Goal: Task Accomplishment & Management: Manage account settings

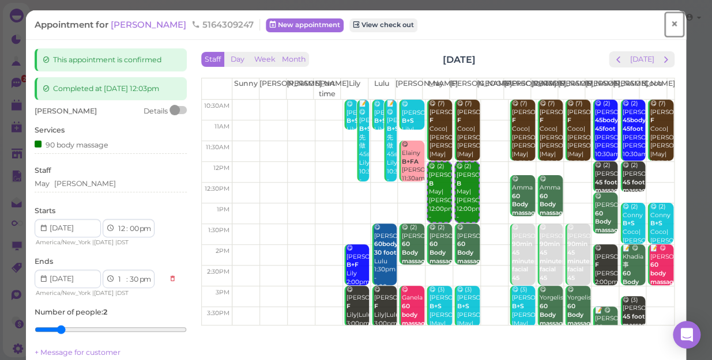
click at [670, 25] on span "×" at bounding box center [673, 24] width 7 height 16
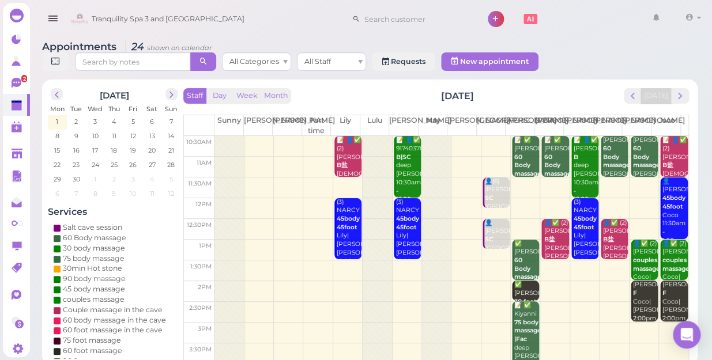
click at [461, 136] on td at bounding box center [451, 146] width 474 height 21
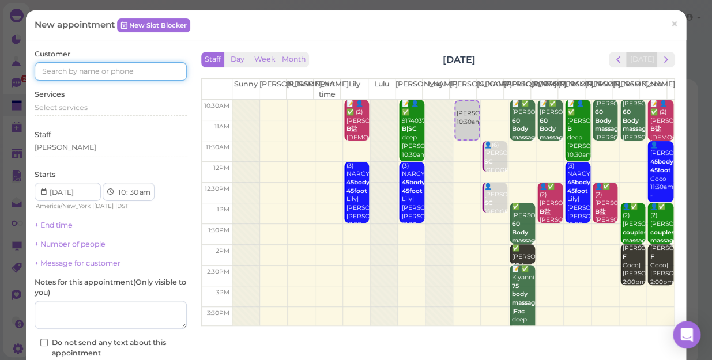
click at [145, 69] on input at bounding box center [111, 71] width 152 height 18
type input "2019180038"
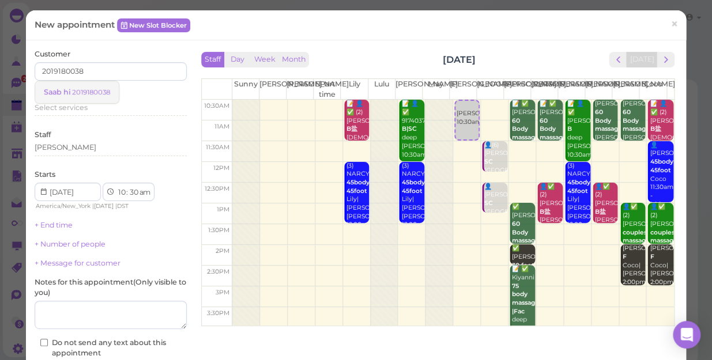
click at [92, 92] on small "2019180038" at bounding box center [91, 92] width 38 height 8
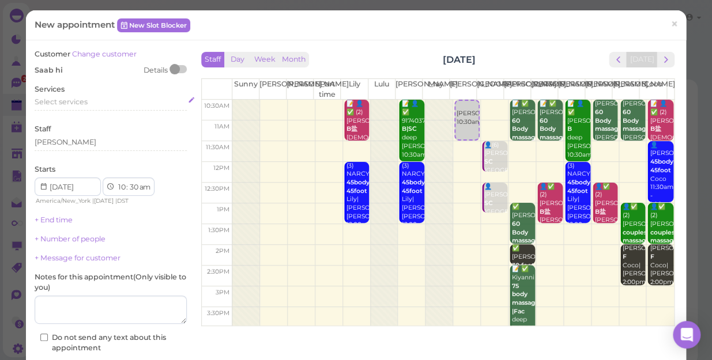
click at [86, 103] on span "Select services" at bounding box center [61, 101] width 53 height 9
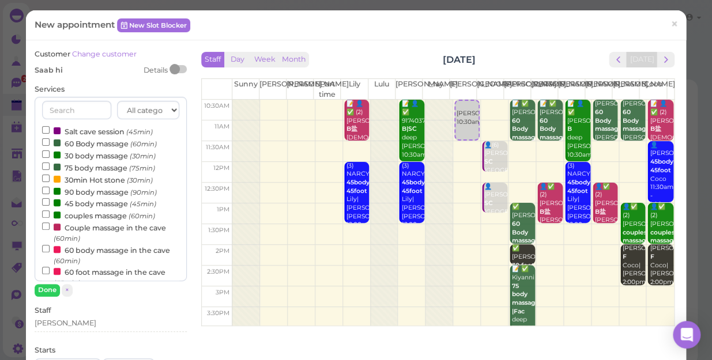
click at [78, 190] on label "90 body massage (90min)" at bounding box center [99, 192] width 115 height 12
click at [50, 190] on input "90 body massage (90min)" at bounding box center [45, 190] width 7 height 7
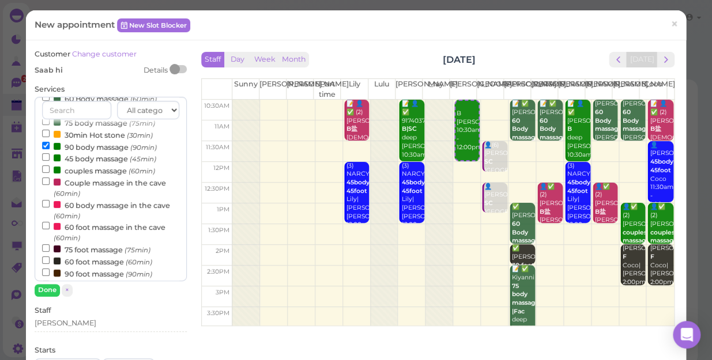
scroll to position [104, 0]
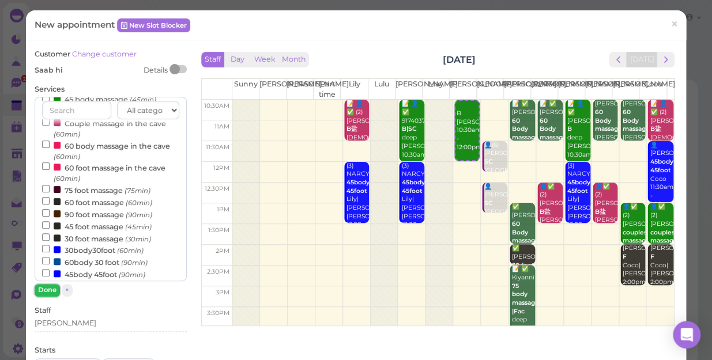
click at [48, 288] on button "Done" at bounding box center [47, 290] width 25 height 12
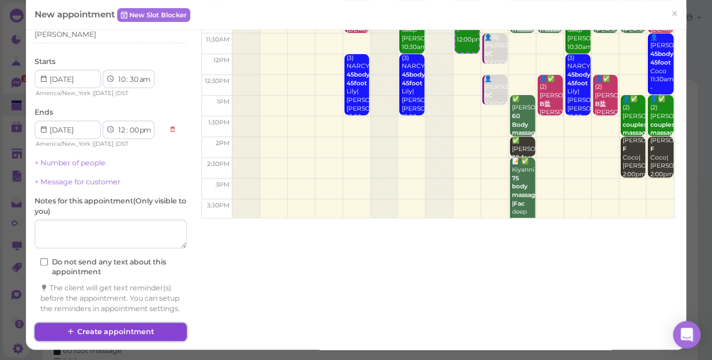
click at [171, 328] on button "Create appointment" at bounding box center [111, 332] width 152 height 18
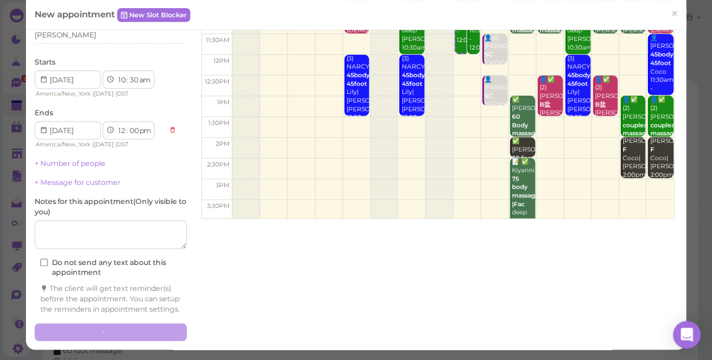
scroll to position [116, 0]
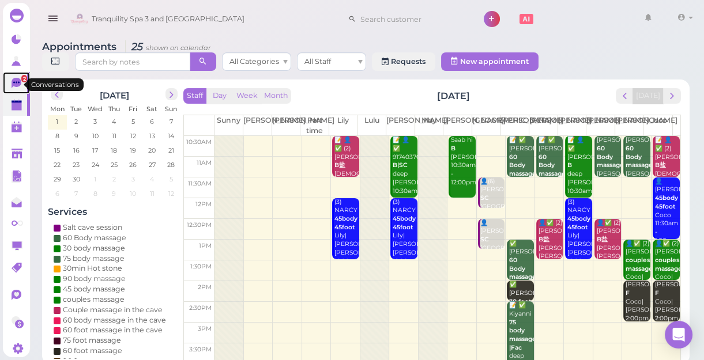
click at [21, 81] on span "2" at bounding box center [24, 78] width 6 height 7
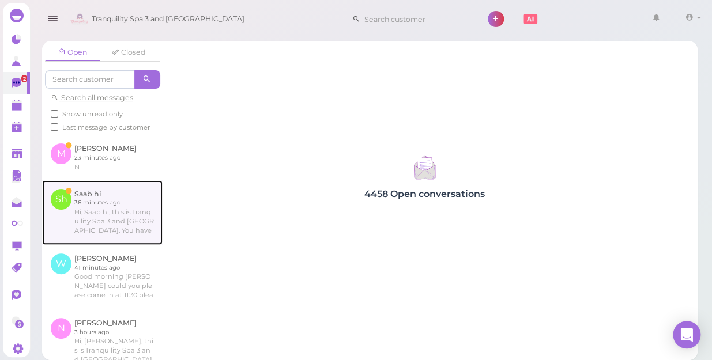
click at [115, 229] on link at bounding box center [102, 212] width 120 height 65
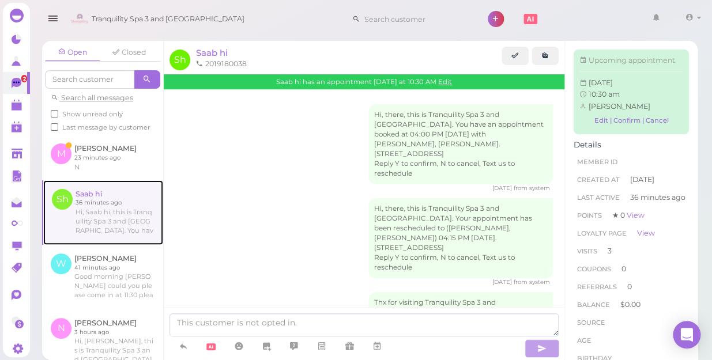
scroll to position [721, 0]
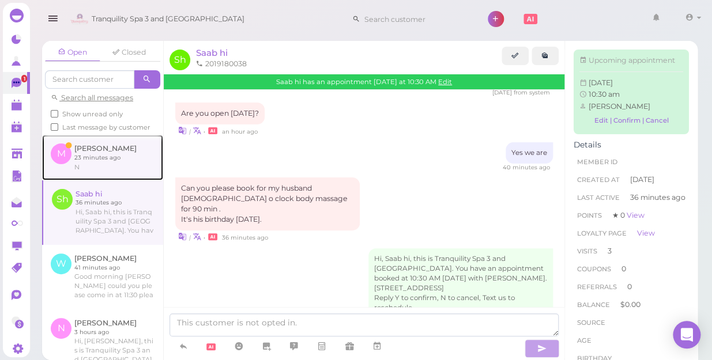
click at [97, 168] on link at bounding box center [102, 157] width 121 height 45
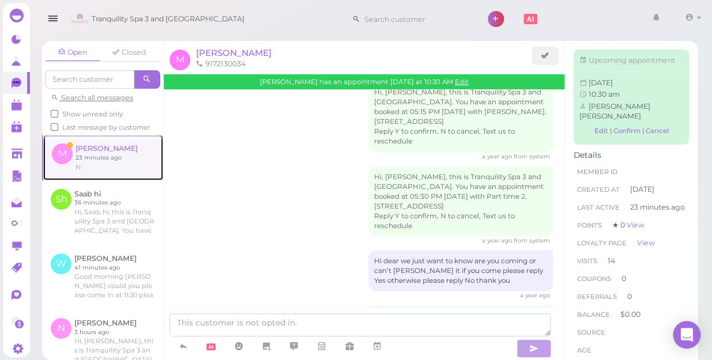
scroll to position [2009, 0]
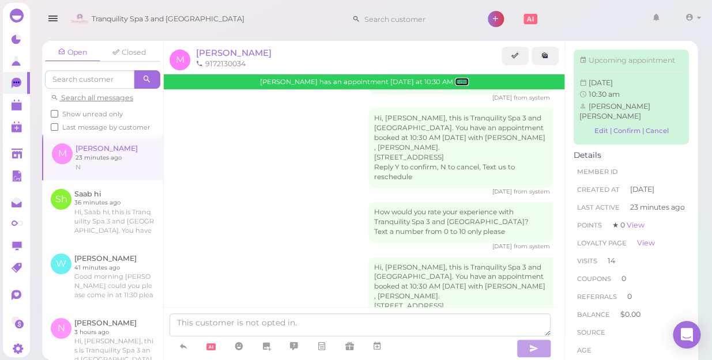
click at [455, 82] on link "Edit" at bounding box center [462, 82] width 14 height 8
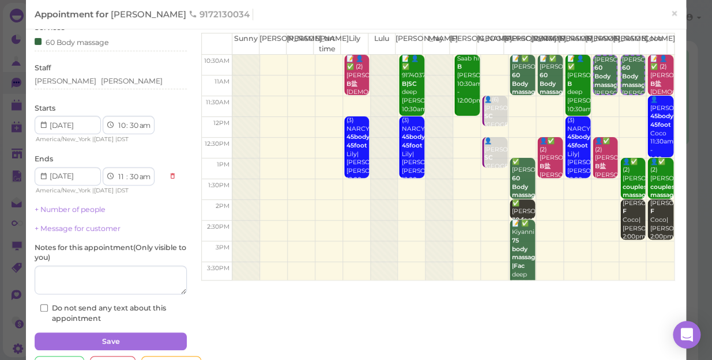
scroll to position [83, 0]
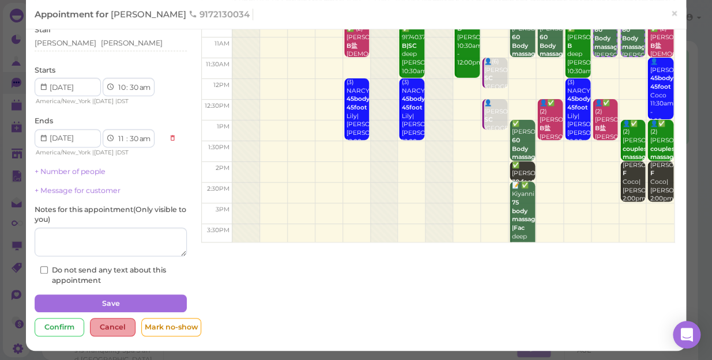
click at [120, 326] on div "Cancel" at bounding box center [113, 327] width 46 height 18
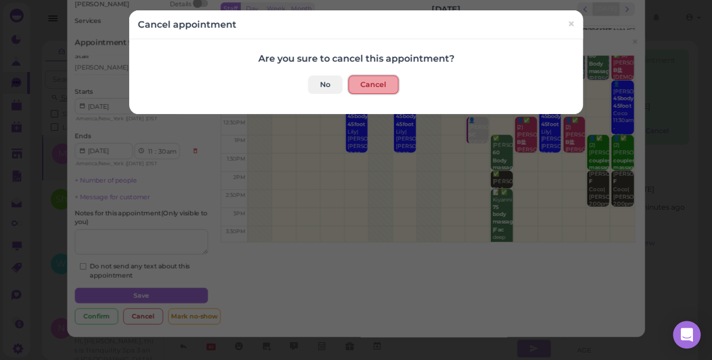
click at [373, 86] on button "Cancel" at bounding box center [373, 84] width 50 height 18
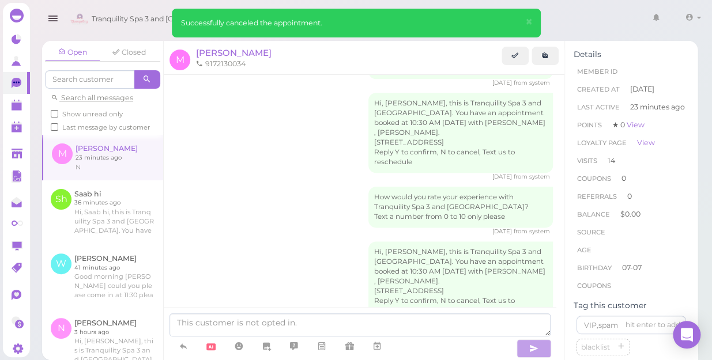
scroll to position [2063, 0]
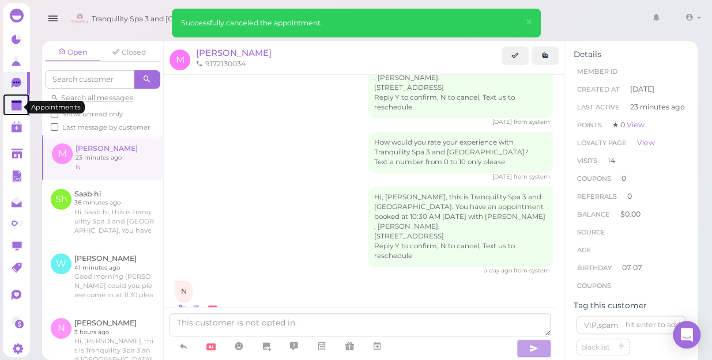
click at [14, 109] on polygon at bounding box center [17, 107] width 10 height 8
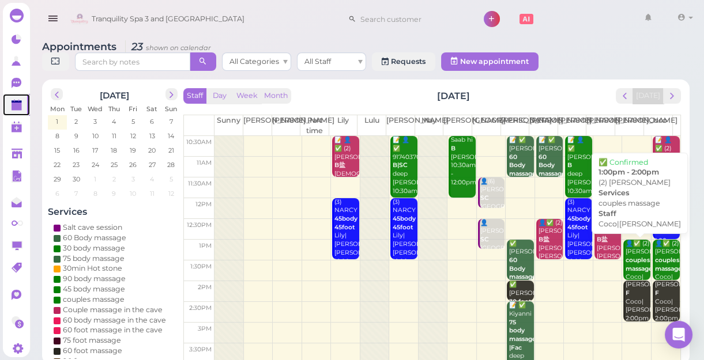
click at [633, 267] on b "couples massage" at bounding box center [638, 264] width 27 height 16
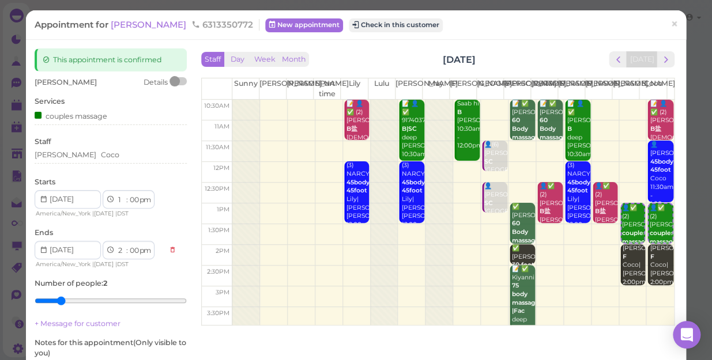
click at [555, 26] on div "Appointment for Anthony 6313350772 New appointment Check in this customer" at bounding box center [350, 25] width 630 height 12
click at [75, 158] on div "Tina Coco" at bounding box center [111, 155] width 152 height 10
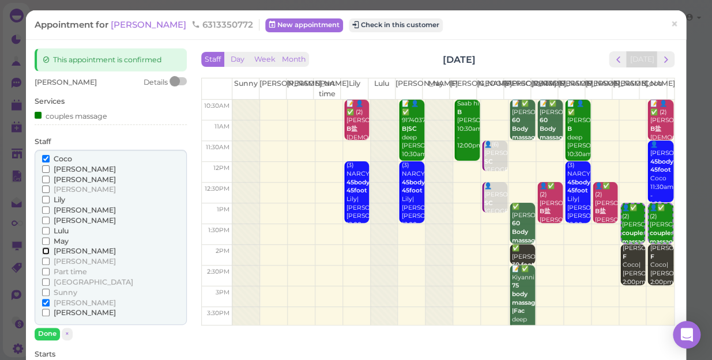
click at [44, 252] on input "[PERSON_NAME]" at bounding box center [45, 250] width 7 height 7
click at [45, 160] on input "Coco" at bounding box center [45, 158] width 7 height 7
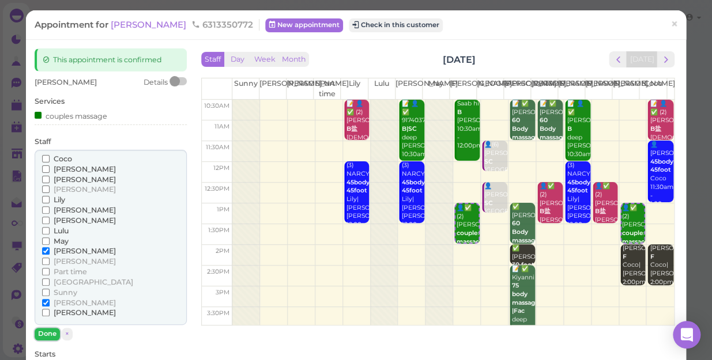
click at [44, 332] on button "Done" at bounding box center [47, 334] width 25 height 12
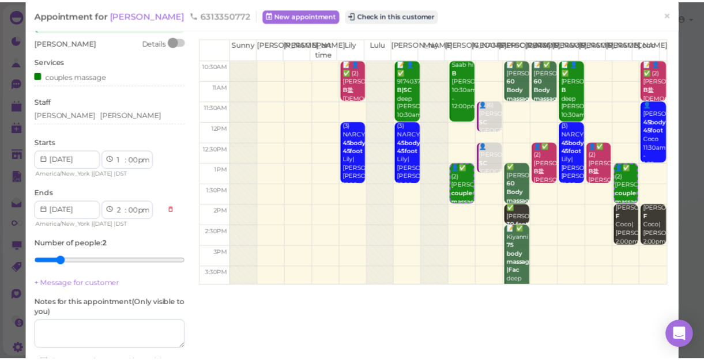
scroll to position [104, 0]
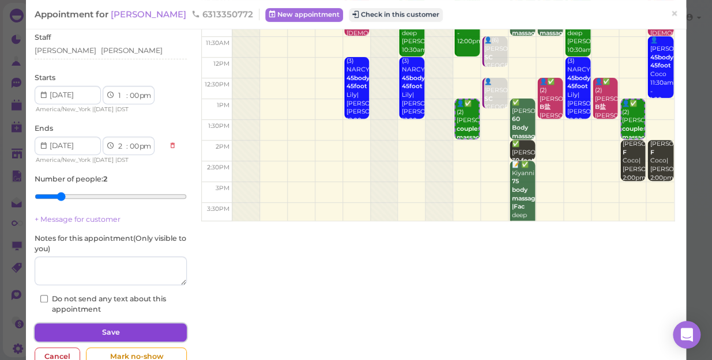
click at [126, 331] on button "Save" at bounding box center [111, 332] width 152 height 18
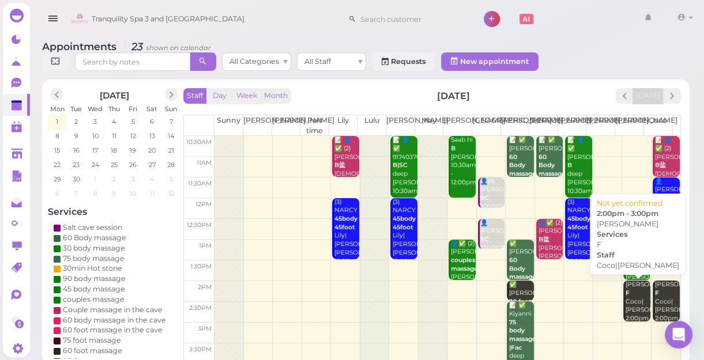
click at [630, 308] on div "Dian Jim F Coco|Tina 2:00pm - 3:00pm" at bounding box center [637, 310] width 25 height 59
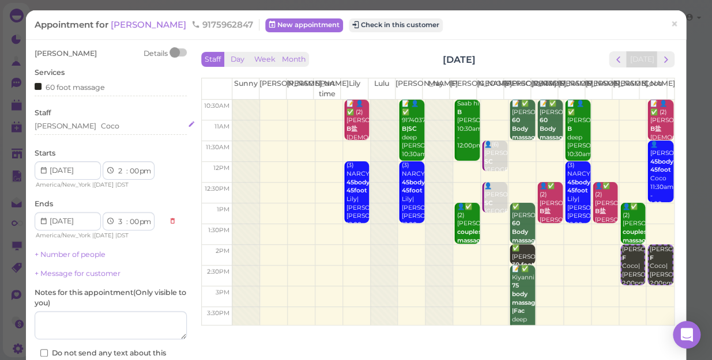
click at [80, 133] on div "Tina Coco" at bounding box center [111, 128] width 152 height 14
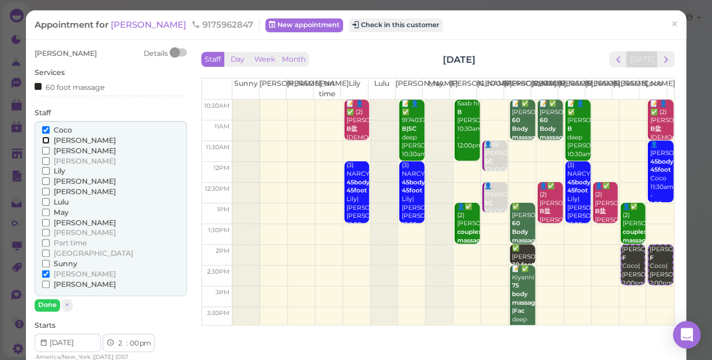
click at [44, 139] on input "[PERSON_NAME]" at bounding box center [45, 140] width 7 height 7
click at [47, 284] on input "[PERSON_NAME]" at bounding box center [45, 284] width 7 height 7
click at [44, 271] on input "[PERSON_NAME]" at bounding box center [45, 273] width 7 height 7
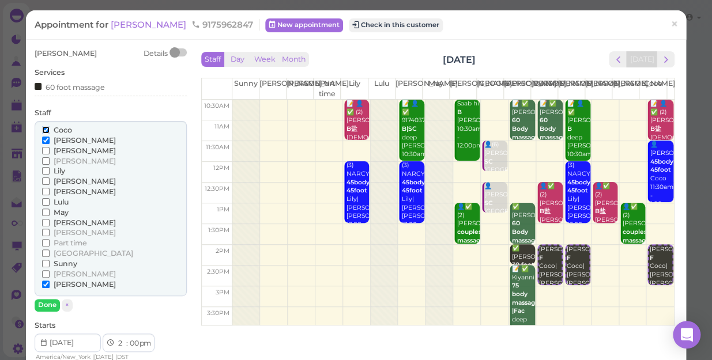
click at [46, 129] on input "Coco" at bounding box center [45, 129] width 7 height 7
click at [42, 304] on button "Done" at bounding box center [47, 305] width 25 height 12
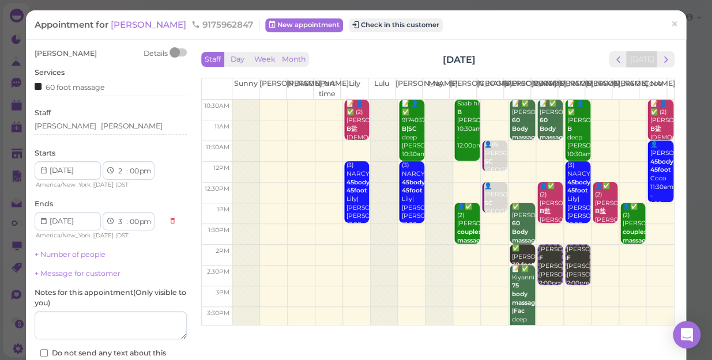
scroll to position [84, 0]
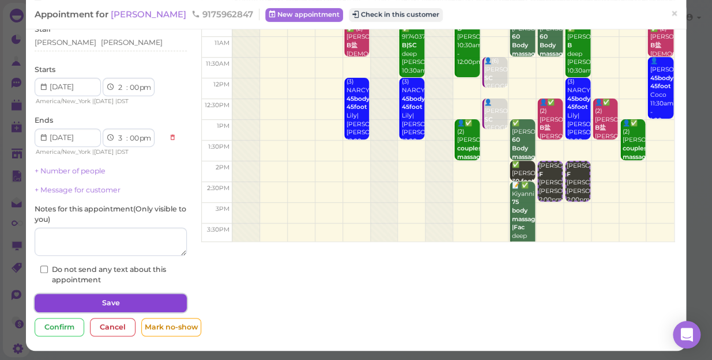
click at [133, 303] on button "Save" at bounding box center [111, 303] width 152 height 18
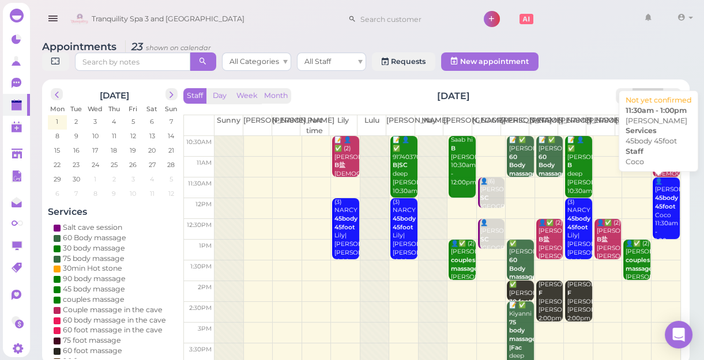
click at [659, 217] on div "👤Willie 45body 45foot Coco 11:30am - 1:00pm" at bounding box center [666, 211] width 25 height 68
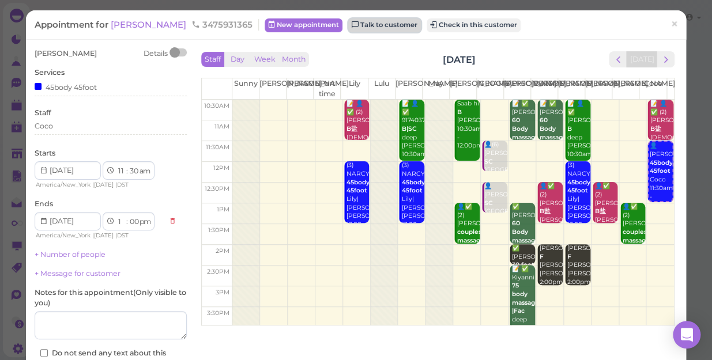
click at [348, 24] on link "Talk to customer" at bounding box center [384, 25] width 73 height 14
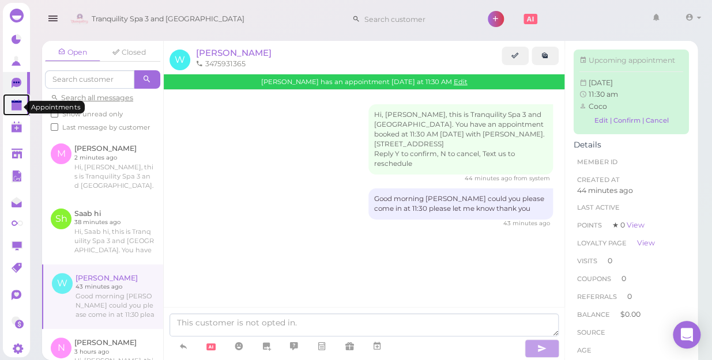
click at [20, 109] on polygon at bounding box center [17, 107] width 10 height 8
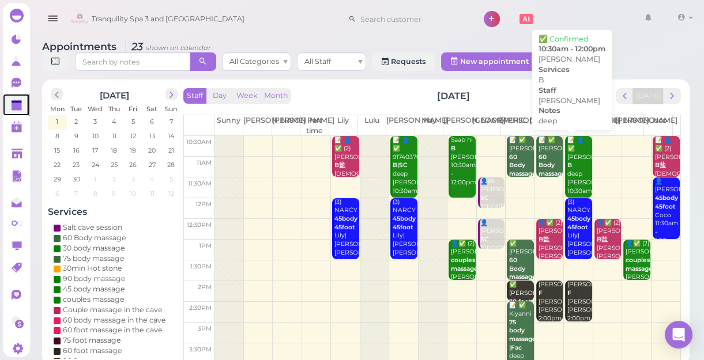
click at [576, 163] on div "📝 👤✅ Zach B deep Tom 10:30am - 12:00pm" at bounding box center [578, 174] width 25 height 76
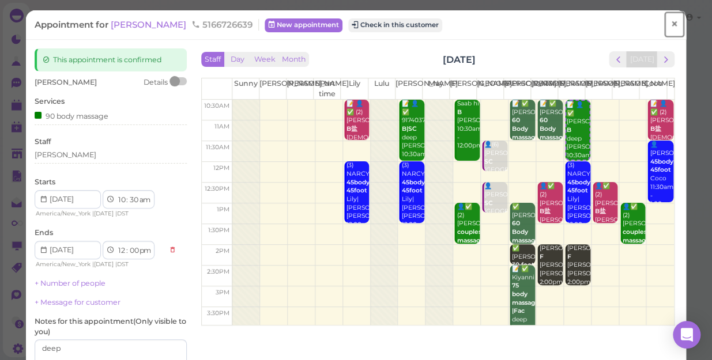
click at [670, 25] on span "×" at bounding box center [673, 24] width 7 height 16
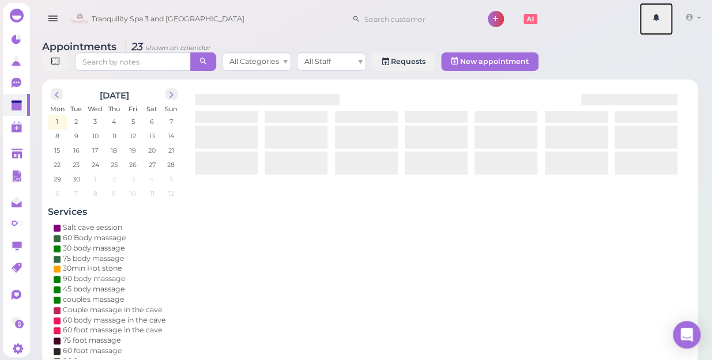
click at [663, 25] on link at bounding box center [655, 19] width 33 height 32
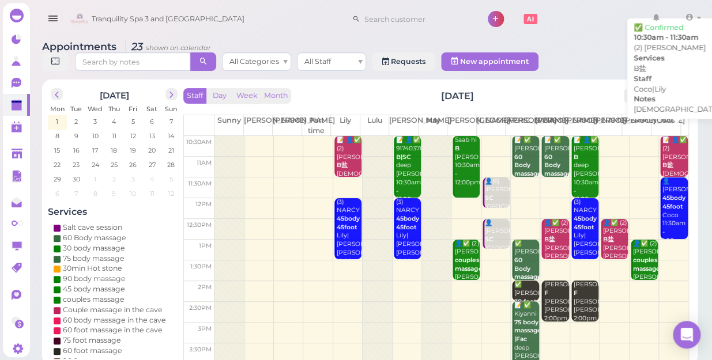
click at [662, 161] on b "B盐" at bounding box center [667, 164] width 11 height 7
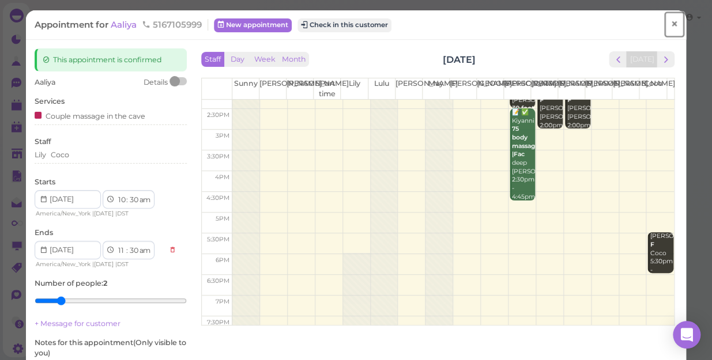
click at [670, 24] on span "×" at bounding box center [673, 24] width 7 height 16
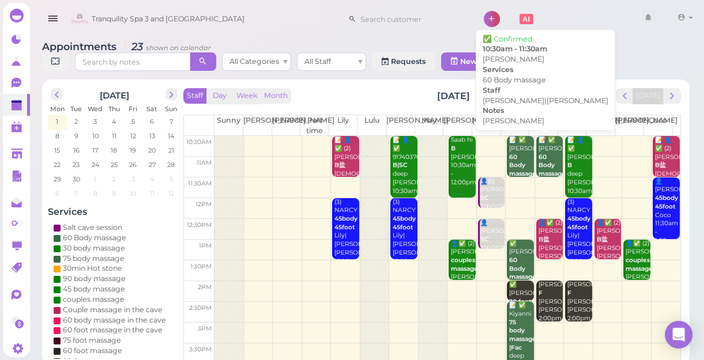
click at [509, 160] on b "60 Body massage" at bounding box center [522, 165] width 27 height 24
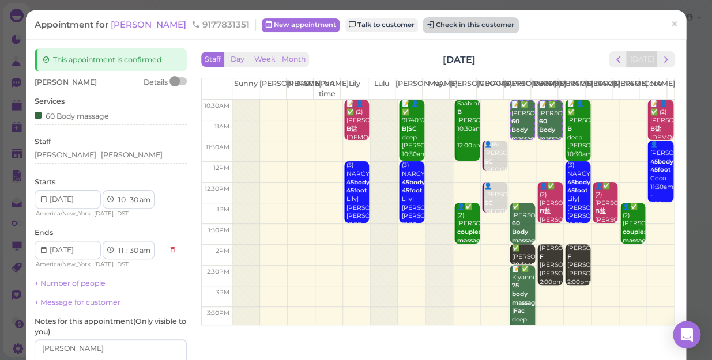
click at [449, 25] on button "Check in this customer" at bounding box center [471, 25] width 94 height 14
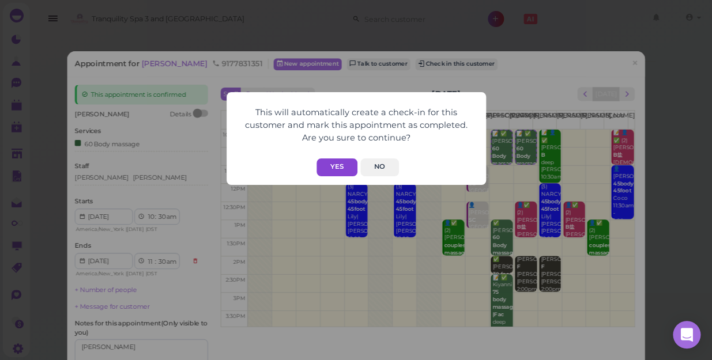
click at [338, 167] on button "Yes" at bounding box center [336, 167] width 41 height 18
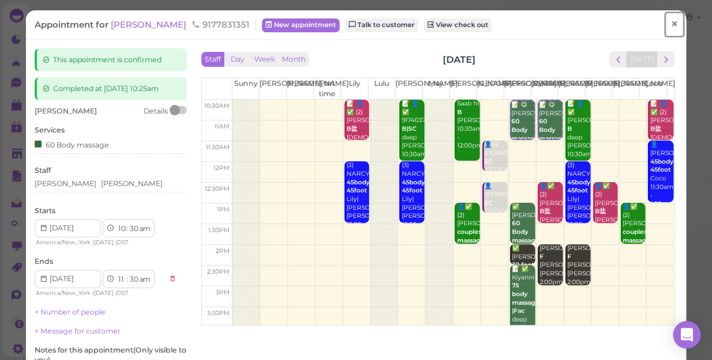
click at [670, 23] on span "×" at bounding box center [673, 24] width 7 height 16
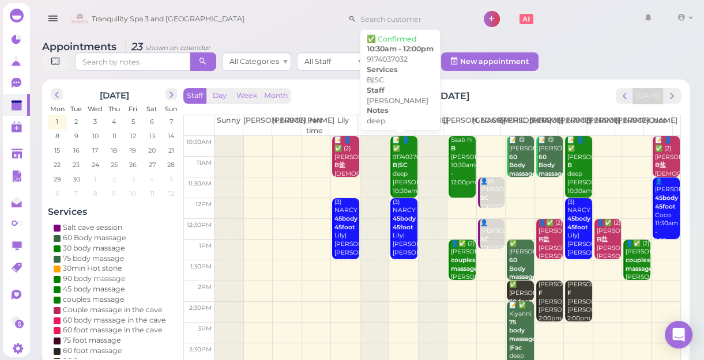
click at [405, 179] on div "📝 👤✅ 9174037032 B|SC deep Lisa 10:30am - 12:00pm" at bounding box center [404, 174] width 25 height 76
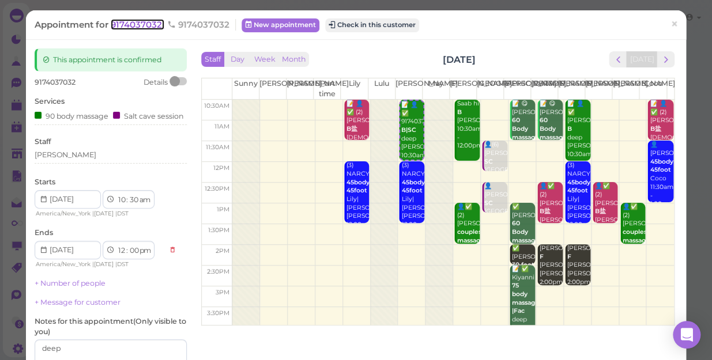
click at [137, 24] on span "9174037032" at bounding box center [138, 24] width 54 height 11
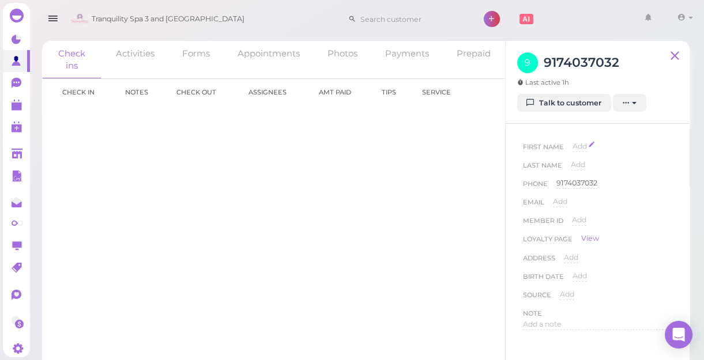
click at [581, 146] on span "Add" at bounding box center [579, 146] width 14 height 9
type input "[PERSON_NAME]"
click at [581, 167] on button "Done" at bounding box center [585, 167] width 25 height 12
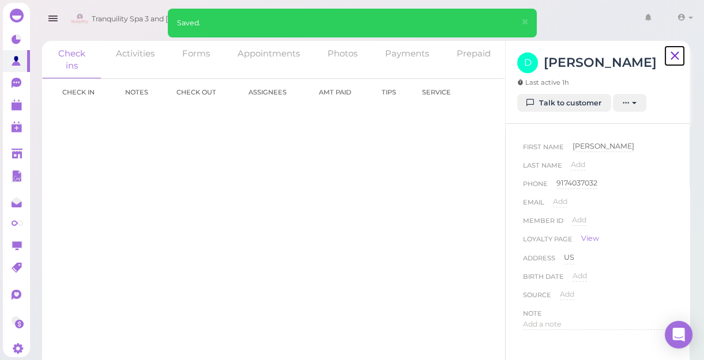
click at [675, 59] on icon at bounding box center [674, 55] width 14 height 17
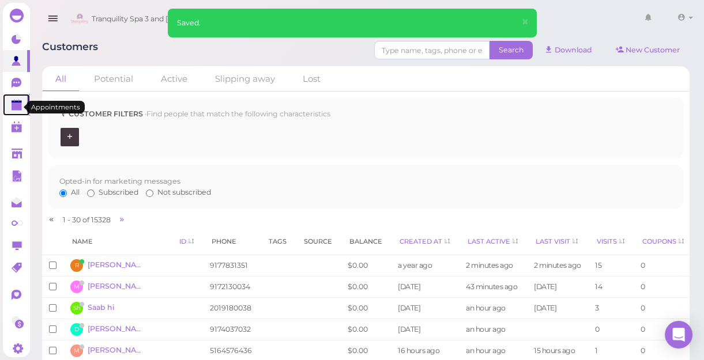
click at [17, 107] on polygon at bounding box center [17, 107] width 10 height 8
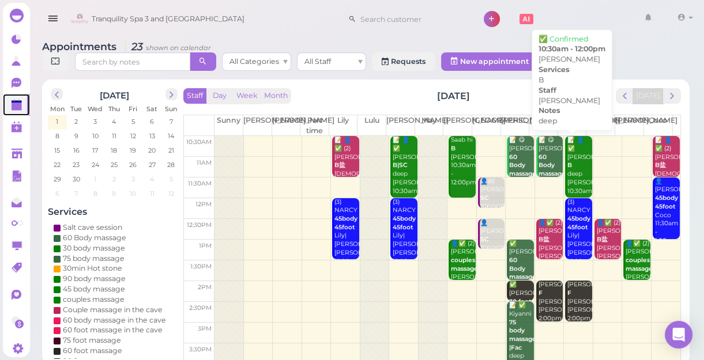
click at [568, 183] on div "📝 👤✅ Zach B deep Tom 10:30am - 12:00pm" at bounding box center [578, 174] width 25 height 76
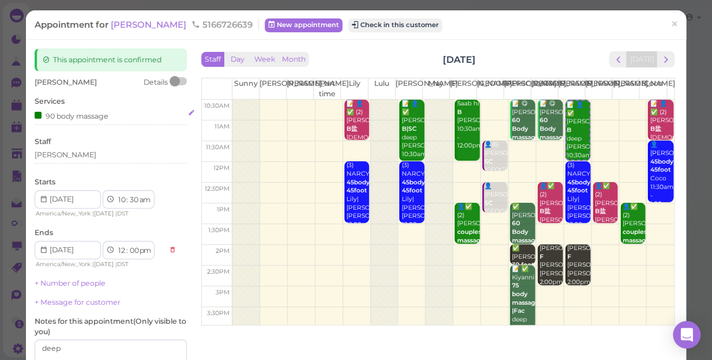
click at [110, 119] on div "90 body massage" at bounding box center [111, 115] width 152 height 12
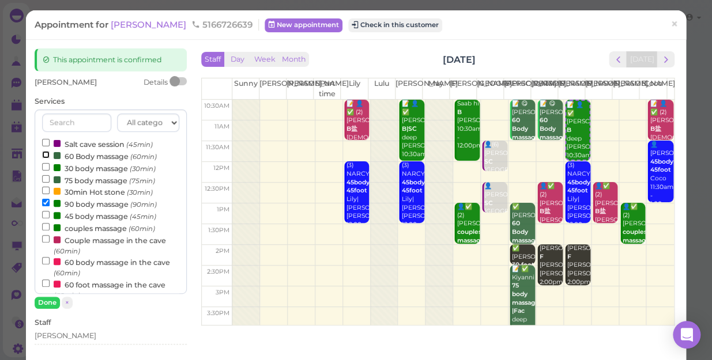
click at [44, 154] on input "60 Body massage (60min)" at bounding box center [45, 154] width 7 height 7
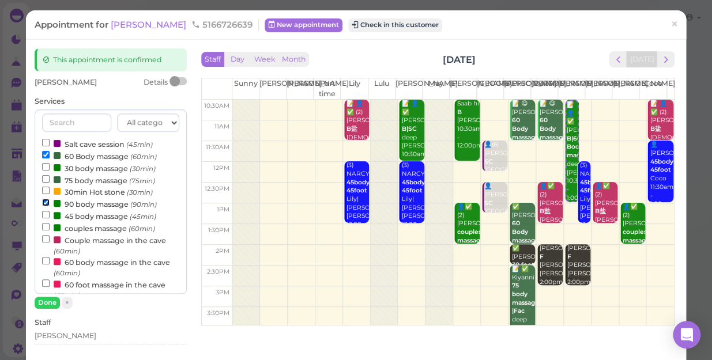
click at [45, 200] on input "90 body massage (90min)" at bounding box center [45, 202] width 7 height 7
select select "11"
select select "30"
select select "am"
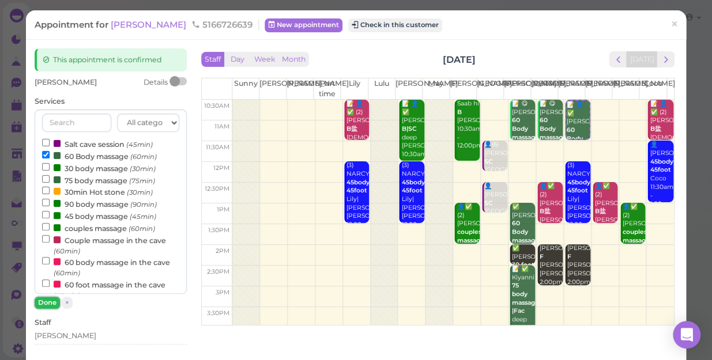
click at [48, 300] on button "Done" at bounding box center [47, 303] width 25 height 12
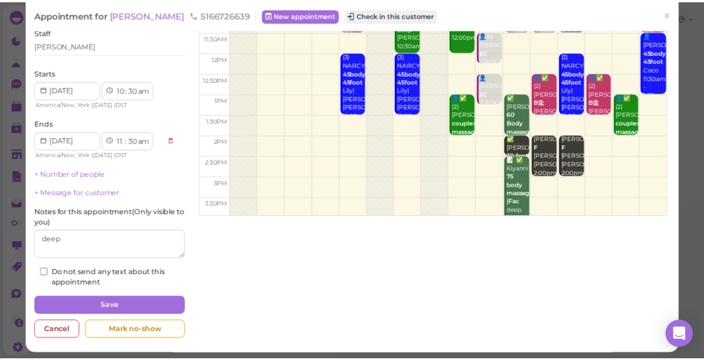
scroll to position [112, 0]
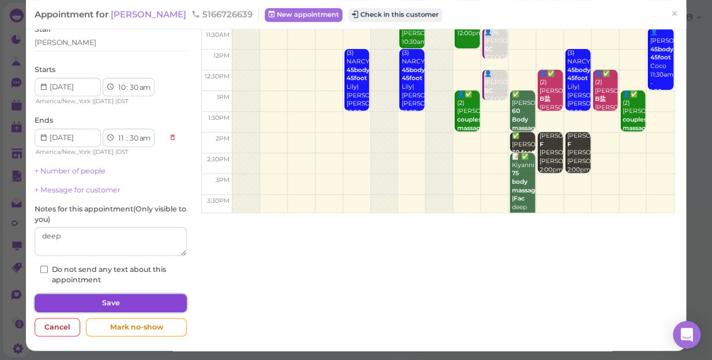
click at [133, 302] on button "Save" at bounding box center [111, 303] width 152 height 18
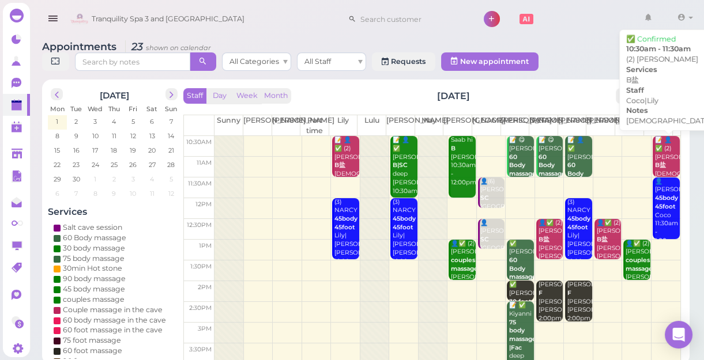
click at [654, 161] on div "📝 👤✅ (2) Aaliya B盐 female Coco|Lily 10:30am - 11:30am" at bounding box center [666, 174] width 25 height 76
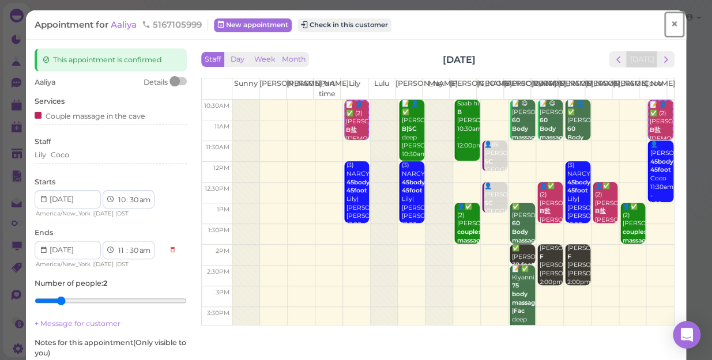
click at [670, 24] on span "×" at bounding box center [673, 24] width 7 height 16
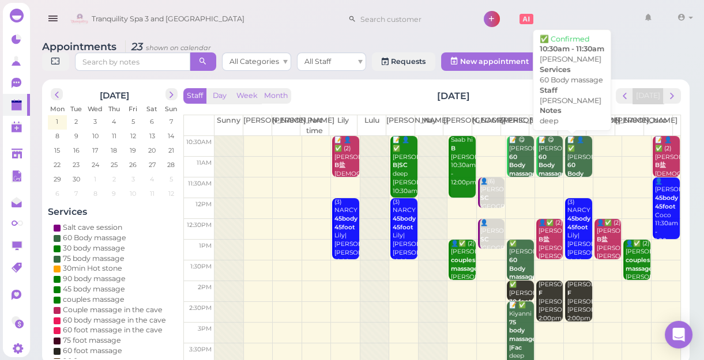
click at [570, 160] on div "📝 👤✅ Zach 60 Body massage deep Tom 10:30am - 11:30am" at bounding box center [578, 182] width 25 height 93
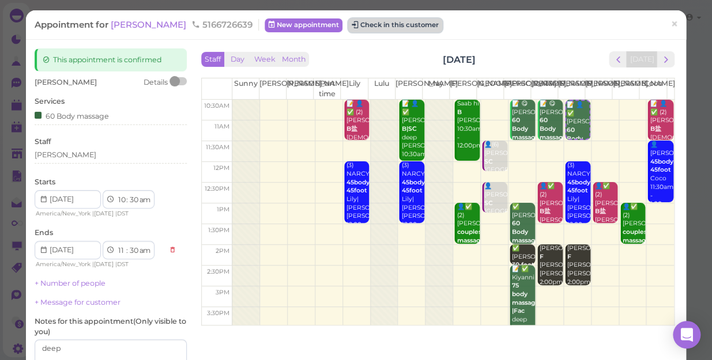
click at [360, 26] on button "Check in this customer" at bounding box center [395, 25] width 94 height 14
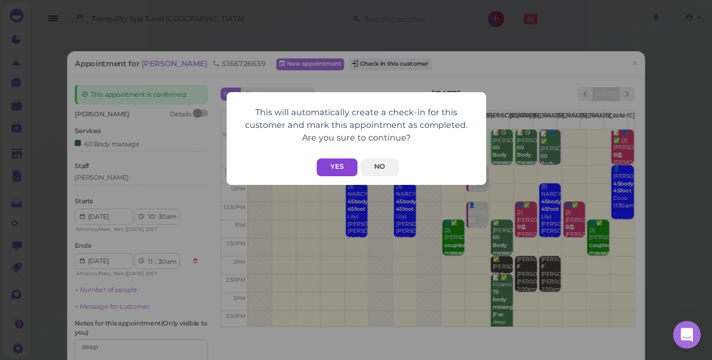
click at [333, 165] on button "Yes" at bounding box center [336, 167] width 41 height 18
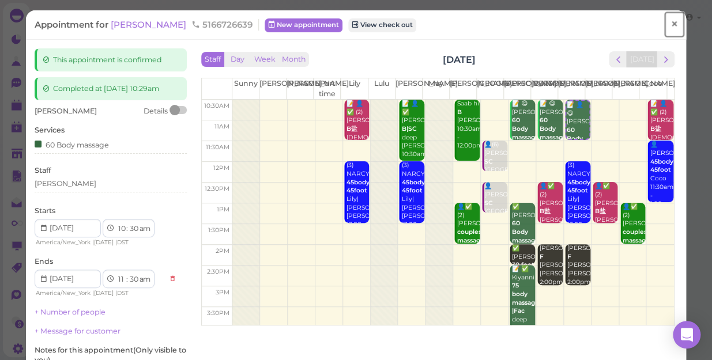
click at [670, 27] on span "×" at bounding box center [673, 24] width 7 height 16
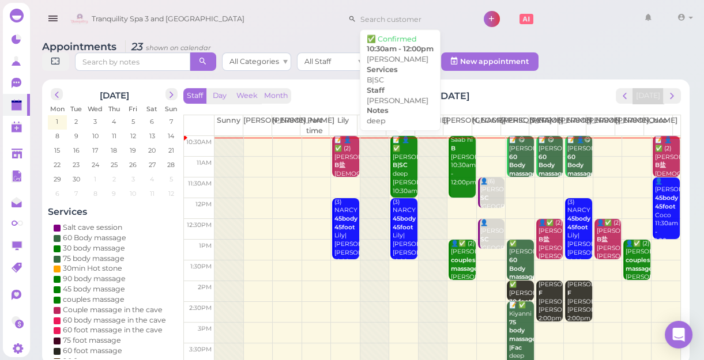
click at [400, 181] on div "📝 👤✅ Donna B|SC deep Lisa 10:30am - 12:00pm" at bounding box center [404, 174] width 25 height 76
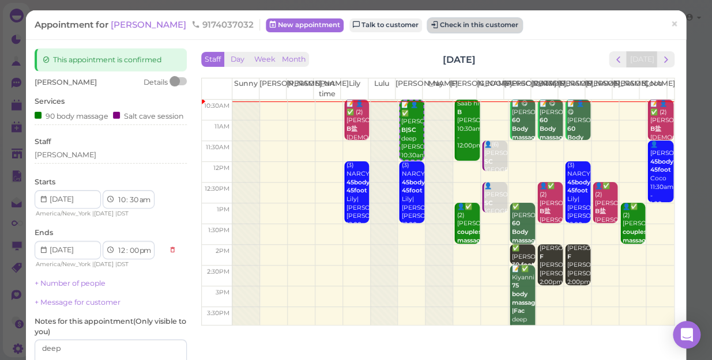
click at [436, 27] on button "Check in this customer" at bounding box center [475, 25] width 94 height 14
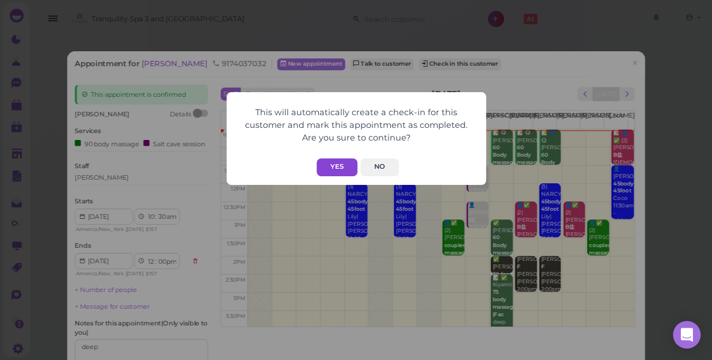
click at [337, 164] on button "Yes" at bounding box center [336, 167] width 41 height 18
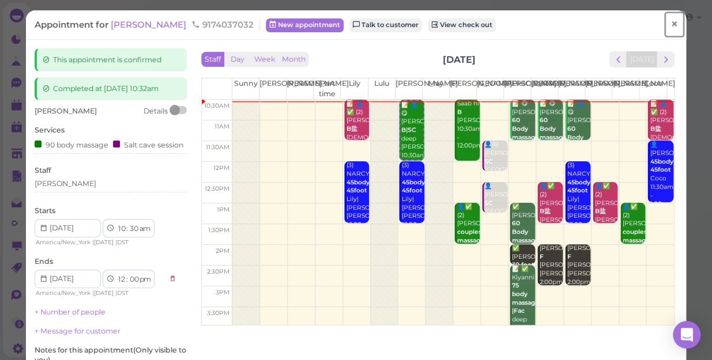
click at [670, 25] on span "×" at bounding box center [673, 24] width 7 height 16
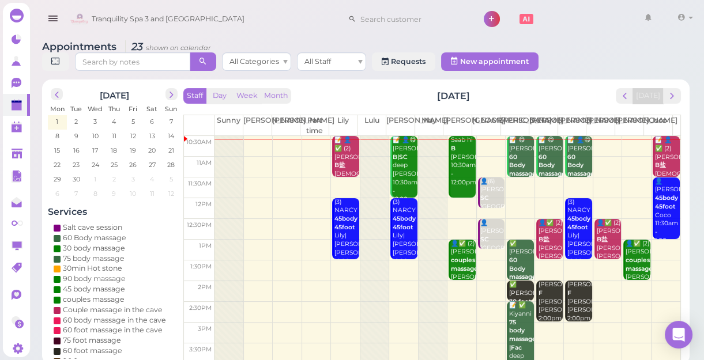
click at [512, 179] on td at bounding box center [447, 187] width 466 height 21
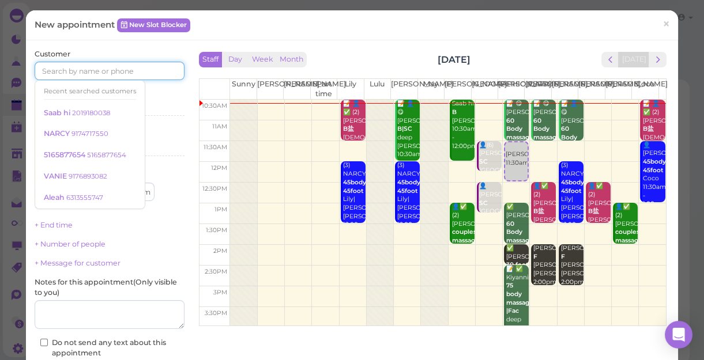
click at [152, 73] on input at bounding box center [110, 71] width 150 height 18
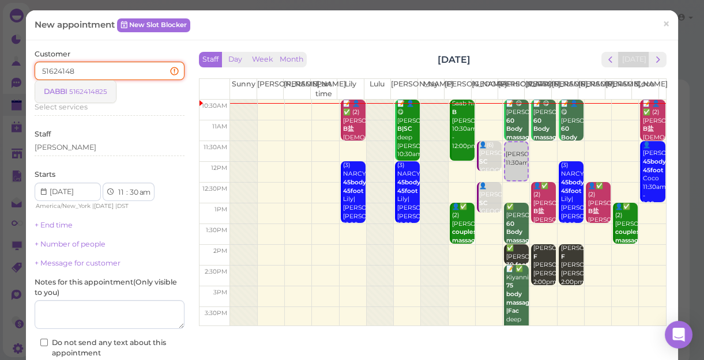
type input "51624148"
click at [82, 92] on small "5162414825" at bounding box center [88, 92] width 38 height 8
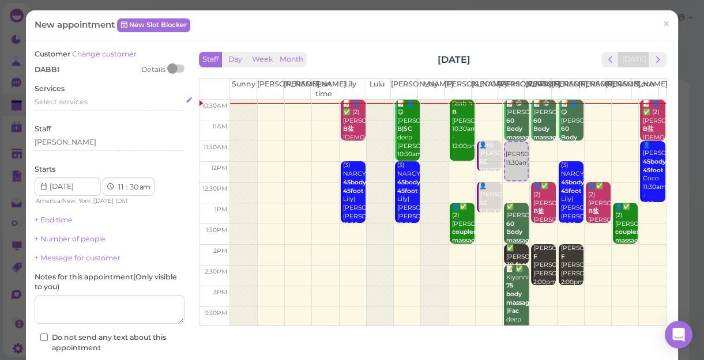
click at [81, 103] on span "Select services" at bounding box center [61, 101] width 53 height 9
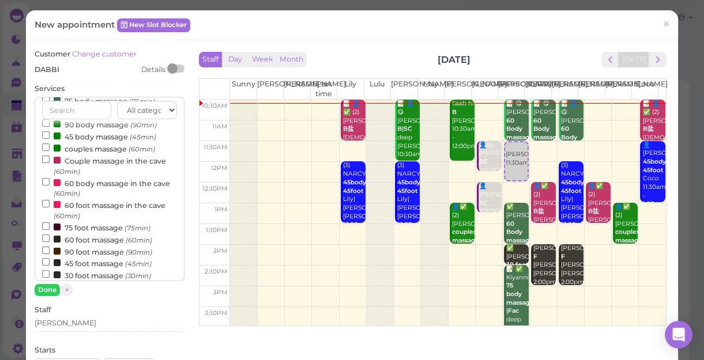
scroll to position [157, 0]
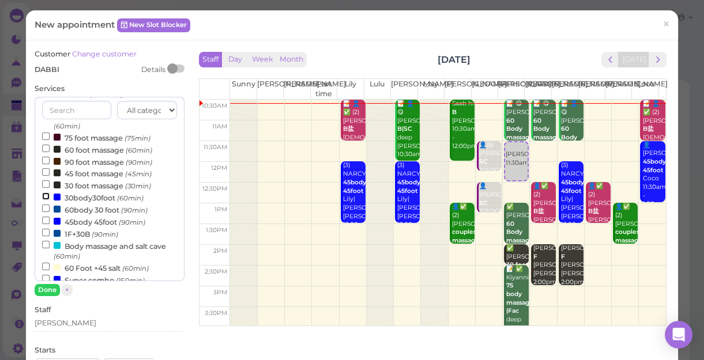
click at [43, 197] on input "30body30foot (60min)" at bounding box center [45, 195] width 7 height 7
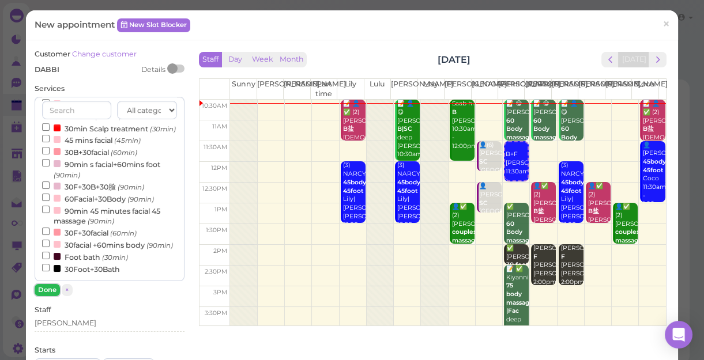
click at [49, 288] on button "Done" at bounding box center [47, 290] width 25 height 12
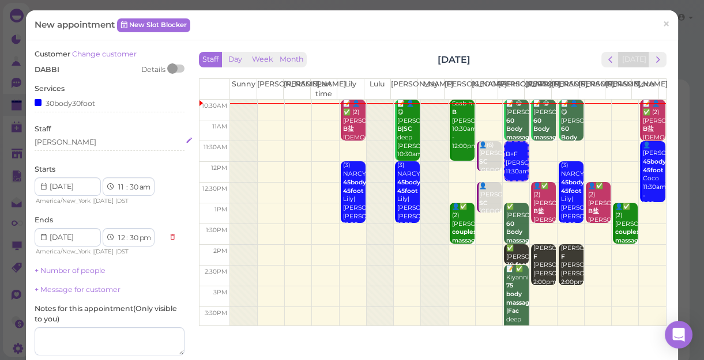
click at [65, 143] on div "[PERSON_NAME]" at bounding box center [110, 142] width 150 height 10
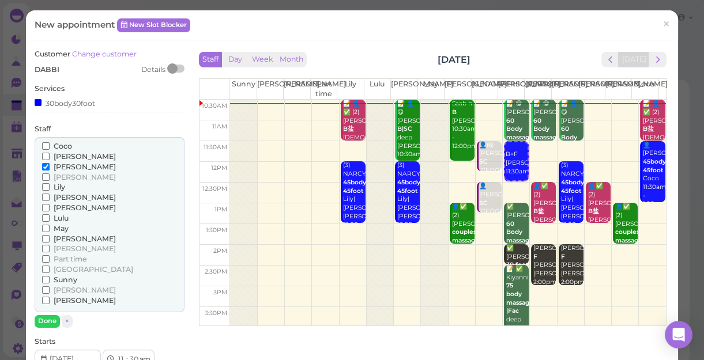
click at [42, 152] on label "[PERSON_NAME]" at bounding box center [79, 157] width 74 height 10
click at [42, 153] on input "[PERSON_NAME]" at bounding box center [45, 156] width 7 height 7
click at [44, 318] on button "Done" at bounding box center [47, 321] width 25 height 12
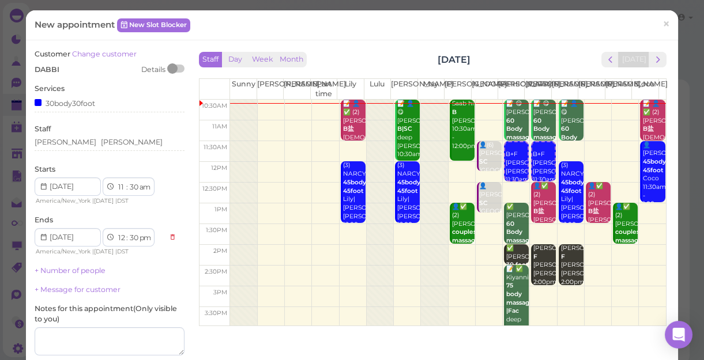
scroll to position [104, 0]
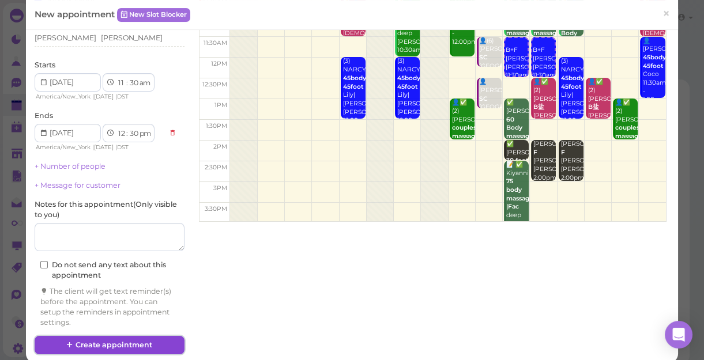
click at [143, 343] on button "Create appointment" at bounding box center [110, 345] width 150 height 18
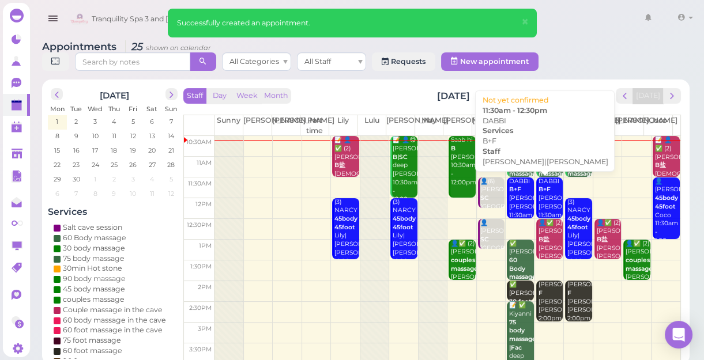
click at [517, 198] on div "DABBI B+F Helen|Jessica 11:30am - 12:30pm" at bounding box center [520, 206] width 25 height 59
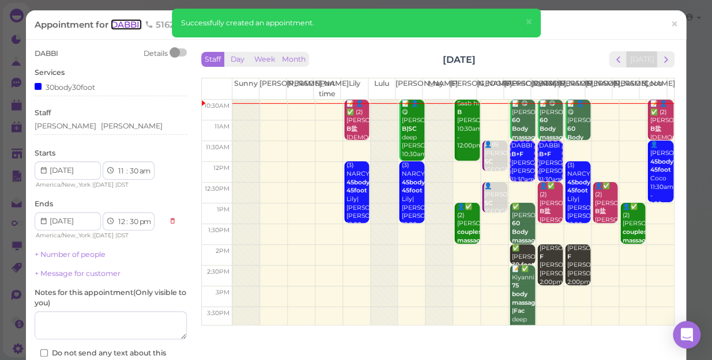
click at [119, 24] on span "DABBI" at bounding box center [126, 24] width 31 height 11
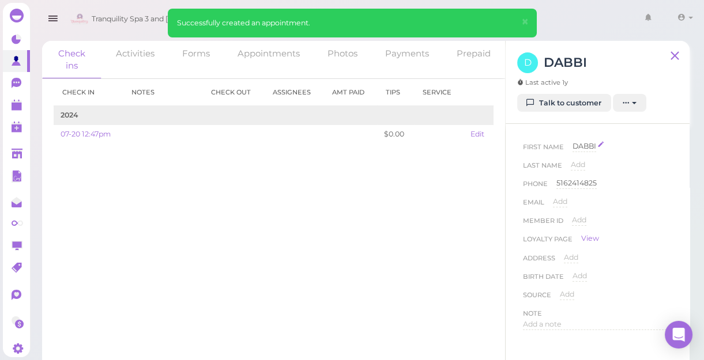
click at [582, 147] on span "DABBI" at bounding box center [584, 146] width 24 height 9
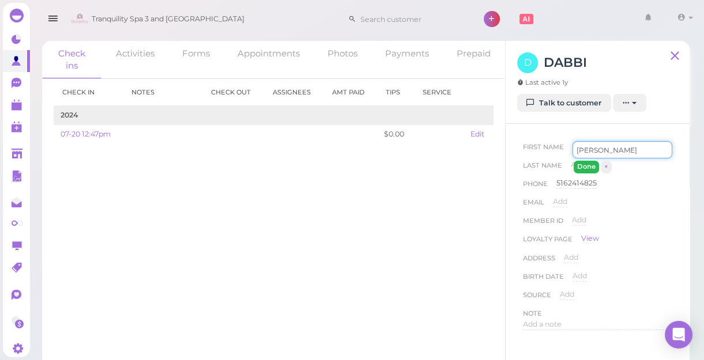
type input "Debbi"
click at [584, 165] on button "Done" at bounding box center [585, 167] width 25 height 12
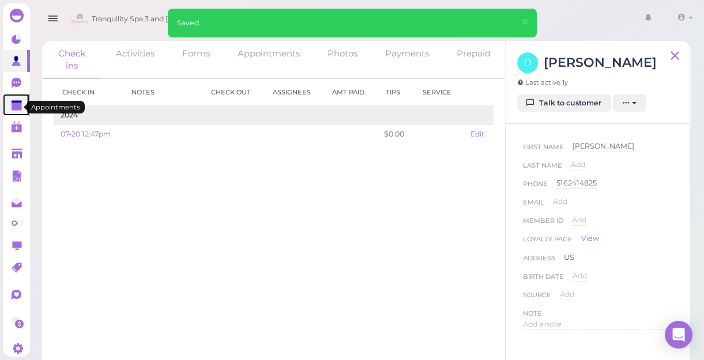
click at [12, 108] on polygon at bounding box center [17, 107] width 10 height 8
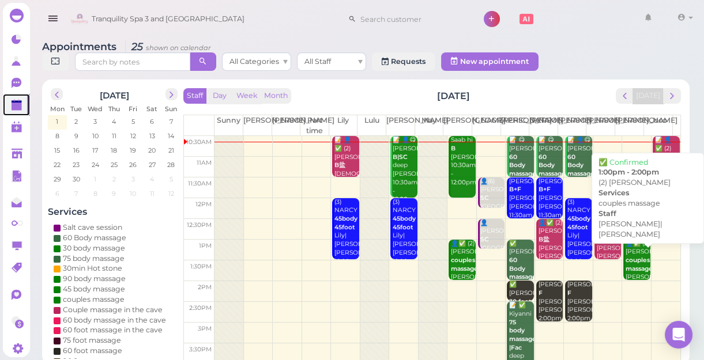
click at [628, 262] on div "👤✅ (2) Anthony couples massage Mike|Tina 1:00pm - 2:00pm" at bounding box center [637, 278] width 25 height 76
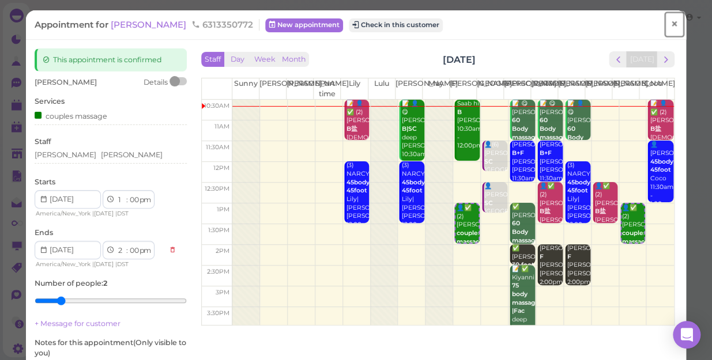
click at [670, 25] on span "×" at bounding box center [673, 24] width 7 height 16
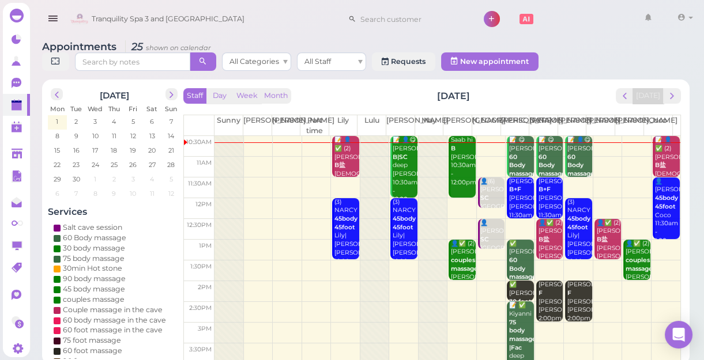
click at [629, 188] on td at bounding box center [447, 187] width 466 height 21
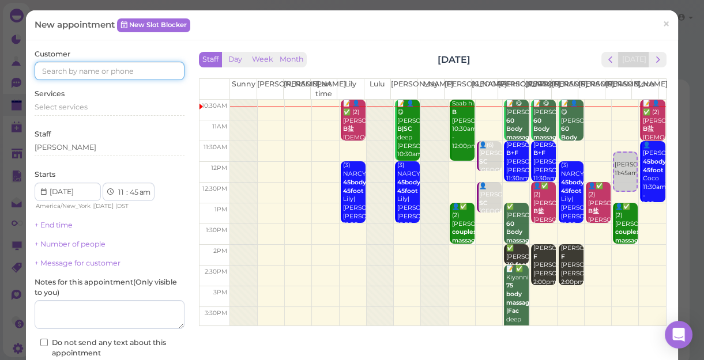
click at [154, 66] on input at bounding box center [110, 71] width 150 height 18
type input "9178628242"
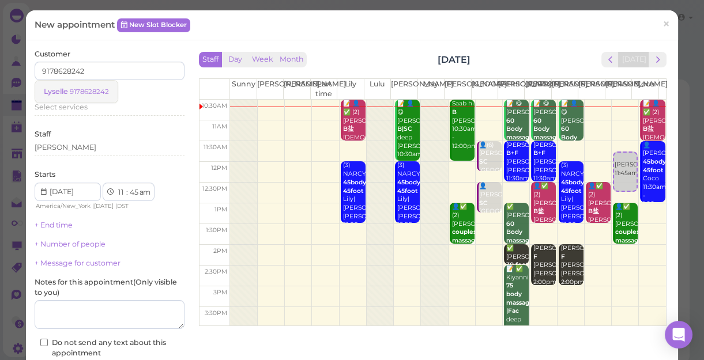
click at [101, 92] on small "9178628242" at bounding box center [89, 92] width 39 height 8
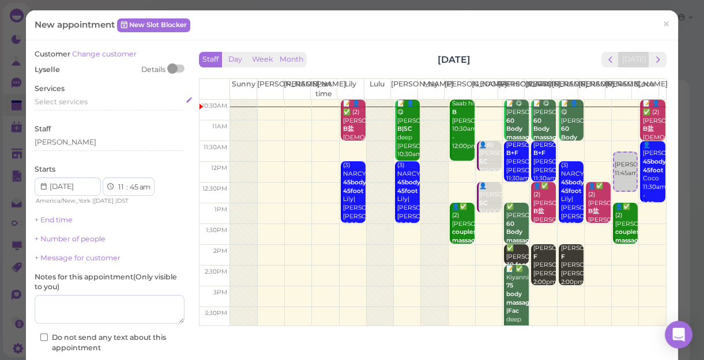
click at [84, 100] on span "Select services" at bounding box center [61, 101] width 53 height 9
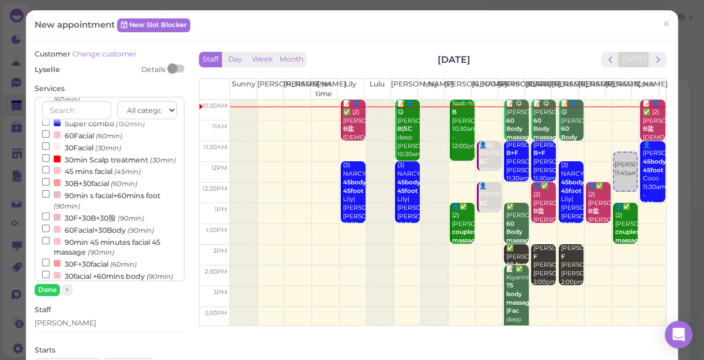
scroll to position [314, 0]
click at [43, 123] on input "Super combo (150min)" at bounding box center [45, 121] width 7 height 7
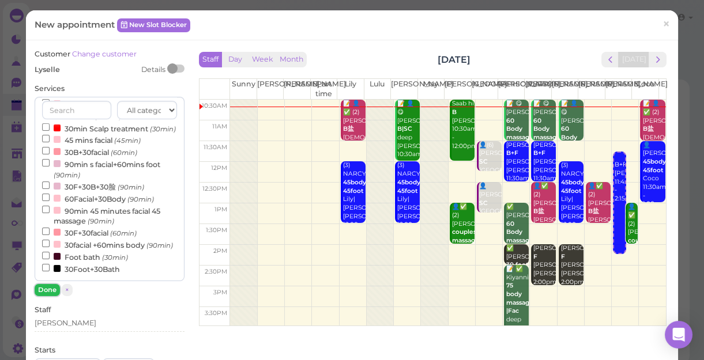
click at [46, 290] on button "Done" at bounding box center [47, 290] width 25 height 12
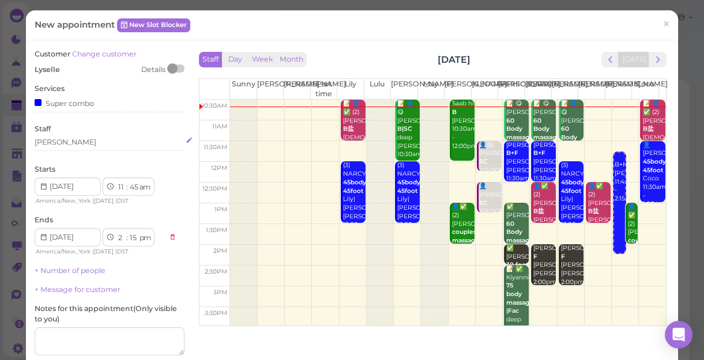
click at [58, 141] on div "[PERSON_NAME]" at bounding box center [110, 142] width 150 height 10
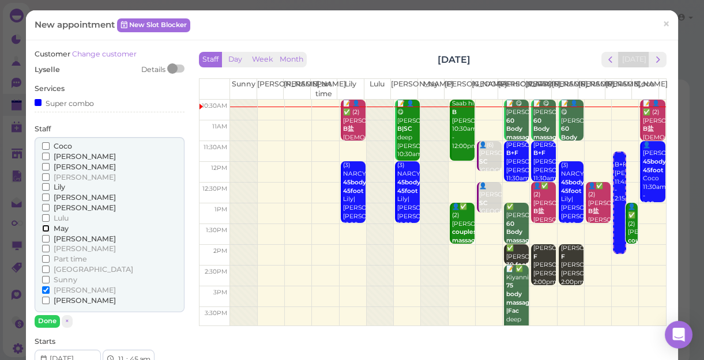
click at [43, 228] on input "May" at bounding box center [45, 228] width 7 height 7
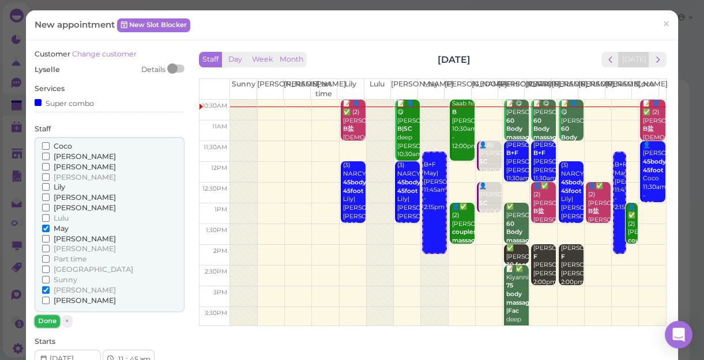
click at [46, 321] on button "Done" at bounding box center [47, 321] width 25 height 12
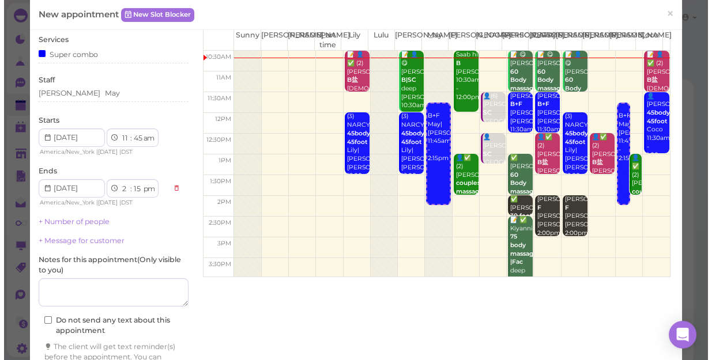
scroll to position [104, 0]
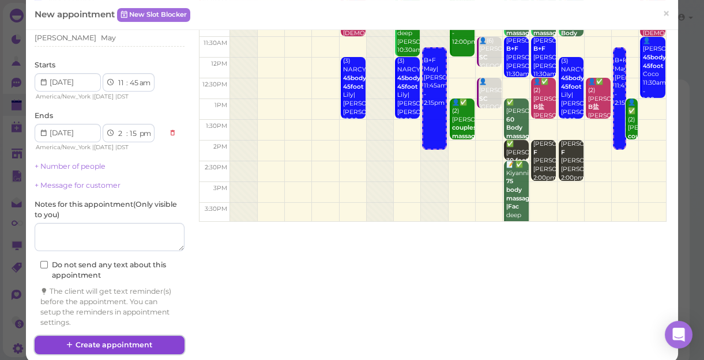
click at [150, 343] on button "Create appointment" at bounding box center [110, 345] width 150 height 18
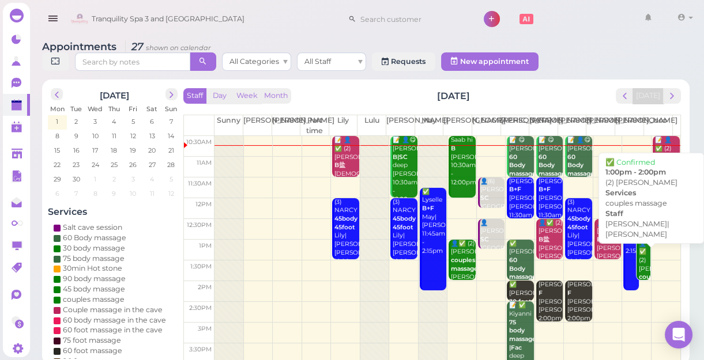
click at [638, 267] on div "👤✅ (2) Anthony couples massage Mike|Tina 1:00pm - 2:00pm" at bounding box center [644, 286] width 12 height 93
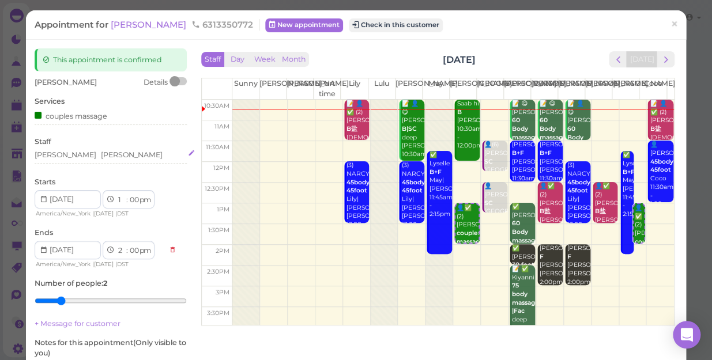
click at [81, 158] on div "Tina Mike" at bounding box center [111, 155] width 152 height 10
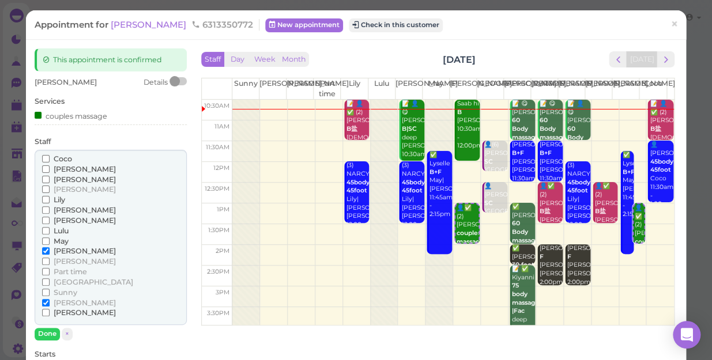
click at [46, 156] on input "Coco" at bounding box center [45, 158] width 7 height 7
click at [45, 302] on input "[PERSON_NAME]" at bounding box center [45, 302] width 7 height 7
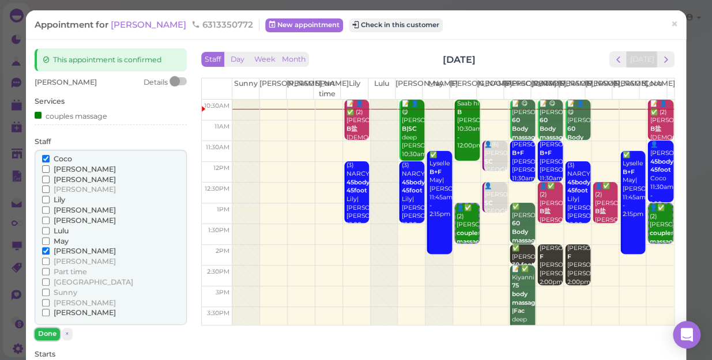
click at [46, 335] on button "Done" at bounding box center [47, 334] width 25 height 12
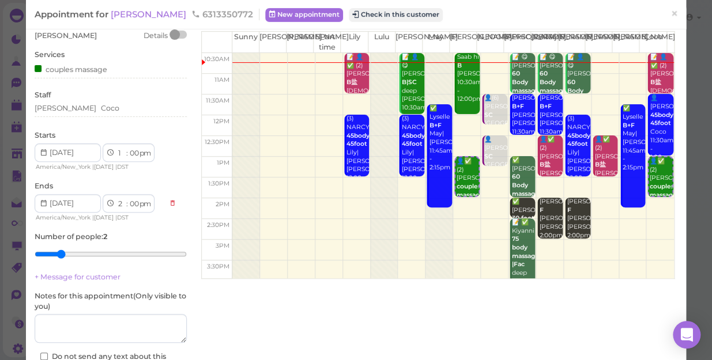
scroll to position [134, 0]
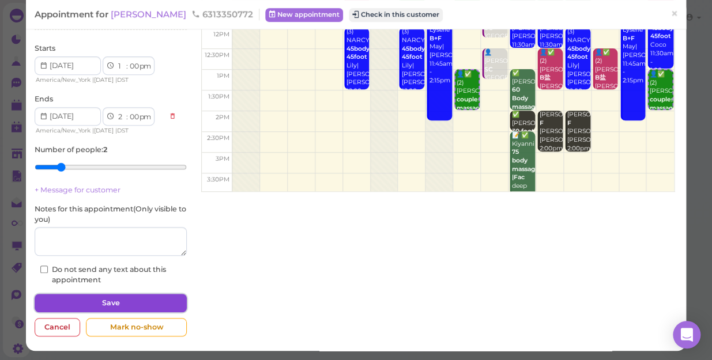
click at [124, 300] on button "Save" at bounding box center [111, 303] width 152 height 18
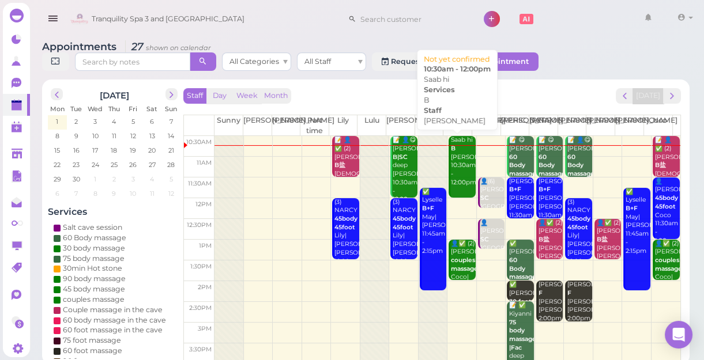
click at [459, 179] on div "Saab hi B Mike 10:30am - 12:00pm" at bounding box center [462, 161] width 25 height 51
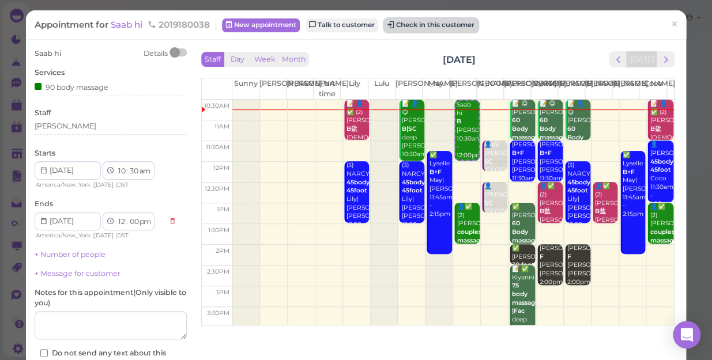
click at [417, 24] on button "Check in this customer" at bounding box center [431, 25] width 94 height 14
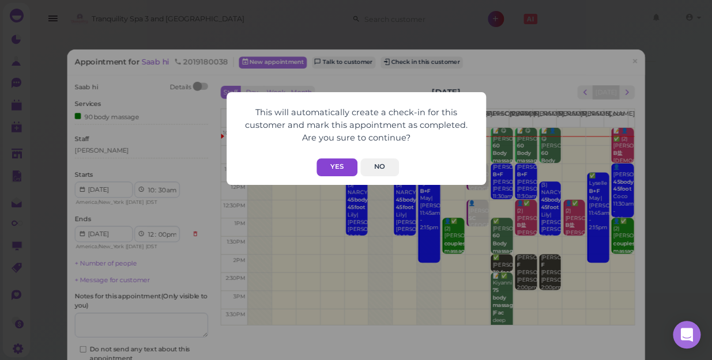
click at [339, 162] on button "Yes" at bounding box center [336, 167] width 41 height 18
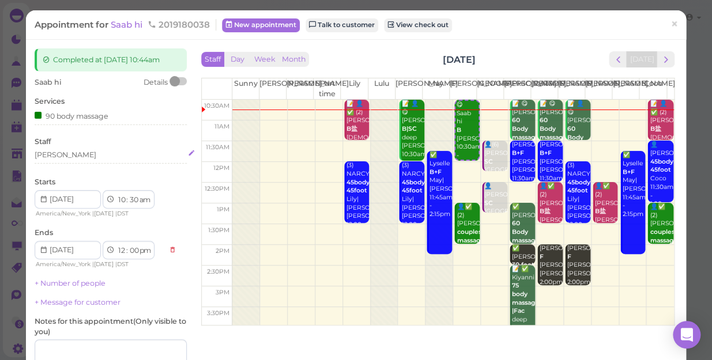
click at [58, 156] on div "[PERSON_NAME]" at bounding box center [111, 155] width 152 height 10
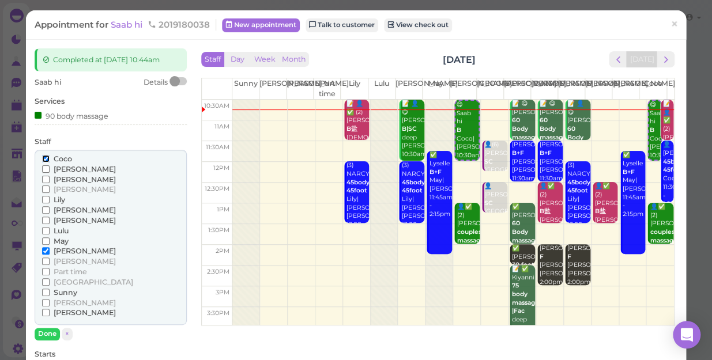
click at [46, 158] on input "Coco" at bounding box center [45, 158] width 7 height 7
click at [44, 304] on input "[PERSON_NAME]" at bounding box center [45, 302] width 7 height 7
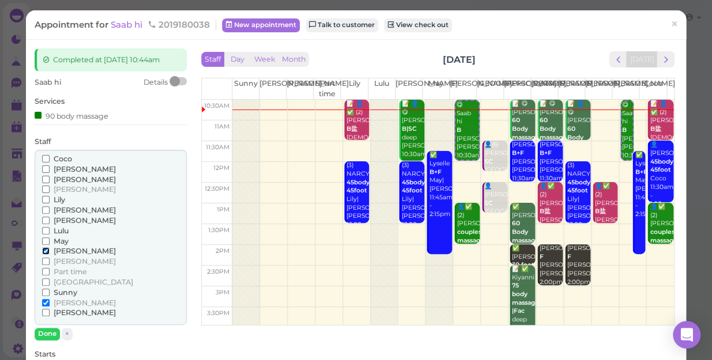
click at [43, 250] on input "[PERSON_NAME]" at bounding box center [45, 250] width 7 height 7
click at [41, 331] on button "Done" at bounding box center [47, 334] width 25 height 12
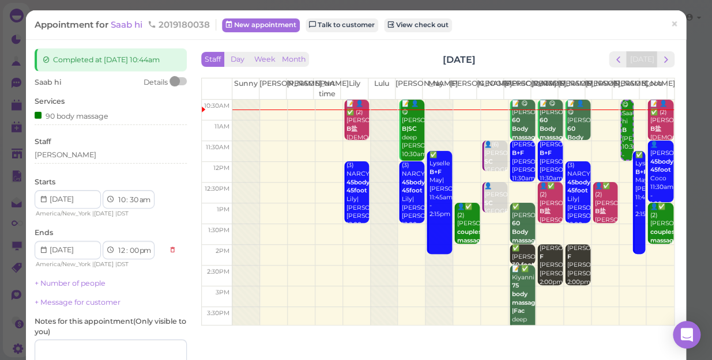
click at [41, 331] on label "Notes for this appointment ( Only visible to you )" at bounding box center [111, 326] width 152 height 21
click at [132, 201] on select "00 05 10 15 20 25 30 35 40 45 50 55" at bounding box center [134, 200] width 12 height 12
select select "45"
click at [128, 194] on select "00 05 10 15 20 25 30 35 40 45 50 55" at bounding box center [134, 200] width 12 height 12
select select "15"
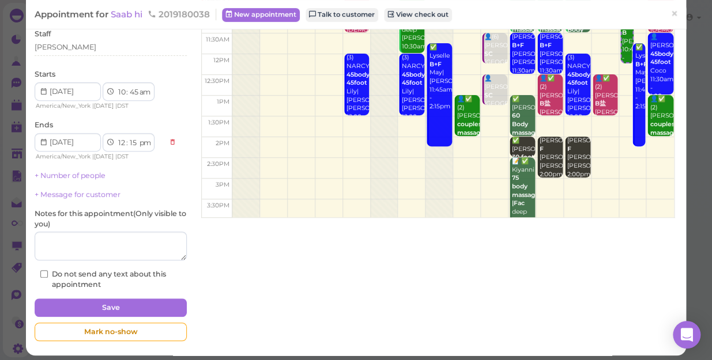
scroll to position [112, 0]
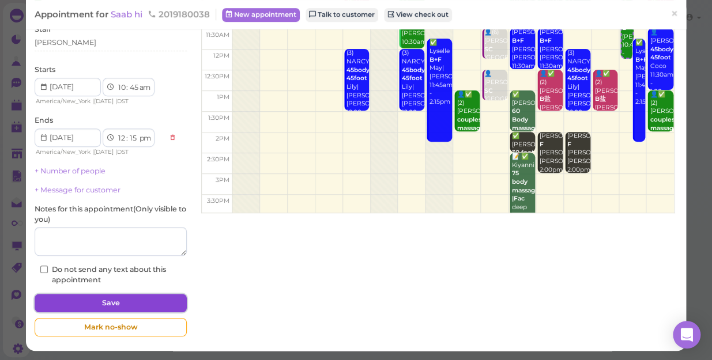
click at [151, 296] on button "Save" at bounding box center [111, 303] width 152 height 18
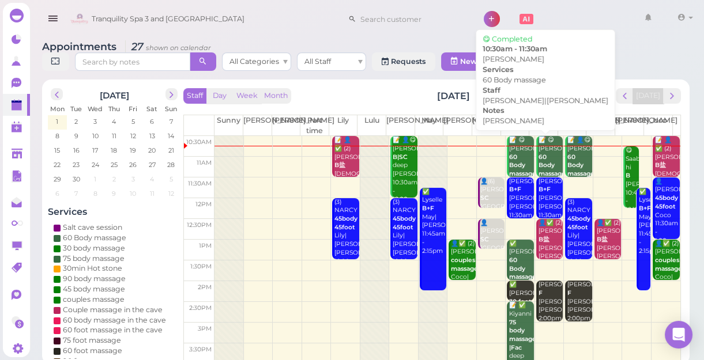
click at [513, 155] on div "📝 😋 Ronnie 60 Body massage Jessica Helen|Jessica 10:30am - 11:30am" at bounding box center [520, 182] width 25 height 93
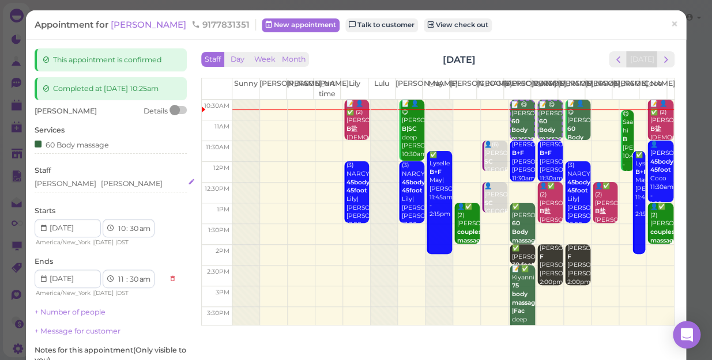
click at [86, 184] on div "Jessica Helen" at bounding box center [111, 184] width 152 height 10
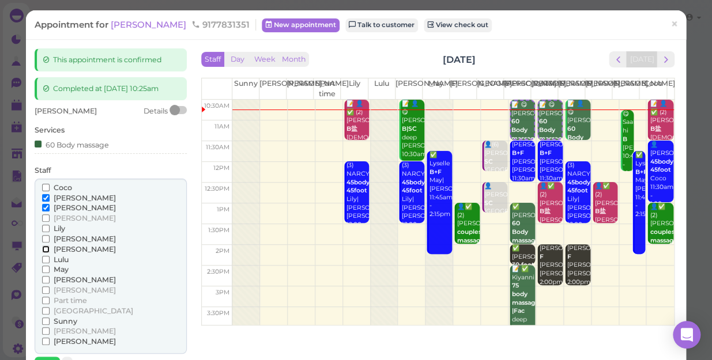
click at [44, 248] on input "[PERSON_NAME]" at bounding box center [45, 248] width 7 height 7
click at [43, 194] on input "[PERSON_NAME]" at bounding box center [45, 197] width 7 height 7
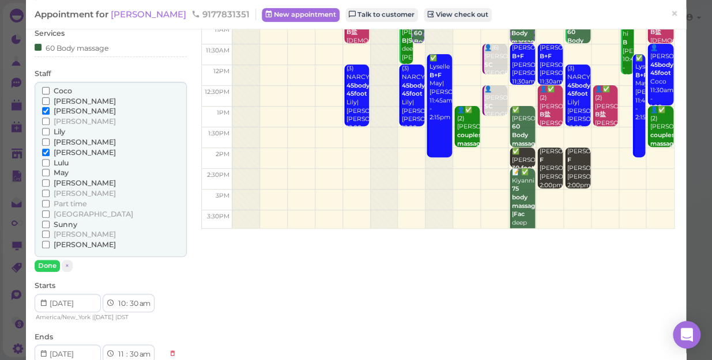
scroll to position [104, 0]
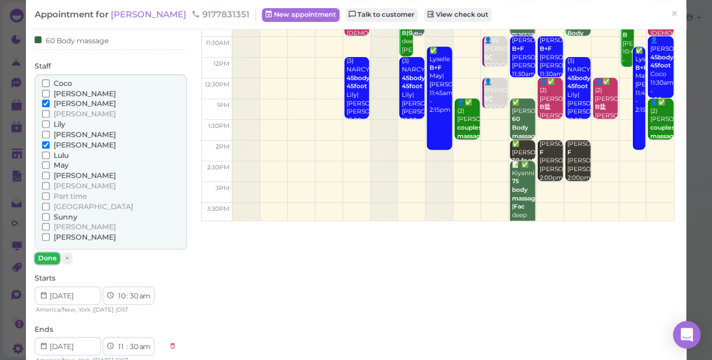
click at [46, 256] on button "Done" at bounding box center [47, 258] width 25 height 12
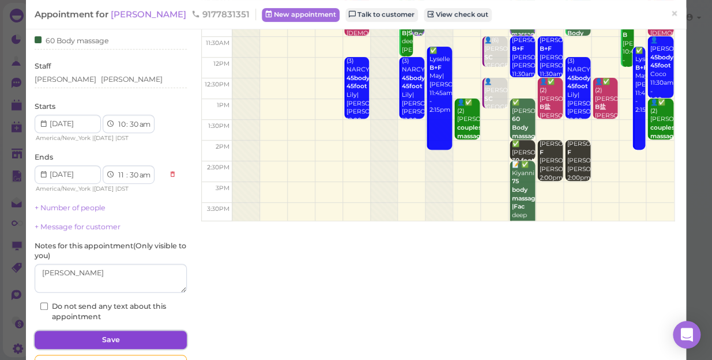
click at [119, 338] on button "Save" at bounding box center [111, 340] width 152 height 18
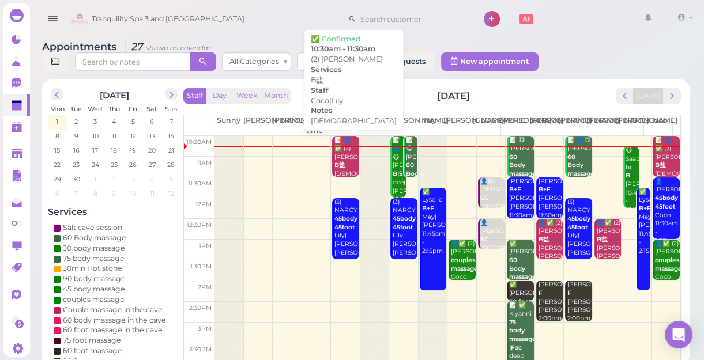
click at [342, 169] on b "B盐" at bounding box center [339, 164] width 11 height 7
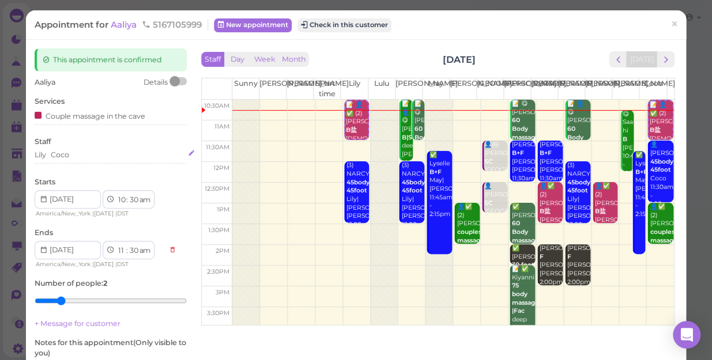
click at [80, 158] on div "Lily Coco" at bounding box center [111, 155] width 152 height 10
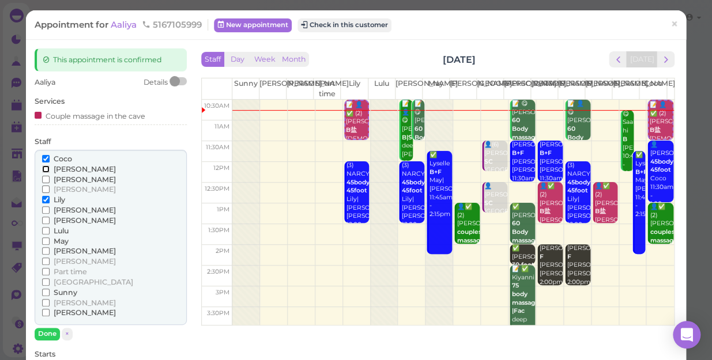
click at [45, 168] on input "[PERSON_NAME]" at bounding box center [45, 168] width 7 height 7
click at [44, 158] on input "Coco" at bounding box center [45, 158] width 7 height 7
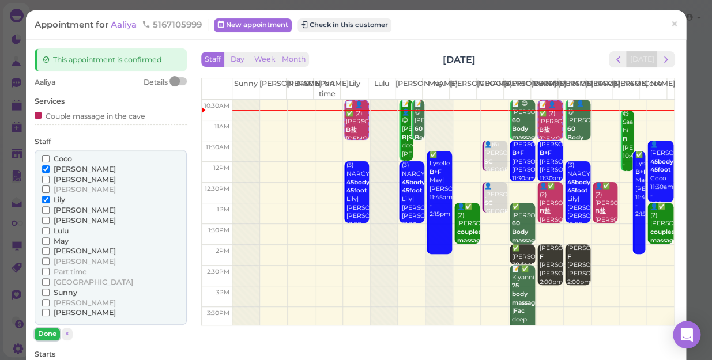
click at [40, 336] on button "Done" at bounding box center [47, 334] width 25 height 12
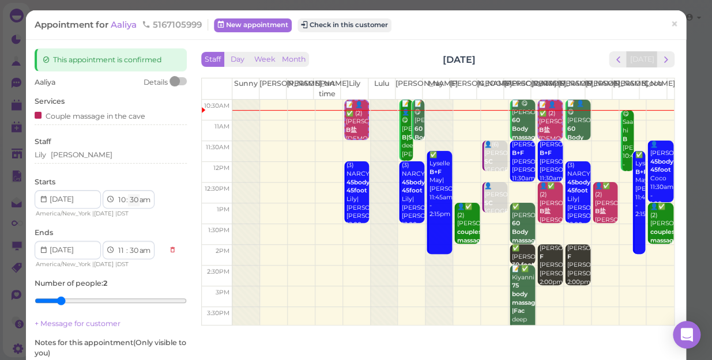
click at [133, 202] on select "00 05 10 15 20 25 30 35 40 45 50 55" at bounding box center [134, 200] width 12 height 12
select select "45"
click at [128, 194] on select "00 05 10 15 20 25 30 35 40 45 50 55" at bounding box center [134, 200] width 12 height 12
select select "45"
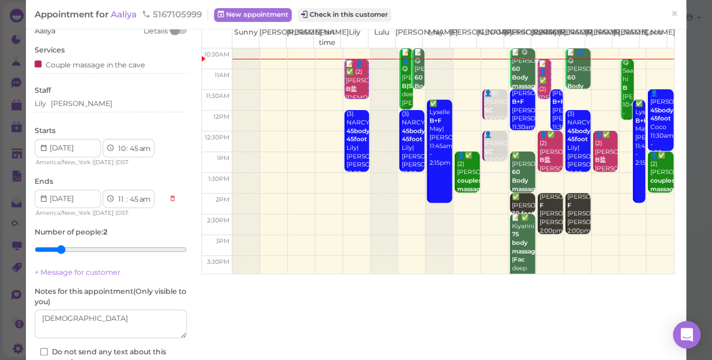
scroll to position [134, 0]
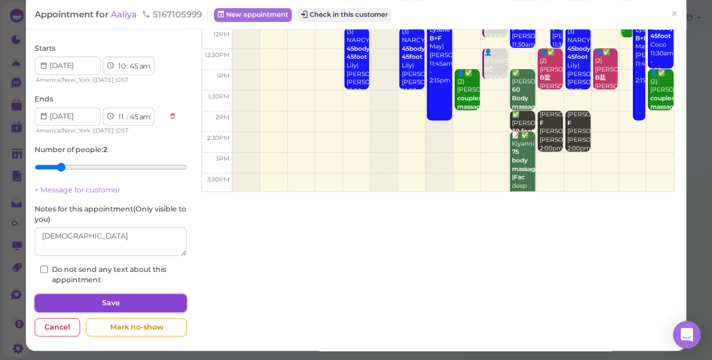
click at [145, 302] on button "Save" at bounding box center [111, 303] width 152 height 18
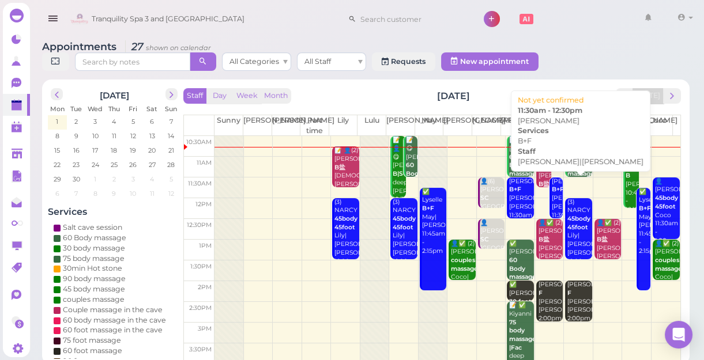
click at [551, 202] on div "Debbi B+F Helen|Jessica 11:30am - 12:30pm" at bounding box center [557, 206] width 12 height 59
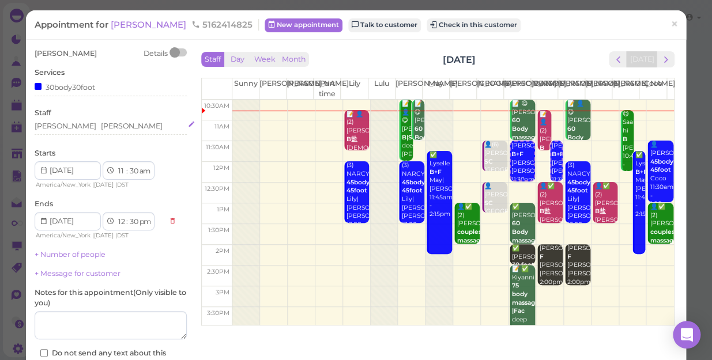
click at [92, 128] on div "Jessica Helen" at bounding box center [111, 126] width 152 height 10
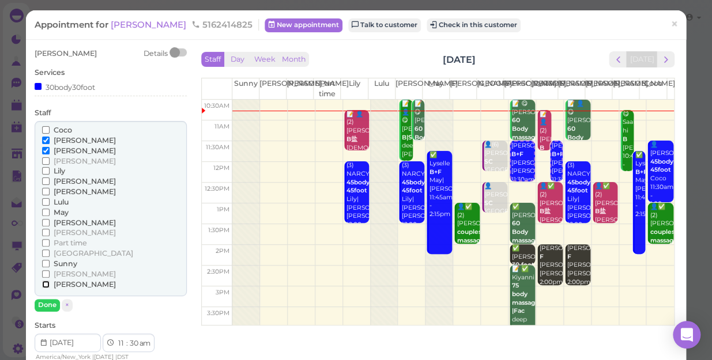
click at [46, 282] on input "[PERSON_NAME]" at bounding box center [45, 284] width 7 height 7
click at [44, 221] on input "[PERSON_NAME]" at bounding box center [45, 222] width 7 height 7
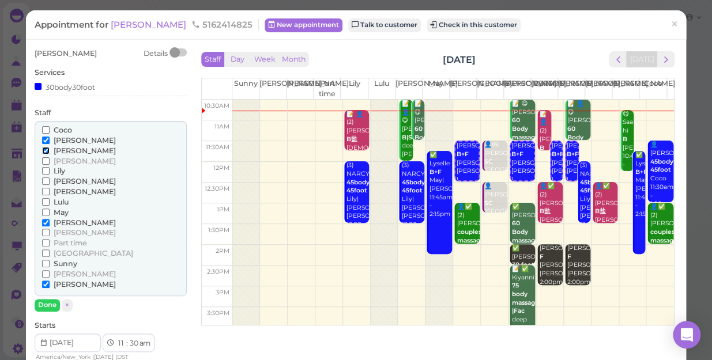
click at [46, 150] on input "[PERSON_NAME]" at bounding box center [45, 150] width 7 height 7
click at [44, 137] on input "[PERSON_NAME]" at bounding box center [45, 140] width 7 height 7
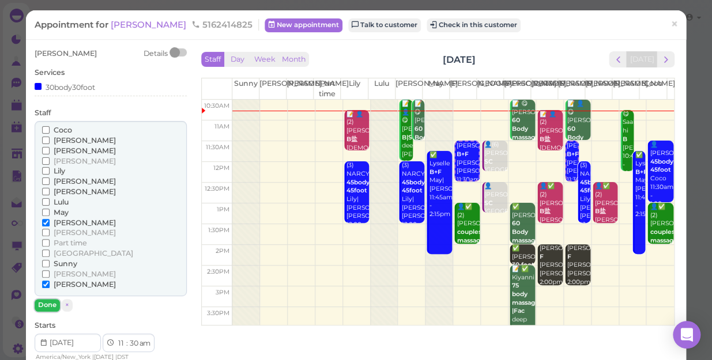
click at [46, 304] on button "Done" at bounding box center [47, 305] width 25 height 12
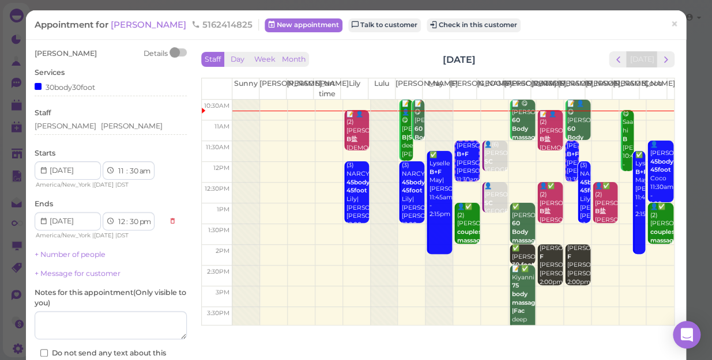
scroll to position [84, 0]
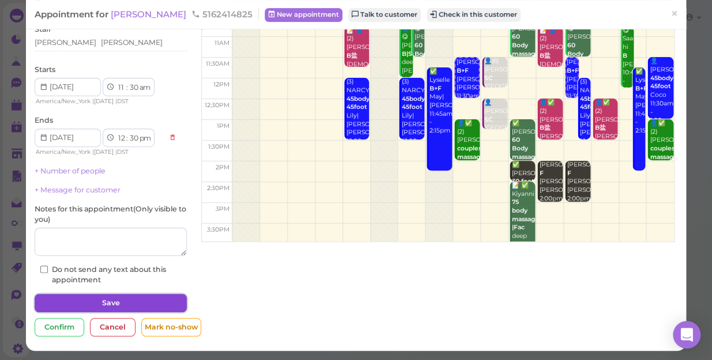
click at [92, 303] on button "Save" at bounding box center [111, 303] width 152 height 18
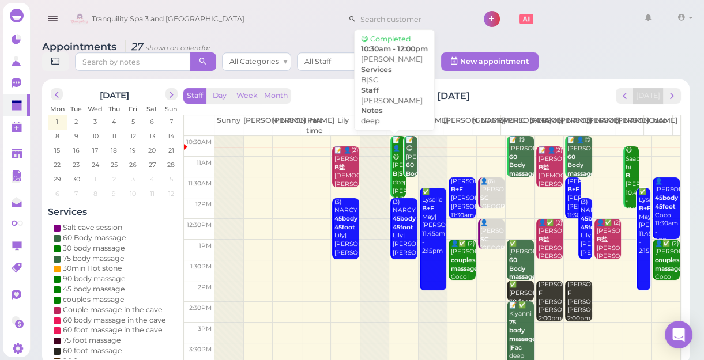
click at [392, 188] on div "📝 👤😋 Donna B|SC deep Lisa 10:30am - 12:00pm" at bounding box center [398, 178] width 13 height 85
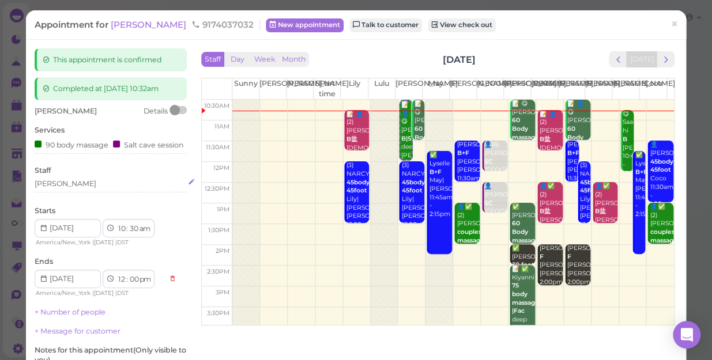
click at [55, 189] on div "[PERSON_NAME]" at bounding box center [111, 184] width 152 height 10
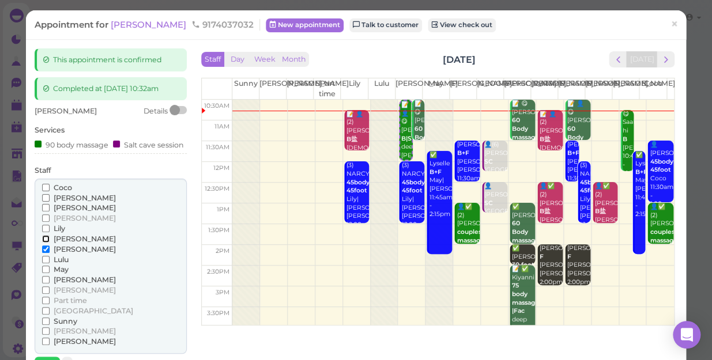
click at [42, 243] on input "[PERSON_NAME]" at bounding box center [45, 238] width 7 height 7
click at [42, 253] on input "[PERSON_NAME]" at bounding box center [45, 248] width 7 height 7
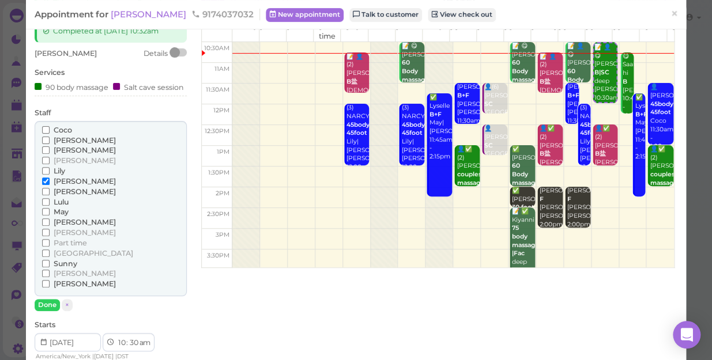
scroll to position [104, 0]
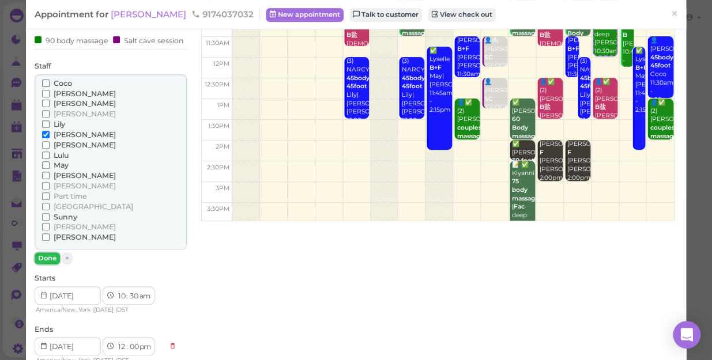
click at [44, 264] on button "Done" at bounding box center [47, 258] width 25 height 12
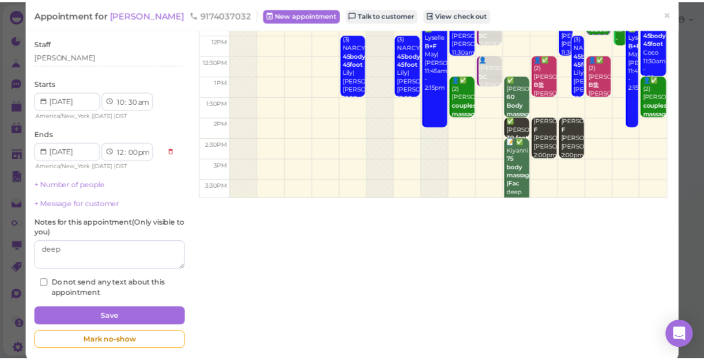
scroll to position [150, 0]
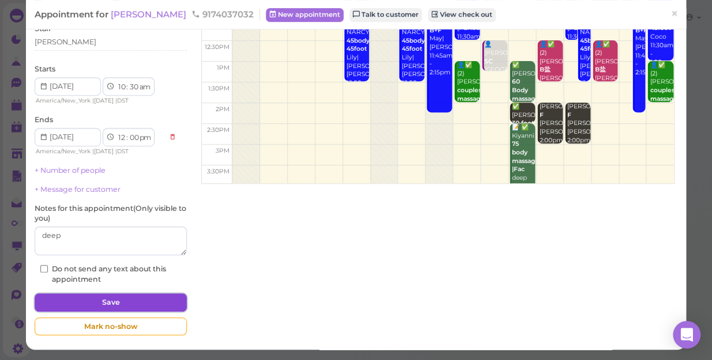
click at [127, 303] on button "Save" at bounding box center [111, 302] width 152 height 18
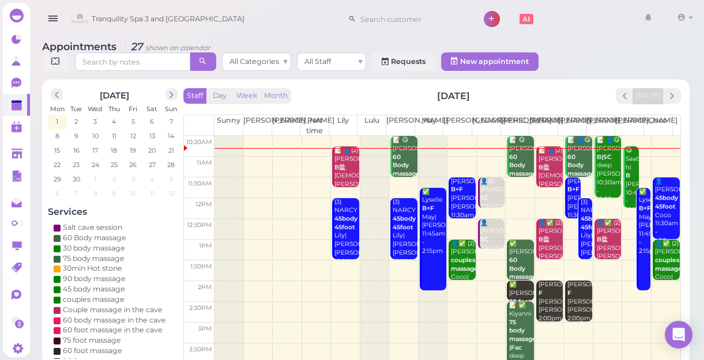
click at [512, 182] on td at bounding box center [447, 187] width 466 height 21
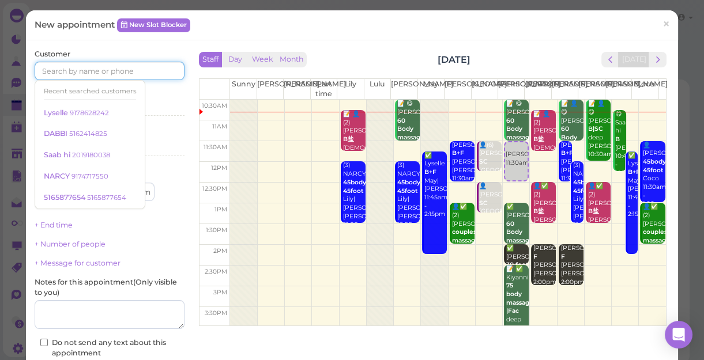
click at [131, 73] on input at bounding box center [110, 71] width 150 height 18
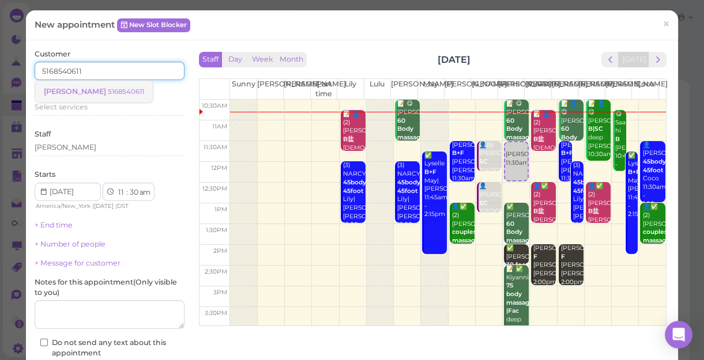
type input "5168540611"
click at [108, 90] on small "5168540611" at bounding box center [126, 92] width 36 height 8
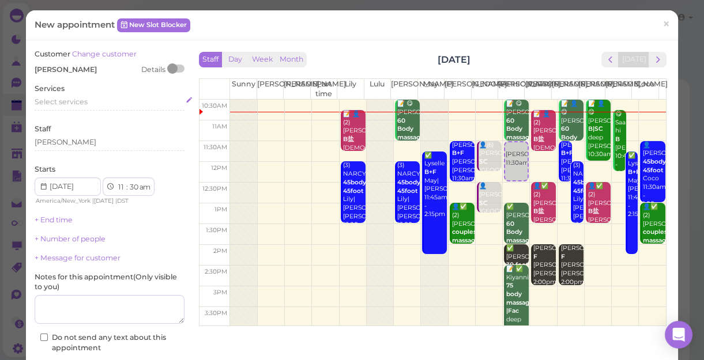
click at [77, 97] on span "Select services" at bounding box center [61, 101] width 53 height 9
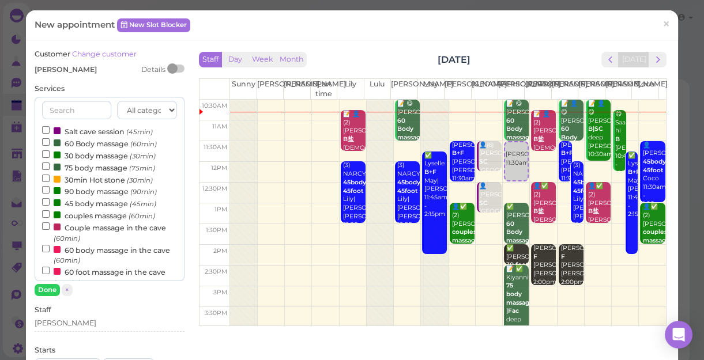
click at [83, 219] on label "couples massage (60min)" at bounding box center [98, 215] width 113 height 12
click at [50, 218] on input "couples massage (60min)" at bounding box center [45, 213] width 7 height 7
click at [47, 290] on button "Done" at bounding box center [47, 290] width 25 height 12
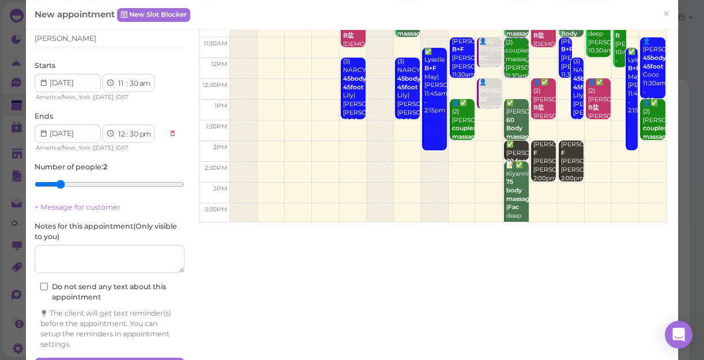
scroll to position [104, 0]
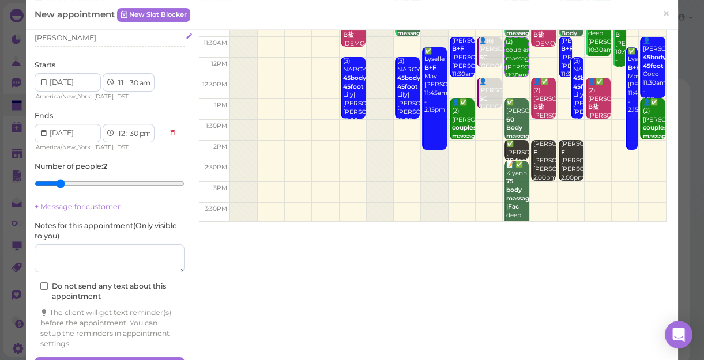
click at [67, 36] on div "[PERSON_NAME]" at bounding box center [110, 38] width 150 height 10
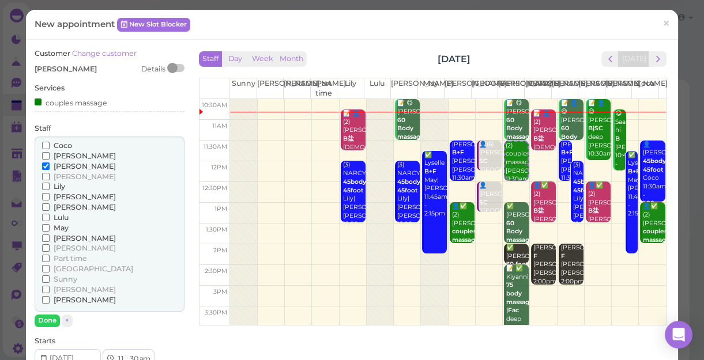
scroll to position [0, 0]
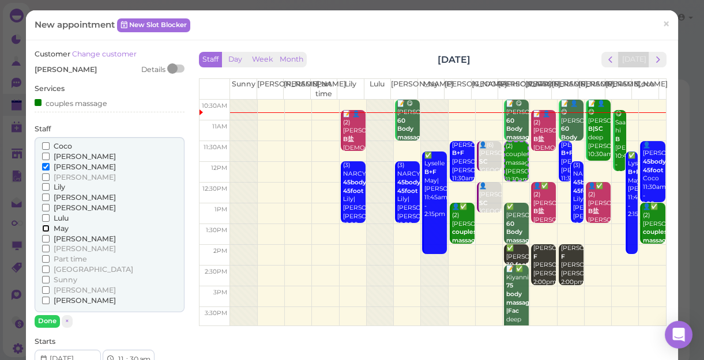
click at [46, 229] on input "May" at bounding box center [45, 228] width 7 height 7
click at [48, 323] on button "Done" at bounding box center [47, 321] width 25 height 12
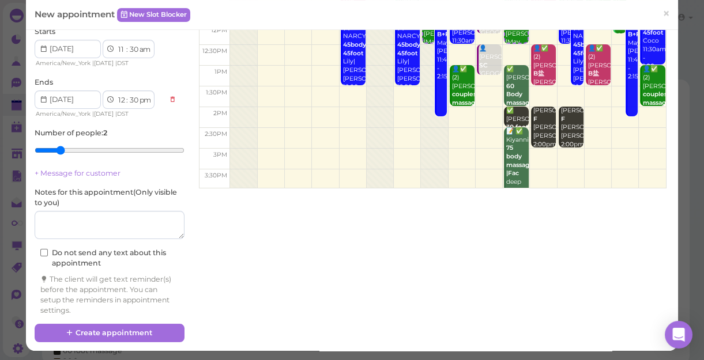
scroll to position [138, 0]
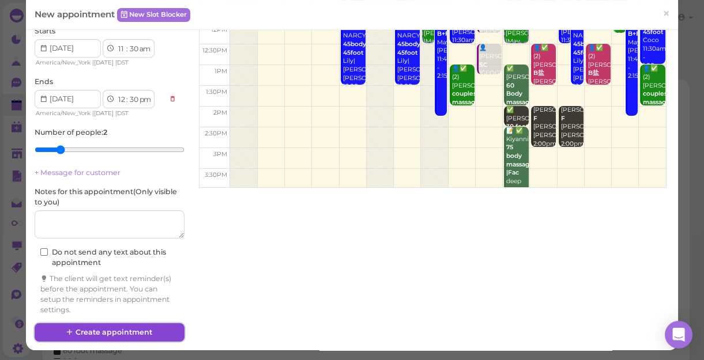
click at [149, 328] on button "Create appointment" at bounding box center [110, 332] width 150 height 18
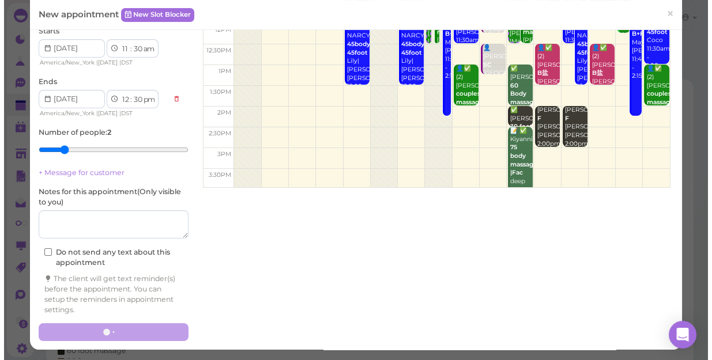
scroll to position [0, 0]
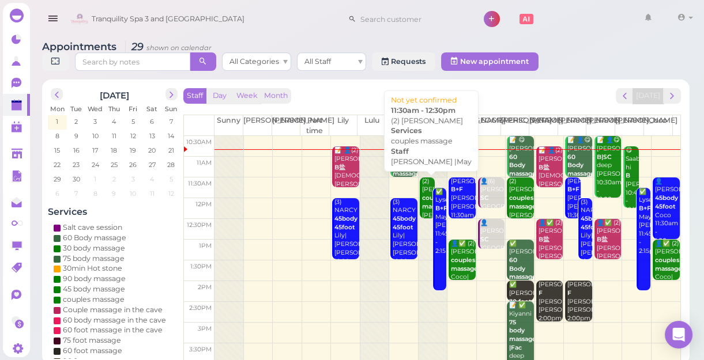
click at [422, 205] on b "couples massage" at bounding box center [435, 202] width 27 height 16
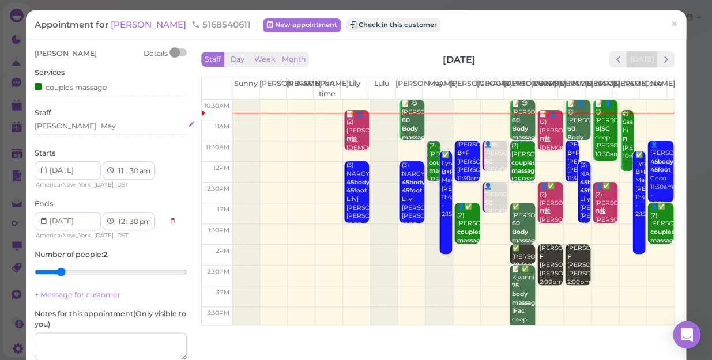
click at [81, 123] on div "Jessica May" at bounding box center [111, 126] width 152 height 10
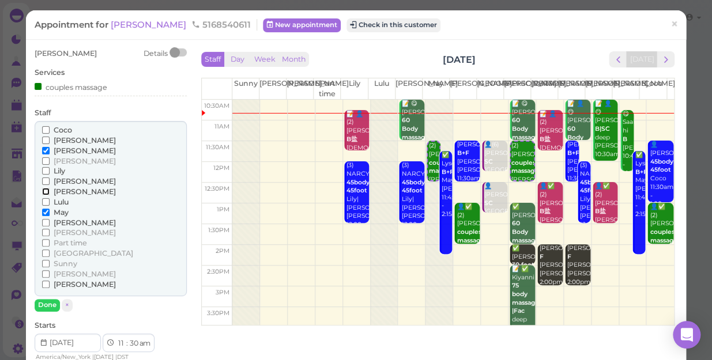
click at [45, 191] on input "[PERSON_NAME]" at bounding box center [45, 191] width 7 height 7
click at [46, 209] on input "May" at bounding box center [45, 212] width 7 height 7
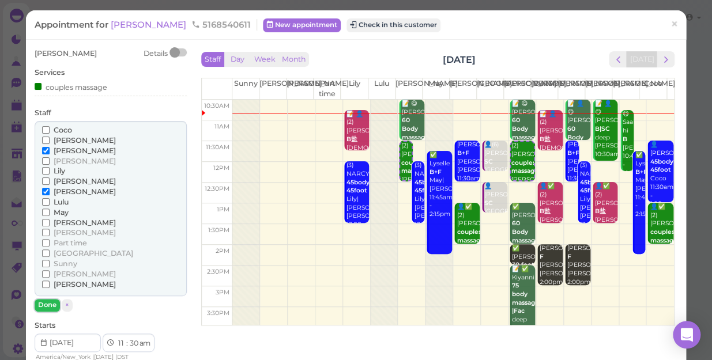
click at [43, 308] on button "Done" at bounding box center [47, 305] width 25 height 12
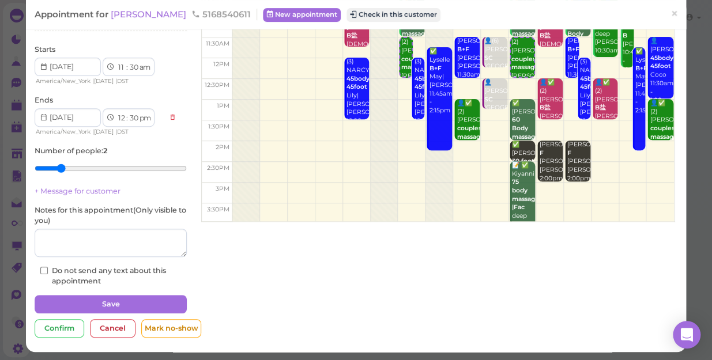
scroll to position [104, 0]
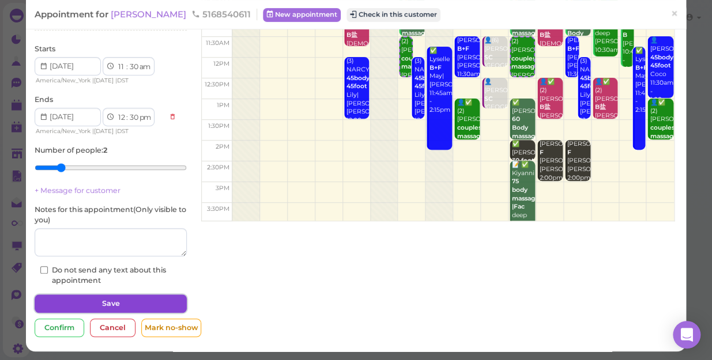
click at [108, 304] on button "Save" at bounding box center [111, 303] width 152 height 18
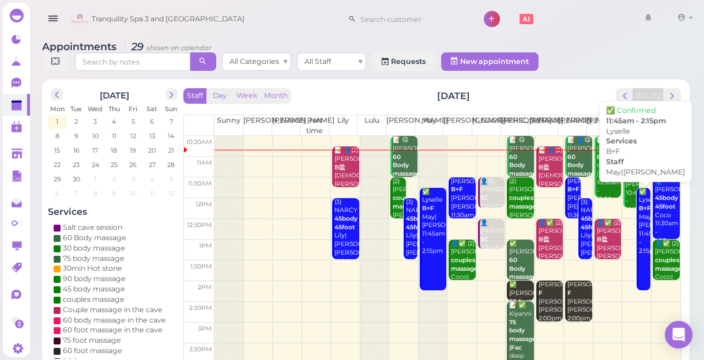
click at [636, 257] on link "✅ Lyselle B+F May|Tina 11:45am - 2:15pm" at bounding box center [642, 239] width 13 height 103
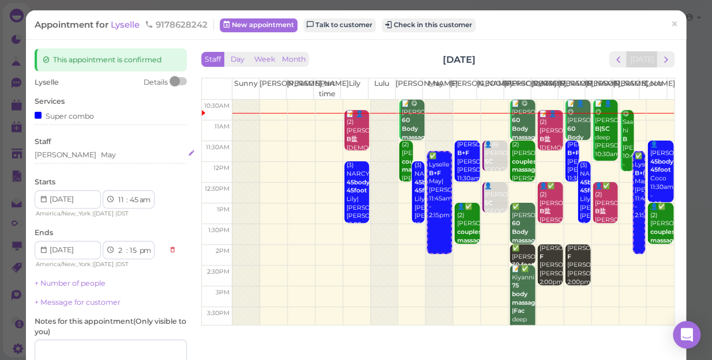
click at [76, 157] on div "Tina May" at bounding box center [111, 155] width 152 height 10
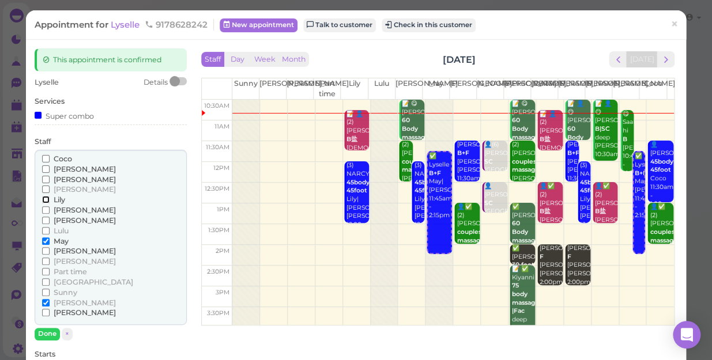
click at [45, 198] on input "Lily" at bounding box center [45, 199] width 7 height 7
click at [46, 168] on input "[PERSON_NAME]" at bounding box center [45, 168] width 7 height 7
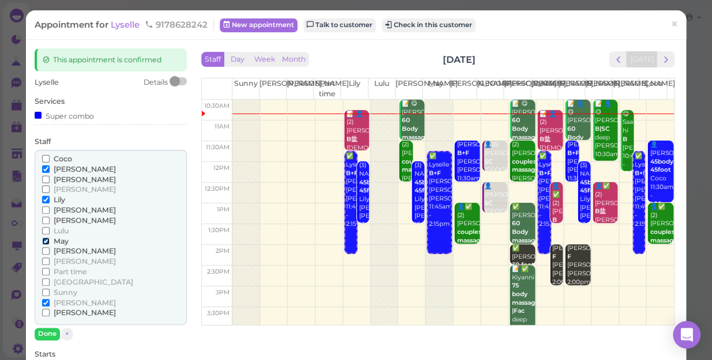
click at [44, 237] on input "May" at bounding box center [45, 240] width 7 height 7
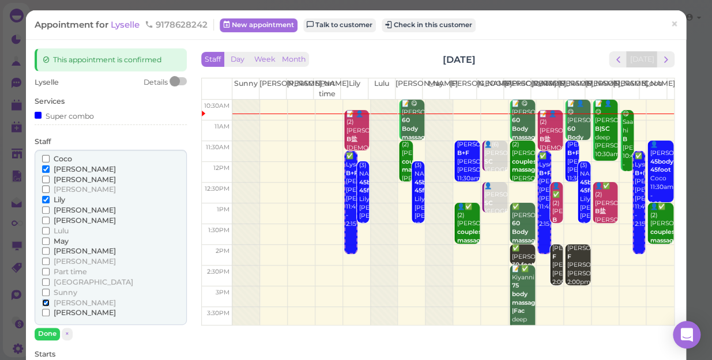
click at [42, 303] on input "[PERSON_NAME]" at bounding box center [45, 302] width 7 height 7
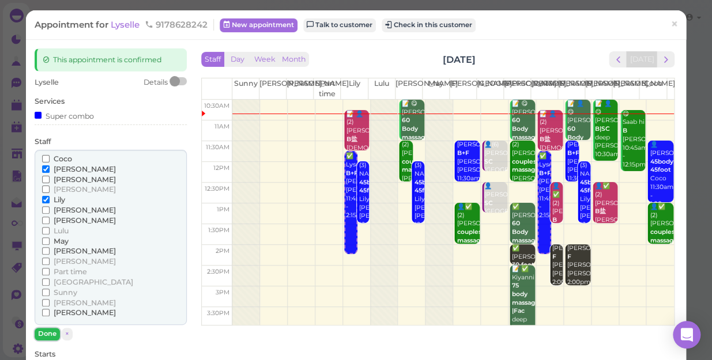
click at [50, 332] on button "Done" at bounding box center [47, 334] width 25 height 12
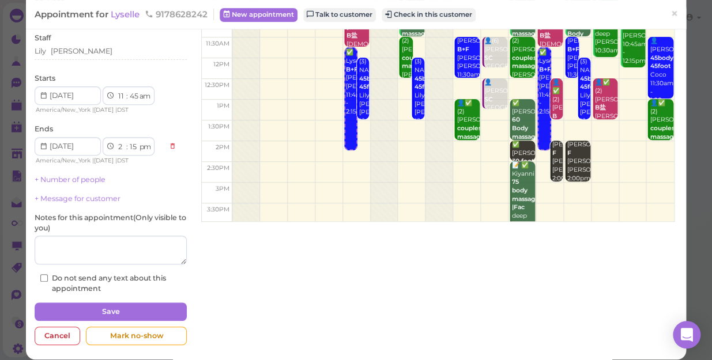
scroll to position [104, 0]
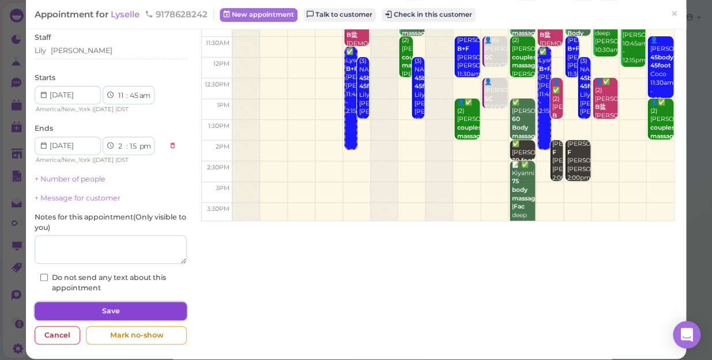
click at [134, 309] on button "Save" at bounding box center [111, 311] width 152 height 18
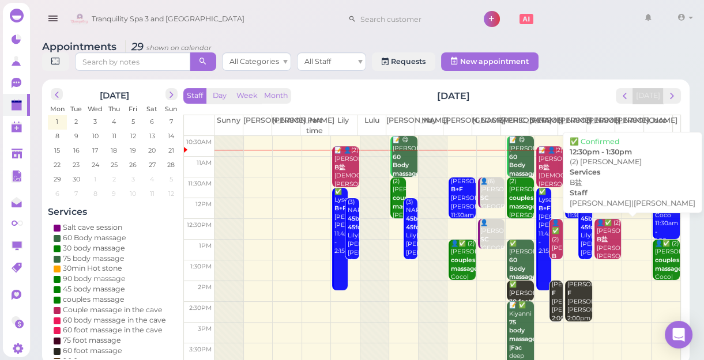
click at [602, 247] on div "👤✅ (2) Esther B盐 Helen|Linda 12:30pm - 1:30pm" at bounding box center [608, 253] width 25 height 68
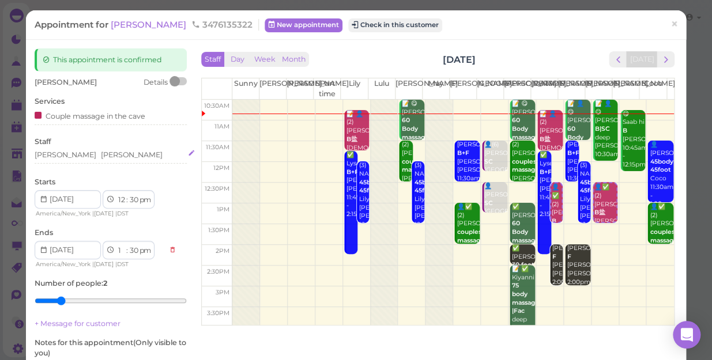
click at [85, 154] on div "Linda Helen" at bounding box center [111, 155] width 152 height 10
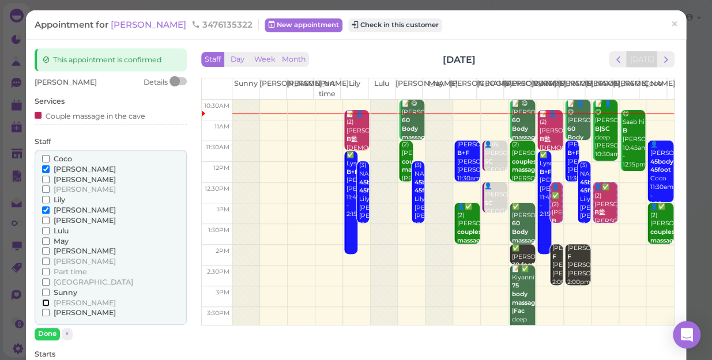
click at [42, 300] on input "[PERSON_NAME]" at bounding box center [45, 302] width 7 height 7
click at [46, 219] on input "[PERSON_NAME]" at bounding box center [45, 220] width 7 height 7
click at [44, 207] on input "[PERSON_NAME]" at bounding box center [45, 209] width 7 height 7
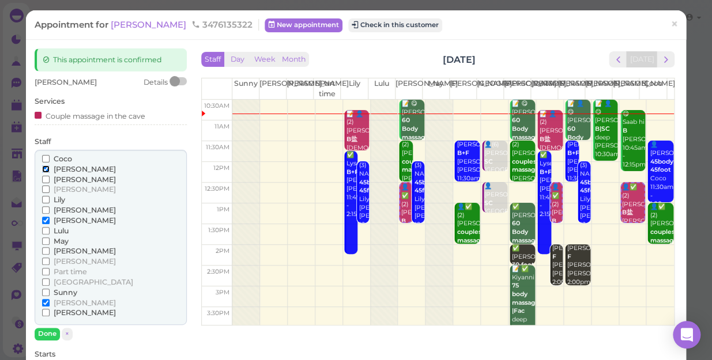
click at [44, 168] on input "[PERSON_NAME]" at bounding box center [45, 168] width 7 height 7
click at [45, 330] on button "Done" at bounding box center [47, 334] width 25 height 12
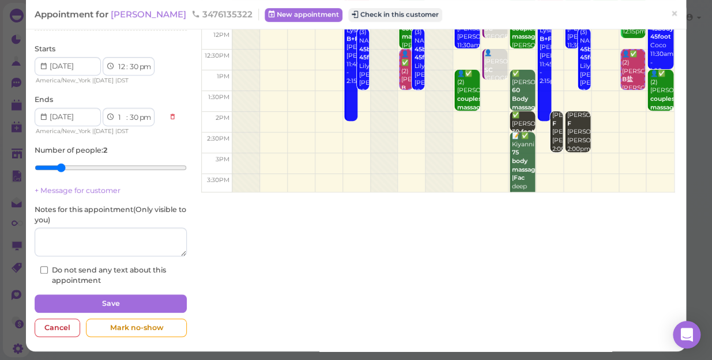
scroll to position [134, 0]
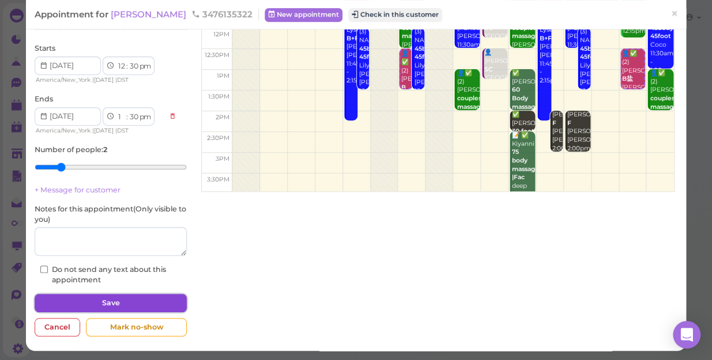
click at [110, 300] on button "Save" at bounding box center [111, 303] width 152 height 18
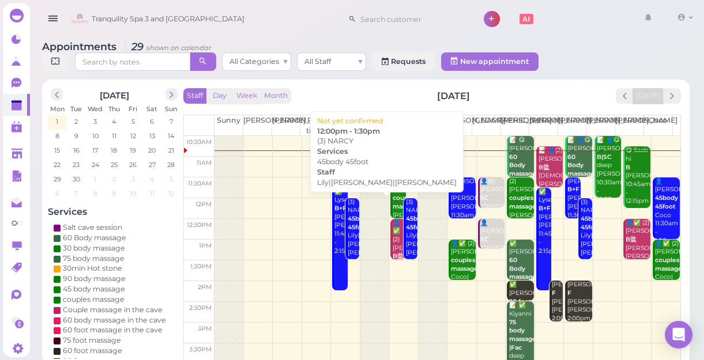
click at [351, 252] on div "(3) NARCY 45body 45foot Lily|Lisa|Tom 12:00pm - 1:30pm" at bounding box center [353, 240] width 12 height 85
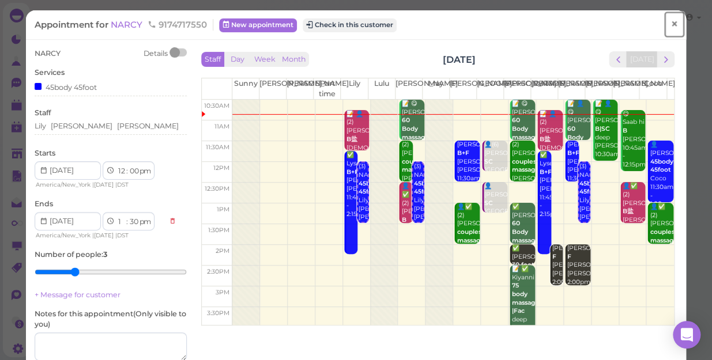
click at [670, 21] on span "×" at bounding box center [673, 24] width 7 height 16
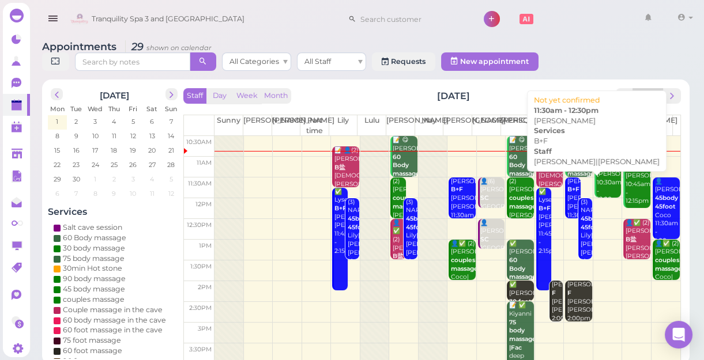
click at [567, 188] on b "B+F" at bounding box center [573, 189] width 12 height 7
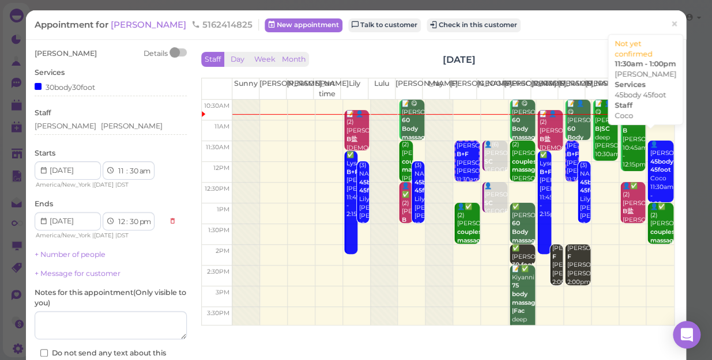
click at [651, 174] on div "👤Willie 45body 45foot Coco 11:30am - 1:00pm" at bounding box center [661, 175] width 24 height 68
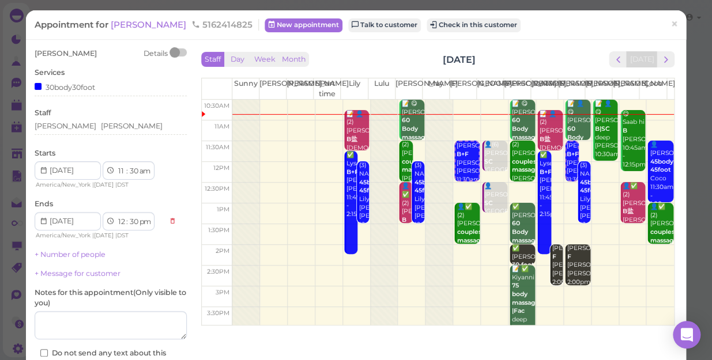
click at [650, 177] on div "👤Willie 45body 45foot Coco 11:30am - 1:00pm" at bounding box center [661, 175] width 24 height 68
click at [663, 22] on link "×" at bounding box center [673, 24] width 21 height 27
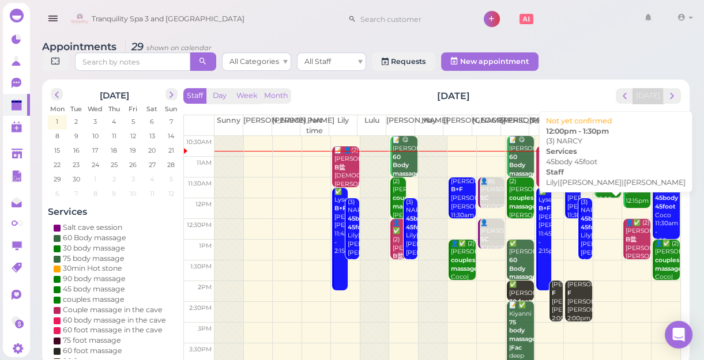
click at [580, 236] on div "(3) NARCY 45body 45foot Lily|Lisa|Tom 12:00pm - 1:30pm" at bounding box center [586, 240] width 12 height 85
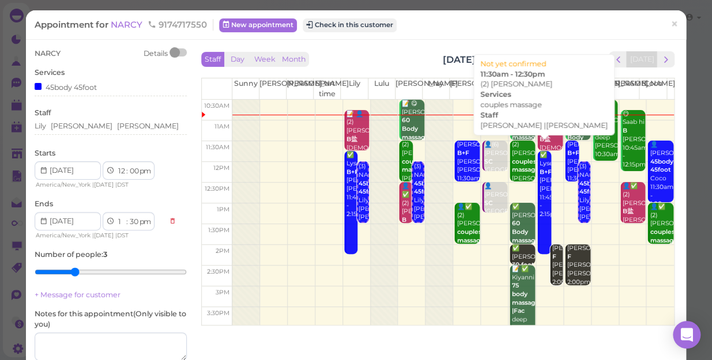
click at [512, 162] on b "couples massage" at bounding box center [525, 166] width 27 height 16
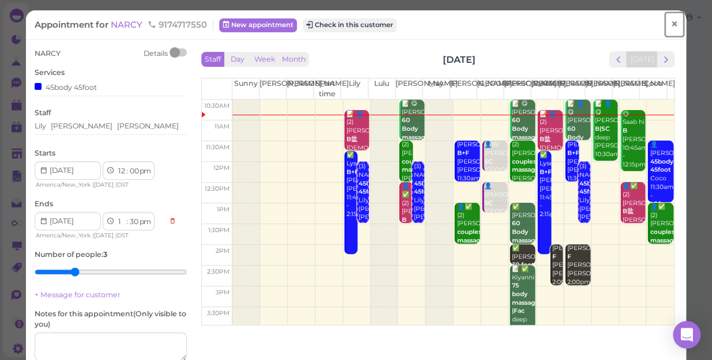
click at [670, 23] on span "×" at bounding box center [673, 24] width 7 height 16
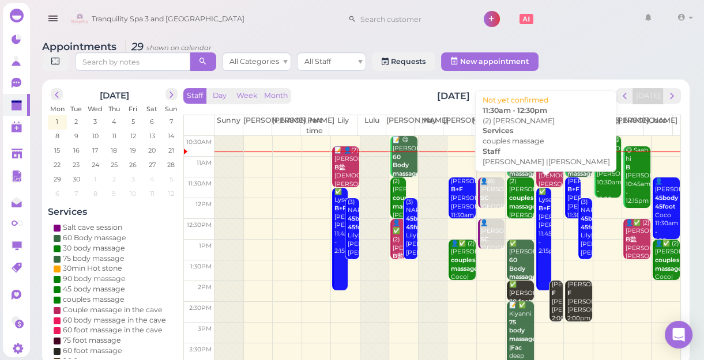
click at [518, 202] on b "couples massage" at bounding box center [522, 202] width 27 height 16
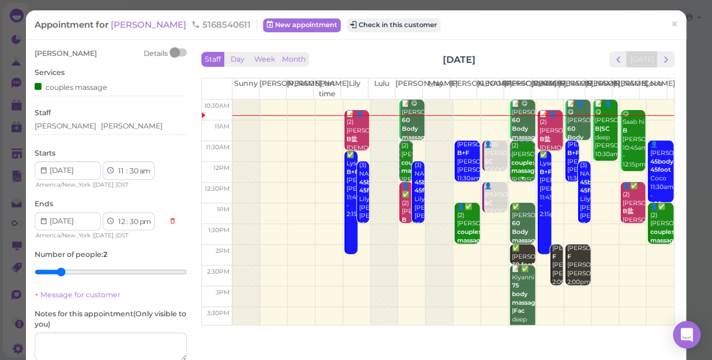
click at [511, 171] on b "couples massage" at bounding box center [524, 167] width 27 height 16
click at [118, 172] on select "1 2 3 4 5 6 7 8 9 10 11 12" at bounding box center [121, 171] width 10 height 12
select select "1"
click at [116, 165] on select "1 2 3 4 5 6 7 8 9 10 11 12" at bounding box center [121, 171] width 10 height 12
select select "pm"
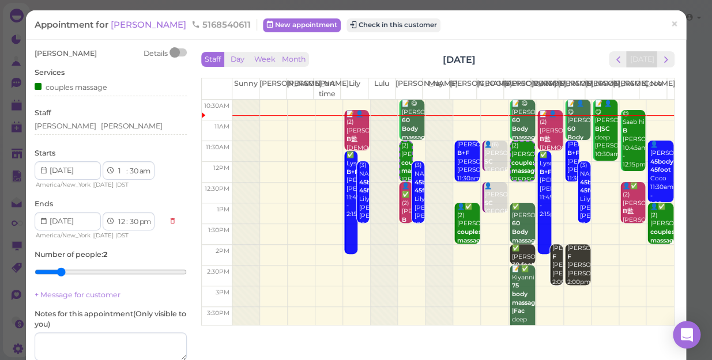
select select "2"
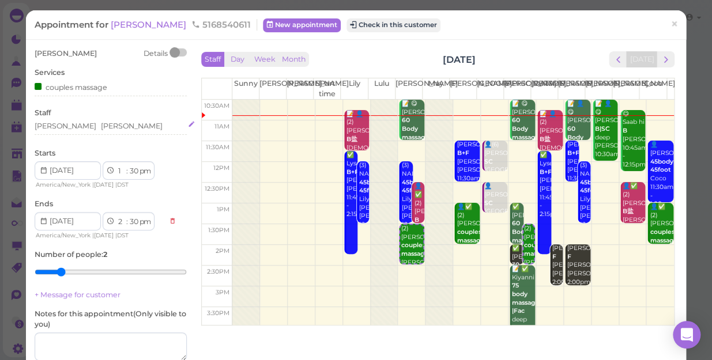
click at [86, 121] on div "Jessica Lisa" at bounding box center [111, 126] width 152 height 10
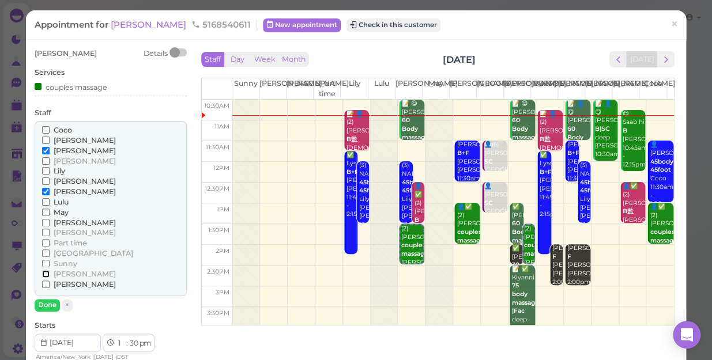
click at [43, 271] on input "[PERSON_NAME]" at bounding box center [45, 273] width 7 height 7
click at [43, 150] on input "[PERSON_NAME]" at bounding box center [45, 150] width 7 height 7
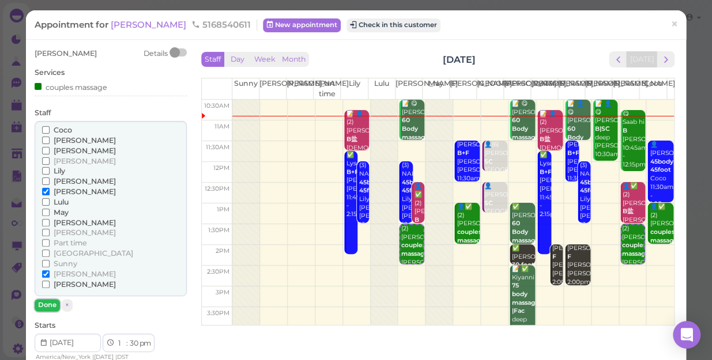
click at [45, 305] on button "Done" at bounding box center [47, 305] width 25 height 12
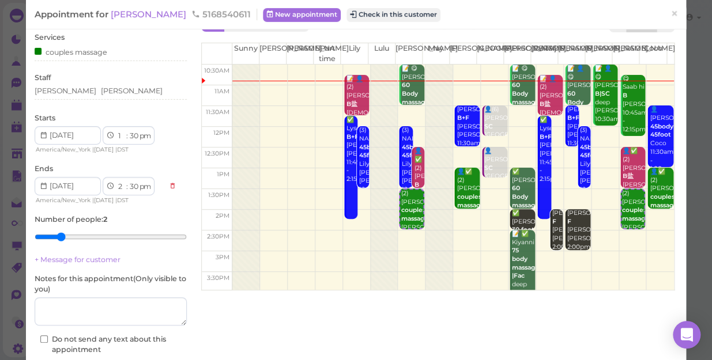
scroll to position [104, 0]
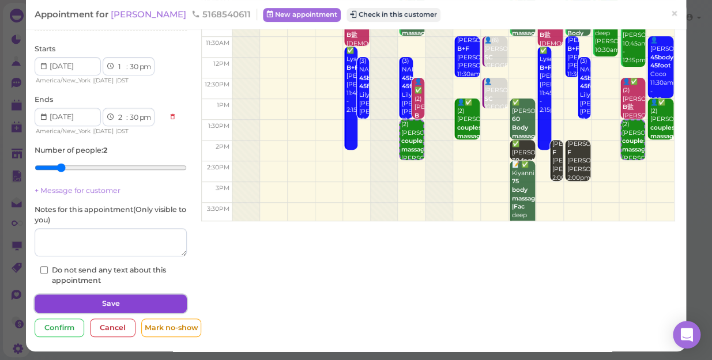
click at [101, 300] on button "Save" at bounding box center [111, 303] width 152 height 18
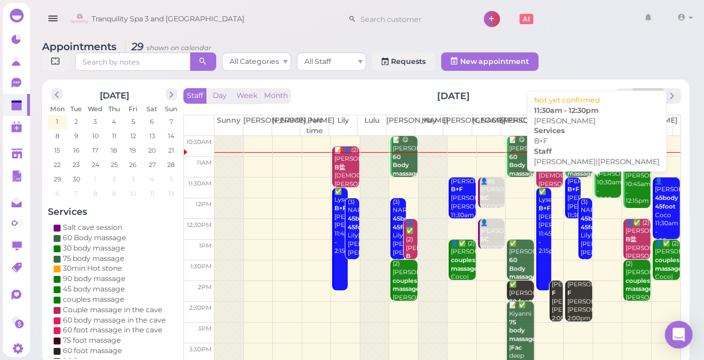
click at [565, 201] on link "Debbi B+F Mike|Tom 11:30am - 12:30pm" at bounding box center [572, 197] width 15 height 41
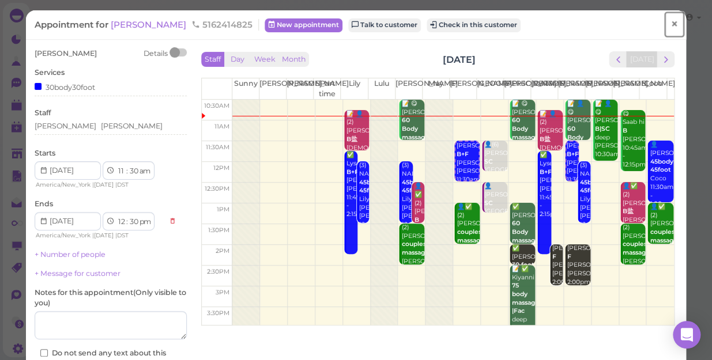
click at [670, 24] on span "×" at bounding box center [673, 24] width 7 height 16
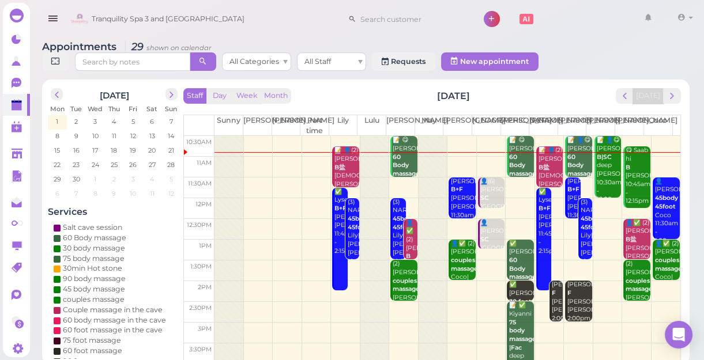
click at [576, 146] on div "📝 👤😋 Zach 60 Body massage deep Tom 10:30am - 11:30am" at bounding box center [578, 178] width 25 height 85
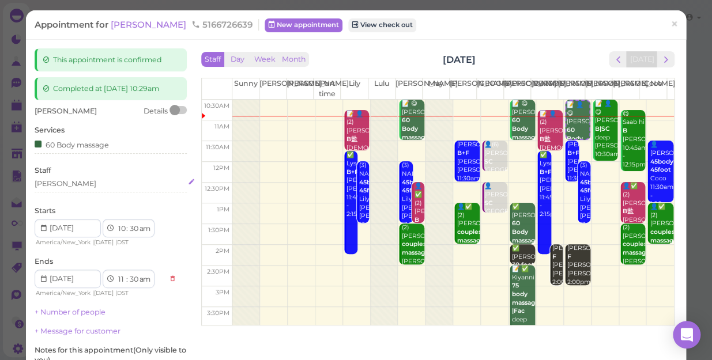
click at [53, 184] on div "[PERSON_NAME]" at bounding box center [111, 184] width 152 height 10
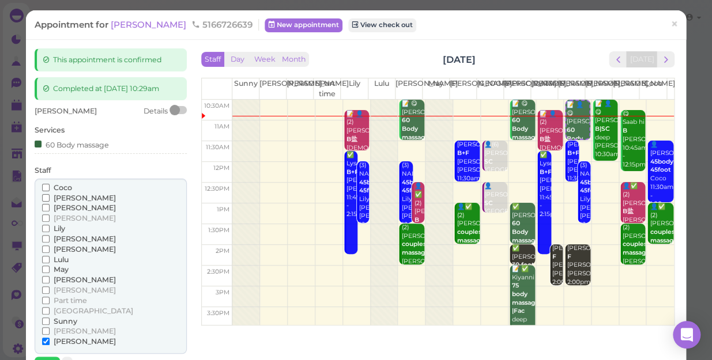
click at [62, 188] on span "Coco" at bounding box center [63, 187] width 18 height 9
click at [50, 188] on input "Coco" at bounding box center [45, 187] width 7 height 7
click at [47, 339] on input "[PERSON_NAME]" at bounding box center [45, 341] width 7 height 7
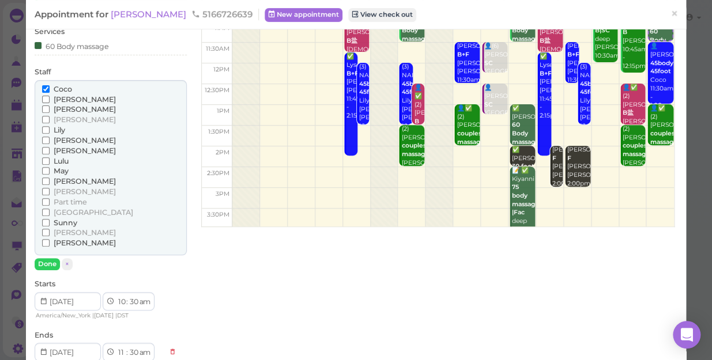
scroll to position [104, 0]
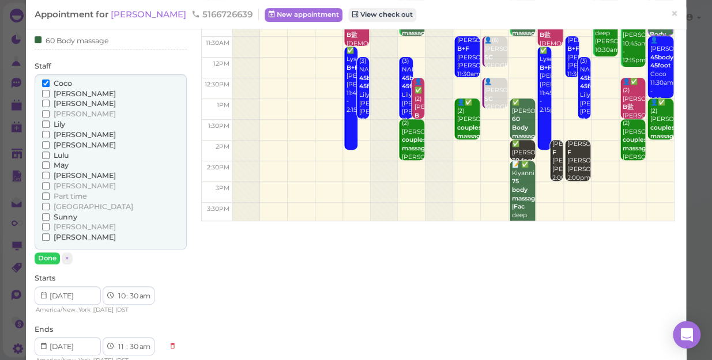
click at [47, 248] on div "Coco Helen Jessica Kelly Lily Linda Lisa Lulu" at bounding box center [111, 162] width 152 height 176
click at [46, 258] on button "Done" at bounding box center [47, 258] width 25 height 12
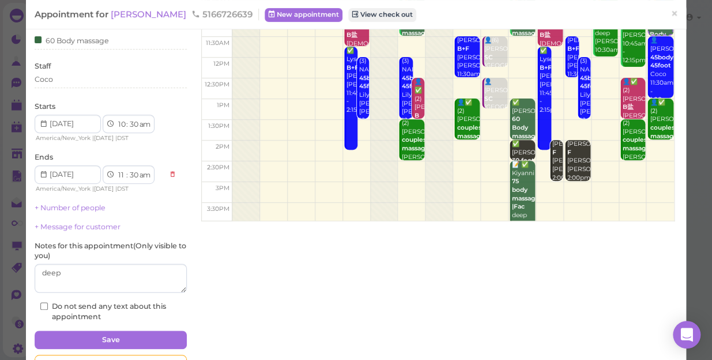
scroll to position [141, 0]
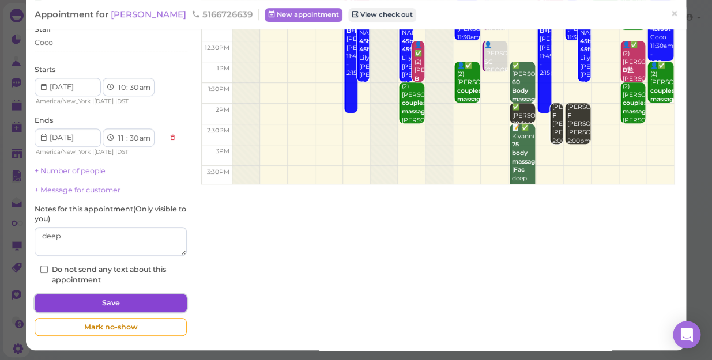
click at [146, 301] on button "Save" at bounding box center [111, 303] width 152 height 18
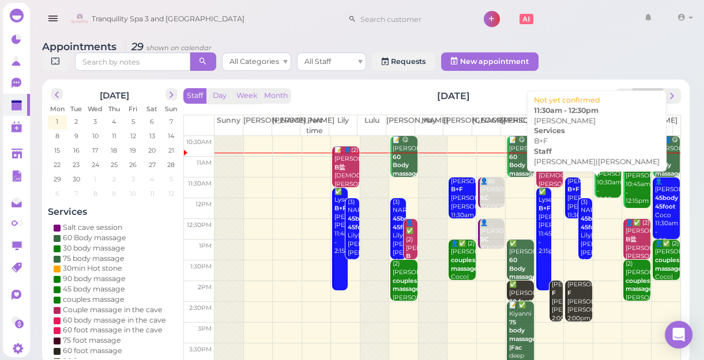
click at [566, 195] on div "Debbi B+F Mike|Tom 11:30am - 12:30pm" at bounding box center [572, 206] width 13 height 59
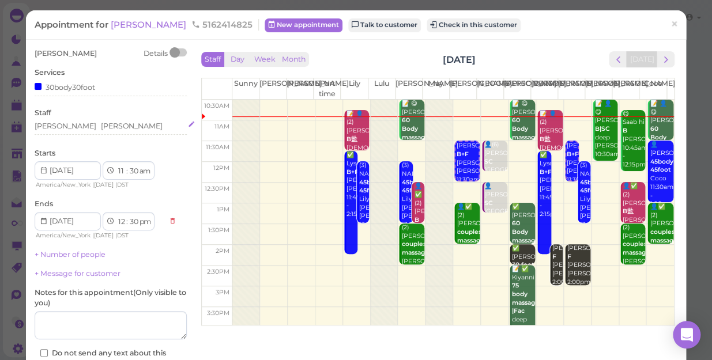
click at [85, 122] on div "Tom Mike" at bounding box center [111, 126] width 152 height 10
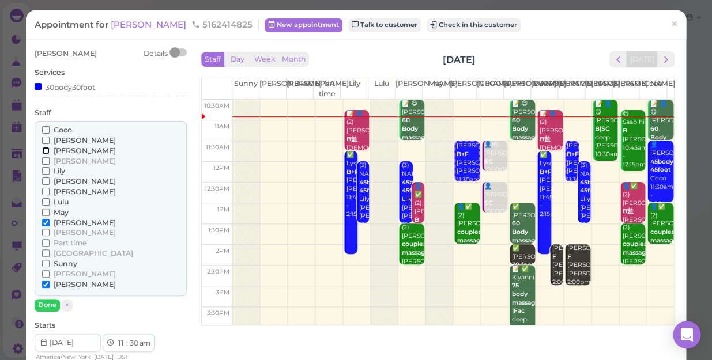
click at [44, 148] on input "[PERSON_NAME]" at bounding box center [45, 150] width 7 height 7
click at [46, 218] on label "[PERSON_NAME]" at bounding box center [79, 223] width 74 height 10
click at [46, 219] on input "[PERSON_NAME]" at bounding box center [45, 222] width 7 height 7
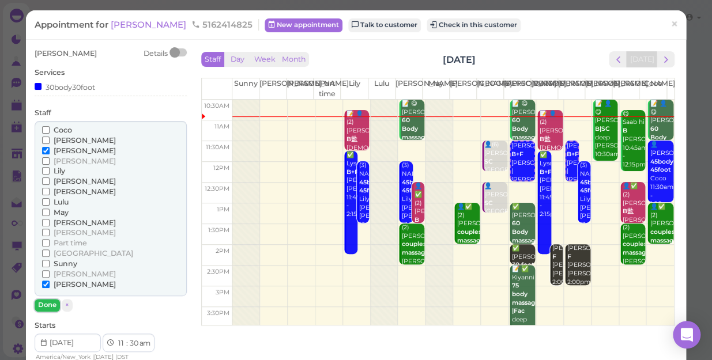
click at [51, 305] on button "Done" at bounding box center [47, 305] width 25 height 12
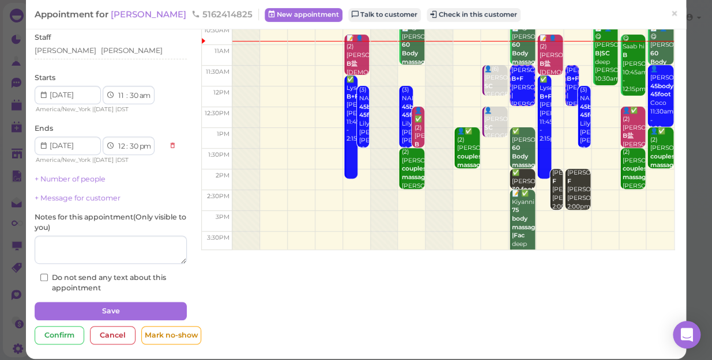
scroll to position [84, 0]
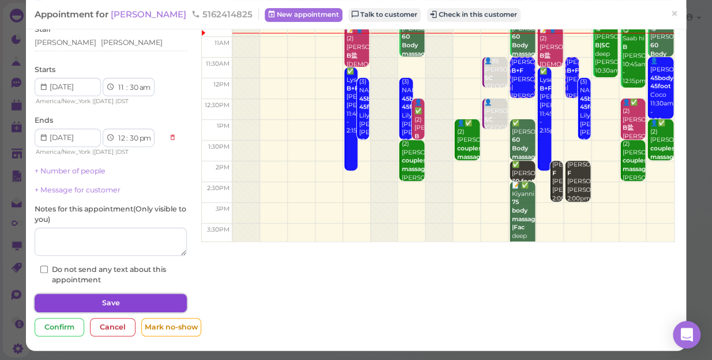
click at [105, 298] on button "Save" at bounding box center [111, 303] width 152 height 18
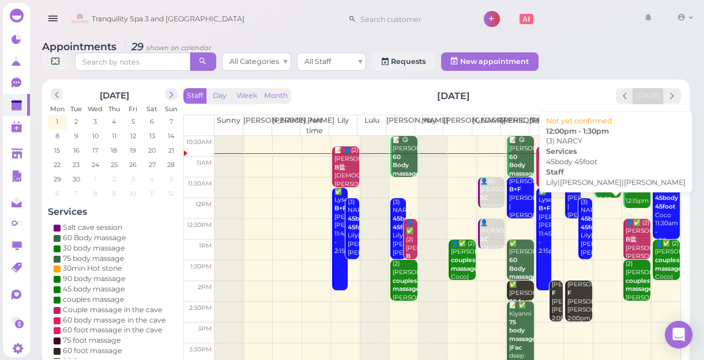
click at [580, 233] on div "(3) NARCY 45body 45foot Lily|Lisa|Tom 12:00pm - 1:30pm" at bounding box center [586, 240] width 12 height 85
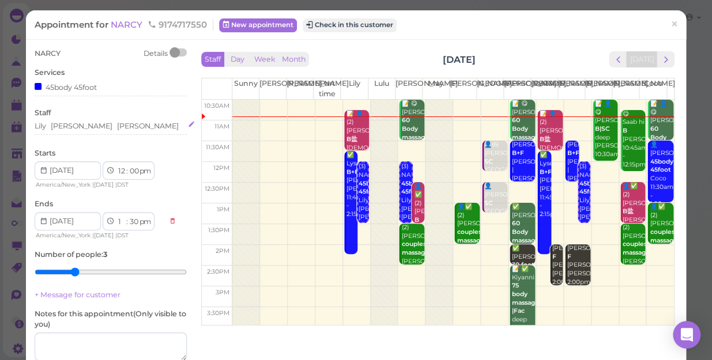
click at [87, 123] on div "Lily Lisa Tom" at bounding box center [111, 126] width 152 height 10
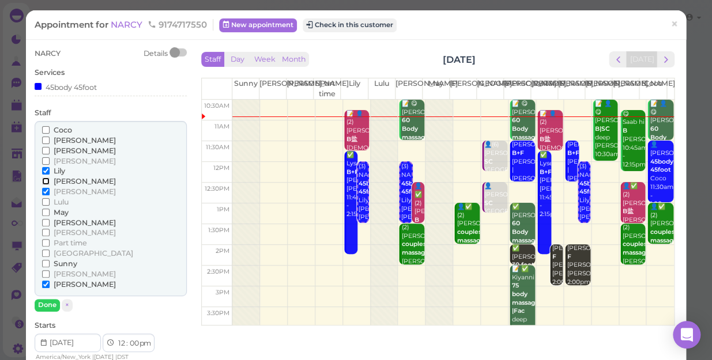
click at [43, 182] on input "[PERSON_NAME]" at bounding box center [45, 180] width 7 height 7
click at [44, 169] on input "Lily" at bounding box center [45, 170] width 7 height 7
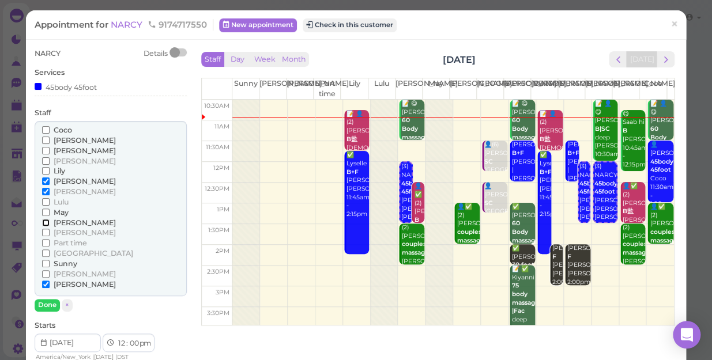
click at [44, 221] on input "[PERSON_NAME]" at bounding box center [45, 222] width 7 height 7
click at [44, 281] on input "[PERSON_NAME]" at bounding box center [45, 284] width 7 height 7
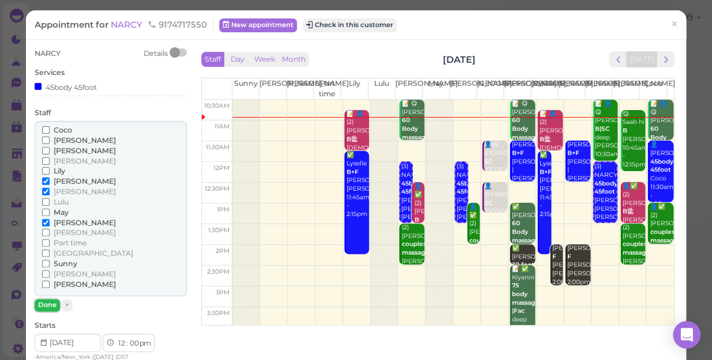
click at [44, 301] on button "Done" at bounding box center [47, 305] width 25 height 12
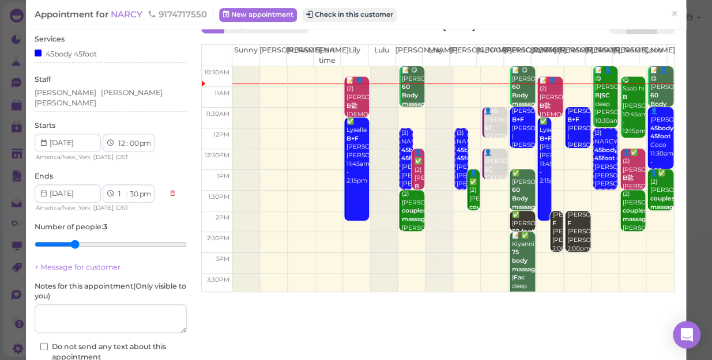
scroll to position [52, 0]
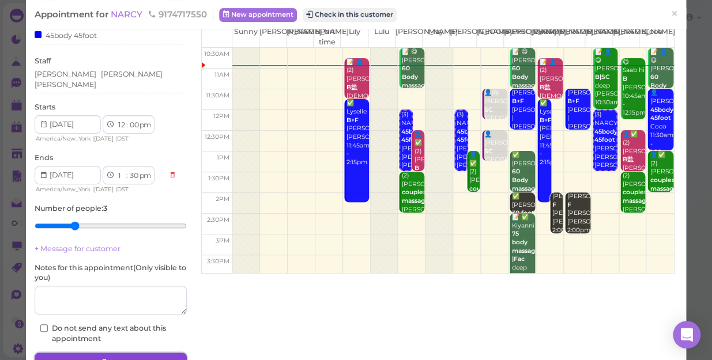
click at [103, 353] on button "Save" at bounding box center [111, 362] width 152 height 18
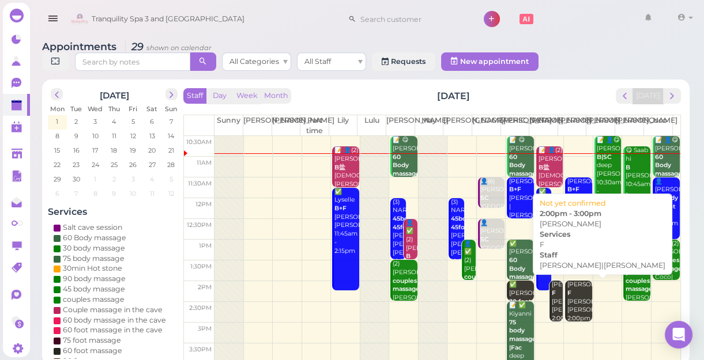
click at [573, 308] on div "Dian Jim F Helen|Tom 2:00pm - 3:00pm" at bounding box center [578, 310] width 25 height 59
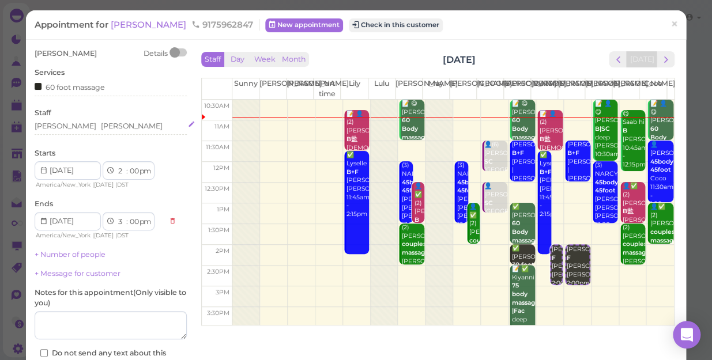
click at [85, 126] on div "Helen Tom" at bounding box center [111, 126] width 152 height 10
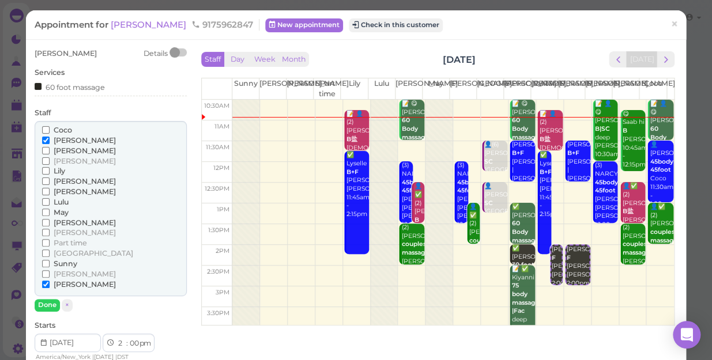
click at [45, 125] on label "Coco" at bounding box center [57, 130] width 30 height 10
click at [45, 126] on input "Coco" at bounding box center [45, 129] width 7 height 7
click at [43, 137] on input "[PERSON_NAME]" at bounding box center [45, 140] width 7 height 7
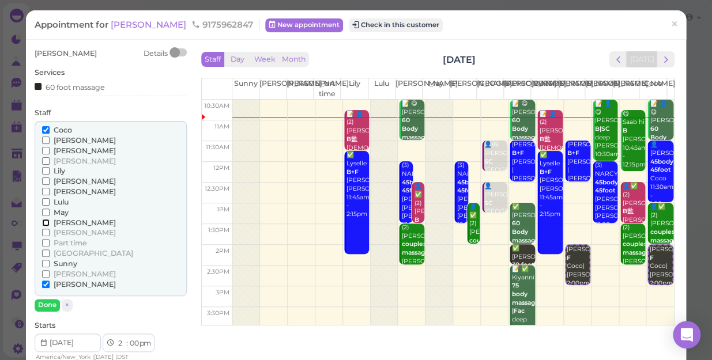
click at [45, 220] on input "[PERSON_NAME]" at bounding box center [45, 222] width 7 height 7
click at [42, 282] on input "[PERSON_NAME]" at bounding box center [45, 284] width 7 height 7
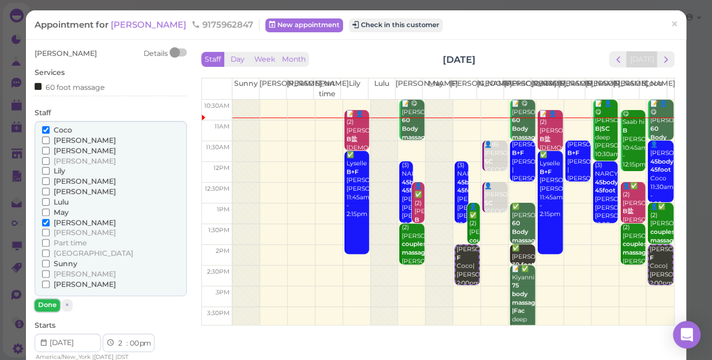
click at [49, 300] on button "Done" at bounding box center [47, 305] width 25 height 12
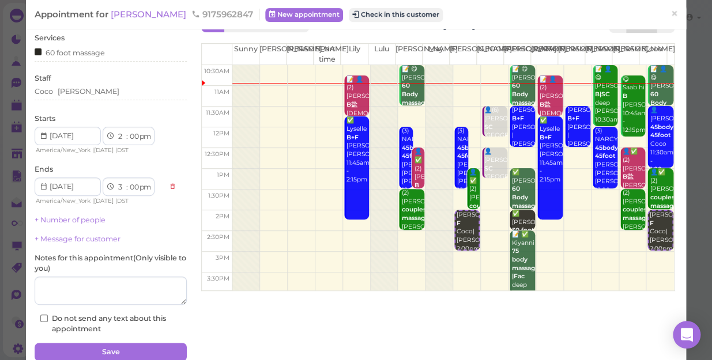
scroll to position [84, 0]
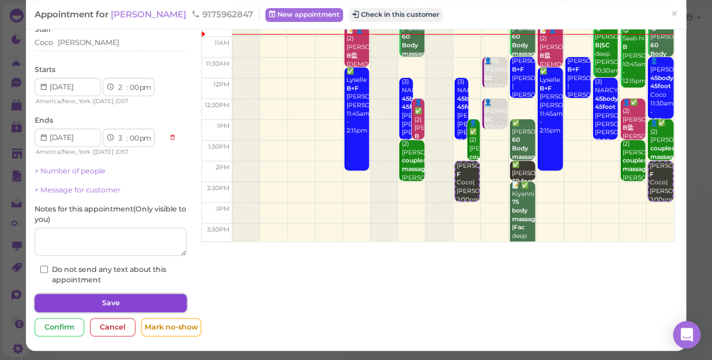
click at [116, 303] on button "Save" at bounding box center [111, 303] width 152 height 18
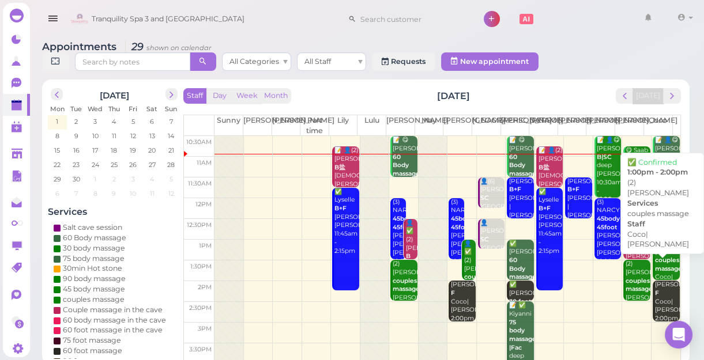
click at [656, 260] on div "👤✅ (2) Anthony couples massage Coco|Mike 1:00pm - 2:00pm" at bounding box center [666, 278] width 25 height 76
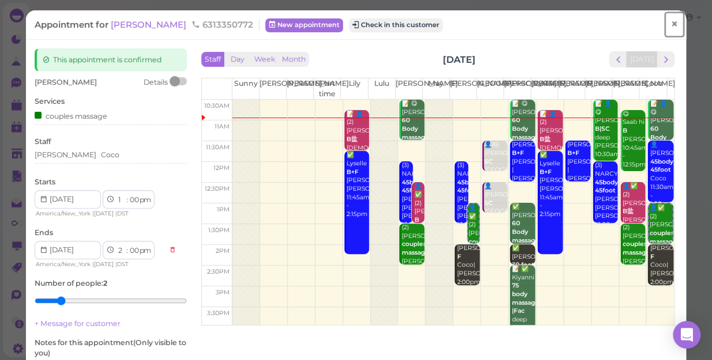
click at [670, 22] on span "×" at bounding box center [673, 24] width 7 height 16
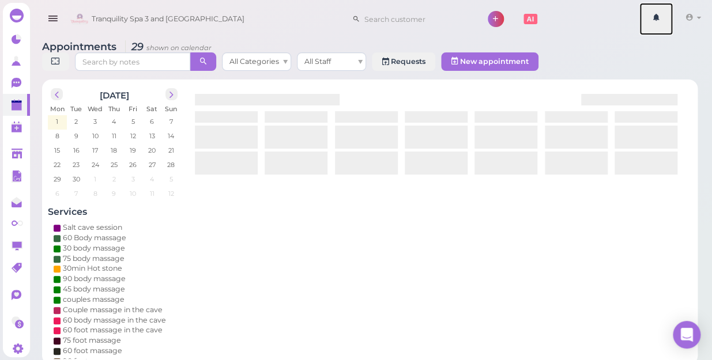
click at [663, 22] on link at bounding box center [655, 19] width 33 height 32
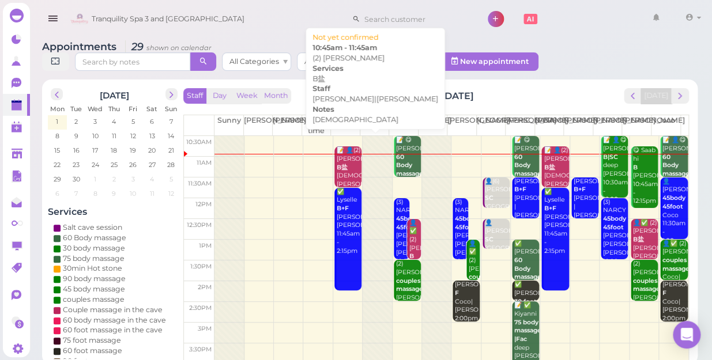
click at [340, 154] on div "📝 👤(2) Aaliya B盐 female Helen|Lily 10:45am - 11:45am" at bounding box center [348, 184] width 25 height 76
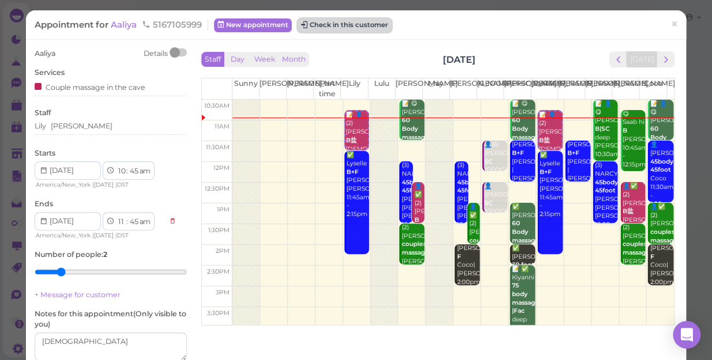
click at [346, 24] on button "Check in this customer" at bounding box center [344, 25] width 94 height 14
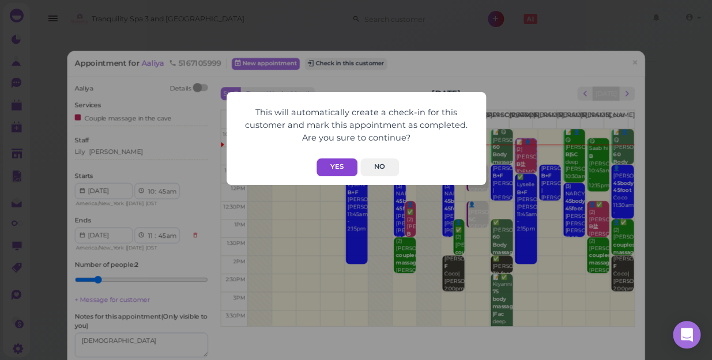
click at [335, 162] on button "Yes" at bounding box center [336, 167] width 41 height 18
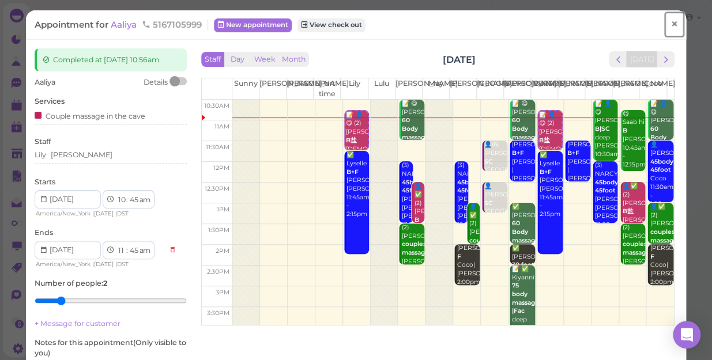
click at [663, 28] on link "×" at bounding box center [673, 24] width 21 height 27
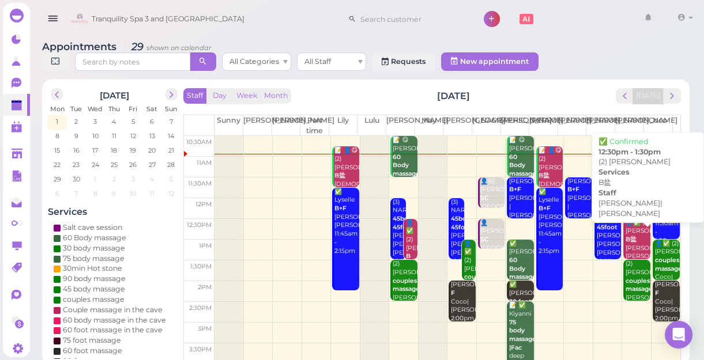
click at [627, 243] on b "B盐" at bounding box center [630, 239] width 11 height 7
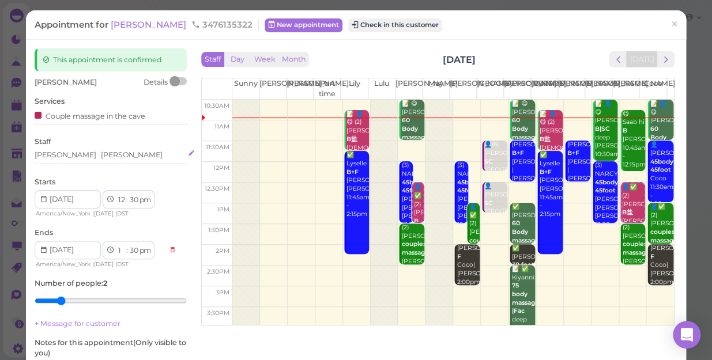
click at [73, 156] on div "Tina Lisa" at bounding box center [111, 155] width 152 height 10
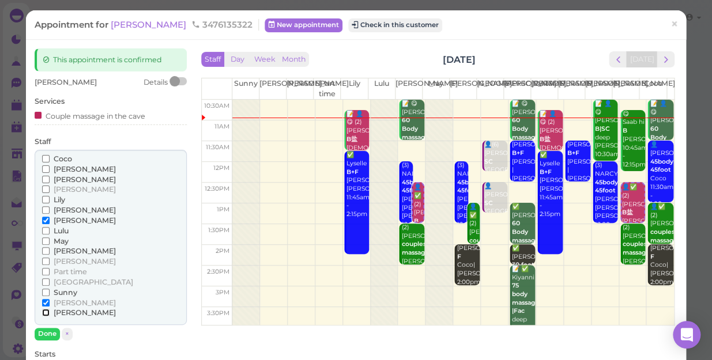
click at [46, 311] on input "[PERSON_NAME]" at bounding box center [45, 312] width 7 height 7
click at [46, 219] on input "[PERSON_NAME]" at bounding box center [45, 220] width 7 height 7
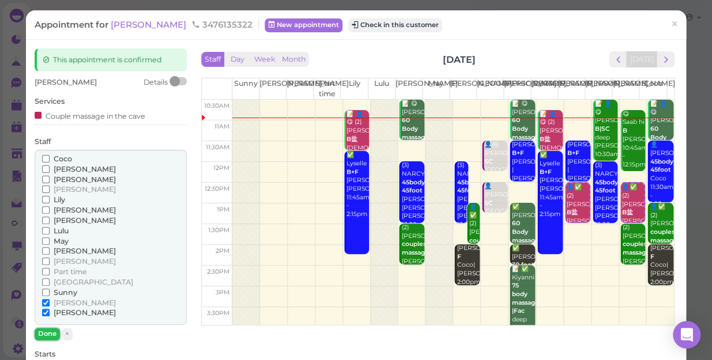
click at [46, 330] on button "Done" at bounding box center [47, 334] width 25 height 12
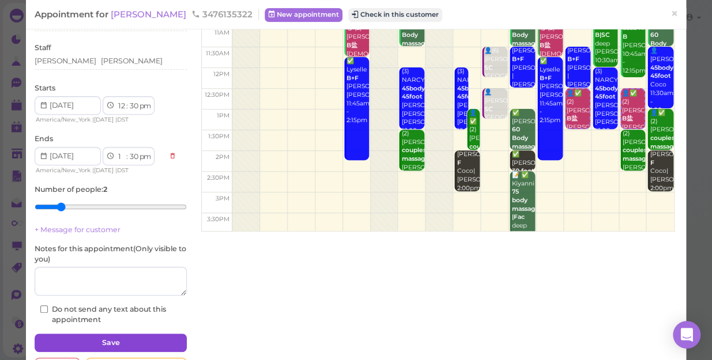
scroll to position [134, 0]
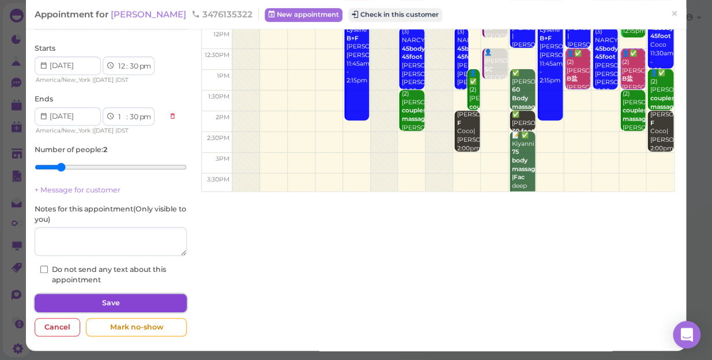
click at [110, 300] on button "Save" at bounding box center [111, 303] width 152 height 18
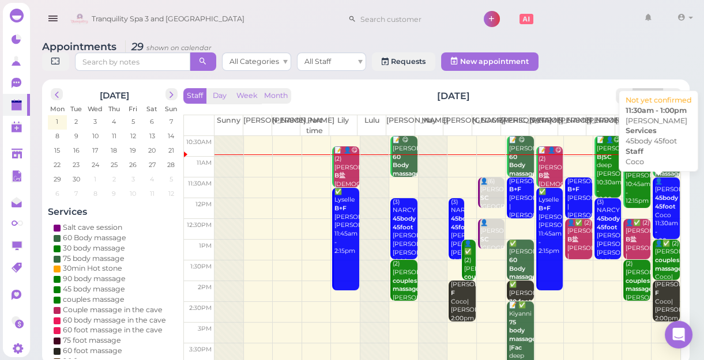
click at [660, 220] on div "👤Willie 45body 45foot Coco 11:30am - 1:00pm" at bounding box center [666, 211] width 25 height 68
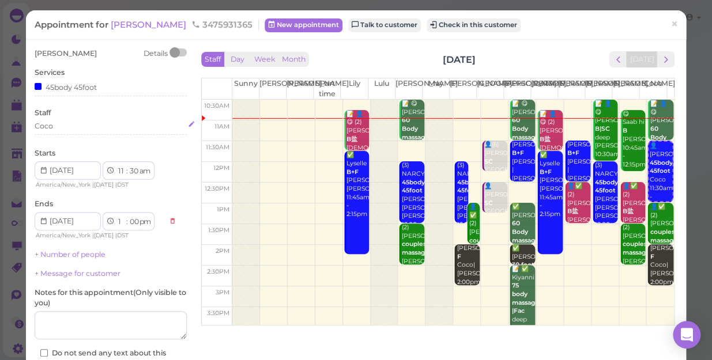
click at [56, 129] on div "Coco" at bounding box center [111, 126] width 152 height 10
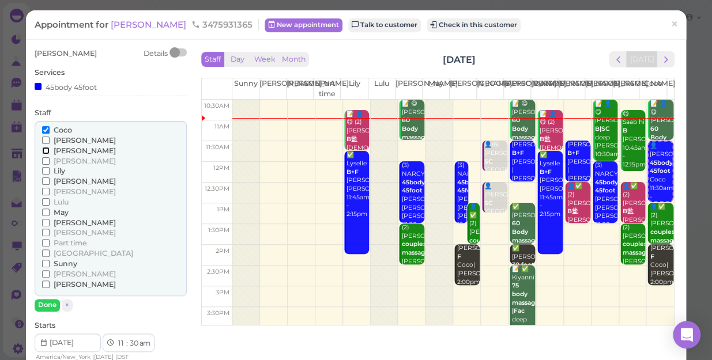
click at [44, 152] on input "[PERSON_NAME]" at bounding box center [45, 150] width 7 height 7
click at [45, 131] on input "Coco" at bounding box center [45, 129] width 7 height 7
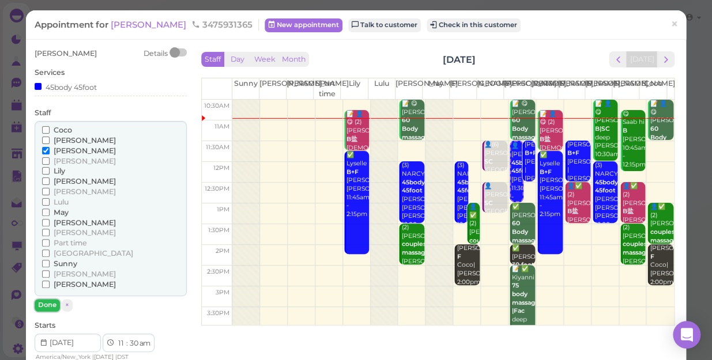
click at [45, 304] on button "Done" at bounding box center [47, 305] width 25 height 12
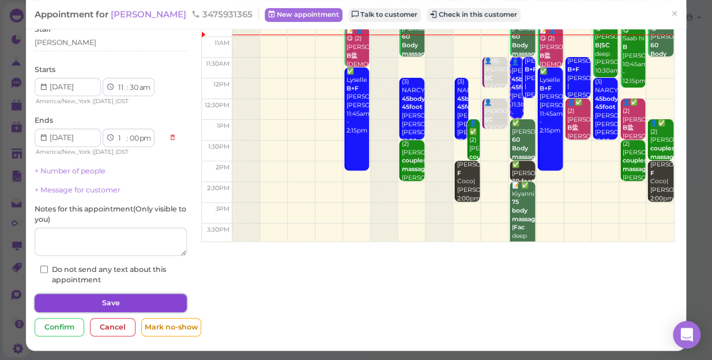
click at [126, 300] on button "Save" at bounding box center [111, 303] width 152 height 18
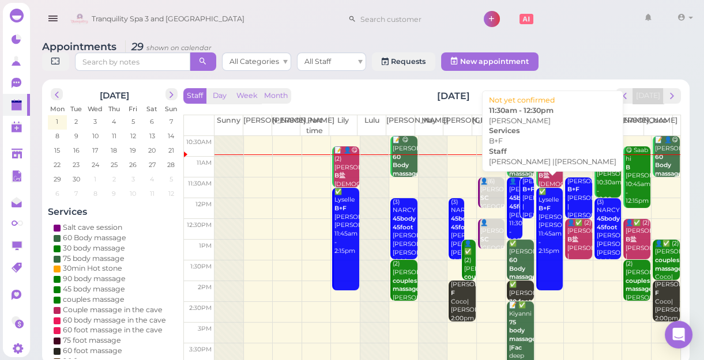
click at [522, 192] on b "B+F" at bounding box center [528, 189] width 12 height 7
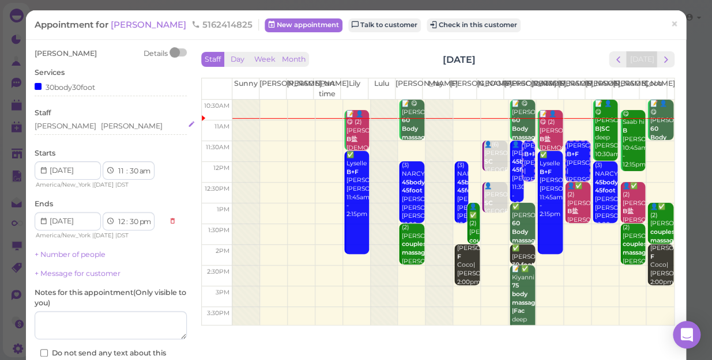
click at [101, 126] on div "[PERSON_NAME]" at bounding box center [132, 126] width 62 height 10
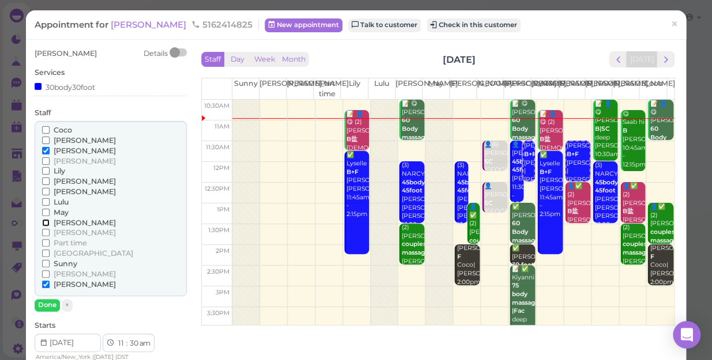
click at [44, 222] on input "[PERSON_NAME]" at bounding box center [45, 222] width 7 height 7
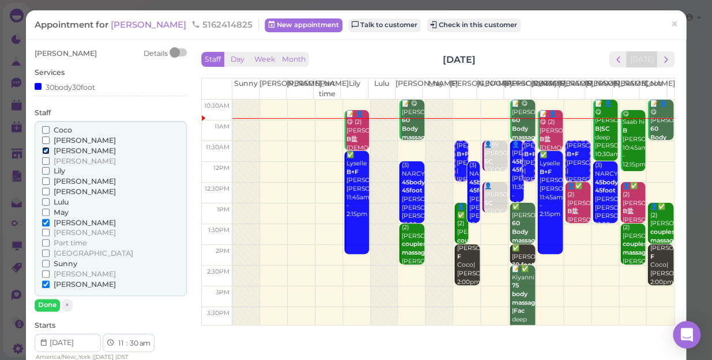
click at [48, 151] on input "[PERSON_NAME]" at bounding box center [45, 150] width 7 height 7
click at [44, 301] on button "Done" at bounding box center [47, 305] width 25 height 12
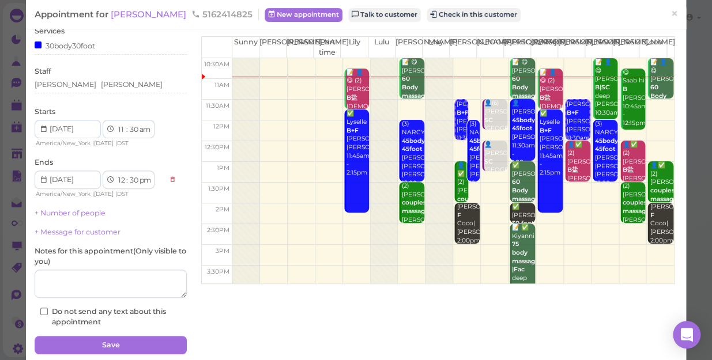
scroll to position [84, 0]
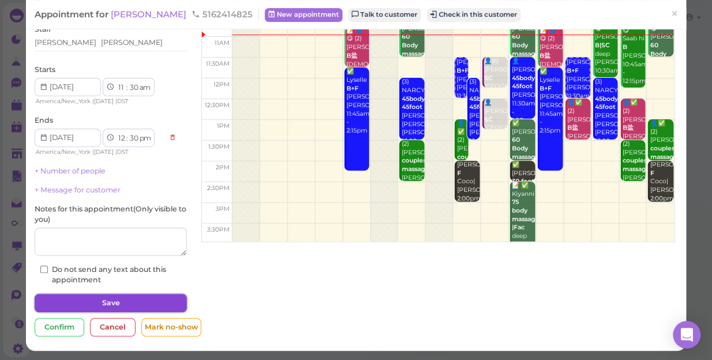
click at [123, 302] on button "Save" at bounding box center [111, 303] width 152 height 18
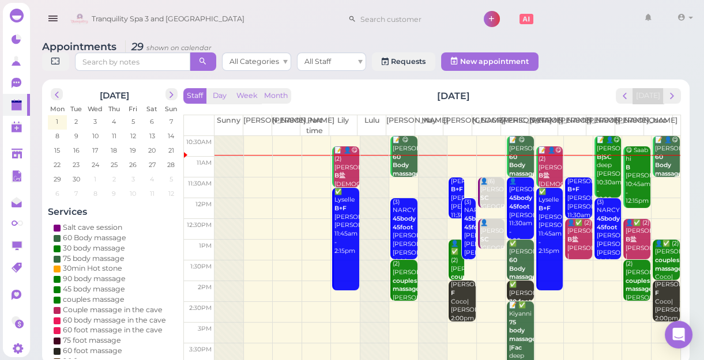
click at [392, 239] on div "(3) NARCY 45body 45foot Linda|Lisa|Mike 12:00pm - 1:30pm" at bounding box center [404, 240] width 25 height 85
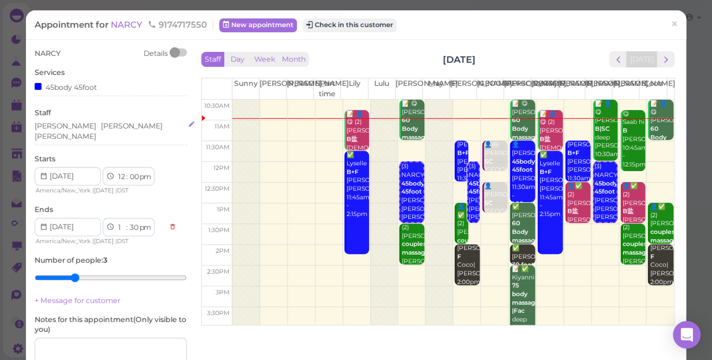
click at [106, 125] on div "Lisa Linda Mike" at bounding box center [111, 131] width 152 height 21
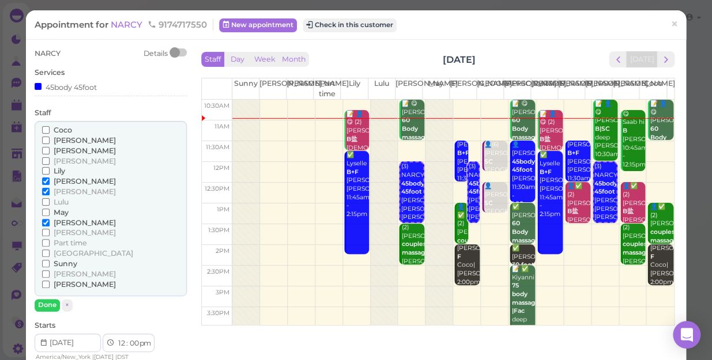
click at [42, 131] on input "Coco" at bounding box center [45, 129] width 7 height 7
click at [47, 224] on input "[PERSON_NAME]" at bounding box center [45, 222] width 7 height 7
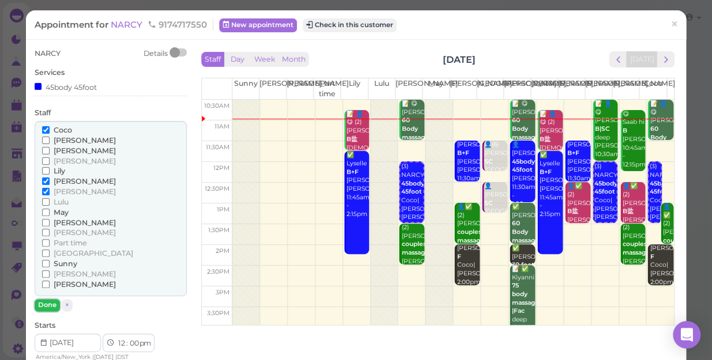
click at [47, 306] on button "Done" at bounding box center [47, 305] width 25 height 12
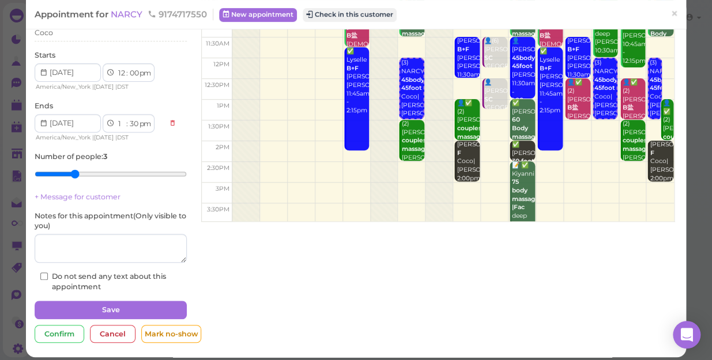
scroll to position [104, 0]
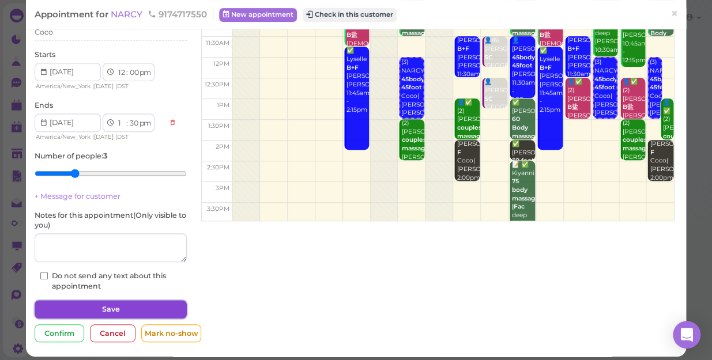
click at [137, 302] on button "Save" at bounding box center [111, 309] width 152 height 18
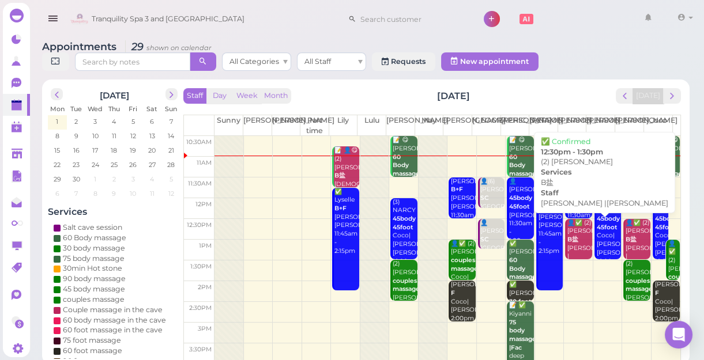
click at [571, 243] on b "B盐" at bounding box center [572, 239] width 11 height 7
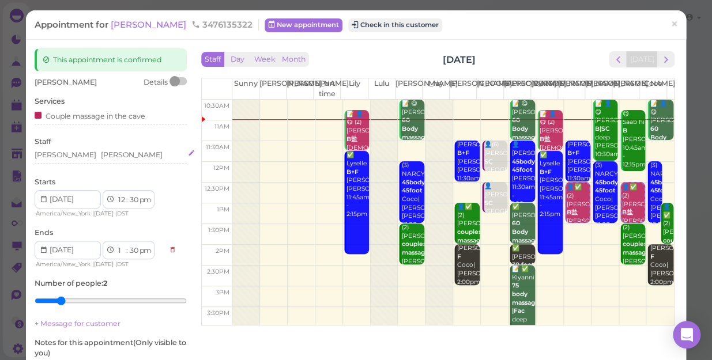
click at [74, 155] on div "Tina Tom" at bounding box center [111, 155] width 152 height 10
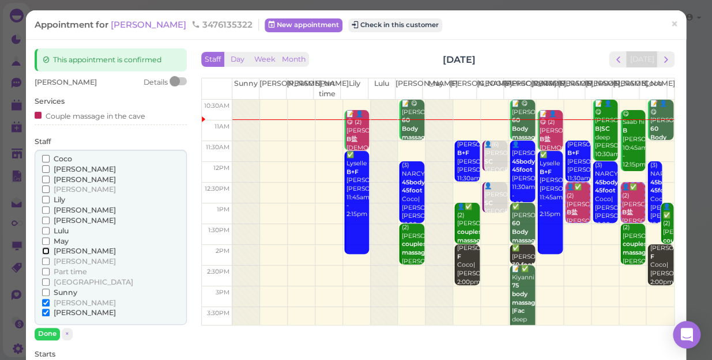
click at [45, 251] on input "[PERSON_NAME]" at bounding box center [45, 250] width 7 height 7
click at [46, 304] on input "[PERSON_NAME]" at bounding box center [45, 302] width 7 height 7
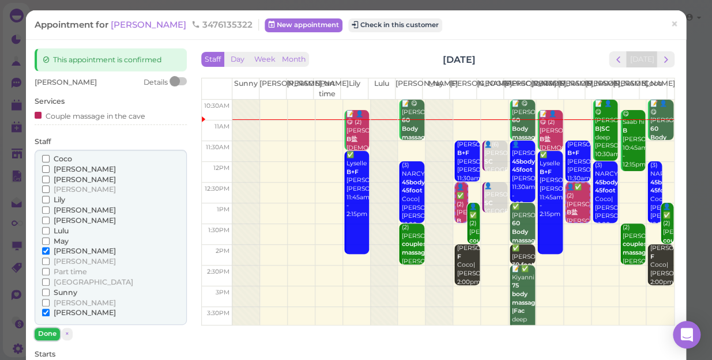
click at [52, 331] on button "Done" at bounding box center [47, 334] width 25 height 12
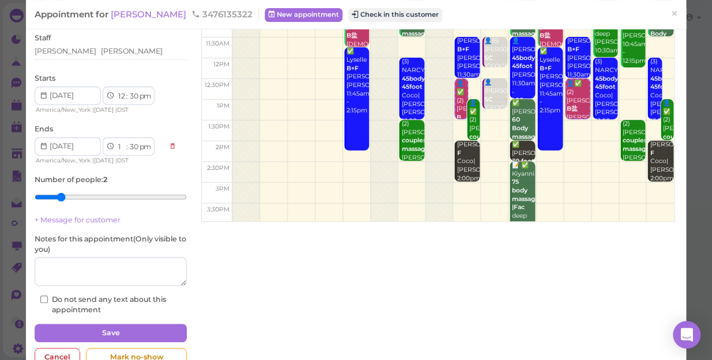
scroll to position [104, 0]
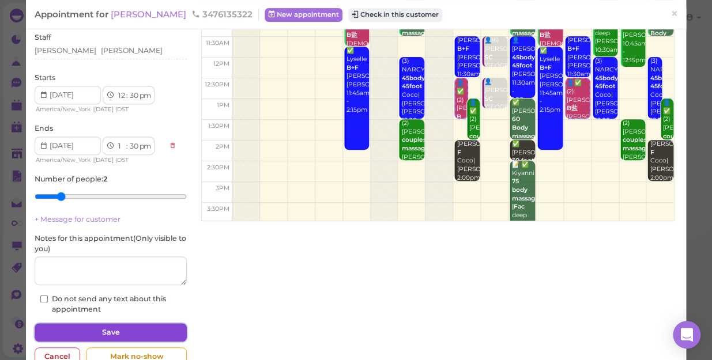
click at [97, 328] on button "Save" at bounding box center [111, 332] width 152 height 18
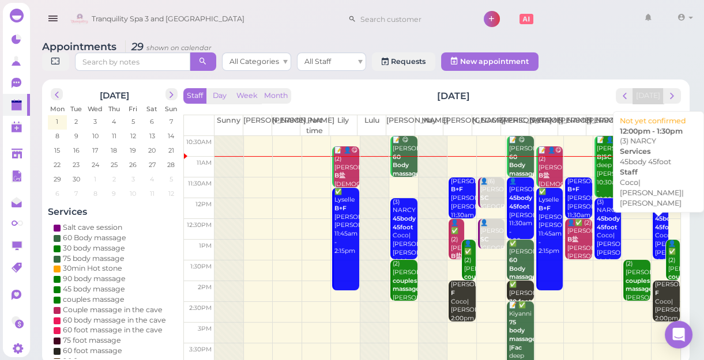
click at [655, 215] on b "45body 45foot" at bounding box center [666, 223] width 23 height 16
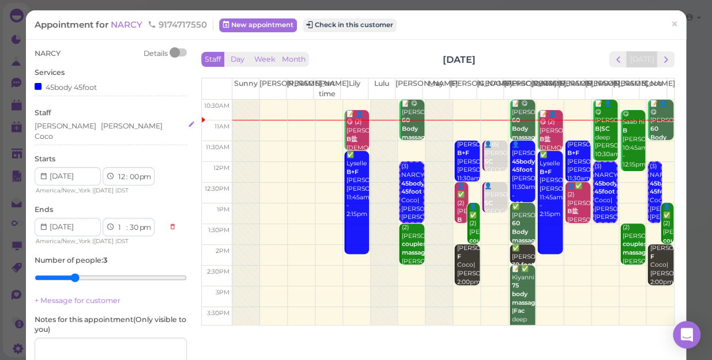
click at [53, 131] on div "Coco" at bounding box center [44, 136] width 18 height 10
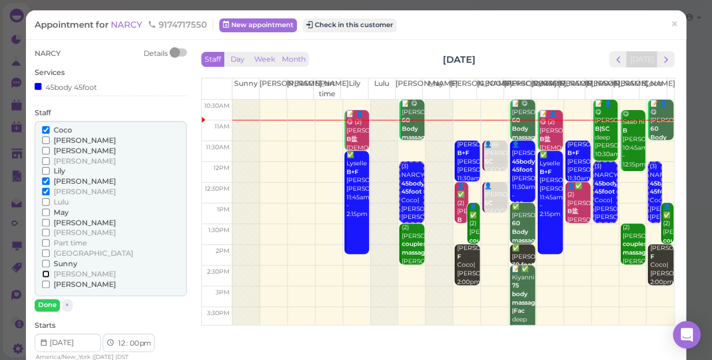
click at [45, 272] on input "[PERSON_NAME]" at bounding box center [45, 273] width 7 height 7
click at [44, 127] on input "Coco" at bounding box center [45, 129] width 7 height 7
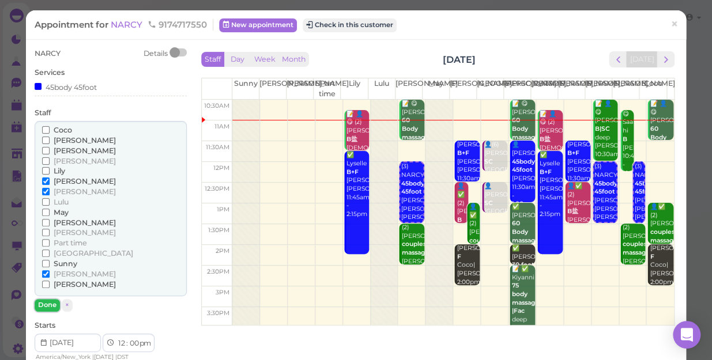
click at [44, 301] on button "Done" at bounding box center [47, 305] width 25 height 12
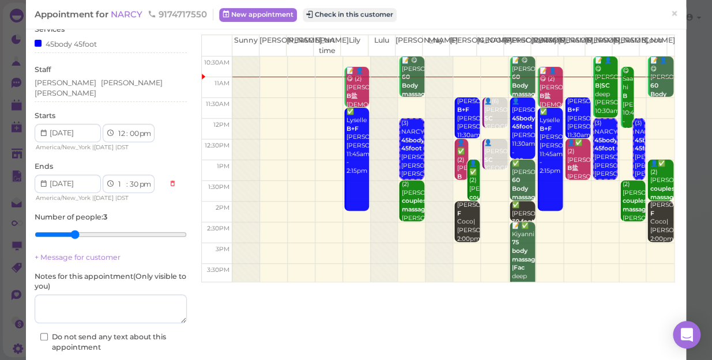
scroll to position [105, 0]
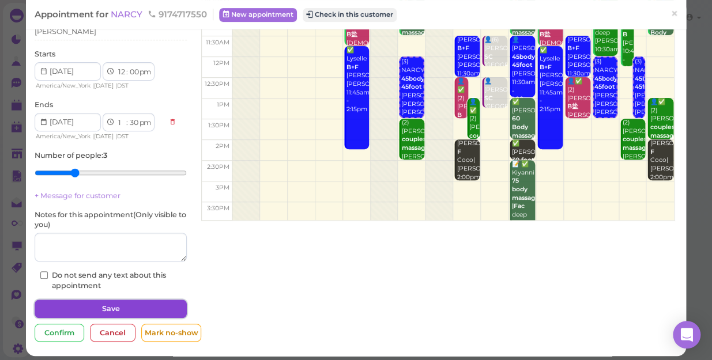
click at [130, 300] on button "Save" at bounding box center [111, 309] width 152 height 18
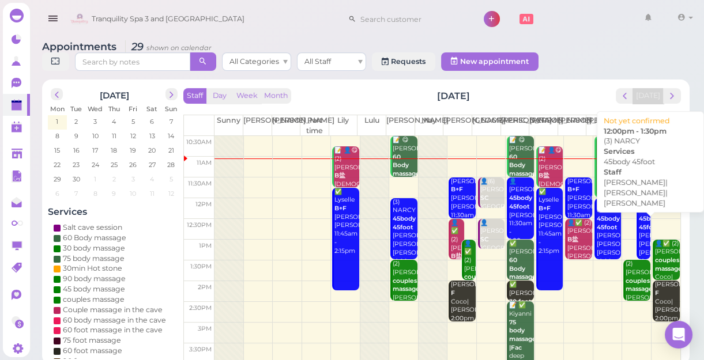
click at [638, 211] on div "(3) NARCY 45body 45foot Linda|Lisa|Tina 12:00pm - 1:30pm" at bounding box center [644, 240] width 12 height 85
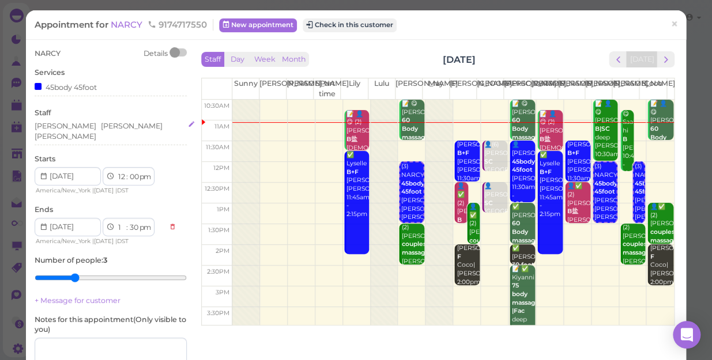
click at [94, 127] on div "Lisa Linda Tina" at bounding box center [111, 131] width 152 height 21
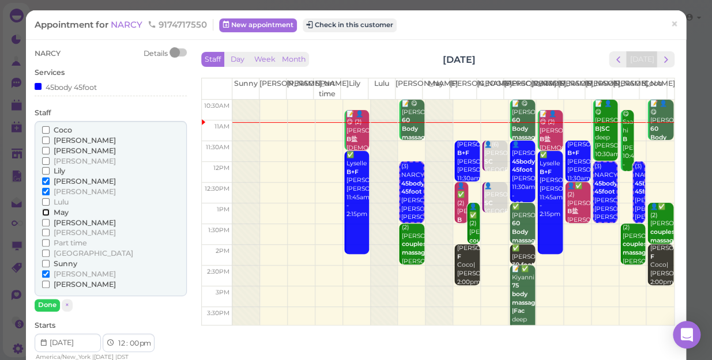
click at [43, 209] on input "May" at bounding box center [45, 212] width 7 height 7
click at [44, 270] on input "[PERSON_NAME]" at bounding box center [45, 273] width 7 height 7
click at [42, 274] on input "[PERSON_NAME]" at bounding box center [45, 273] width 7 height 7
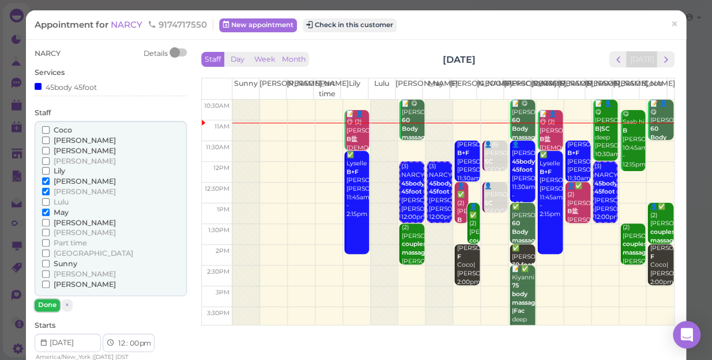
click at [49, 305] on button "Done" at bounding box center [47, 305] width 25 height 12
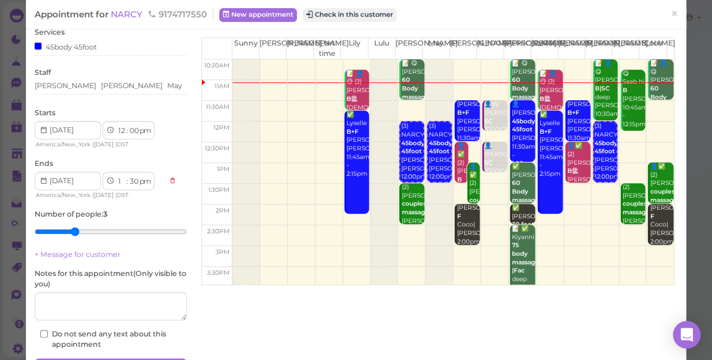
scroll to position [104, 0]
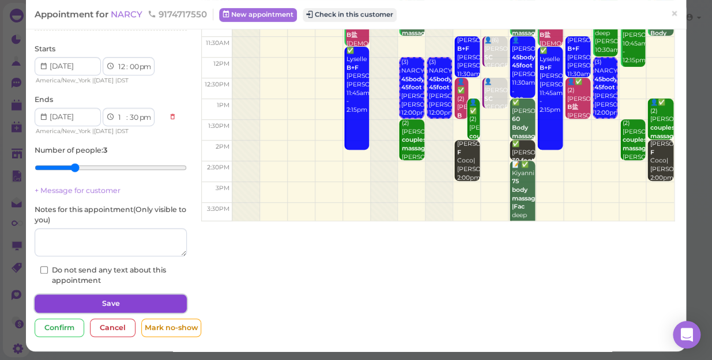
click at [124, 303] on button "Save" at bounding box center [111, 303] width 152 height 18
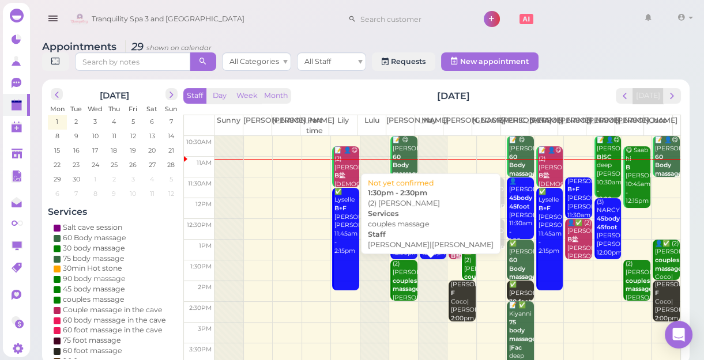
click at [402, 283] on b "couples massage" at bounding box center [405, 285] width 27 height 16
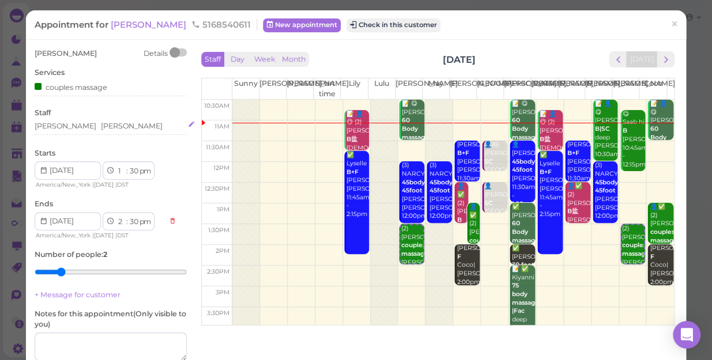
click at [72, 127] on div "Lisa Tina" at bounding box center [111, 126] width 152 height 10
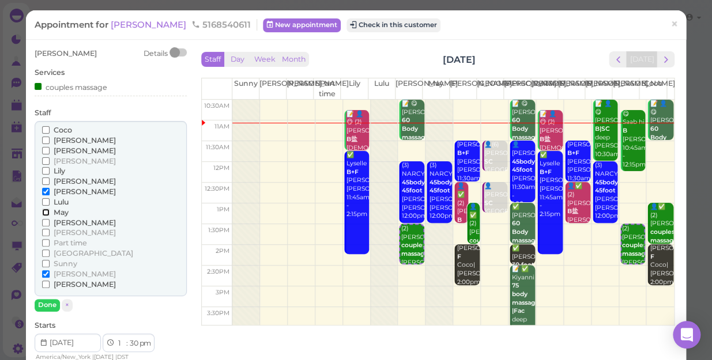
click at [44, 212] on input "May" at bounding box center [45, 212] width 7 height 7
click at [45, 270] on input "[PERSON_NAME]" at bounding box center [45, 273] width 7 height 7
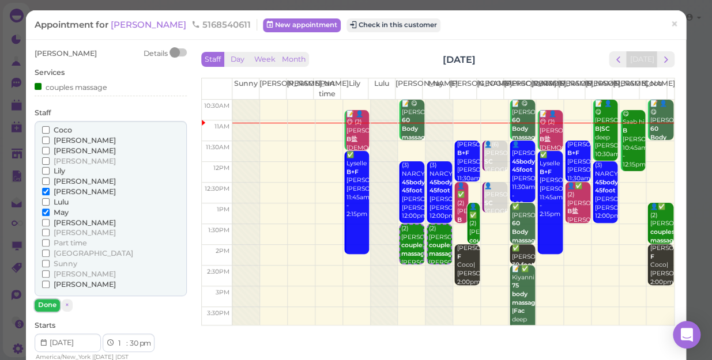
click at [48, 306] on button "Done" at bounding box center [47, 305] width 25 height 12
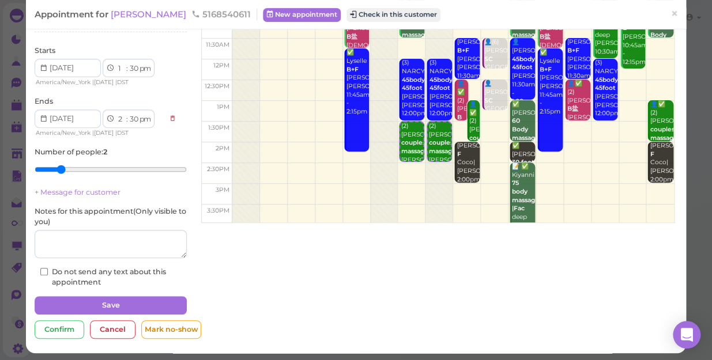
scroll to position [105, 0]
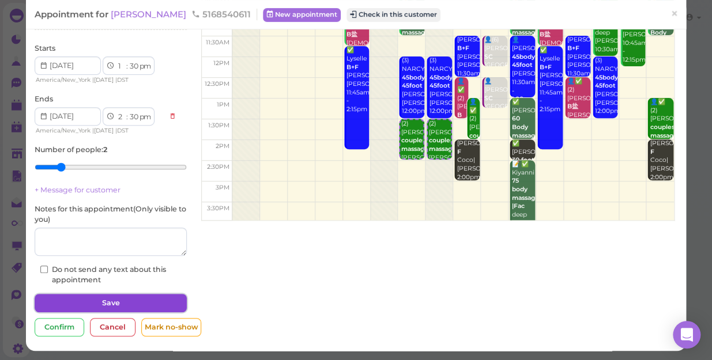
click at [98, 301] on button "Save" at bounding box center [111, 303] width 152 height 18
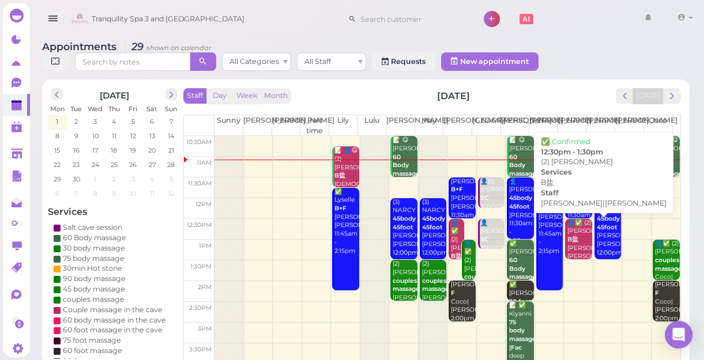
click at [569, 243] on b "B盐" at bounding box center [572, 239] width 11 height 7
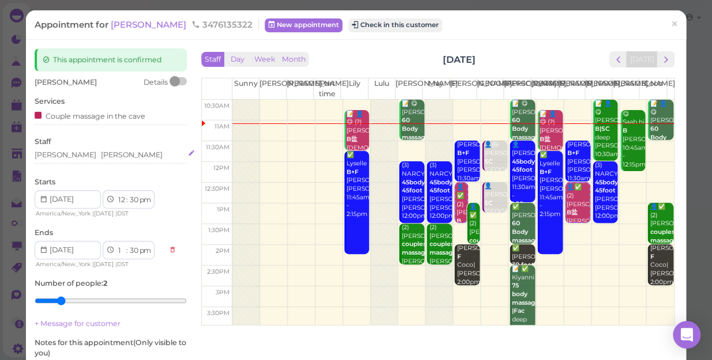
click at [73, 153] on div "Tom Mike" at bounding box center [111, 155] width 152 height 10
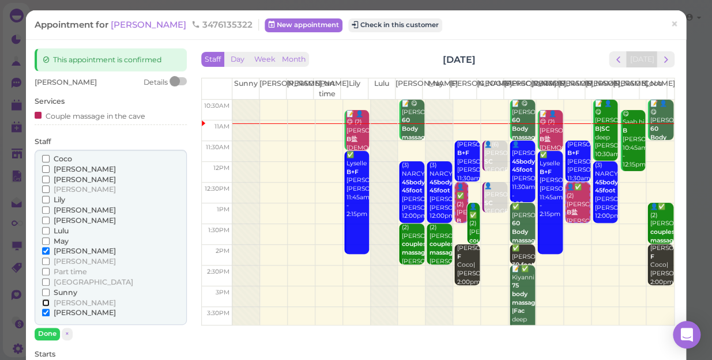
click at [42, 302] on input "[PERSON_NAME]" at bounding box center [45, 302] width 7 height 7
click at [43, 251] on input "[PERSON_NAME]" at bounding box center [45, 250] width 7 height 7
click at [44, 248] on input "[PERSON_NAME]" at bounding box center [45, 250] width 7 height 7
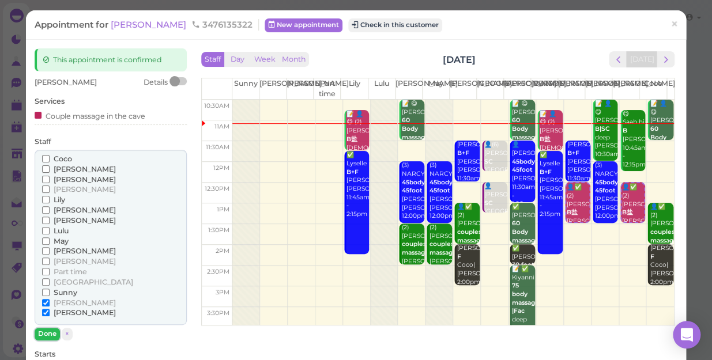
click at [52, 329] on button "Done" at bounding box center [47, 334] width 25 height 12
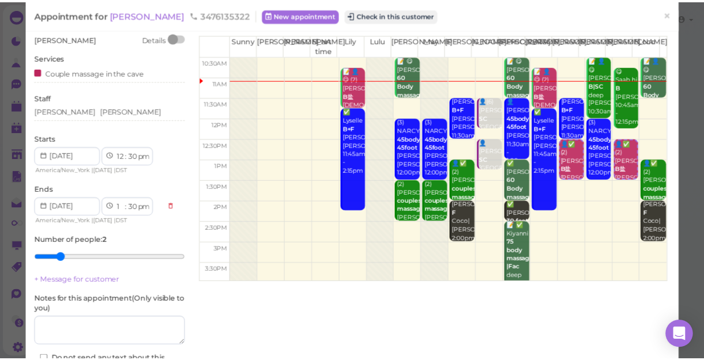
scroll to position [104, 0]
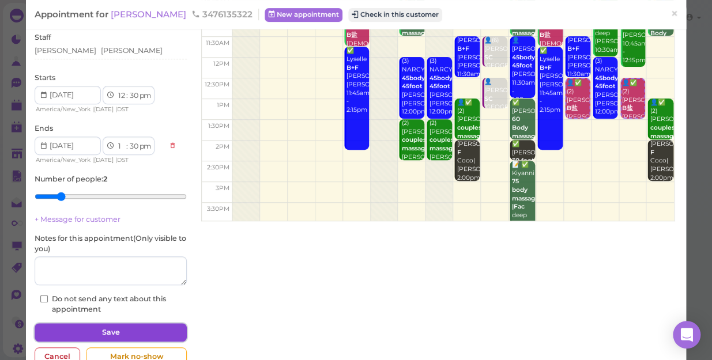
click at [86, 329] on button "Save" at bounding box center [111, 332] width 152 height 18
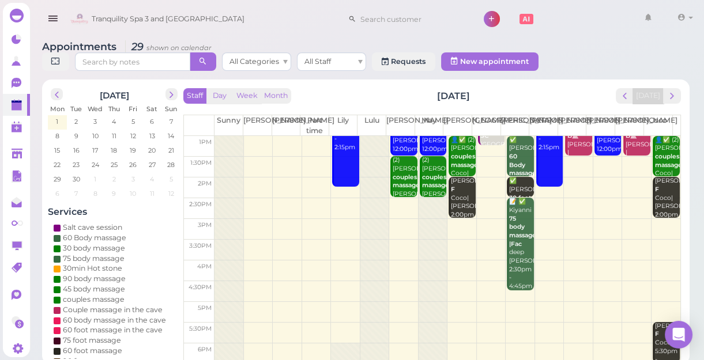
scroll to position [208, 0]
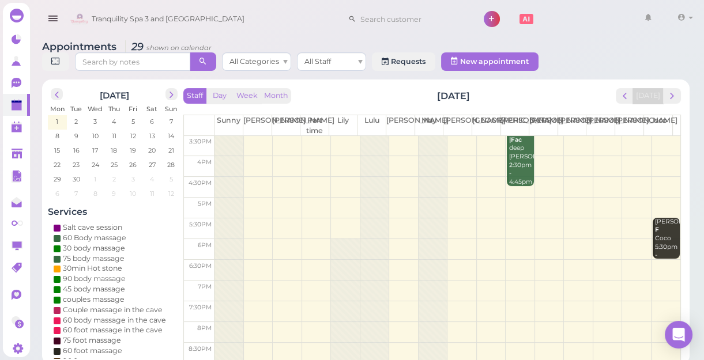
click at [655, 262] on td at bounding box center [447, 270] width 466 height 21
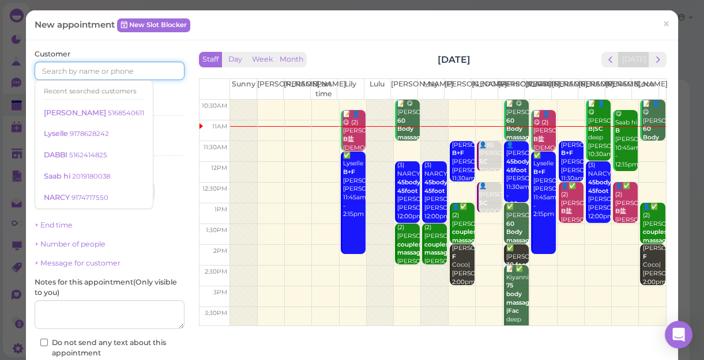
click at [134, 77] on input at bounding box center [110, 71] width 150 height 18
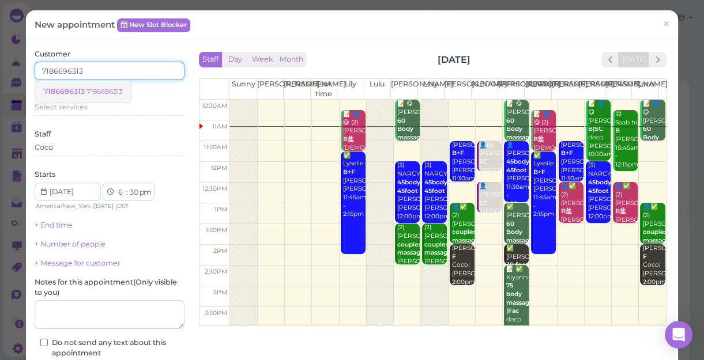
type input "7186696313"
click at [113, 92] on small "7186696313" at bounding box center [104, 92] width 36 height 8
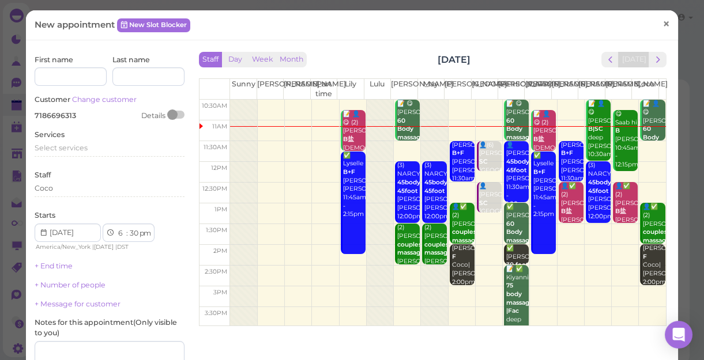
click at [662, 24] on span "×" at bounding box center [665, 24] width 7 height 16
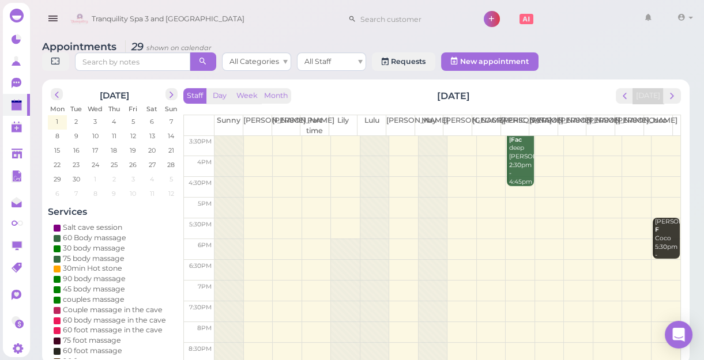
click at [657, 260] on td at bounding box center [447, 270] width 466 height 21
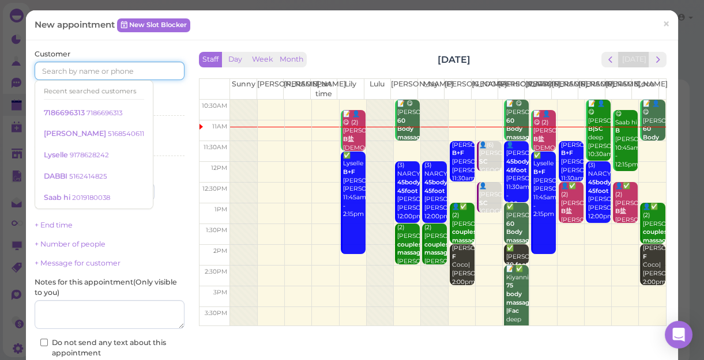
click at [141, 74] on input at bounding box center [110, 71] width 150 height 18
click at [98, 112] on small "7186696313" at bounding box center [104, 113] width 36 height 8
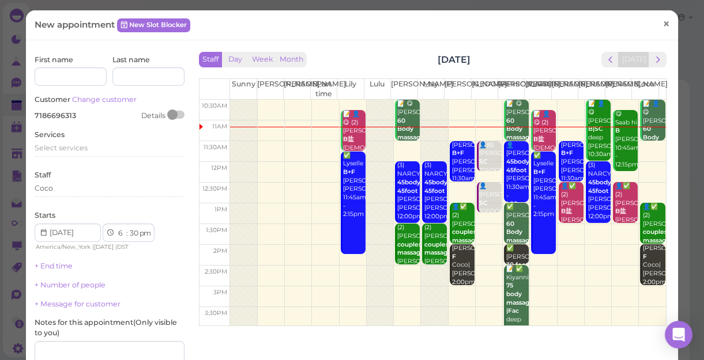
click at [662, 24] on span "×" at bounding box center [665, 24] width 7 height 16
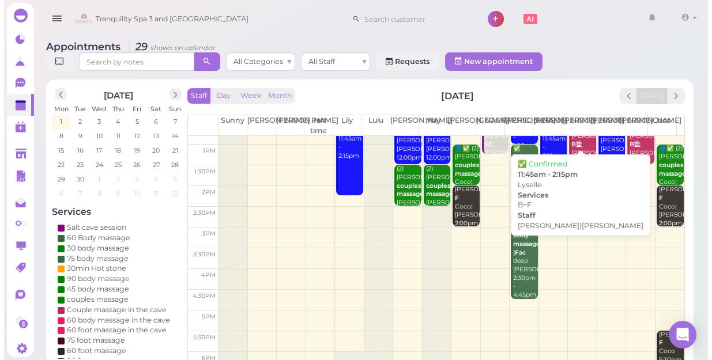
scroll to position [0, 0]
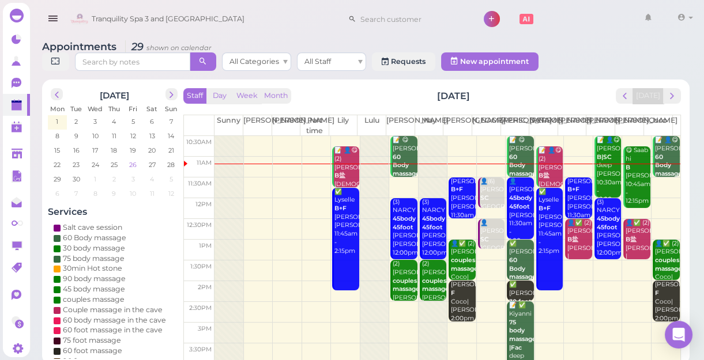
click at [134, 163] on span "26" at bounding box center [133, 165] width 10 height 10
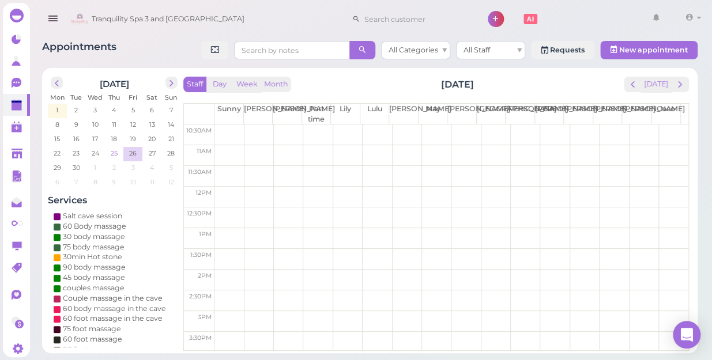
click at [111, 154] on span "25" at bounding box center [113, 153] width 9 height 10
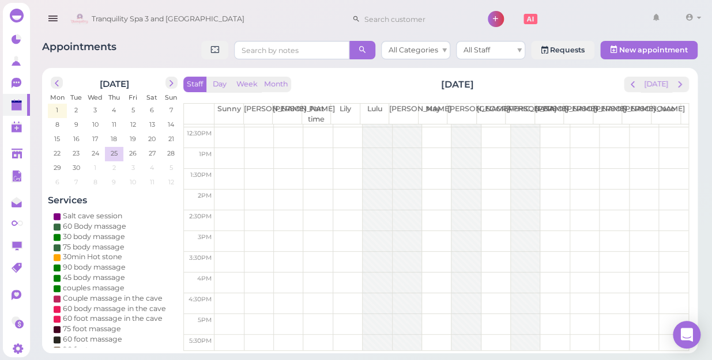
scroll to position [208, 0]
click at [636, 232] on td at bounding box center [451, 238] width 474 height 21
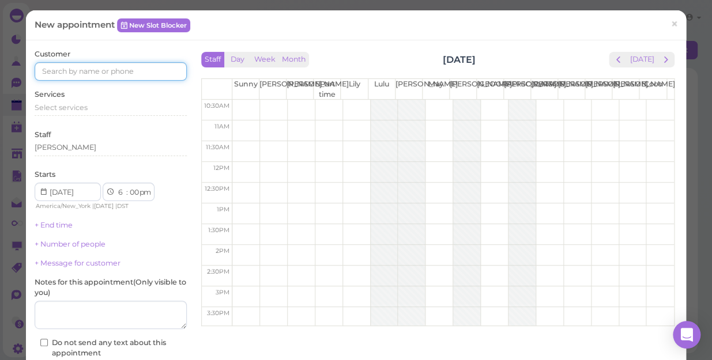
click at [103, 69] on input at bounding box center [111, 71] width 152 height 18
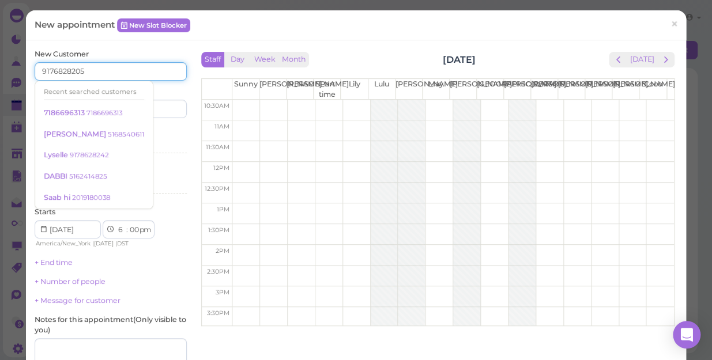
type input "9176828205"
click at [160, 131] on div "Services Select services" at bounding box center [111, 143] width 152 height 32
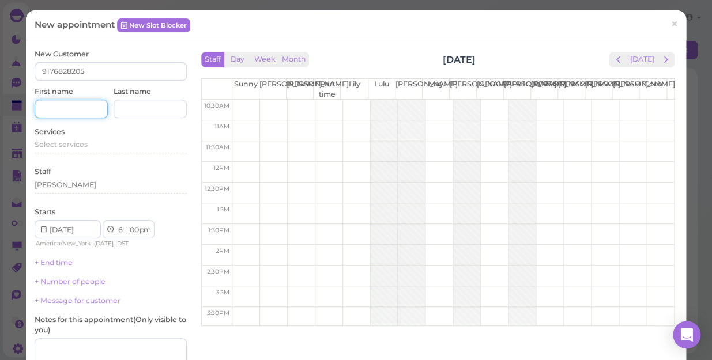
click at [67, 109] on input at bounding box center [71, 109] width 73 height 18
type input "Julia"
click at [160, 209] on div "Starts 1 2 3 4 5 6 7 8 9 10 11 12 : 00 05 10 15 20 25 30 35 40 45 50 55 am pm A…" at bounding box center [111, 228] width 152 height 42
click at [92, 147] on div "Select services" at bounding box center [111, 144] width 152 height 10
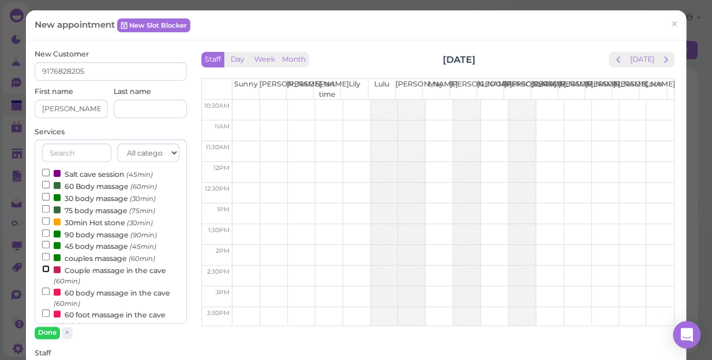
click at [44, 267] on input "Couple massage in the cave (60min)" at bounding box center [45, 268] width 7 height 7
click at [44, 269] on input "Couple massage in the cave (60min)" at bounding box center [45, 268] width 7 height 7
click at [46, 333] on button "Done" at bounding box center [47, 333] width 25 height 12
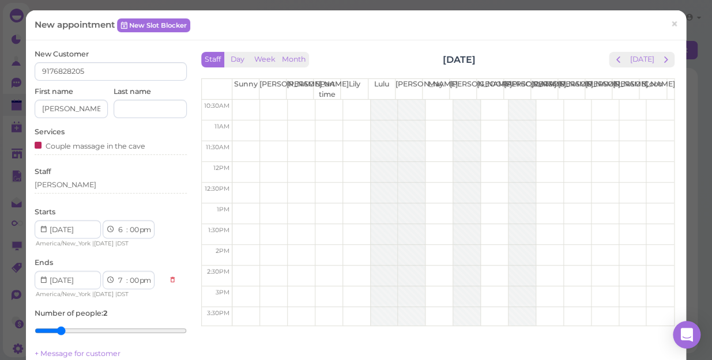
click at [62, 179] on div "Staff Tina" at bounding box center [111, 183] width 152 height 32
click at [59, 186] on div "[PERSON_NAME]" at bounding box center [111, 185] width 152 height 10
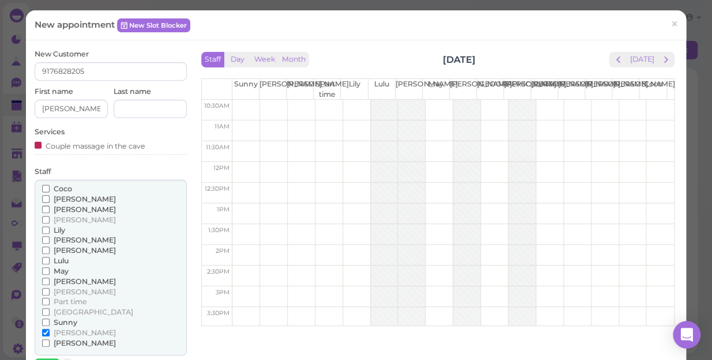
click at [45, 186] on input "Coco" at bounding box center [45, 188] width 7 height 7
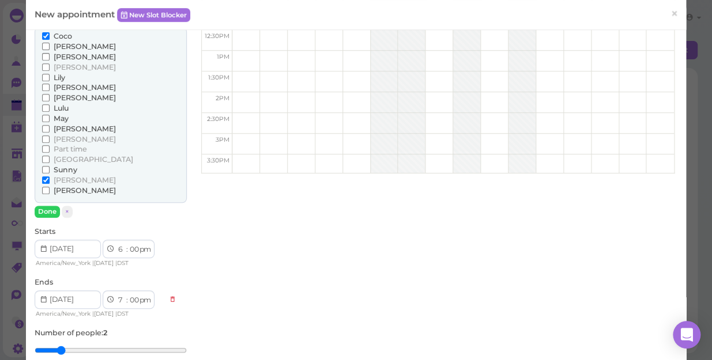
scroll to position [157, 0]
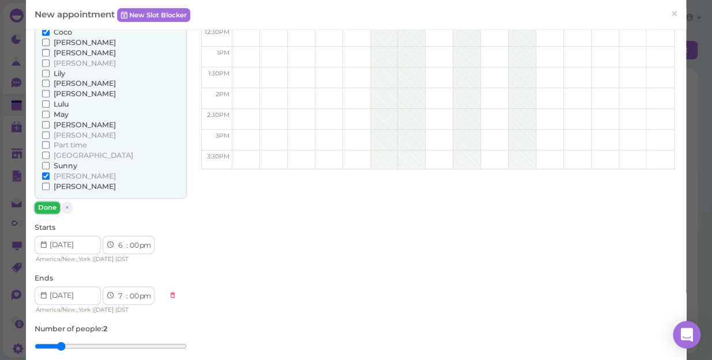
click at [43, 205] on button "Done" at bounding box center [47, 208] width 25 height 12
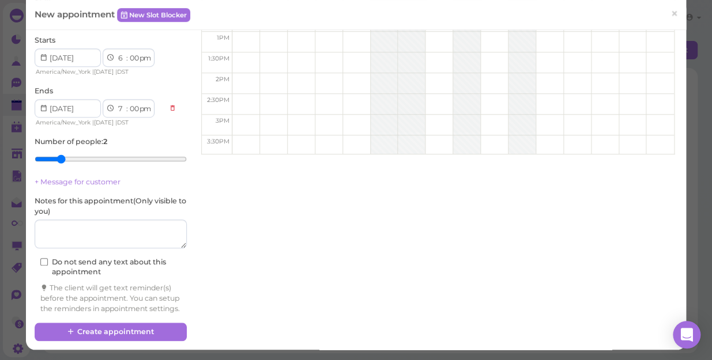
scroll to position [181, 0]
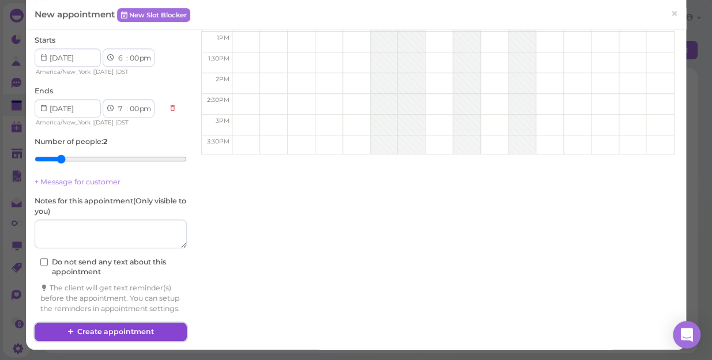
click at [140, 331] on button "Create appointment" at bounding box center [111, 332] width 152 height 18
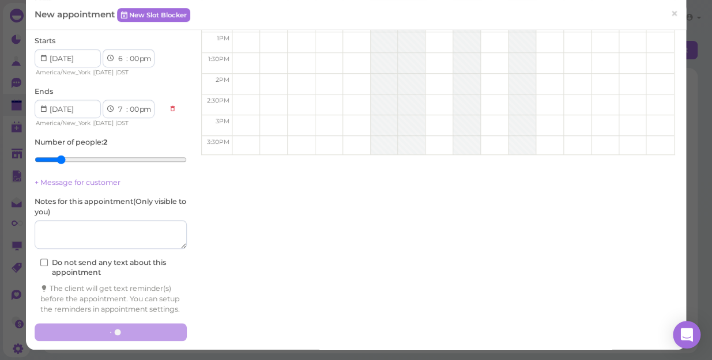
scroll to position [0, 0]
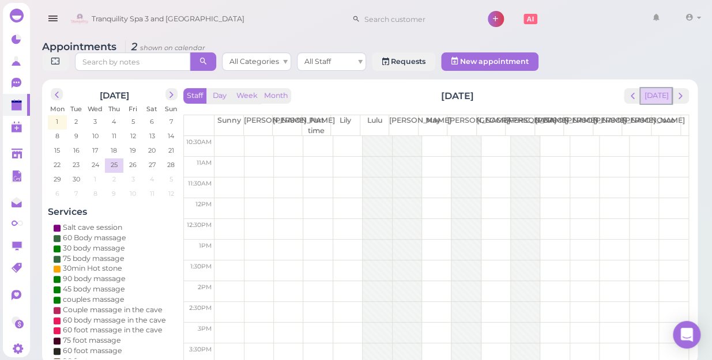
click at [659, 88] on button "[DATE]" at bounding box center [655, 96] width 31 height 16
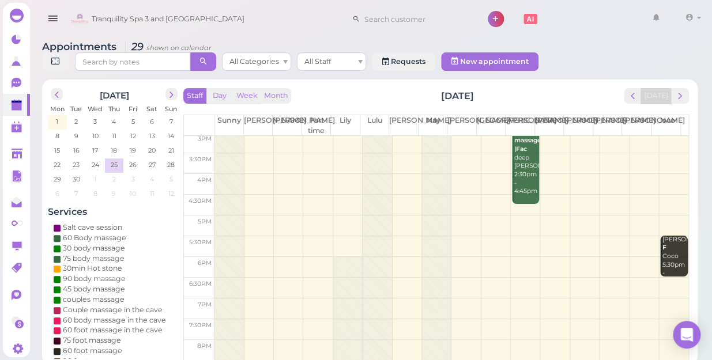
scroll to position [208, 0]
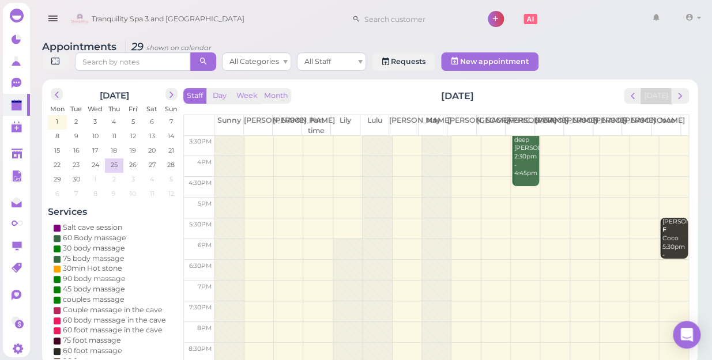
click at [666, 260] on td at bounding box center [451, 270] width 474 height 21
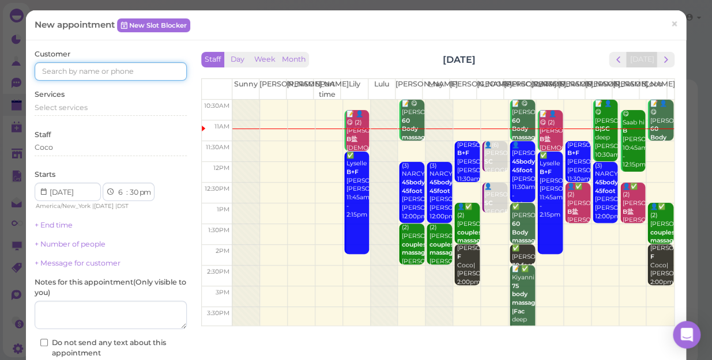
click at [147, 70] on input at bounding box center [111, 71] width 152 height 18
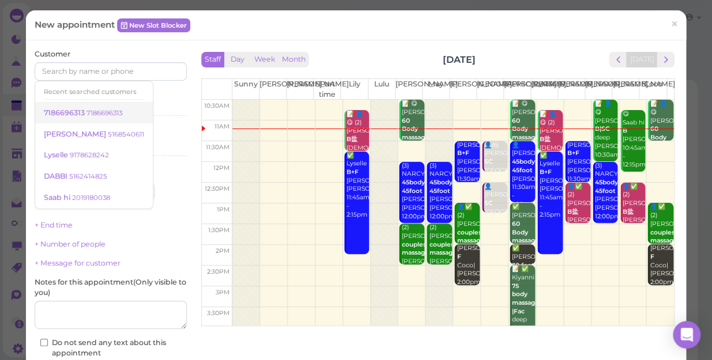
click at [117, 113] on small "7186696313" at bounding box center [104, 113] width 36 height 8
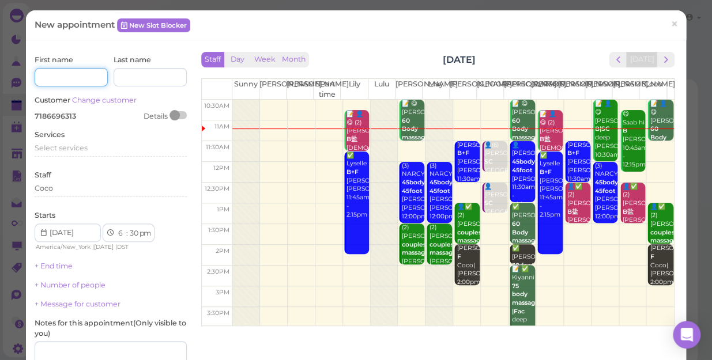
click at [85, 75] on input at bounding box center [71, 77] width 73 height 18
type input "lip"
click at [89, 141] on div "Services Select services" at bounding box center [111, 146] width 152 height 32
click at [87, 144] on div "Select services" at bounding box center [111, 148] width 152 height 10
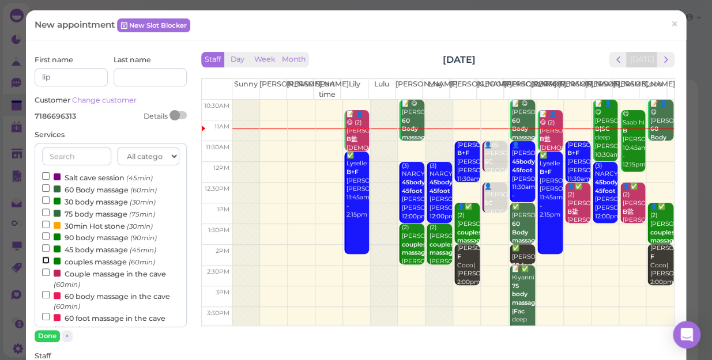
click at [44, 261] on input "couples massage (60min)" at bounding box center [45, 259] width 7 height 7
click at [50, 332] on button "Done" at bounding box center [47, 336] width 25 height 12
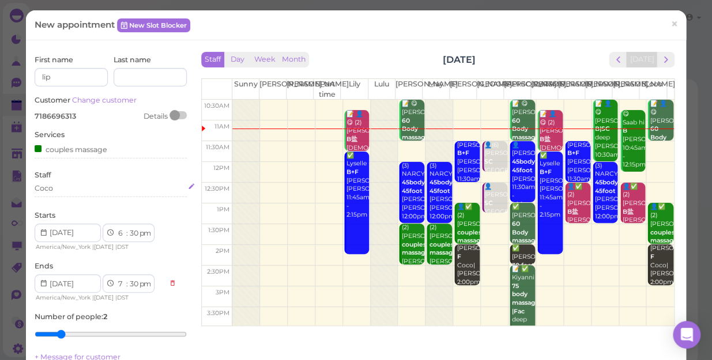
click at [59, 186] on div "Coco" at bounding box center [111, 188] width 152 height 10
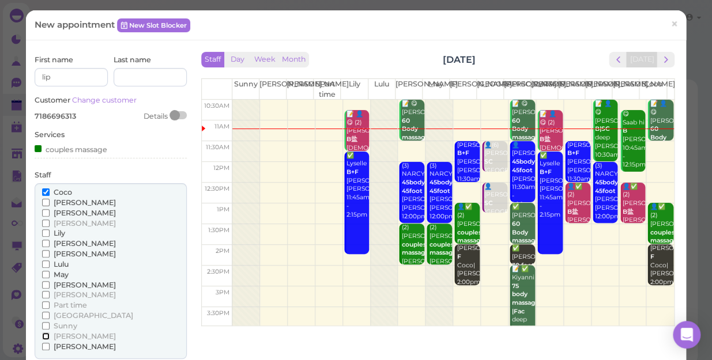
click at [46, 336] on input "[PERSON_NAME]" at bounding box center [45, 335] width 7 height 7
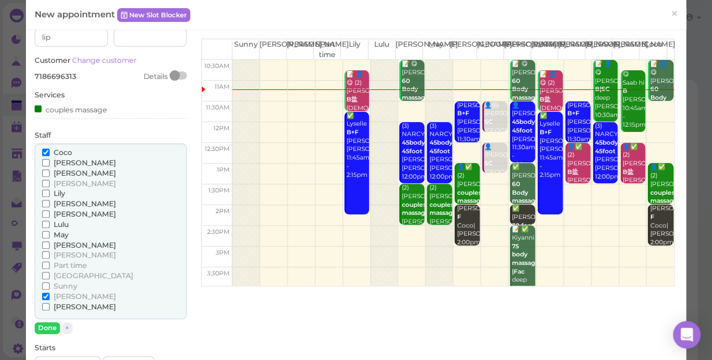
scroll to position [104, 0]
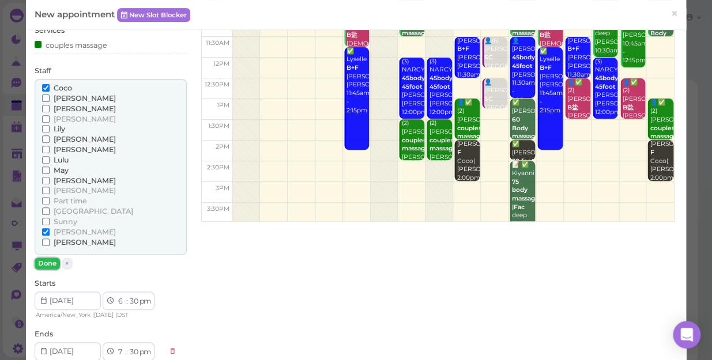
click at [43, 263] on button "Done" at bounding box center [47, 264] width 25 height 12
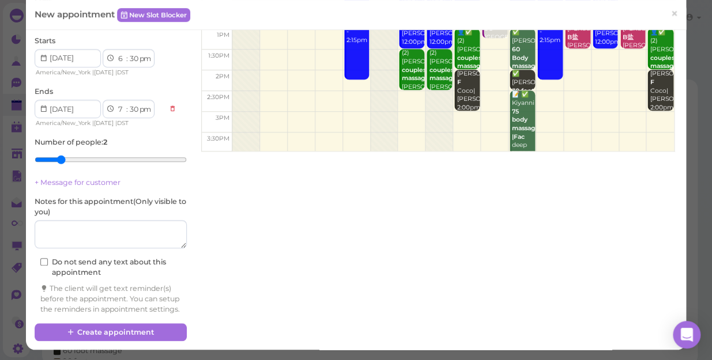
scroll to position [184, 0]
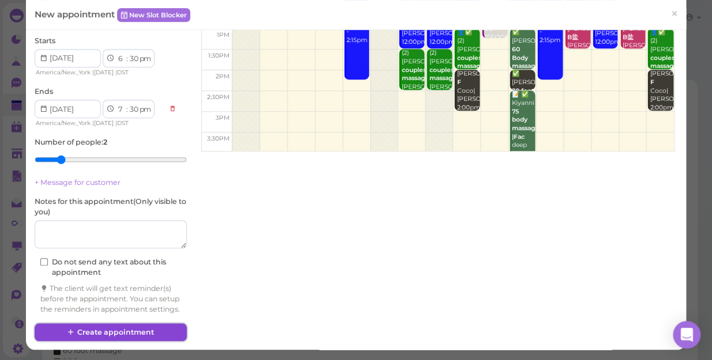
click at [118, 328] on button "Create appointment" at bounding box center [111, 332] width 152 height 18
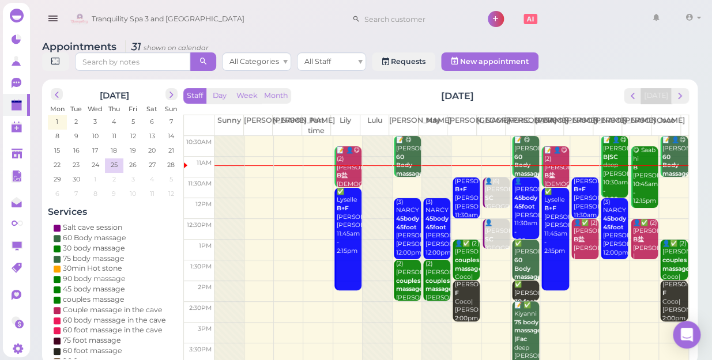
click at [520, 211] on div "👤Willie 45body 45foot Jessica 11:30am - 1:00pm" at bounding box center [525, 211] width 25 height 68
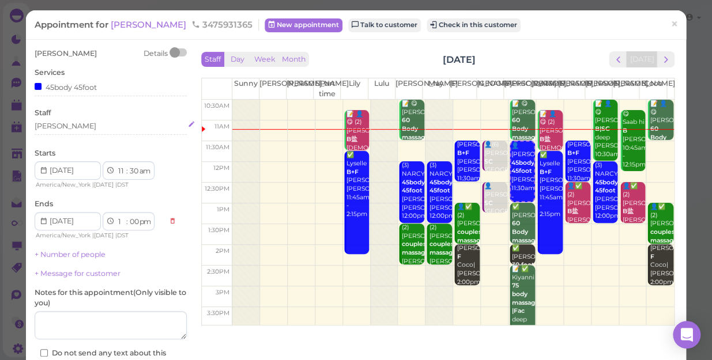
click at [73, 121] on div "[PERSON_NAME]" at bounding box center [111, 126] width 152 height 10
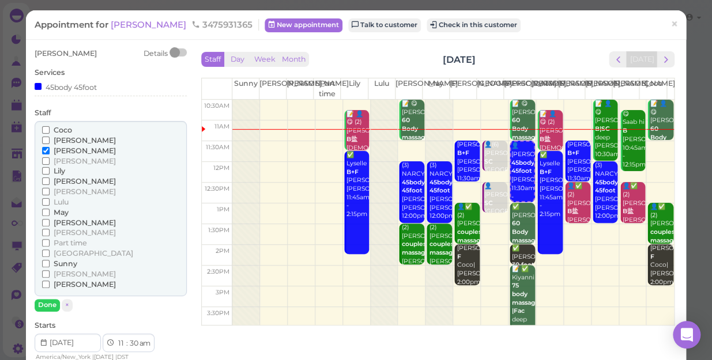
click at [42, 130] on input "Coco" at bounding box center [45, 129] width 7 height 7
click at [47, 130] on input "Coco" at bounding box center [45, 129] width 7 height 7
click at [44, 152] on input "[PERSON_NAME]" at bounding box center [45, 150] width 7 height 7
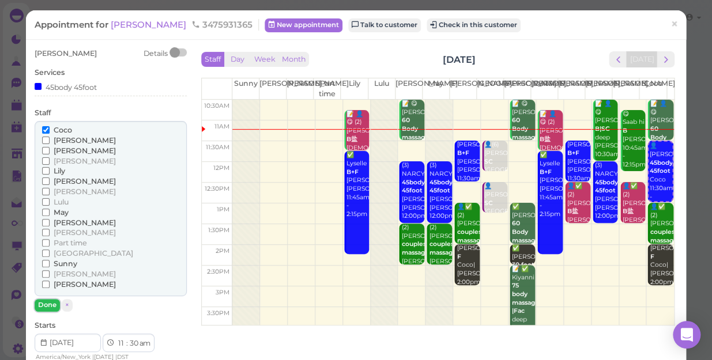
click at [40, 303] on button "Done" at bounding box center [47, 305] width 25 height 12
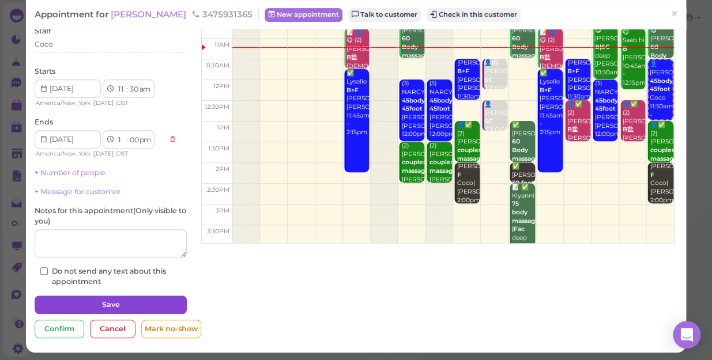
scroll to position [84, 0]
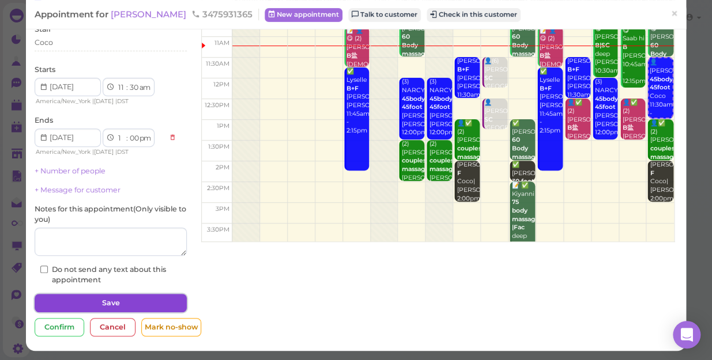
click at [112, 304] on button "Save" at bounding box center [111, 303] width 152 height 18
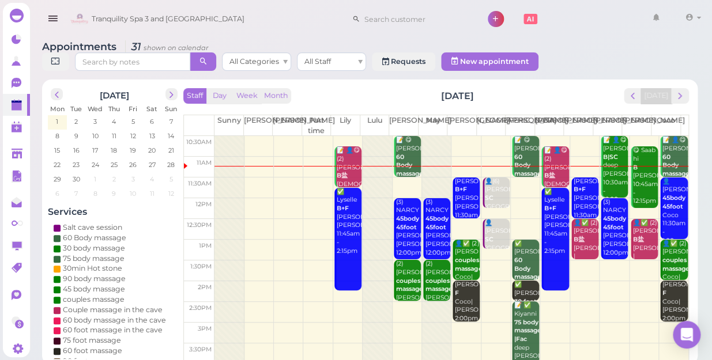
click at [520, 177] on td at bounding box center [451, 187] width 474 height 21
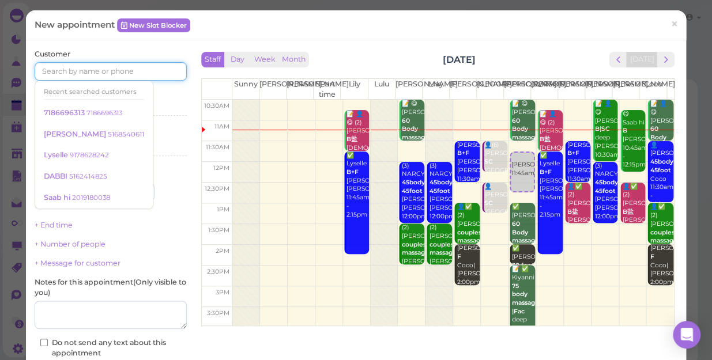
click at [134, 69] on input at bounding box center [111, 71] width 152 height 18
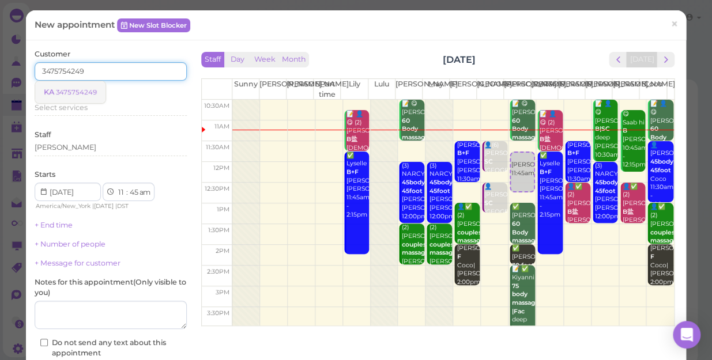
type input "3475754249"
click at [90, 90] on small "3475754249" at bounding box center [76, 92] width 41 height 8
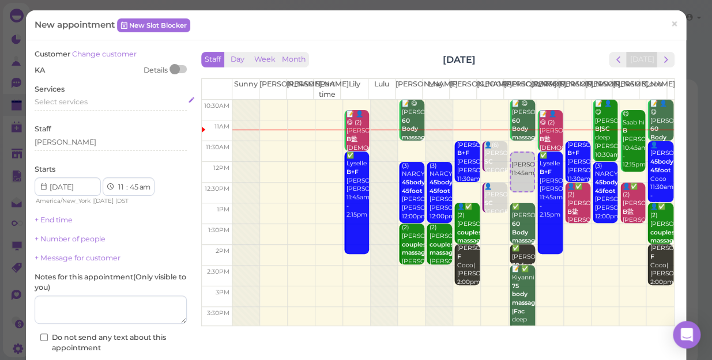
click at [82, 100] on span "Select services" at bounding box center [61, 101] width 53 height 9
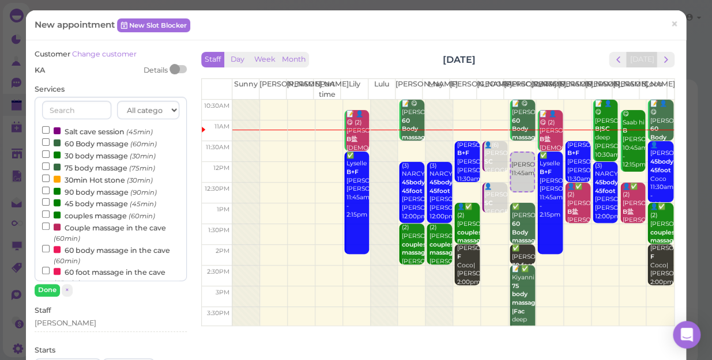
click at [85, 142] on label "60 Body massage (60min)" at bounding box center [99, 143] width 115 height 12
click at [50, 142] on input "60 Body massage (60min)" at bounding box center [45, 141] width 7 height 7
click at [46, 290] on button "Done" at bounding box center [47, 290] width 25 height 12
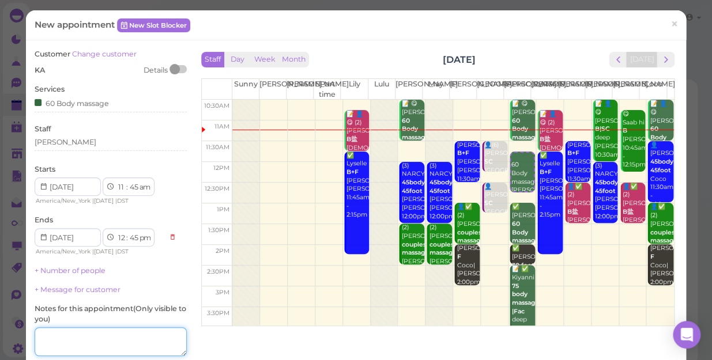
click at [96, 339] on textarea at bounding box center [111, 341] width 152 height 29
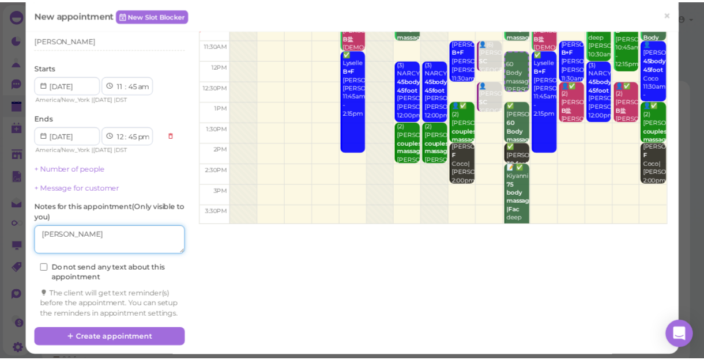
scroll to position [104, 0]
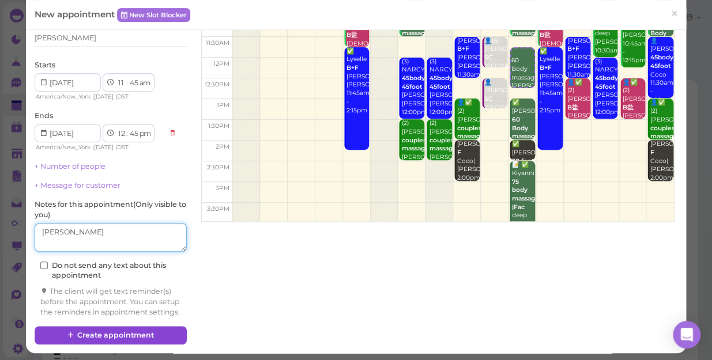
type textarea "[PERSON_NAME]"
click at [116, 344] on button "Create appointment" at bounding box center [111, 335] width 152 height 18
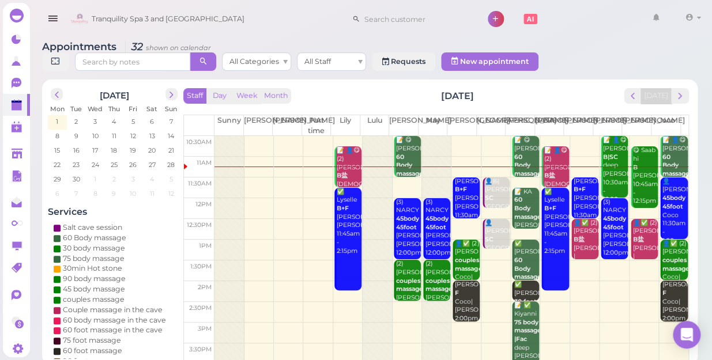
click at [403, 302] on td at bounding box center [451, 312] width 474 height 21
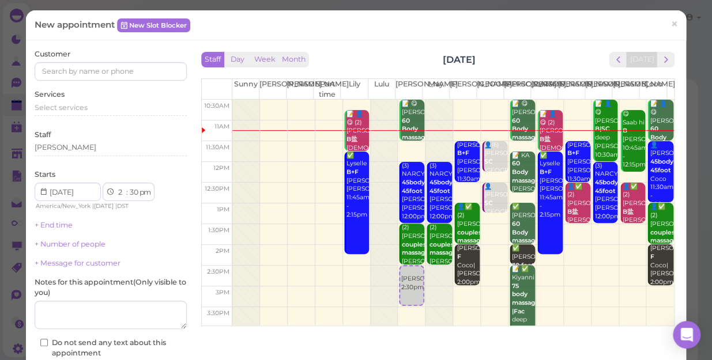
click at [539, 271] on td at bounding box center [452, 276] width 441 height 21
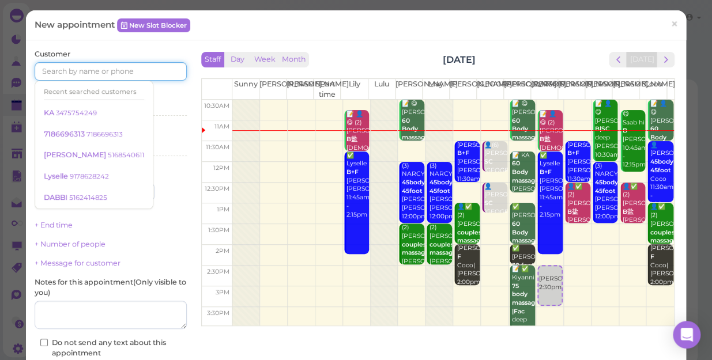
click at [157, 73] on input at bounding box center [111, 71] width 152 height 18
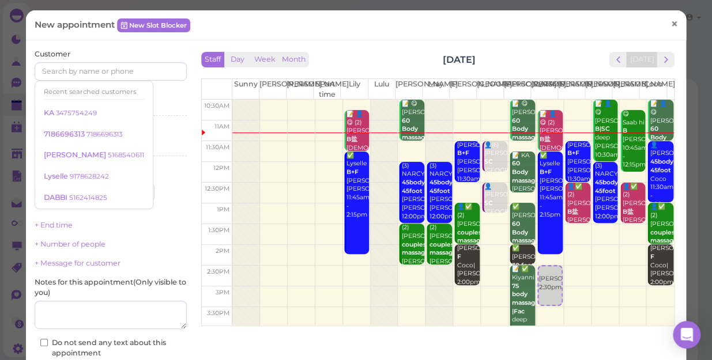
click at [670, 25] on span "×" at bounding box center [673, 24] width 7 height 16
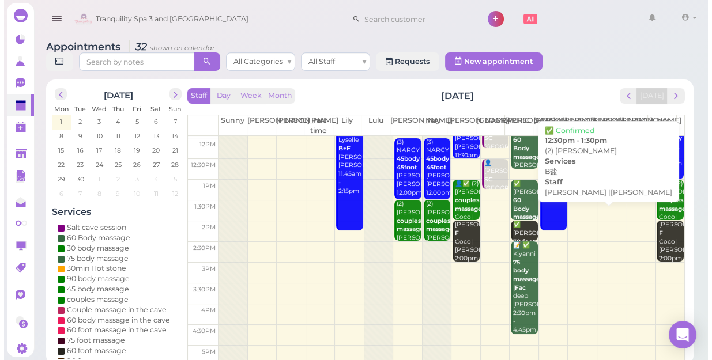
scroll to position [0, 0]
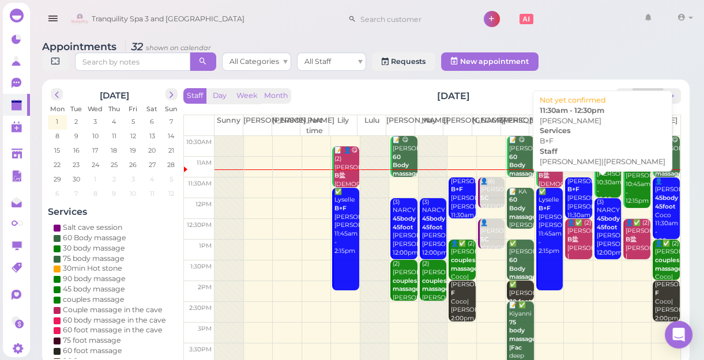
click at [571, 201] on div "Debbi B+F Mike|Tom 11:30am - 12:30pm" at bounding box center [578, 206] width 25 height 59
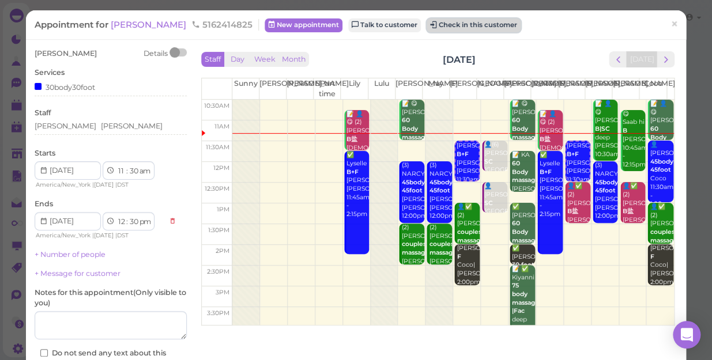
click at [426, 29] on button "Check in this customer" at bounding box center [473, 25] width 94 height 14
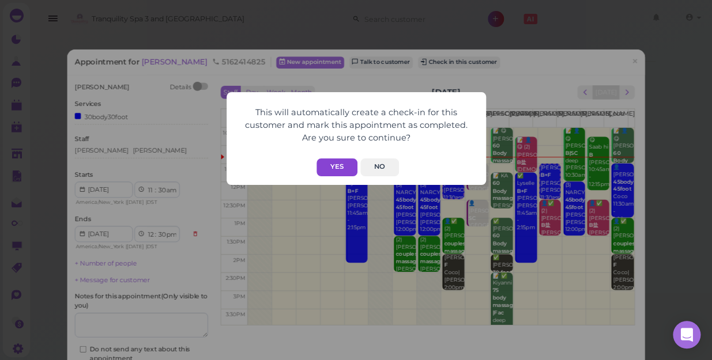
click at [347, 161] on button "Yes" at bounding box center [336, 167] width 41 height 18
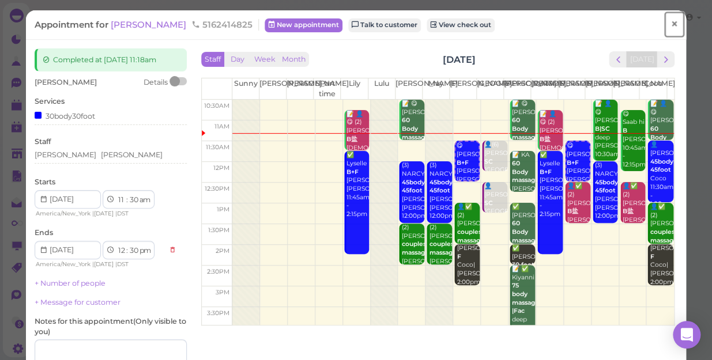
click at [670, 27] on span "×" at bounding box center [673, 24] width 7 height 16
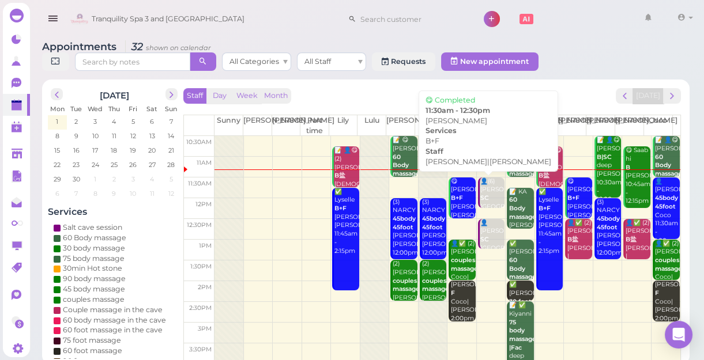
click at [454, 202] on div "😋 Debbi B+F Mike|Tom 11:30am - 12:30pm" at bounding box center [462, 211] width 25 height 68
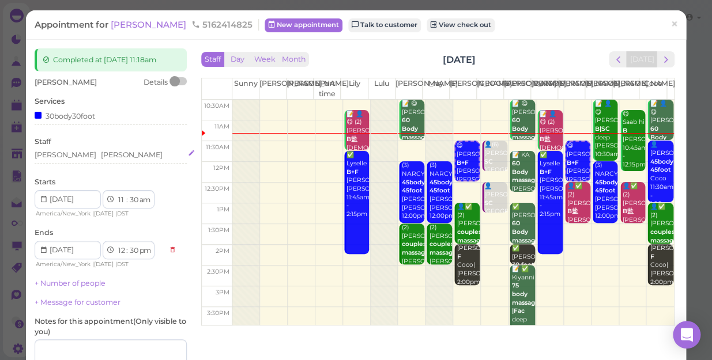
click at [101, 155] on div "[PERSON_NAME]" at bounding box center [132, 155] width 62 height 10
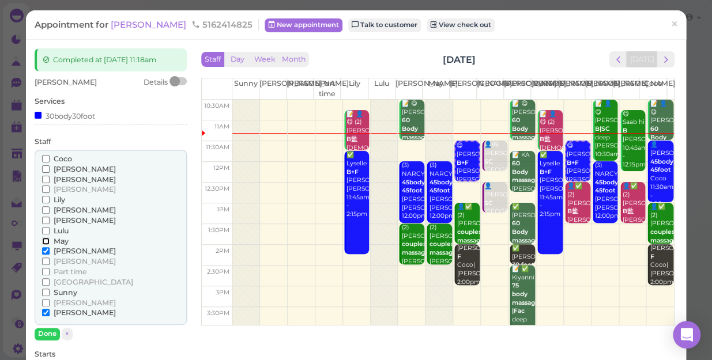
click at [46, 239] on input "May" at bounding box center [45, 240] width 7 height 7
click at [44, 238] on input "May" at bounding box center [45, 240] width 7 height 7
click at [43, 240] on input "May" at bounding box center [45, 240] width 7 height 7
click at [45, 251] on input "[PERSON_NAME]" at bounding box center [45, 250] width 7 height 7
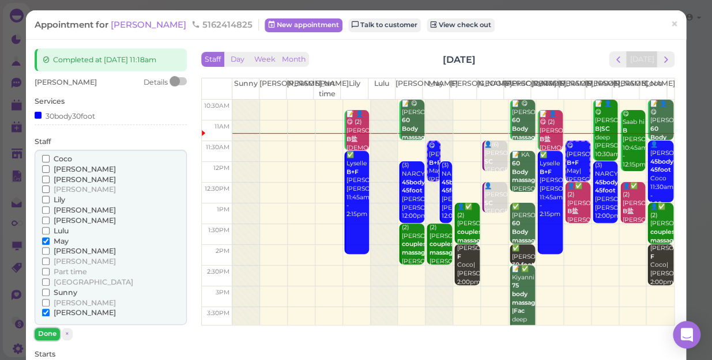
click at [48, 331] on button "Done" at bounding box center [47, 334] width 25 height 12
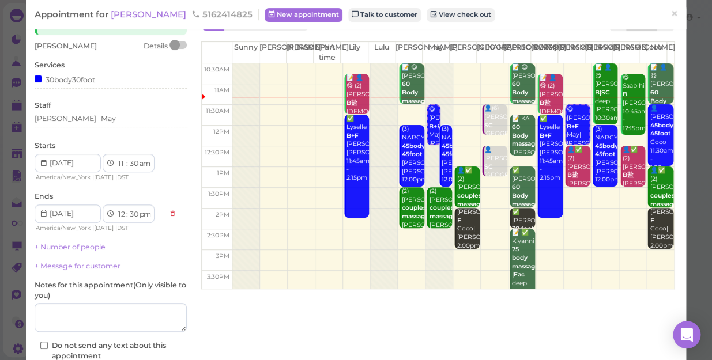
scroll to position [104, 0]
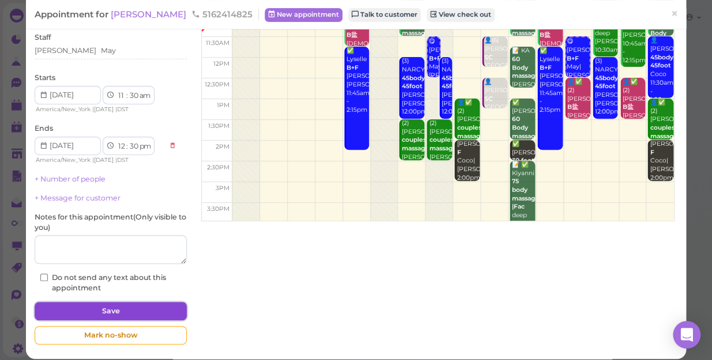
click at [108, 305] on button "Save" at bounding box center [111, 311] width 152 height 18
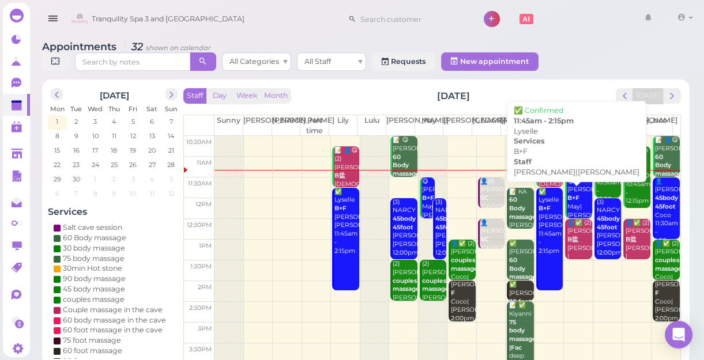
click at [545, 238] on div "✅ Lyselle B+F Helen|Lily 11:45am - 2:15pm" at bounding box center [550, 222] width 25 height 68
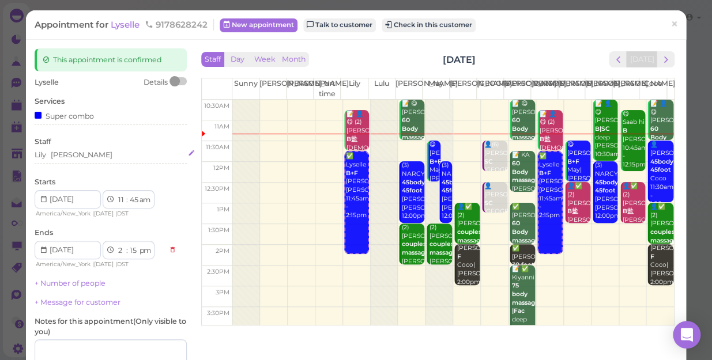
click at [77, 153] on div "Lily Helen" at bounding box center [111, 155] width 152 height 10
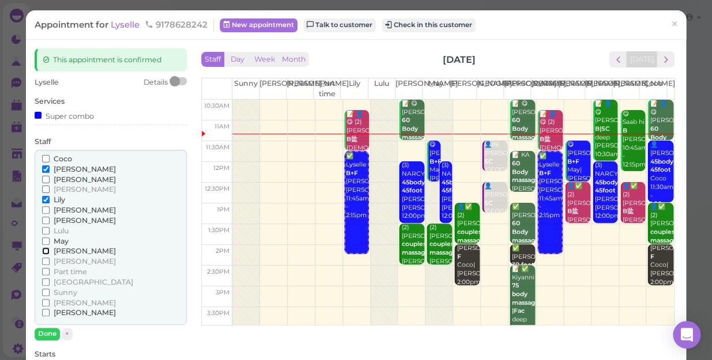
click at [42, 248] on input "[PERSON_NAME]" at bounding box center [45, 250] width 7 height 7
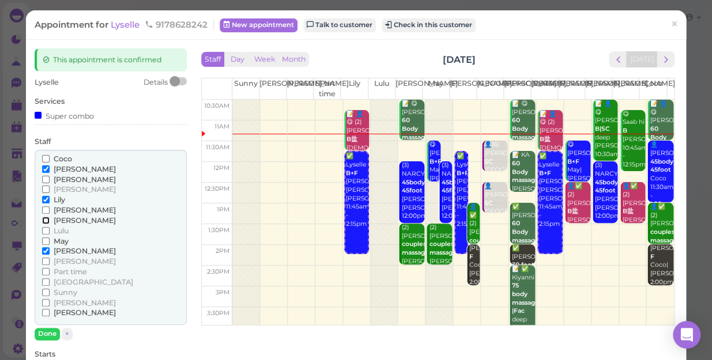
click at [43, 220] on input "[PERSON_NAME]" at bounding box center [45, 220] width 7 height 7
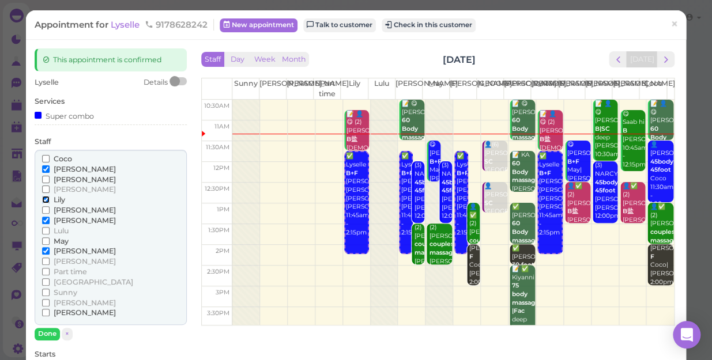
click at [45, 198] on input "Lily" at bounding box center [45, 199] width 7 height 7
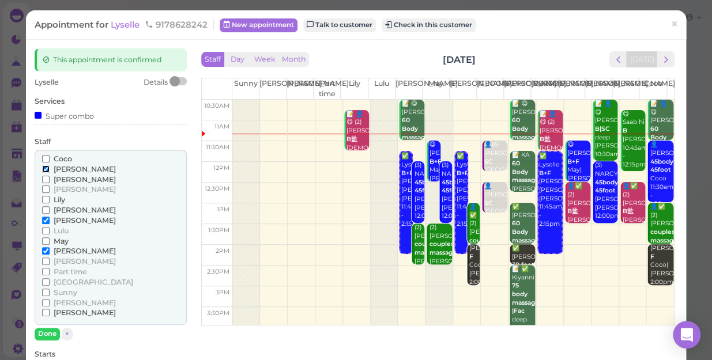
click at [44, 167] on input "[PERSON_NAME]" at bounding box center [45, 168] width 7 height 7
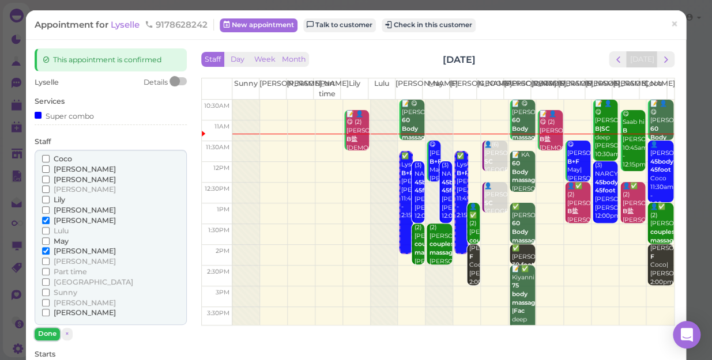
click at [45, 331] on button "Done" at bounding box center [47, 334] width 25 height 12
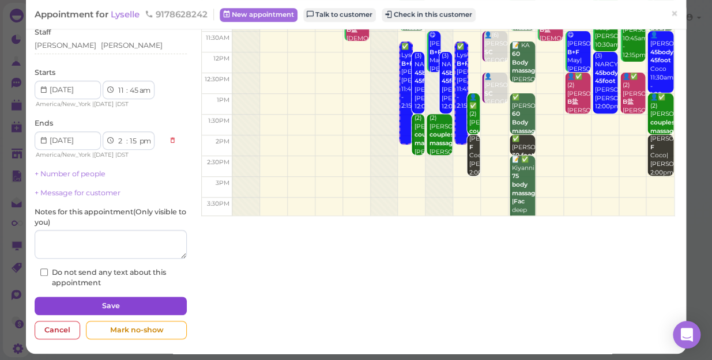
scroll to position [112, 0]
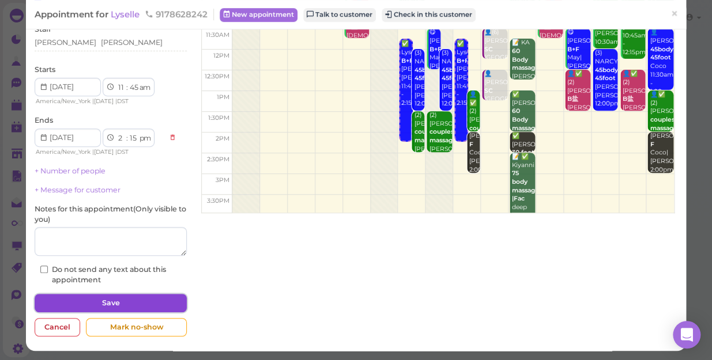
click at [130, 296] on button "Save" at bounding box center [111, 303] width 152 height 18
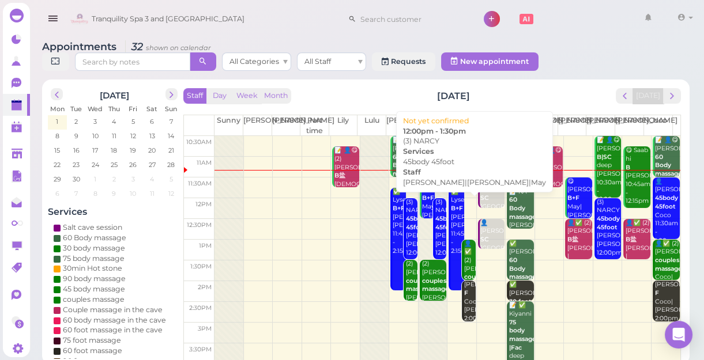
click at [434, 248] on div "(3) NARCY 45body 45foot Linda|Lisa|May 12:00pm - 1:30pm" at bounding box center [440, 236] width 12 height 76
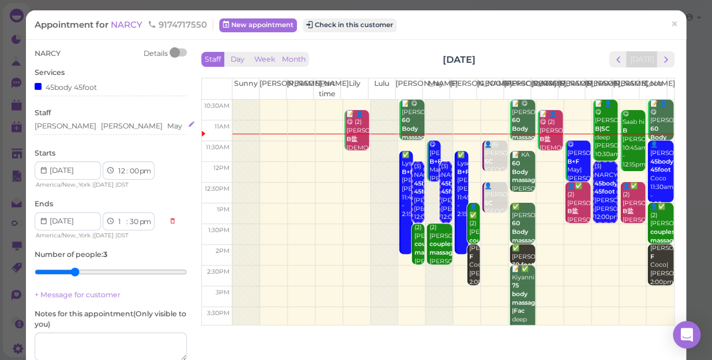
click at [105, 126] on div "Lisa Linda May" at bounding box center [111, 126] width 152 height 10
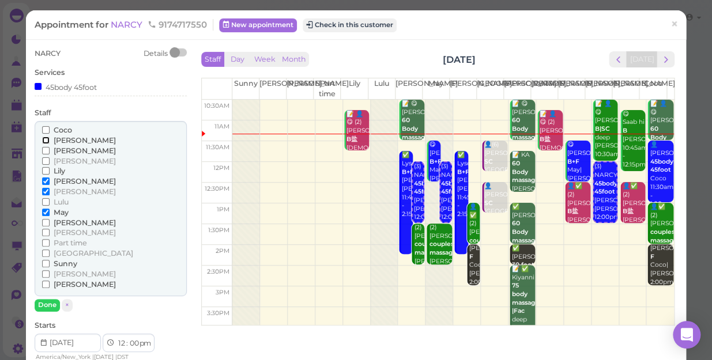
click at [44, 139] on input "[PERSON_NAME]" at bounding box center [45, 140] width 7 height 7
click at [45, 169] on input "Lily" at bounding box center [45, 170] width 7 height 7
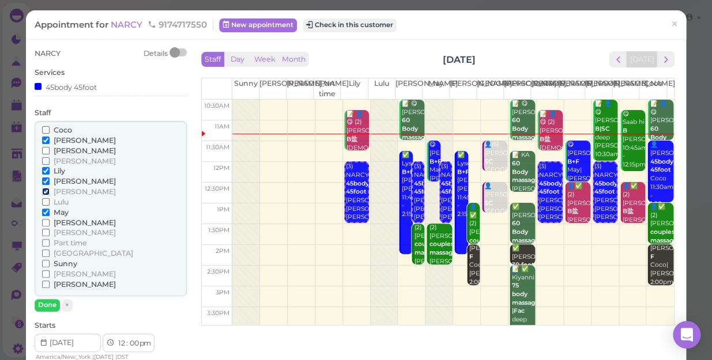
click at [44, 189] on input "[PERSON_NAME]" at bounding box center [45, 191] width 7 height 7
click at [44, 209] on input "May" at bounding box center [45, 212] width 7 height 7
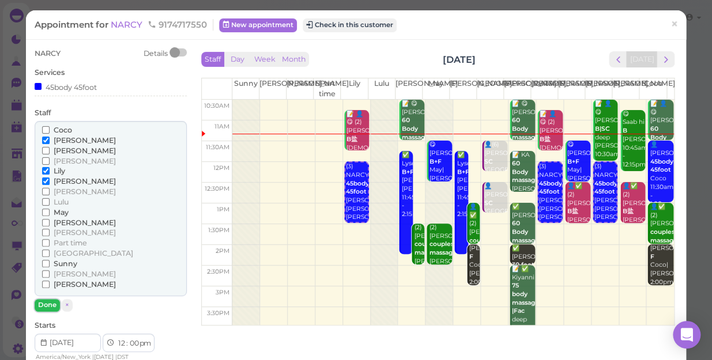
click at [51, 304] on button "Done" at bounding box center [47, 305] width 25 height 12
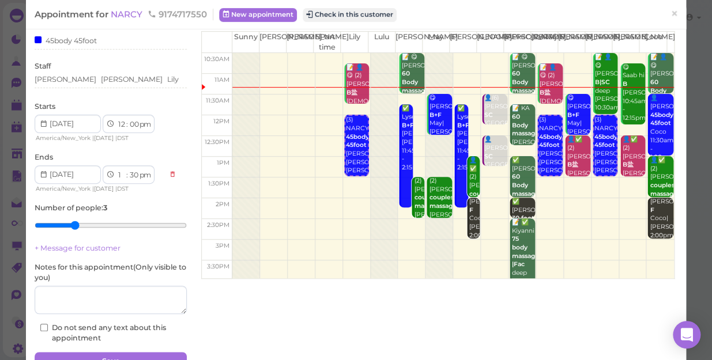
scroll to position [104, 0]
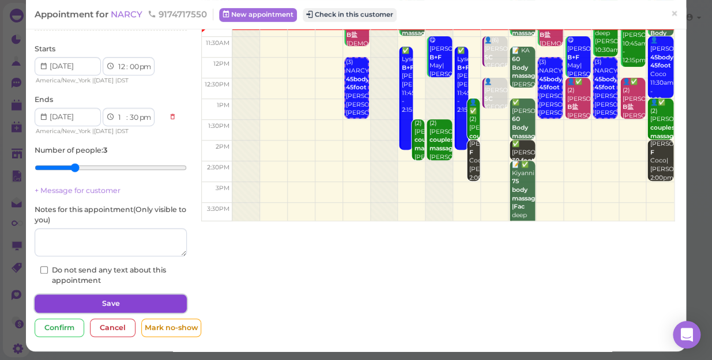
click at [82, 305] on button "Save" at bounding box center [111, 303] width 152 height 18
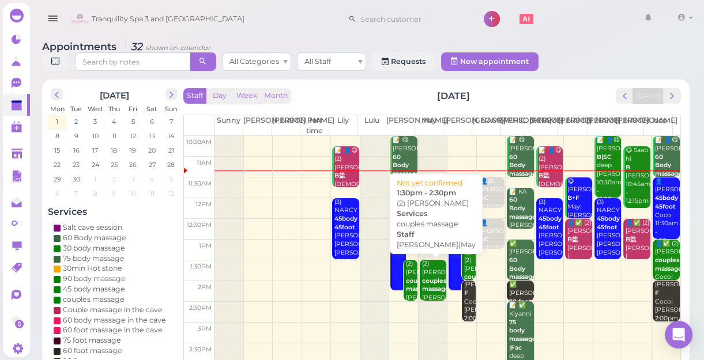
click at [426, 290] on div "(2) Jade couples massage Lisa|May 1:30pm - 2:30pm" at bounding box center [433, 294] width 25 height 68
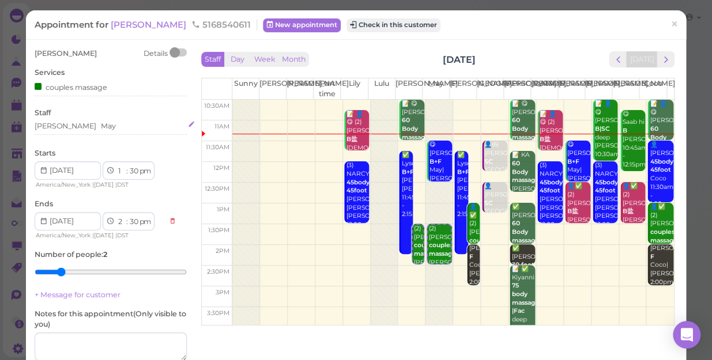
click at [77, 127] on div "Lisa May" at bounding box center [111, 126] width 152 height 10
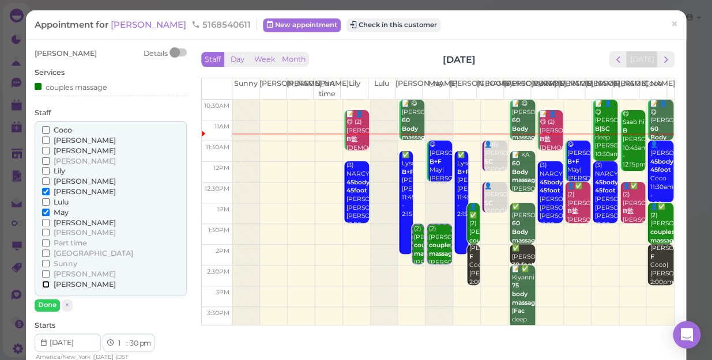
click at [44, 282] on input "[PERSON_NAME]" at bounding box center [45, 284] width 7 height 7
click at [46, 138] on input "[PERSON_NAME]" at bounding box center [45, 140] width 7 height 7
click at [44, 188] on input "[PERSON_NAME]" at bounding box center [45, 191] width 7 height 7
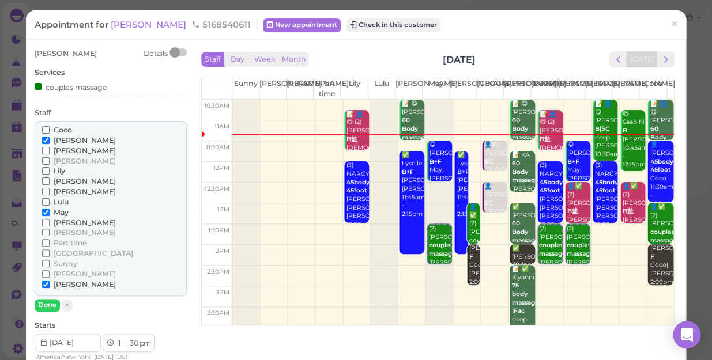
click at [44, 207] on label "May" at bounding box center [55, 212] width 27 height 10
click at [44, 209] on input "May" at bounding box center [45, 212] width 7 height 7
click at [51, 303] on button "Done" at bounding box center [47, 305] width 25 height 12
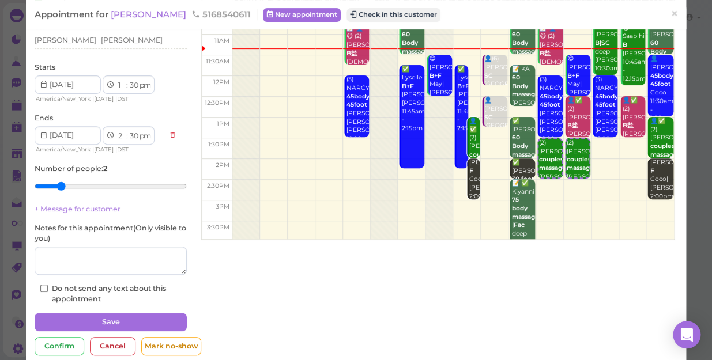
scroll to position [105, 0]
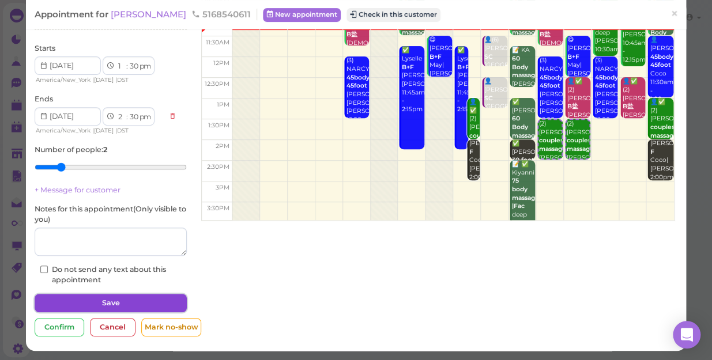
click at [146, 300] on button "Save" at bounding box center [111, 303] width 152 height 18
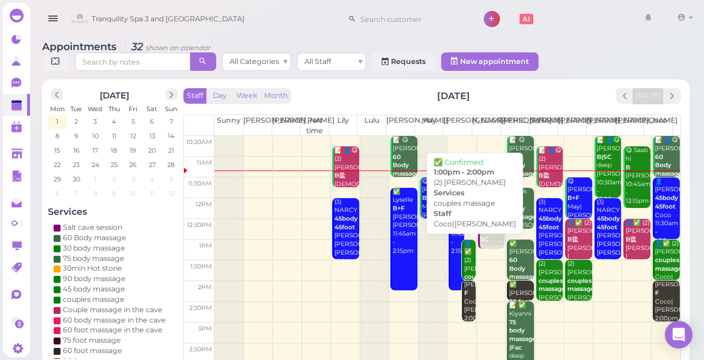
click at [463, 270] on div "👤✅ (2) Anthony couples massage Coco|Mike 1:00pm - 2:00pm" at bounding box center [469, 286] width 12 height 93
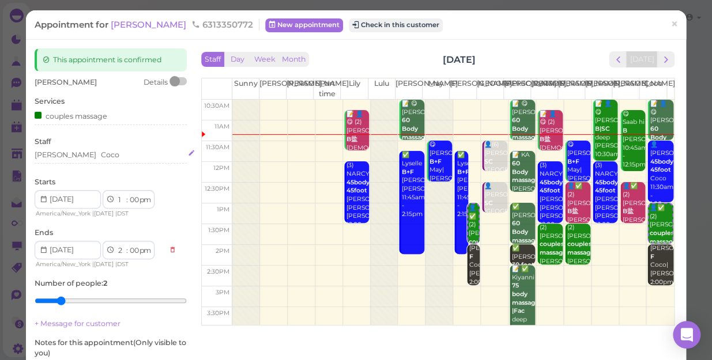
click at [80, 157] on div "Mike Coco" at bounding box center [111, 155] width 152 height 10
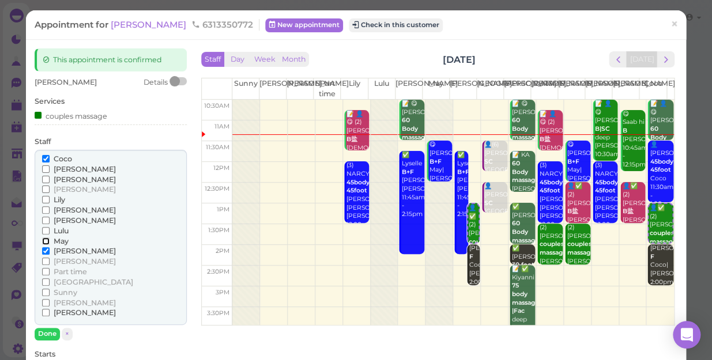
click at [44, 240] on input "May" at bounding box center [45, 240] width 7 height 7
click at [44, 247] on input "[PERSON_NAME]" at bounding box center [45, 250] width 7 height 7
click at [48, 331] on button "Done" at bounding box center [47, 334] width 25 height 12
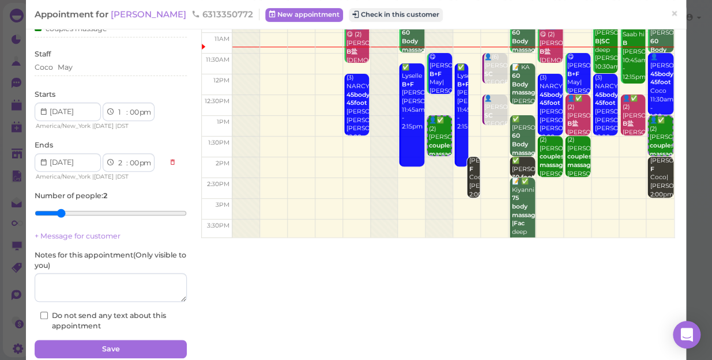
scroll to position [134, 0]
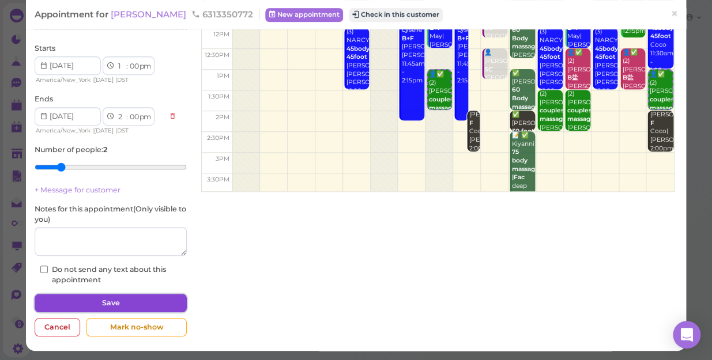
click at [89, 301] on button "Save" at bounding box center [111, 303] width 152 height 18
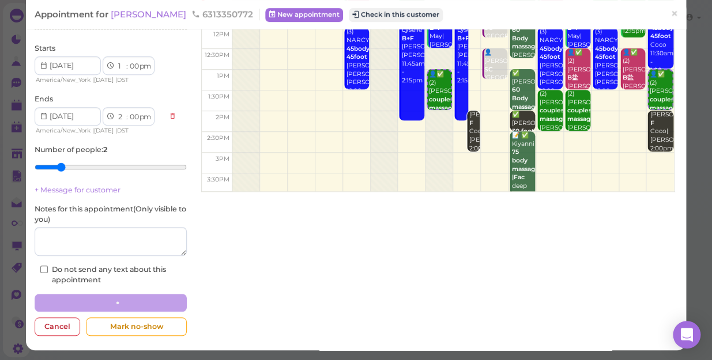
scroll to position [133, 0]
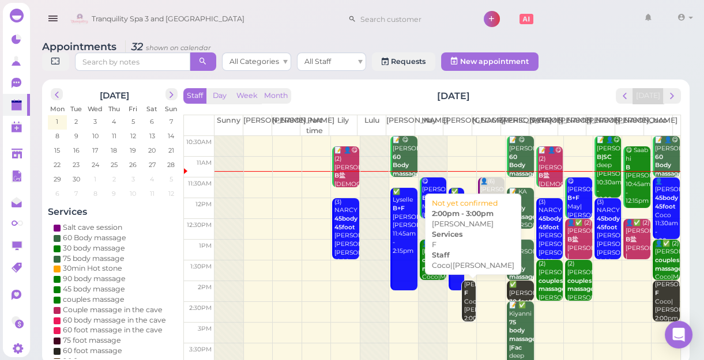
click at [463, 312] on div "Dian Jim F Coco|Mike 2:00pm - 3:00pm" at bounding box center [469, 310] width 12 height 59
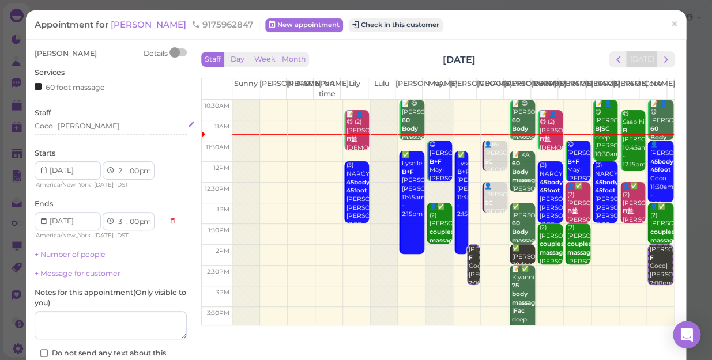
click at [80, 126] on div "Coco Mike" at bounding box center [111, 126] width 152 height 10
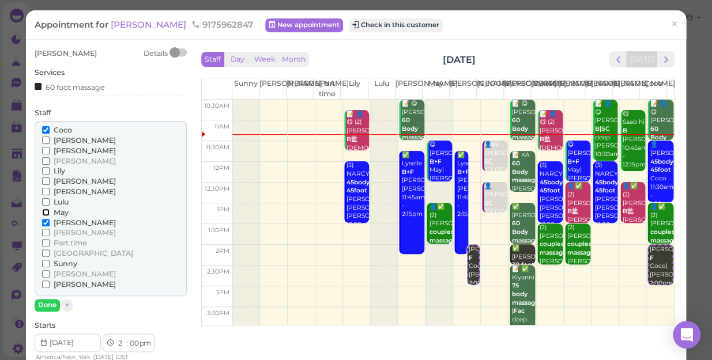
click at [44, 214] on input "May" at bounding box center [45, 212] width 7 height 7
click at [46, 223] on input "[PERSON_NAME]" at bounding box center [45, 222] width 7 height 7
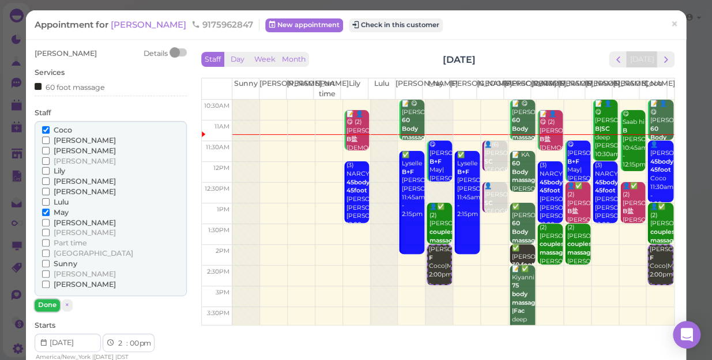
click at [52, 305] on button "Done" at bounding box center [47, 305] width 25 height 12
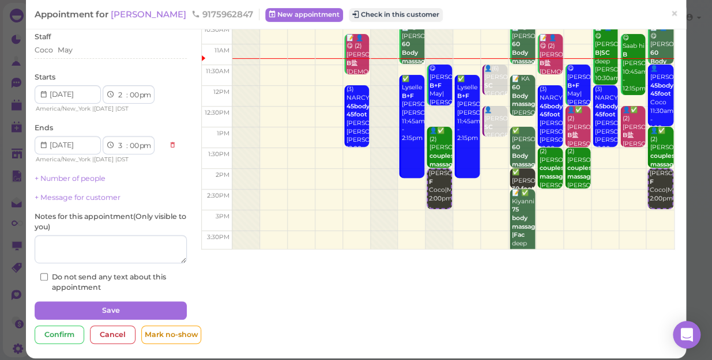
scroll to position [84, 0]
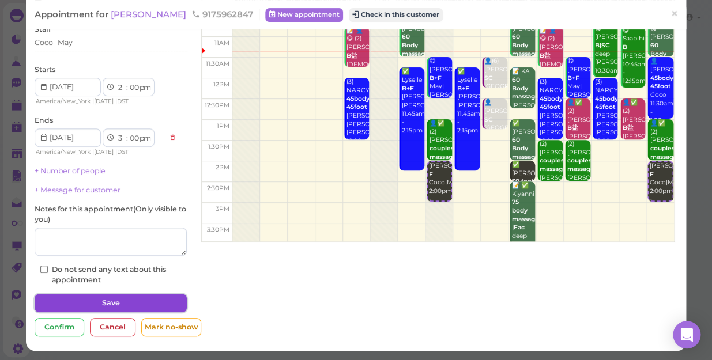
click at [66, 301] on button "Save" at bounding box center [111, 303] width 152 height 18
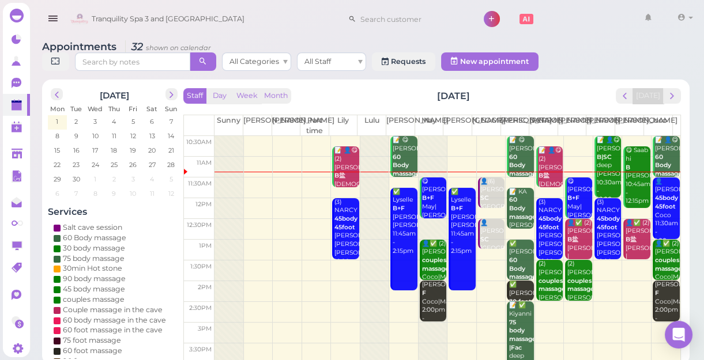
click at [600, 269] on td at bounding box center [447, 270] width 466 height 21
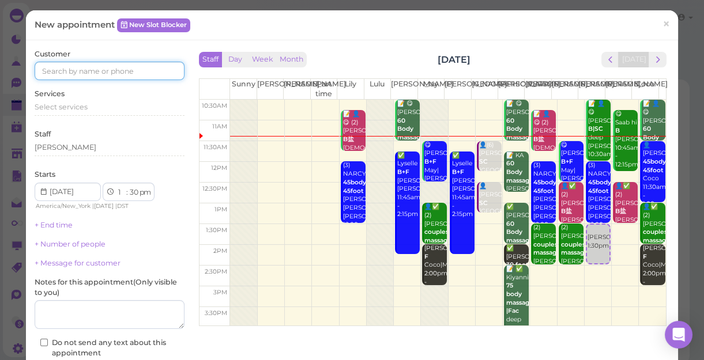
click at [138, 70] on input at bounding box center [110, 71] width 150 height 18
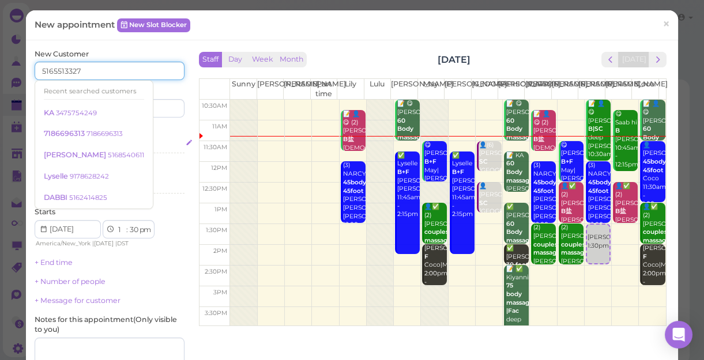
type input "5165513327"
click at [161, 139] on div "Select services" at bounding box center [110, 144] width 150 height 10
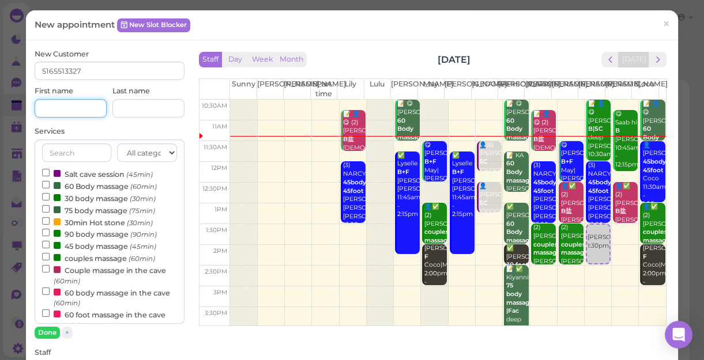
drag, startPoint x: 161, startPoint y: 139, endPoint x: 80, endPoint y: 107, distance: 86.7
click at [80, 107] on input at bounding box center [71, 108] width 72 height 18
type input "Sarah"
click at [184, 208] on div "New Customer 5165513327 First name Sarah Last name Services All categories Rela…" at bounding box center [109, 341] width 161 height 584
click at [77, 232] on label "90 body massage (90min)" at bounding box center [99, 234] width 115 height 12
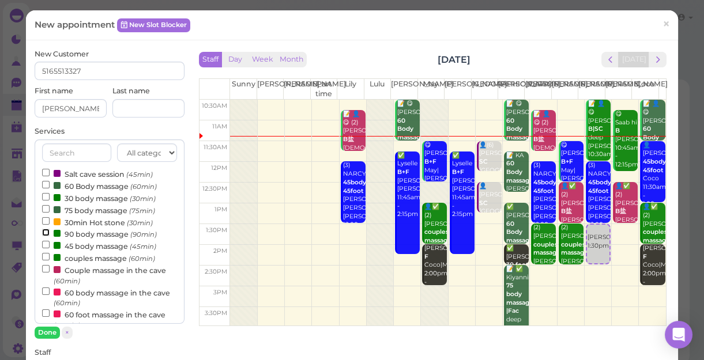
click at [50, 232] on input "90 body massage (90min)" at bounding box center [45, 232] width 7 height 7
click at [45, 229] on label "90 body massage (90min)" at bounding box center [99, 234] width 115 height 12
click at [45, 229] on input "90 body massage (90min)" at bounding box center [45, 232] width 7 height 7
click at [54, 332] on button "Done" at bounding box center [47, 333] width 25 height 12
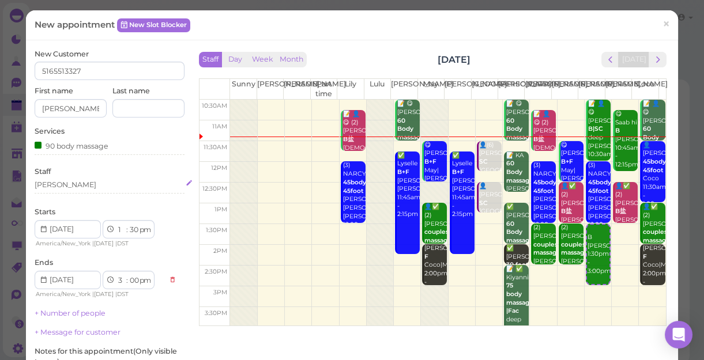
click at [58, 184] on div "[PERSON_NAME]" at bounding box center [110, 185] width 150 height 10
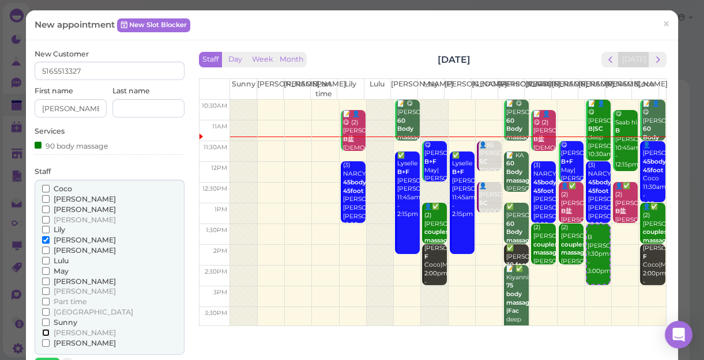
click at [43, 332] on input "[PERSON_NAME]" at bounding box center [45, 332] width 7 height 7
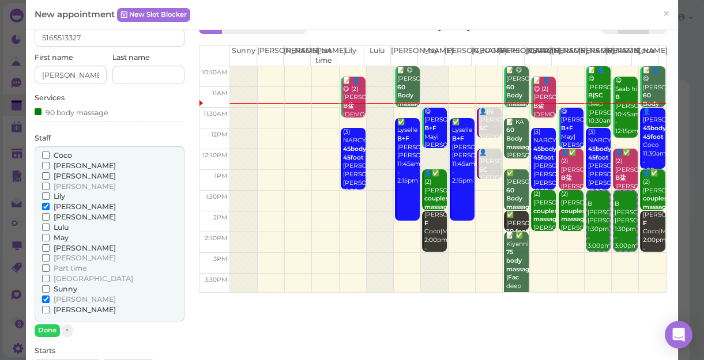
scroll to position [52, 0]
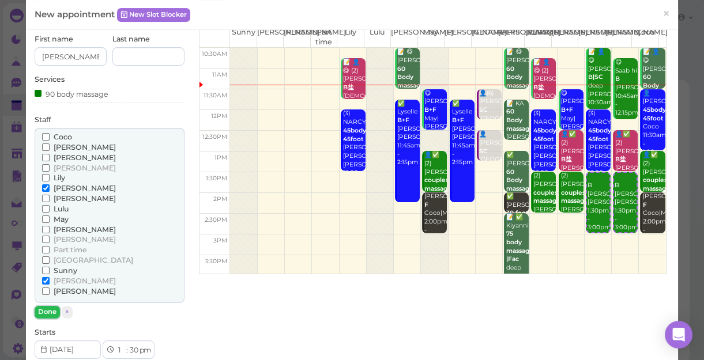
click at [46, 311] on button "Done" at bounding box center [47, 312] width 25 height 12
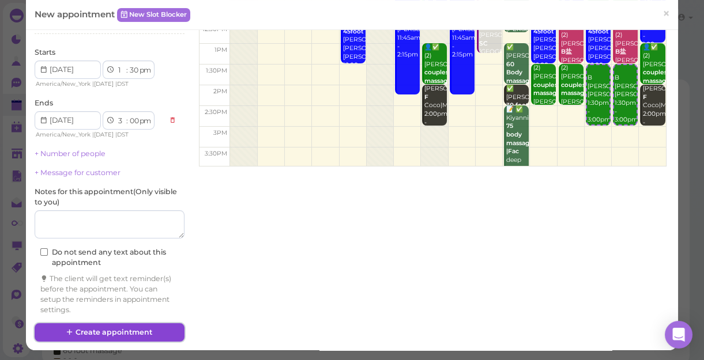
click at [98, 327] on button "Create appointment" at bounding box center [110, 332] width 150 height 18
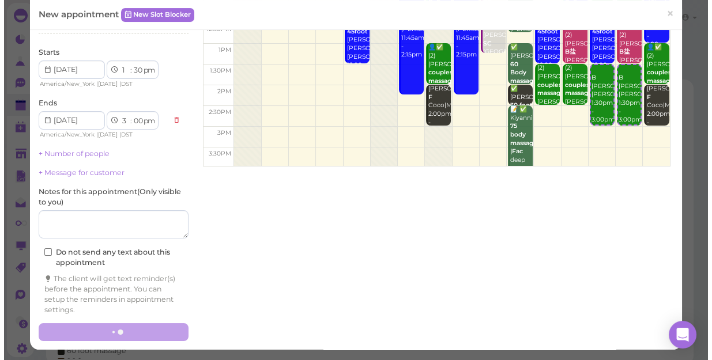
scroll to position [159, 0]
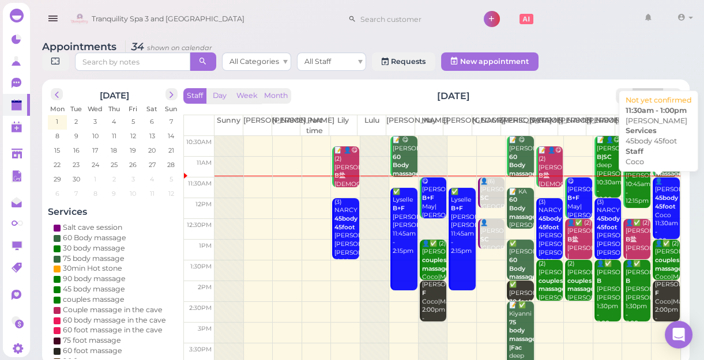
click at [658, 202] on b "45body 45foot" at bounding box center [666, 202] width 23 height 16
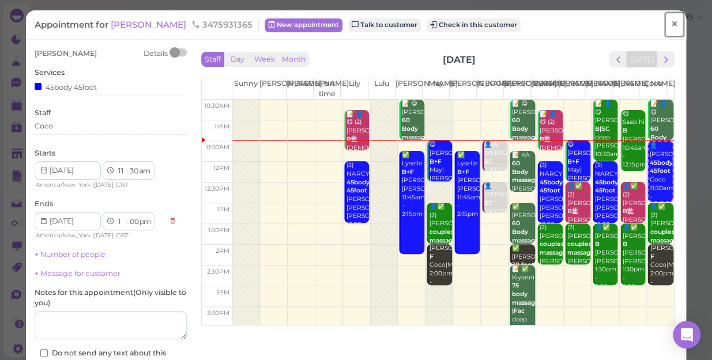
click at [670, 25] on span "×" at bounding box center [673, 24] width 7 height 16
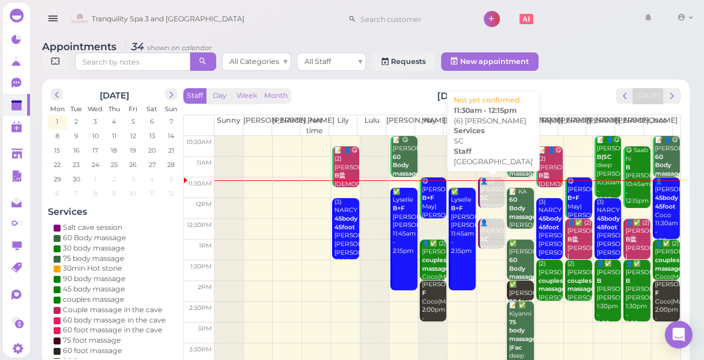
click at [481, 190] on div "👤(6) Ashley SC Salt Cave 11:30am - 12:15pm" at bounding box center [491, 206] width 25 height 59
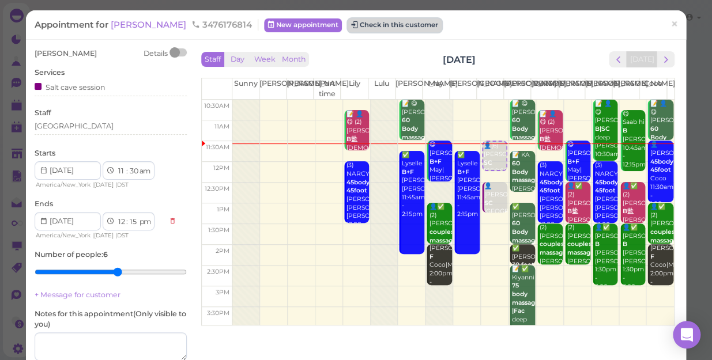
click at [371, 29] on button "Check in this customer" at bounding box center [394, 25] width 94 height 14
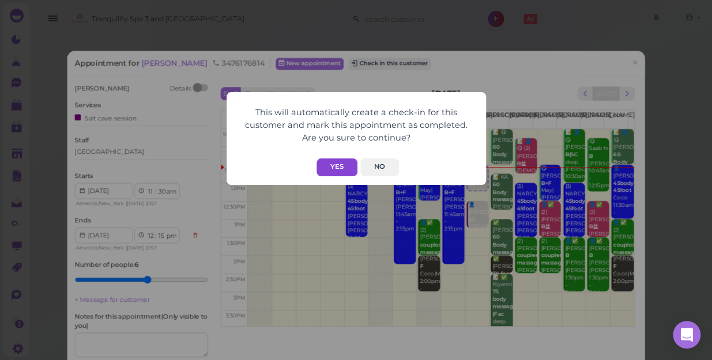
click at [339, 164] on button "Yes" at bounding box center [336, 167] width 41 height 18
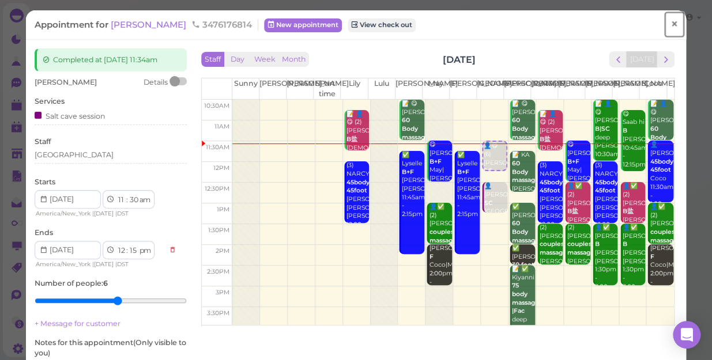
click at [670, 24] on span "×" at bounding box center [673, 24] width 7 height 16
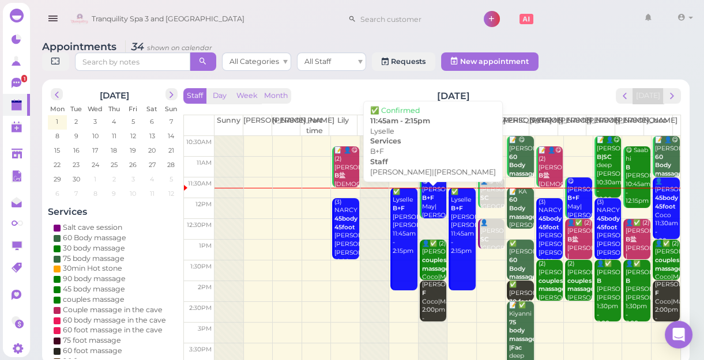
click at [396, 226] on div "✅ Lyselle B+F Lisa|Mike 11:45am - 2:15pm" at bounding box center [404, 222] width 25 height 68
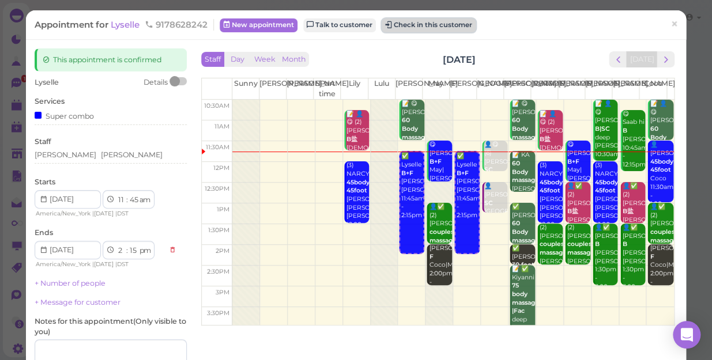
click at [431, 25] on button "Check in this customer" at bounding box center [428, 25] width 94 height 14
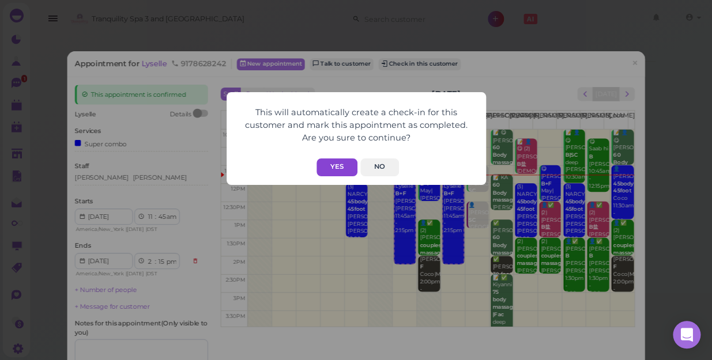
click at [338, 161] on button "Yes" at bounding box center [336, 167] width 41 height 18
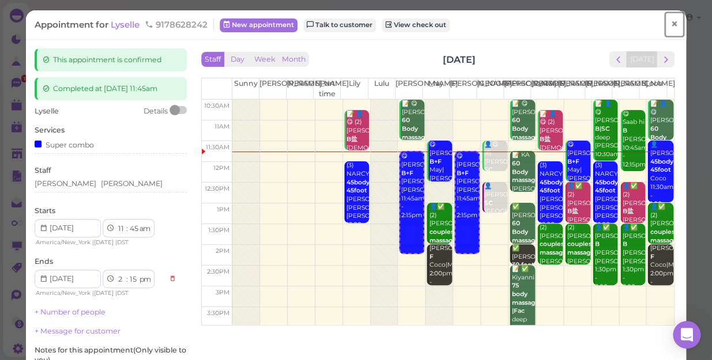
click at [670, 23] on span "×" at bounding box center [673, 24] width 7 height 16
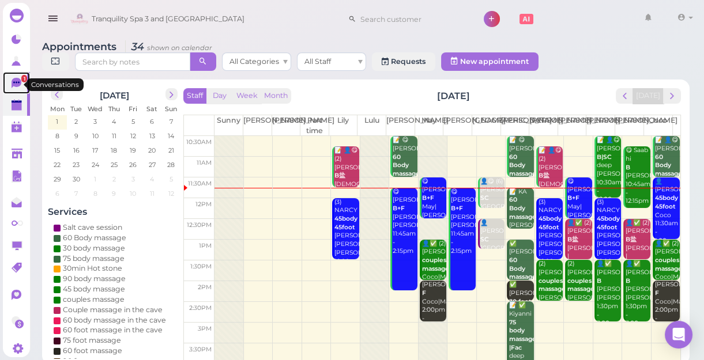
click at [20, 85] on icon at bounding box center [17, 83] width 10 height 10
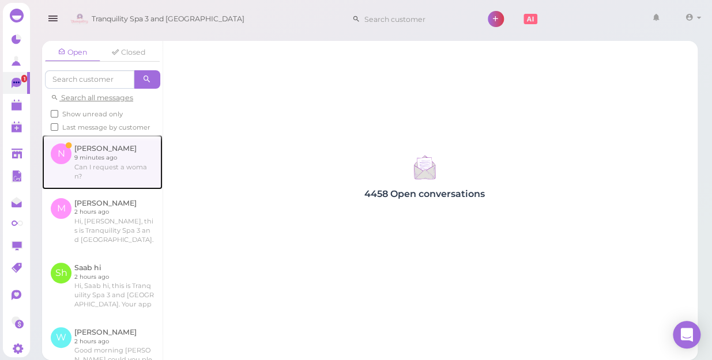
click at [111, 177] on link at bounding box center [102, 162] width 120 height 54
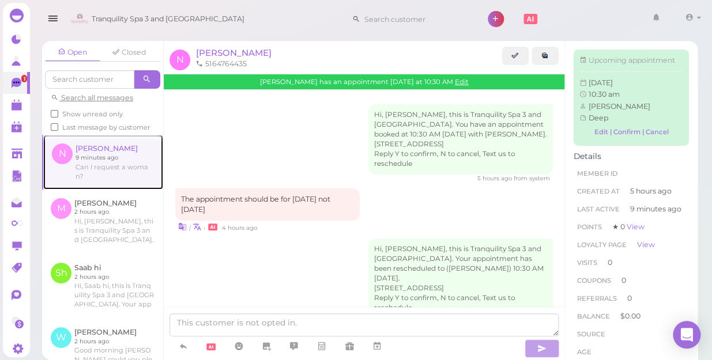
scroll to position [69, 0]
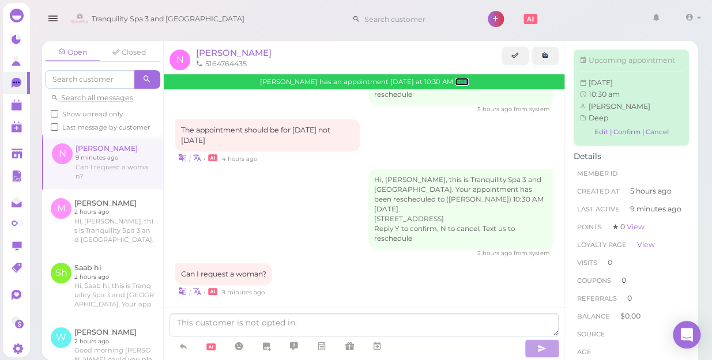
click at [455, 84] on link "Edit" at bounding box center [462, 82] width 14 height 8
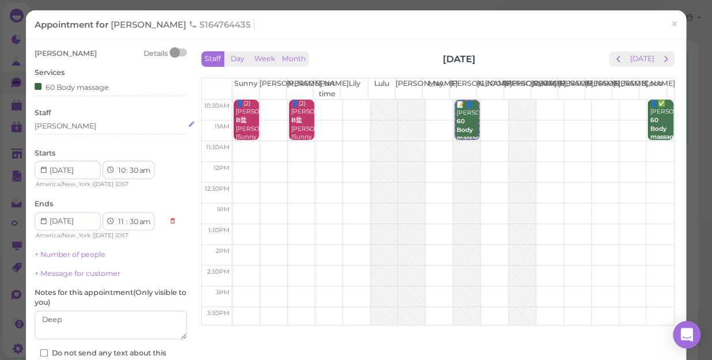
click at [55, 123] on div "[PERSON_NAME]" at bounding box center [111, 126] width 152 height 10
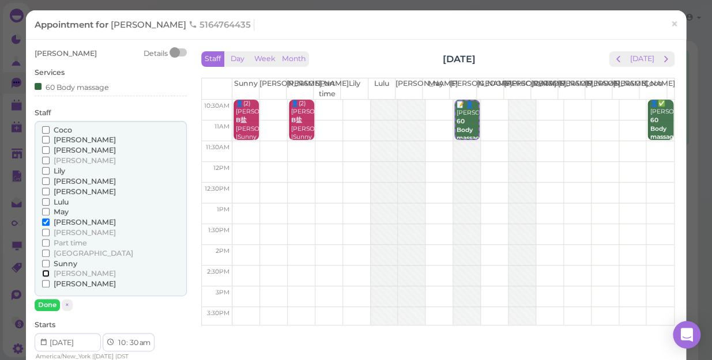
click at [43, 274] on input "[PERSON_NAME]" at bounding box center [45, 273] width 7 height 7
click at [46, 222] on input "[PERSON_NAME]" at bounding box center [45, 221] width 7 height 7
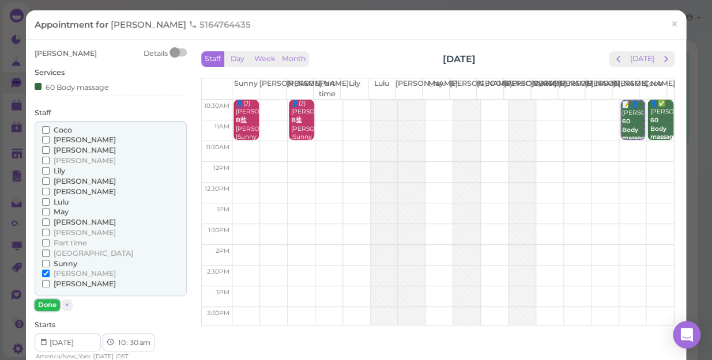
click at [47, 301] on button "Done" at bounding box center [47, 305] width 25 height 12
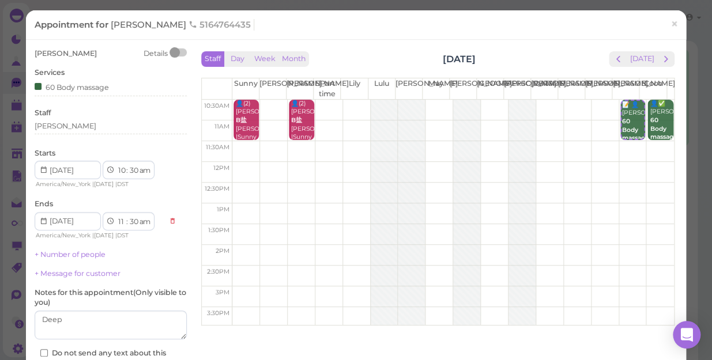
scroll to position [83, 0]
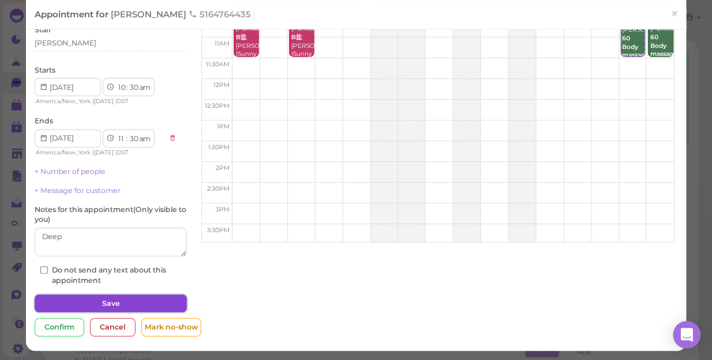
click at [91, 300] on button "Save" at bounding box center [111, 303] width 152 height 18
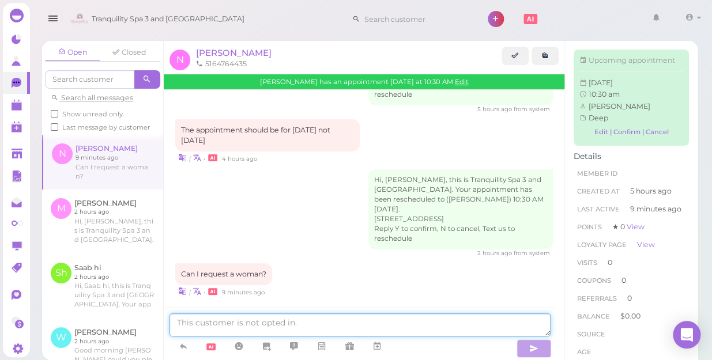
click at [330, 325] on textarea at bounding box center [359, 324] width 381 height 23
type textarea "ok.female"
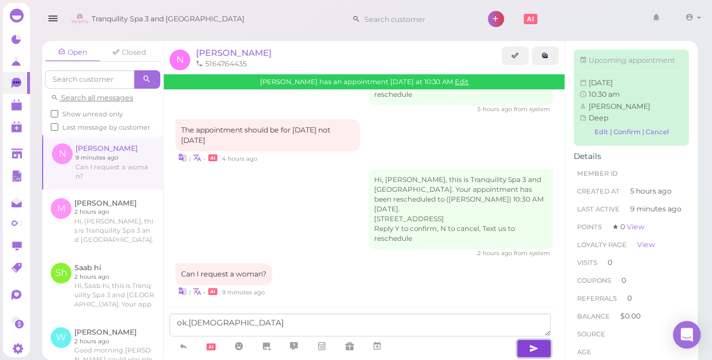
click at [536, 353] on icon "button" at bounding box center [533, 349] width 9 height 12
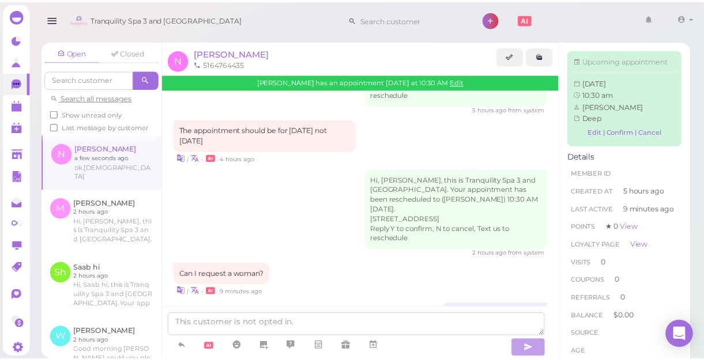
scroll to position [97, 0]
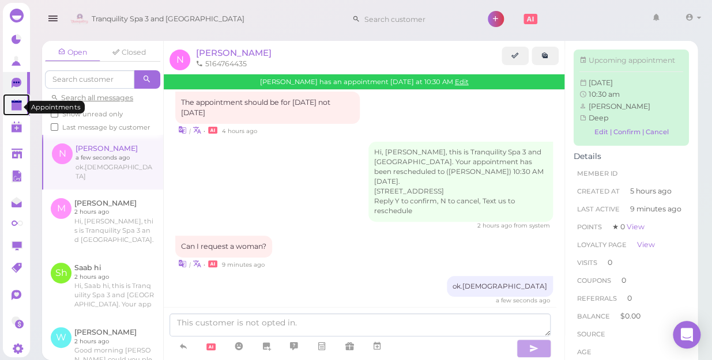
click at [13, 112] on icon at bounding box center [18, 106] width 12 height 12
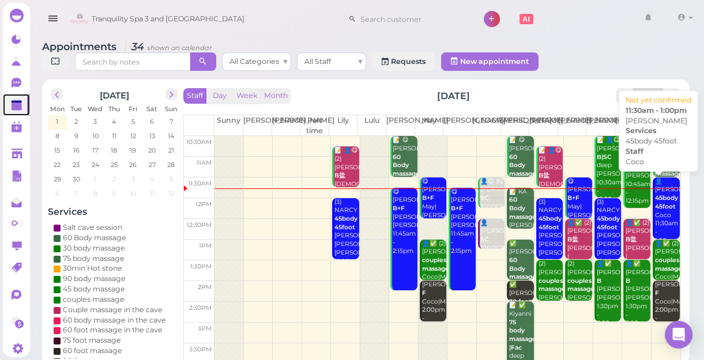
click at [655, 209] on b "45body 45foot" at bounding box center [666, 202] width 23 height 16
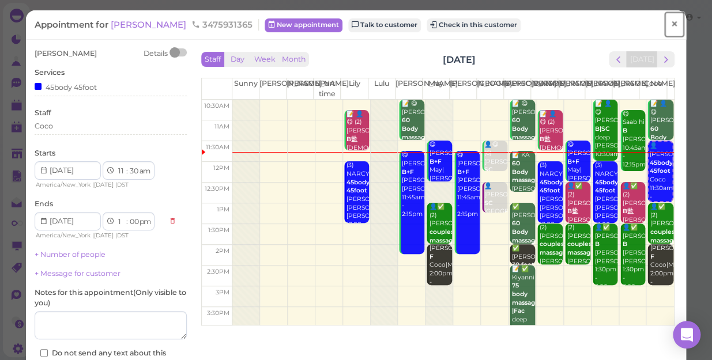
click at [670, 25] on span "×" at bounding box center [673, 24] width 7 height 16
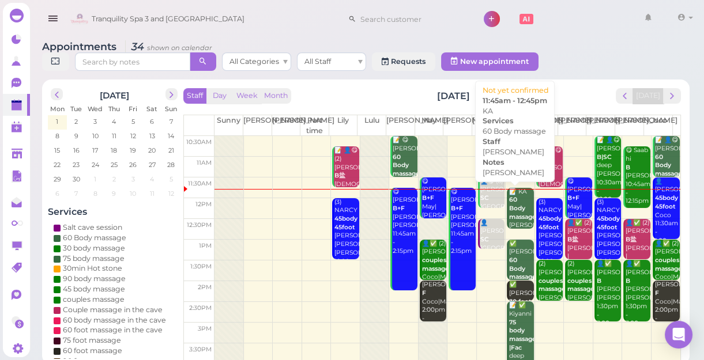
click at [511, 211] on b "60 Body massage" at bounding box center [522, 208] width 27 height 24
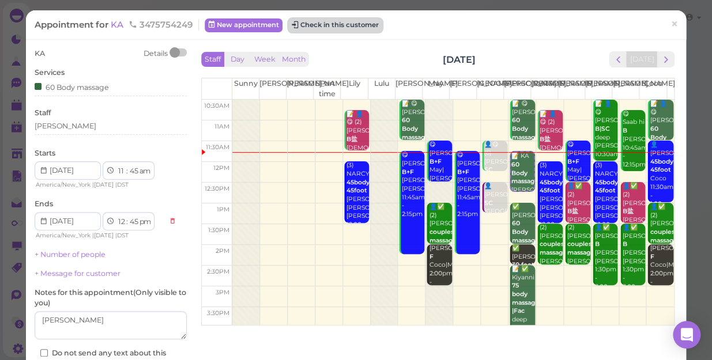
click at [354, 28] on button "Check in this customer" at bounding box center [335, 25] width 94 height 14
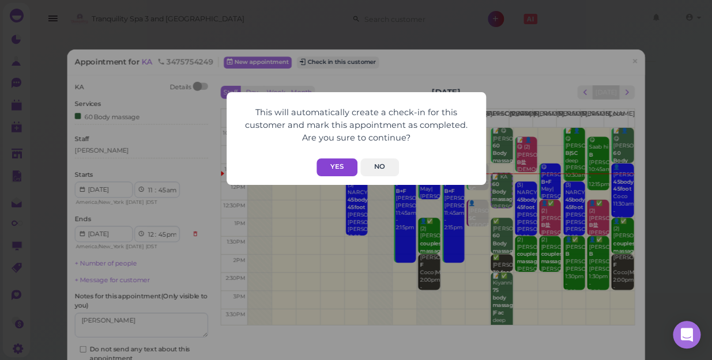
click at [332, 167] on button "Yes" at bounding box center [336, 167] width 41 height 18
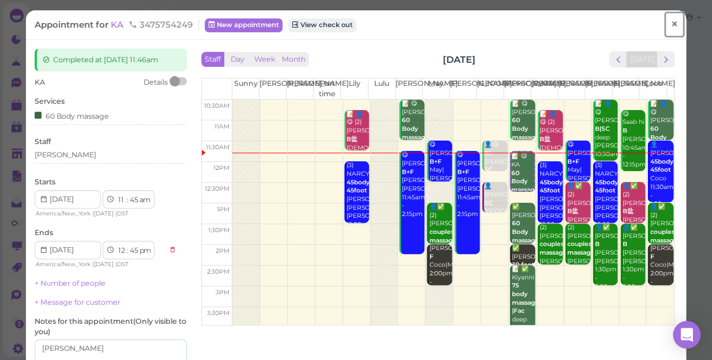
click at [670, 22] on span "×" at bounding box center [673, 24] width 7 height 16
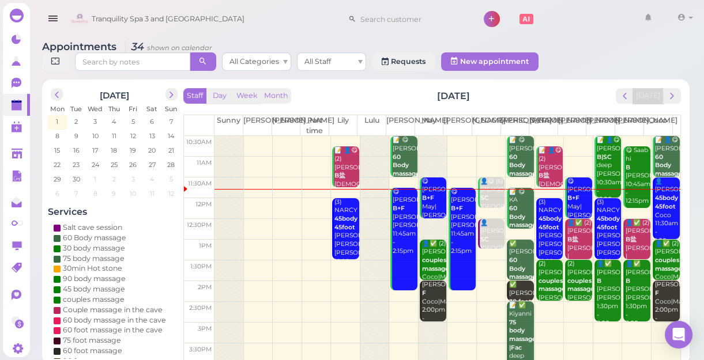
click at [568, 309] on td at bounding box center [447, 312] width 466 height 21
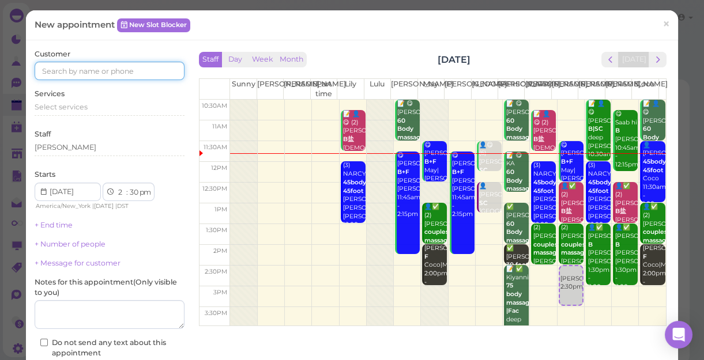
click at [135, 73] on input at bounding box center [110, 71] width 150 height 18
type input "5162056628"
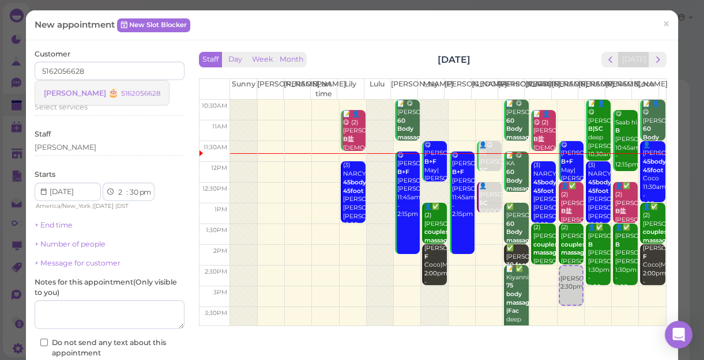
click at [103, 98] on link "Debbie 🎂 5162056628" at bounding box center [102, 93] width 134 height 24
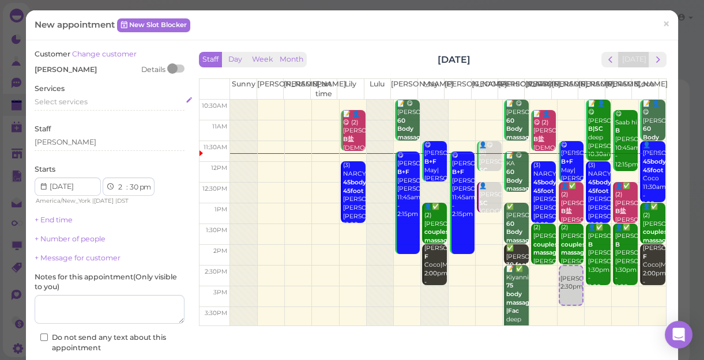
click at [90, 107] on div "Select services" at bounding box center [110, 102] width 150 height 10
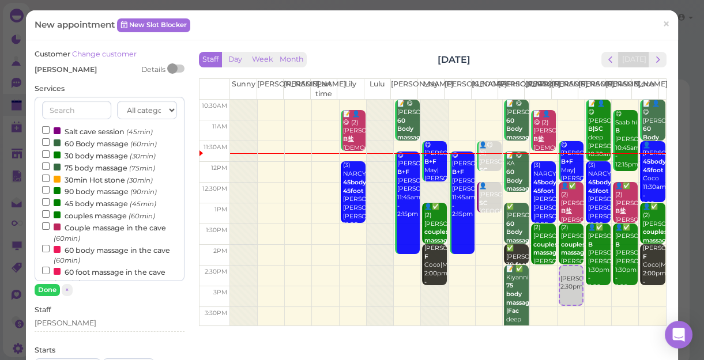
click at [90, 145] on label "60 Body massage (60min)" at bounding box center [99, 143] width 115 height 12
click at [50, 145] on input "60 Body massage (60min)" at bounding box center [45, 141] width 7 height 7
click at [46, 287] on button "Done" at bounding box center [47, 290] width 25 height 12
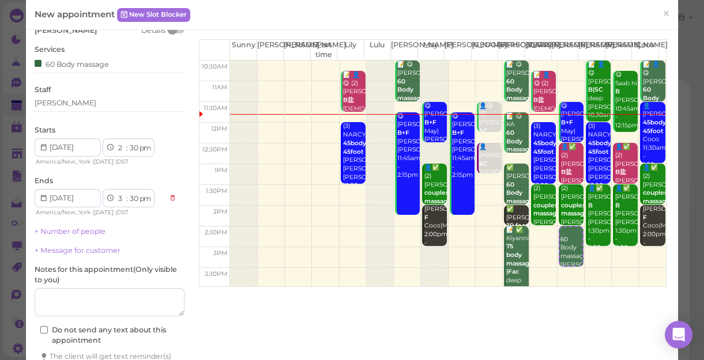
scroll to position [117, 0]
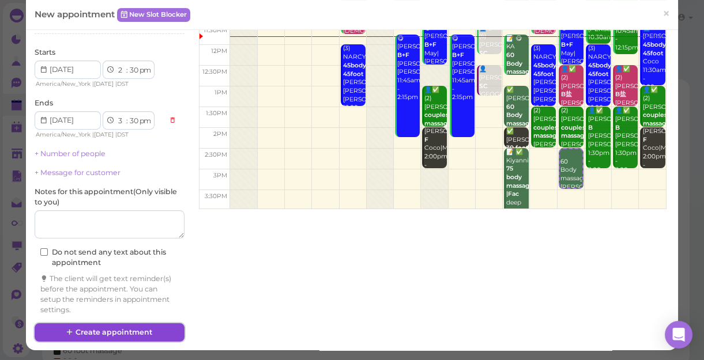
click at [104, 330] on button "Create appointment" at bounding box center [110, 332] width 150 height 18
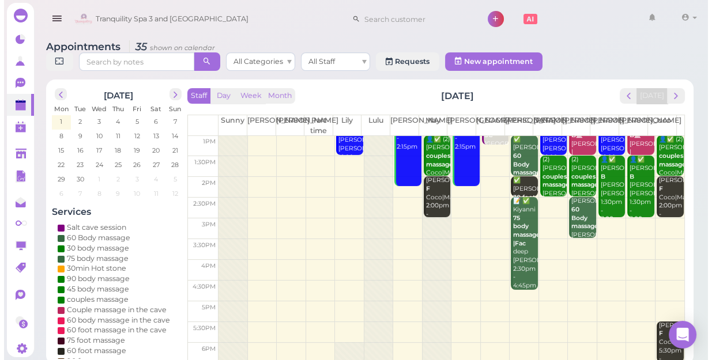
scroll to position [52, 0]
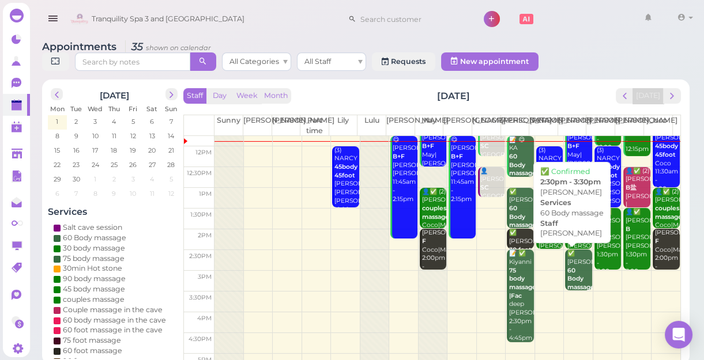
click at [570, 272] on div "✅ Debbie 60 Body massage Tom 2:30pm - 3:30pm" at bounding box center [578, 288] width 25 height 76
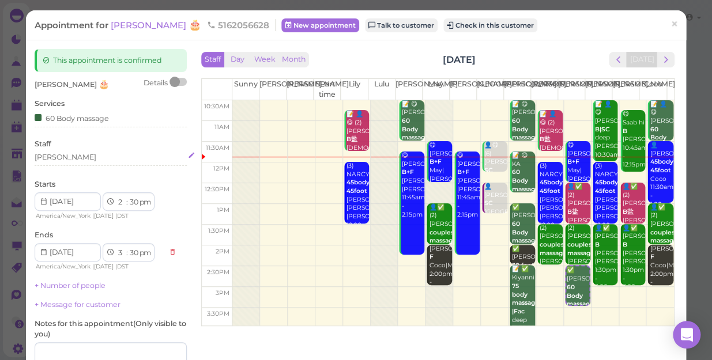
click at [61, 156] on div "[PERSON_NAME]" at bounding box center [111, 157] width 152 height 10
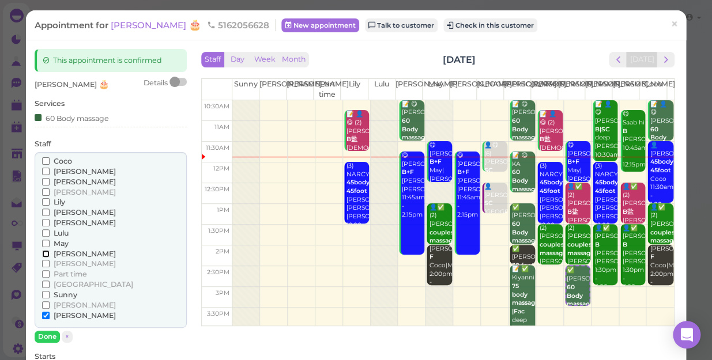
click at [45, 253] on input "[PERSON_NAME]" at bounding box center [45, 253] width 7 height 7
click at [47, 315] on input "[PERSON_NAME]" at bounding box center [45, 315] width 7 height 7
click at [48, 336] on button "Done" at bounding box center [47, 337] width 25 height 12
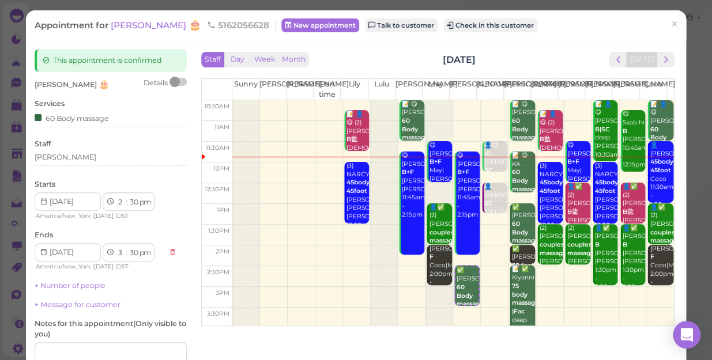
scroll to position [115, 0]
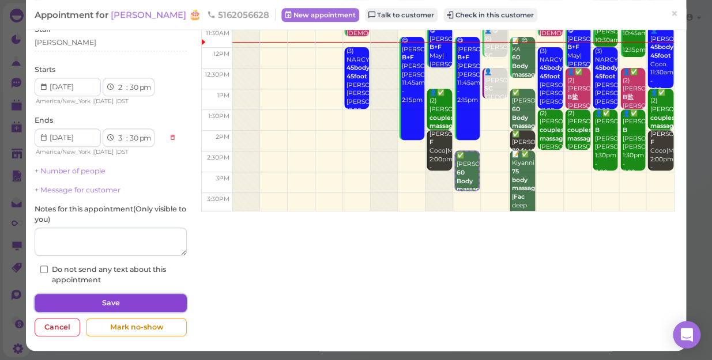
click at [112, 303] on button "Save" at bounding box center [111, 303] width 152 height 18
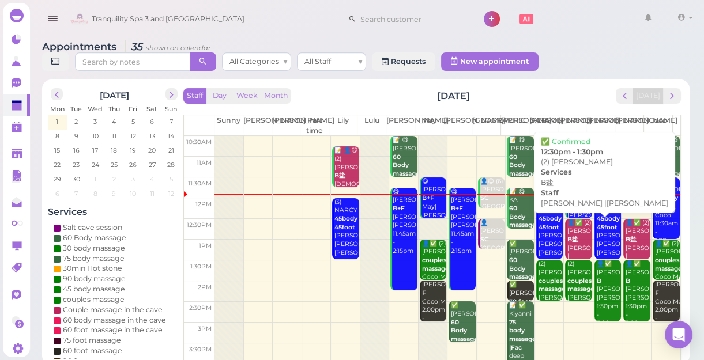
click at [572, 241] on div "👤✅ (2) Esther B盐 Tina |Tom 12:30pm - 1:30pm" at bounding box center [578, 257] width 25 height 76
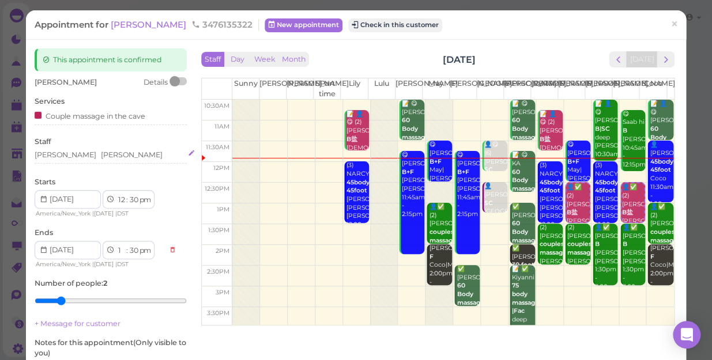
click at [81, 153] on div "Tom Tina" at bounding box center [111, 155] width 152 height 10
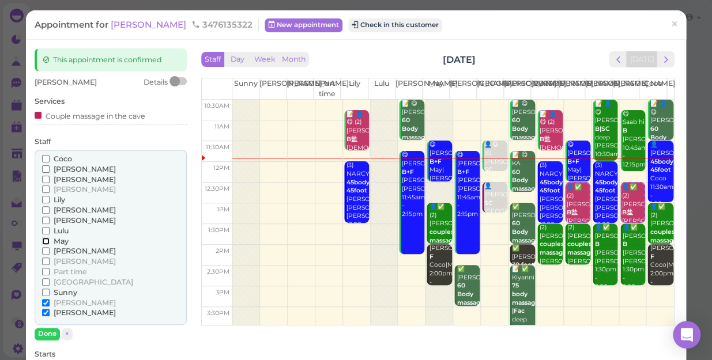
click at [43, 239] on input "May" at bounding box center [45, 240] width 7 height 7
click at [44, 301] on input "[PERSON_NAME]" at bounding box center [45, 302] width 7 height 7
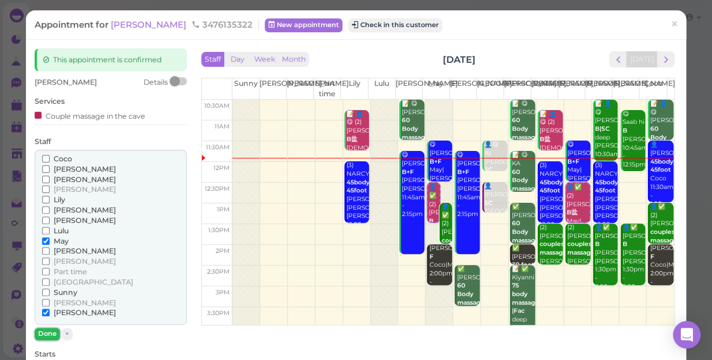
click at [48, 332] on button "Done" at bounding box center [47, 334] width 25 height 12
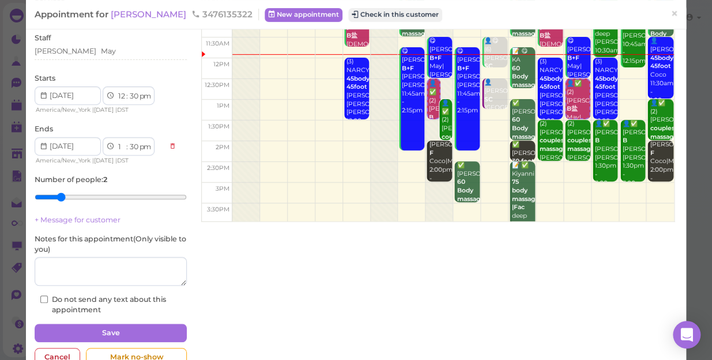
scroll to position [104, 0]
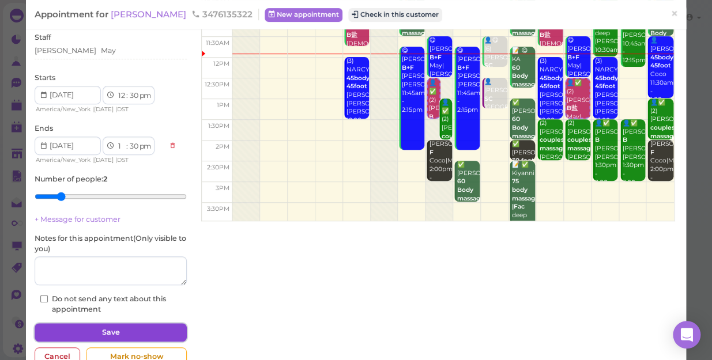
click at [111, 328] on button "Save" at bounding box center [111, 332] width 152 height 18
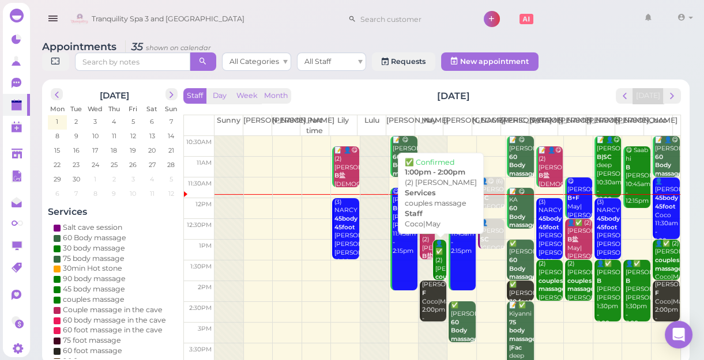
click at [434, 265] on div "👤✅ (2) Anthony couples massage Coco|May 1:00pm - 2:00pm" at bounding box center [440, 282] width 12 height 85
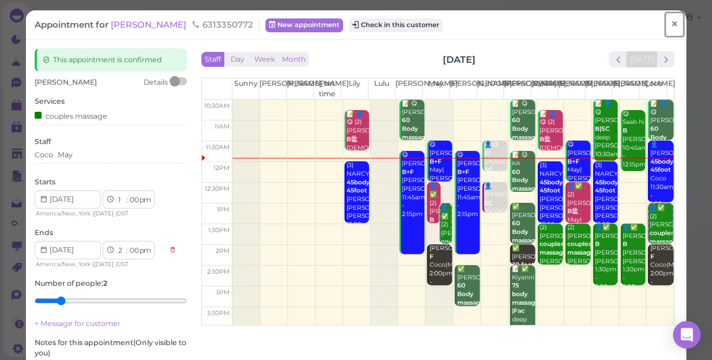
click at [670, 24] on span "×" at bounding box center [673, 24] width 7 height 16
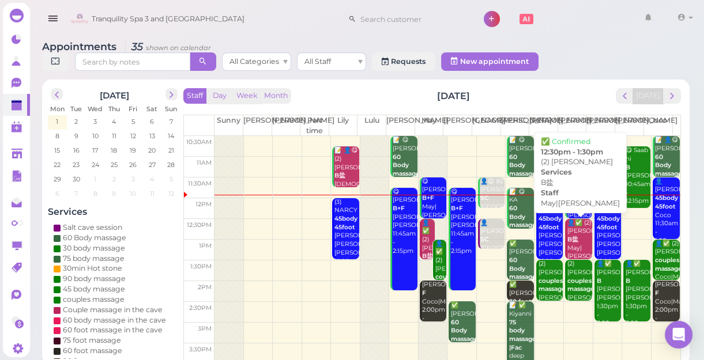
click at [567, 243] on b "B盐" at bounding box center [572, 239] width 11 height 7
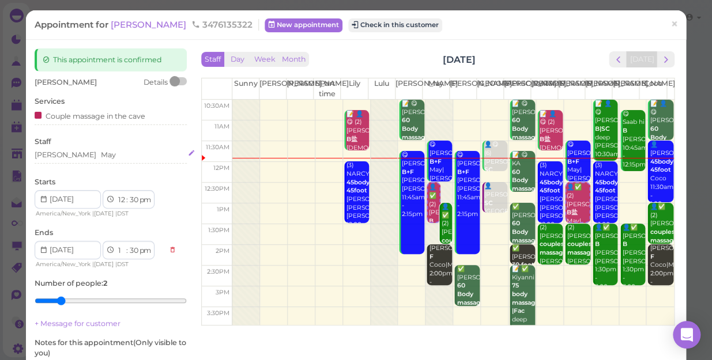
click at [78, 154] on div "Tom May" at bounding box center [111, 155] width 152 height 10
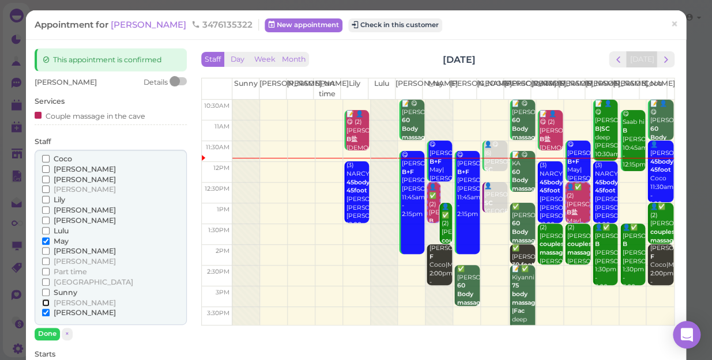
click at [45, 300] on input "[PERSON_NAME]" at bounding box center [45, 302] width 7 height 7
click at [46, 301] on input "[PERSON_NAME]" at bounding box center [45, 302] width 7 height 7
click at [46, 300] on input "[PERSON_NAME]" at bounding box center [45, 302] width 7 height 7
click at [42, 301] on input "[PERSON_NAME]" at bounding box center [45, 302] width 7 height 7
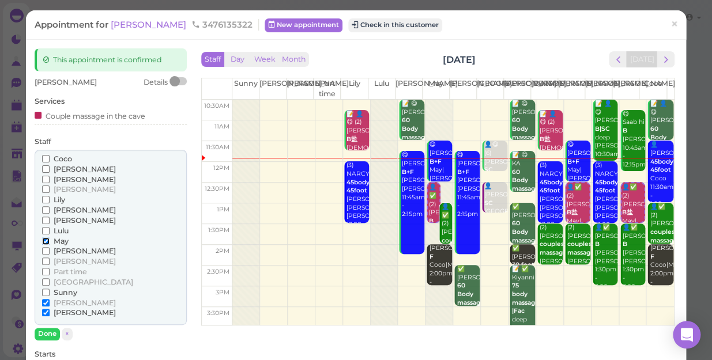
click at [44, 241] on input "May" at bounding box center [45, 240] width 7 height 7
click at [46, 333] on button "Done" at bounding box center [47, 334] width 25 height 12
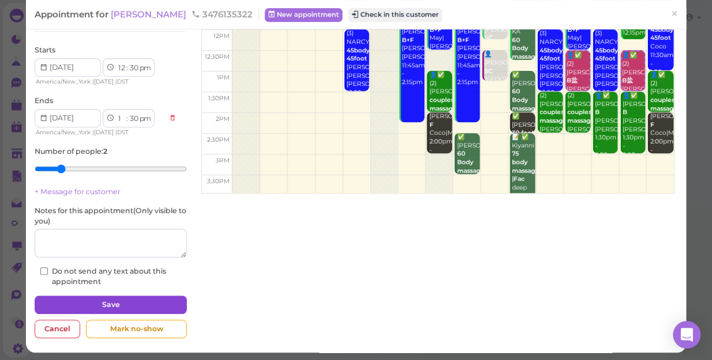
scroll to position [134, 0]
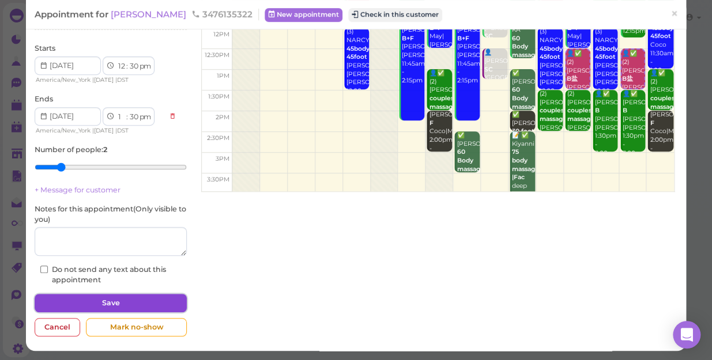
click at [100, 300] on button "Save" at bounding box center [111, 303] width 152 height 18
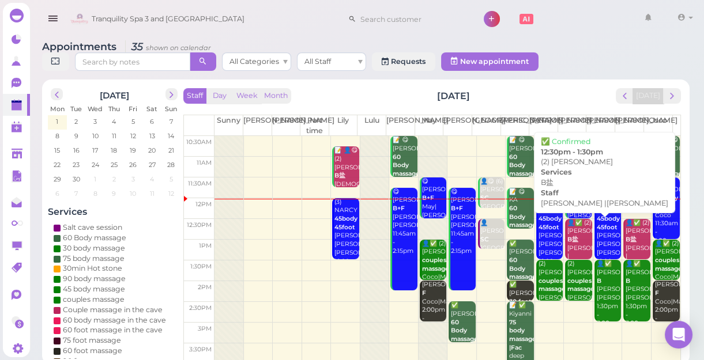
click at [569, 243] on b "B盐" at bounding box center [572, 239] width 11 height 7
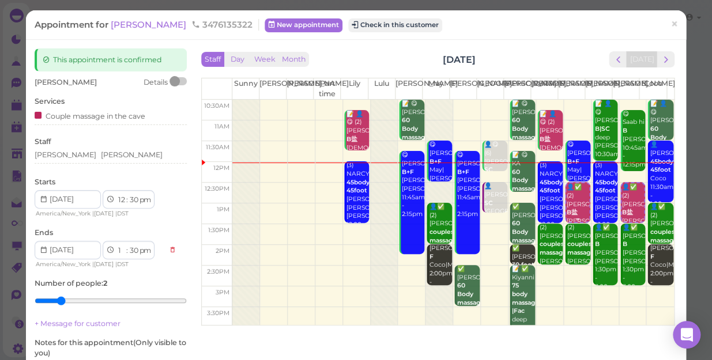
click at [566, 211] on b "B盐" at bounding box center [571, 212] width 11 height 7
click at [360, 24] on button "Check in this customer" at bounding box center [395, 25] width 94 height 14
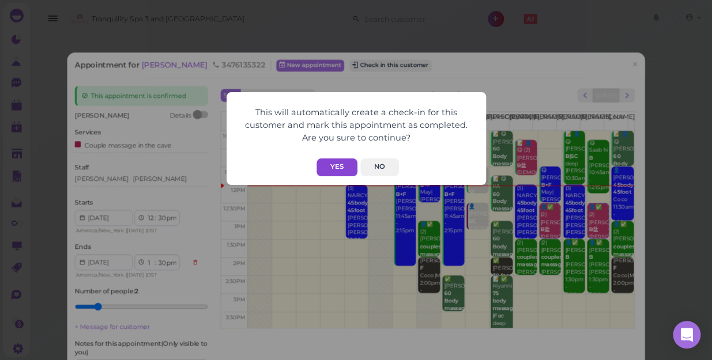
click at [339, 164] on button "Yes" at bounding box center [336, 167] width 41 height 18
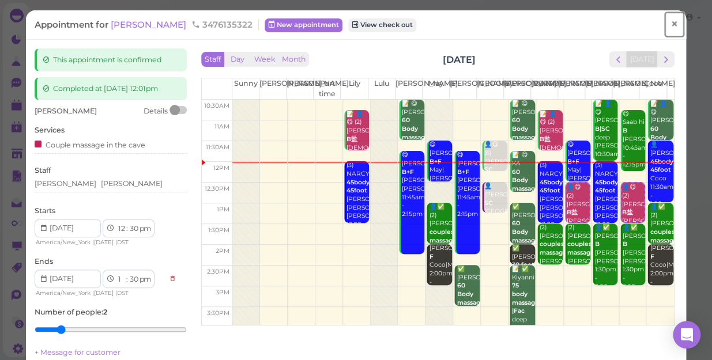
click at [670, 23] on span "×" at bounding box center [673, 24] width 7 height 16
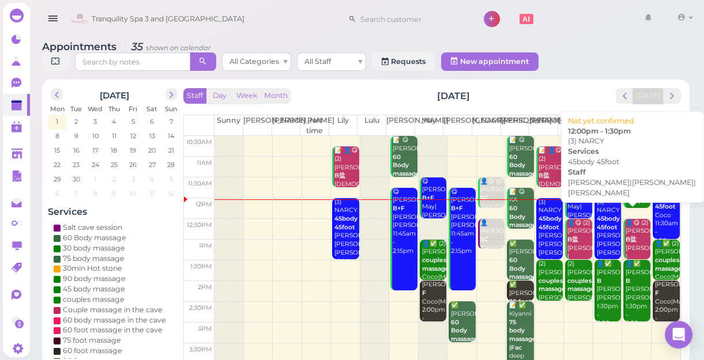
click at [596, 239] on div "(3) NARCY 45body 45foot Helen|Lily|Linda 12:00pm - 1:30pm" at bounding box center [608, 240] width 25 height 85
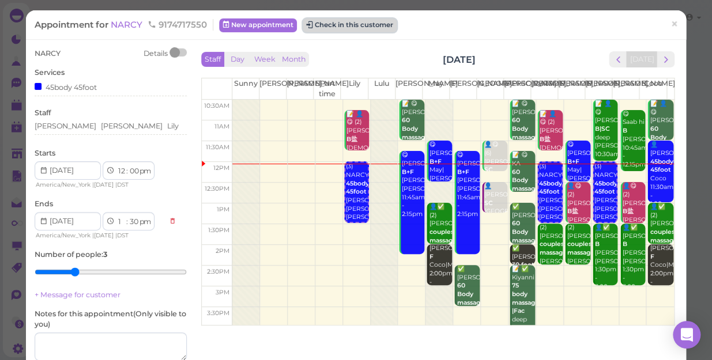
click at [374, 31] on button "Check in this customer" at bounding box center [350, 25] width 94 height 14
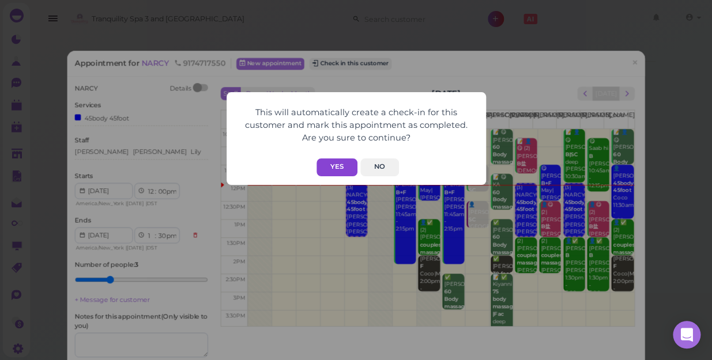
click at [328, 171] on button "Yes" at bounding box center [336, 167] width 41 height 18
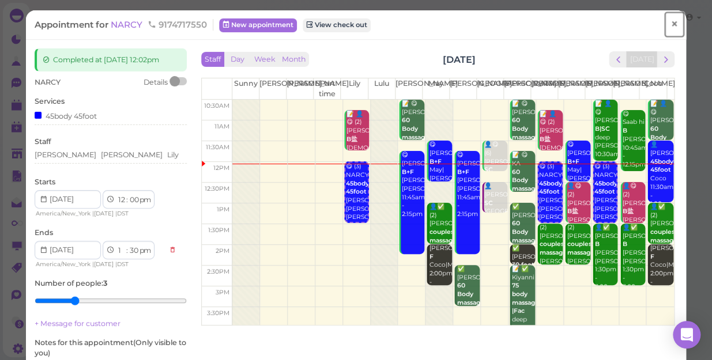
click at [670, 23] on span "×" at bounding box center [673, 24] width 7 height 16
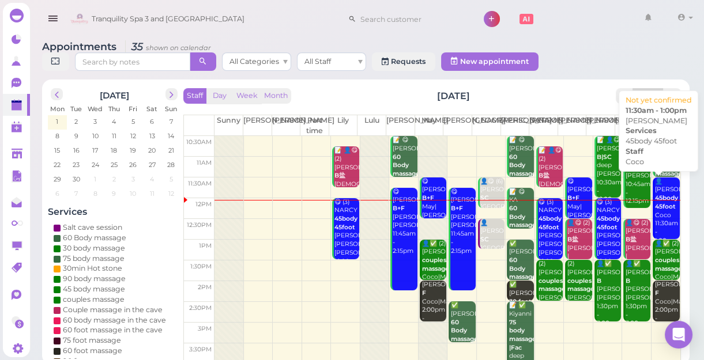
click at [659, 202] on div "👤Willie 45body 45foot Coco 11:30am - 1:00pm" at bounding box center [666, 211] width 25 height 68
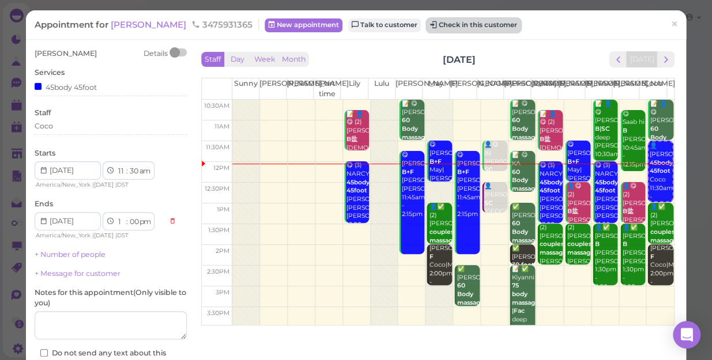
click at [426, 23] on button "Check in this customer" at bounding box center [473, 25] width 94 height 14
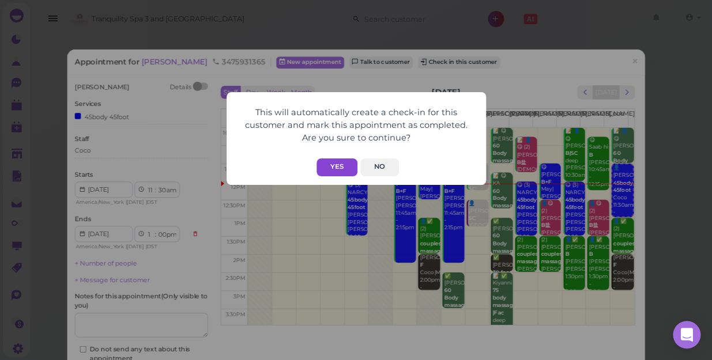
click at [335, 165] on button "Yes" at bounding box center [336, 167] width 41 height 18
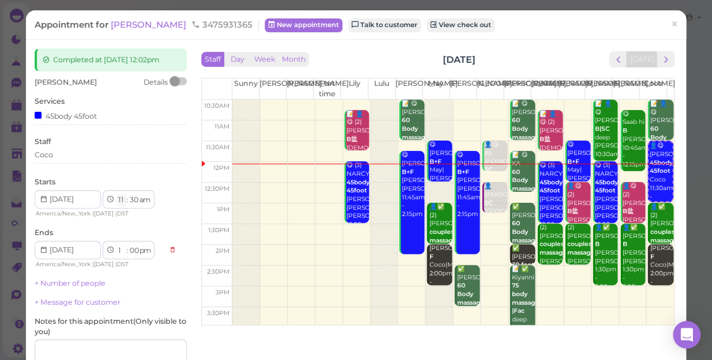
click at [123, 198] on select "1 2 3 4 5 6 7 8 9 10 11 12" at bounding box center [121, 200] width 10 height 12
select select "12"
click at [116, 194] on select "1 2 3 4 5 6 7 8 9 10 11 12" at bounding box center [121, 200] width 10 height 12
select select "2"
select select "am"
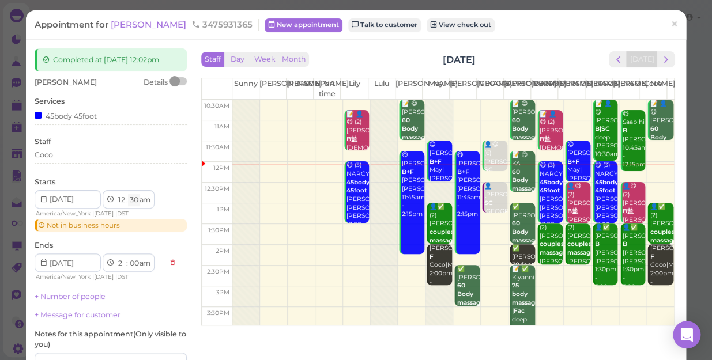
click at [133, 202] on select "00 05 10 15 20 25 30 35 40 45 50 55" at bounding box center [134, 200] width 12 height 12
select select "00"
click at [128, 194] on select "00 05 10 15 20 25 30 35 40 45 50 55" at bounding box center [134, 200] width 12 height 12
select select "1"
select select "30"
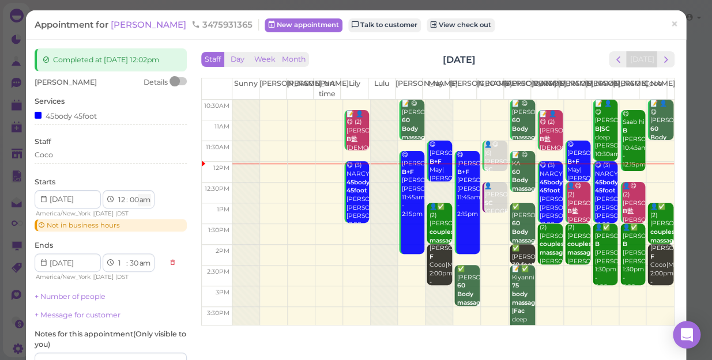
click at [143, 198] on select "am pm" at bounding box center [144, 200] width 13 height 12
select select "pm"
click at [139, 194] on select "am pm" at bounding box center [144, 200] width 13 height 12
select select "pm"
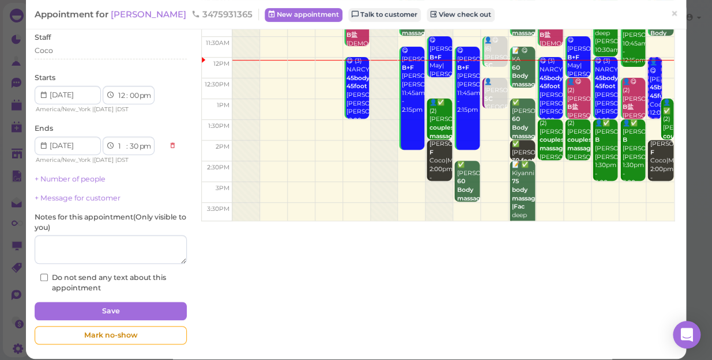
scroll to position [112, 0]
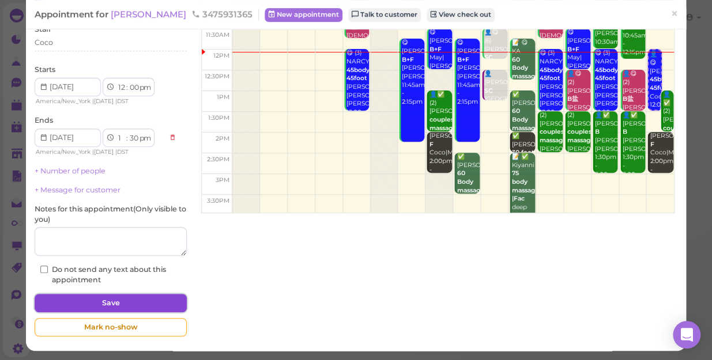
click at [167, 304] on button "Save" at bounding box center [111, 303] width 152 height 18
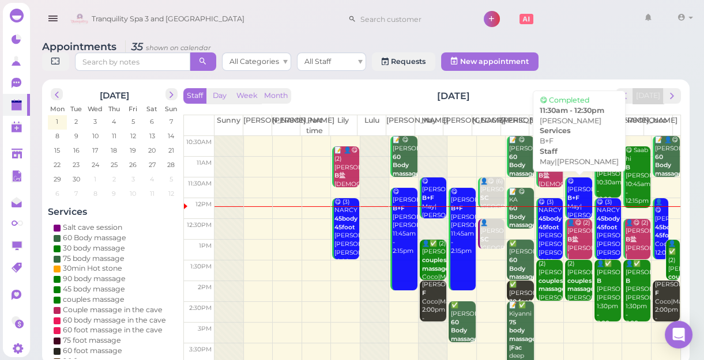
click at [570, 202] on div "😋 Debbi B+F May|Tom 11:30am - 12:30pm" at bounding box center [578, 211] width 25 height 68
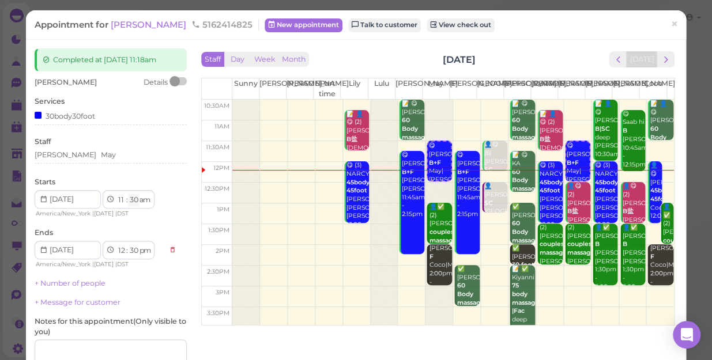
click at [133, 200] on select "00 05 10 15 20 25 30 35 40 45 50 55" at bounding box center [134, 200] width 12 height 12
select select "20"
click at [128, 194] on select "00 05 10 15 20 25 30 35 40 45 50 55" at bounding box center [134, 200] width 12 height 12
drag, startPoint x: 135, startPoint y: 191, endPoint x: 133, endPoint y: 90, distance: 101.4
click at [133, 90] on div "Debbi Details Services 30body30foot Staff Tom May Starts 1 2 3 4 5 6 7 8 9 10 1…" at bounding box center [111, 237] width 152 height 320
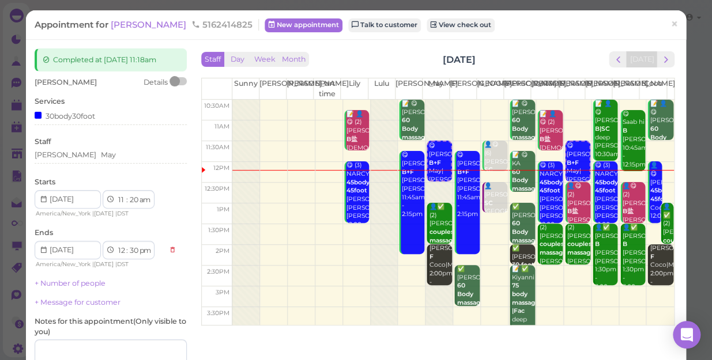
select select "20"
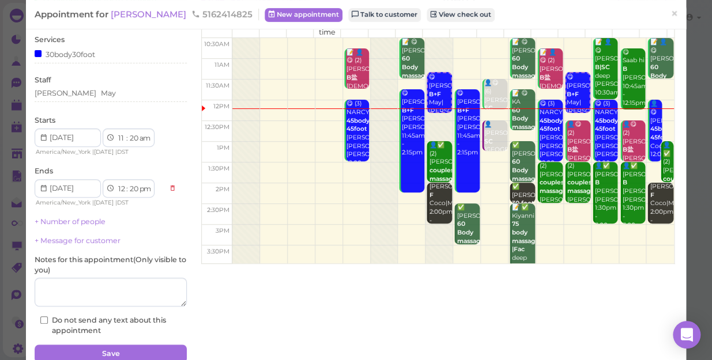
scroll to position [112, 0]
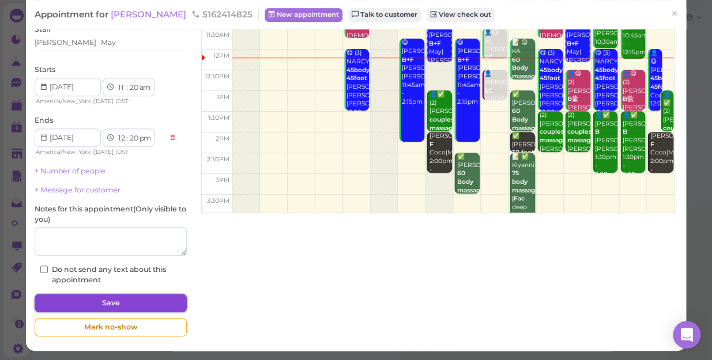
click at [154, 301] on button "Save" at bounding box center [111, 303] width 152 height 18
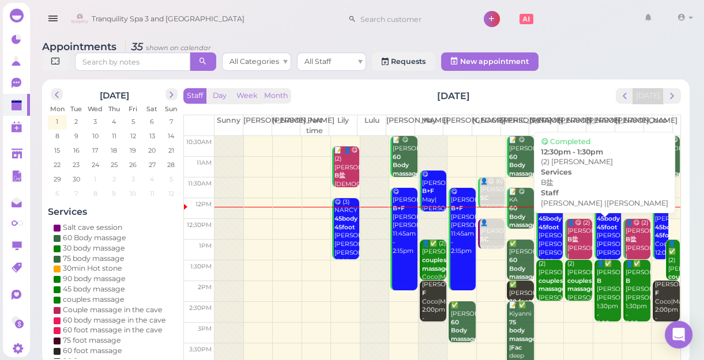
click at [574, 236] on div "👤😋 (2) Esther B盐 Tina |Tom 12:30pm - 1:30pm" at bounding box center [578, 257] width 25 height 76
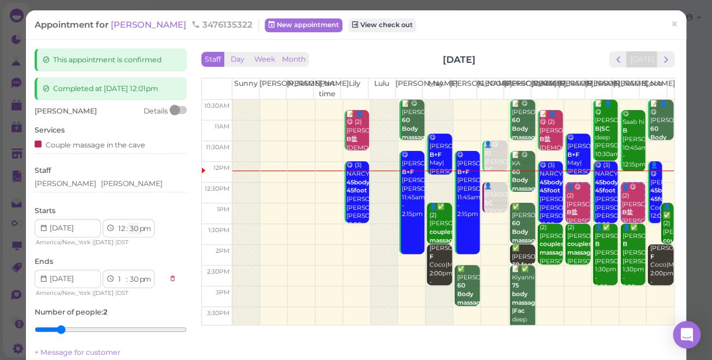
click at [132, 226] on select "00 05 10 15 20 25 30 35 40 45 50 55" at bounding box center [134, 229] width 12 height 12
select select "20"
click at [128, 223] on select "00 05 10 15 20 25 30 35 40 45 50 55" at bounding box center [134, 229] width 12 height 12
select select "20"
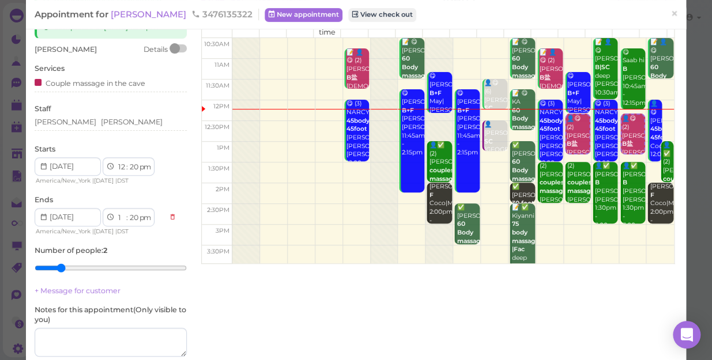
scroll to position [157, 0]
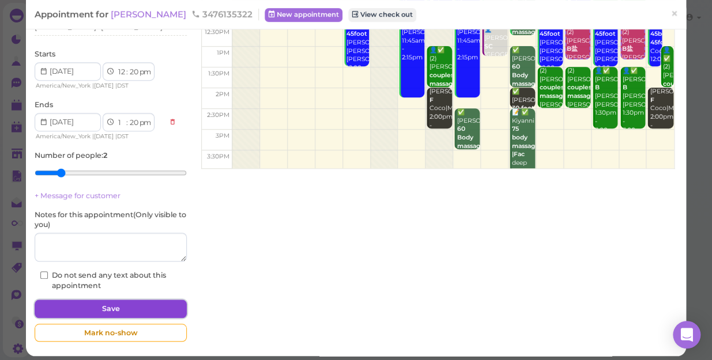
click at [161, 303] on button "Save" at bounding box center [111, 309] width 152 height 18
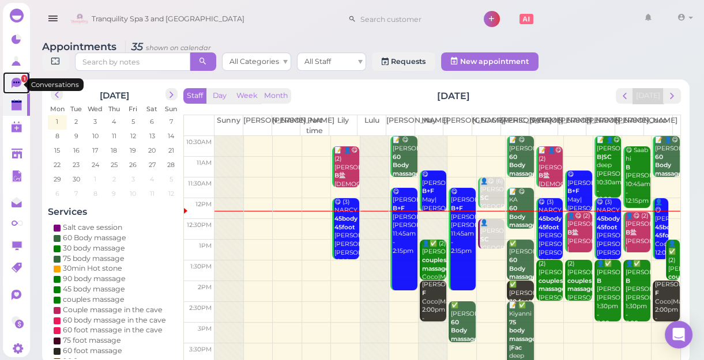
click at [16, 85] on icon at bounding box center [17, 83] width 10 height 10
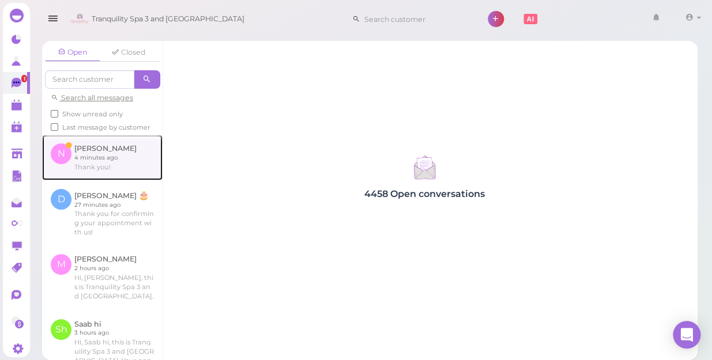
click at [85, 172] on link at bounding box center [102, 157] width 120 height 45
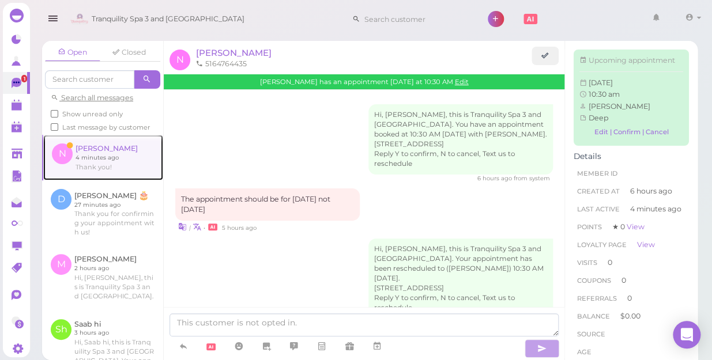
scroll to position [145, 0]
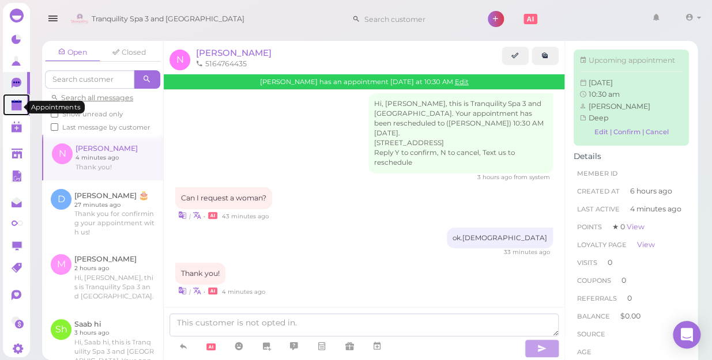
click at [17, 111] on polygon at bounding box center [17, 107] width 10 height 8
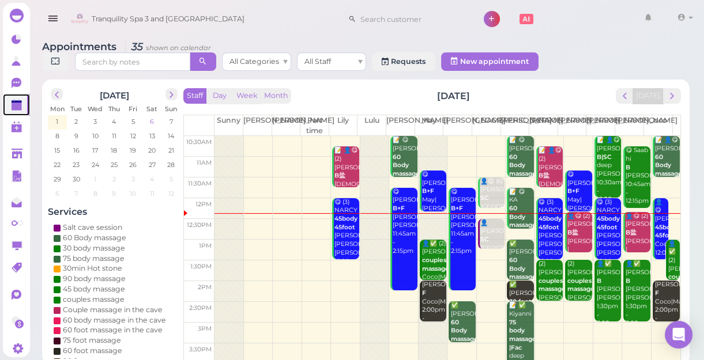
click at [151, 119] on span "6" at bounding box center [152, 121] width 6 height 10
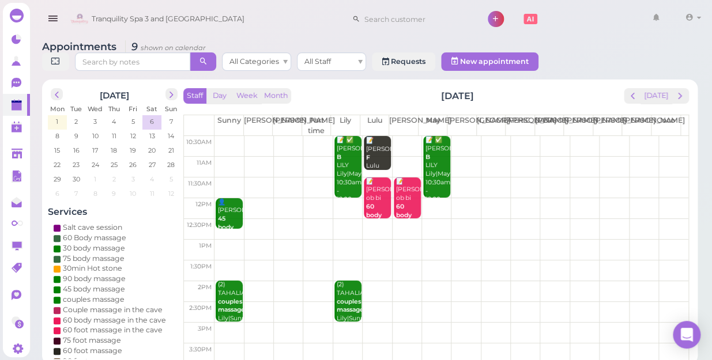
click at [661, 136] on td at bounding box center [451, 146] width 474 height 21
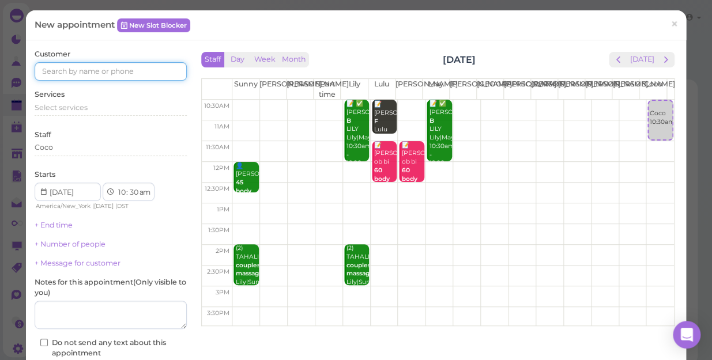
click at [150, 62] on input at bounding box center [111, 71] width 152 height 18
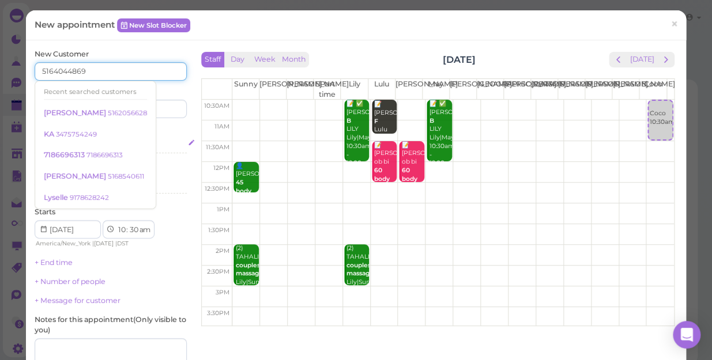
type input "5164044869"
click at [158, 143] on div "Select services" at bounding box center [111, 144] width 152 height 10
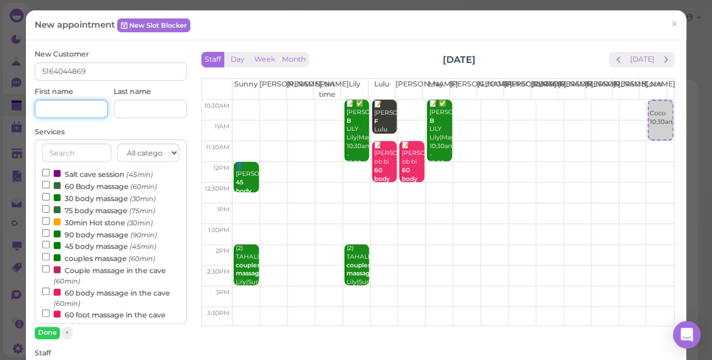
click at [81, 107] on input at bounding box center [71, 109] width 73 height 18
type input "Alivia"
click at [47, 270] on input "Couple massage in the cave (60min)" at bounding box center [45, 268] width 7 height 7
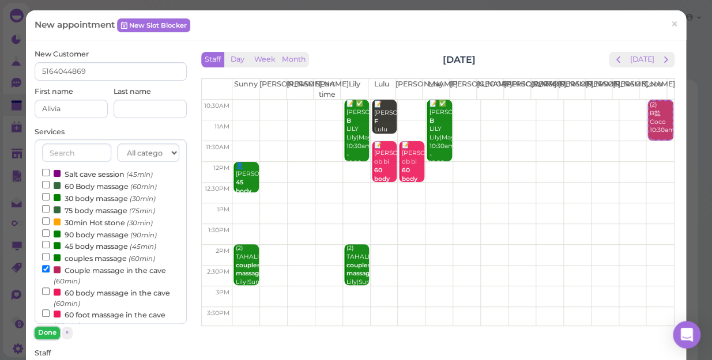
click at [45, 334] on button "Done" at bounding box center [47, 333] width 25 height 12
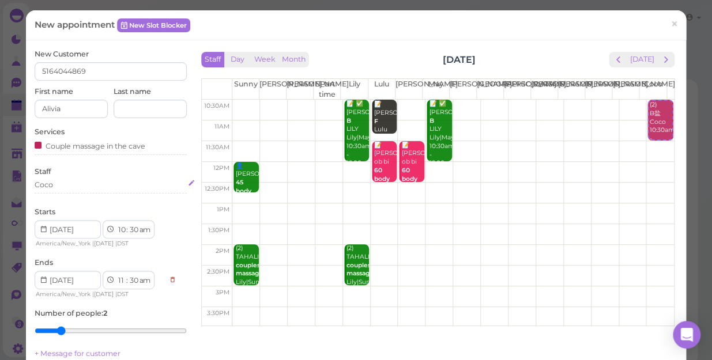
click at [59, 181] on div "Coco" at bounding box center [111, 185] width 152 height 10
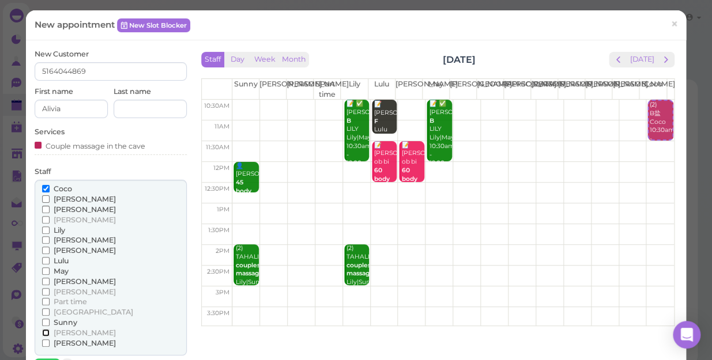
click at [44, 331] on input "[PERSON_NAME]" at bounding box center [45, 332] width 7 height 7
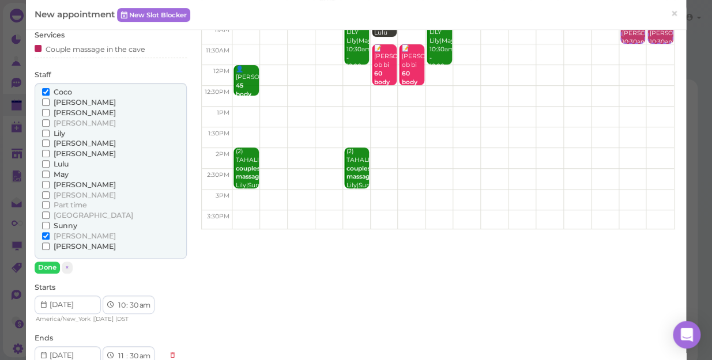
scroll to position [104, 0]
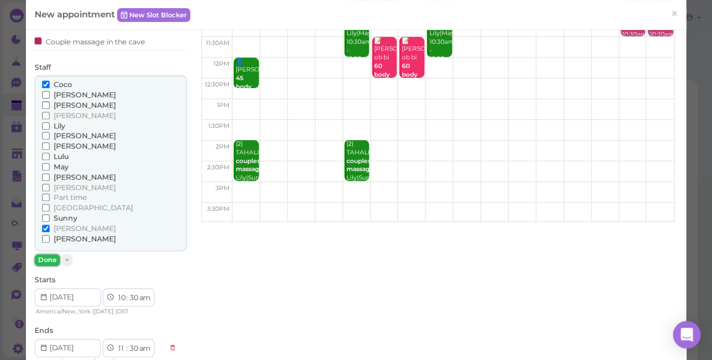
click at [48, 259] on button "Done" at bounding box center [47, 260] width 25 height 12
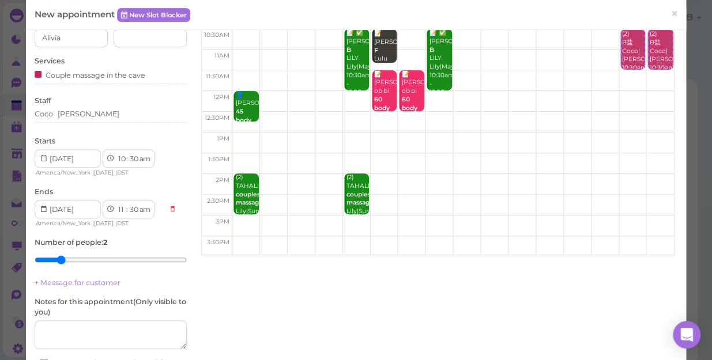
scroll to position [52, 0]
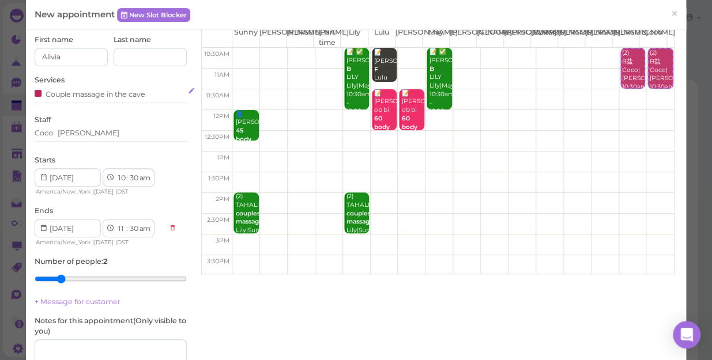
click at [150, 94] on div "Couple massage in the cave" at bounding box center [111, 94] width 152 height 12
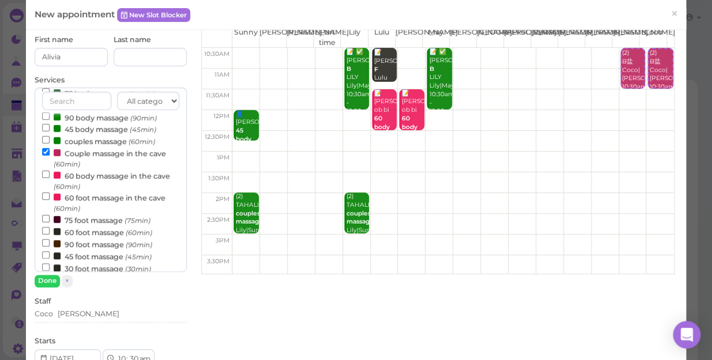
scroll to position [104, 0]
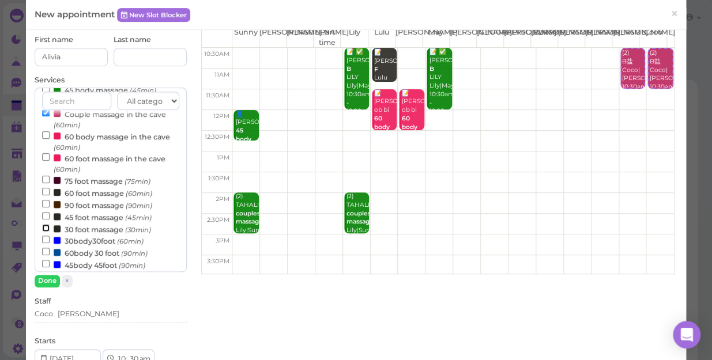
click at [42, 228] on input "30 foot massage (30min)" at bounding box center [45, 227] width 7 height 7
select select "12"
select select "00"
select select "pm"
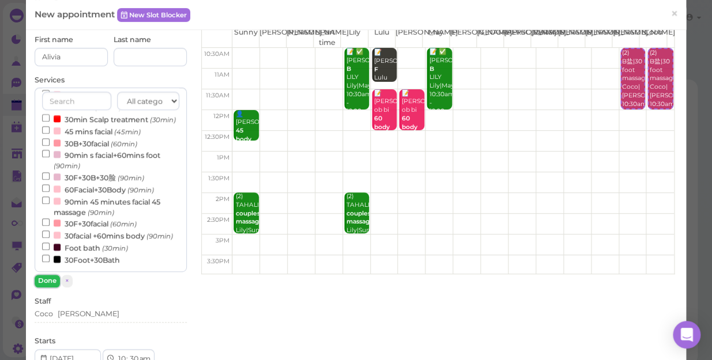
click at [44, 278] on button "Done" at bounding box center [47, 281] width 25 height 12
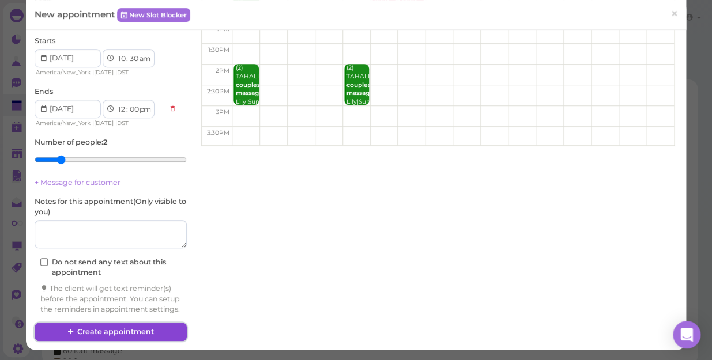
click at [163, 328] on button "Create appointment" at bounding box center [111, 332] width 152 height 18
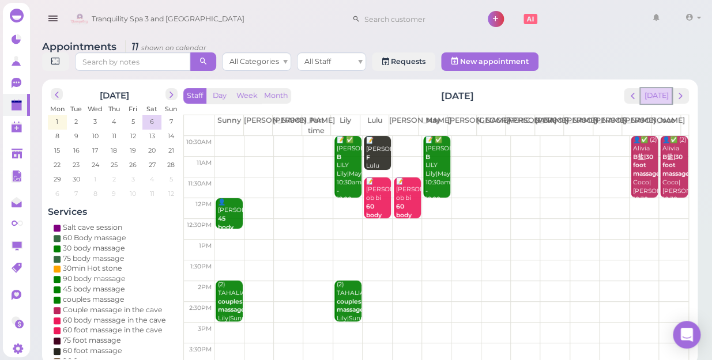
click at [662, 89] on button "[DATE]" at bounding box center [655, 96] width 31 height 16
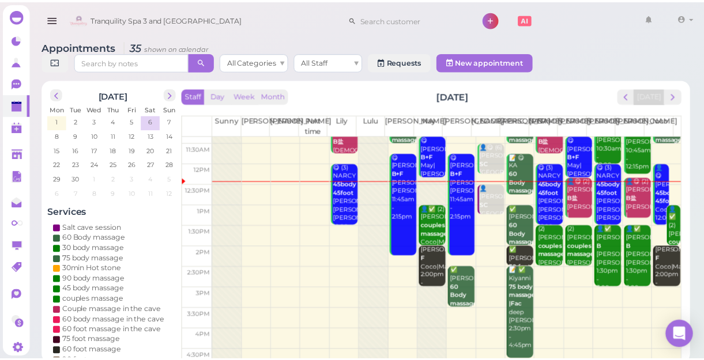
scroll to position [52, 0]
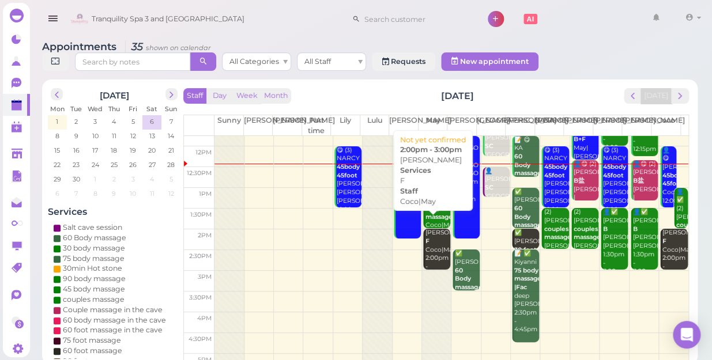
click at [437, 243] on div "Dian Jim F Coco|May 2:00pm - 3:00pm" at bounding box center [437, 254] width 25 height 51
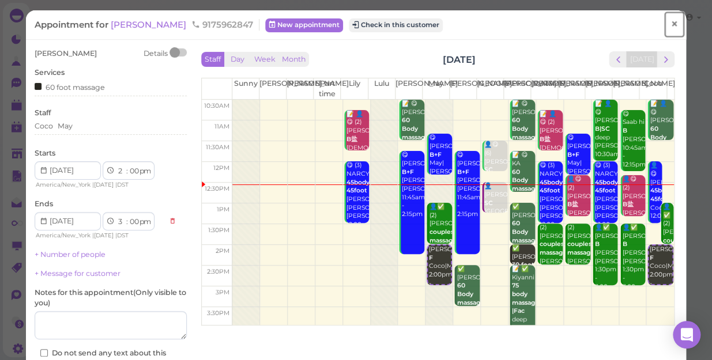
click at [670, 25] on span "×" at bounding box center [673, 24] width 7 height 16
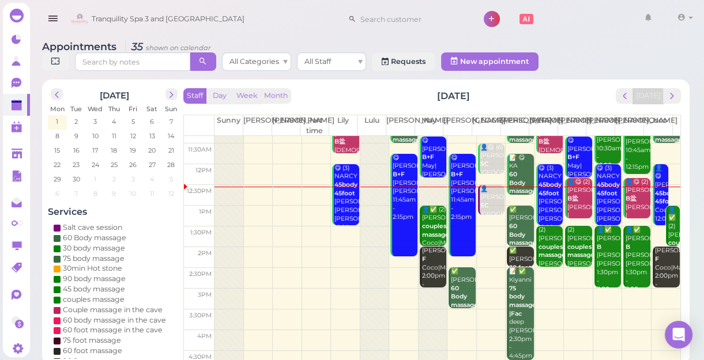
scroll to position [52, 0]
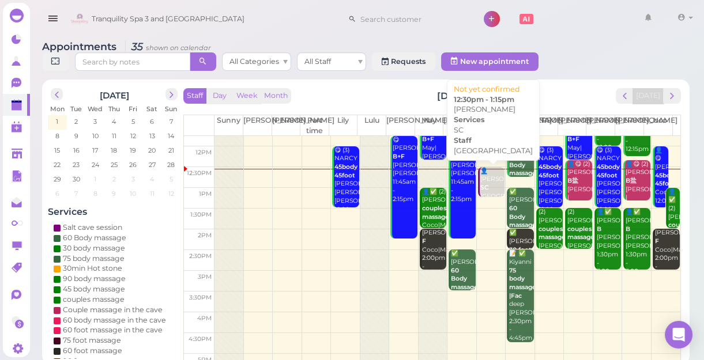
click at [483, 181] on div "👤Jessica SC Salt Cave 12:30pm - 1:15pm" at bounding box center [491, 192] width 25 height 51
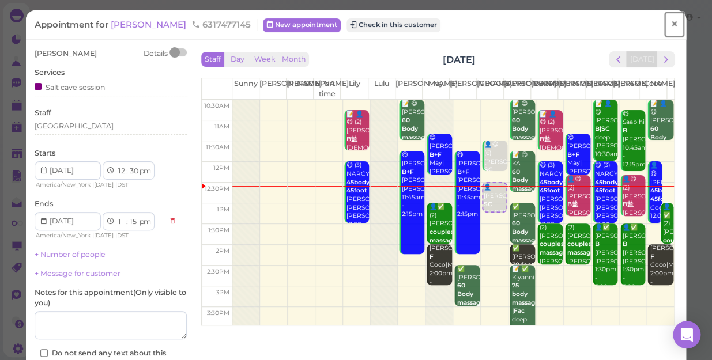
click at [670, 25] on span "×" at bounding box center [673, 24] width 7 height 16
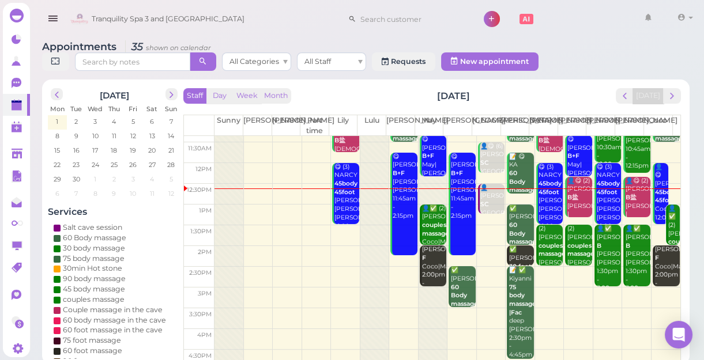
scroll to position [104, 0]
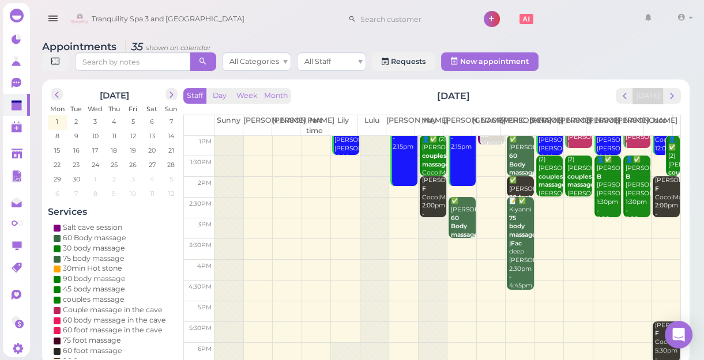
click at [403, 199] on td at bounding box center [447, 208] width 466 height 21
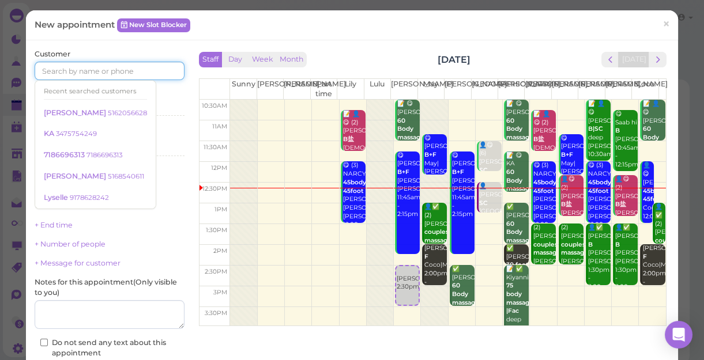
click at [138, 73] on input at bounding box center [110, 71] width 150 height 18
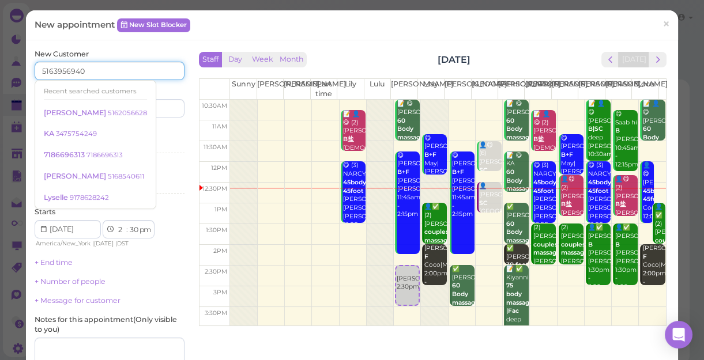
type input "5163956940"
click at [150, 135] on div "Services Select services" at bounding box center [110, 142] width 150 height 32
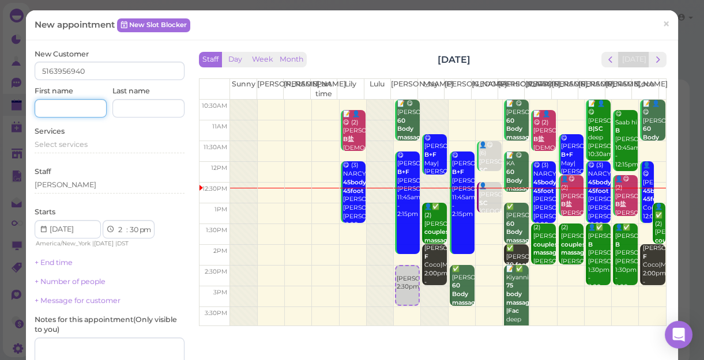
click at [84, 109] on input at bounding box center [71, 108] width 72 height 18
type input "[PERSON_NAME]"
click at [82, 145] on span "Select services" at bounding box center [61, 144] width 53 height 9
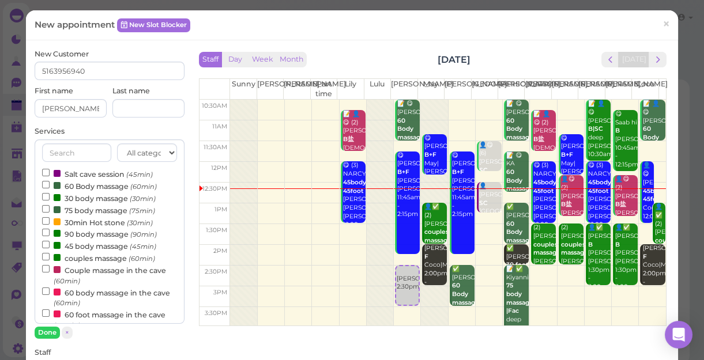
click at [70, 247] on label "45 body massage (45min)" at bounding box center [99, 246] width 114 height 12
click at [50, 247] on input "45 body massage (45min)" at bounding box center [45, 244] width 7 height 7
click at [46, 333] on button "Done" at bounding box center [47, 333] width 25 height 12
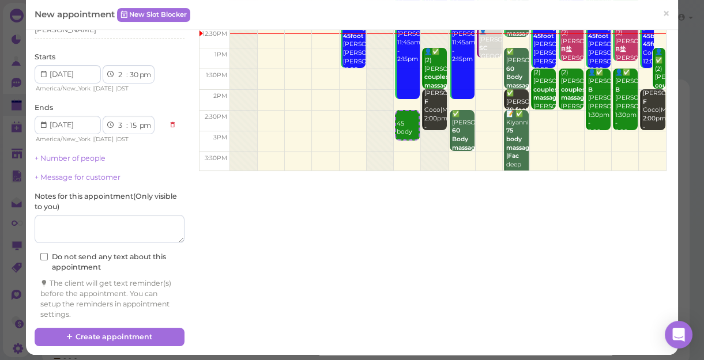
scroll to position [160, 0]
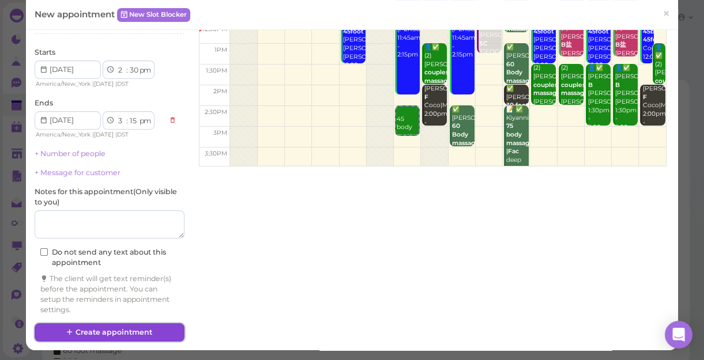
click at [134, 331] on button "Create appointment" at bounding box center [110, 332] width 150 height 18
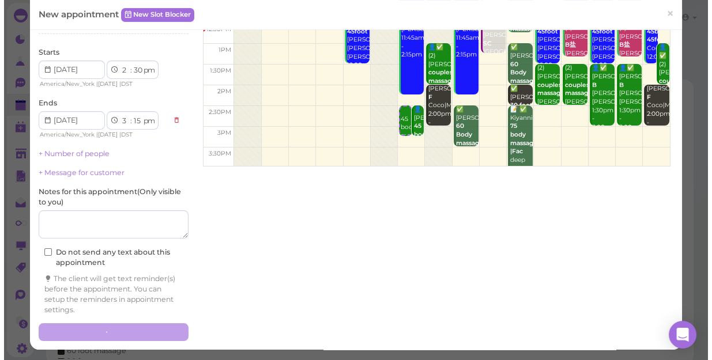
scroll to position [159, 0]
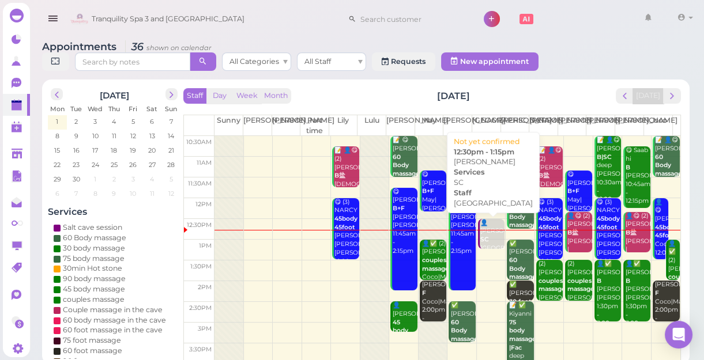
click at [489, 239] on div "👤Jessica SC Salt Cave 12:30pm - 1:15pm" at bounding box center [491, 244] width 25 height 51
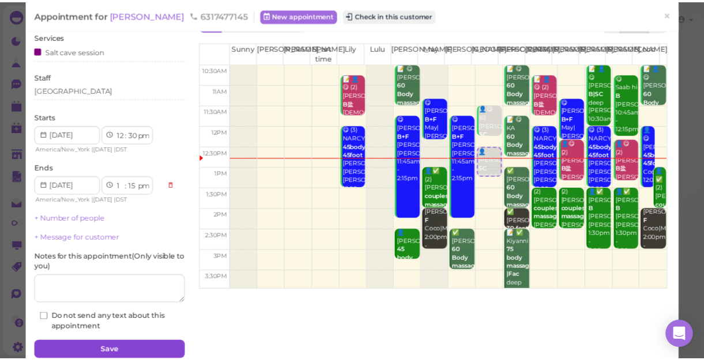
scroll to position [84, 0]
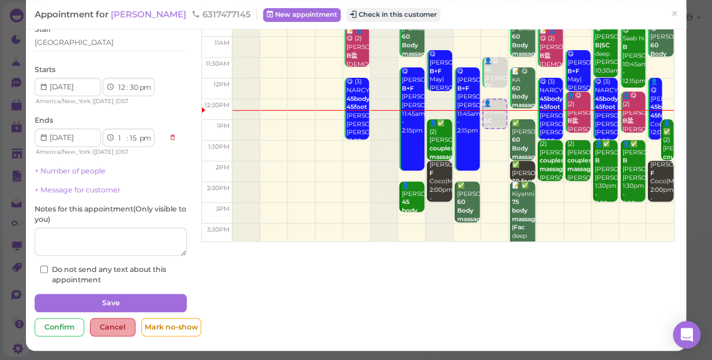
click at [103, 327] on div "Cancel" at bounding box center [113, 327] width 46 height 18
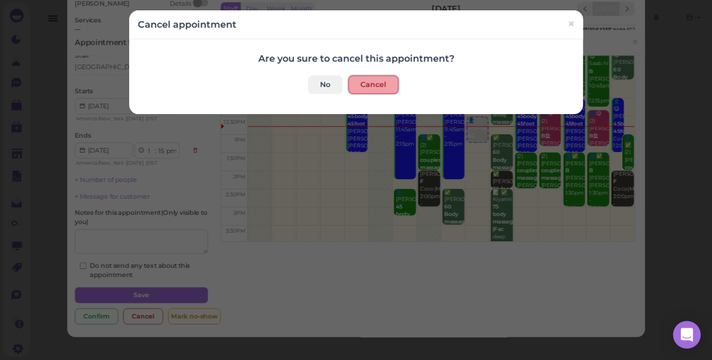
click at [380, 85] on button "Cancel" at bounding box center [373, 84] width 50 height 18
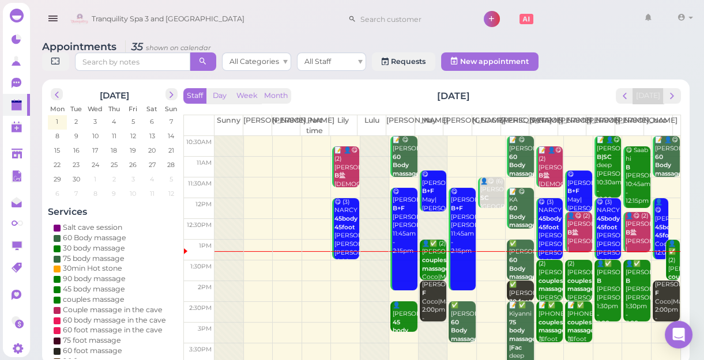
scroll to position [4, 0]
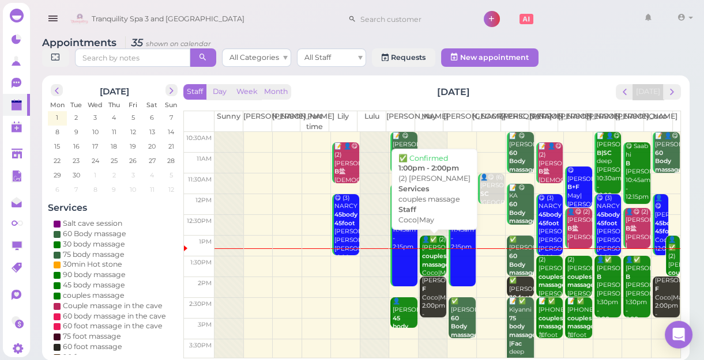
click at [429, 259] on div "👤✅ (2) Anthony couples massage Coco|May 1:00pm - 2:00pm" at bounding box center [433, 270] width 25 height 68
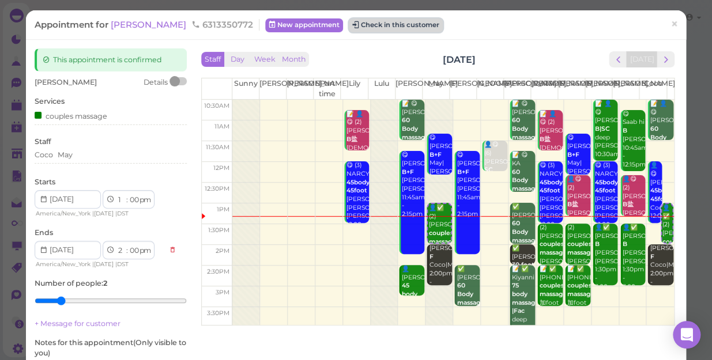
click at [385, 21] on button "Check in this customer" at bounding box center [396, 25] width 94 height 14
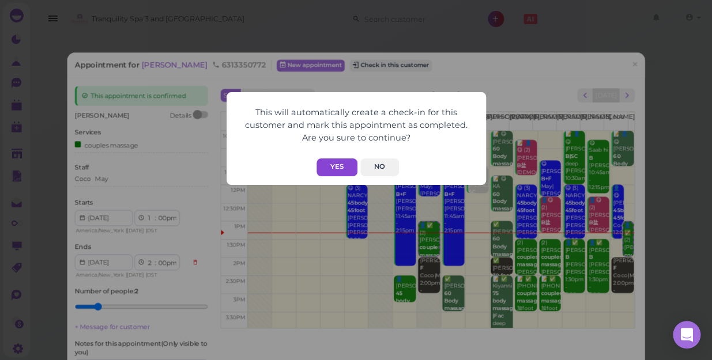
click at [328, 168] on button "Yes" at bounding box center [336, 167] width 41 height 18
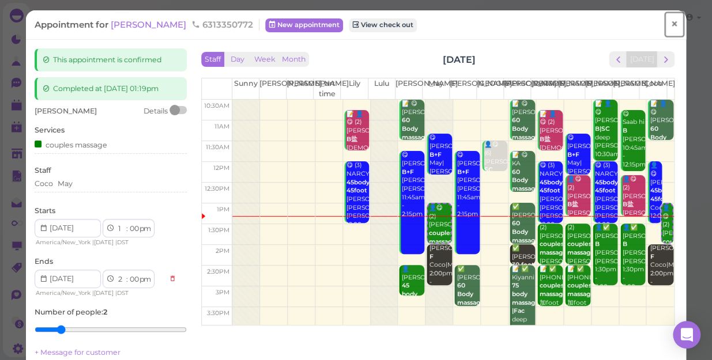
click at [670, 24] on span "×" at bounding box center [673, 24] width 7 height 16
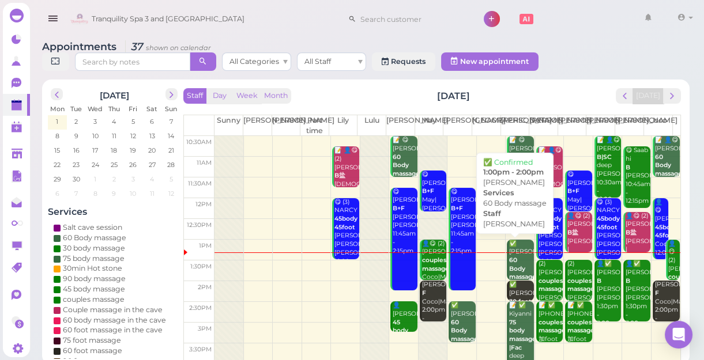
click at [515, 255] on div "✅ Marc 60 Body massage Jessica 1:00pm - 2:00pm" at bounding box center [520, 278] width 25 height 76
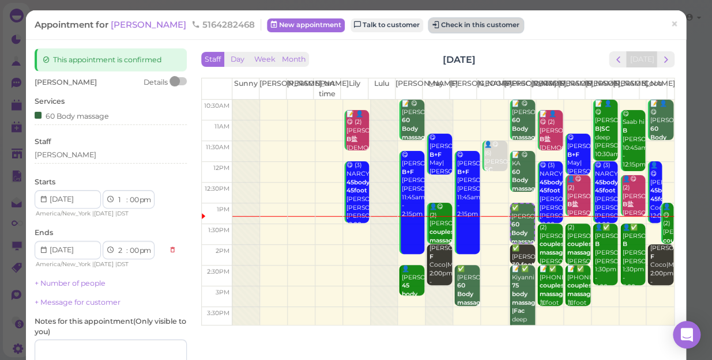
click at [447, 28] on button "Check in this customer" at bounding box center [476, 25] width 94 height 14
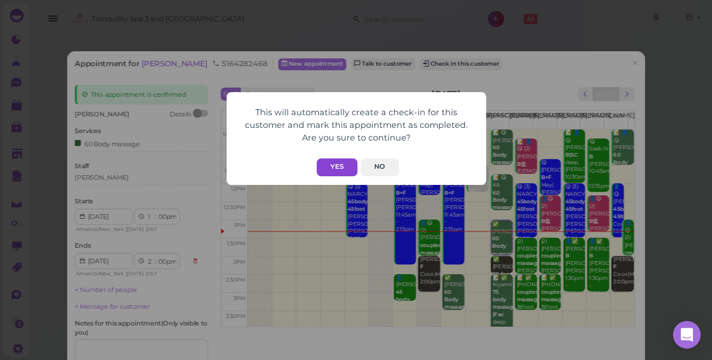
click at [337, 167] on button "Yes" at bounding box center [336, 167] width 41 height 18
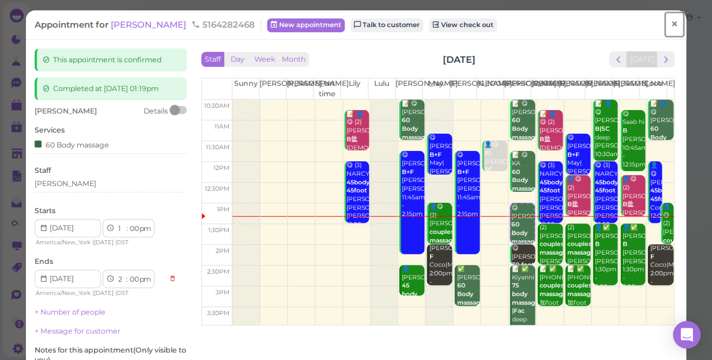
click at [670, 23] on span "×" at bounding box center [673, 24] width 7 height 16
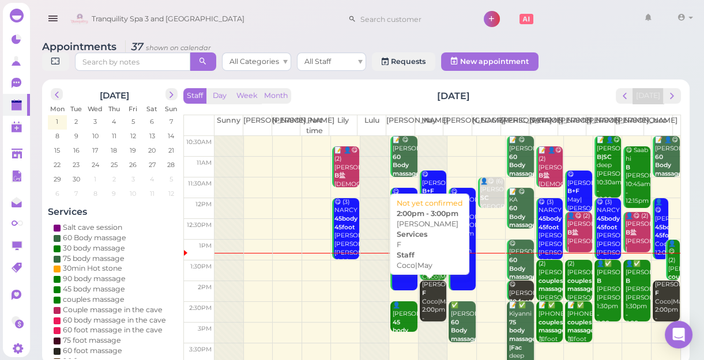
click at [425, 300] on div "Dian Jim F Coco|May 2:00pm - 3:00pm" at bounding box center [433, 306] width 25 height 51
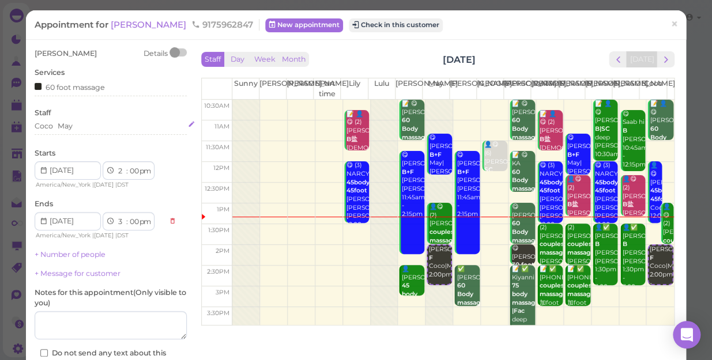
click at [79, 127] on div "Coco May" at bounding box center [111, 126] width 152 height 10
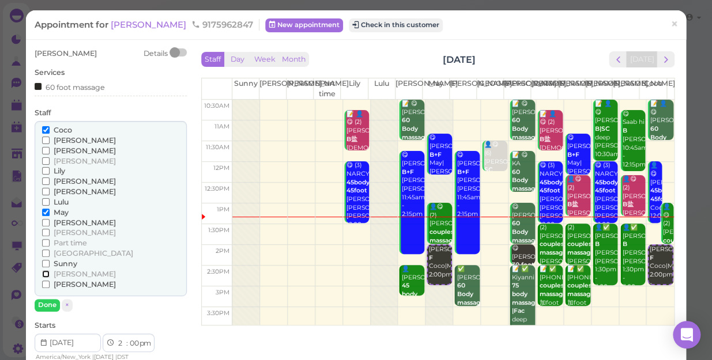
click at [45, 274] on input "[PERSON_NAME]" at bounding box center [45, 273] width 7 height 7
click at [43, 211] on input "May" at bounding box center [45, 212] width 7 height 7
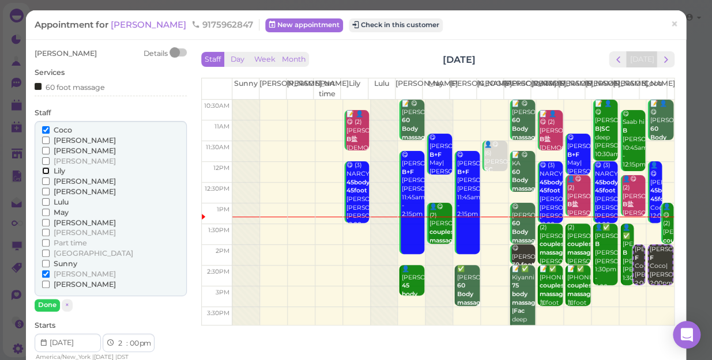
click at [43, 169] on input "Lily" at bounding box center [45, 170] width 7 height 7
click at [47, 270] on input "[PERSON_NAME]" at bounding box center [45, 273] width 7 height 7
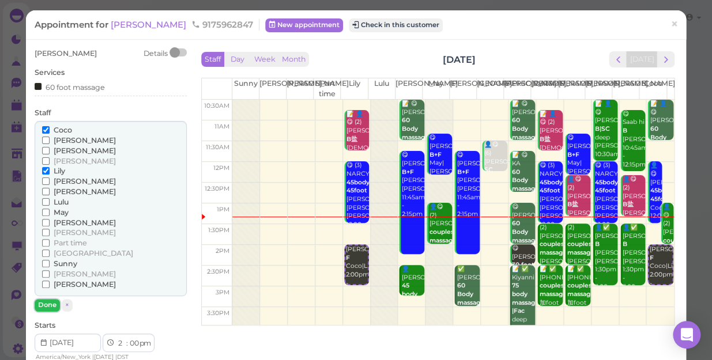
click at [47, 305] on button "Done" at bounding box center [47, 305] width 25 height 12
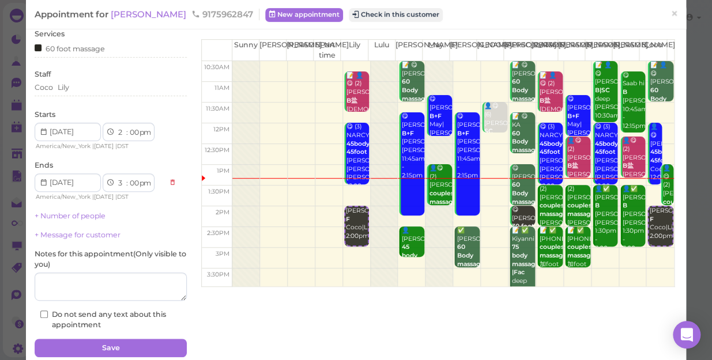
scroll to position [84, 0]
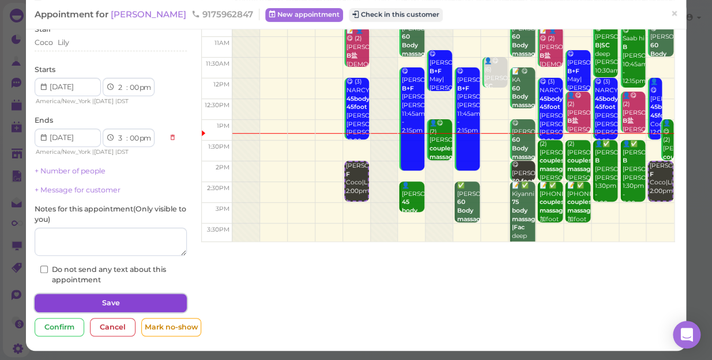
click at [94, 301] on button "Save" at bounding box center [111, 303] width 152 height 18
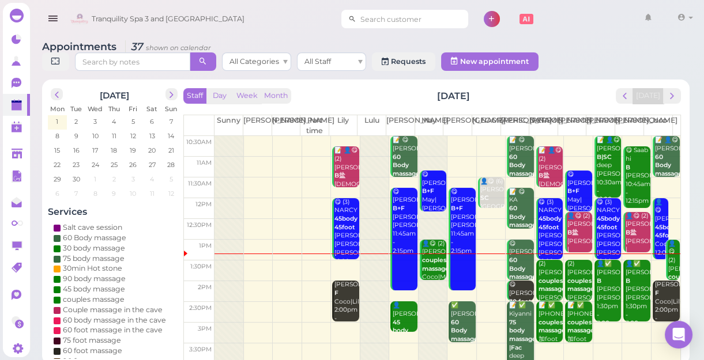
click at [409, 20] on input at bounding box center [412, 19] width 112 height 18
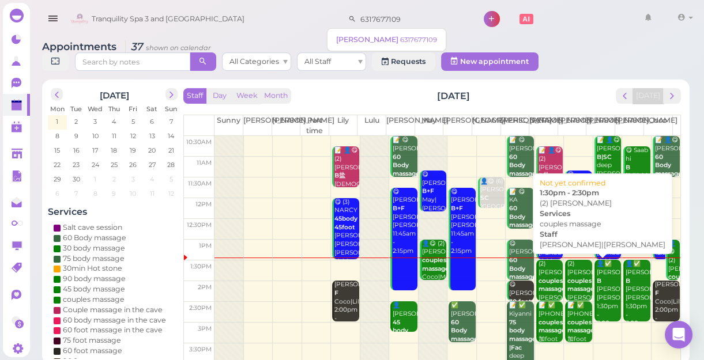
click at [570, 276] on div "(2) Jade couples massage Helen|Tom 1:30pm - 2:30pm" at bounding box center [578, 298] width 25 height 76
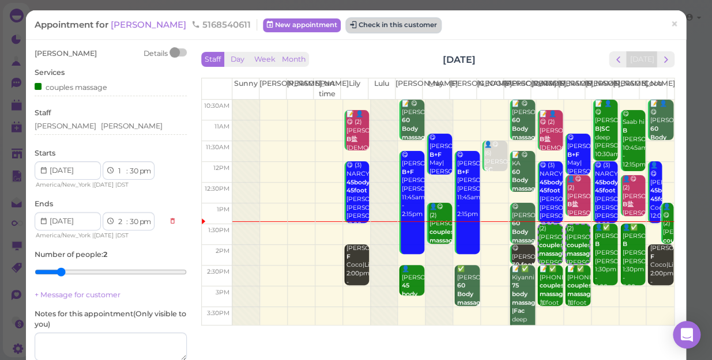
click at [373, 26] on button "Check in this customer" at bounding box center [393, 25] width 94 height 14
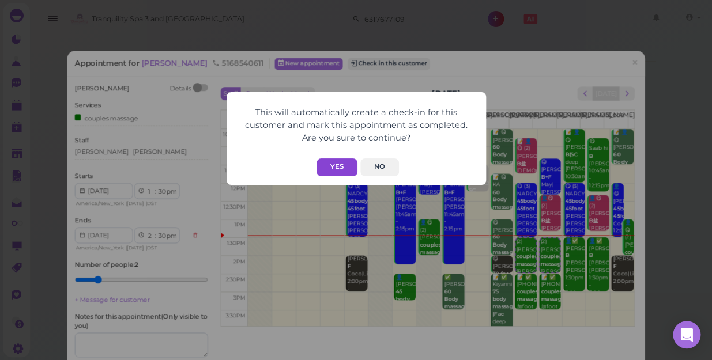
click at [323, 164] on button "Yes" at bounding box center [336, 167] width 41 height 18
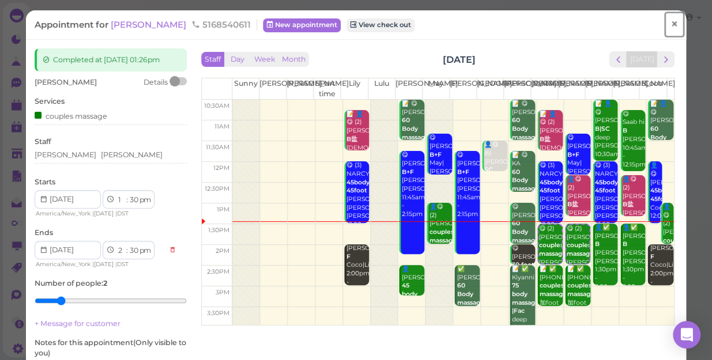
click at [670, 23] on span "×" at bounding box center [673, 24] width 7 height 16
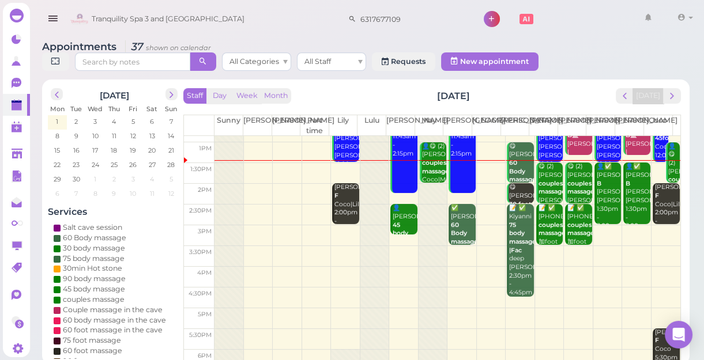
scroll to position [104, 0]
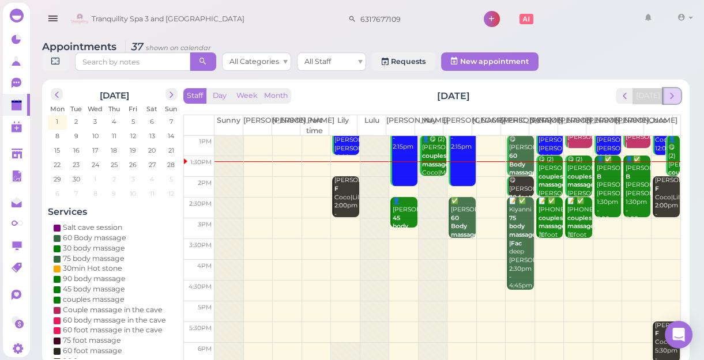
click at [672, 98] on span "next" at bounding box center [671, 95] width 11 height 11
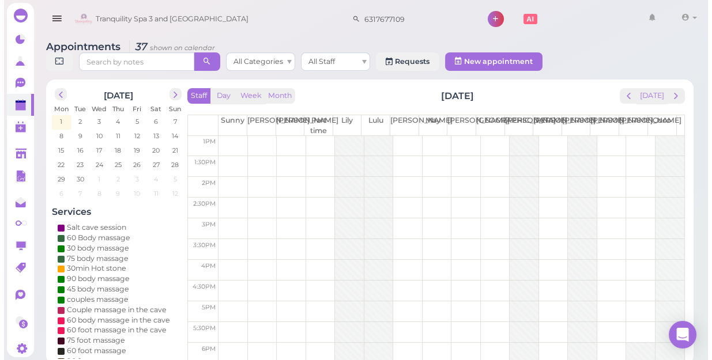
scroll to position [0, 0]
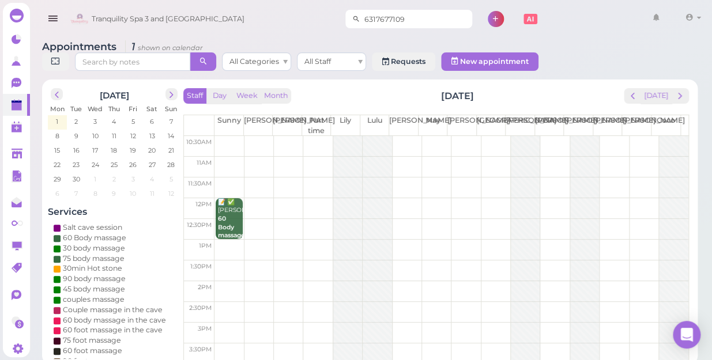
click at [411, 20] on input "6317677109" at bounding box center [416, 19] width 112 height 18
type input "6"
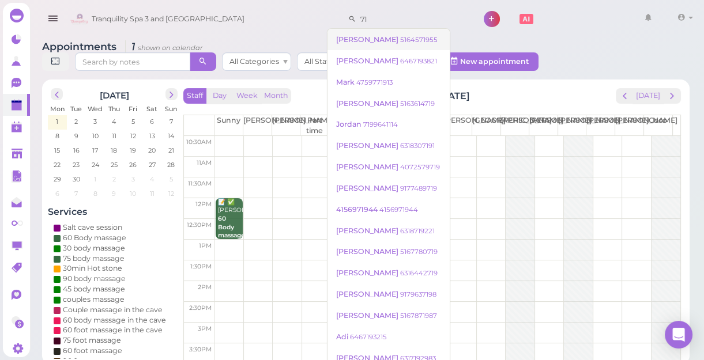
type input "7"
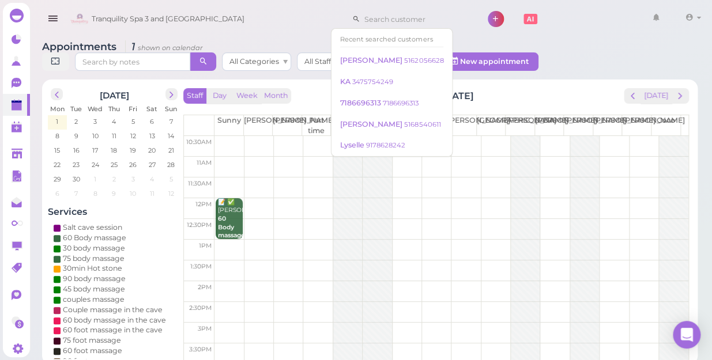
click at [543, 16] on div "Tranquility Spa 3 and Salt Cave 1 Account Refer Friends" at bounding box center [385, 19] width 637 height 33
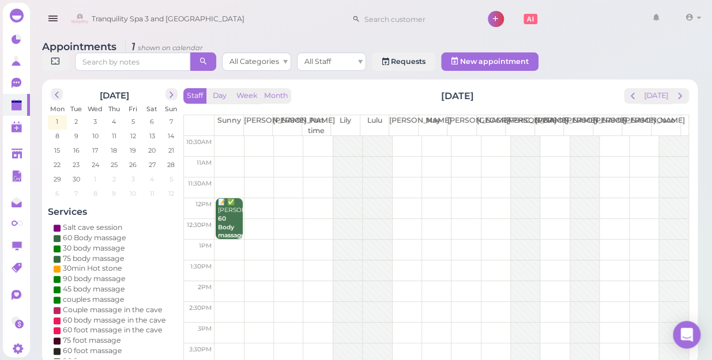
click at [403, 198] on td at bounding box center [451, 208] width 474 height 21
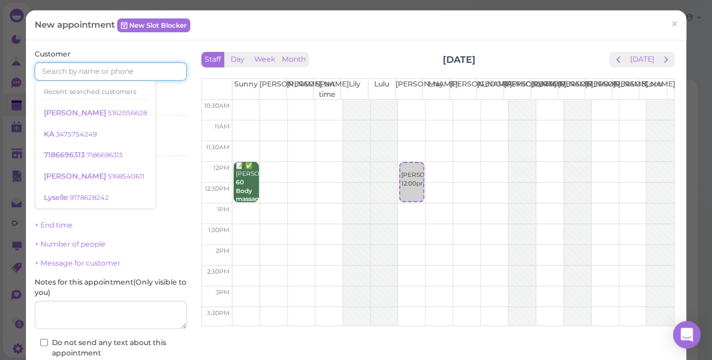
click at [104, 70] on input at bounding box center [111, 71] width 152 height 18
click at [670, 22] on link "×" at bounding box center [673, 24] width 21 height 27
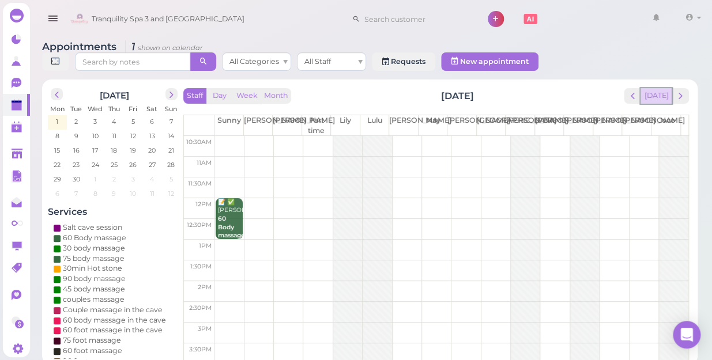
click at [657, 92] on button "[DATE]" at bounding box center [655, 96] width 31 height 16
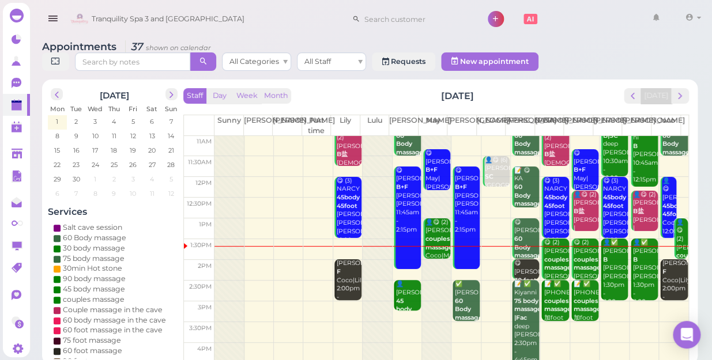
scroll to position [52, 0]
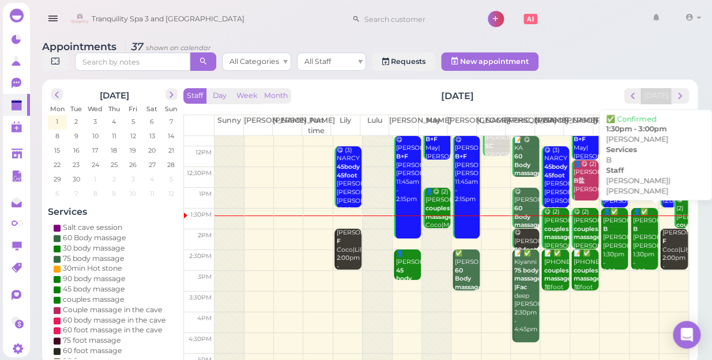
click at [633, 248] on div "👤✅ Sarah B Linda|Tina 1:30pm - 3:00pm" at bounding box center [644, 242] width 25 height 68
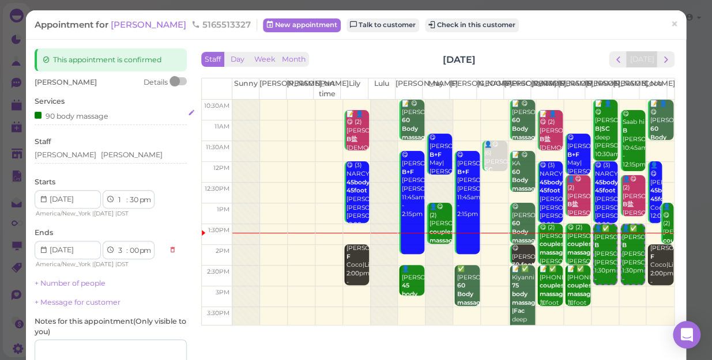
click at [111, 118] on div "90 body massage" at bounding box center [111, 115] width 152 height 12
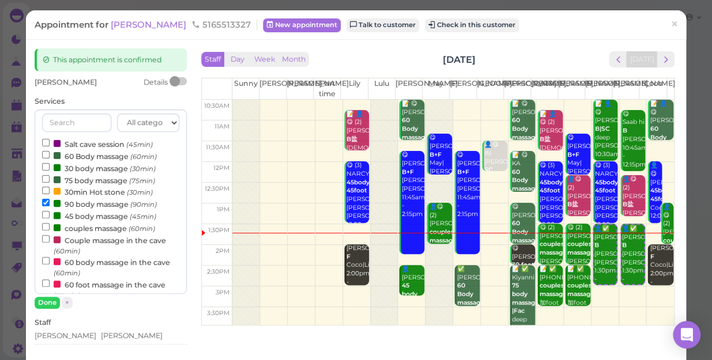
click at [99, 146] on label "Salt cave session (45min)" at bounding box center [97, 144] width 111 height 12
click at [50, 146] on input "Salt cave session (45min)" at bounding box center [45, 142] width 7 height 7
select select "45"
click at [44, 300] on button "Done" at bounding box center [47, 303] width 25 height 12
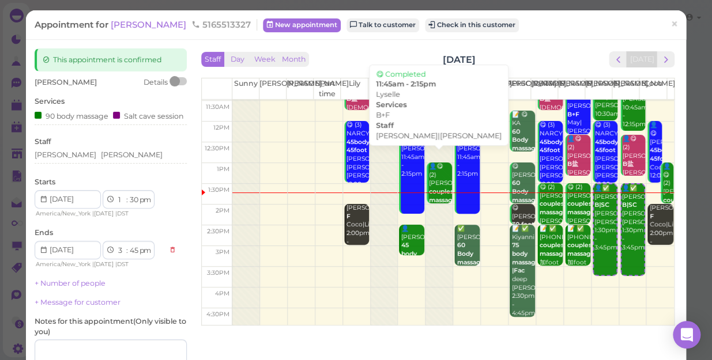
scroll to position [52, 0]
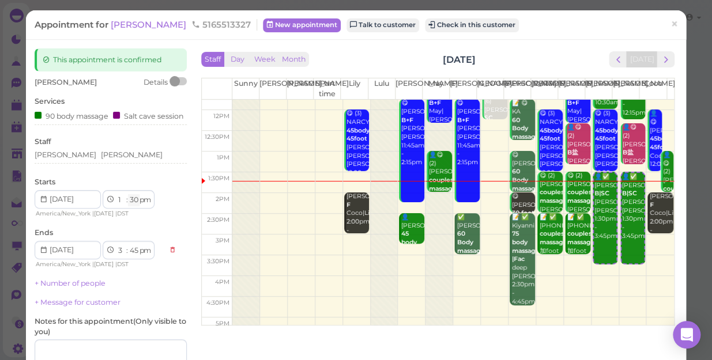
click at [132, 206] on select "00 05 10 15 20 25 30 35 40 45 50 55" at bounding box center [134, 200] width 12 height 12
select select "15"
click at [128, 203] on select "00 05 10 15 20 25 30 35 40 45 50 55" at bounding box center [134, 200] width 12 height 12
select select "30"
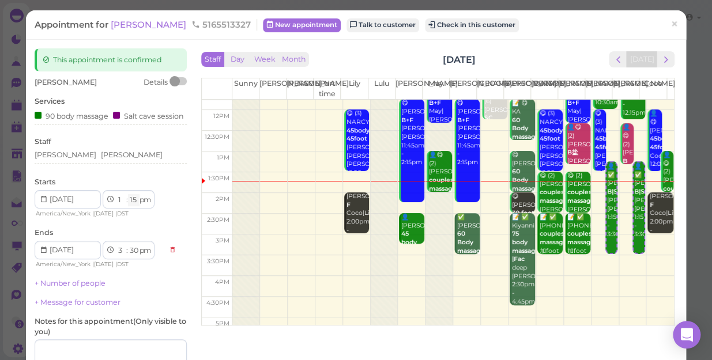
click at [131, 206] on select "00 05 10 15 20 25 30 35 40 45 50 55" at bounding box center [134, 200] width 12 height 12
select select "30"
click at [128, 203] on select "00 05 10 15 20 25 30 35 40 45 50 55" at bounding box center [134, 200] width 12 height 12
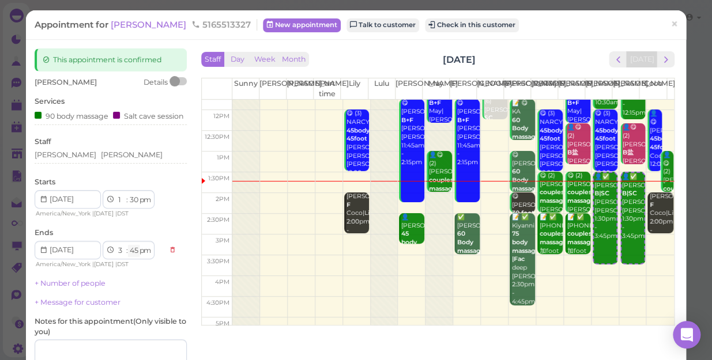
click at [132, 257] on select "00 05 10 15 20 25 30 35 40 45 50 55" at bounding box center [134, 251] width 12 height 12
click at [128, 254] on select "00 05 10 15 20 25 30 35 40 45 50 55" at bounding box center [134, 251] width 12 height 12
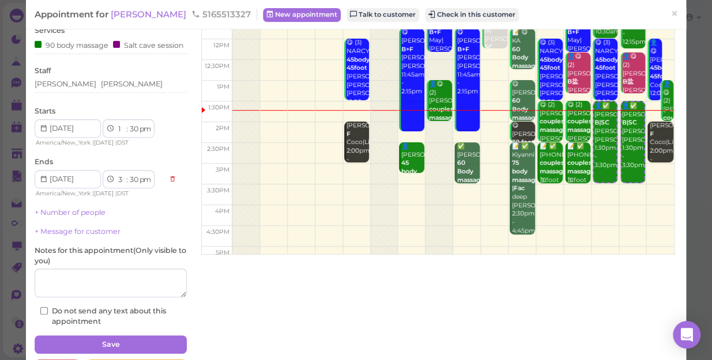
scroll to position [122, 0]
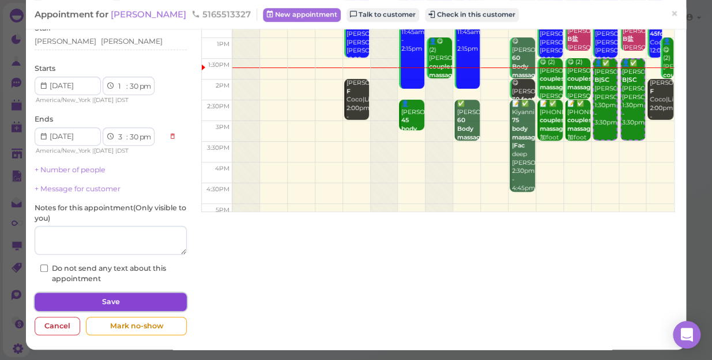
click at [129, 296] on button "Save" at bounding box center [111, 302] width 152 height 18
select select "45"
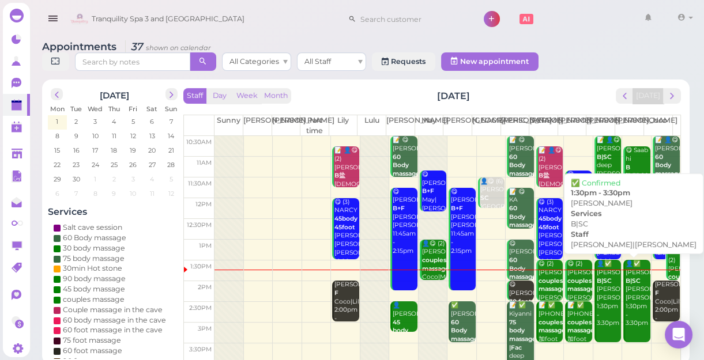
click at [594, 323] on link "👤✅ Sarah B|SC Linda|Tina 1:30pm - 3:30pm" at bounding box center [607, 301] width 27 height 82
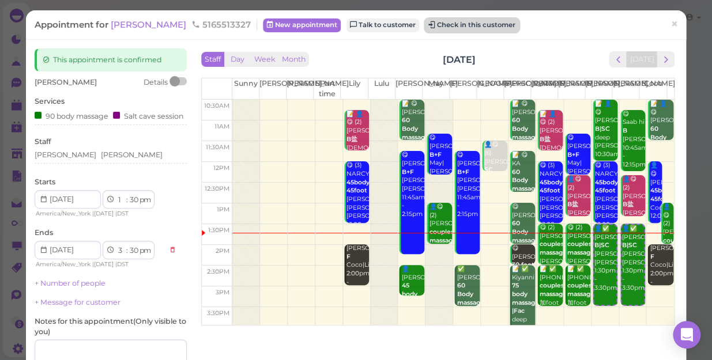
click at [434, 28] on button "Check in this customer" at bounding box center [472, 25] width 94 height 14
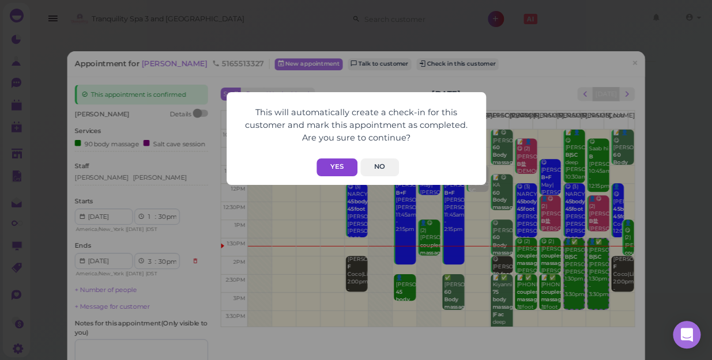
click at [343, 164] on button "Yes" at bounding box center [336, 167] width 41 height 18
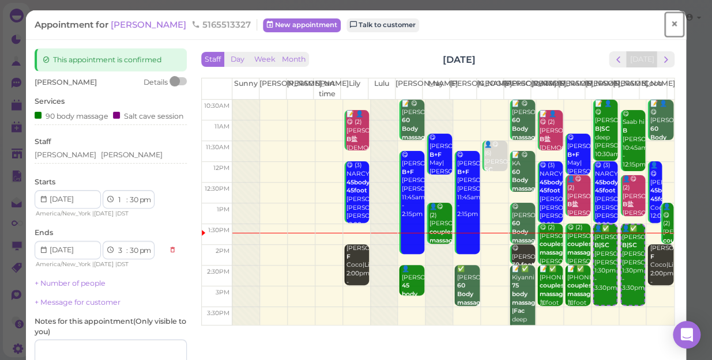
click at [670, 27] on span "×" at bounding box center [673, 24] width 7 height 16
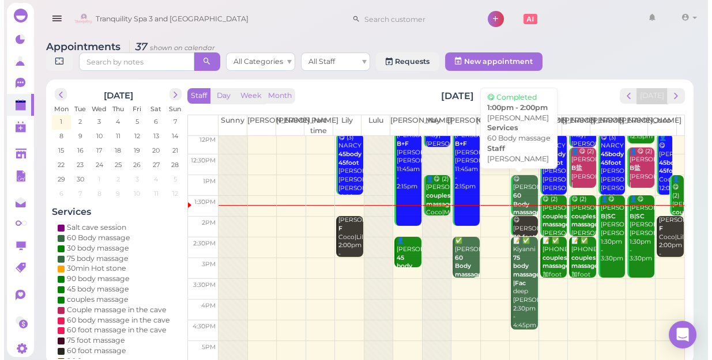
scroll to position [51, 0]
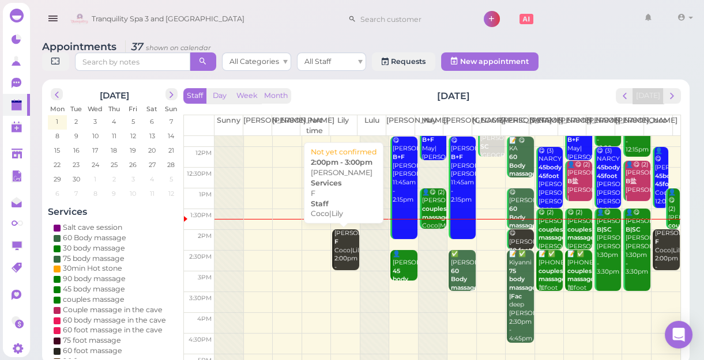
click at [340, 250] on div "Dian Jim F Coco|Lily 2:00pm - 3:00pm" at bounding box center [346, 254] width 25 height 51
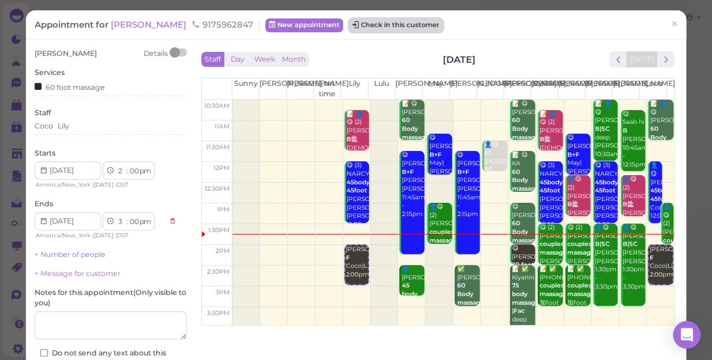
click at [367, 26] on button "Check in this customer" at bounding box center [396, 25] width 94 height 14
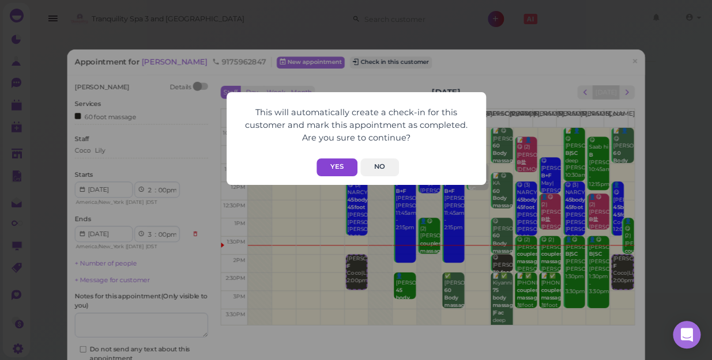
click at [338, 166] on button "Yes" at bounding box center [336, 167] width 41 height 18
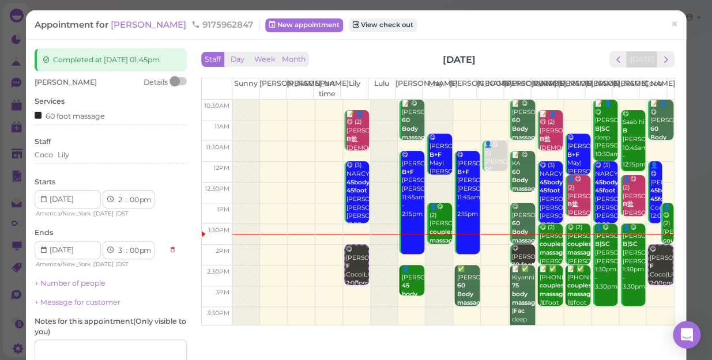
click at [347, 271] on div "😋 Dian Jim F Coco|Lily 2:00pm - 3:00pm" at bounding box center [356, 274] width 23 height 59
click at [119, 201] on select "1 2 3 4 5 6 7 8 9 10 11 12" at bounding box center [121, 200] width 10 height 12
select select "1"
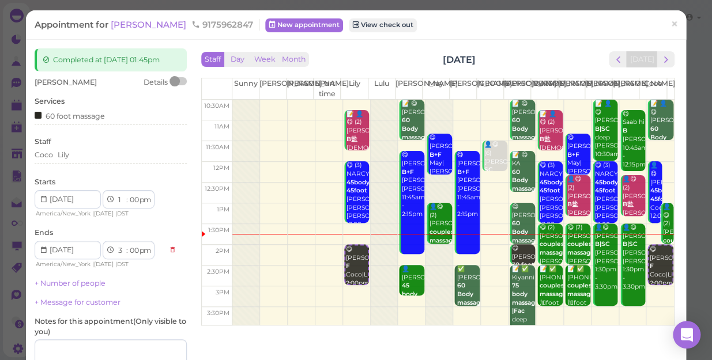
click at [116, 194] on select "1 2 3 4 5 6 7 8 9 10 11 12" at bounding box center [121, 200] width 10 height 12
select select "2"
click at [123, 34] on div "Appointment for Dian Jim 9175962847 New appointment View check out ×" at bounding box center [356, 24] width 660 height 29
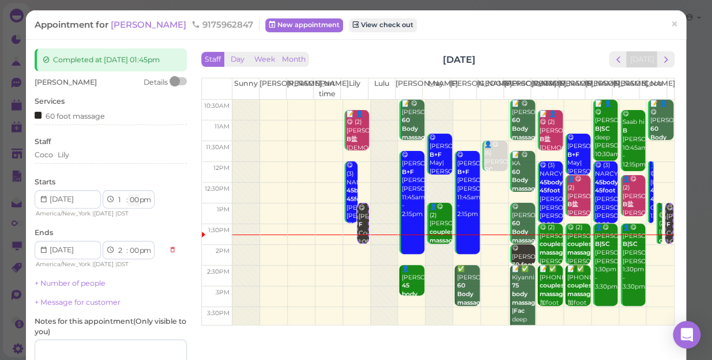
click at [135, 196] on select "00 05 10 15 20 25 30 35 40 45 50 55" at bounding box center [134, 200] width 12 height 12
select select "45"
click at [128, 194] on select "00 05 10 15 20 25 30 35 40 45 50 55" at bounding box center [134, 200] width 12 height 12
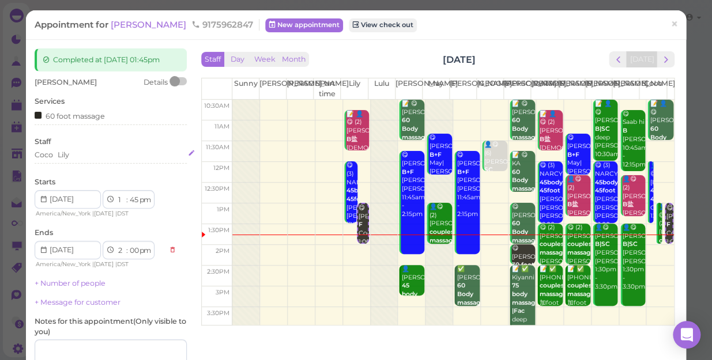
select select "45"
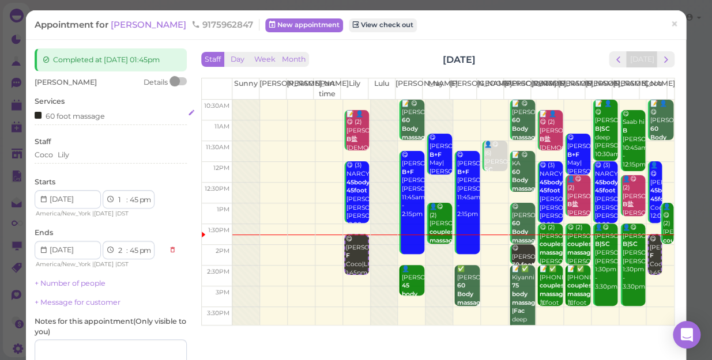
click at [106, 116] on div "60 foot massage" at bounding box center [111, 115] width 152 height 12
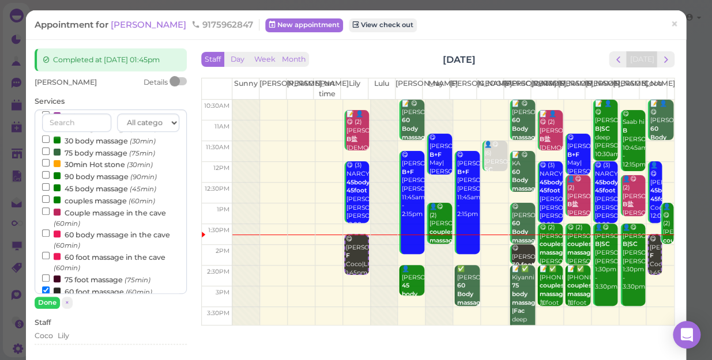
scroll to position [52, 0]
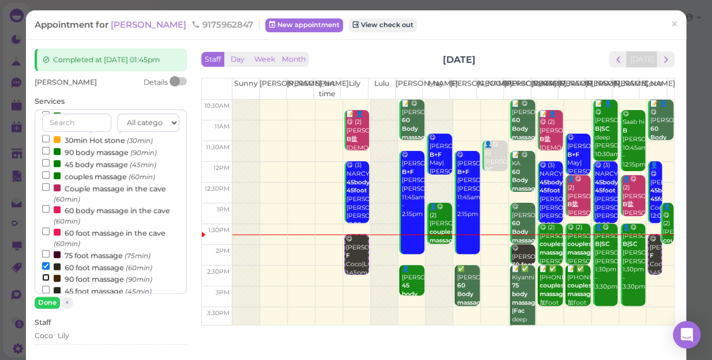
click at [46, 280] on input "90 foot massage (90min)" at bounding box center [45, 277] width 7 height 7
select select "4"
select select "15"
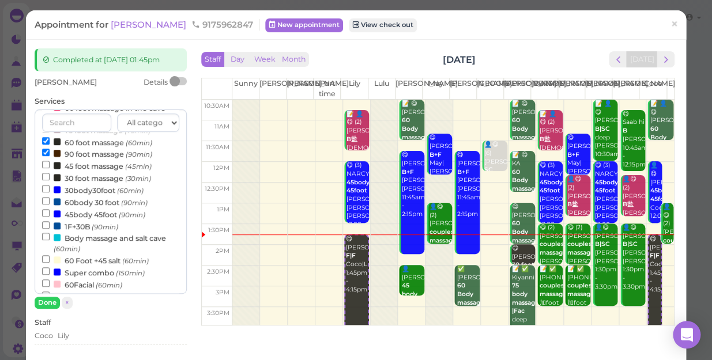
scroll to position [56, 0]
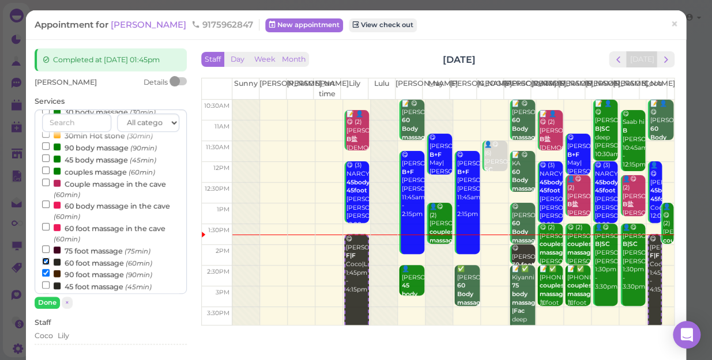
click at [46, 262] on input "60 foot massage (60min)" at bounding box center [45, 261] width 7 height 7
select select "3"
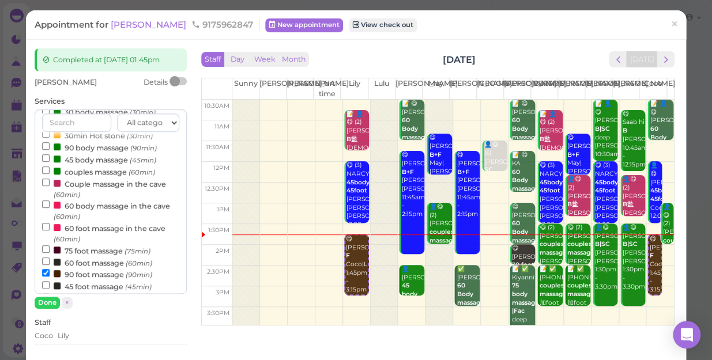
scroll to position [371, 0]
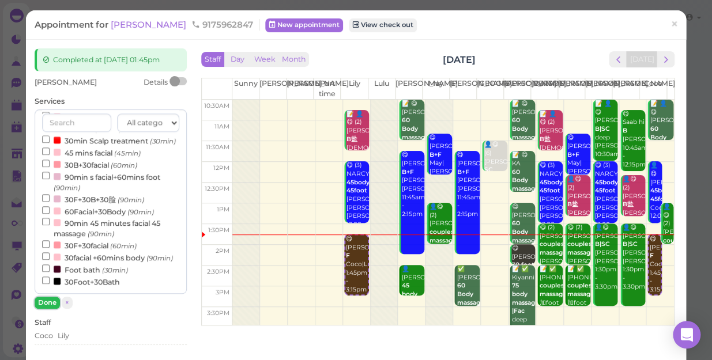
click at [48, 303] on button "Done" at bounding box center [47, 303] width 25 height 12
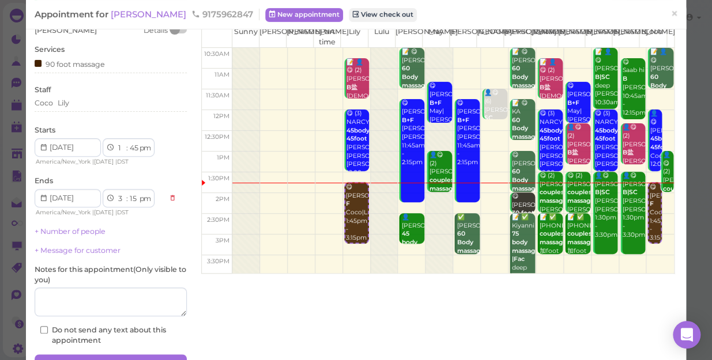
scroll to position [112, 0]
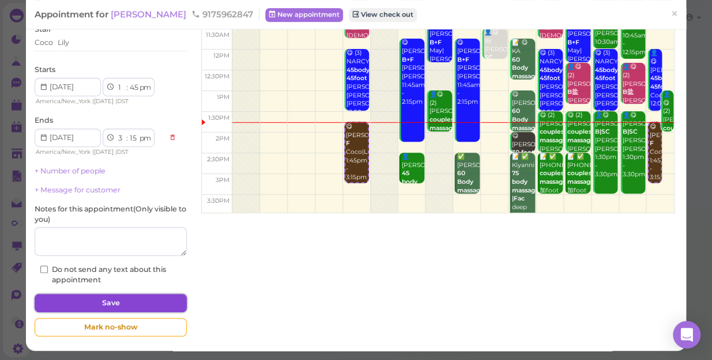
click at [141, 303] on button "Save" at bounding box center [111, 303] width 152 height 18
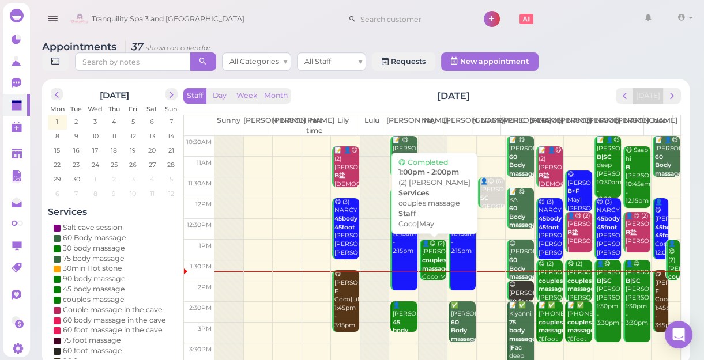
click at [425, 263] on div "👤😋 (2) Anthony couples massage Coco|May 1:00pm - 2:00pm" at bounding box center [433, 274] width 25 height 68
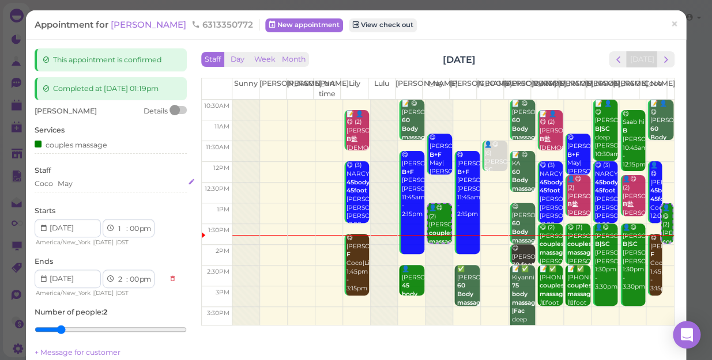
click at [86, 184] on div "Coco May" at bounding box center [111, 184] width 152 height 10
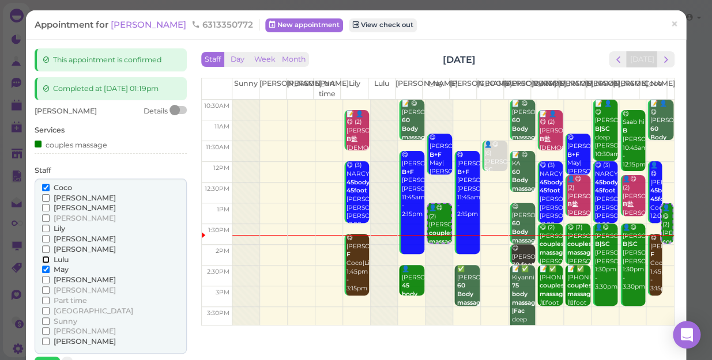
click at [43, 260] on input "Lulu" at bounding box center [45, 259] width 7 height 7
click at [45, 187] on input "Coco" at bounding box center [45, 187] width 7 height 7
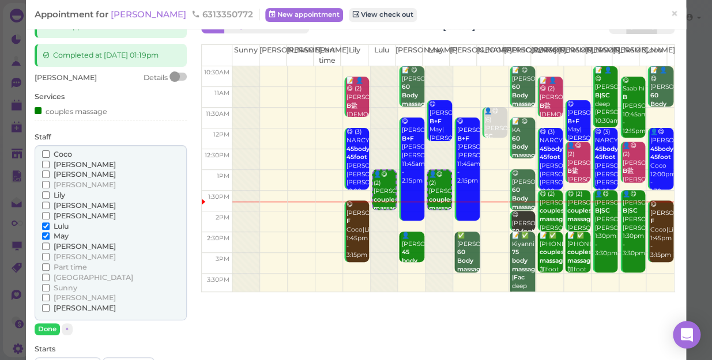
scroll to position [52, 0]
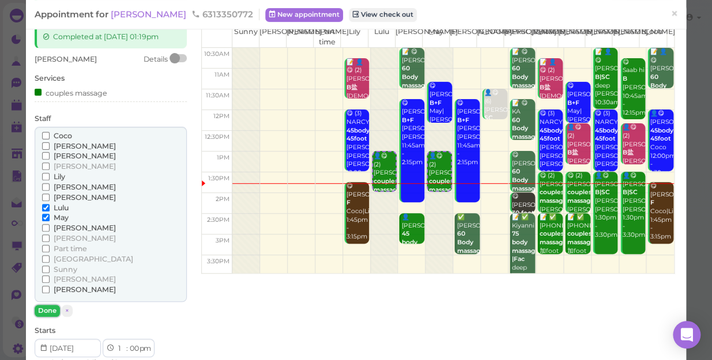
click at [48, 309] on button "Done" at bounding box center [47, 311] width 25 height 12
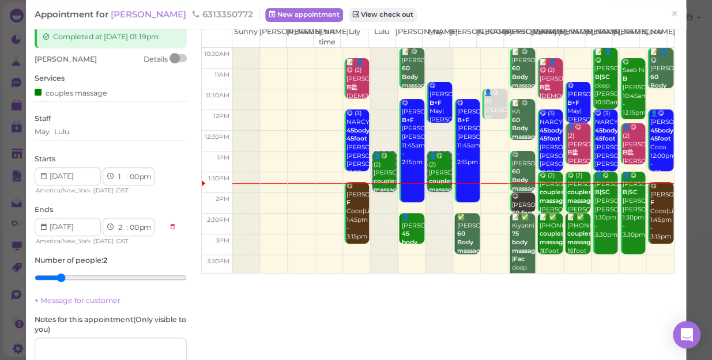
click at [115, 176] on div "1 2 3 4 5 6 7 8 9 10 11 12 : 00 05 10 15 20 25 30 35 40 45 50 55 am pm" at bounding box center [129, 176] width 52 height 18
click at [119, 175] on select "1 2 3 4 5 6 7 8 9 10 11 12" at bounding box center [121, 177] width 10 height 12
select select "12"
click at [116, 171] on select "1 2 3 4 5 6 7 8 9 10 11 12" at bounding box center [121, 177] width 10 height 12
select select "1"
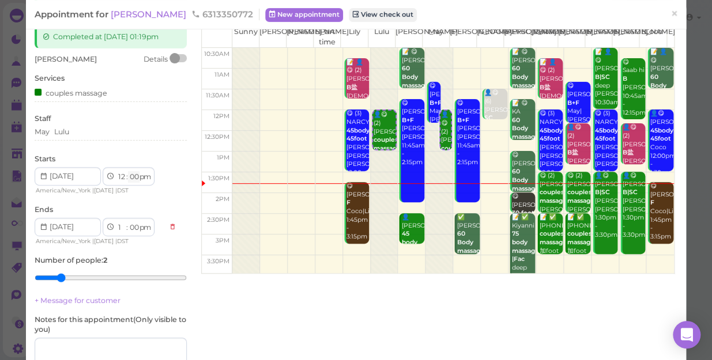
click at [135, 176] on select "00 05 10 15 20 25 30 35 40 45 50 55" at bounding box center [134, 177] width 12 height 12
select select "45"
click at [128, 171] on select "00 05 10 15 20 25 30 35 40 45 50 55" at bounding box center [134, 177] width 12 height 12
select select "45"
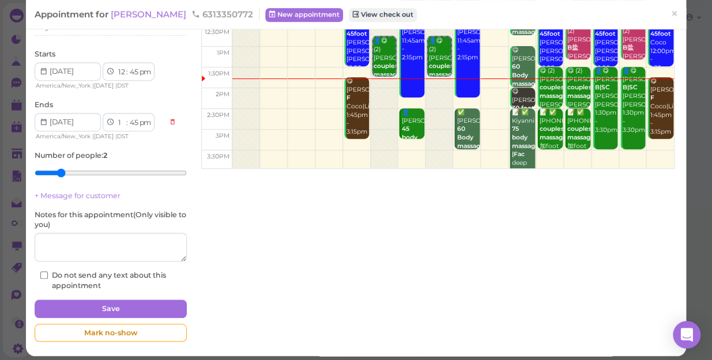
scroll to position [162, 0]
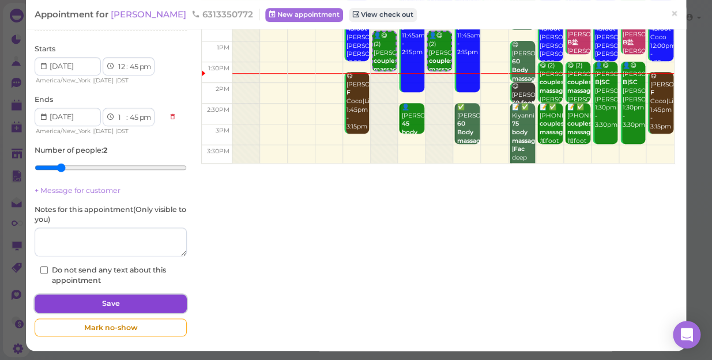
click at [156, 300] on button "Save" at bounding box center [111, 303] width 152 height 18
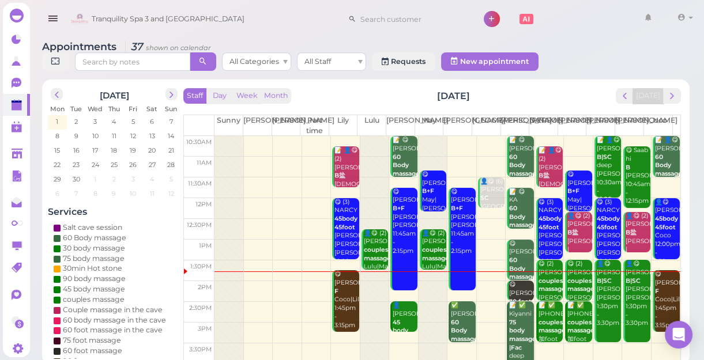
click at [600, 284] on b "B|SC" at bounding box center [603, 280] width 15 height 7
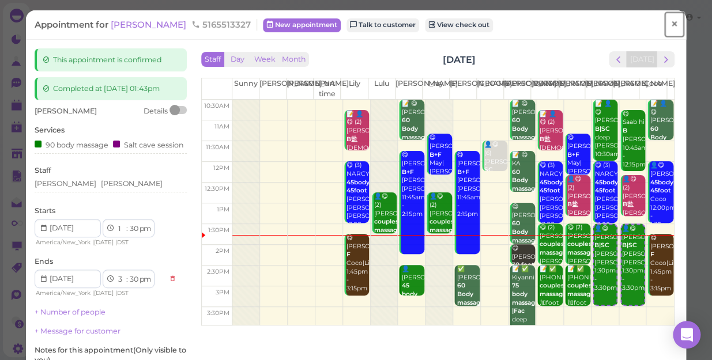
click at [670, 25] on link "×" at bounding box center [673, 24] width 21 height 27
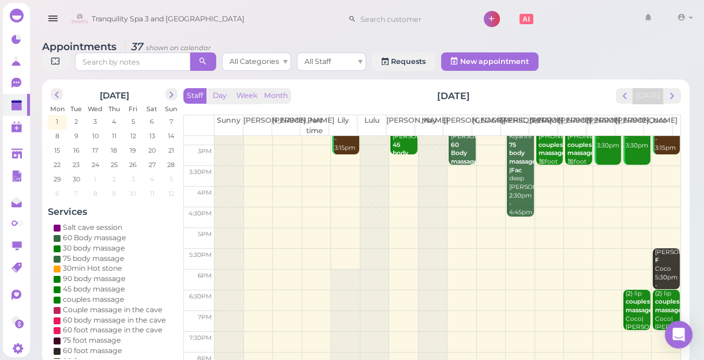
scroll to position [51, 0]
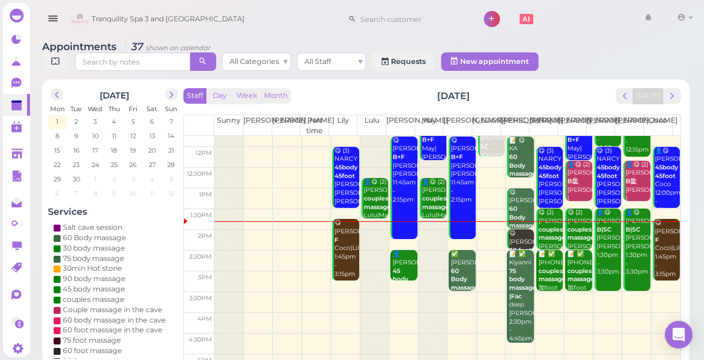
click at [338, 294] on td at bounding box center [447, 302] width 466 height 21
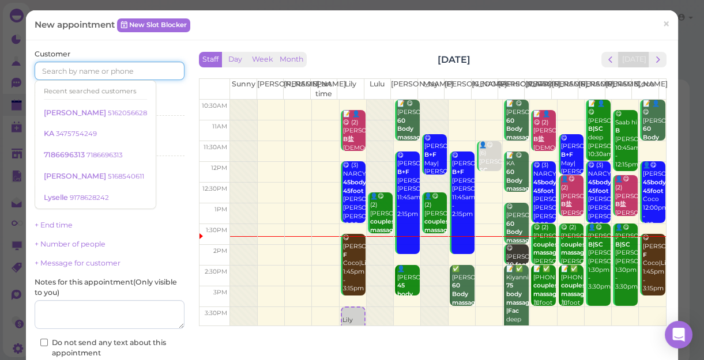
click at [139, 75] on input at bounding box center [110, 71] width 150 height 18
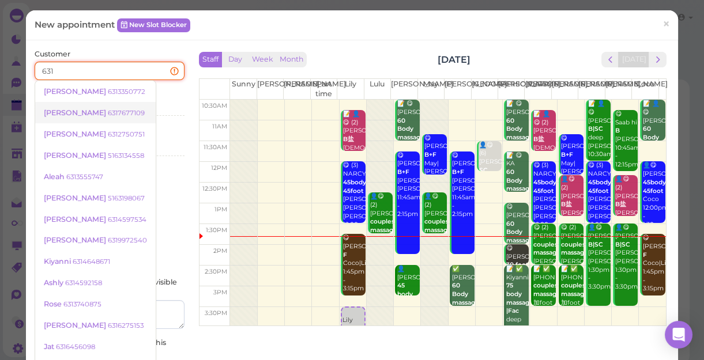
type input "631"
click at [108, 109] on small "6317677109" at bounding box center [126, 113] width 37 height 8
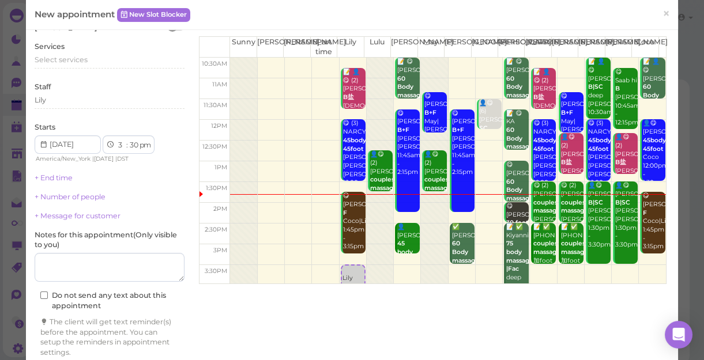
scroll to position [85, 0]
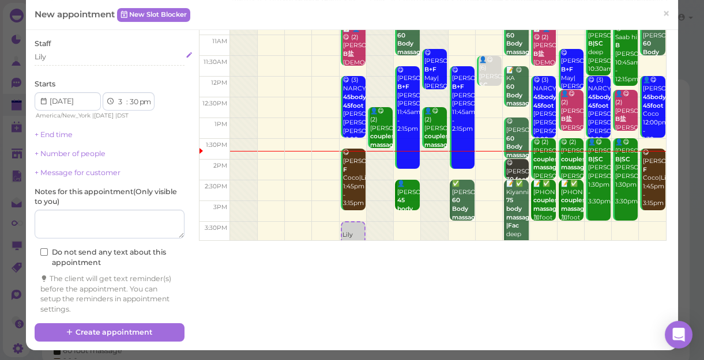
click at [65, 56] on div "Lily" at bounding box center [110, 57] width 150 height 10
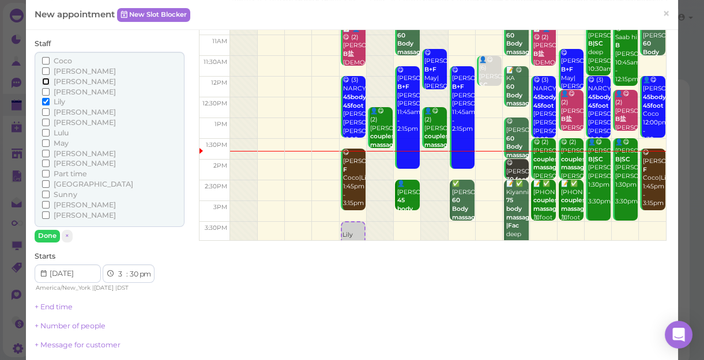
click at [44, 79] on input "[PERSON_NAME]" at bounding box center [45, 81] width 7 height 7
click at [48, 235] on button "Done" at bounding box center [47, 236] width 25 height 12
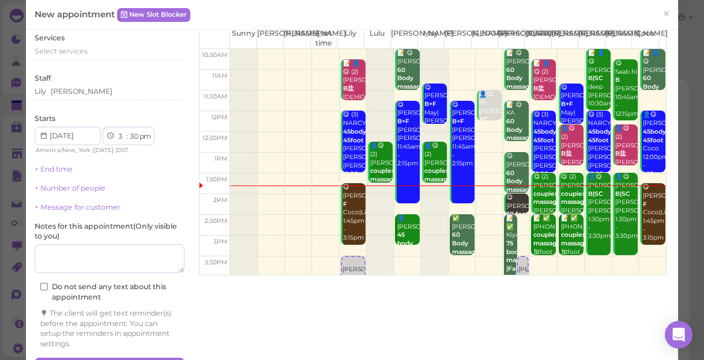
scroll to position [33, 0]
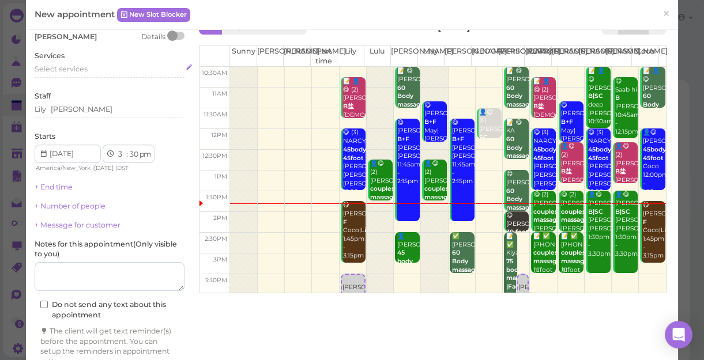
click at [84, 70] on span "Select services" at bounding box center [61, 69] width 53 height 9
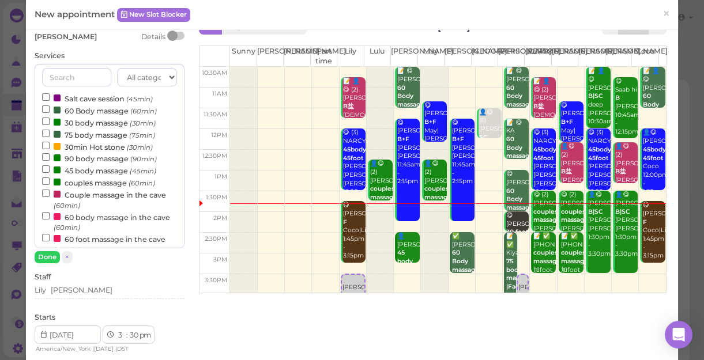
click at [85, 110] on label "60 Body massage (60min)" at bounding box center [99, 110] width 115 height 12
click at [50, 110] on input "60 Body massage (60min)" at bounding box center [45, 108] width 7 height 7
click at [51, 256] on button "Done" at bounding box center [47, 257] width 25 height 12
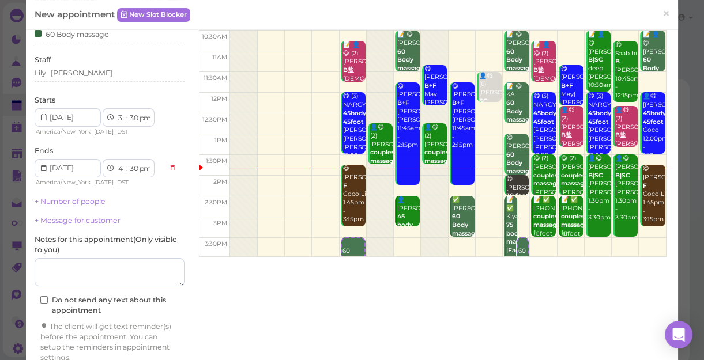
scroll to position [117, 0]
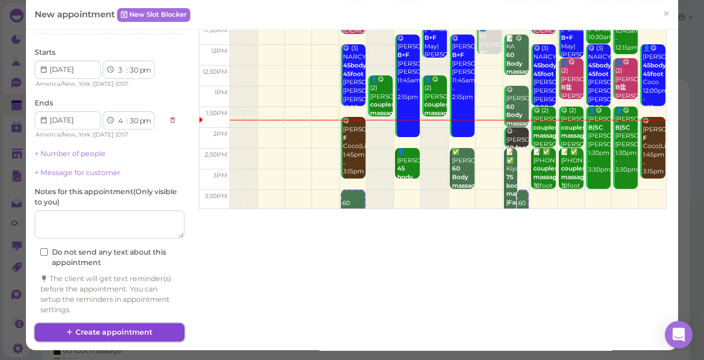
click at [146, 331] on button "Create appointment" at bounding box center [110, 332] width 150 height 18
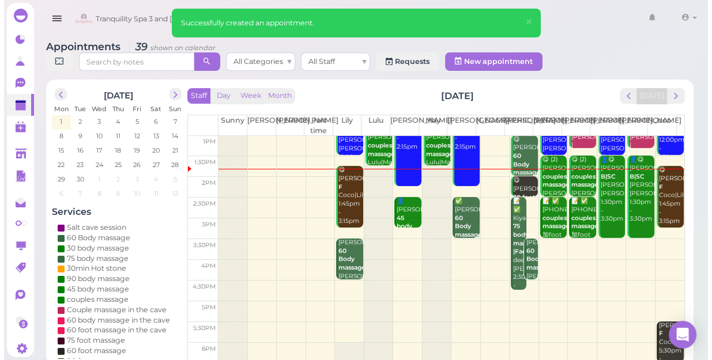
scroll to position [52, 0]
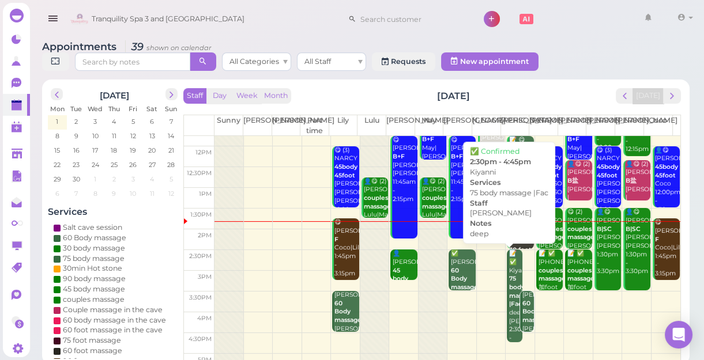
click at [509, 329] on div "📝 ✅ Kiyanni 75 body massage |Fac deep Jessica 2:30pm - 4:45pm" at bounding box center [514, 300] width 13 height 101
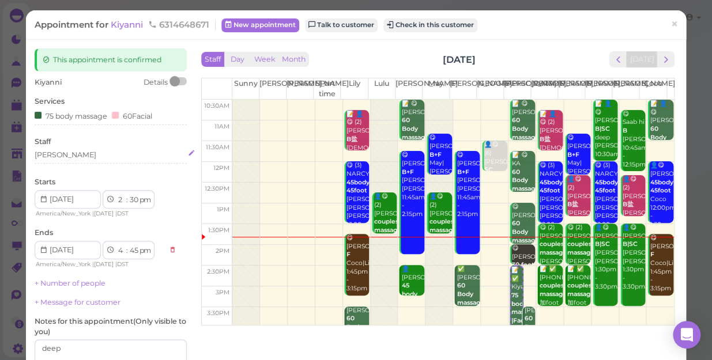
click at [65, 160] on div "[PERSON_NAME]" at bounding box center [111, 155] width 152 height 10
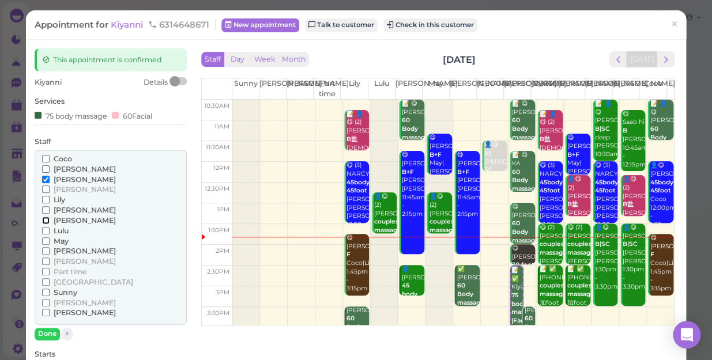
click at [46, 219] on input "[PERSON_NAME]" at bounding box center [45, 220] width 7 height 7
click at [46, 178] on input "[PERSON_NAME]" at bounding box center [45, 179] width 7 height 7
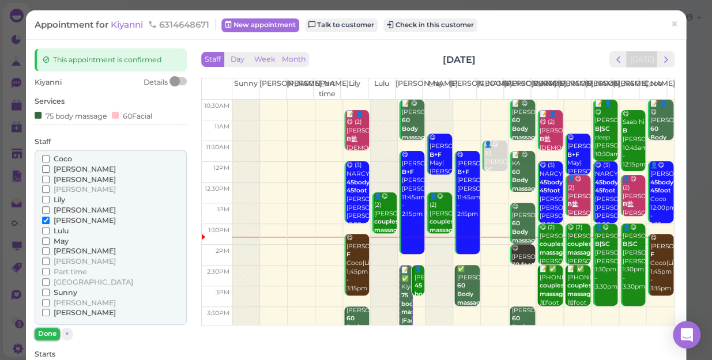
click at [49, 331] on button "Done" at bounding box center [47, 334] width 25 height 12
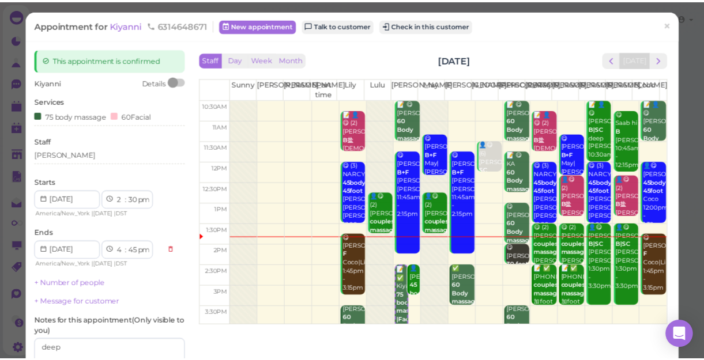
scroll to position [104, 0]
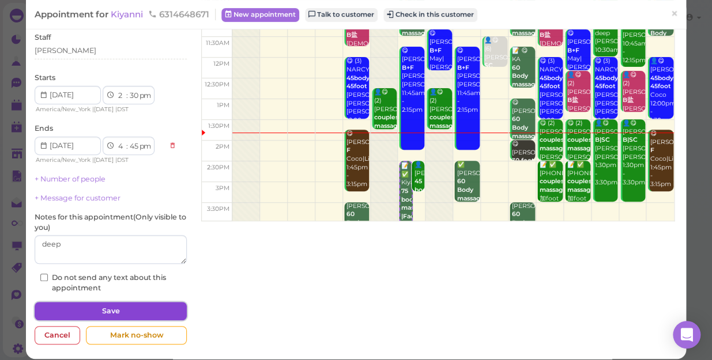
click at [93, 304] on button "Save" at bounding box center [111, 311] width 152 height 18
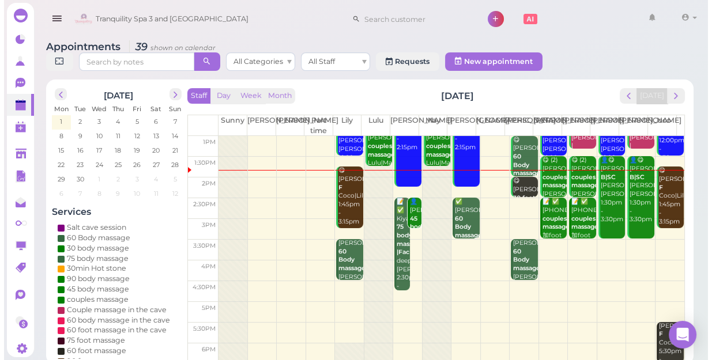
scroll to position [104, 0]
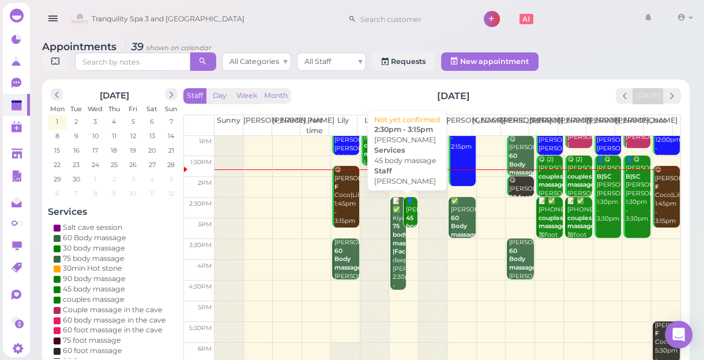
click at [406, 216] on b "45 body massage" at bounding box center [419, 226] width 27 height 24
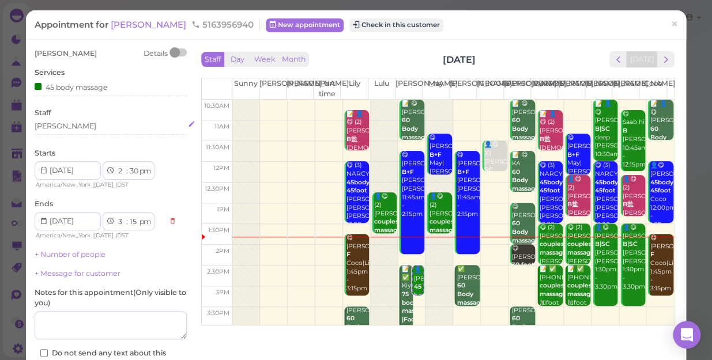
click at [50, 123] on div "[PERSON_NAME]" at bounding box center [111, 126] width 152 height 10
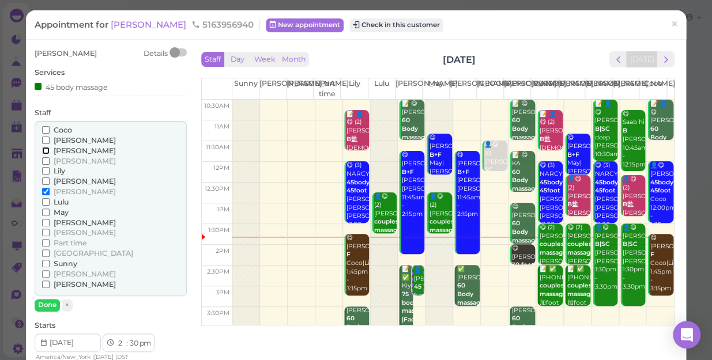
click at [42, 150] on input "[PERSON_NAME]" at bounding box center [45, 150] width 7 height 7
click at [42, 189] on input "[PERSON_NAME]" at bounding box center [45, 191] width 7 height 7
click at [45, 301] on button "Done" at bounding box center [47, 305] width 25 height 12
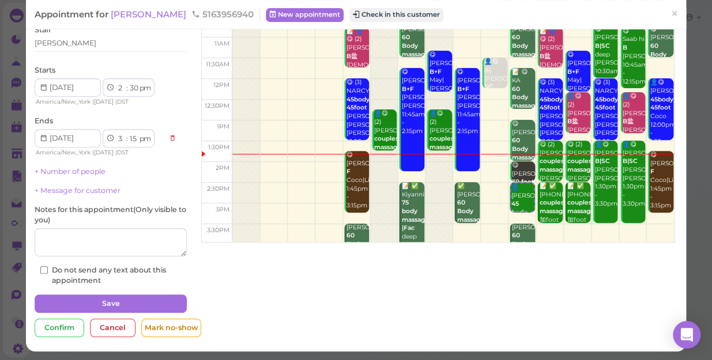
scroll to position [84, 0]
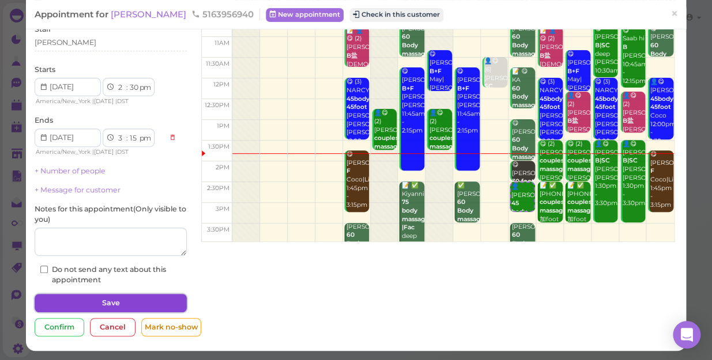
click at [111, 300] on button "Save" at bounding box center [111, 303] width 152 height 18
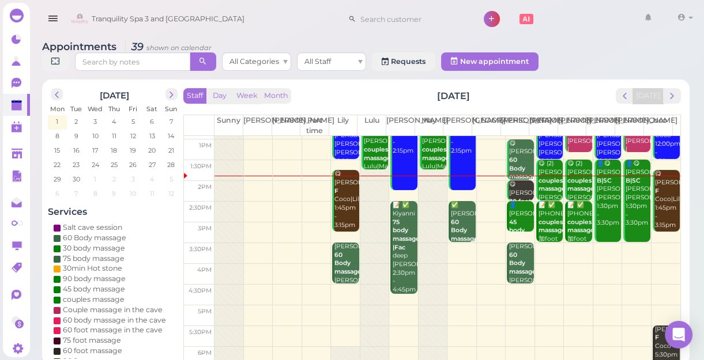
scroll to position [51, 0]
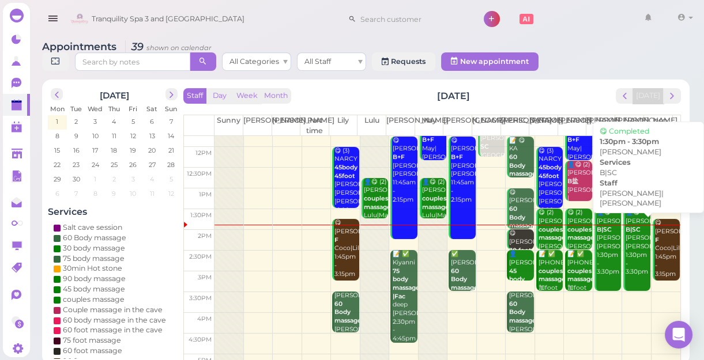
click at [625, 264] on div "👤😋 Sarah B|SC Linda|Tina 1:30pm - 3:30pm" at bounding box center [637, 243] width 25 height 68
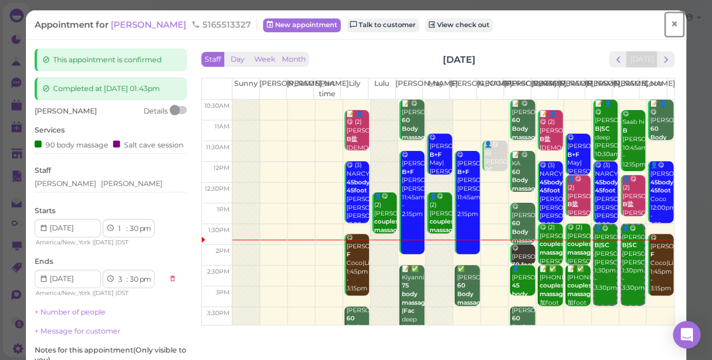
click at [670, 26] on span "×" at bounding box center [673, 24] width 7 height 16
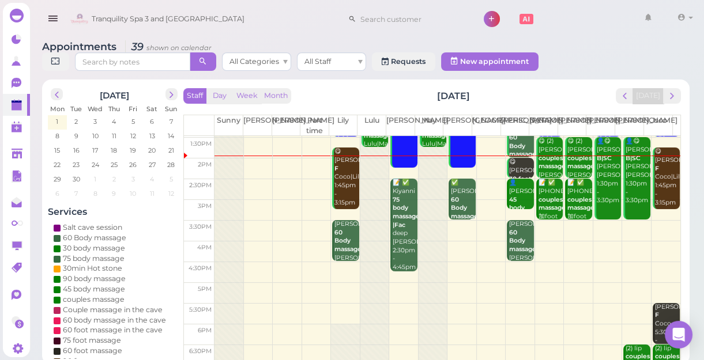
scroll to position [104, 0]
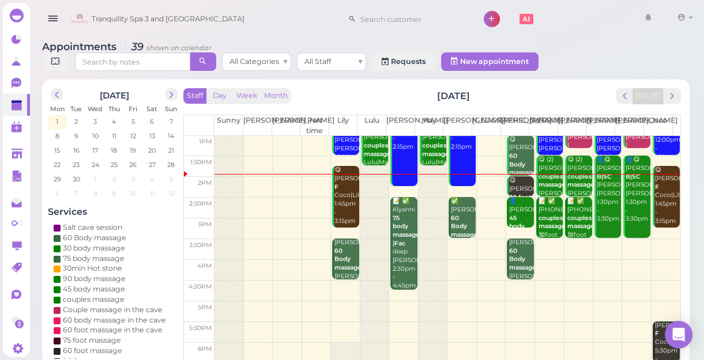
click at [658, 239] on td at bounding box center [447, 249] width 466 height 21
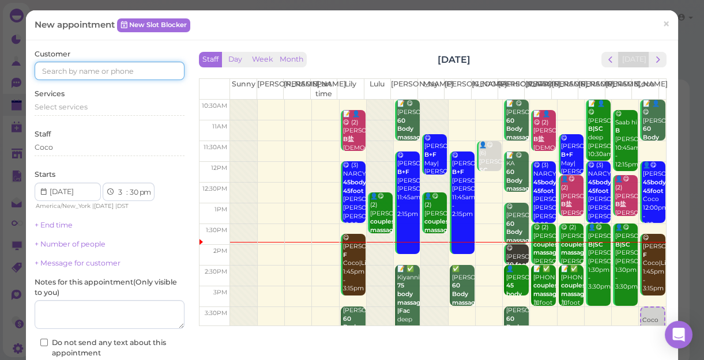
click at [150, 75] on input at bounding box center [110, 71] width 150 height 18
type input "9178650801"
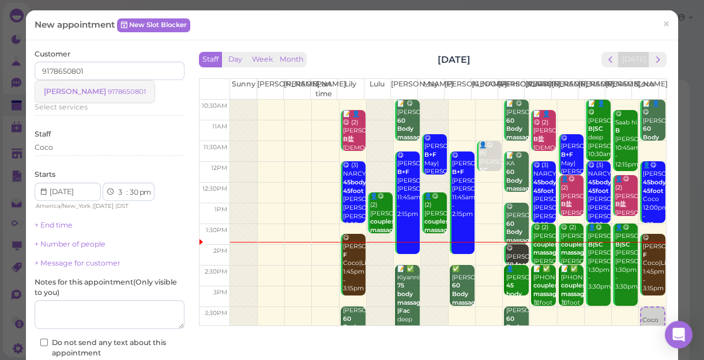
click at [108, 89] on small "9178650801" at bounding box center [127, 92] width 38 height 8
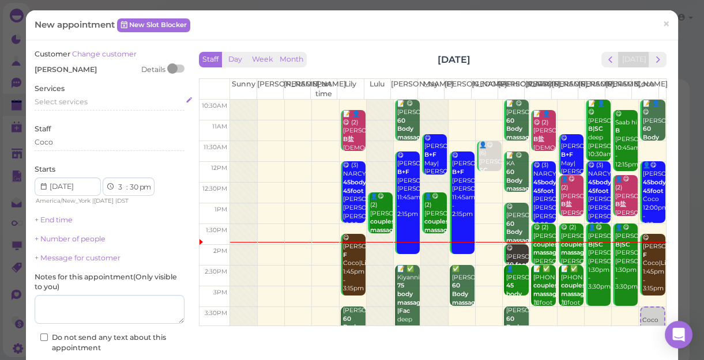
click at [82, 101] on span "Select services" at bounding box center [61, 101] width 53 height 9
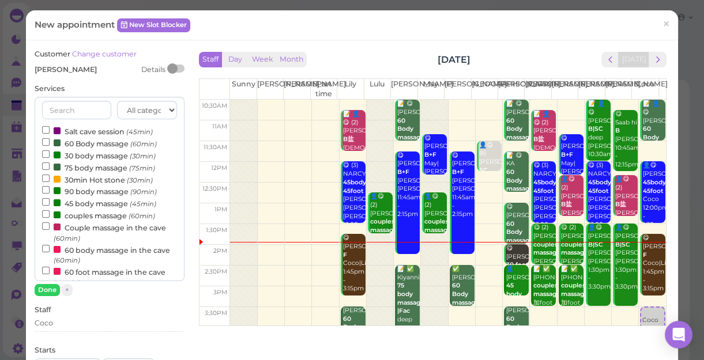
click at [92, 145] on label "60 Body massage (60min)" at bounding box center [99, 143] width 115 height 12
click at [50, 145] on input "60 Body massage (60min)" at bounding box center [45, 141] width 7 height 7
click at [44, 290] on button "Done" at bounding box center [47, 290] width 25 height 12
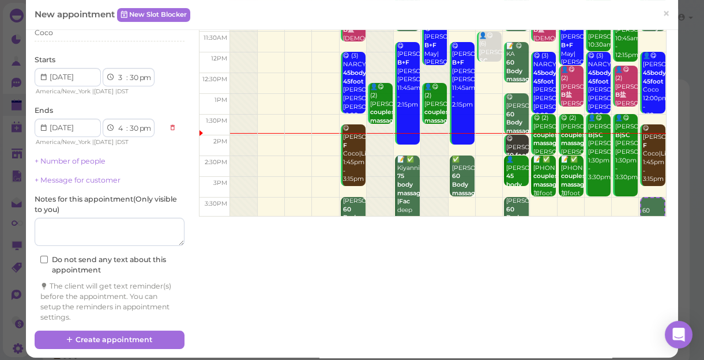
scroll to position [117, 0]
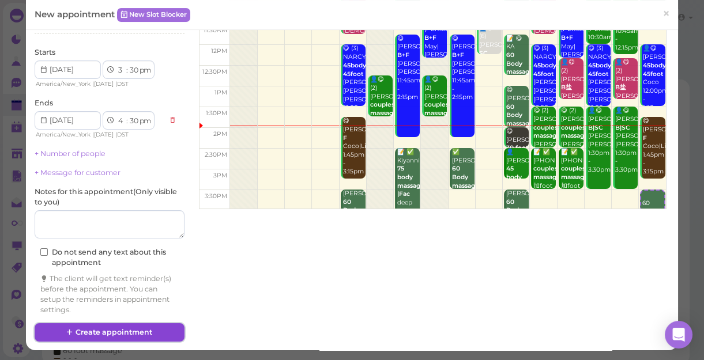
click at [126, 328] on button "Create appointment" at bounding box center [110, 332] width 150 height 18
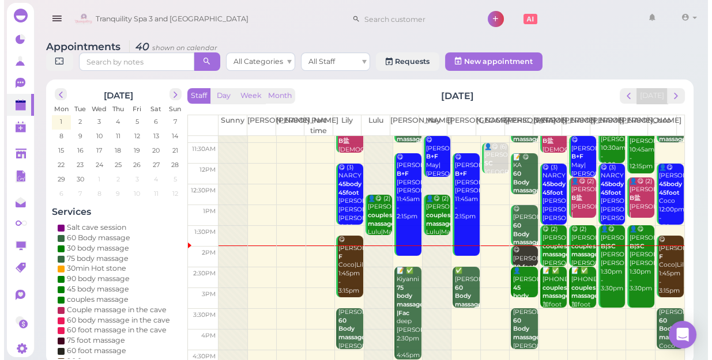
scroll to position [52, 0]
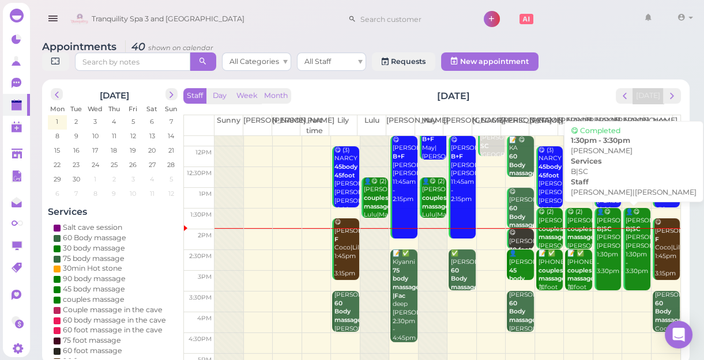
click at [604, 263] on div "👤😋 Sarah B|SC Linda|Tina 1:30pm - 3:30pm" at bounding box center [608, 242] width 25 height 68
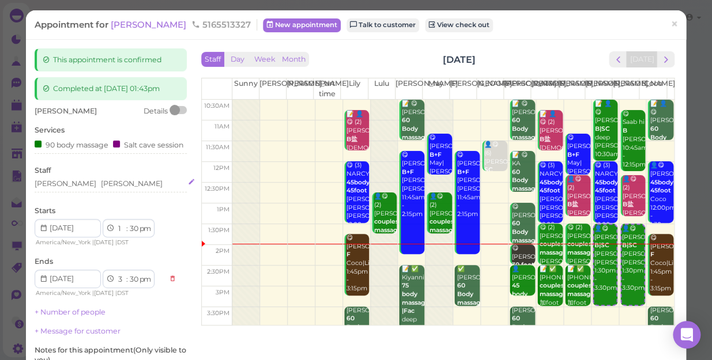
click at [77, 189] on div "Linda Tina" at bounding box center [111, 184] width 152 height 10
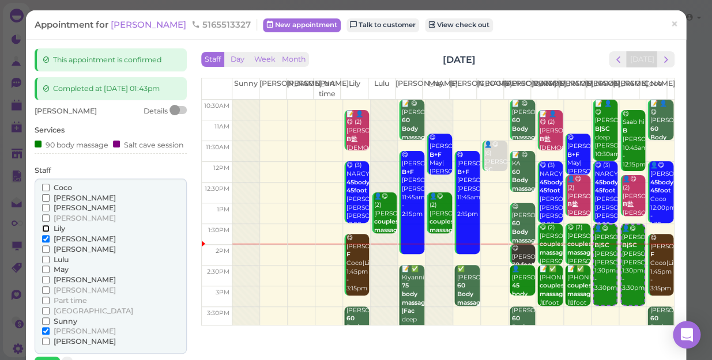
click at [45, 232] on input "Lily" at bounding box center [45, 228] width 7 height 7
click at [44, 243] on input "[PERSON_NAME]" at bounding box center [45, 238] width 7 height 7
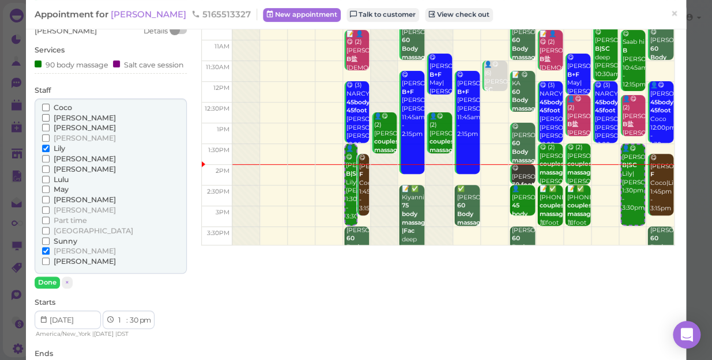
scroll to position [157, 0]
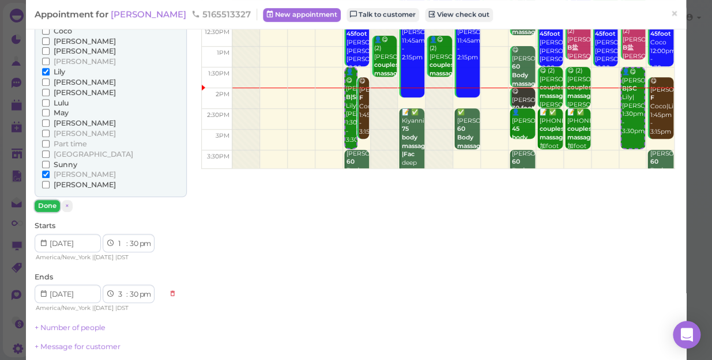
click at [39, 212] on button "Done" at bounding box center [47, 206] width 25 height 12
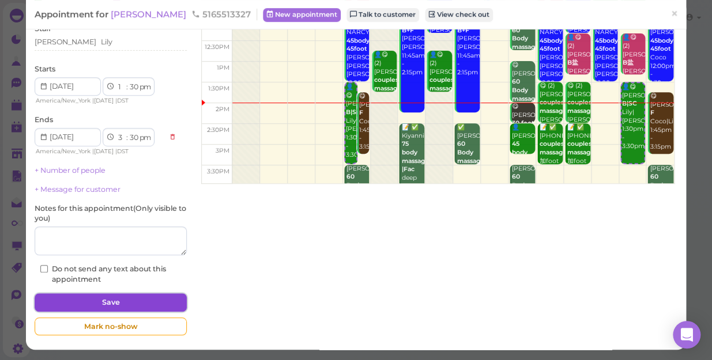
click at [125, 299] on button "Save" at bounding box center [111, 302] width 152 height 18
select select "45"
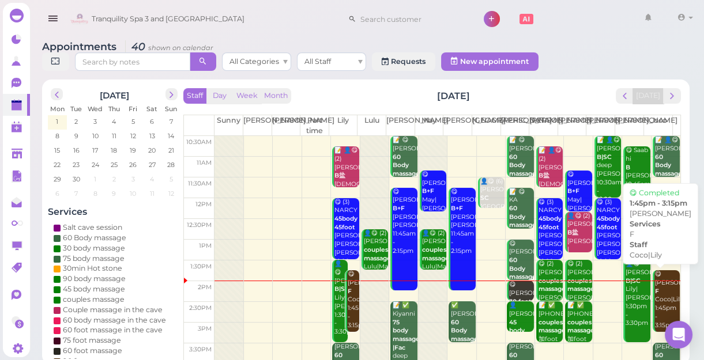
click at [663, 299] on div "😋 Dian Jim F Coco|Lily 1:45pm - 3:15pm" at bounding box center [666, 299] width 25 height 59
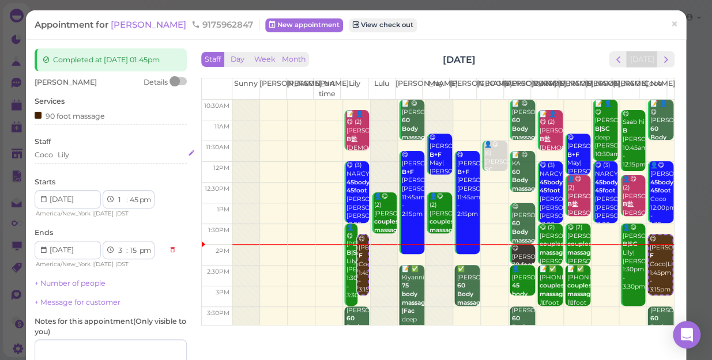
click at [76, 157] on div "Coco Lily" at bounding box center [111, 155] width 152 height 10
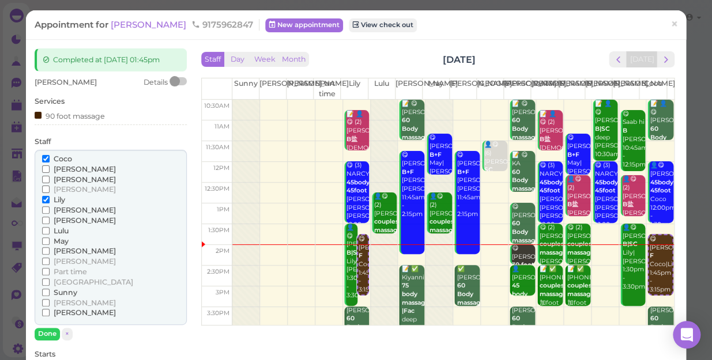
click at [40, 167] on div "Coco Helen Jessica Kelly Lily Linda Lisa Lulu" at bounding box center [111, 238] width 152 height 176
click at [44, 168] on input "[PERSON_NAME]" at bounding box center [45, 168] width 7 height 7
click at [44, 157] on input "Coco" at bounding box center [45, 158] width 7 height 7
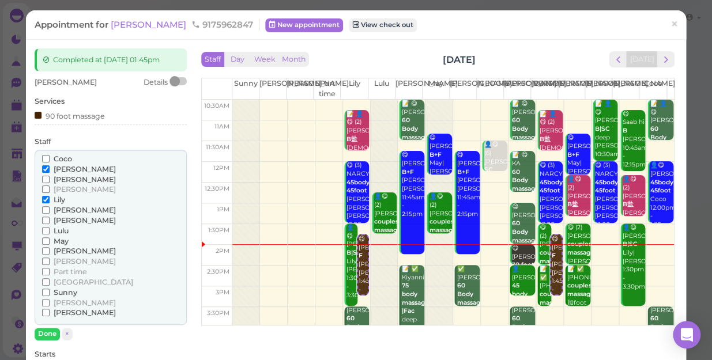
click at [46, 194] on label "[PERSON_NAME]" at bounding box center [79, 189] width 74 height 10
click at [46, 193] on input "[PERSON_NAME]" at bounding box center [45, 189] width 7 height 7
click at [45, 311] on input "[PERSON_NAME]" at bounding box center [45, 312] width 7 height 7
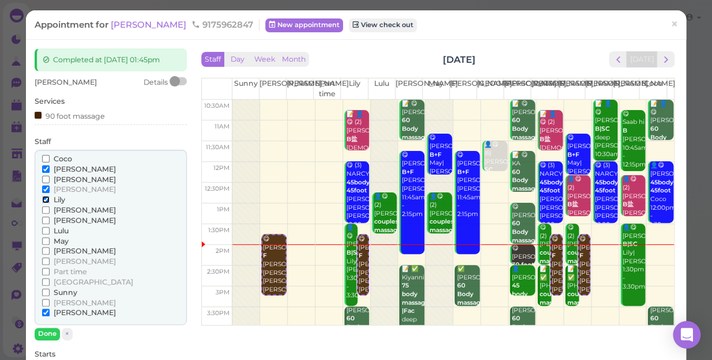
click at [46, 199] on input "Lily" at bounding box center [45, 199] width 7 height 7
click at [45, 188] on input "[PERSON_NAME]" at bounding box center [45, 189] width 7 height 7
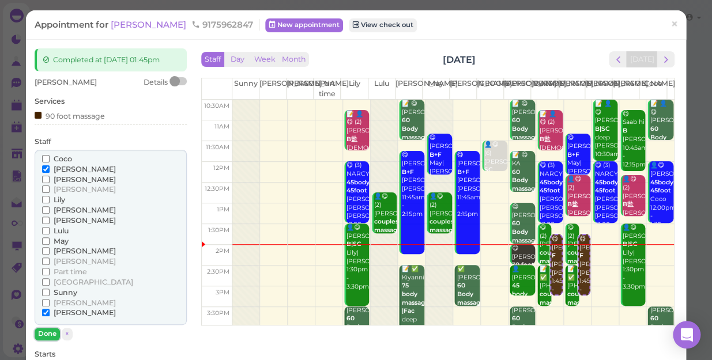
click at [48, 332] on button "Done" at bounding box center [47, 334] width 25 height 12
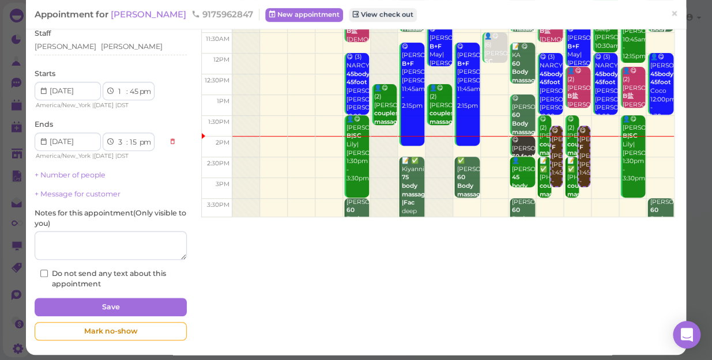
scroll to position [112, 0]
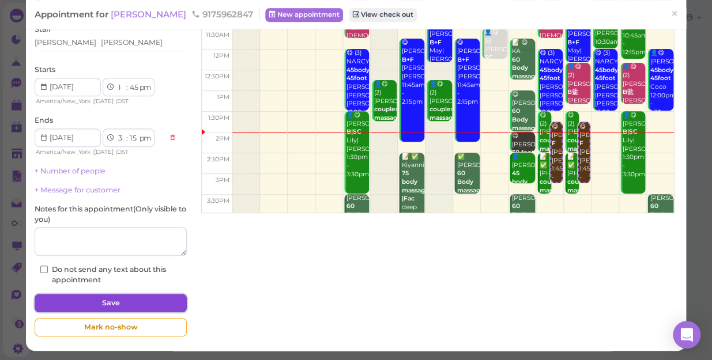
click at [142, 299] on button "Save" at bounding box center [111, 303] width 152 height 18
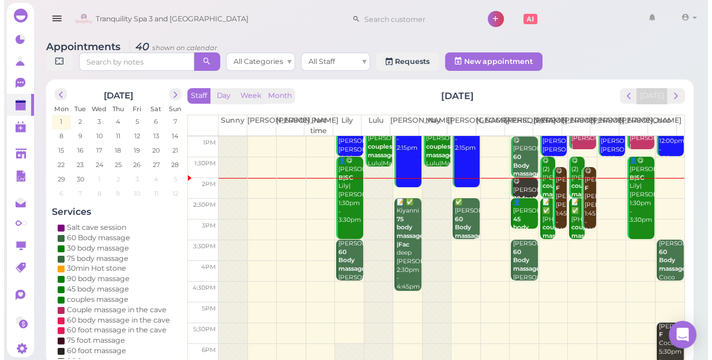
scroll to position [52, 0]
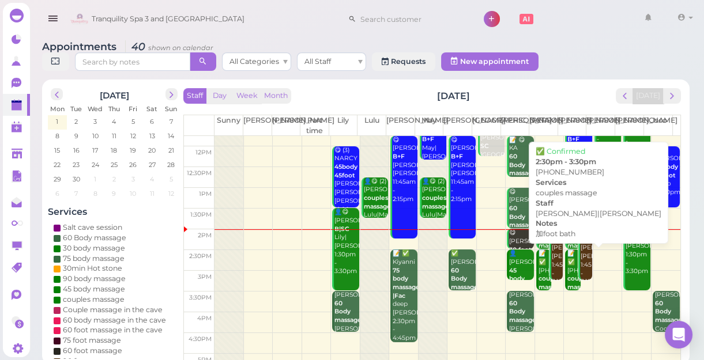
click at [566, 280] on div "📝 ✅ (2) 5164353958 couples massage 加foot bath Helen|Tom 2:30pm - 3:30pm" at bounding box center [572, 305] width 13 height 110
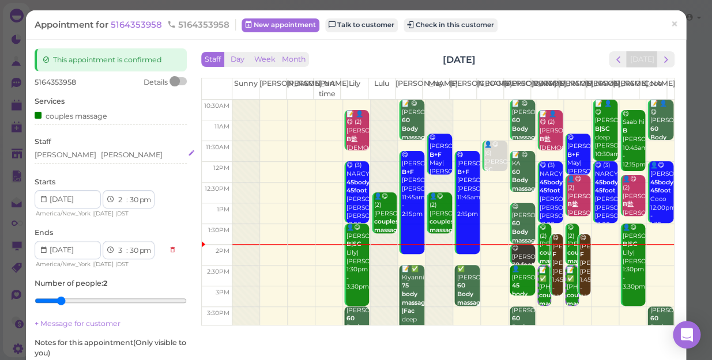
click at [78, 156] on div "Helen Tom" at bounding box center [111, 155] width 152 height 10
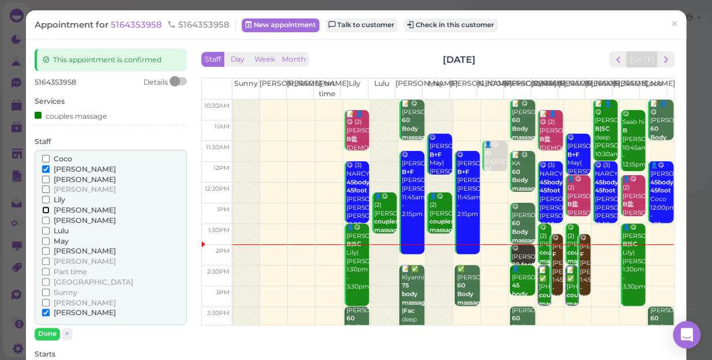
click at [42, 209] on input "[PERSON_NAME]" at bounding box center [45, 209] width 7 height 7
click at [44, 157] on input "Coco" at bounding box center [45, 158] width 7 height 7
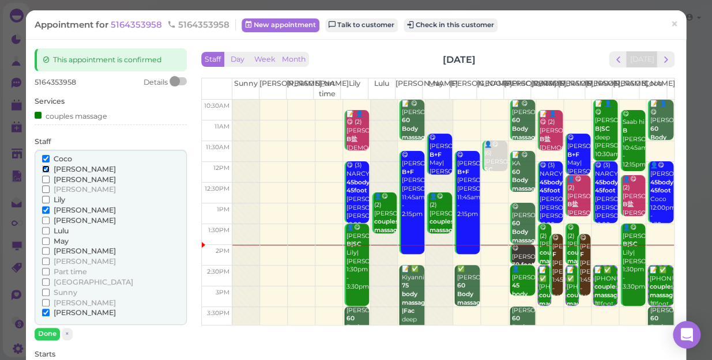
click at [46, 169] on input "[PERSON_NAME]" at bounding box center [45, 168] width 7 height 7
click at [44, 309] on input "[PERSON_NAME]" at bounding box center [45, 312] width 7 height 7
click at [45, 331] on button "Done" at bounding box center [47, 334] width 25 height 12
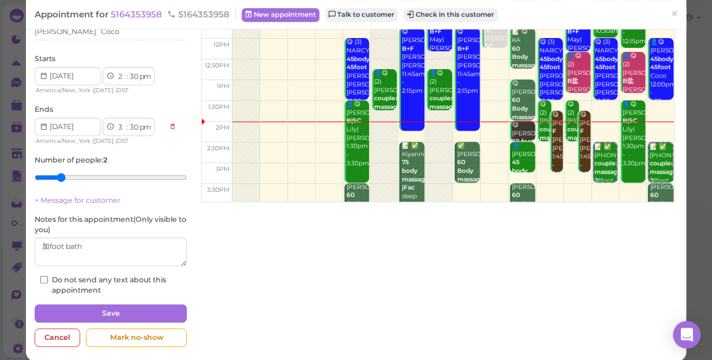
scroll to position [134, 0]
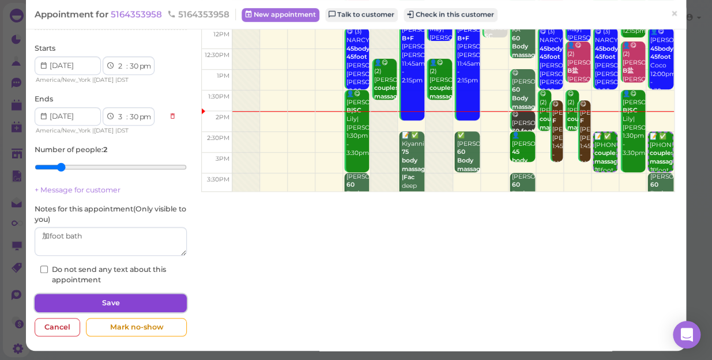
click at [107, 300] on button "Save" at bounding box center [111, 303] width 152 height 18
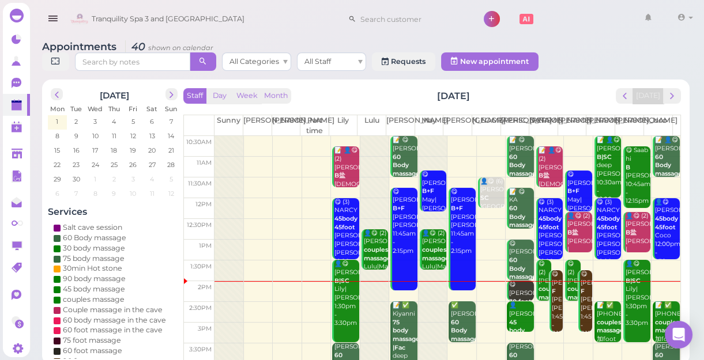
click at [567, 288] on b "couples massage" at bounding box center [580, 293] width 27 height 16
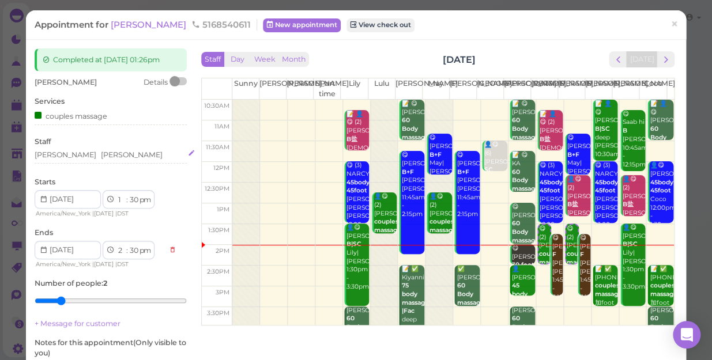
click at [78, 157] on div "Tom Helen" at bounding box center [111, 155] width 152 height 10
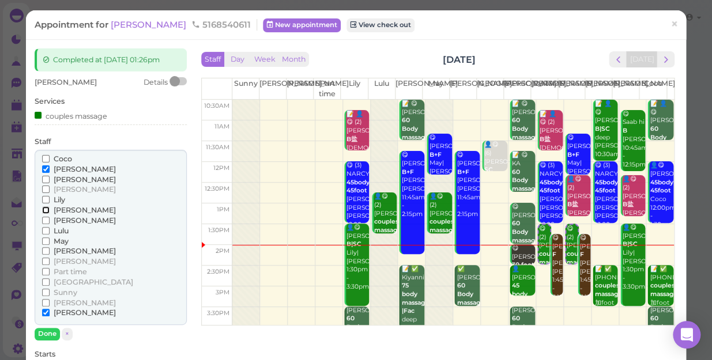
click at [43, 206] on input "[PERSON_NAME]" at bounding box center [45, 209] width 7 height 7
click at [45, 157] on input "Coco" at bounding box center [45, 158] width 7 height 7
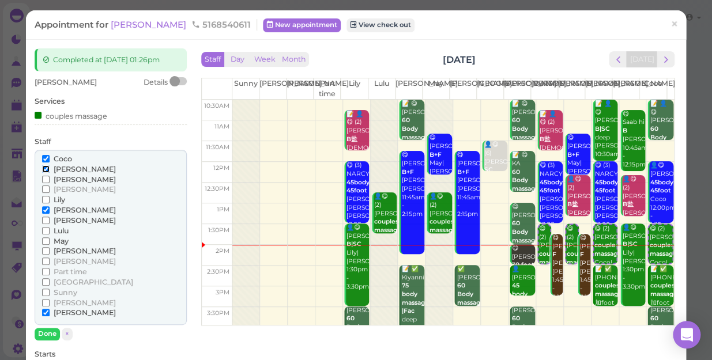
click at [46, 167] on input "[PERSON_NAME]" at bounding box center [45, 168] width 7 height 7
click at [45, 311] on input "[PERSON_NAME]" at bounding box center [45, 312] width 7 height 7
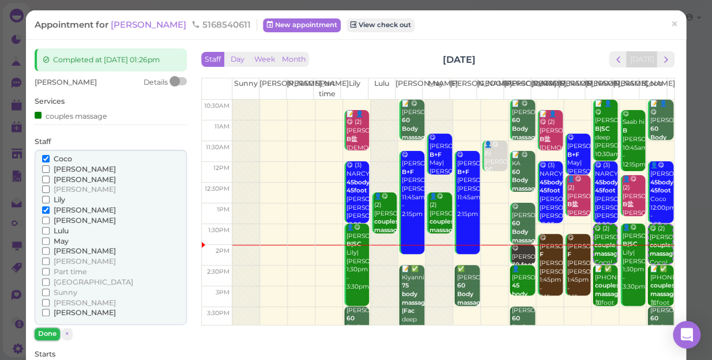
click at [45, 334] on button "Done" at bounding box center [47, 334] width 25 height 12
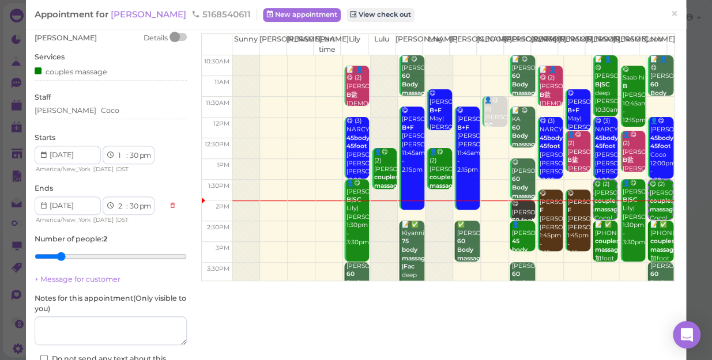
scroll to position [134, 0]
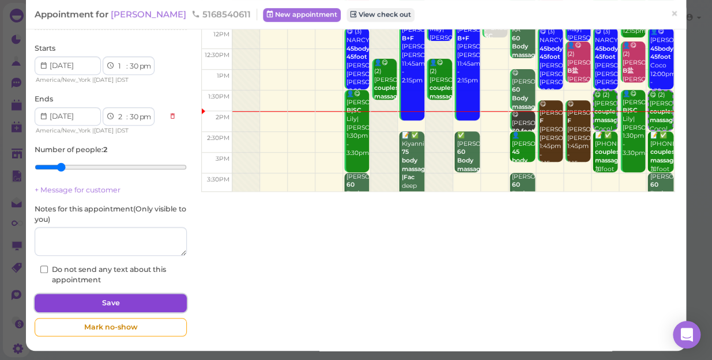
click at [144, 298] on button "Save" at bounding box center [111, 303] width 152 height 18
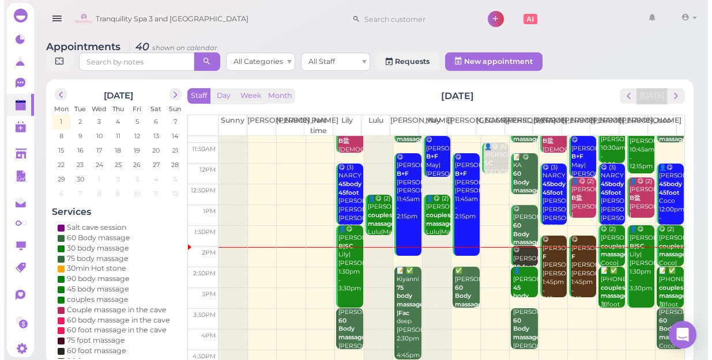
scroll to position [52, 0]
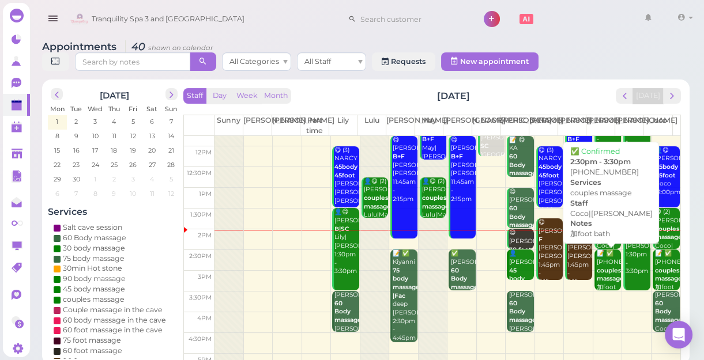
click at [606, 283] on b "couples massage" at bounding box center [609, 275] width 27 height 16
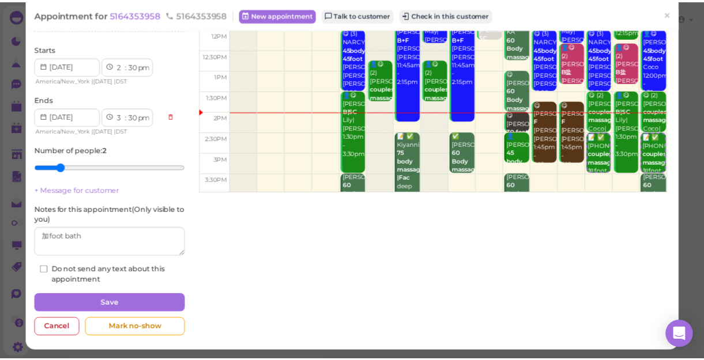
scroll to position [81, 0]
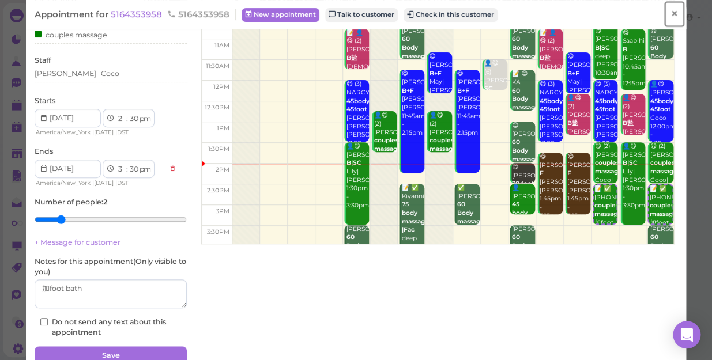
click at [670, 13] on span "×" at bounding box center [673, 14] width 7 height 16
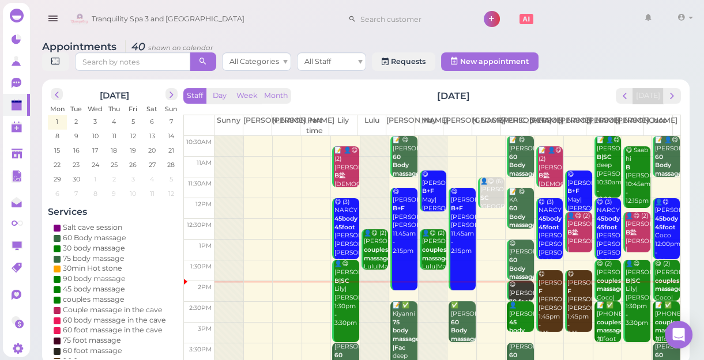
scroll to position [52, 0]
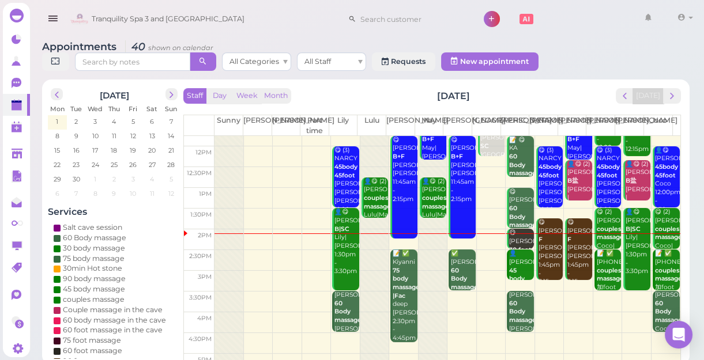
click at [544, 287] on td at bounding box center [447, 281] width 466 height 21
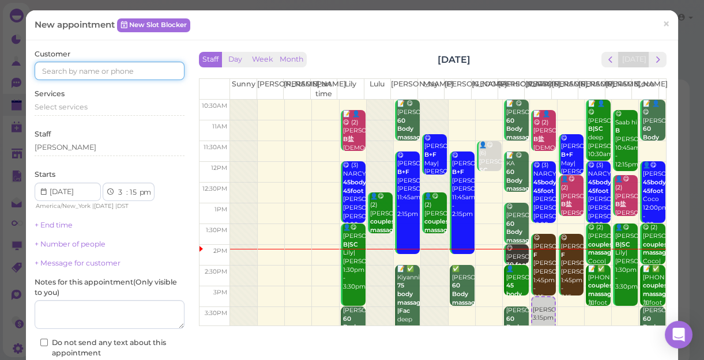
click at [144, 71] on input at bounding box center [110, 71] width 150 height 18
type input "4406548745"
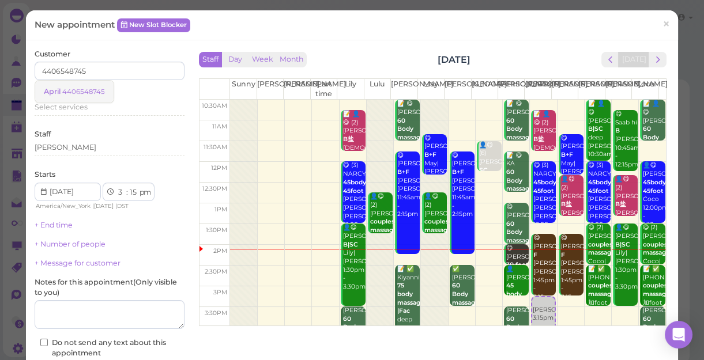
click at [96, 91] on small "4406548745" at bounding box center [83, 92] width 43 height 8
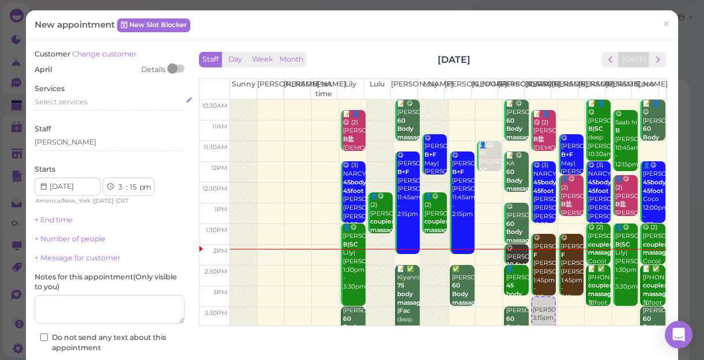
click at [87, 99] on div "Select services" at bounding box center [110, 102] width 150 height 10
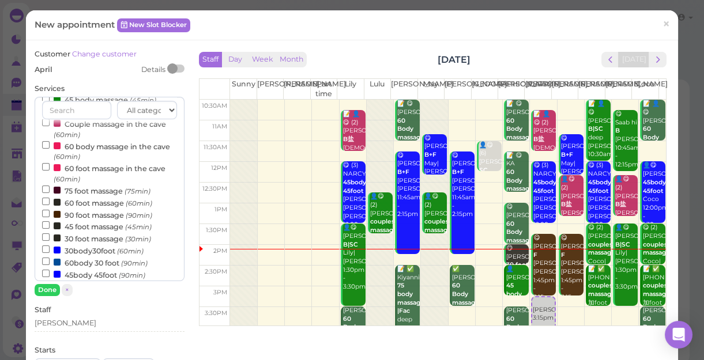
scroll to position [104, 0]
click at [45, 263] on input "60body 30 foot (90min)" at bounding box center [45, 260] width 7 height 7
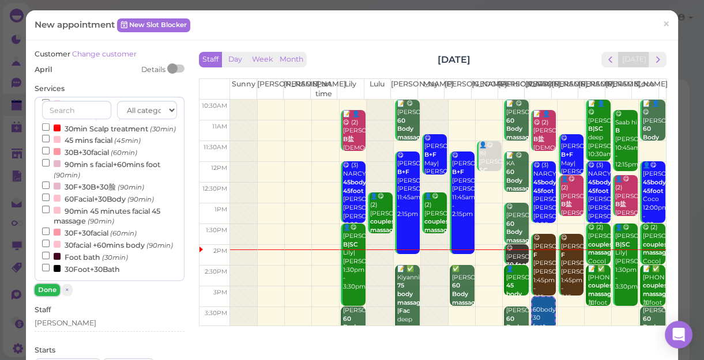
click at [46, 289] on button "Done" at bounding box center [47, 290] width 25 height 12
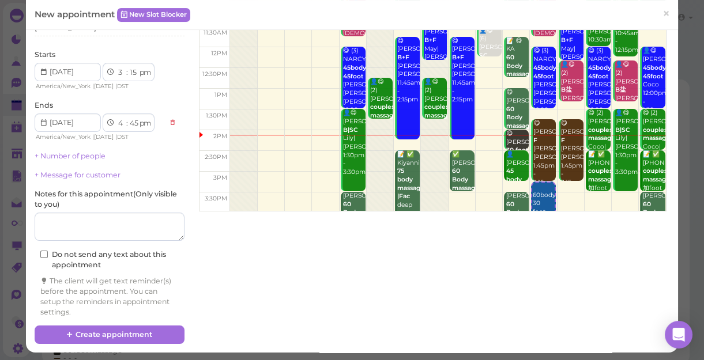
scroll to position [117, 0]
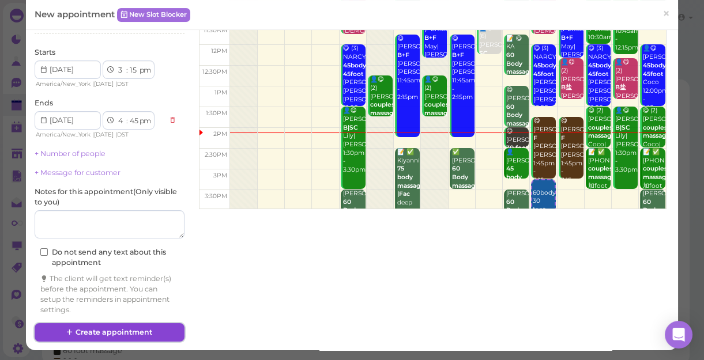
click at [130, 334] on button "Create appointment" at bounding box center [110, 332] width 150 height 18
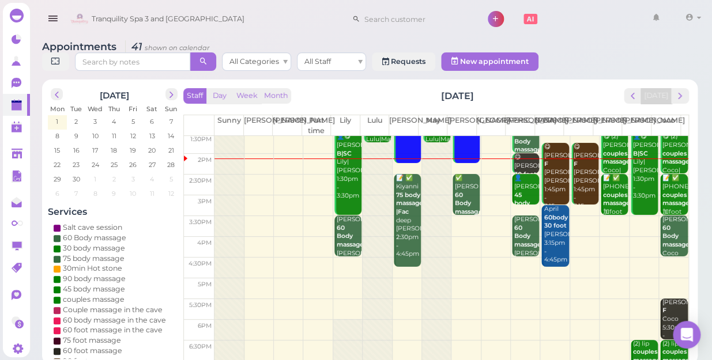
scroll to position [208, 0]
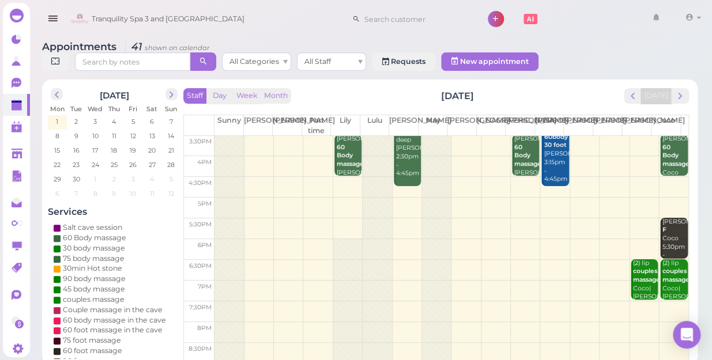
click at [518, 239] on td at bounding box center [451, 249] width 474 height 21
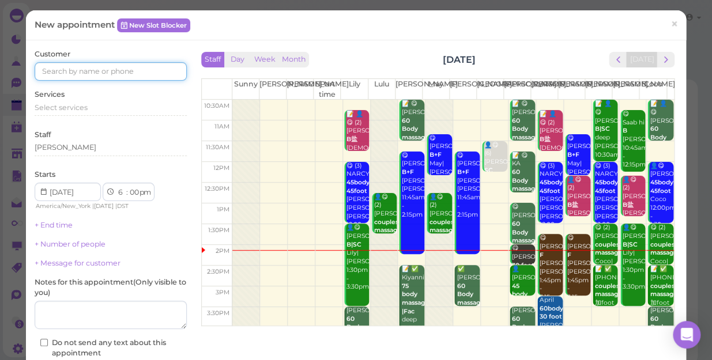
click at [143, 67] on input at bounding box center [111, 71] width 152 height 18
click at [143, 68] on input at bounding box center [111, 71] width 152 height 18
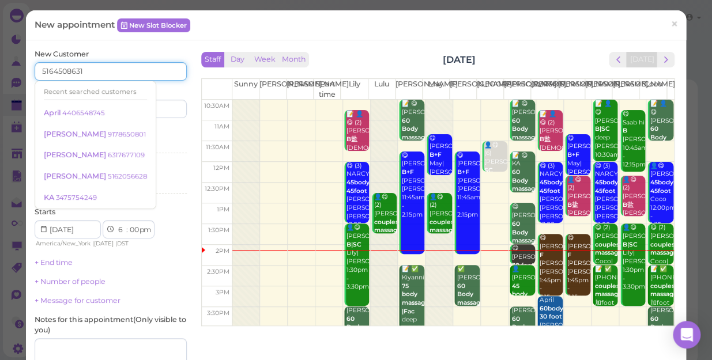
type input "5164508631"
click at [156, 136] on div "Services Select services" at bounding box center [111, 143] width 152 height 32
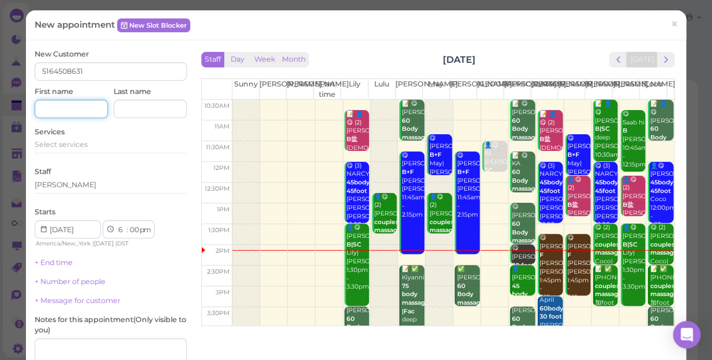
click at [83, 108] on input at bounding box center [71, 109] width 73 height 18
type input "Frank"
click at [89, 146] on div "Select services" at bounding box center [111, 144] width 152 height 10
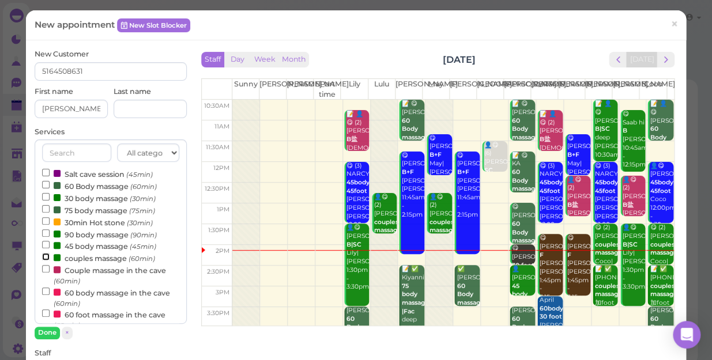
click at [43, 256] on input "couples massage (60min)" at bounding box center [45, 256] width 7 height 7
click at [40, 334] on button "Done" at bounding box center [47, 333] width 25 height 12
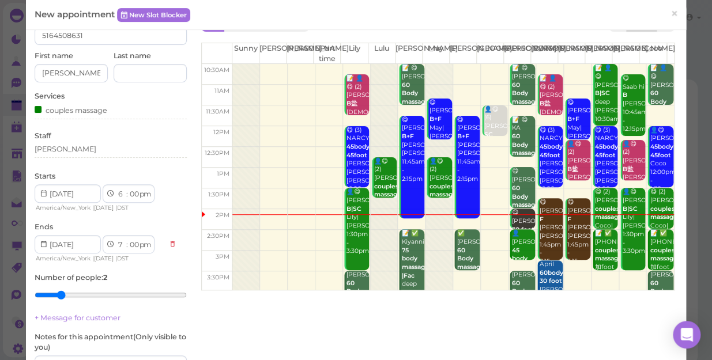
scroll to position [104, 0]
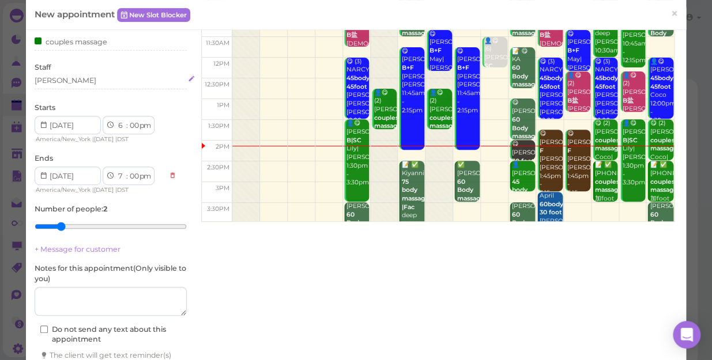
click at [69, 81] on div "[PERSON_NAME]" at bounding box center [111, 80] width 152 height 10
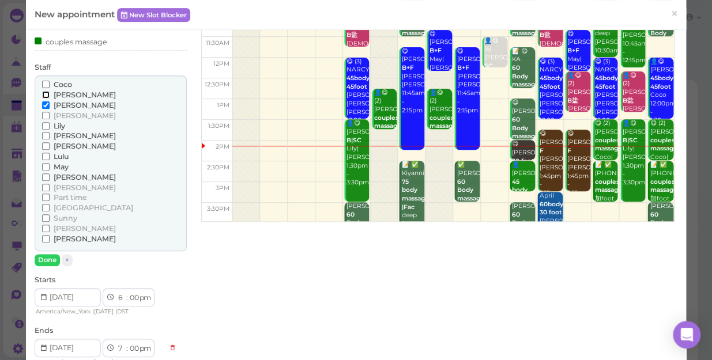
click at [45, 93] on input "[PERSON_NAME]" at bounding box center [45, 94] width 7 height 7
click at [47, 259] on button "Done" at bounding box center [47, 260] width 25 height 12
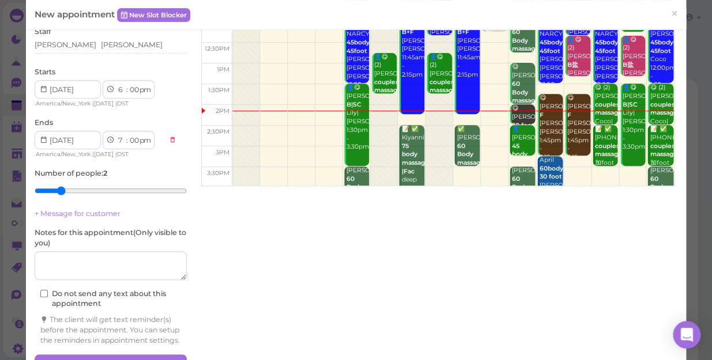
scroll to position [181, 0]
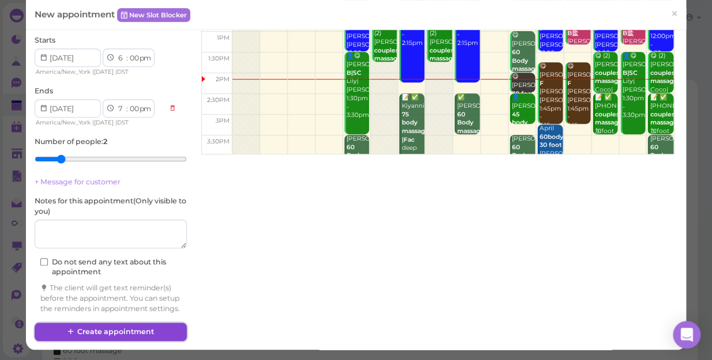
click at [150, 328] on button "Create appointment" at bounding box center [111, 332] width 152 height 18
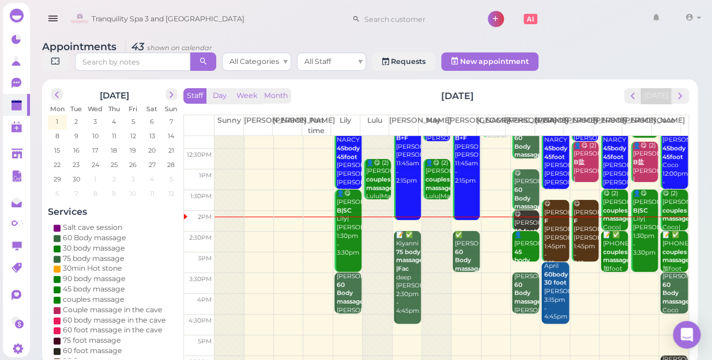
scroll to position [52, 0]
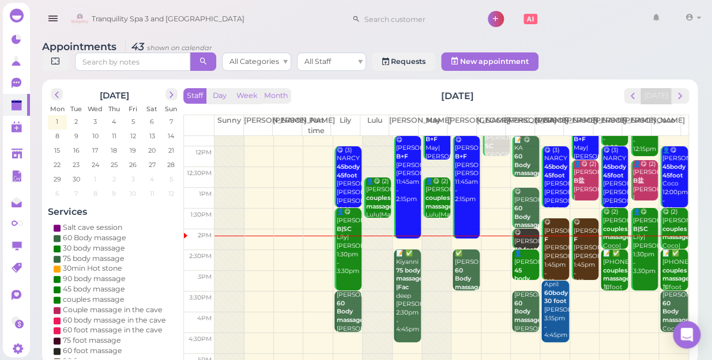
click at [636, 292] on td at bounding box center [451, 302] width 474 height 21
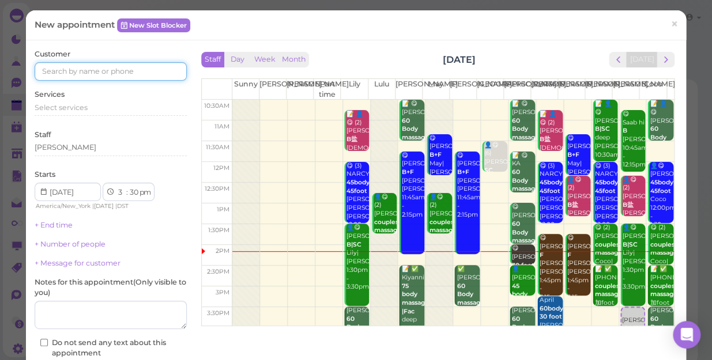
click at [162, 71] on input at bounding box center [111, 71] width 152 height 18
type input "3478379707"
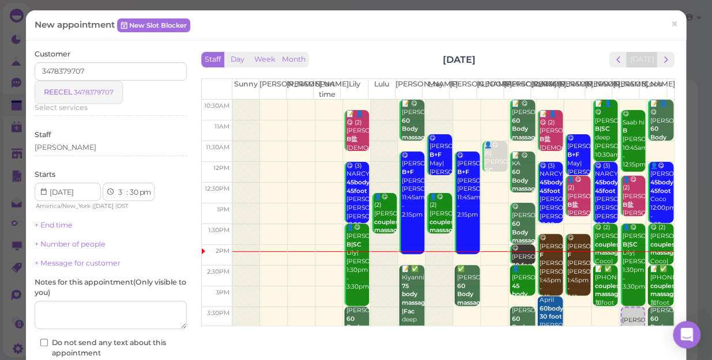
click at [103, 91] on small "3478379707" at bounding box center [94, 92] width 40 height 8
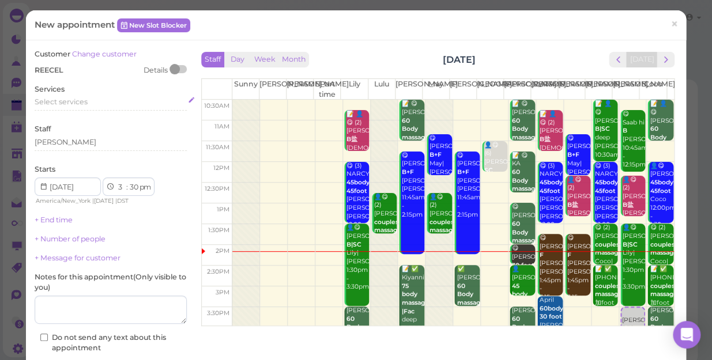
click at [88, 101] on div "Select services" at bounding box center [111, 102] width 152 height 10
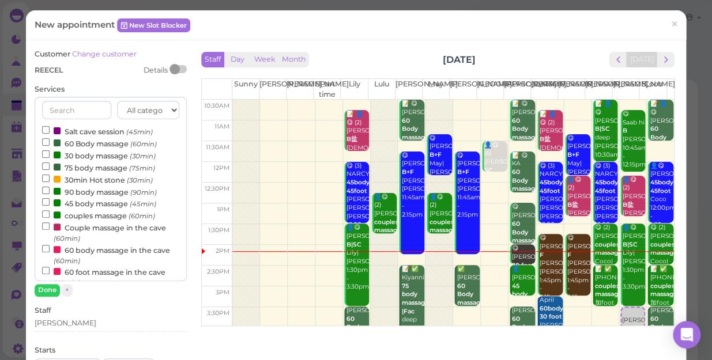
click at [93, 143] on label "60 Body massage (60min)" at bounding box center [99, 143] width 115 height 12
click at [50, 143] on input "60 Body massage (60min)" at bounding box center [45, 141] width 7 height 7
click at [51, 288] on button "Done" at bounding box center [47, 290] width 25 height 12
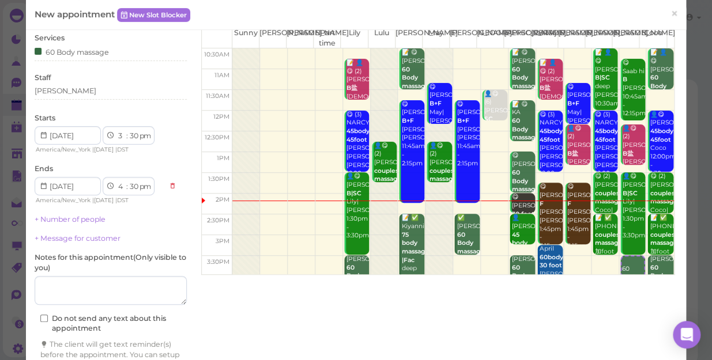
scroll to position [117, 0]
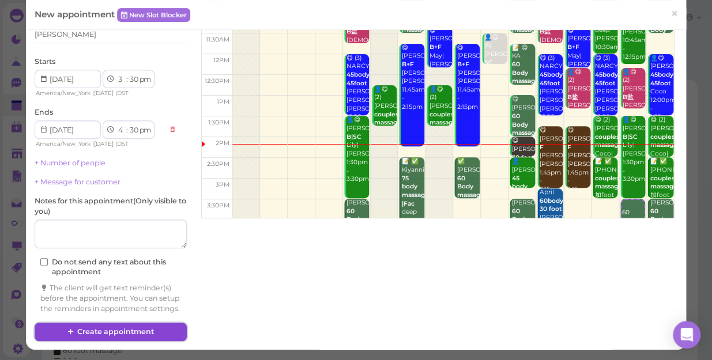
click at [150, 334] on button "Create appointment" at bounding box center [111, 332] width 152 height 18
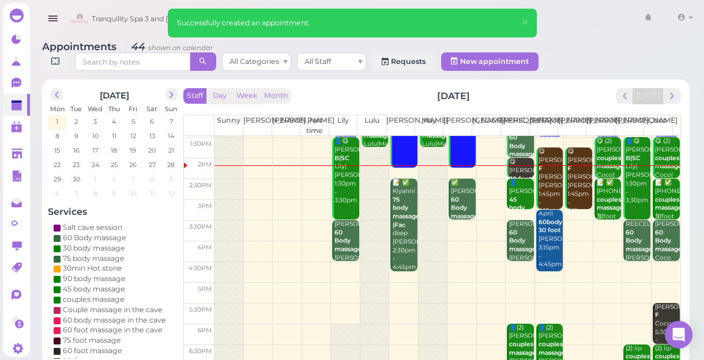
scroll to position [104, 0]
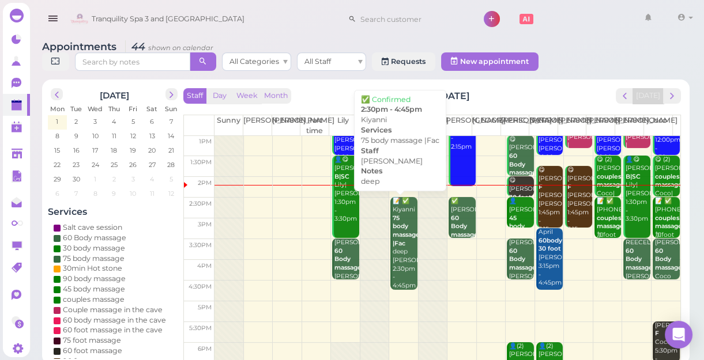
click at [401, 258] on div "📝 ✅ Kiyanni 75 body massage |Fac deep Lisa 2:30pm - 4:45pm" at bounding box center [404, 243] width 25 height 93
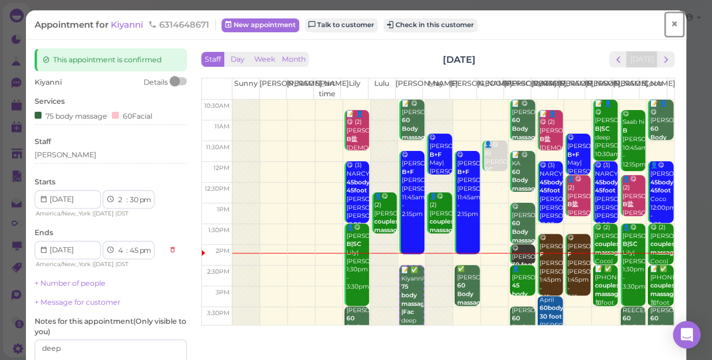
click at [670, 27] on span "×" at bounding box center [673, 24] width 7 height 16
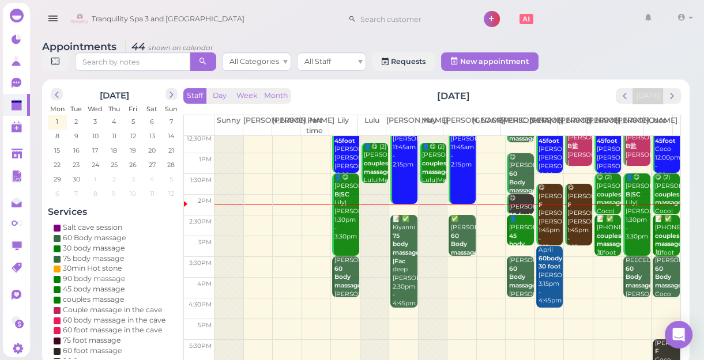
scroll to position [104, 0]
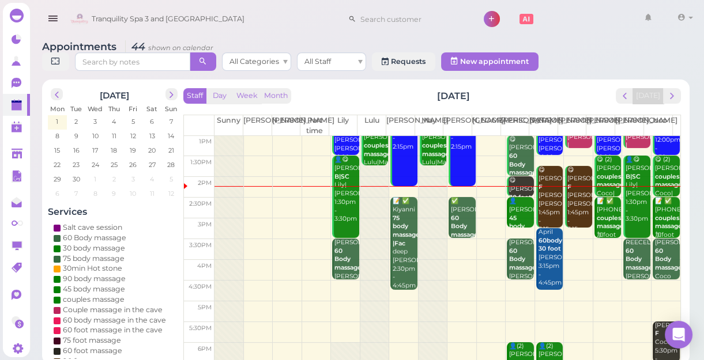
click at [453, 260] on td at bounding box center [447, 270] width 466 height 21
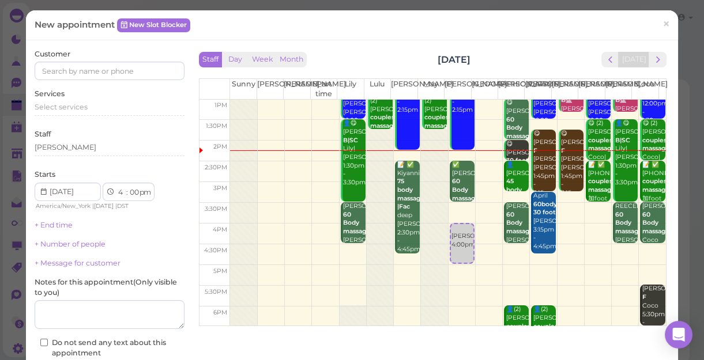
click at [586, 225] on td at bounding box center [448, 234] width 436 height 21
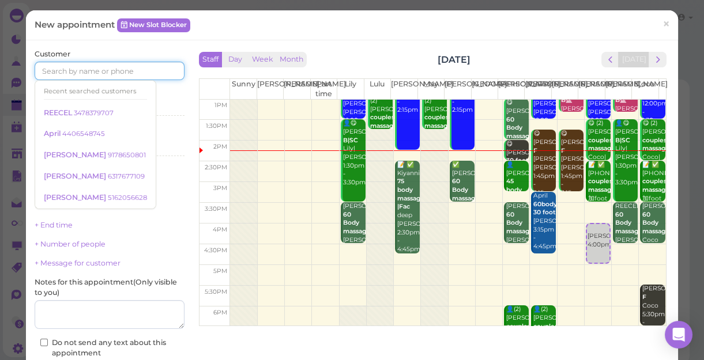
click at [138, 75] on input at bounding box center [110, 71] width 150 height 18
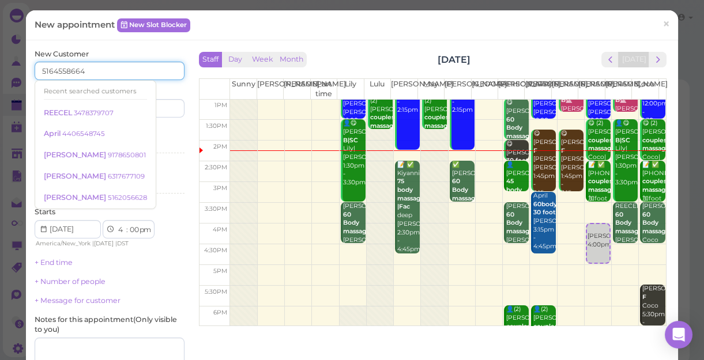
type input "5164558664"
click at [158, 128] on div "Services Select services" at bounding box center [110, 142] width 150 height 32
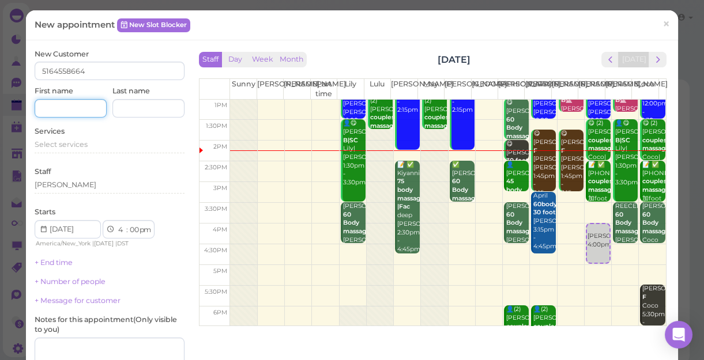
click at [84, 109] on input at bounding box center [71, 108] width 72 height 18
type input "maya"
click at [85, 145] on span "Select services" at bounding box center [61, 144] width 53 height 9
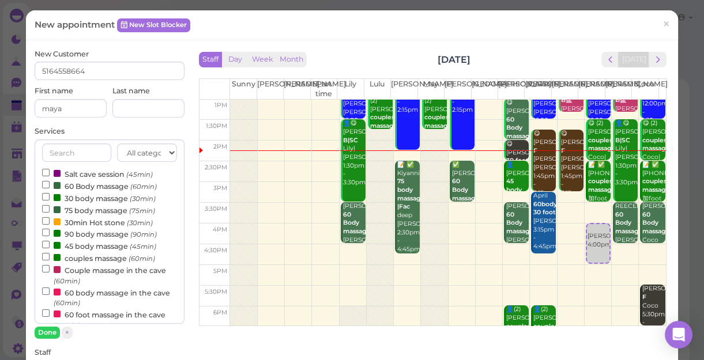
click at [85, 184] on label "60 Body massage (60min)" at bounding box center [99, 186] width 115 height 12
click at [50, 184] on input "60 Body massage (60min)" at bounding box center [45, 184] width 7 height 7
click at [40, 331] on button "Done" at bounding box center [47, 333] width 25 height 12
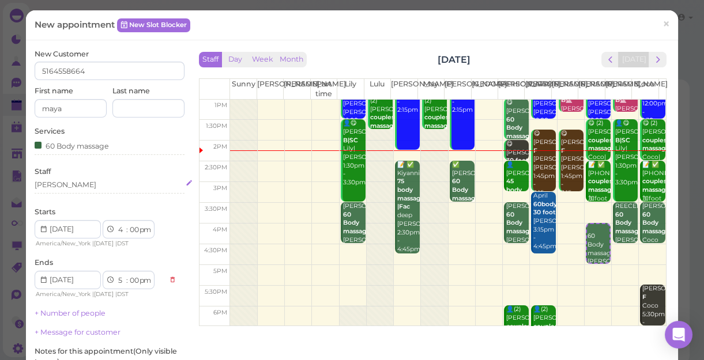
click at [63, 185] on div "[PERSON_NAME]" at bounding box center [110, 185] width 150 height 10
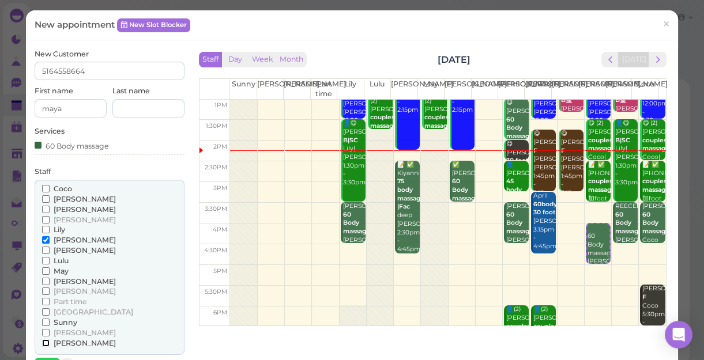
click at [44, 340] on input "[PERSON_NAME]" at bounding box center [45, 342] width 7 height 7
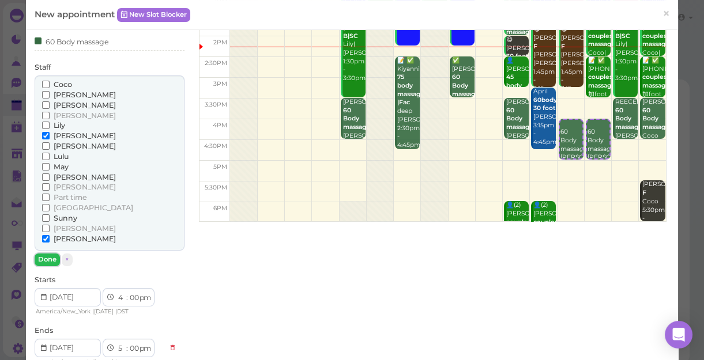
click at [51, 255] on button "Done" at bounding box center [47, 260] width 25 height 12
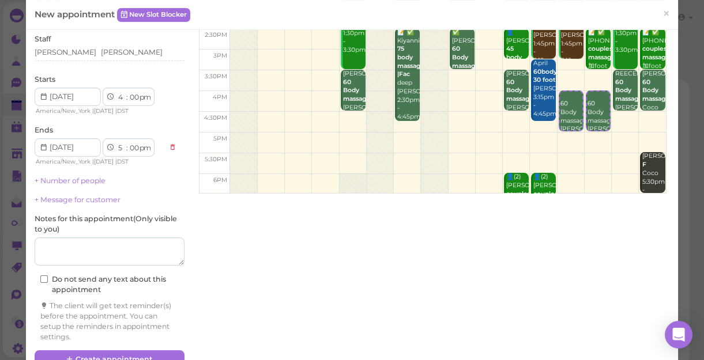
scroll to position [160, 0]
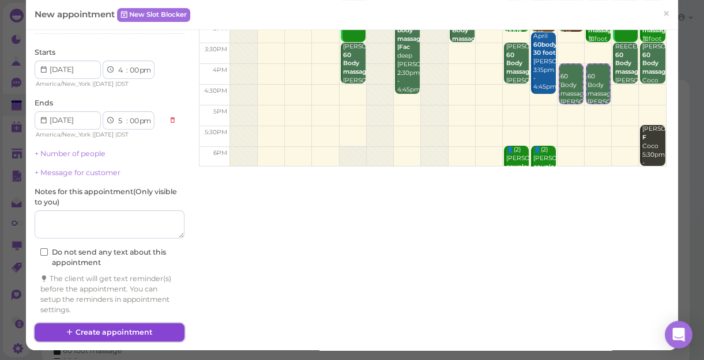
click at [142, 330] on button "Create appointment" at bounding box center [110, 332] width 150 height 18
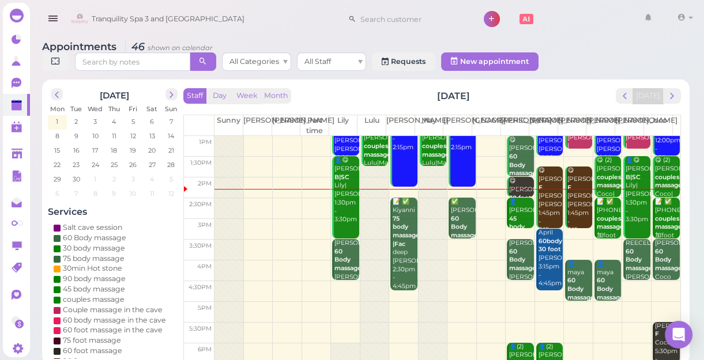
scroll to position [104, 0]
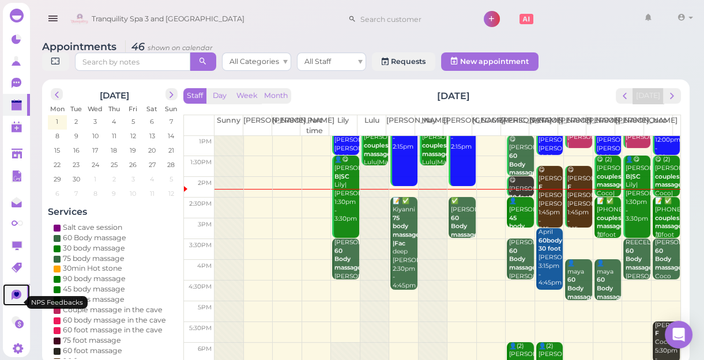
click at [17, 297] on icon at bounding box center [16, 294] width 5 height 5
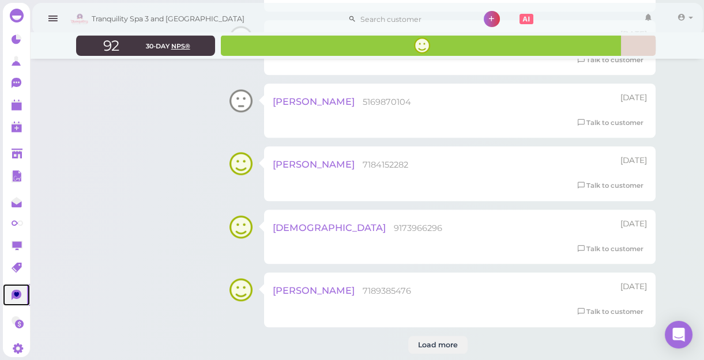
scroll to position [1990, 0]
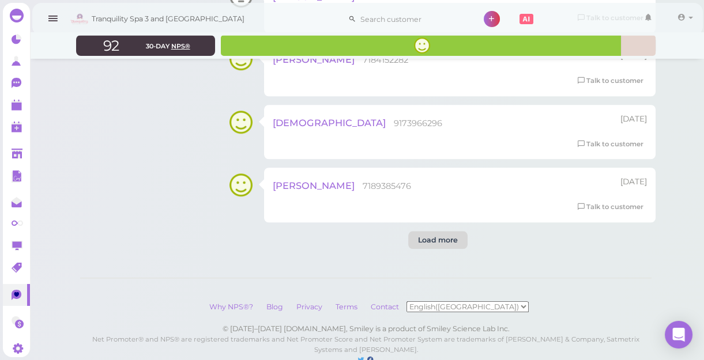
click at [441, 239] on div "Load more" at bounding box center [437, 240] width 59 height 18
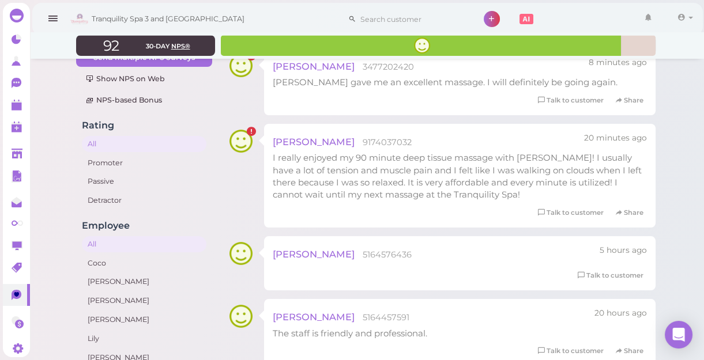
scroll to position [0, 0]
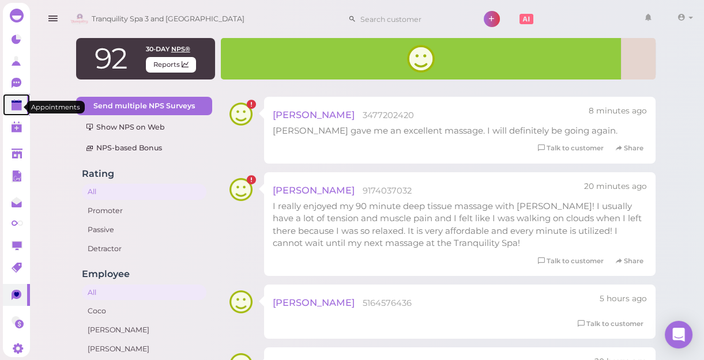
click at [17, 110] on polygon at bounding box center [17, 107] width 10 height 8
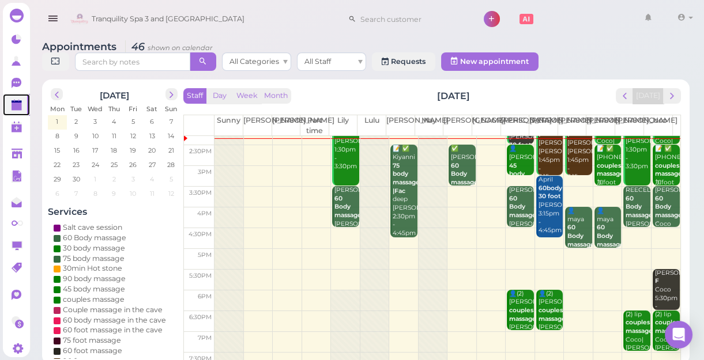
scroll to position [52, 0]
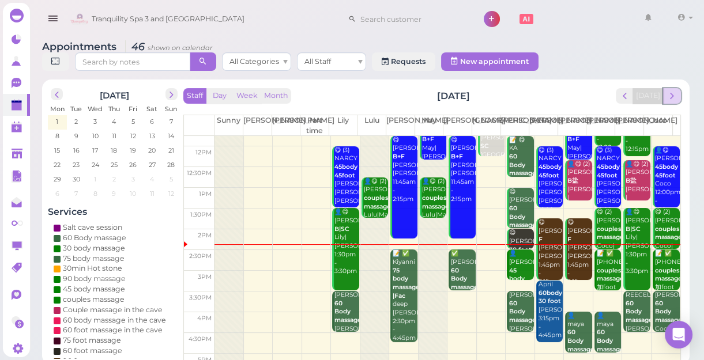
click at [673, 99] on span "next" at bounding box center [671, 95] width 11 height 11
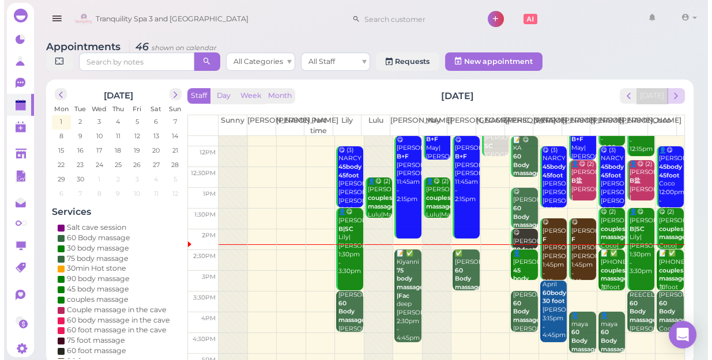
scroll to position [0, 0]
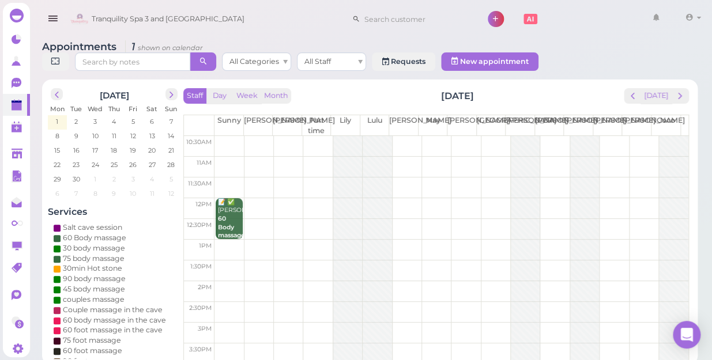
click at [425, 281] on td at bounding box center [451, 291] width 474 height 21
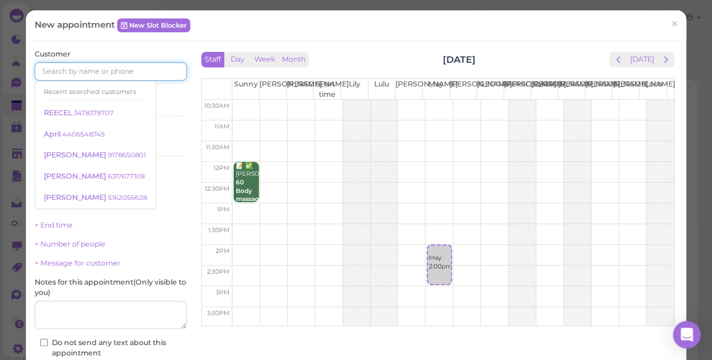
click at [124, 75] on input at bounding box center [111, 71] width 152 height 18
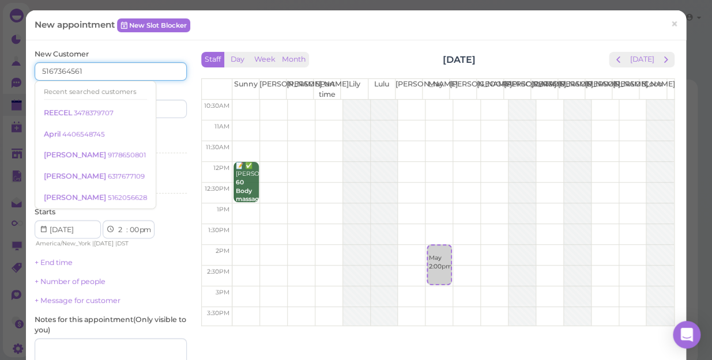
type input "5167364561"
click at [167, 130] on div "Services Select services" at bounding box center [111, 143] width 152 height 32
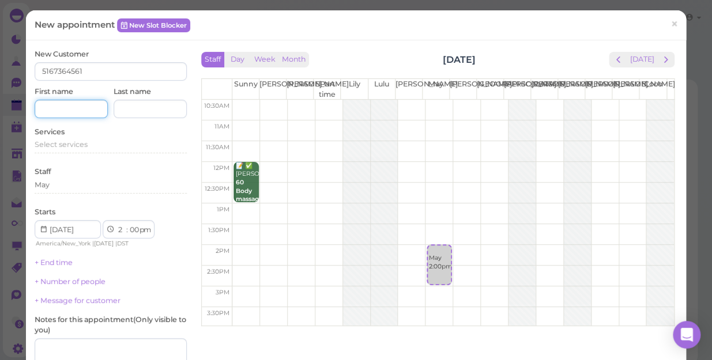
click at [86, 112] on input at bounding box center [71, 109] width 73 height 18
type input "Sydney"
click at [89, 144] on div "Select services" at bounding box center [111, 144] width 152 height 10
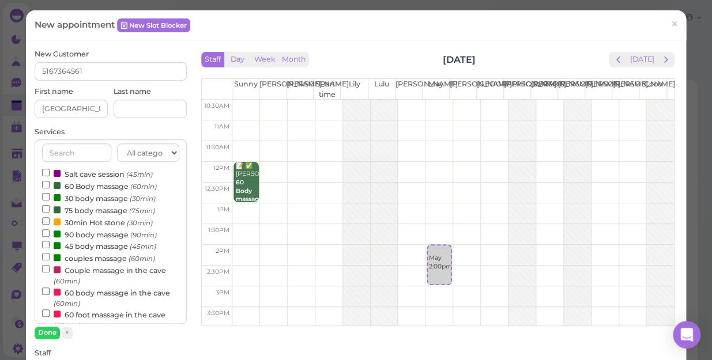
click at [75, 260] on label "couples massage (60min)" at bounding box center [98, 258] width 113 height 12
click at [50, 260] on input "couples massage (60min)" at bounding box center [45, 256] width 7 height 7
click at [49, 328] on button "Done" at bounding box center [47, 333] width 25 height 12
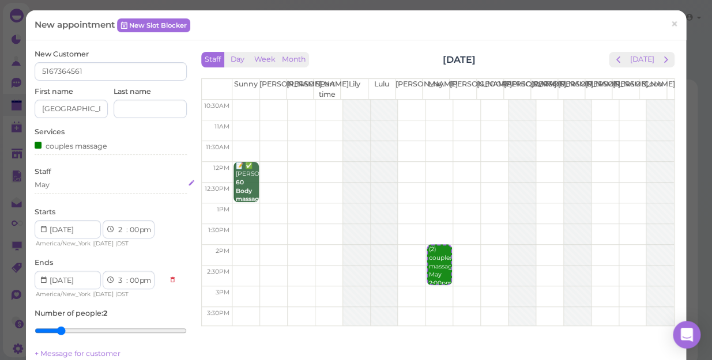
click at [55, 184] on div "May" at bounding box center [111, 185] width 152 height 10
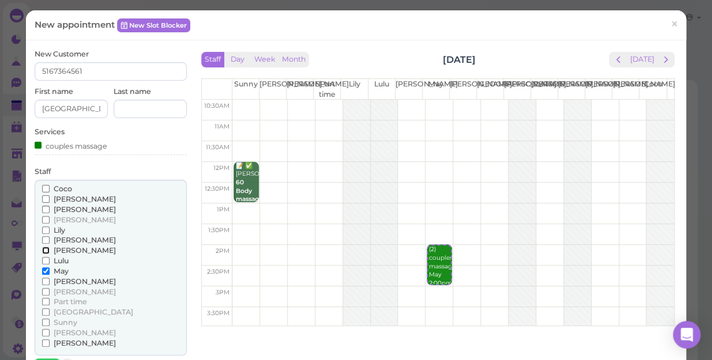
click at [44, 249] on input "[PERSON_NAME]" at bounding box center [45, 250] width 7 height 7
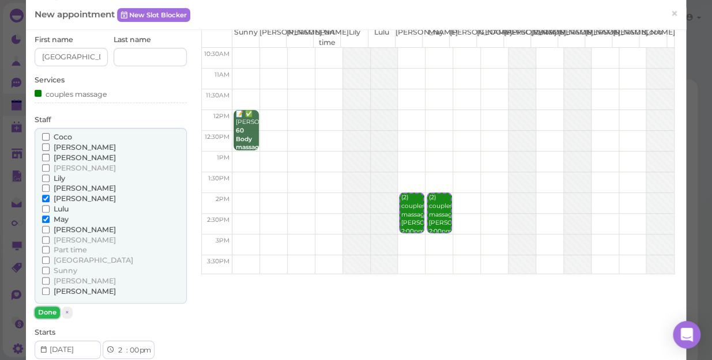
click at [48, 308] on button "Done" at bounding box center [47, 313] width 25 height 12
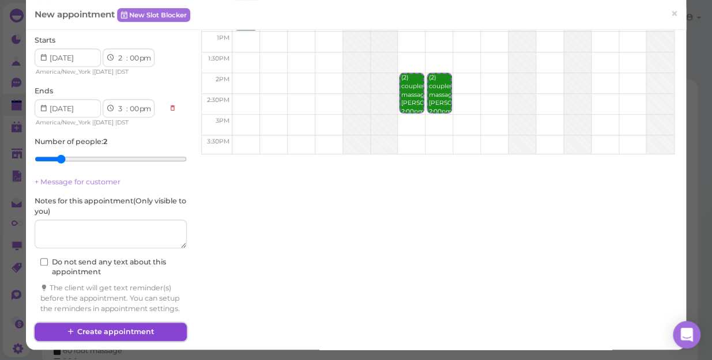
click at [151, 331] on button "Create appointment" at bounding box center [111, 332] width 152 height 18
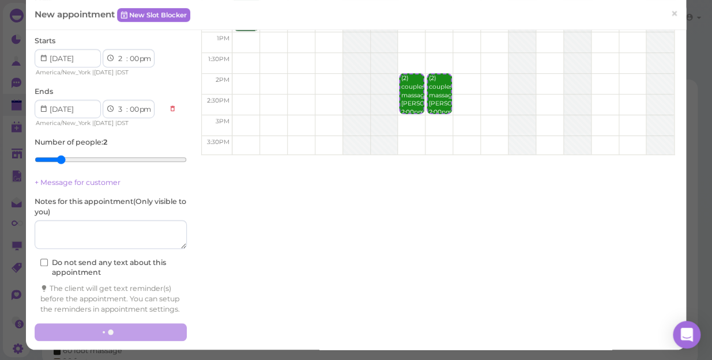
scroll to position [180, 0]
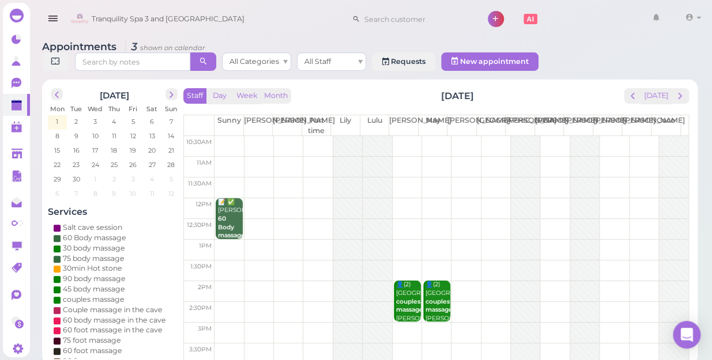
click at [403, 198] on td at bounding box center [451, 208] width 474 height 21
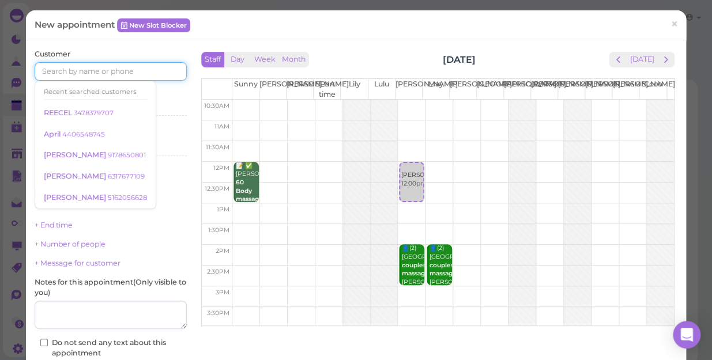
click at [135, 69] on input at bounding box center [111, 71] width 152 height 18
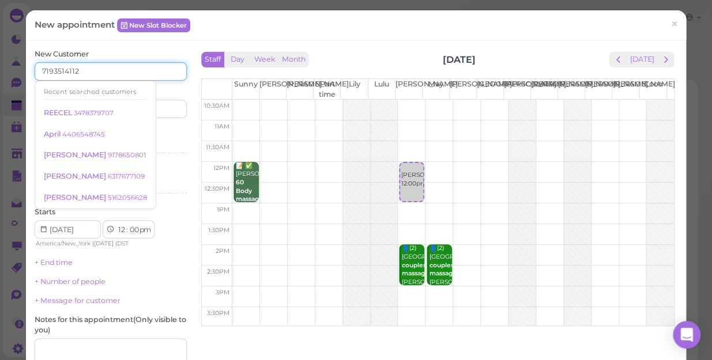
type input "7193514112"
click at [154, 137] on div "Services Select services" at bounding box center [111, 143] width 152 height 32
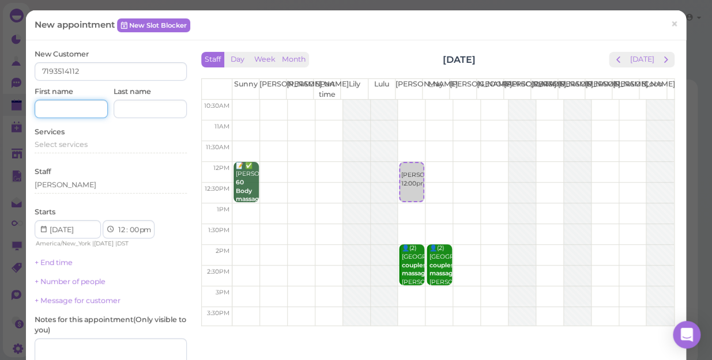
click at [78, 109] on input at bounding box center [71, 109] width 73 height 18
type input "Gina"
click at [162, 212] on div "Starts 1 2 3 4 5 6 7 8 9 10 11 12 : 00 05 10 15 20 25 30 35 40 45 50 55 am pm A…" at bounding box center [111, 228] width 152 height 42
click at [87, 148] on div "Select services" at bounding box center [111, 144] width 152 height 10
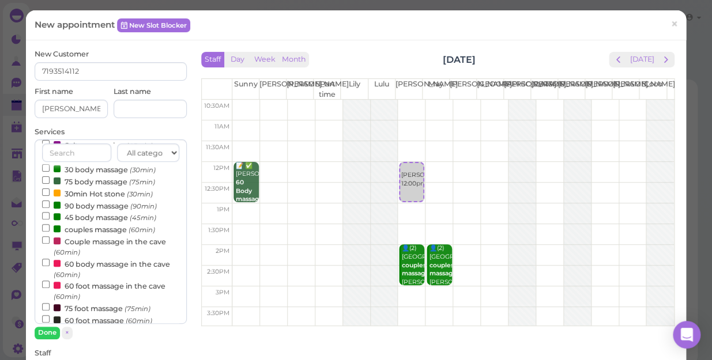
scroll to position [52, 0]
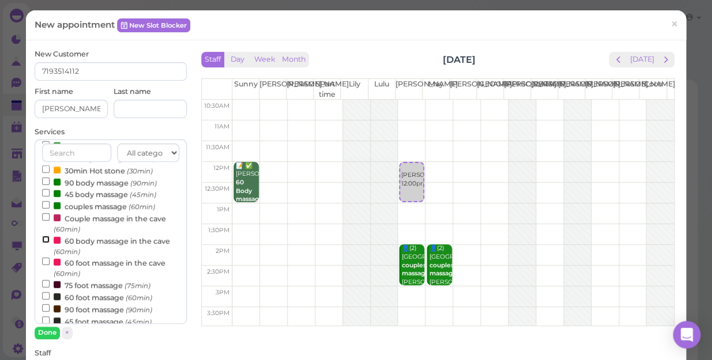
click at [43, 240] on input "60 body massage in the cave (60min)" at bounding box center [45, 239] width 7 height 7
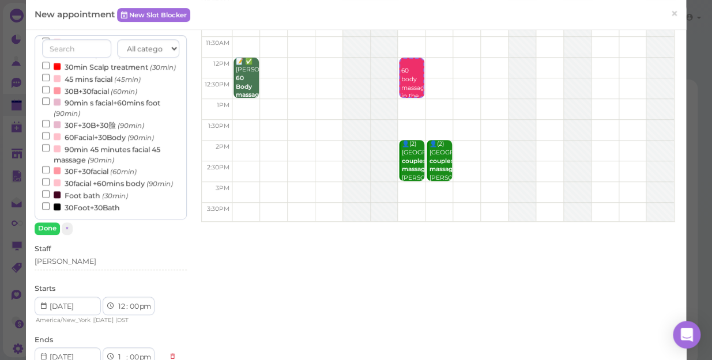
scroll to position [318, 0]
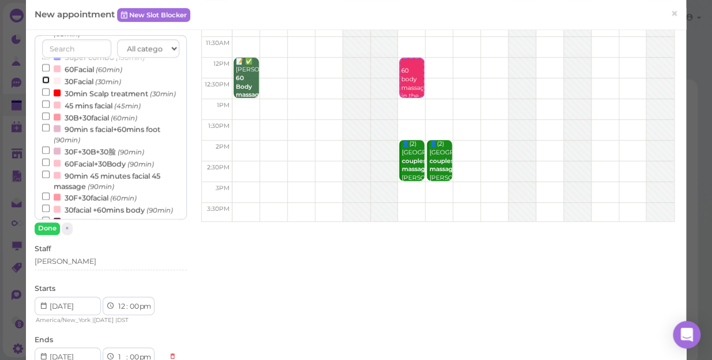
click at [43, 81] on input "30Facial (30min)" at bounding box center [45, 79] width 7 height 7
select select "30"
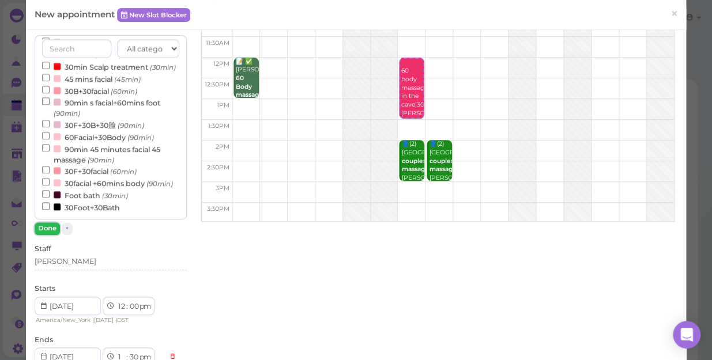
click at [48, 228] on button "Done" at bounding box center [47, 228] width 25 height 12
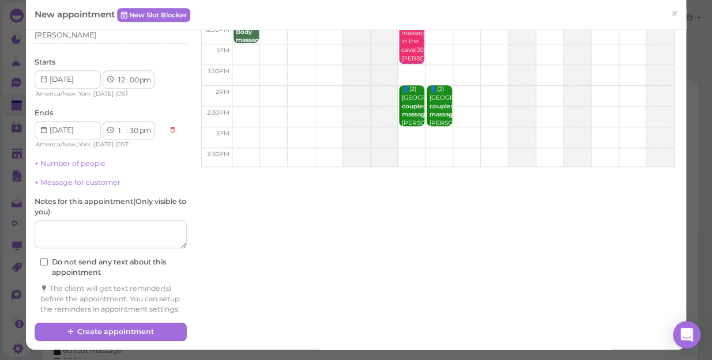
scroll to position [169, 0]
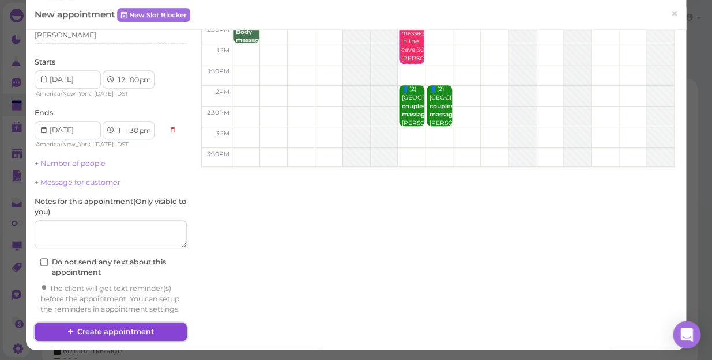
click at [167, 334] on button "Create appointment" at bounding box center [111, 332] width 152 height 18
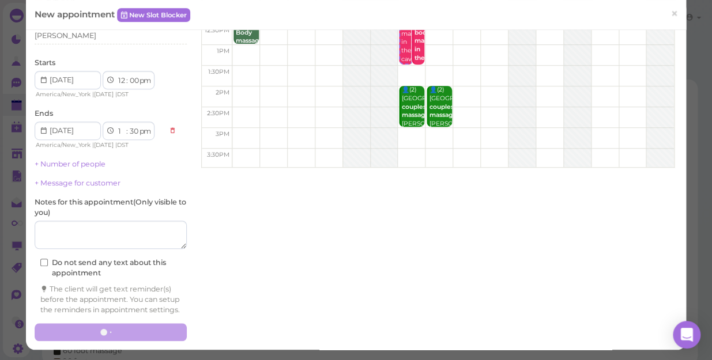
scroll to position [0, 0]
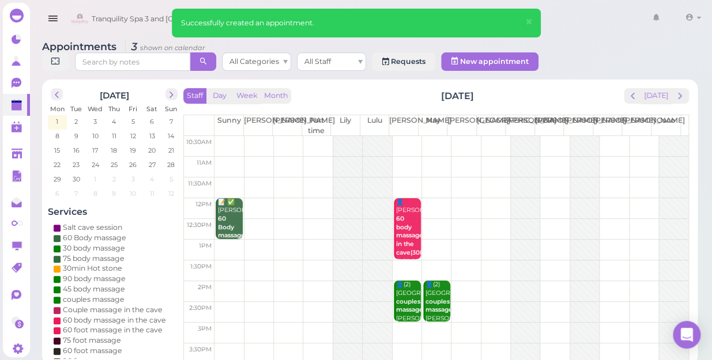
click at [431, 198] on td at bounding box center [451, 208] width 474 height 21
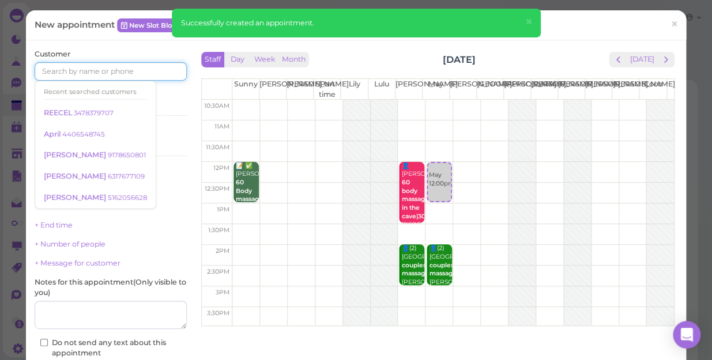
click at [129, 69] on input at bounding box center [111, 71] width 152 height 18
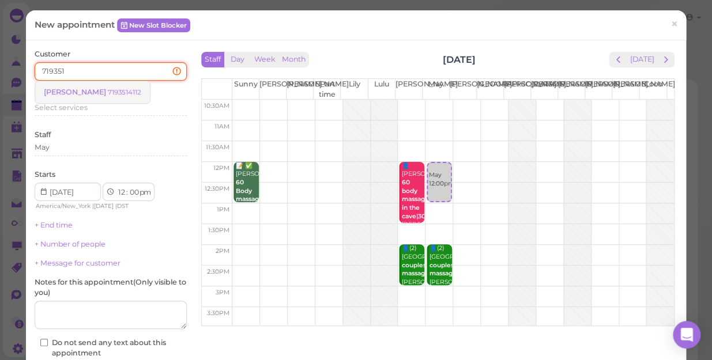
type input "719351"
click at [108, 92] on small "7193514112" at bounding box center [124, 92] width 33 height 8
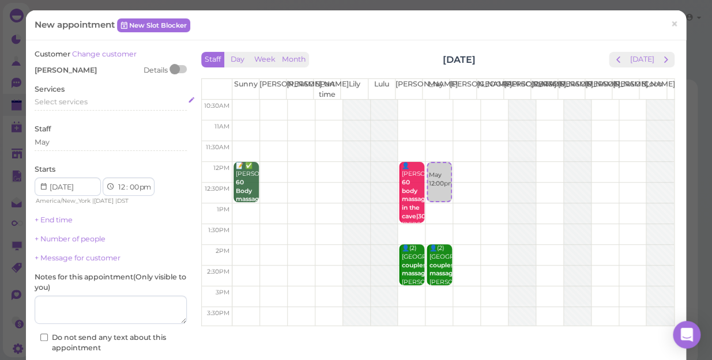
click at [86, 97] on span "Select services" at bounding box center [61, 101] width 53 height 9
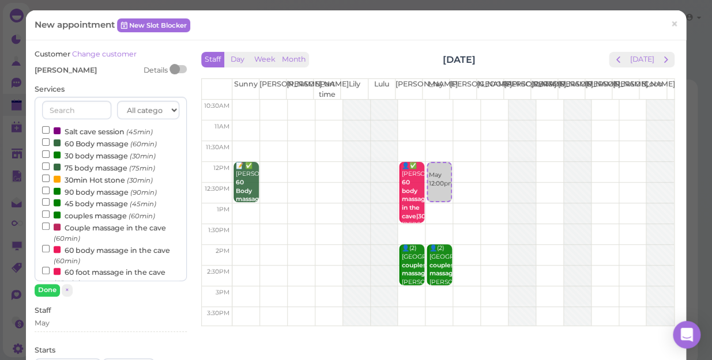
click at [80, 133] on label "Salt cave session (45min)" at bounding box center [97, 131] width 111 height 12
click at [50, 133] on input "Salt cave session (45min)" at bounding box center [45, 129] width 7 height 7
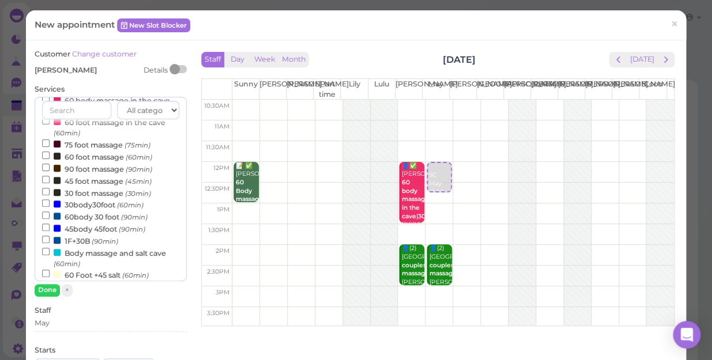
scroll to position [209, 0]
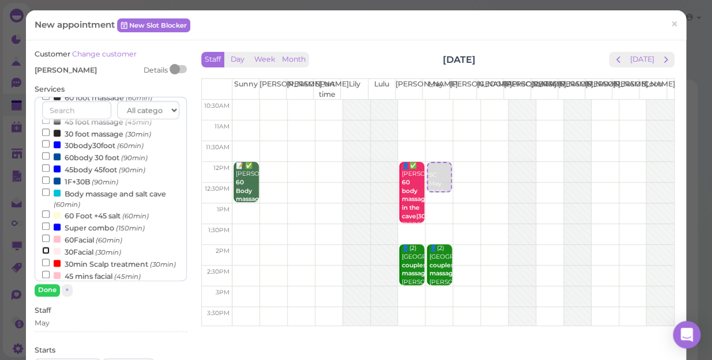
click at [45, 252] on input "30Facial (30min)" at bounding box center [45, 250] width 7 height 7
select select "1"
select select "15"
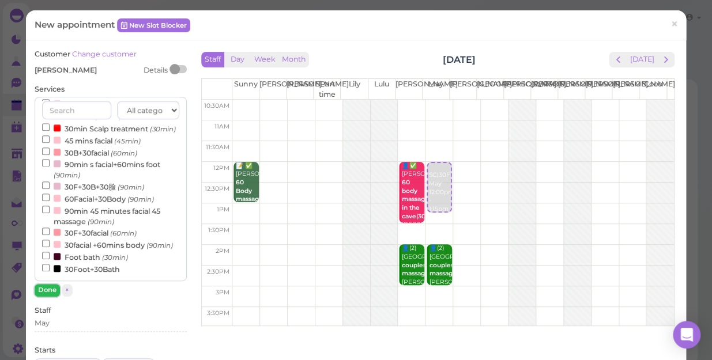
click at [46, 290] on button "Done" at bounding box center [47, 290] width 25 height 12
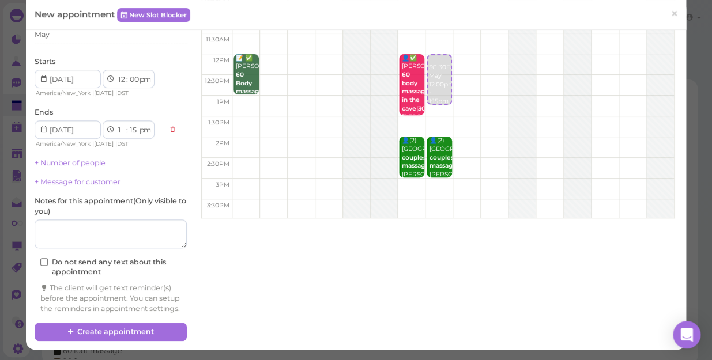
scroll to position [117, 0]
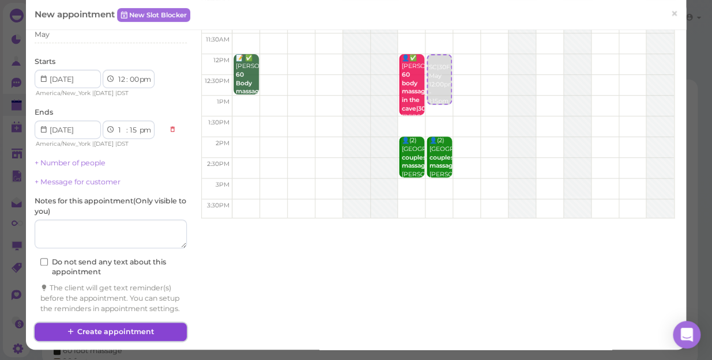
click at [161, 330] on button "Create appointment" at bounding box center [111, 332] width 152 height 18
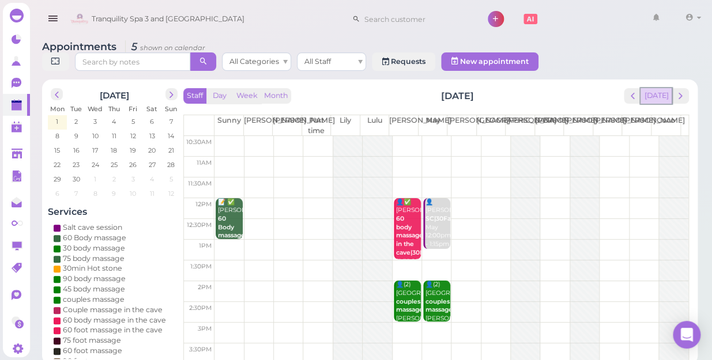
click at [661, 88] on button "[DATE]" at bounding box center [655, 96] width 31 height 16
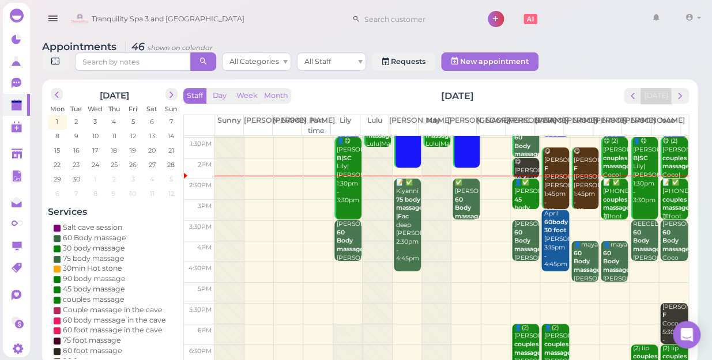
scroll to position [104, 0]
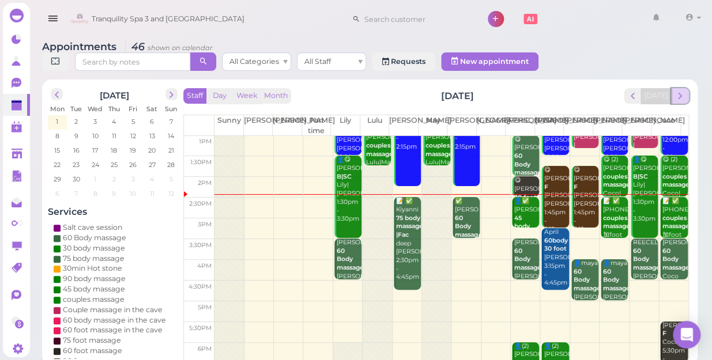
click at [680, 90] on span "next" at bounding box center [679, 95] width 11 height 11
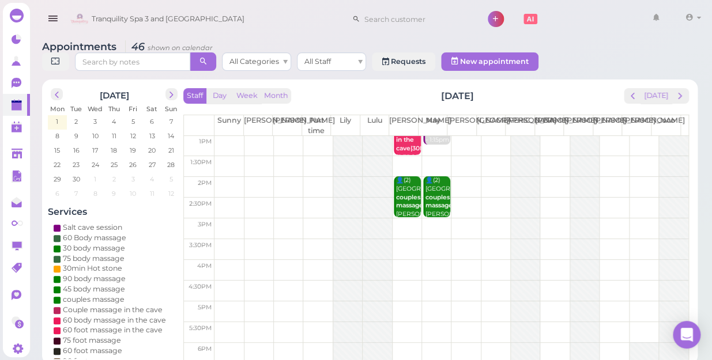
scroll to position [0, 0]
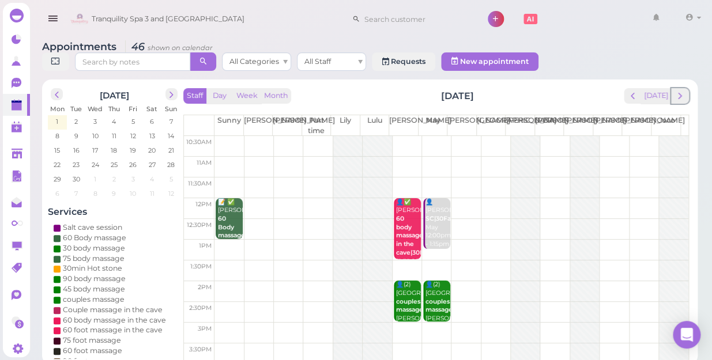
click at [680, 90] on span "next" at bounding box center [679, 95] width 11 height 11
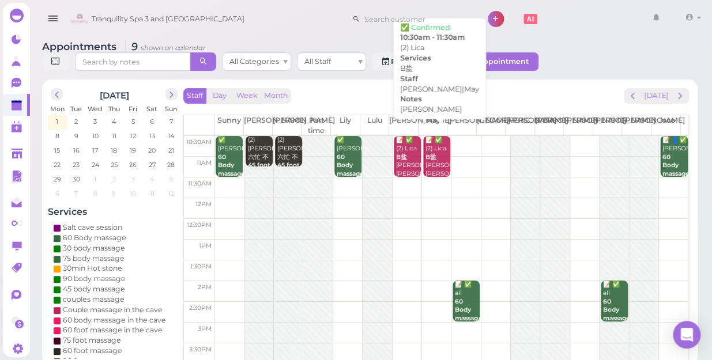
click at [430, 153] on div "📝 ✅ (2) Lica B盐 lisa may Lisa|May 10:30am - 11:30am" at bounding box center [437, 170] width 25 height 68
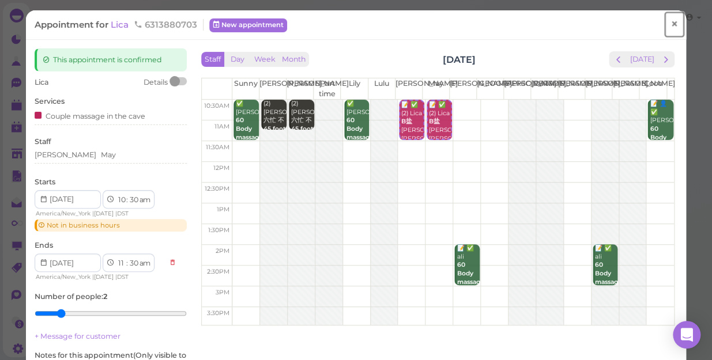
click at [670, 27] on span "×" at bounding box center [673, 24] width 7 height 16
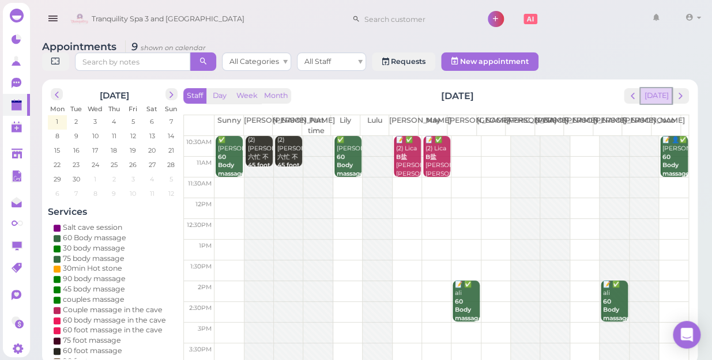
click at [663, 88] on button "[DATE]" at bounding box center [655, 96] width 31 height 16
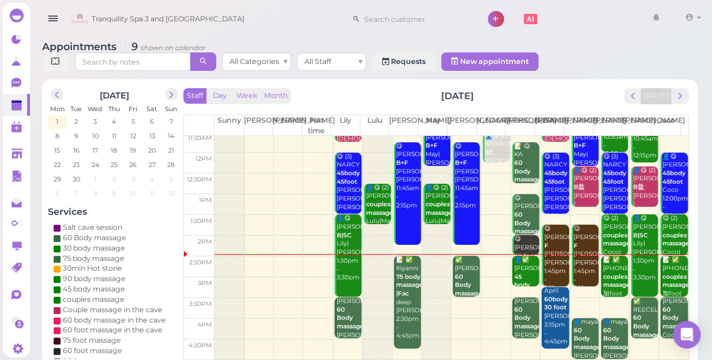
scroll to position [104, 0]
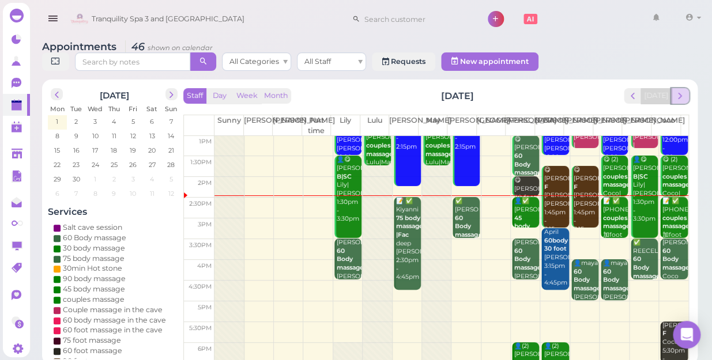
click at [683, 90] on span "next" at bounding box center [679, 95] width 11 height 11
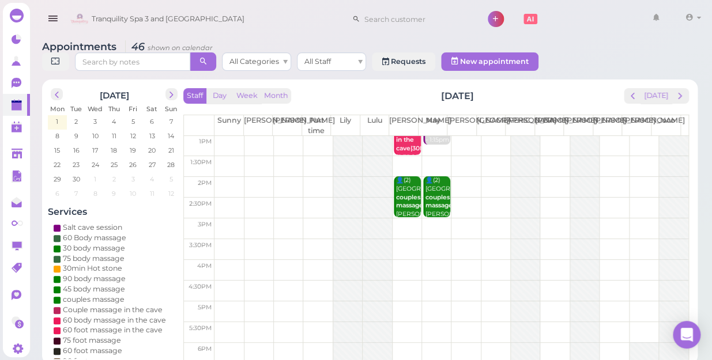
scroll to position [0, 0]
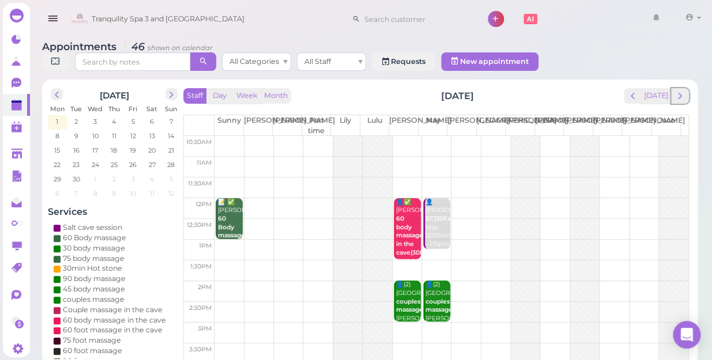
click at [683, 90] on span "next" at bounding box center [679, 95] width 11 height 11
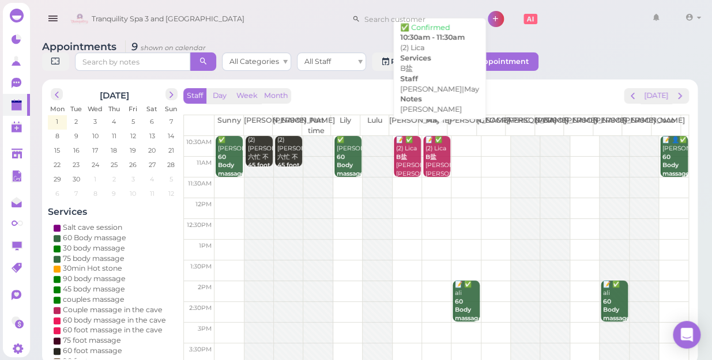
click at [425, 152] on div "📝 ✅ (2) Lica B盐 lisa may Lisa|May 10:30am - 11:30am" at bounding box center [437, 170] width 25 height 68
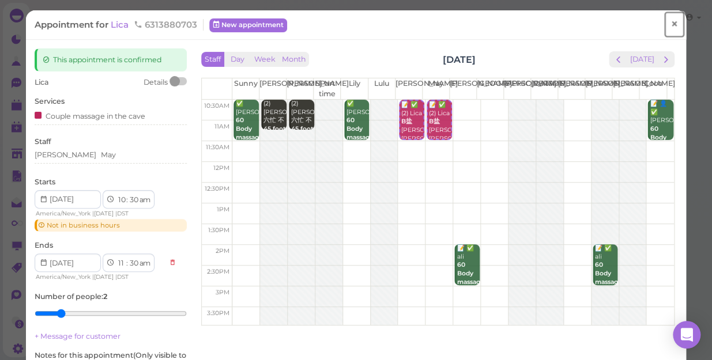
click at [670, 25] on span "×" at bounding box center [673, 24] width 7 height 16
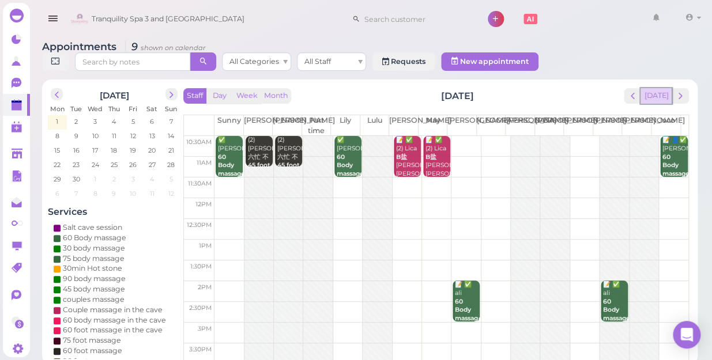
click at [659, 88] on button "[DATE]" at bounding box center [655, 96] width 31 height 16
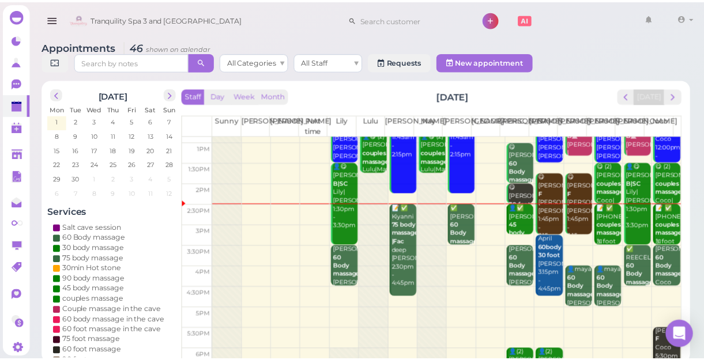
scroll to position [104, 0]
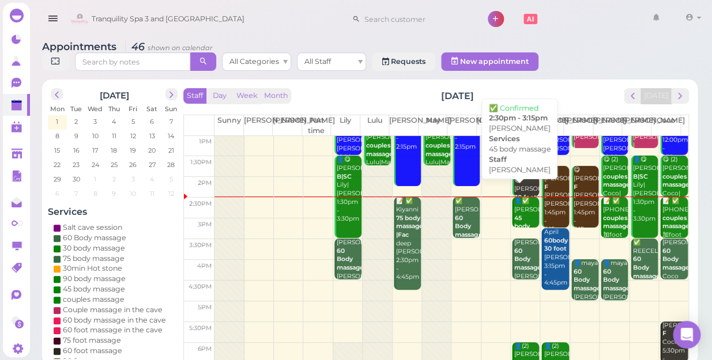
click at [516, 207] on div "👤✅ Judson 45 body massage Jessica 2:30pm - 3:15pm" at bounding box center [525, 235] width 25 height 76
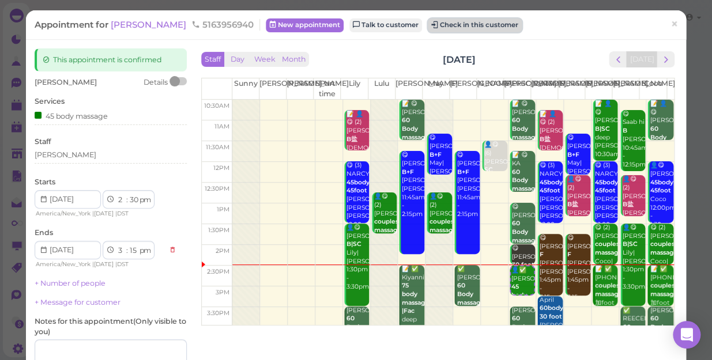
click at [449, 31] on button "Check in this customer" at bounding box center [475, 25] width 94 height 14
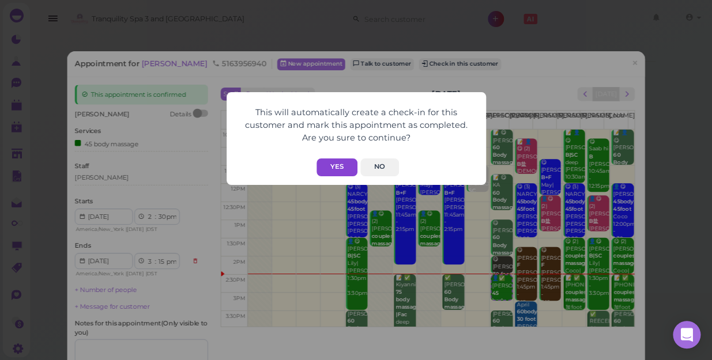
click at [339, 169] on button "Yes" at bounding box center [336, 167] width 41 height 18
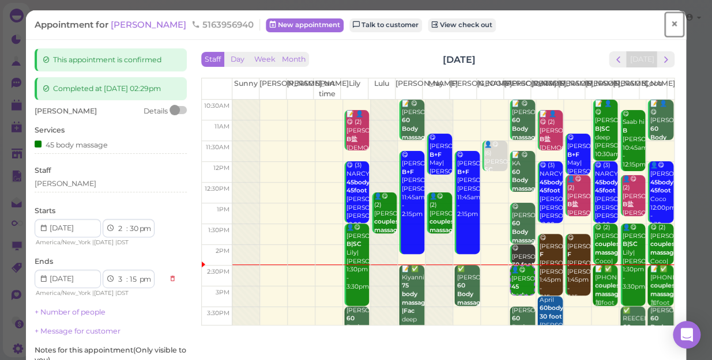
click at [670, 23] on span "×" at bounding box center [673, 24] width 7 height 16
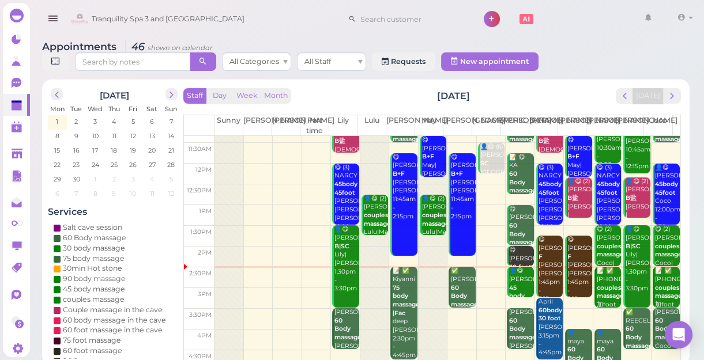
scroll to position [52, 0]
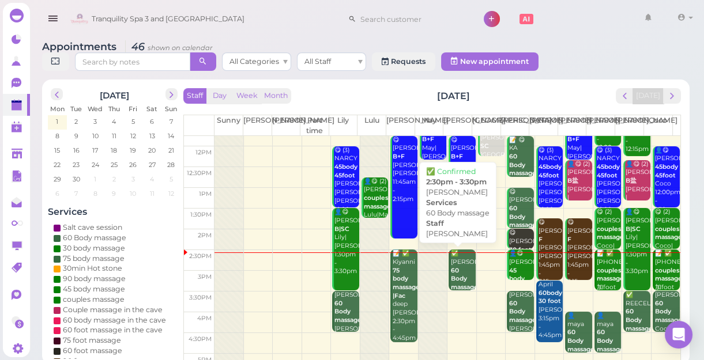
click at [461, 279] on b "60 Body massage" at bounding box center [464, 279] width 27 height 24
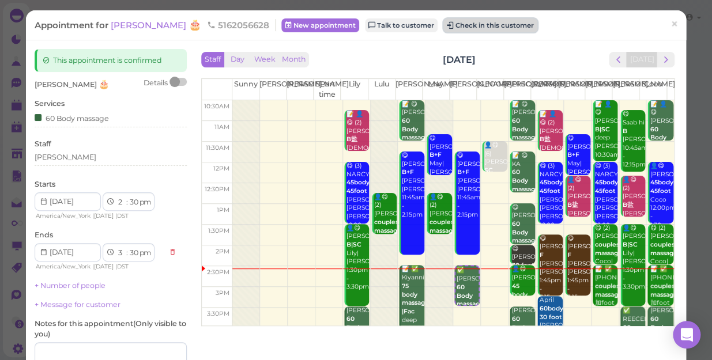
click at [474, 27] on button "Check in this customer" at bounding box center [490, 25] width 94 height 14
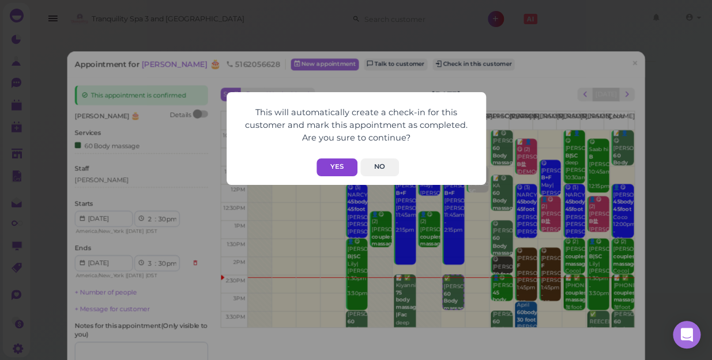
click at [337, 167] on button "Yes" at bounding box center [336, 167] width 41 height 18
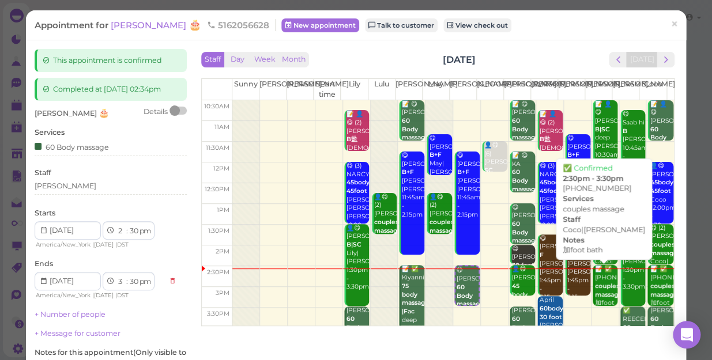
click at [595, 297] on b "couples massage" at bounding box center [608, 290] width 27 height 16
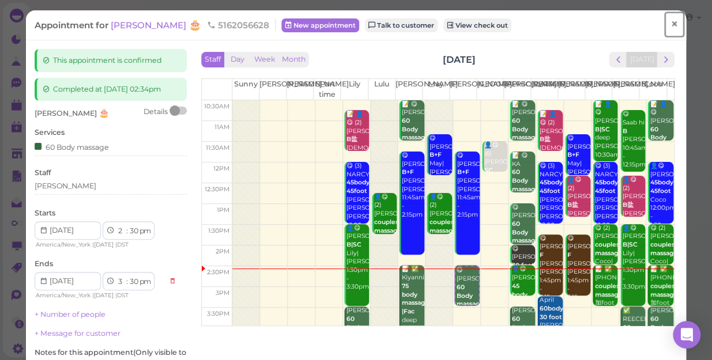
click at [670, 24] on span "×" at bounding box center [673, 24] width 7 height 16
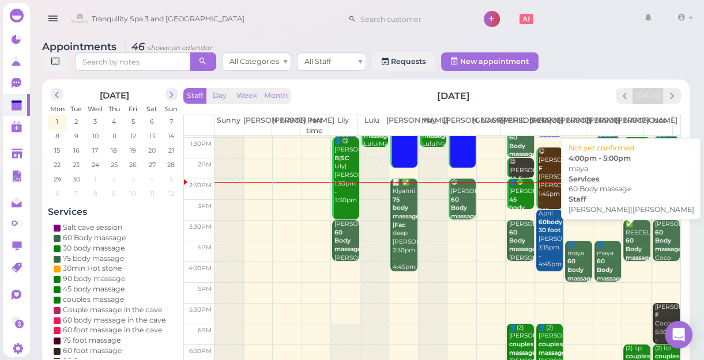
scroll to position [104, 0]
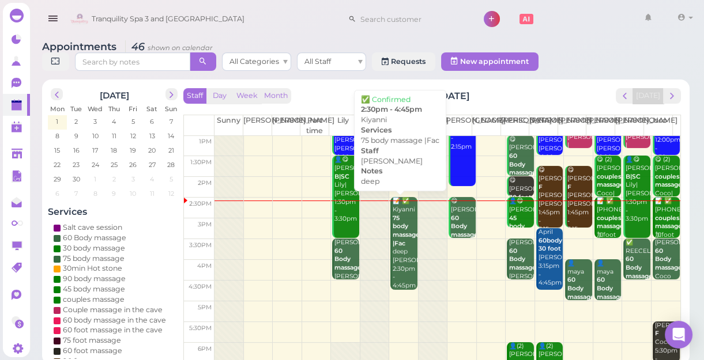
click at [392, 254] on div "📝 ✅ Kiyanni 75 body massage |Fac deep Lisa 2:30pm - 4:45pm" at bounding box center [404, 243] width 25 height 93
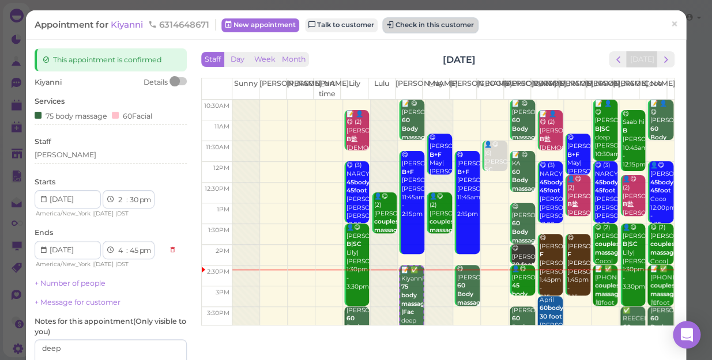
click at [434, 26] on button "Check in this customer" at bounding box center [430, 25] width 94 height 14
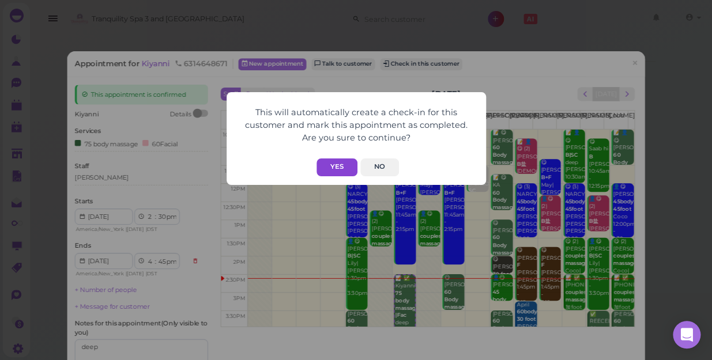
click at [332, 162] on button "Yes" at bounding box center [336, 167] width 41 height 18
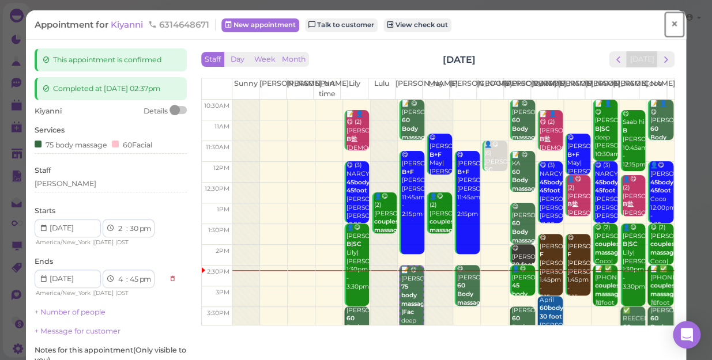
click at [670, 21] on span "×" at bounding box center [673, 24] width 7 height 16
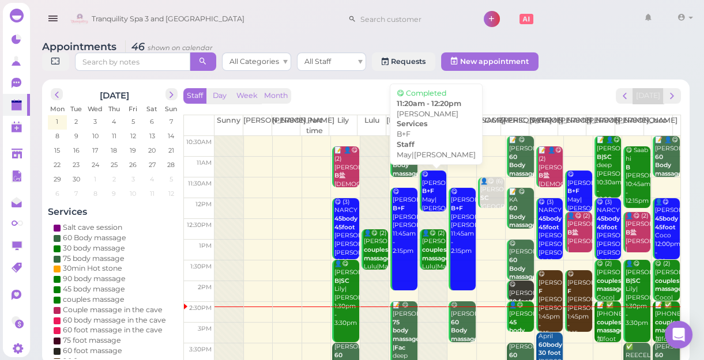
scroll to position [104, 0]
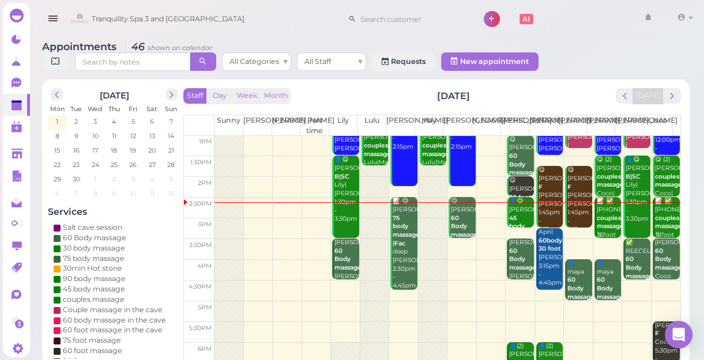
click at [458, 242] on td at bounding box center [447, 249] width 466 height 21
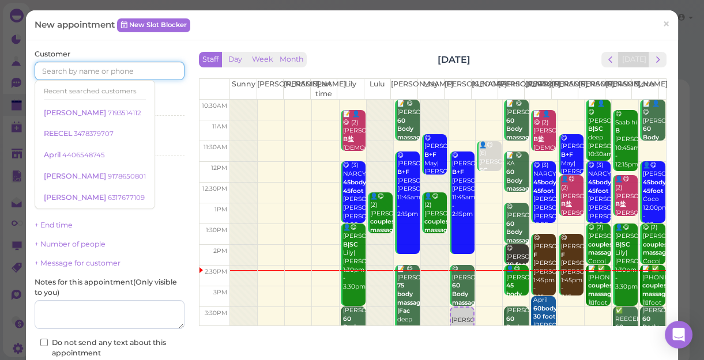
click at [142, 75] on input at bounding box center [110, 71] width 150 height 18
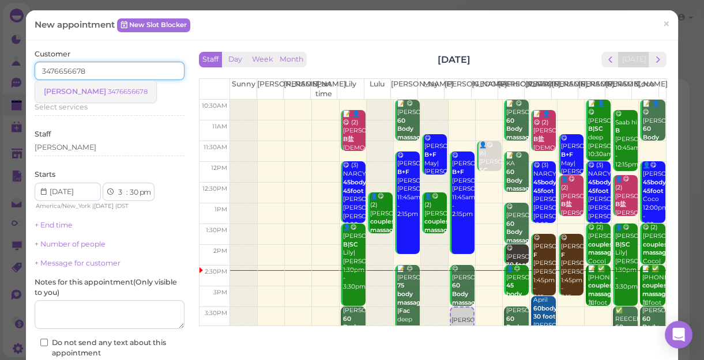
type input "3476656678"
click at [108, 88] on small "3476656678" at bounding box center [128, 92] width 40 height 8
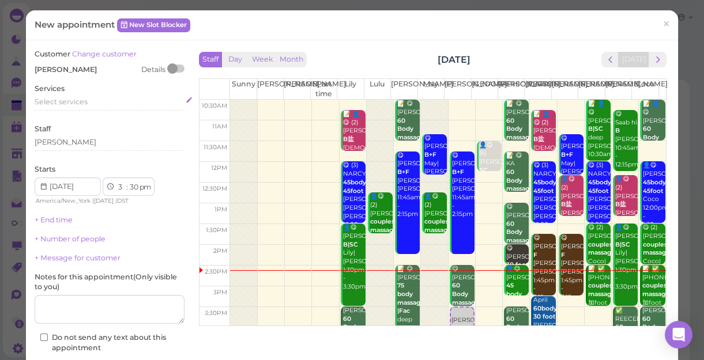
click at [85, 103] on span "Select services" at bounding box center [61, 101] width 53 height 9
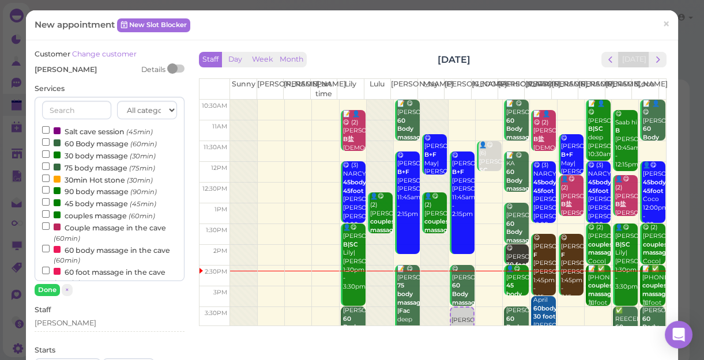
click at [103, 145] on label "60 Body massage (60min)" at bounding box center [99, 143] width 115 height 12
click at [50, 145] on input "60 Body massage (60min)" at bounding box center [45, 141] width 7 height 7
click at [48, 288] on button "Done" at bounding box center [47, 290] width 25 height 12
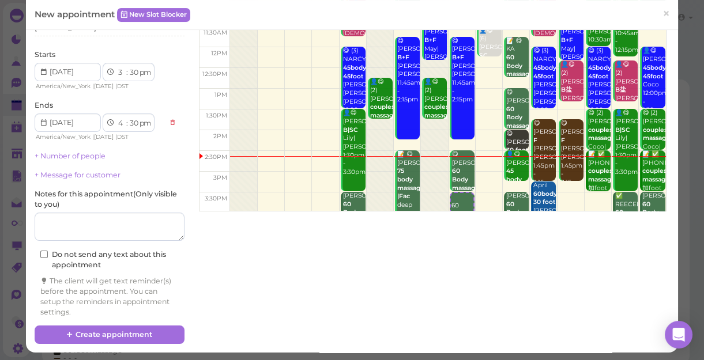
scroll to position [117, 0]
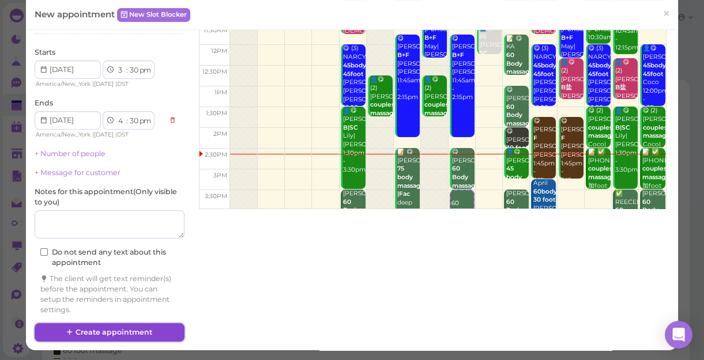
click at [143, 330] on button "Create appointment" at bounding box center [110, 332] width 150 height 18
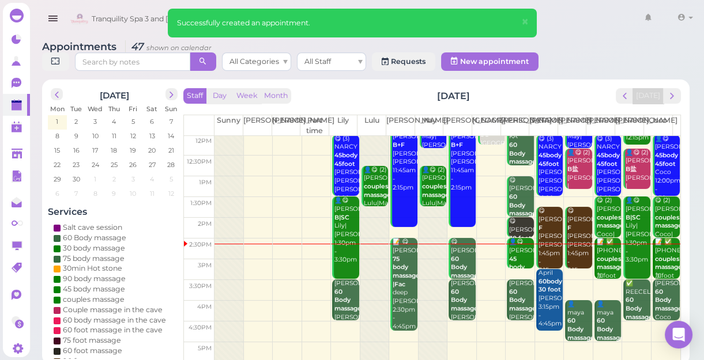
scroll to position [208, 0]
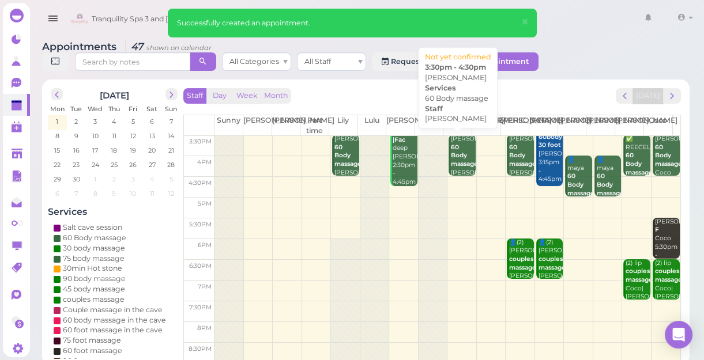
click at [459, 167] on b "60 Body massage" at bounding box center [464, 155] width 27 height 24
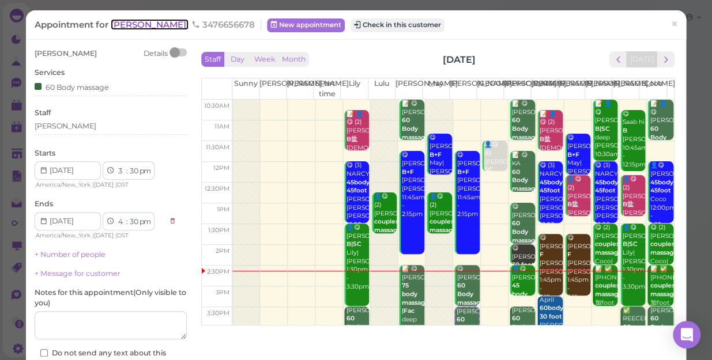
click at [128, 28] on span "George" at bounding box center [150, 24] width 78 height 11
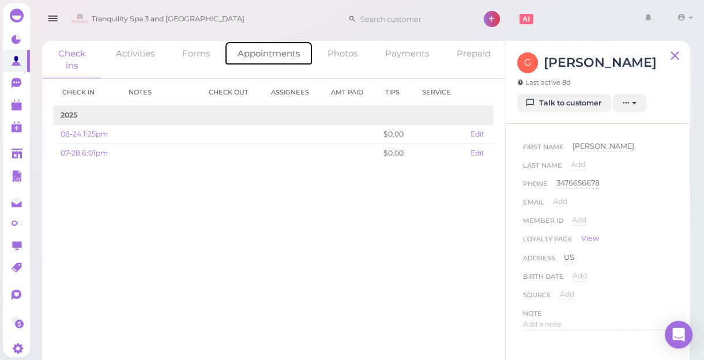
click at [277, 57] on link "Appointments" at bounding box center [268, 53] width 89 height 25
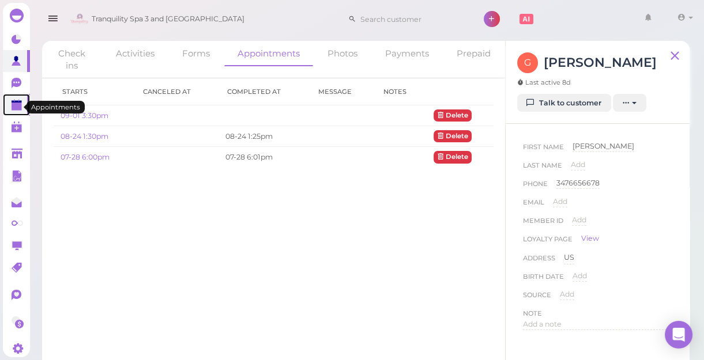
click at [13, 111] on polygon at bounding box center [17, 107] width 10 height 8
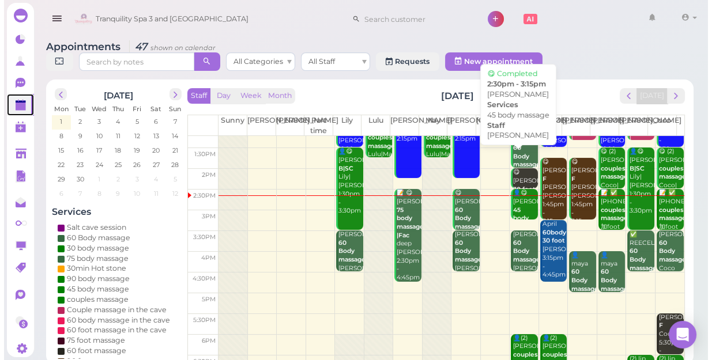
scroll to position [52, 0]
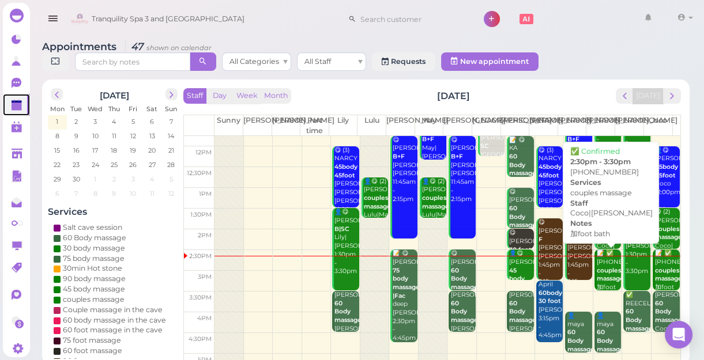
click at [599, 265] on div "📝 ✅ (2) 5164353958 couples massage 加foot bath Coco|Linda 2:30pm - 3:30pm" at bounding box center [608, 296] width 25 height 93
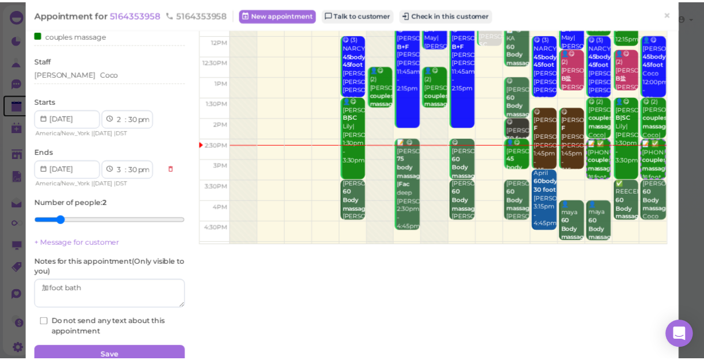
scroll to position [104, 0]
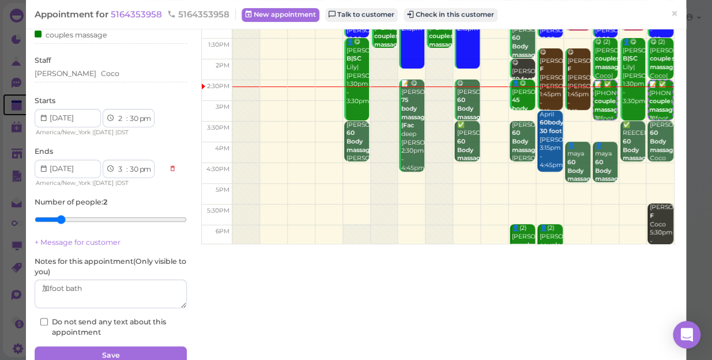
click at [404, 177] on td at bounding box center [452, 173] width 441 height 21
click at [402, 175] on td at bounding box center [452, 173] width 441 height 21
click at [670, 17] on span "×" at bounding box center [673, 14] width 7 height 16
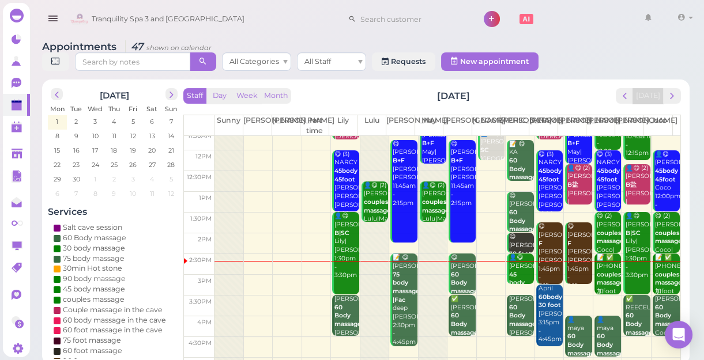
scroll to position [157, 0]
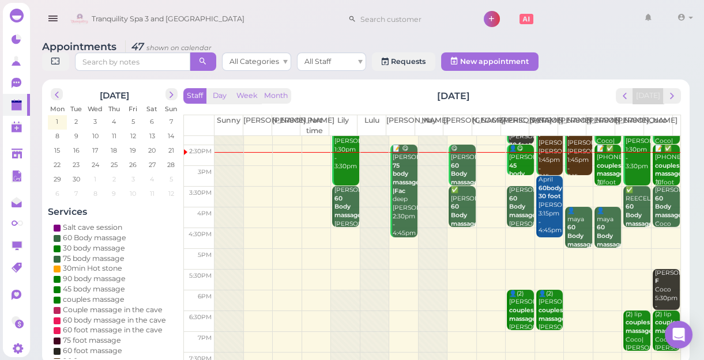
click at [394, 242] on td at bounding box center [447, 238] width 466 height 21
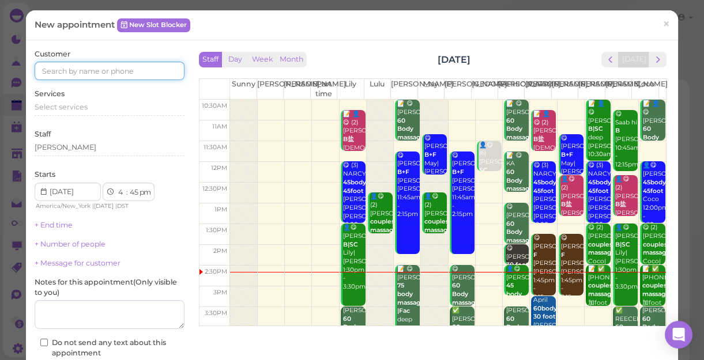
click at [135, 71] on input at bounding box center [110, 71] width 150 height 18
type input "5165123564"
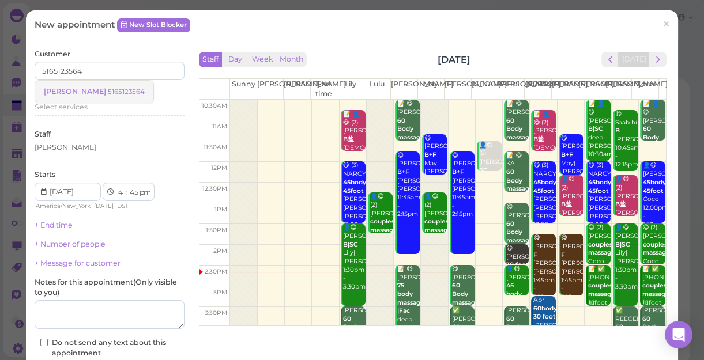
click at [108, 92] on small "5165123564" at bounding box center [126, 92] width 37 height 8
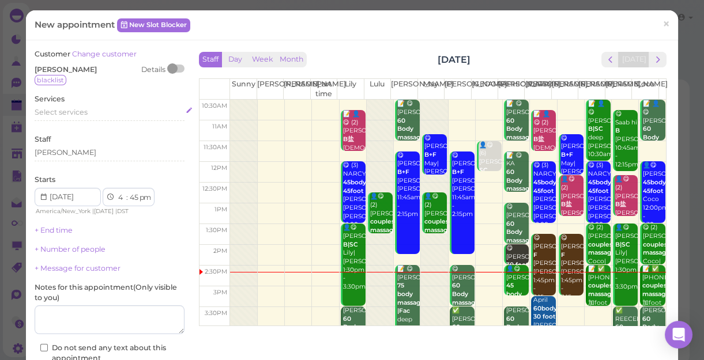
click at [94, 112] on div "Select services" at bounding box center [110, 112] width 150 height 10
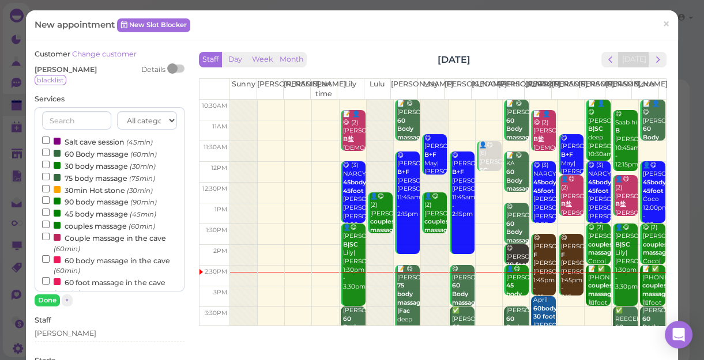
click at [86, 156] on label "60 Body massage (60min)" at bounding box center [99, 154] width 115 height 12
click at [50, 156] on input "60 Body massage (60min)" at bounding box center [45, 152] width 7 height 7
click at [47, 298] on button "Done" at bounding box center [47, 300] width 25 height 12
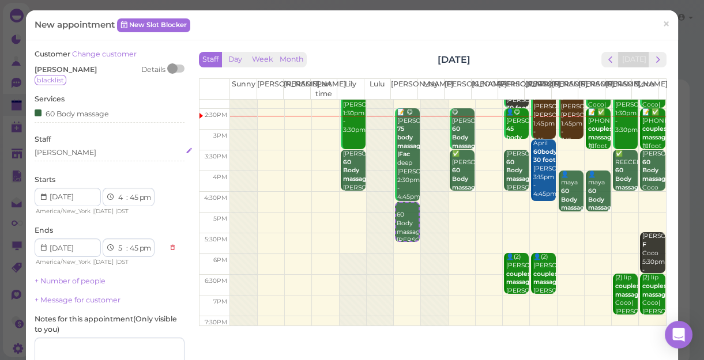
click at [59, 149] on div "[PERSON_NAME]" at bounding box center [110, 153] width 150 height 10
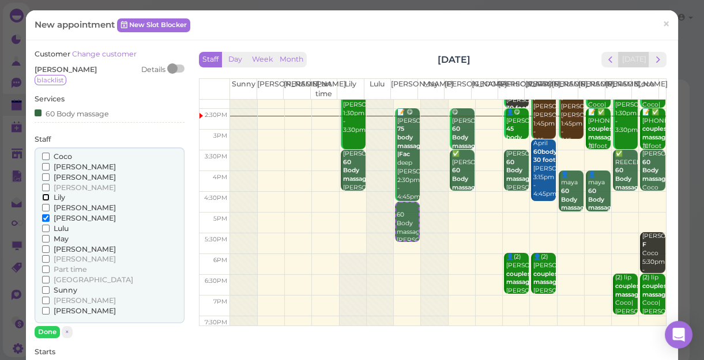
click at [46, 196] on input "Lily" at bounding box center [45, 197] width 7 height 7
click at [47, 331] on button "Done" at bounding box center [47, 332] width 25 height 12
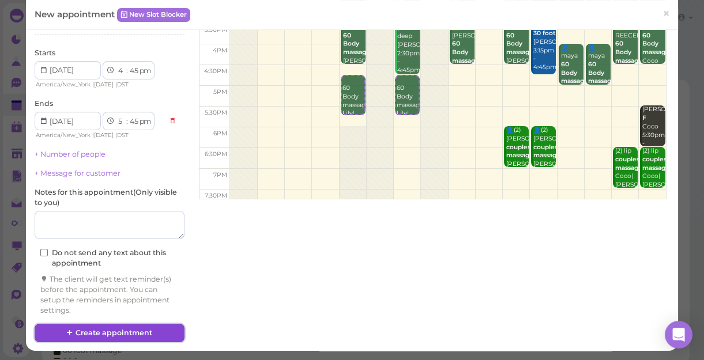
click at [160, 329] on button "Create appointment" at bounding box center [110, 333] width 150 height 18
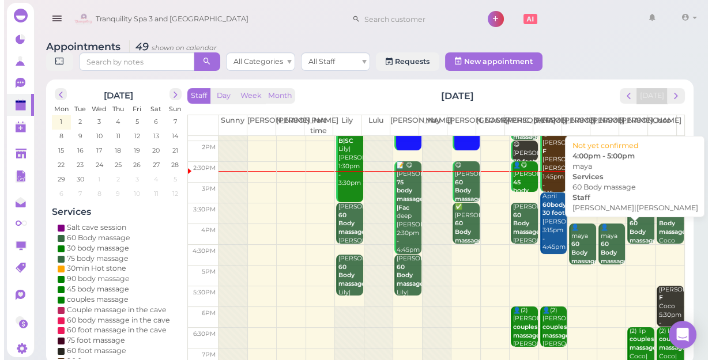
scroll to position [104, 0]
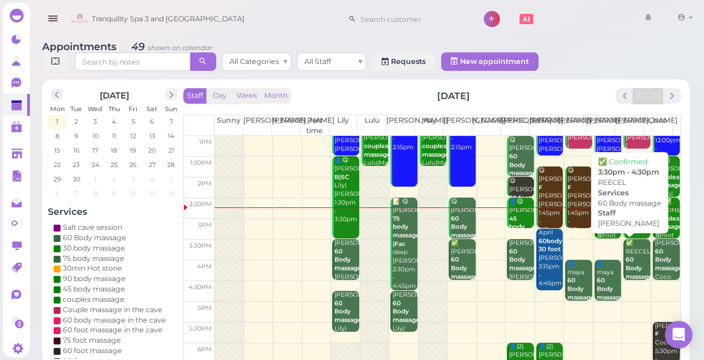
click at [634, 265] on b "60 Body massage" at bounding box center [638, 268] width 27 height 24
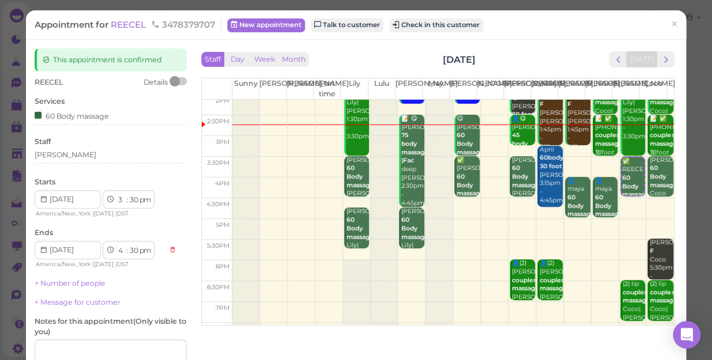
scroll to position [157, 0]
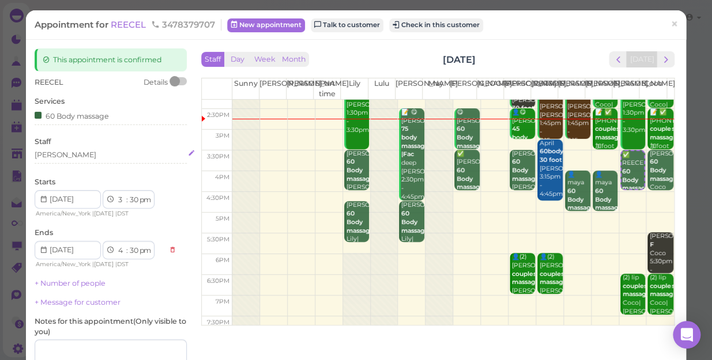
click at [58, 156] on div "[PERSON_NAME]" at bounding box center [111, 155] width 152 height 10
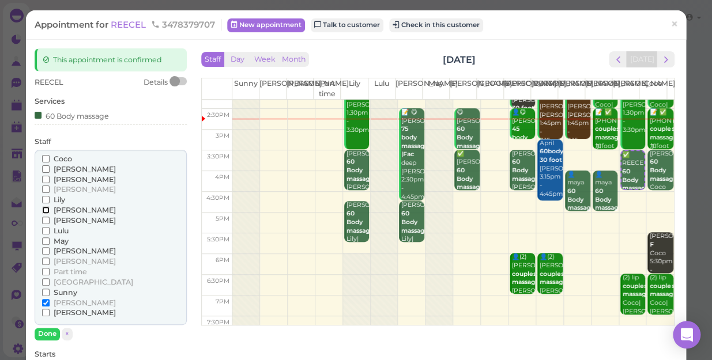
click at [44, 210] on input "[PERSON_NAME]" at bounding box center [45, 209] width 7 height 7
click at [43, 299] on input "[PERSON_NAME]" at bounding box center [45, 302] width 7 height 7
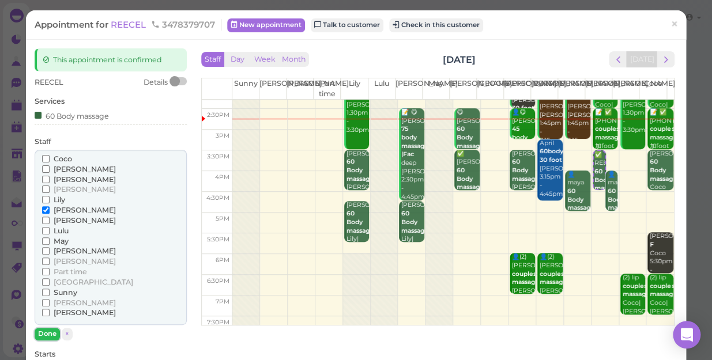
click at [48, 333] on button "Done" at bounding box center [47, 334] width 25 height 12
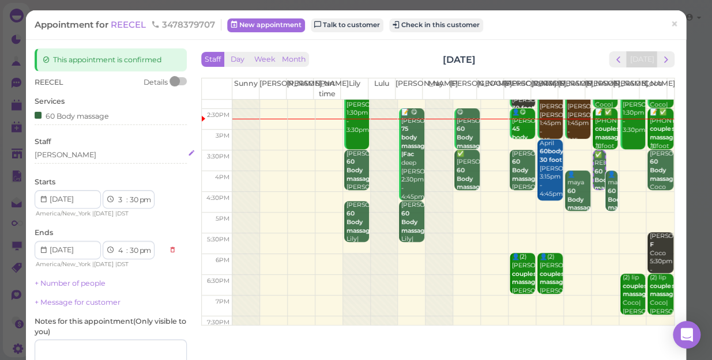
click at [60, 158] on div "[PERSON_NAME]" at bounding box center [111, 155] width 152 height 10
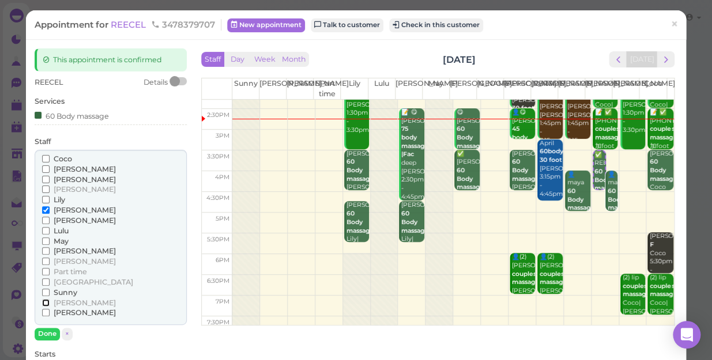
click at [43, 301] on input "[PERSON_NAME]" at bounding box center [45, 302] width 7 height 7
click at [43, 302] on input "[PERSON_NAME]" at bounding box center [45, 302] width 7 height 7
click at [42, 205] on label "[PERSON_NAME]" at bounding box center [79, 210] width 74 height 10
click at [42, 206] on input "[PERSON_NAME]" at bounding box center [45, 209] width 7 height 7
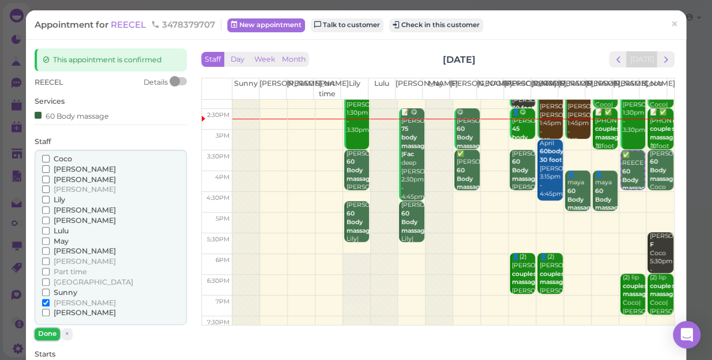
click at [54, 334] on button "Done" at bounding box center [47, 334] width 25 height 12
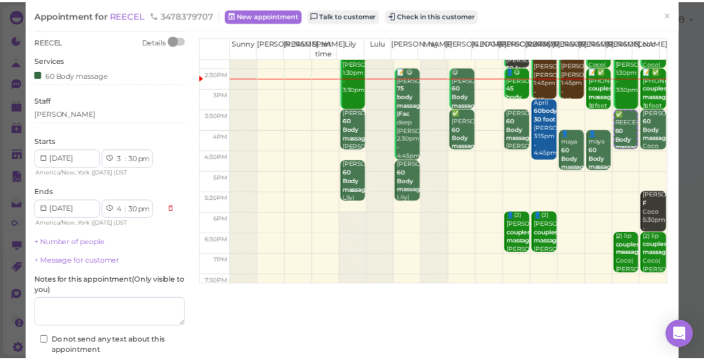
scroll to position [104, 0]
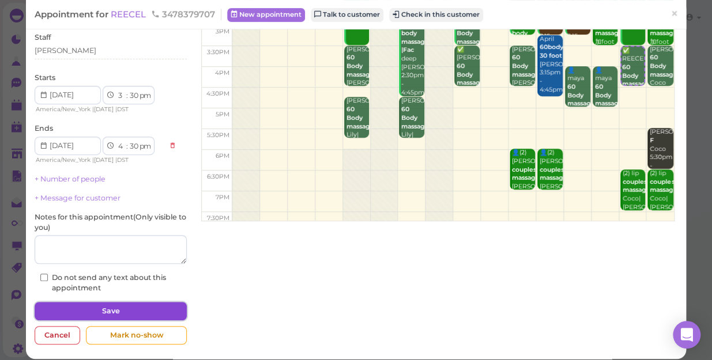
click at [55, 311] on button "Save" at bounding box center [111, 311] width 152 height 18
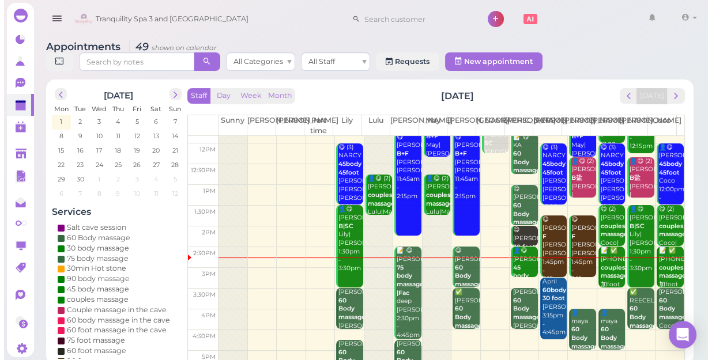
scroll to position [157, 0]
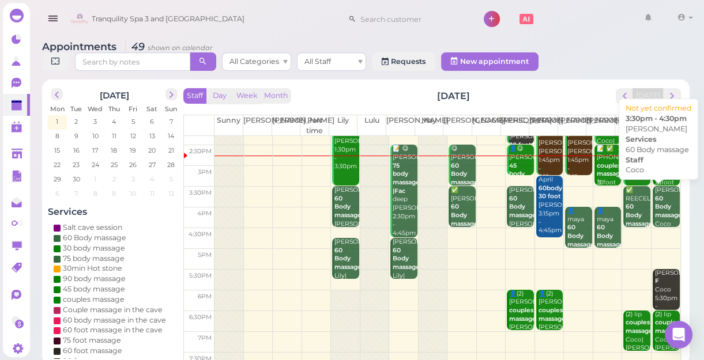
click at [660, 210] on div "jessica 60 Body massage Coco 3:30pm - 4:30pm" at bounding box center [666, 220] width 25 height 68
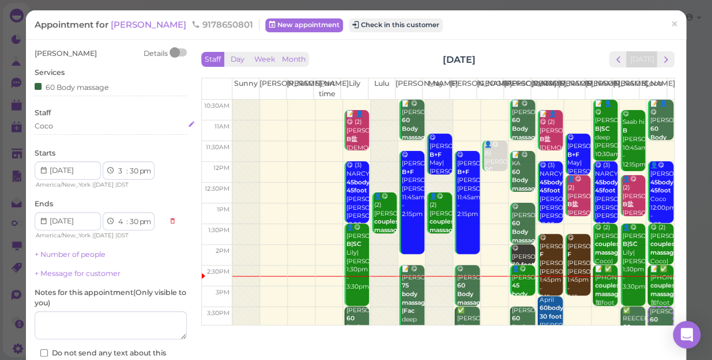
click at [62, 127] on div "Coco" at bounding box center [111, 126] width 152 height 10
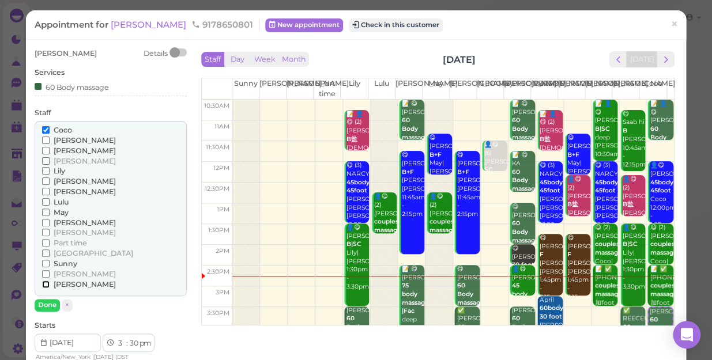
click at [44, 284] on input "[PERSON_NAME]" at bounding box center [45, 284] width 7 height 7
click at [45, 126] on input "Coco" at bounding box center [45, 129] width 7 height 7
click at [46, 303] on button "Done" at bounding box center [47, 305] width 25 height 12
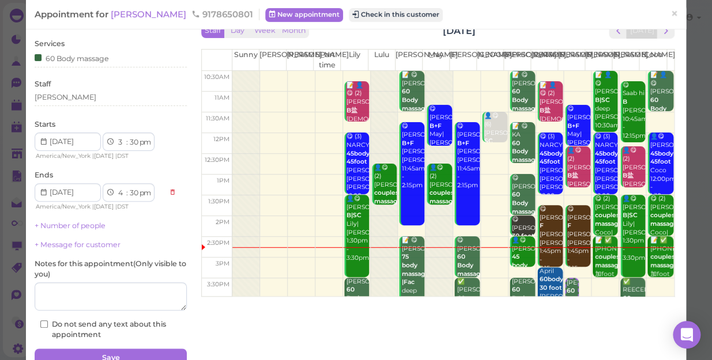
scroll to position [84, 0]
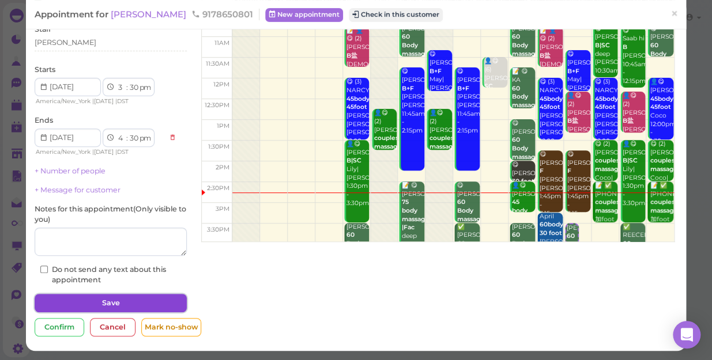
click at [148, 300] on button "Save" at bounding box center [111, 303] width 152 height 18
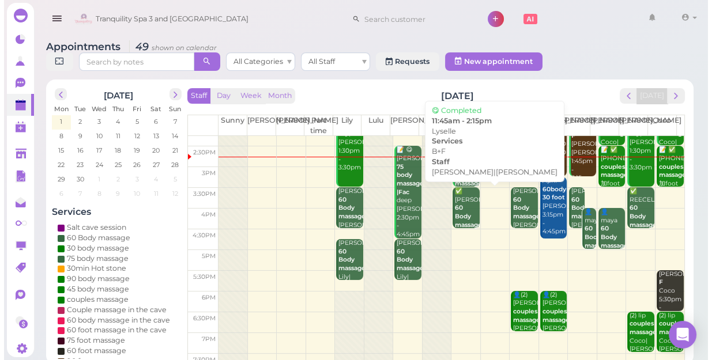
scroll to position [157, 0]
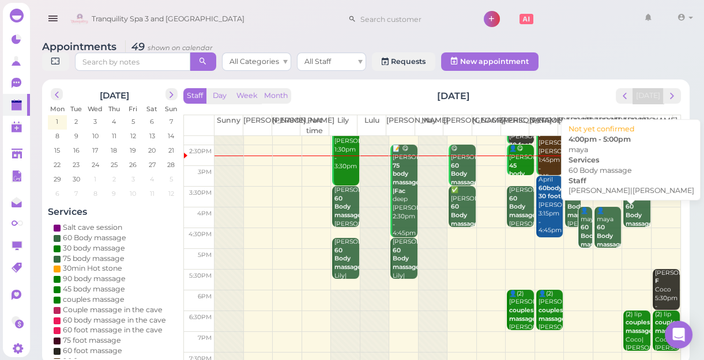
click at [599, 230] on div "👤maya 60 Body massage Linda|Tom 4:00pm - 5:00pm" at bounding box center [608, 249] width 25 height 85
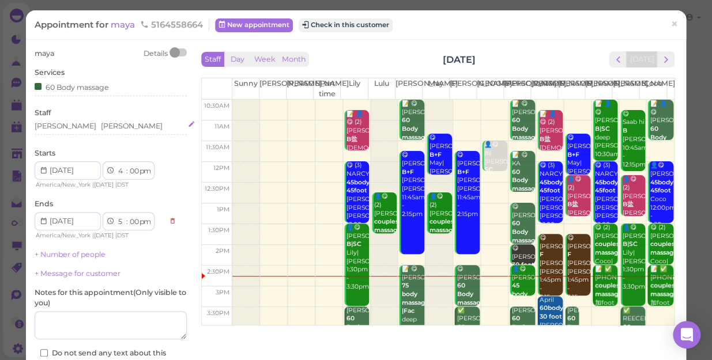
click at [78, 126] on div "Linda Tom" at bounding box center [111, 126] width 152 height 10
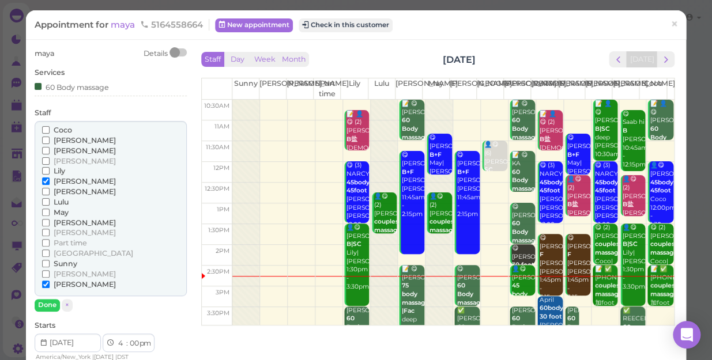
click at [42, 130] on input "Coco" at bounding box center [45, 129] width 7 height 7
click at [44, 128] on input "Coco" at bounding box center [45, 129] width 7 height 7
click at [44, 282] on input "[PERSON_NAME]" at bounding box center [45, 284] width 7 height 7
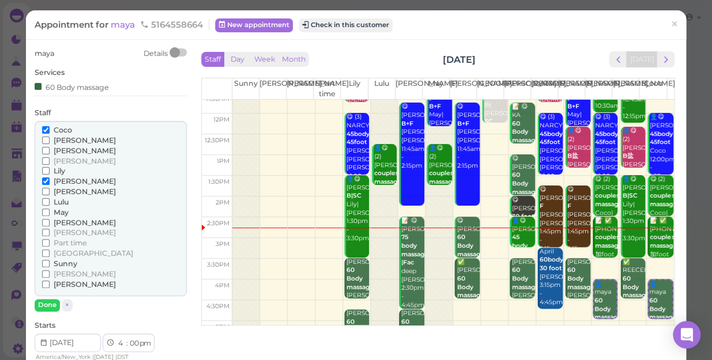
scroll to position [157, 0]
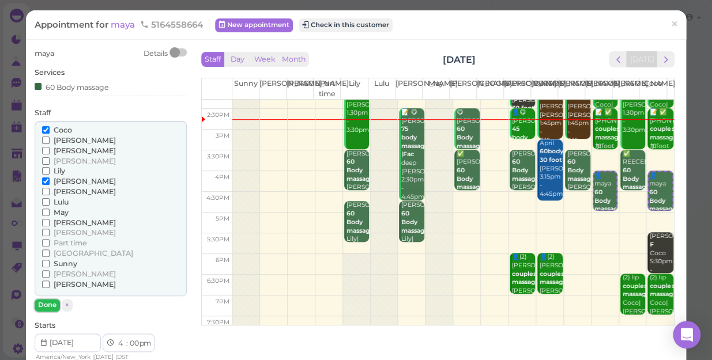
click at [44, 305] on button "Done" at bounding box center [47, 305] width 25 height 12
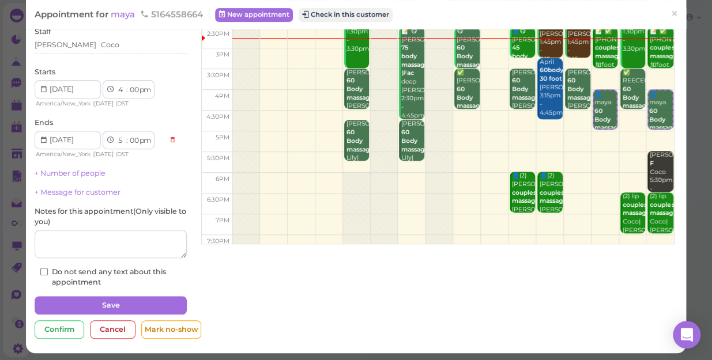
scroll to position [84, 0]
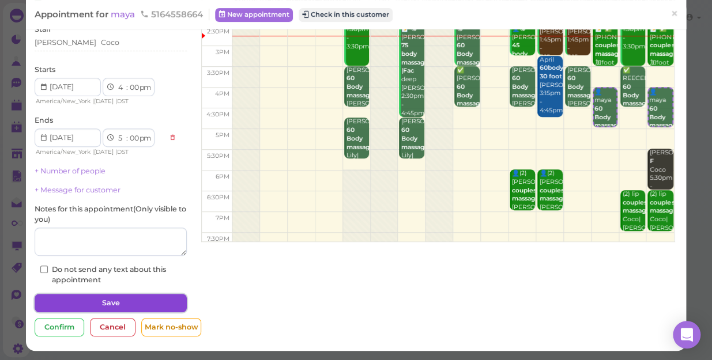
click at [153, 300] on button "Save" at bounding box center [111, 303] width 152 height 18
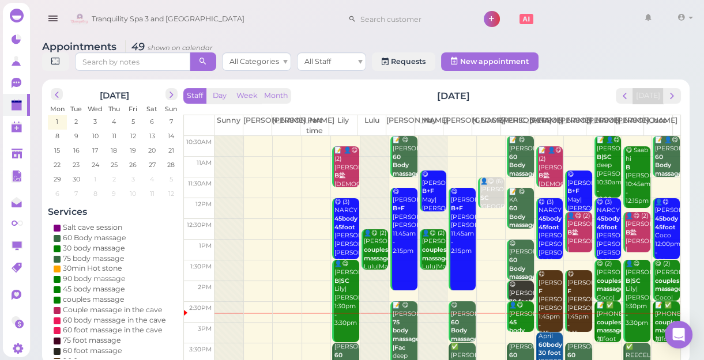
scroll to position [157, 0]
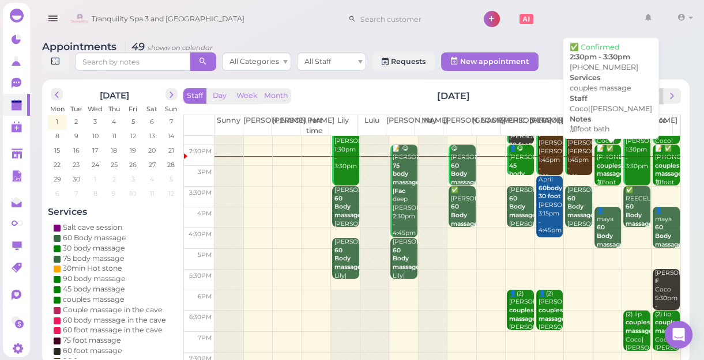
click at [596, 173] on b "couples massage" at bounding box center [609, 170] width 27 height 16
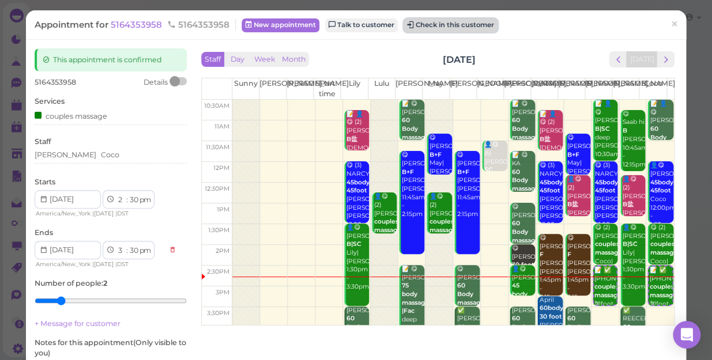
click at [456, 23] on button "Check in this customer" at bounding box center [450, 25] width 94 height 14
drag, startPoint x: 456, startPoint y: 23, endPoint x: 436, endPoint y: 24, distance: 19.6
click at [436, 24] on button "Check in this customer" at bounding box center [450, 25] width 94 height 14
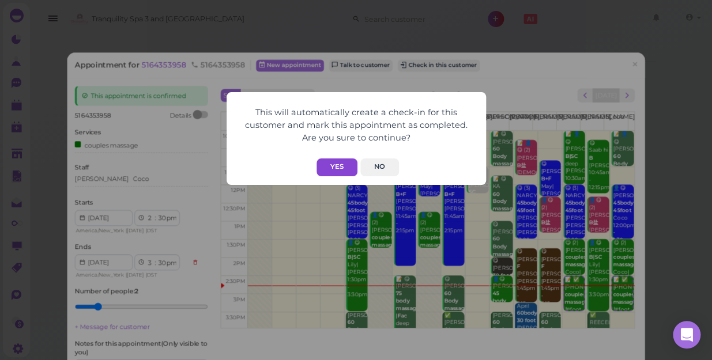
click at [331, 164] on button "Yes" at bounding box center [336, 167] width 41 height 18
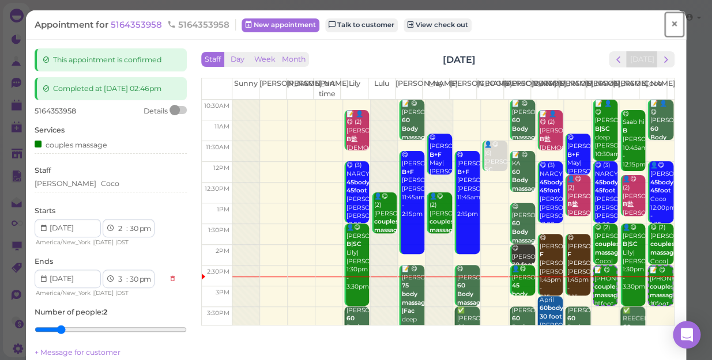
click at [670, 25] on span "×" at bounding box center [673, 24] width 7 height 16
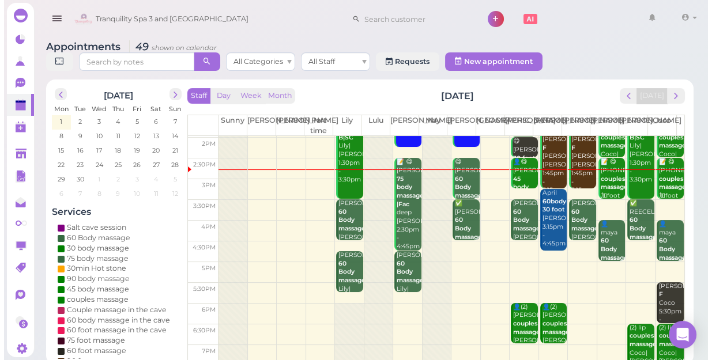
scroll to position [157, 0]
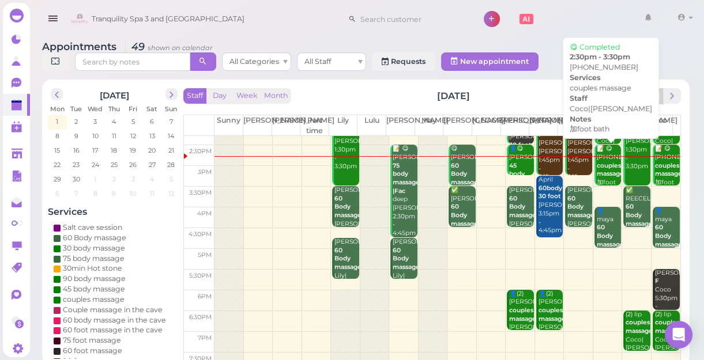
click at [598, 171] on b "couples massage" at bounding box center [609, 170] width 27 height 16
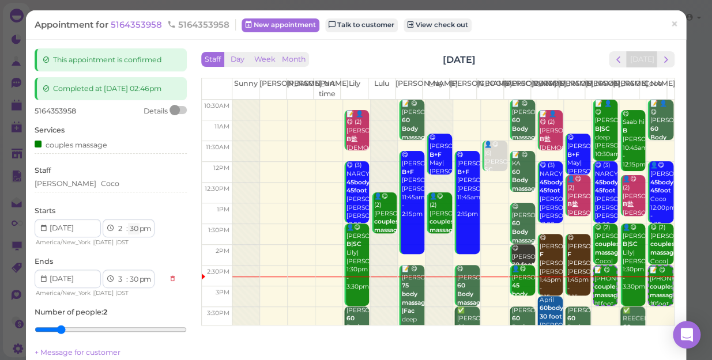
click at [137, 226] on select "00 05 10 15 20 25 30 35 40 45 50 55" at bounding box center [134, 229] width 12 height 12
select select "45"
click at [128, 223] on select "00 05 10 15 20 25 30 35 40 45 50 55" at bounding box center [134, 229] width 12 height 12
select select "45"
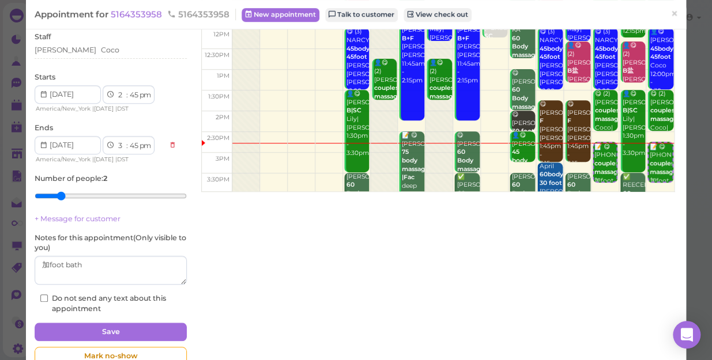
scroll to position [162, 0]
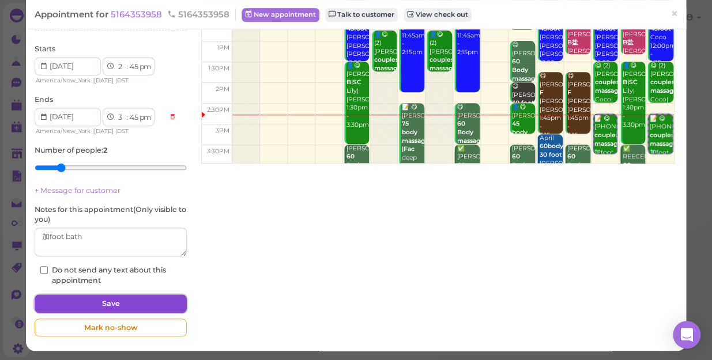
click at [145, 300] on button "Save" at bounding box center [111, 303] width 152 height 18
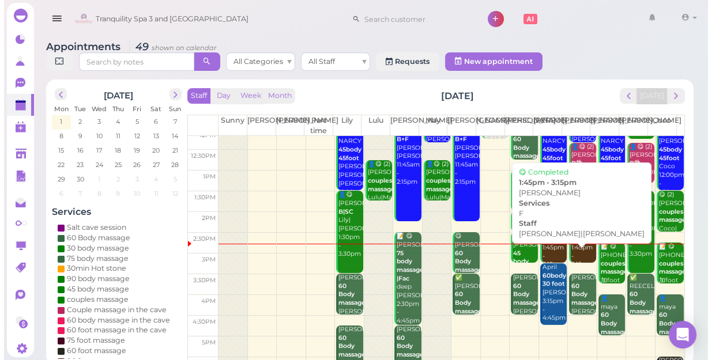
scroll to position [157, 0]
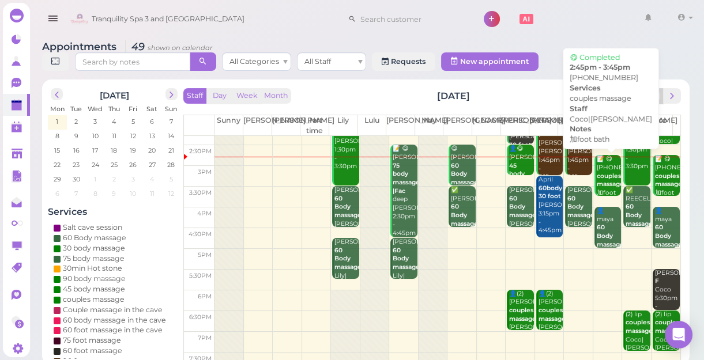
click at [599, 184] on b "couples massage" at bounding box center [609, 180] width 27 height 16
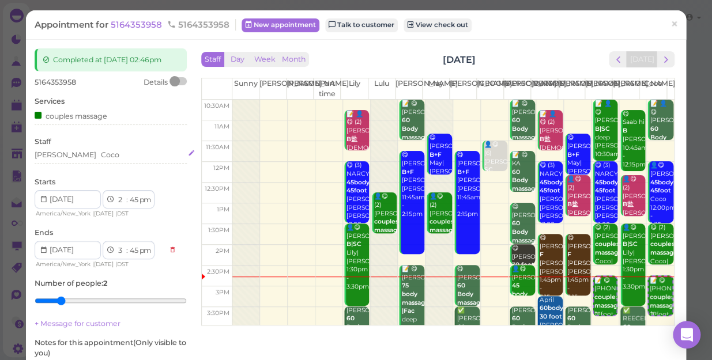
click at [91, 155] on div "Linda Coco" at bounding box center [111, 155] width 152 height 10
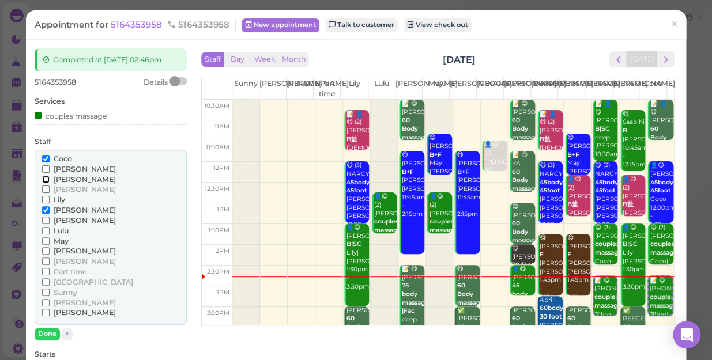
click at [44, 179] on input "[PERSON_NAME]" at bounding box center [45, 179] width 7 height 7
click at [43, 179] on input "[PERSON_NAME]" at bounding box center [45, 179] width 7 height 7
click at [45, 178] on input "[PERSON_NAME]" at bounding box center [45, 179] width 7 height 7
click at [44, 208] on input "[PERSON_NAME]" at bounding box center [45, 209] width 7 height 7
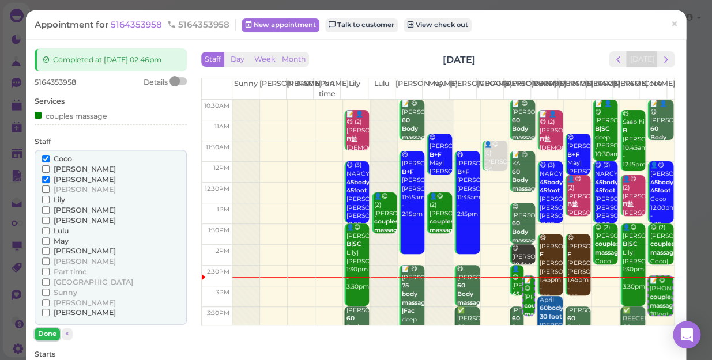
click at [51, 334] on button "Done" at bounding box center [47, 334] width 25 height 12
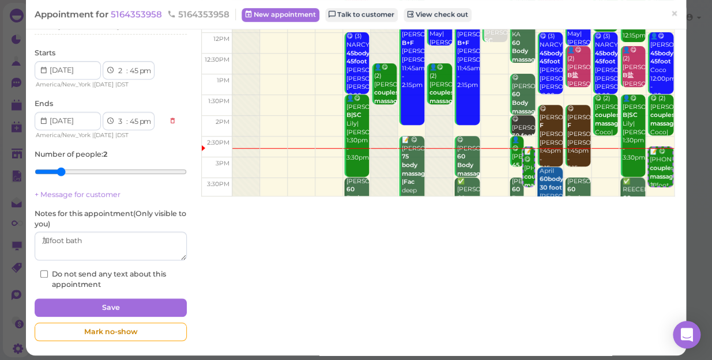
scroll to position [134, 0]
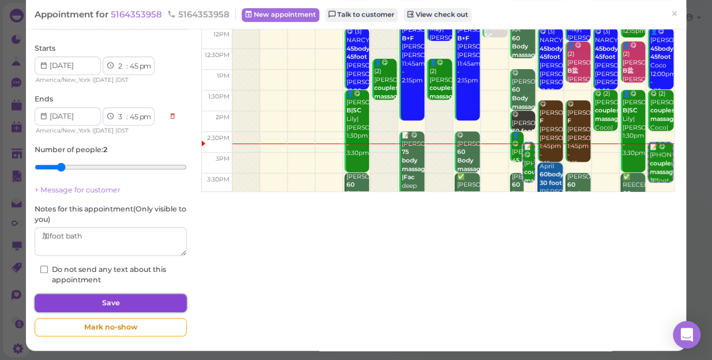
click at [133, 300] on button "Save" at bounding box center [111, 303] width 152 height 18
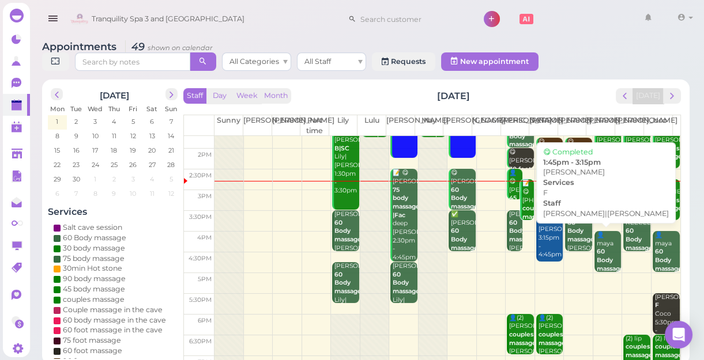
scroll to position [157, 0]
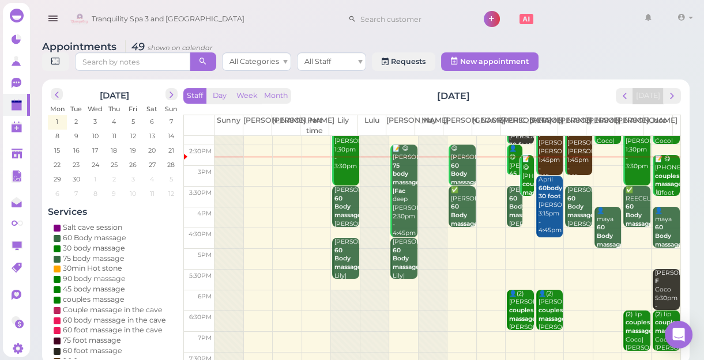
click at [506, 157] on div at bounding box center [519, 157] width 29 height 1
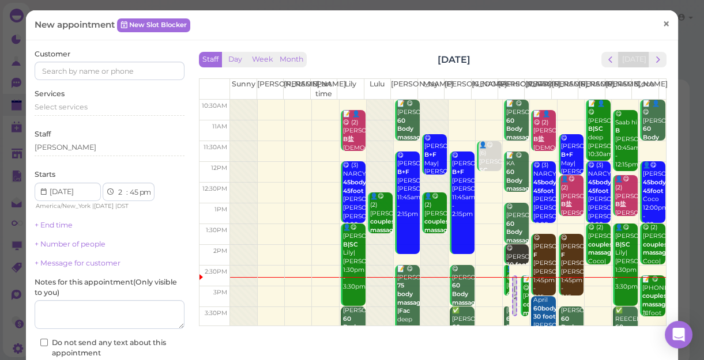
click at [662, 24] on span "×" at bounding box center [665, 24] width 7 height 16
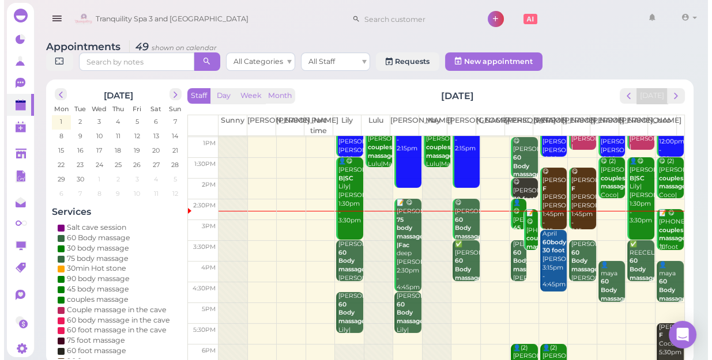
scroll to position [104, 0]
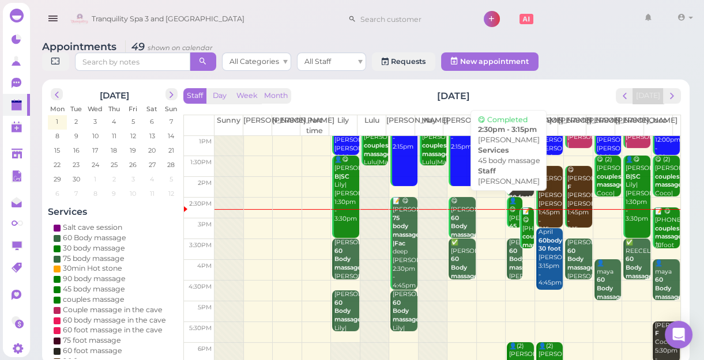
click at [508, 202] on div "👤😋 Judson 45 body massage Jessica 2:30pm - 3:15pm" at bounding box center [514, 239] width 13 height 85
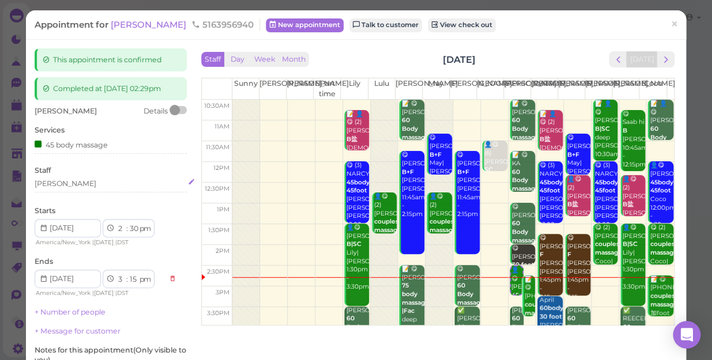
click at [65, 186] on div "[PERSON_NAME]" at bounding box center [111, 184] width 152 height 10
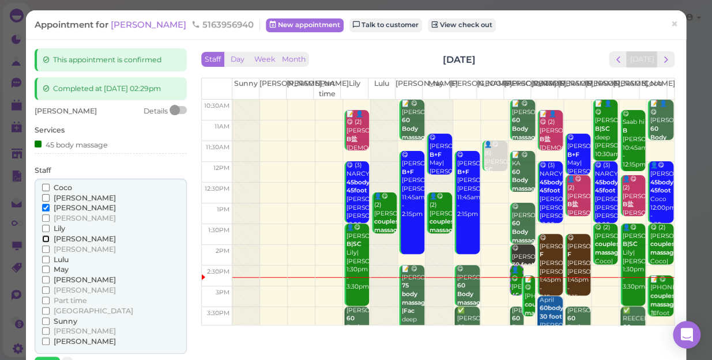
click at [44, 239] on input "[PERSON_NAME]" at bounding box center [45, 238] width 7 height 7
click at [44, 207] on input "[PERSON_NAME]" at bounding box center [45, 207] width 7 height 7
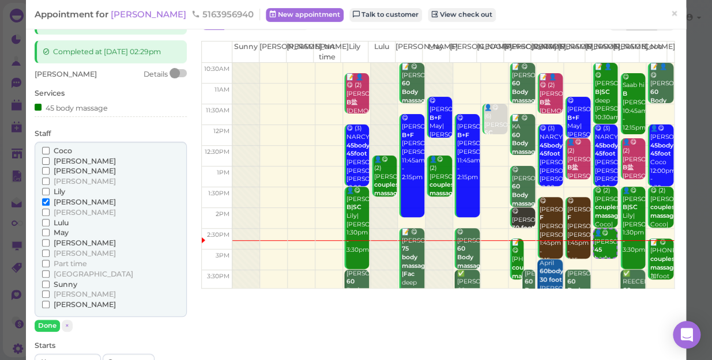
scroll to position [104, 0]
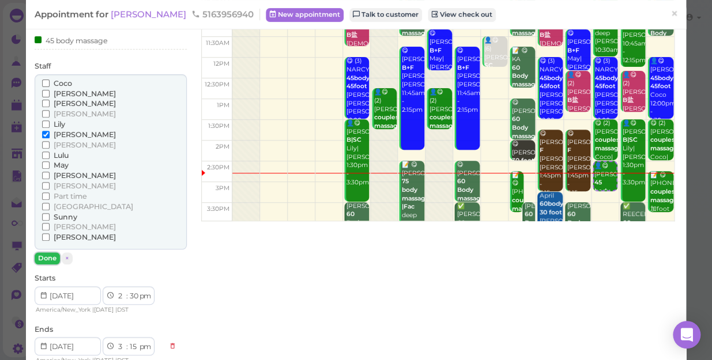
click at [50, 255] on button "Done" at bounding box center [47, 258] width 25 height 12
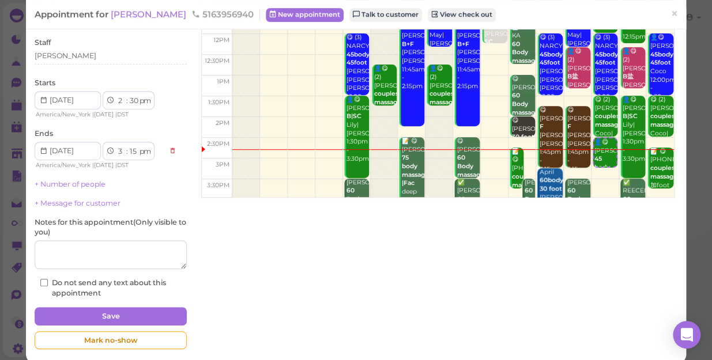
scroll to position [141, 0]
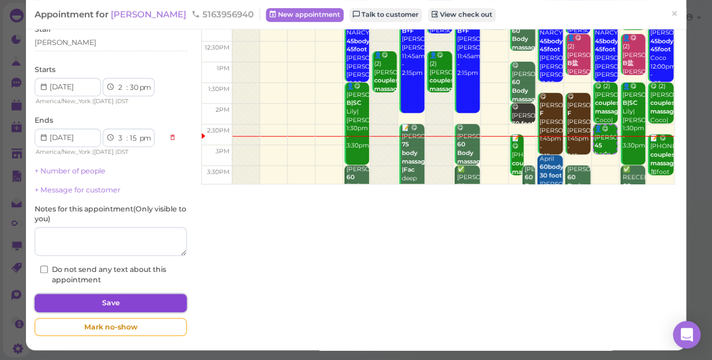
click at [140, 300] on button "Save" at bounding box center [111, 303] width 152 height 18
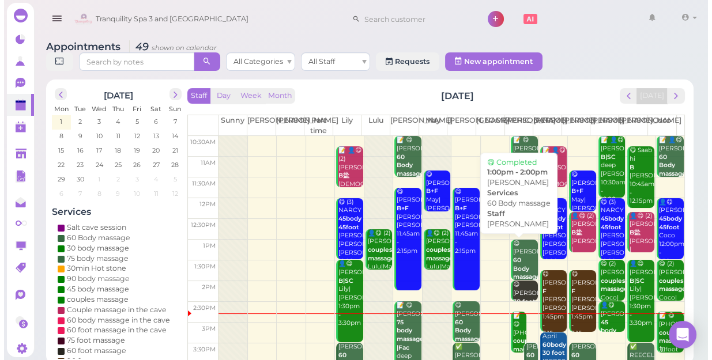
scroll to position [52, 0]
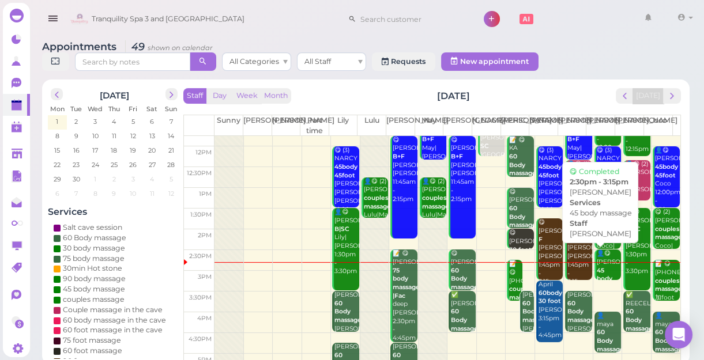
click at [598, 271] on div "👤😋 Judson 45 body massage Linda 2:30pm - 3:15pm" at bounding box center [608, 288] width 25 height 76
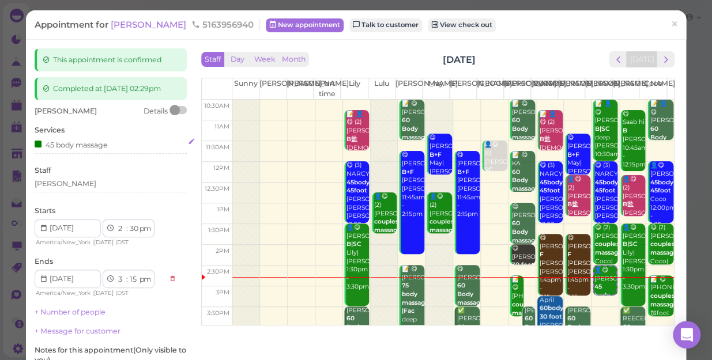
click at [104, 146] on div "45 body massage" at bounding box center [71, 144] width 73 height 12
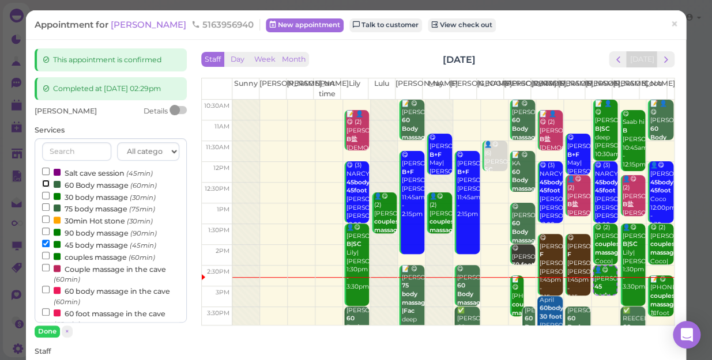
click at [46, 183] on input "60 Body massage (60min)" at bounding box center [45, 183] width 7 height 7
click at [46, 243] on input "45 body massage (45min)" at bounding box center [45, 243] width 7 height 7
select select "3"
select select "30"
click at [46, 329] on button "Done" at bounding box center [47, 332] width 25 height 12
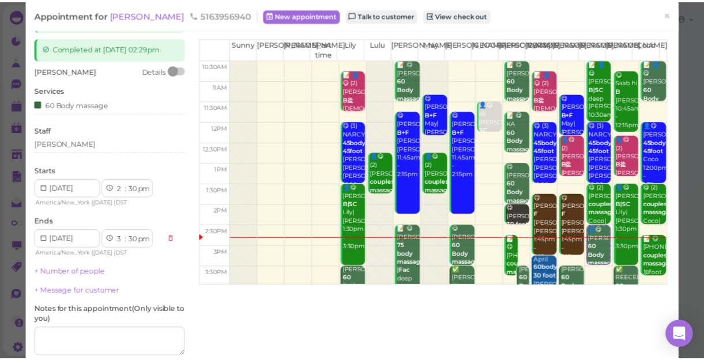
scroll to position [104, 0]
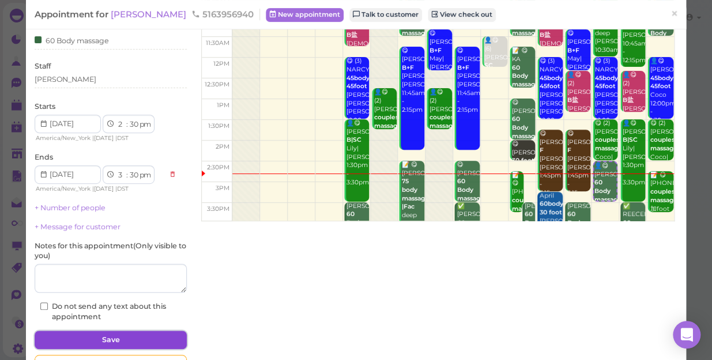
click at [143, 336] on button "Save" at bounding box center [111, 340] width 152 height 18
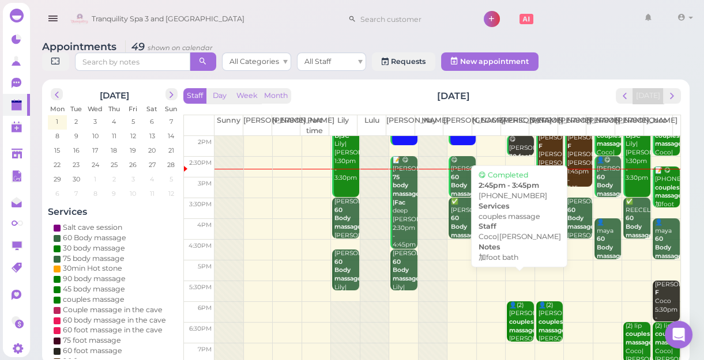
scroll to position [157, 0]
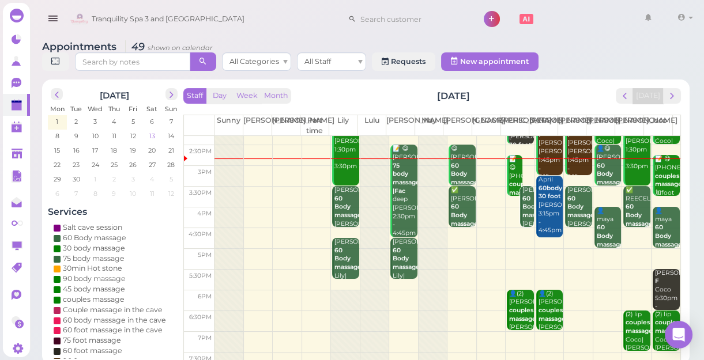
click at [151, 137] on span "13" at bounding box center [152, 136] width 8 height 10
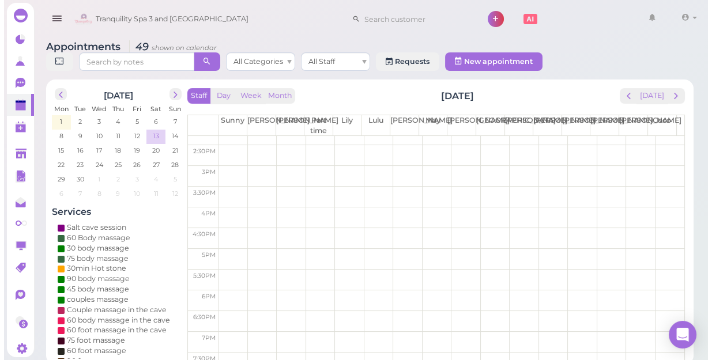
scroll to position [0, 0]
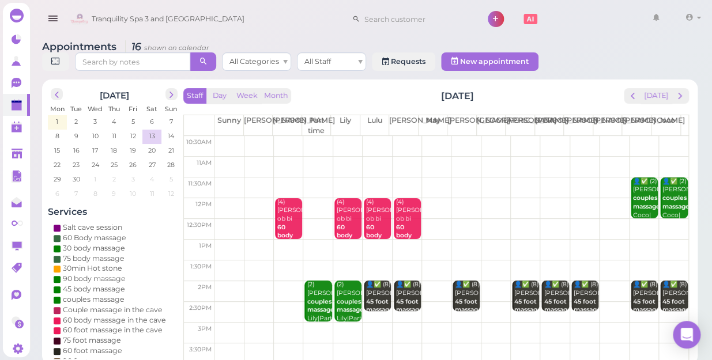
click at [432, 198] on td at bounding box center [451, 208] width 474 height 21
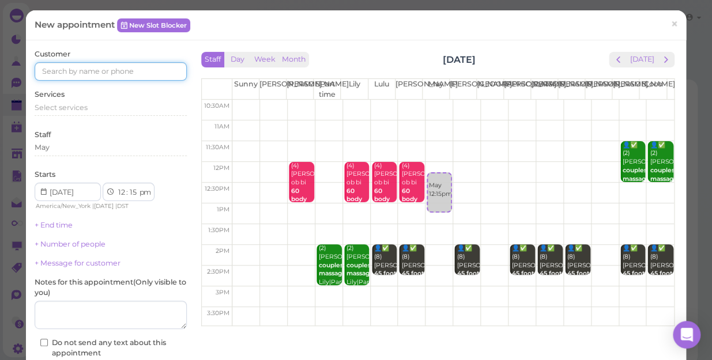
click at [106, 65] on input at bounding box center [111, 71] width 152 height 18
type input "5165238316"
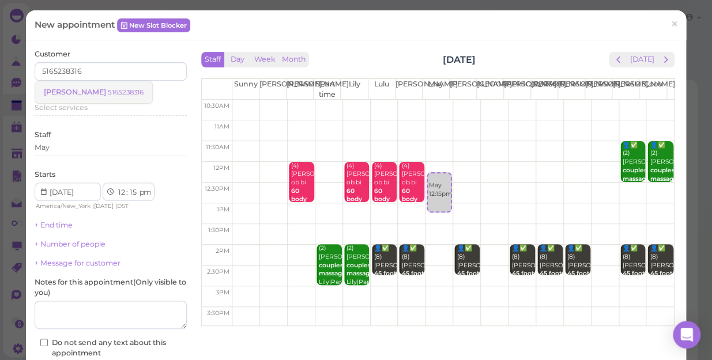
click at [88, 97] on link "Lisa 5165238316" at bounding box center [93, 92] width 117 height 22
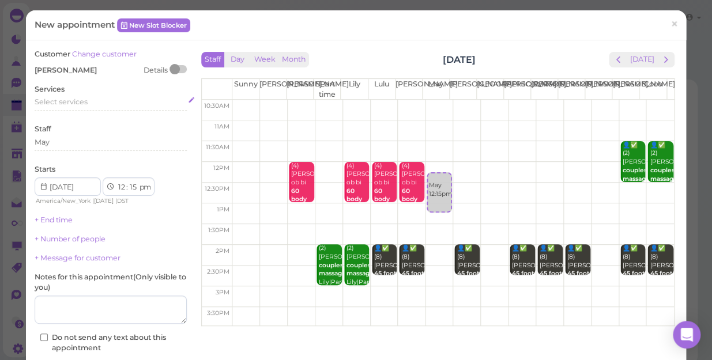
click at [93, 103] on div "Select services" at bounding box center [111, 102] width 152 height 10
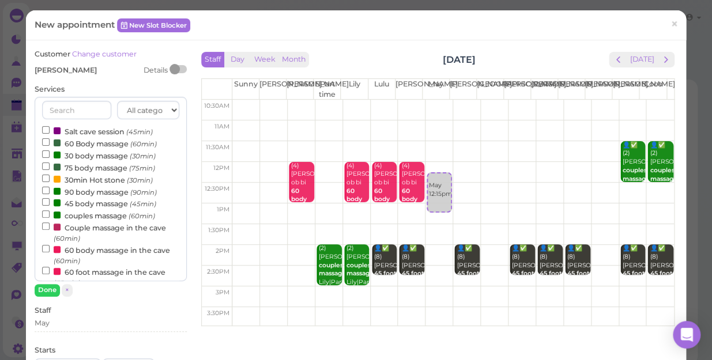
click at [76, 189] on label "90 body massage (90min)" at bounding box center [99, 192] width 115 height 12
click at [50, 189] on input "90 body massage (90min)" at bounding box center [45, 190] width 7 height 7
click at [52, 289] on button "Done" at bounding box center [47, 290] width 25 height 12
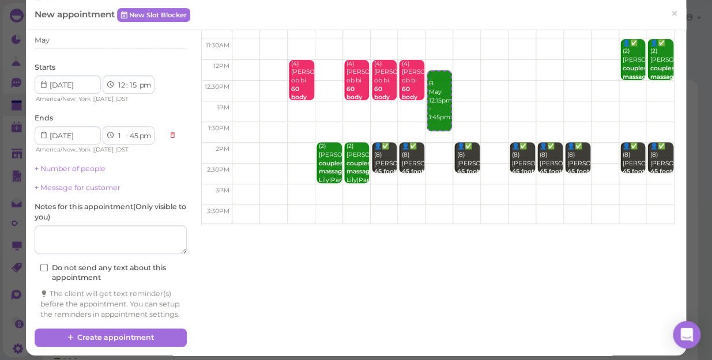
scroll to position [104, 0]
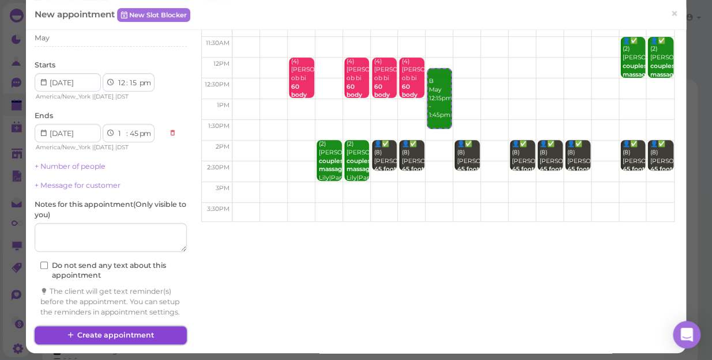
click at [126, 344] on button "Create appointment" at bounding box center [111, 335] width 152 height 18
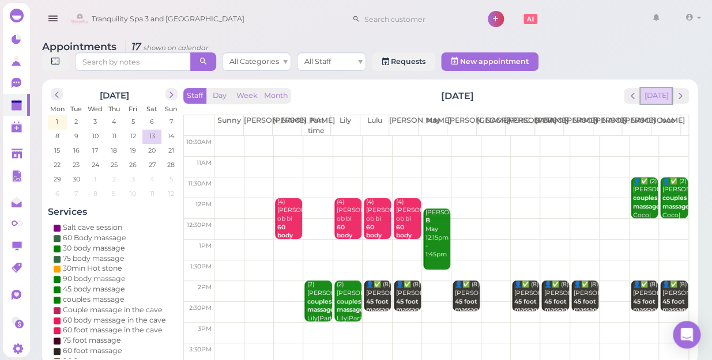
click at [660, 88] on button "[DATE]" at bounding box center [655, 96] width 31 height 16
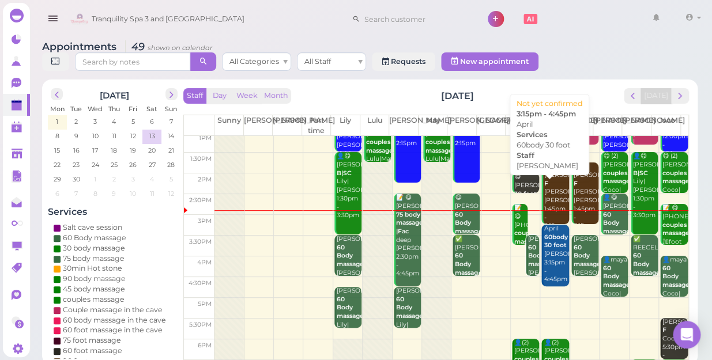
scroll to position [104, 0]
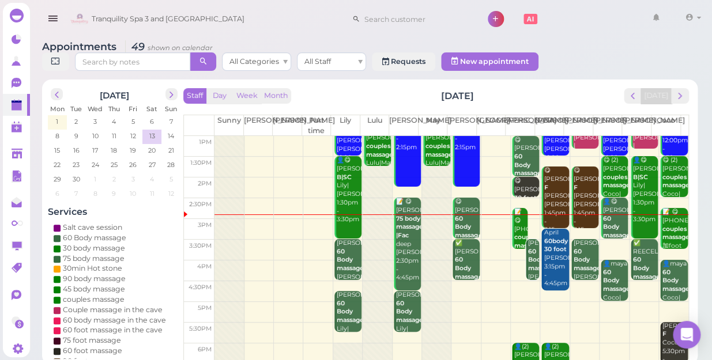
click at [503, 281] on td at bounding box center [451, 291] width 474 height 21
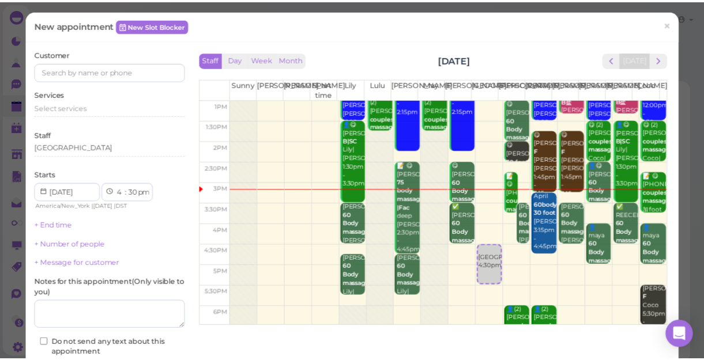
scroll to position [104, 0]
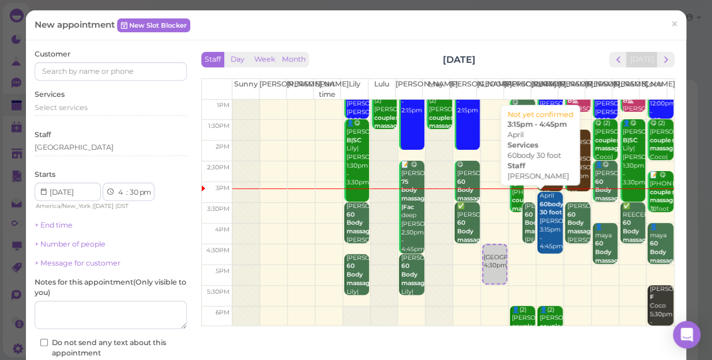
click at [539, 230] on div "April 60body 30 foot Helen 3:15pm - 4:45pm" at bounding box center [551, 221] width 24 height 59
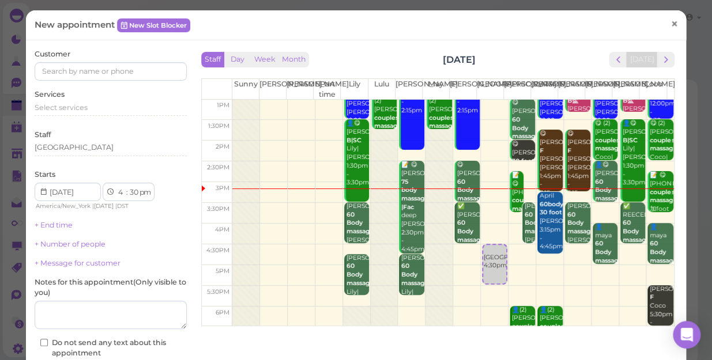
click at [670, 24] on span "×" at bounding box center [673, 24] width 7 height 16
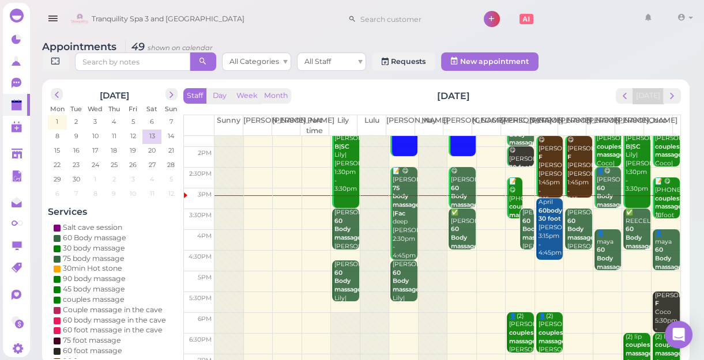
scroll to position [157, 0]
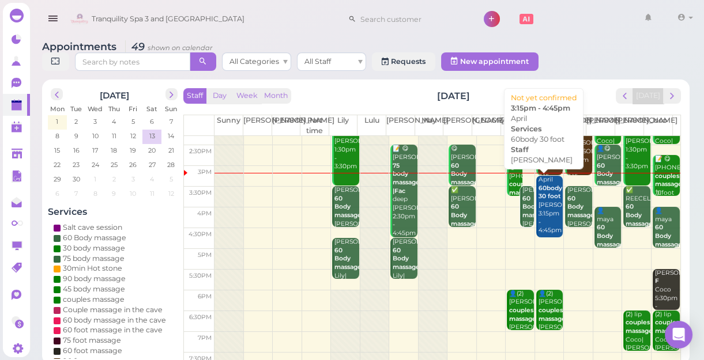
click at [546, 213] on div "April 60body 30 foot Helen 3:15pm - 4:45pm" at bounding box center [550, 205] width 25 height 59
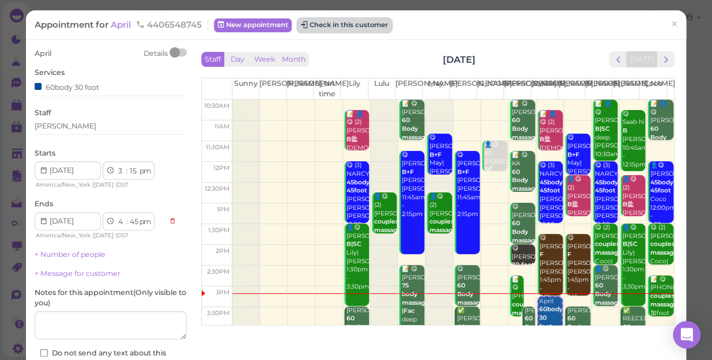
click at [352, 28] on button "Check in this customer" at bounding box center [344, 25] width 94 height 14
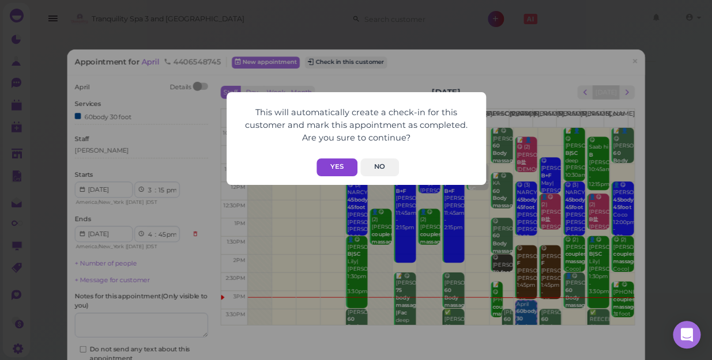
click at [330, 165] on button "Yes" at bounding box center [336, 167] width 41 height 18
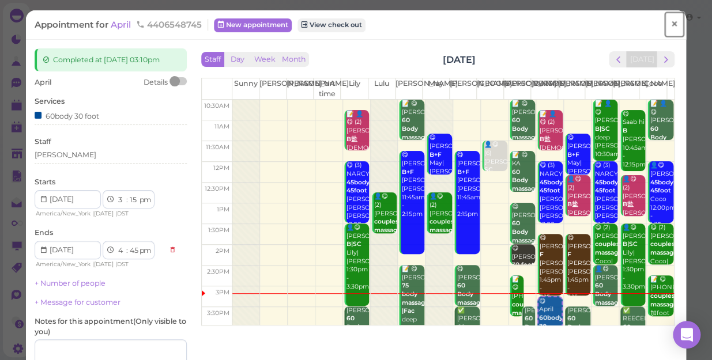
click at [670, 23] on link "×" at bounding box center [673, 24] width 21 height 27
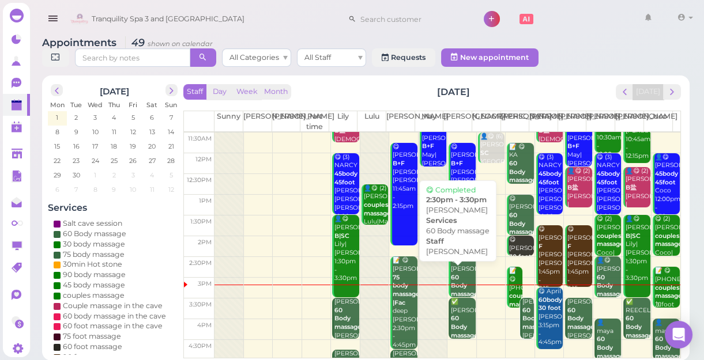
scroll to position [104, 0]
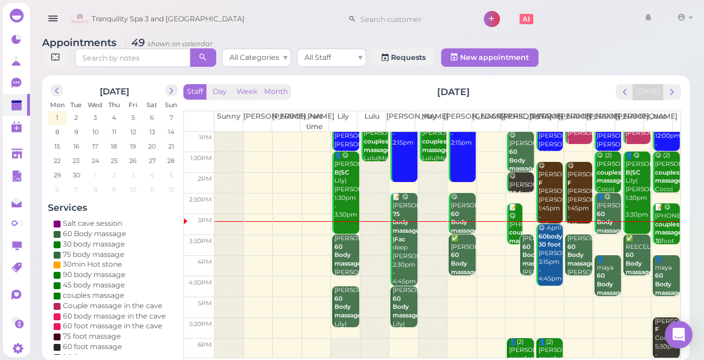
click at [458, 303] on td at bounding box center [447, 307] width 466 height 21
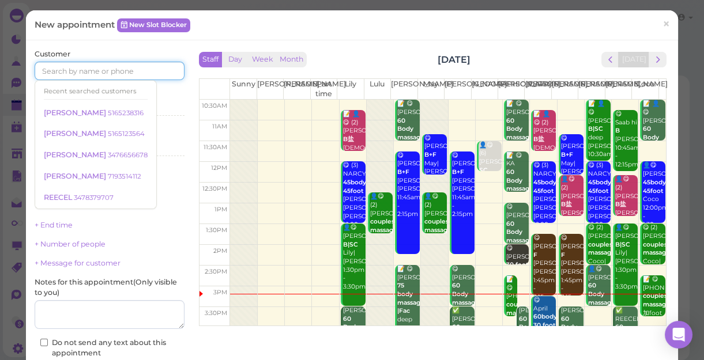
click at [138, 74] on input at bounding box center [110, 71] width 150 height 18
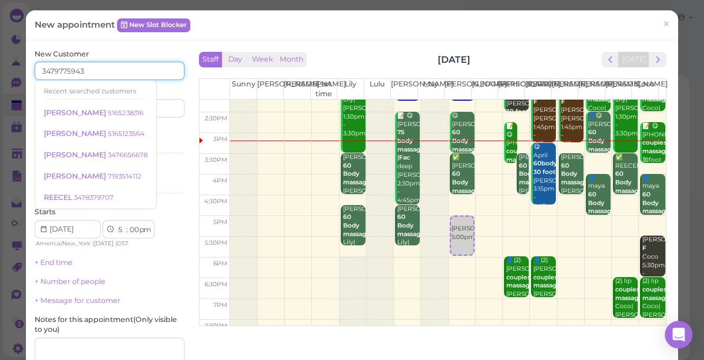
scroll to position [157, 0]
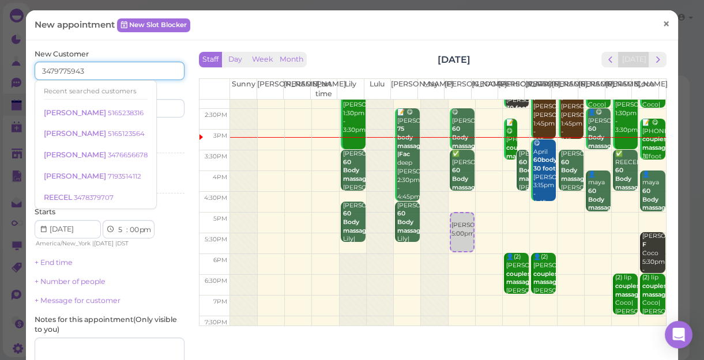
type input "3479775943"
click at [662, 24] on span "×" at bounding box center [665, 24] width 7 height 16
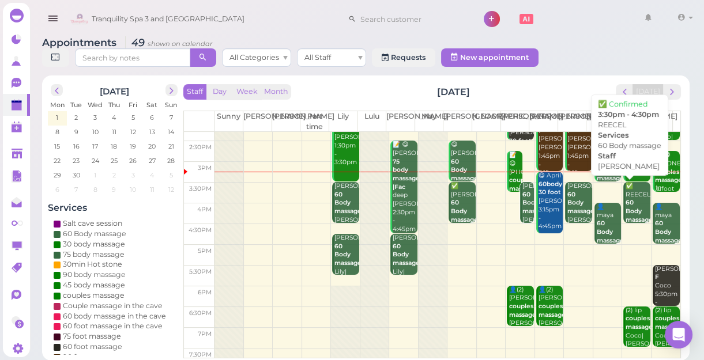
click at [629, 213] on b "60 Body massage" at bounding box center [638, 211] width 27 height 24
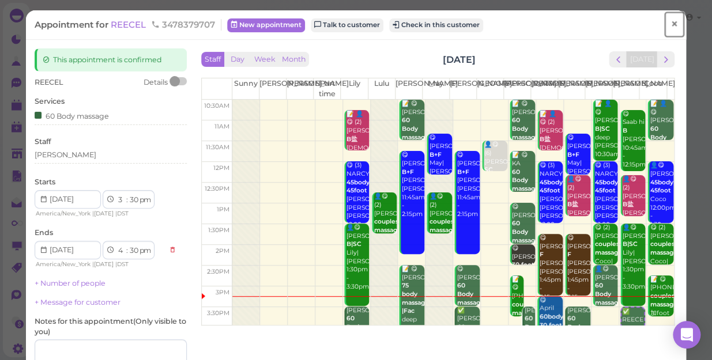
click at [670, 23] on span "×" at bounding box center [673, 24] width 7 height 16
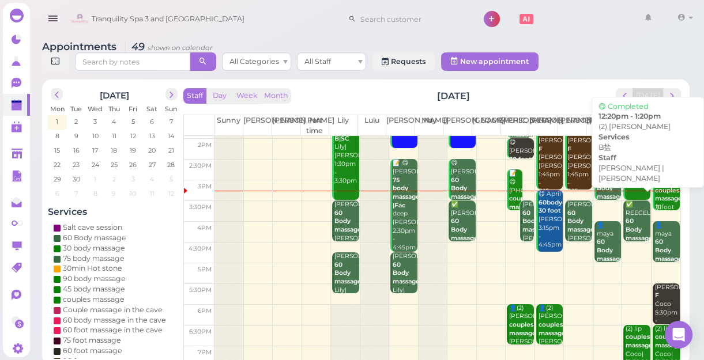
scroll to position [157, 0]
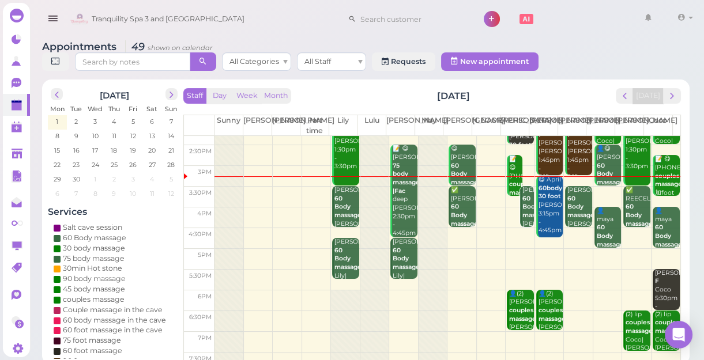
click at [456, 249] on td at bounding box center [447, 259] width 466 height 21
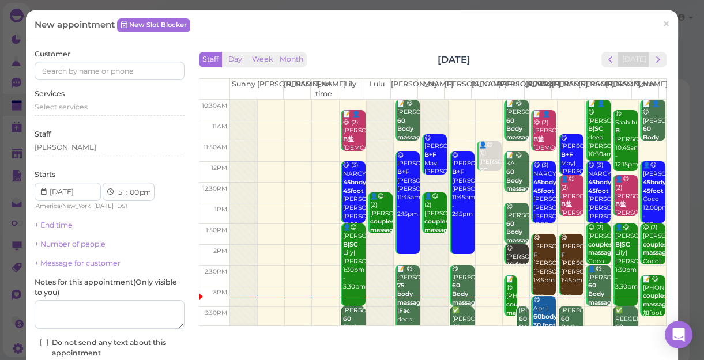
click at [114, 60] on div "Customer" at bounding box center [110, 65] width 150 height 32
click at [115, 65] on input at bounding box center [110, 71] width 150 height 18
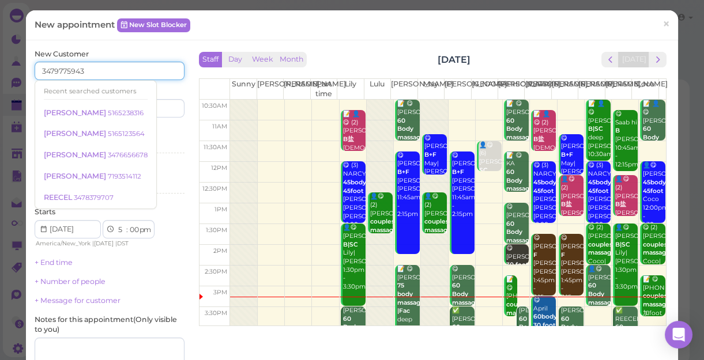
type input "3479775943"
click at [156, 134] on div "Services Select services" at bounding box center [110, 142] width 150 height 32
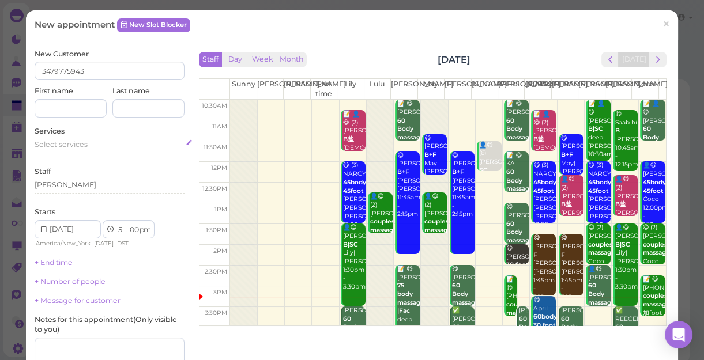
click at [99, 146] on div "Select services" at bounding box center [110, 144] width 150 height 10
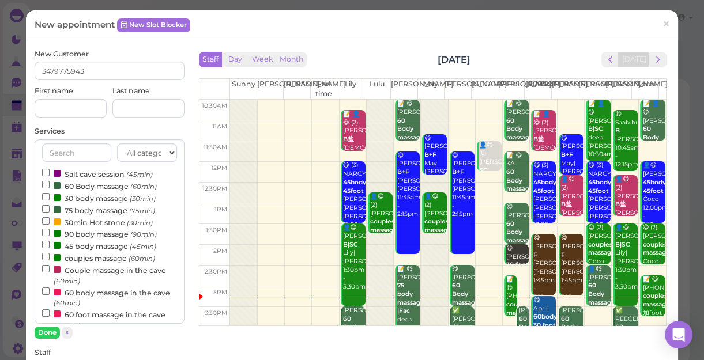
click at [90, 262] on label "couples massage (60min)" at bounding box center [98, 258] width 113 height 12
click at [50, 260] on input "couples massage (60min)" at bounding box center [45, 256] width 7 height 7
click at [41, 331] on button "Done" at bounding box center [47, 333] width 25 height 12
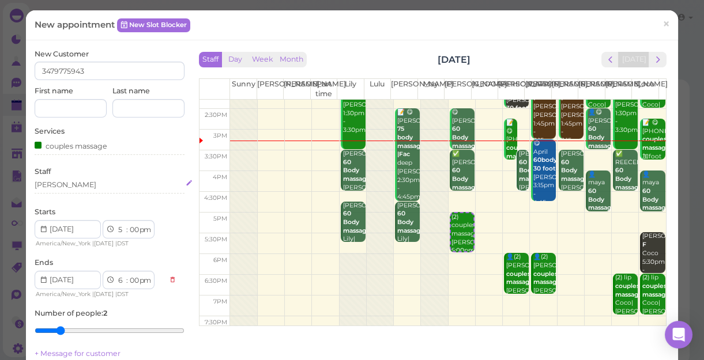
click at [62, 186] on div "[PERSON_NAME]" at bounding box center [110, 185] width 150 height 10
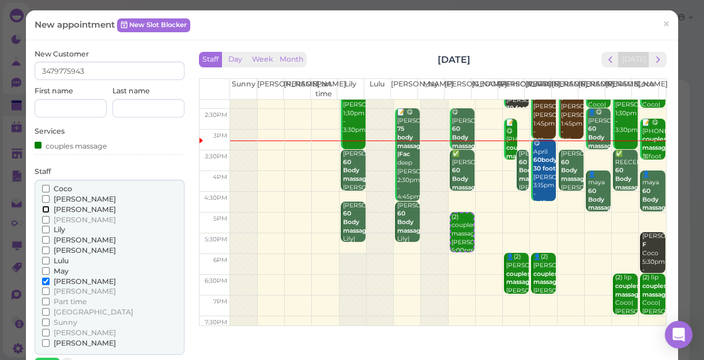
click at [44, 207] on input "[PERSON_NAME]" at bounding box center [45, 209] width 7 height 7
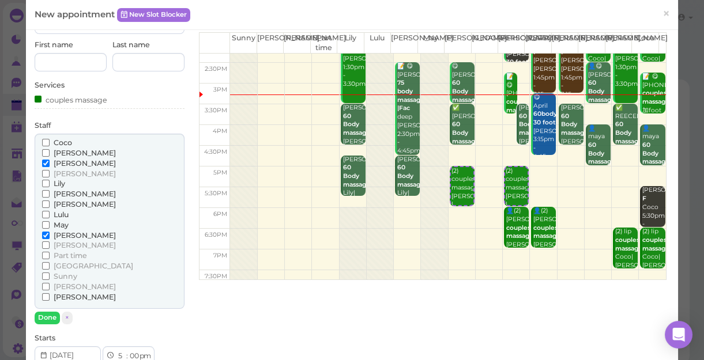
scroll to position [104, 0]
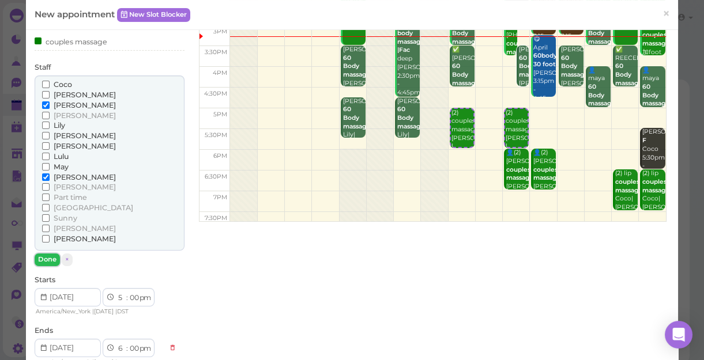
click at [41, 259] on button "Done" at bounding box center [47, 260] width 25 height 12
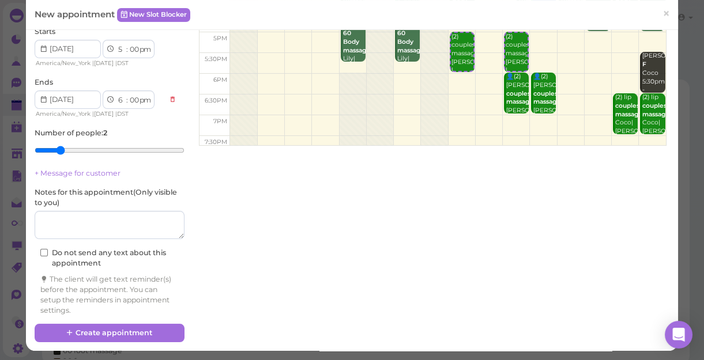
scroll to position [181, 0]
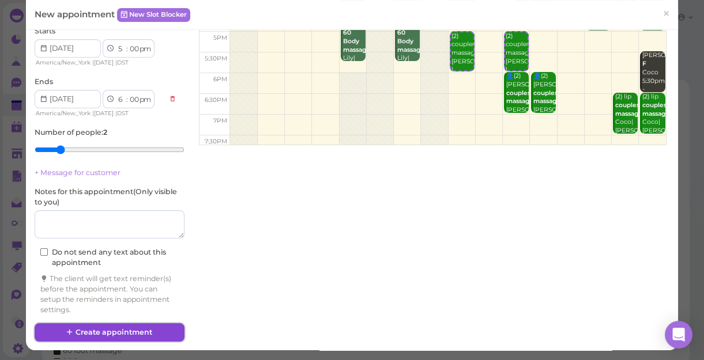
click at [103, 330] on button "Create appointment" at bounding box center [110, 332] width 150 height 18
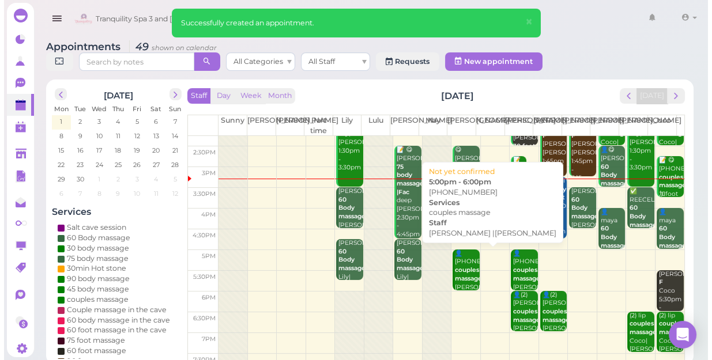
scroll to position [157, 0]
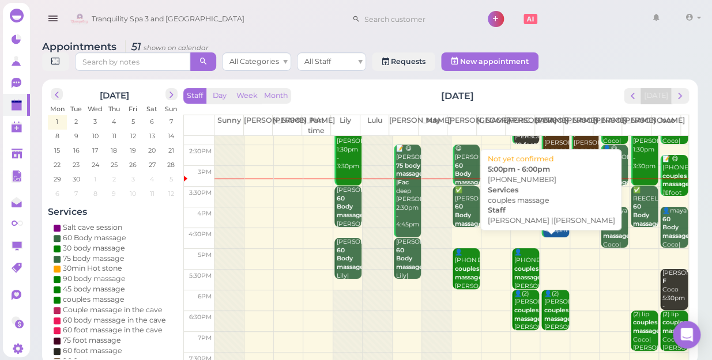
click at [514, 265] on b "couples massage" at bounding box center [527, 273] width 27 height 16
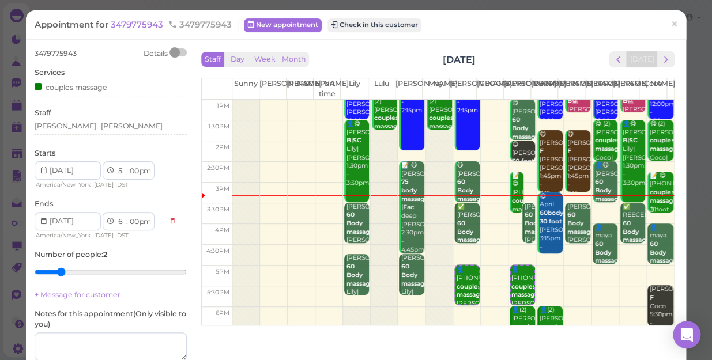
scroll to position [104, 0]
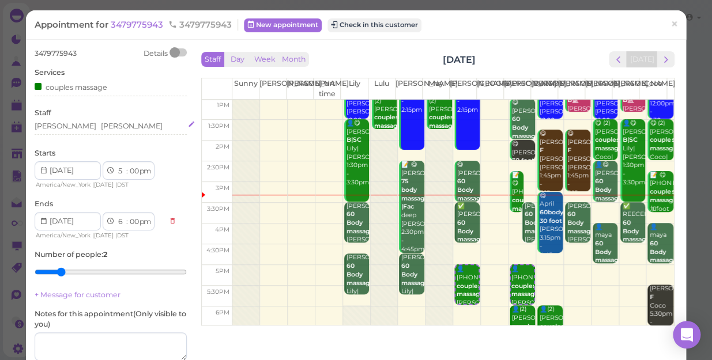
click at [101, 127] on div "[PERSON_NAME]" at bounding box center [132, 126] width 62 height 10
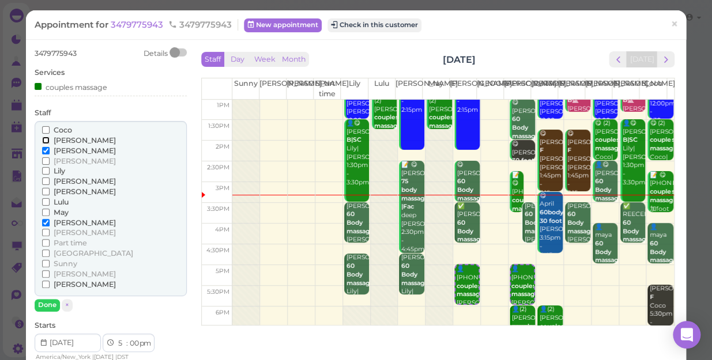
click at [43, 141] on input "[PERSON_NAME]" at bounding box center [45, 140] width 7 height 7
click at [45, 220] on input "[PERSON_NAME]" at bounding box center [45, 222] width 7 height 7
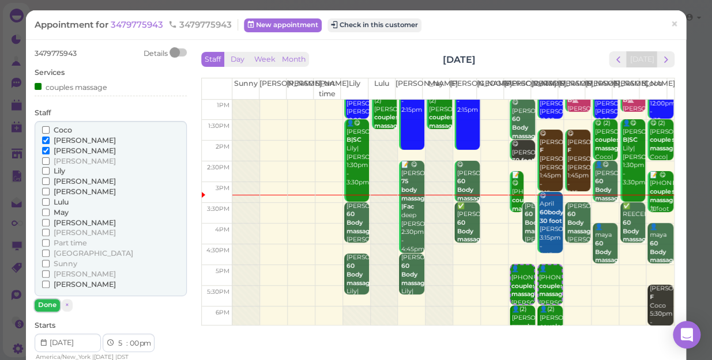
click at [45, 306] on button "Done" at bounding box center [47, 305] width 25 height 12
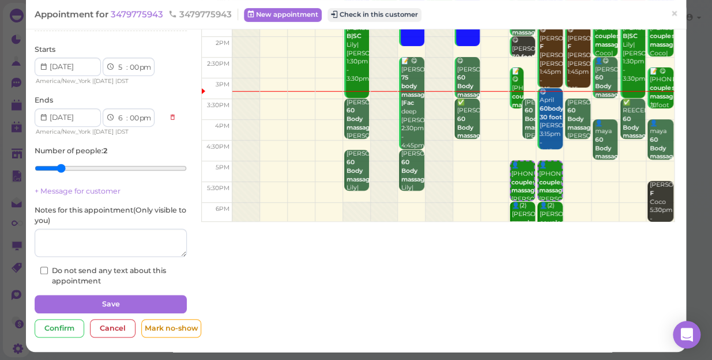
scroll to position [105, 0]
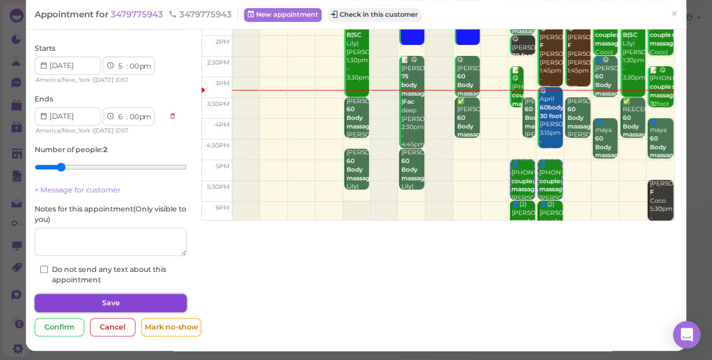
click at [124, 303] on button "Save" at bounding box center [111, 303] width 152 height 18
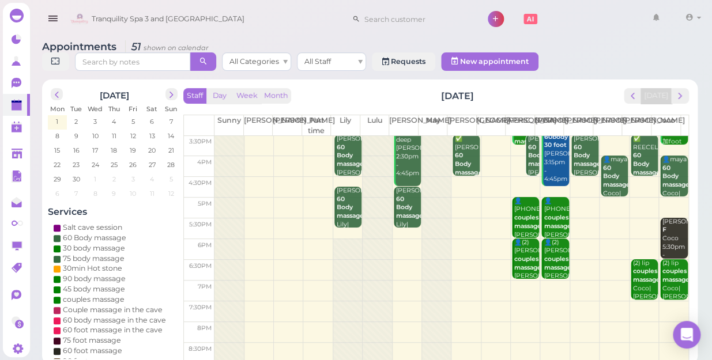
scroll to position [156, 0]
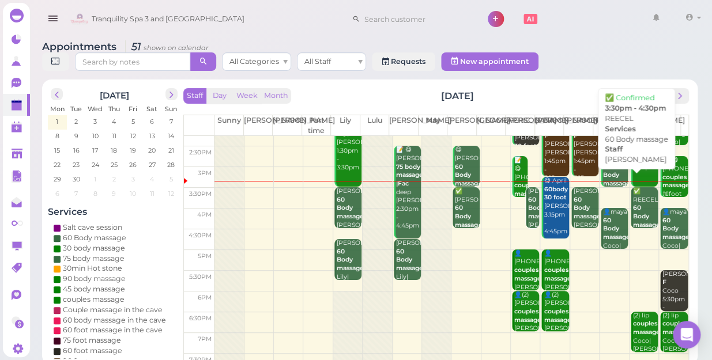
click at [636, 208] on b "60 Body massage" at bounding box center [646, 216] width 27 height 24
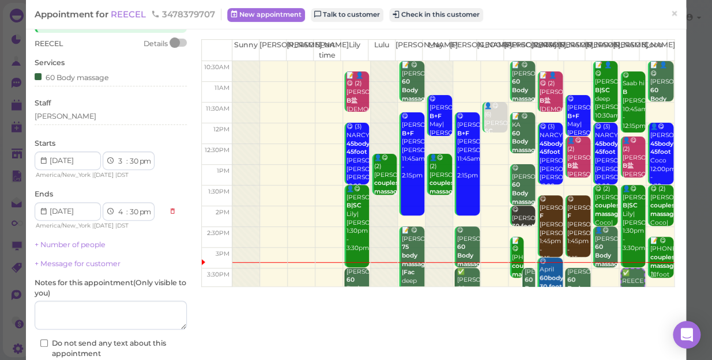
scroll to position [104, 0]
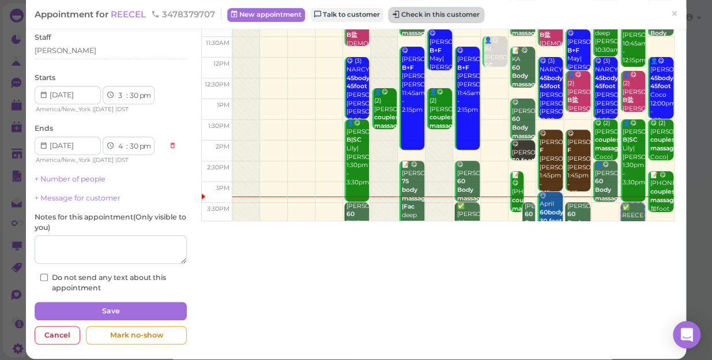
click at [435, 14] on button "Check in this customer" at bounding box center [436, 15] width 94 height 14
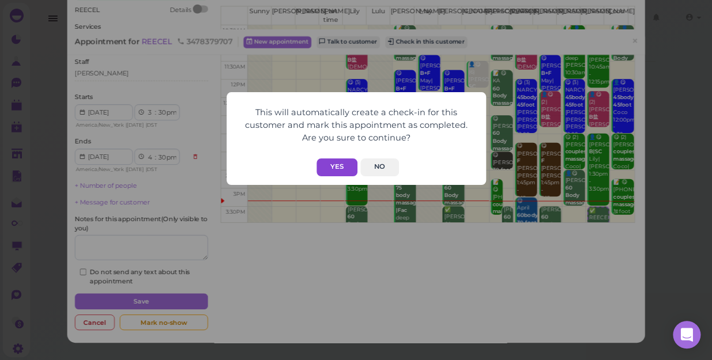
click at [331, 171] on button "Yes" at bounding box center [336, 167] width 41 height 18
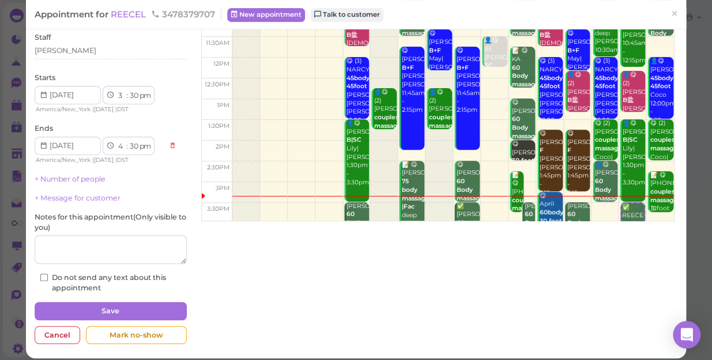
scroll to position [133, 0]
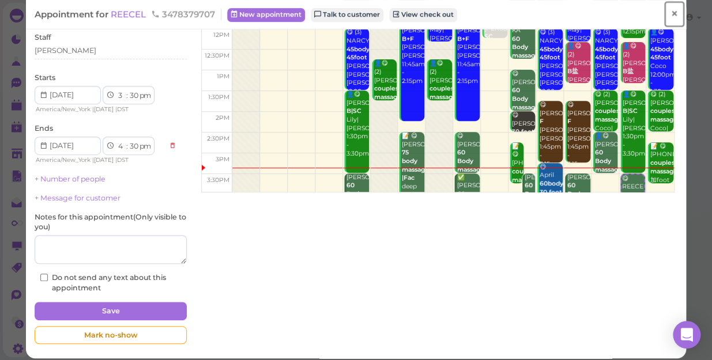
click at [670, 14] on span "×" at bounding box center [673, 14] width 7 height 16
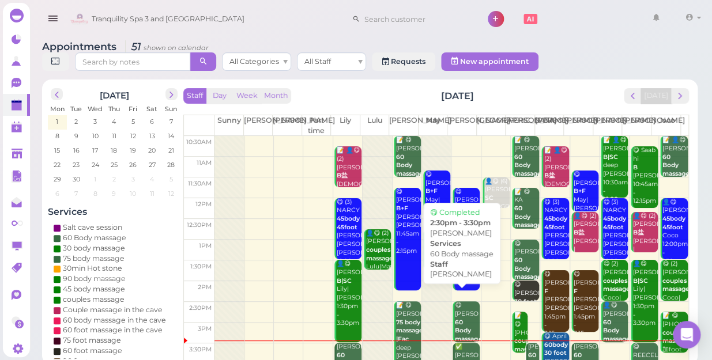
scroll to position [104, 0]
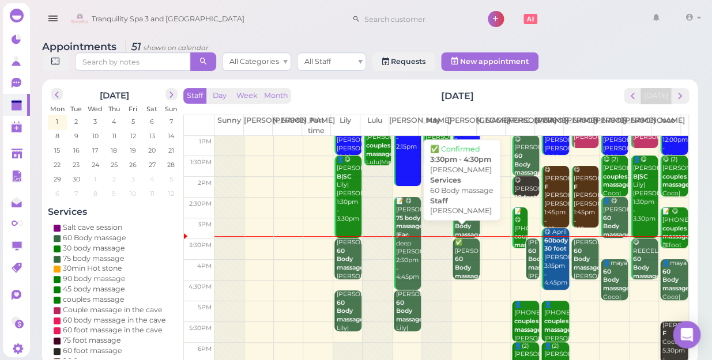
click at [471, 253] on div "✅ George 60 Body massage Mike 3:30pm - 4:30pm" at bounding box center [466, 277] width 25 height 76
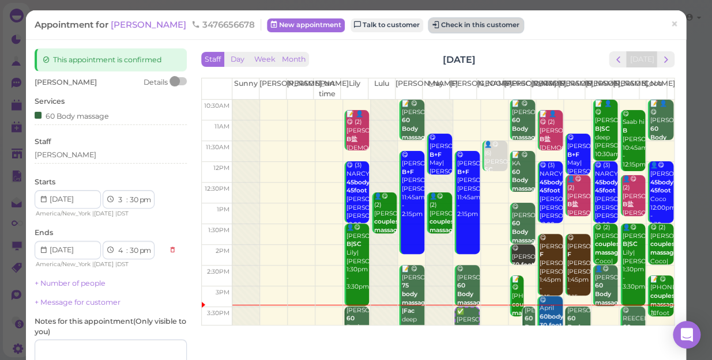
click at [448, 25] on button "Check in this customer" at bounding box center [476, 25] width 94 height 14
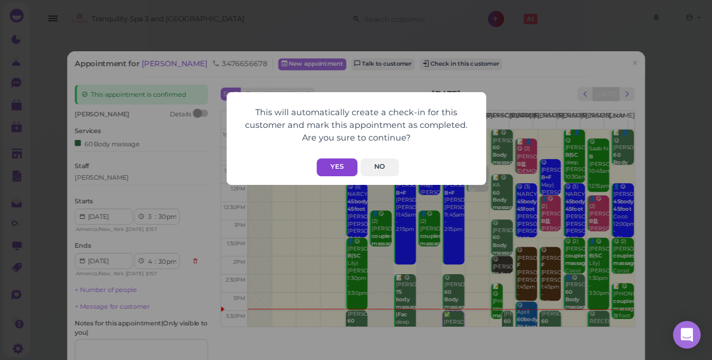
click at [328, 173] on button "Yes" at bounding box center [336, 167] width 41 height 18
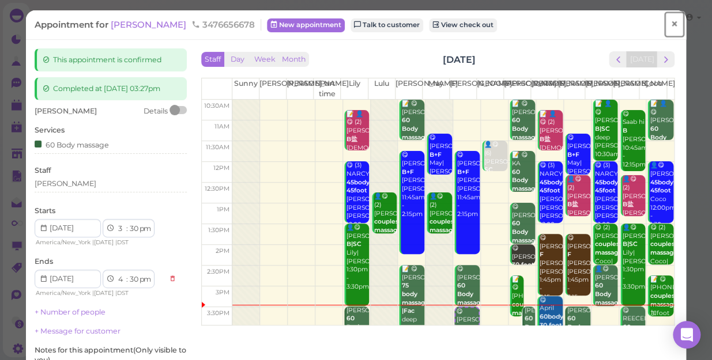
click at [670, 25] on span "×" at bounding box center [673, 24] width 7 height 16
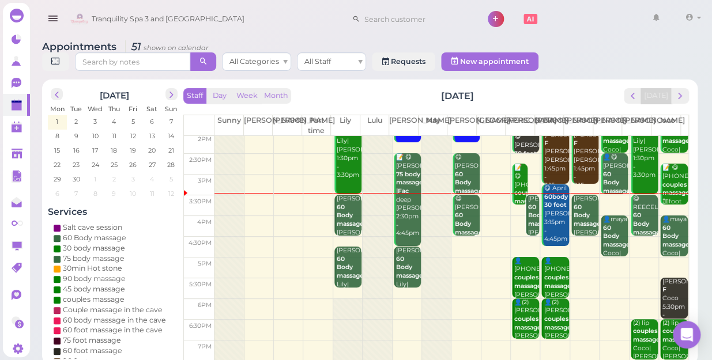
scroll to position [157, 0]
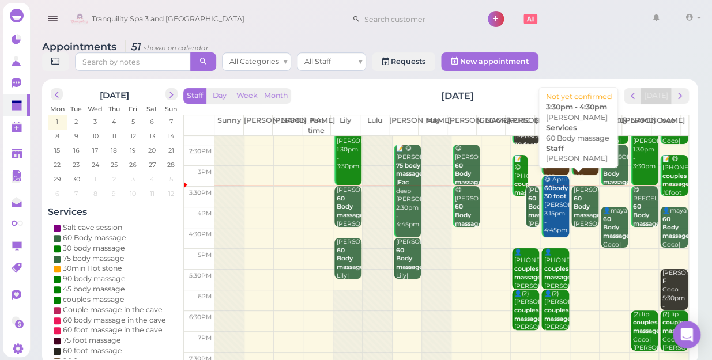
click at [578, 198] on b "60 Body massage" at bounding box center [586, 207] width 27 height 24
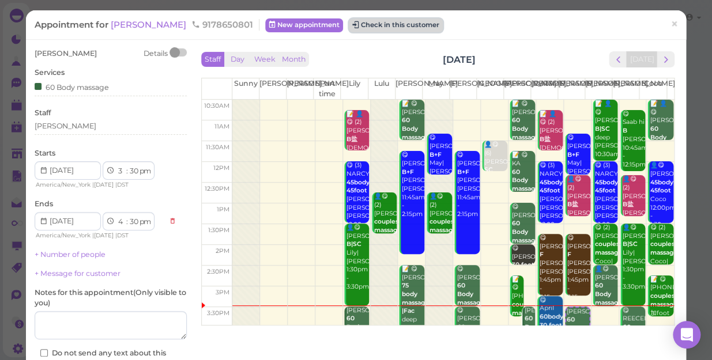
click at [376, 29] on button "Check in this customer" at bounding box center [396, 25] width 94 height 14
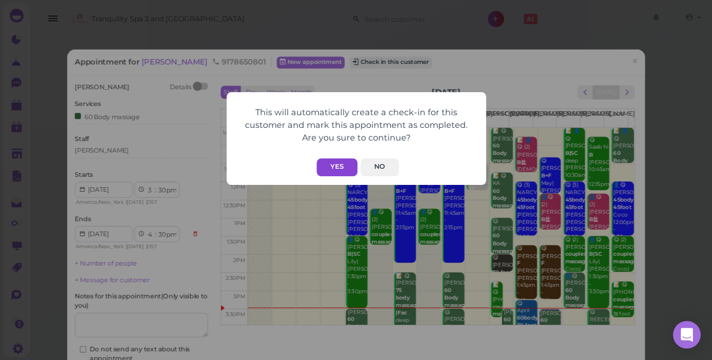
click at [328, 163] on button "Yes" at bounding box center [336, 167] width 41 height 18
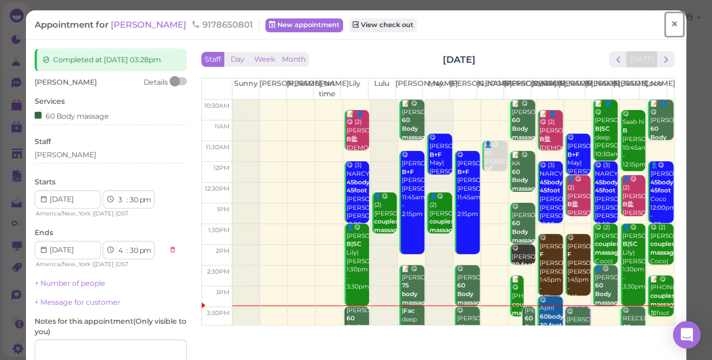
click at [670, 24] on span "×" at bounding box center [673, 24] width 7 height 16
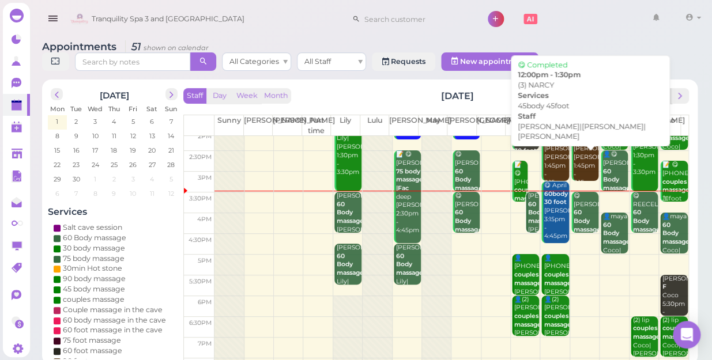
scroll to position [157, 0]
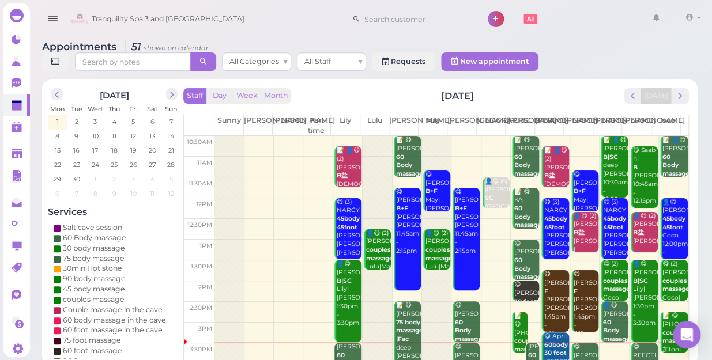
scroll to position [157, 0]
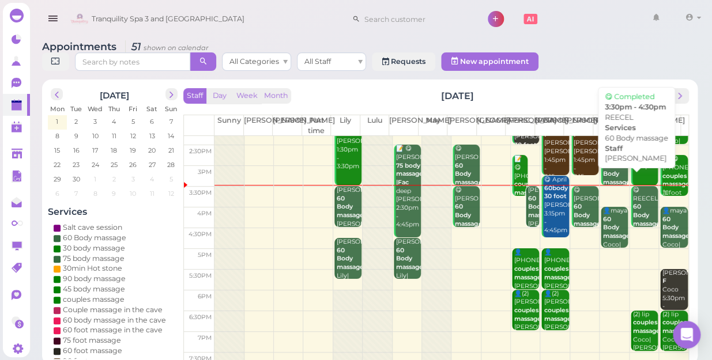
click at [636, 198] on div "😋 REECEL 60 Body massage [PERSON_NAME] 3:30pm - 4:30pm" at bounding box center [644, 224] width 25 height 76
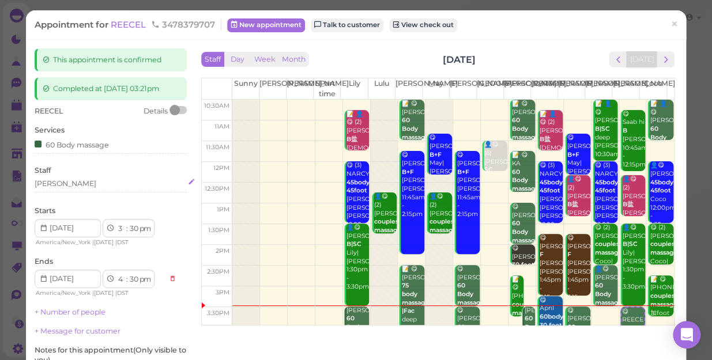
click at [57, 181] on div "[PERSON_NAME]" at bounding box center [111, 184] width 152 height 10
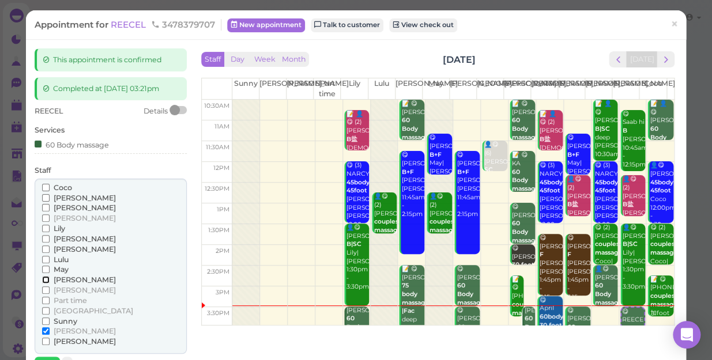
click at [42, 278] on input "[PERSON_NAME]" at bounding box center [45, 279] width 7 height 7
click at [45, 330] on input "[PERSON_NAME]" at bounding box center [45, 330] width 7 height 7
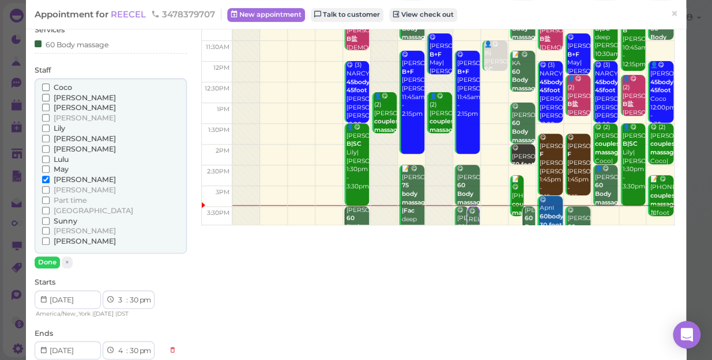
scroll to position [104, 0]
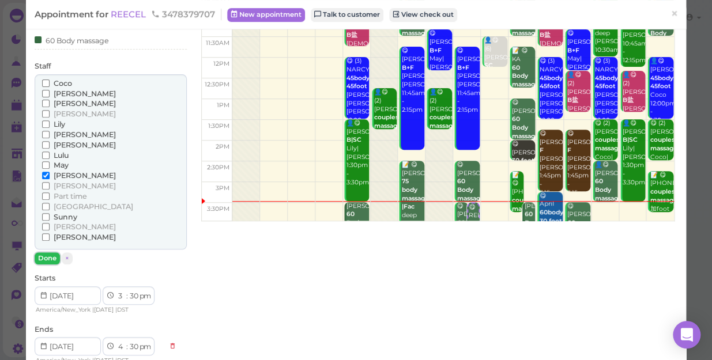
click at [41, 258] on button "Done" at bounding box center [47, 258] width 25 height 12
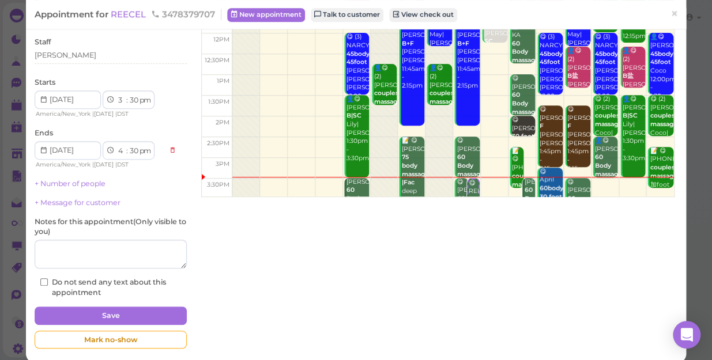
scroll to position [141, 0]
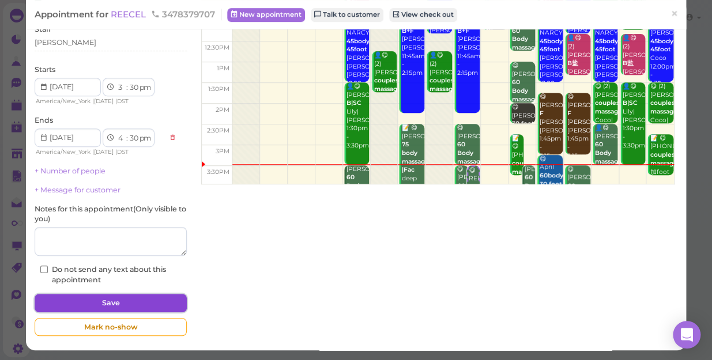
click at [127, 301] on button "Save" at bounding box center [111, 303] width 152 height 18
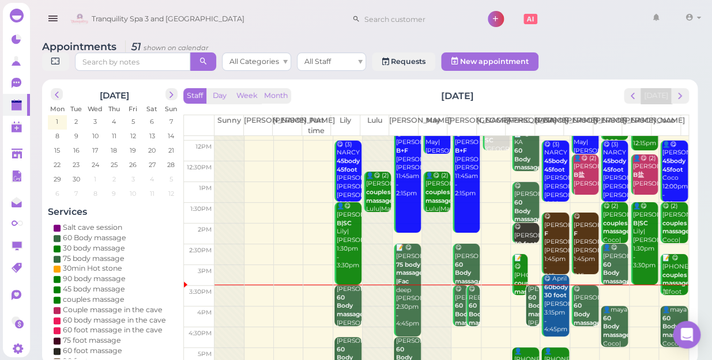
scroll to position [104, 0]
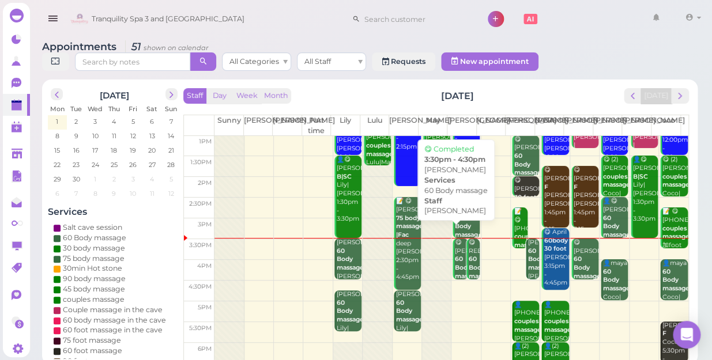
click at [455, 255] on b "60 Body massage" at bounding box center [468, 267] width 27 height 24
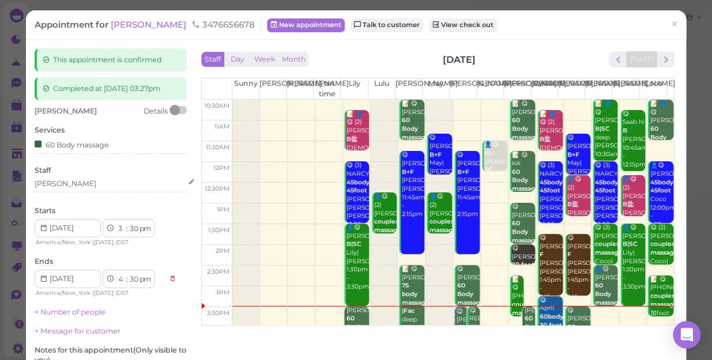
click at [59, 186] on div "[PERSON_NAME]" at bounding box center [111, 184] width 152 height 10
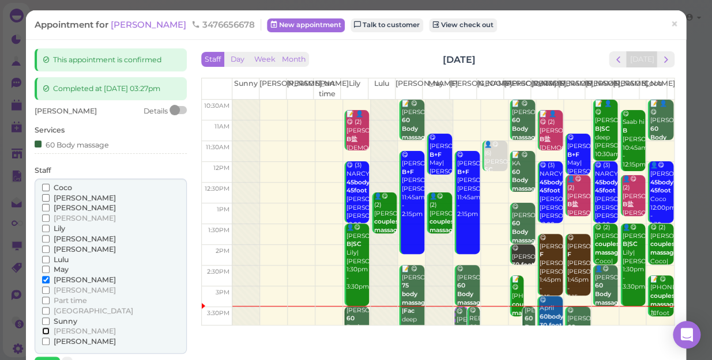
click at [44, 330] on input "[PERSON_NAME]" at bounding box center [45, 330] width 7 height 7
click at [42, 280] on input "[PERSON_NAME]" at bounding box center [45, 279] width 7 height 7
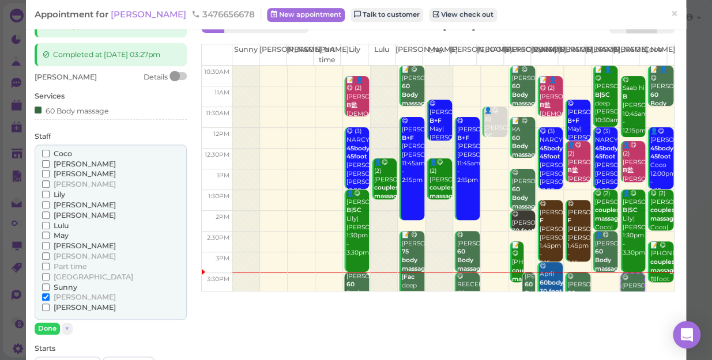
scroll to position [52, 0]
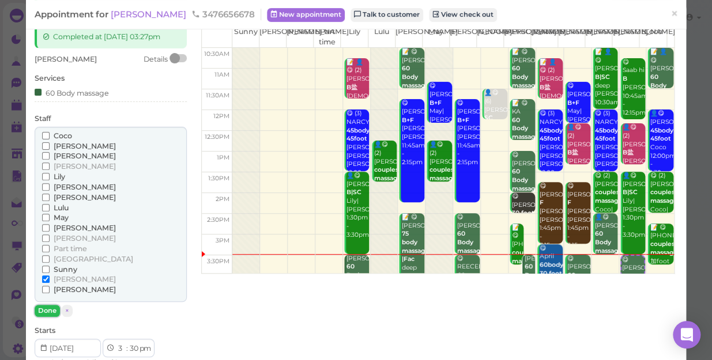
click at [46, 309] on button "Done" at bounding box center [47, 311] width 25 height 12
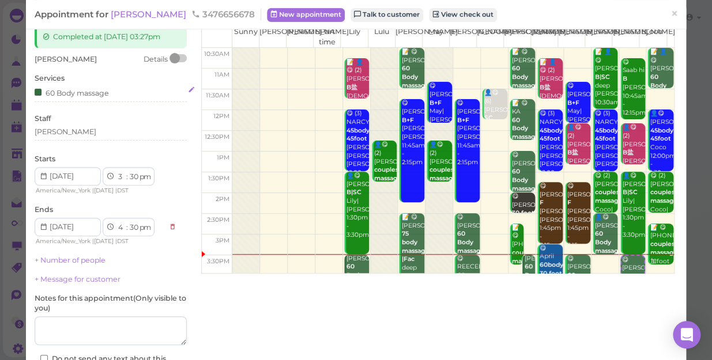
click at [110, 91] on div "60 Body massage" at bounding box center [111, 92] width 152 height 12
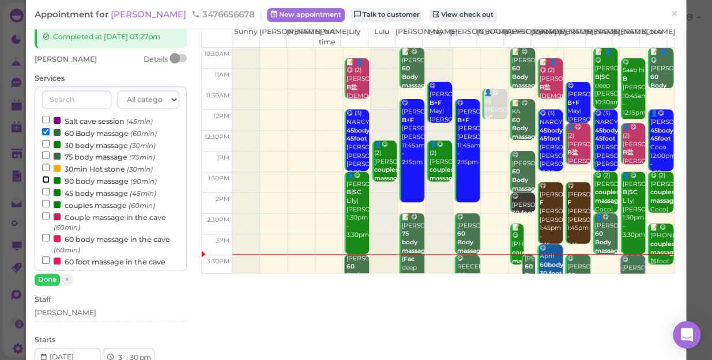
click at [46, 179] on input "90 body massage (90min)" at bounding box center [45, 179] width 7 height 7
select select "6"
select select "00"
click at [44, 130] on input "60 Body massage (60min)" at bounding box center [45, 131] width 7 height 7
select select "5"
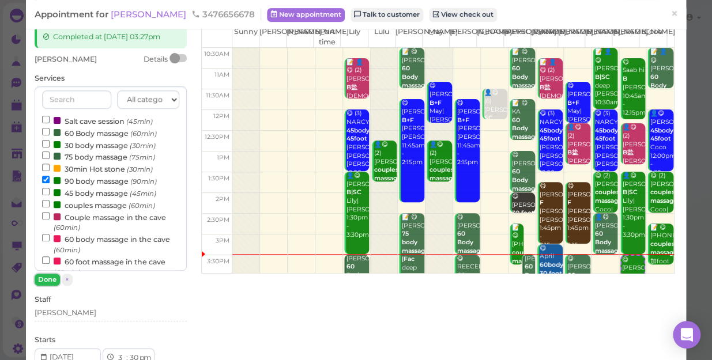
click at [46, 276] on button "Done" at bounding box center [47, 280] width 25 height 12
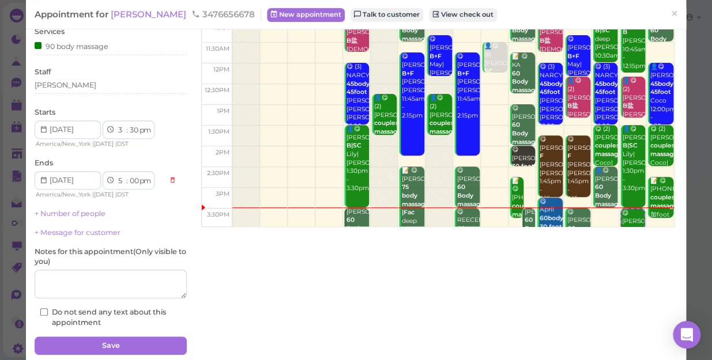
scroll to position [141, 0]
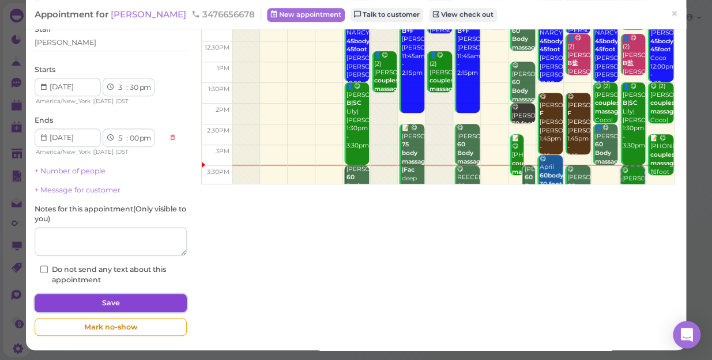
click at [146, 299] on button "Save" at bounding box center [111, 303] width 152 height 18
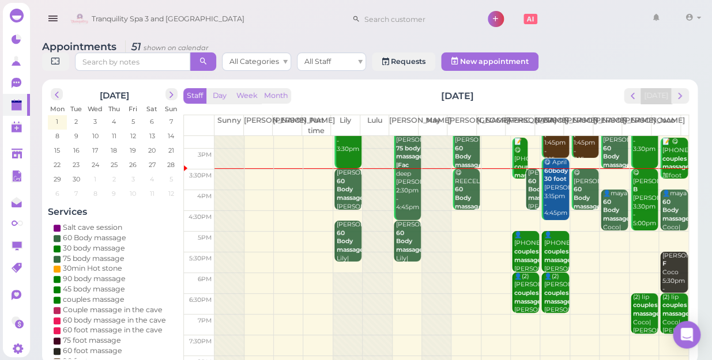
scroll to position [156, 0]
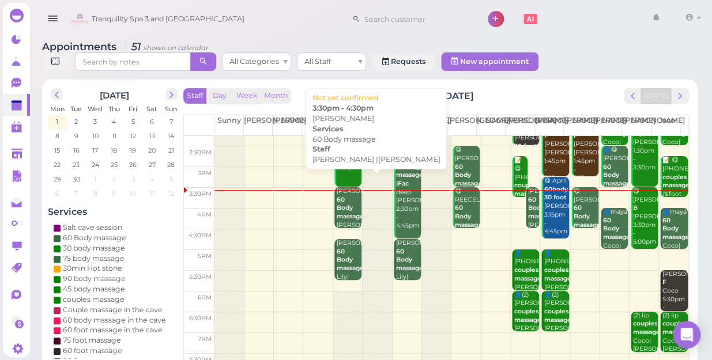
click at [345, 211] on div "Kenny 60 Body massage Jessica |Lily 3:30pm - 4:30pm" at bounding box center [348, 229] width 25 height 85
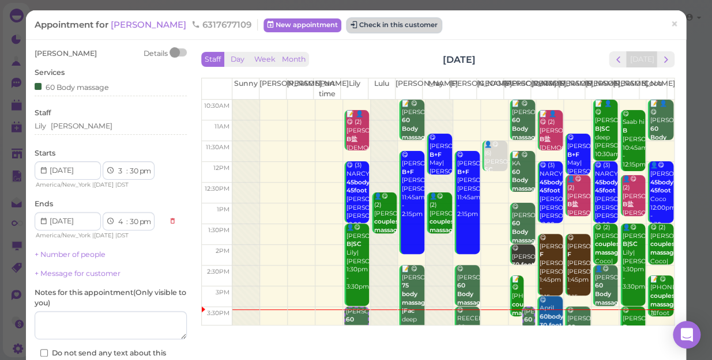
click at [362, 24] on button "Check in this customer" at bounding box center [394, 25] width 94 height 14
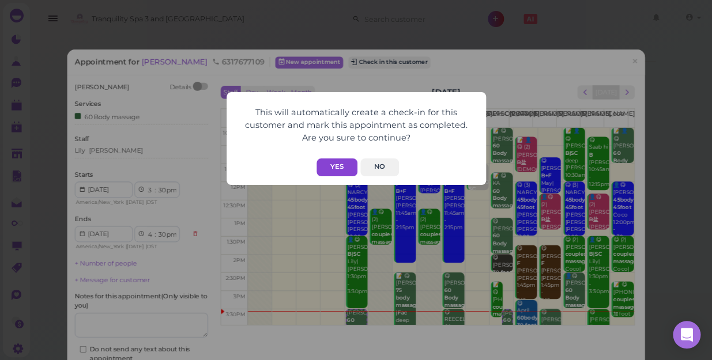
click at [342, 166] on button "Yes" at bounding box center [336, 167] width 41 height 18
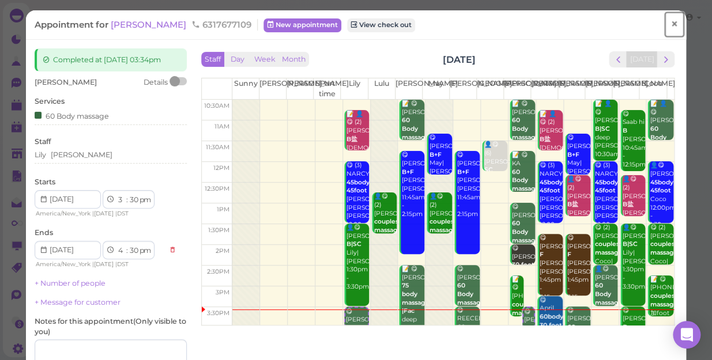
click at [670, 21] on span "×" at bounding box center [673, 24] width 7 height 16
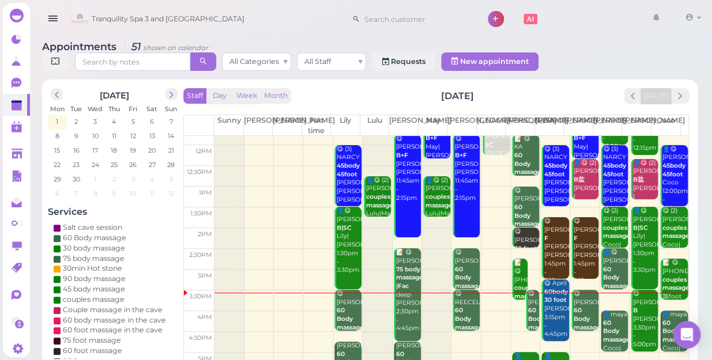
scroll to position [104, 0]
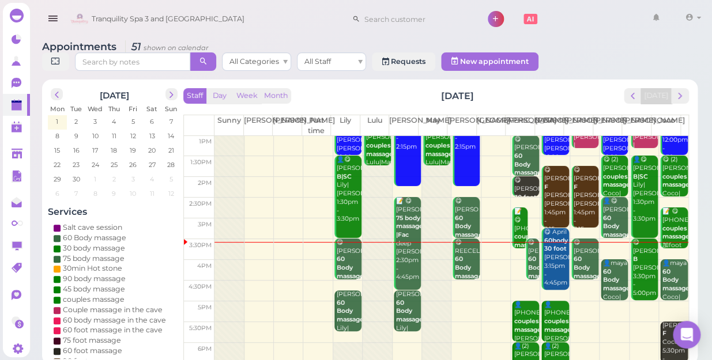
click at [463, 281] on td at bounding box center [451, 291] width 474 height 21
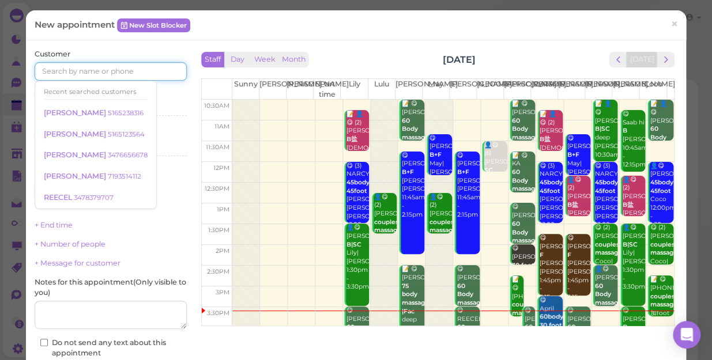
click at [148, 68] on input at bounding box center [111, 71] width 152 height 18
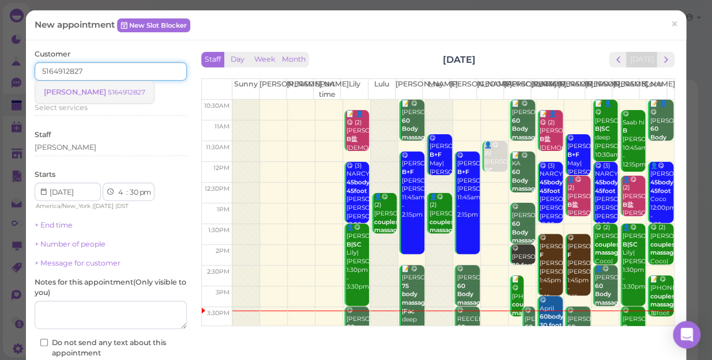
type input "5164912827"
click at [108, 92] on small "5164912827" at bounding box center [126, 92] width 37 height 8
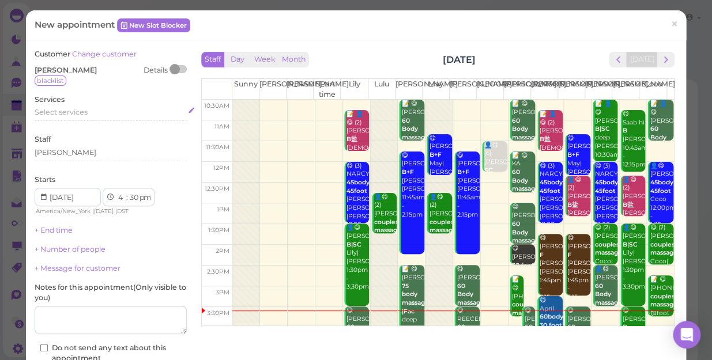
click at [89, 108] on div "Select services" at bounding box center [111, 112] width 152 height 10
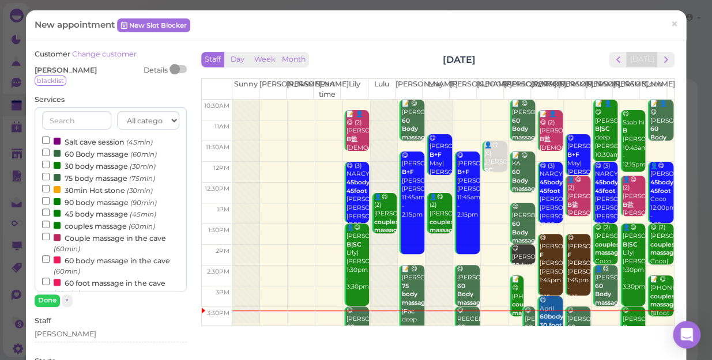
click at [102, 156] on label "60 Body massage (60min)" at bounding box center [99, 154] width 115 height 12
click at [50, 156] on input "60 Body massage (60min)" at bounding box center [45, 152] width 7 height 7
click at [49, 298] on button "Done" at bounding box center [47, 300] width 25 height 12
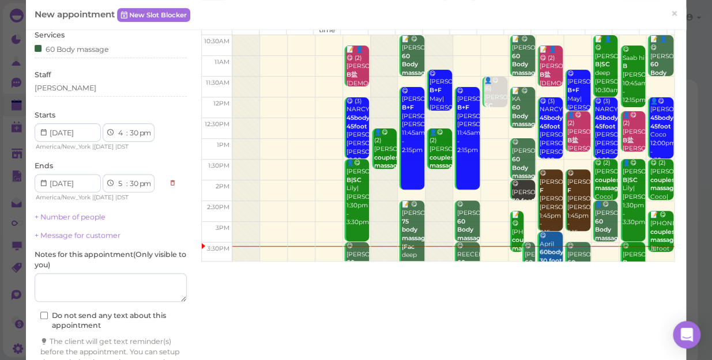
scroll to position [127, 0]
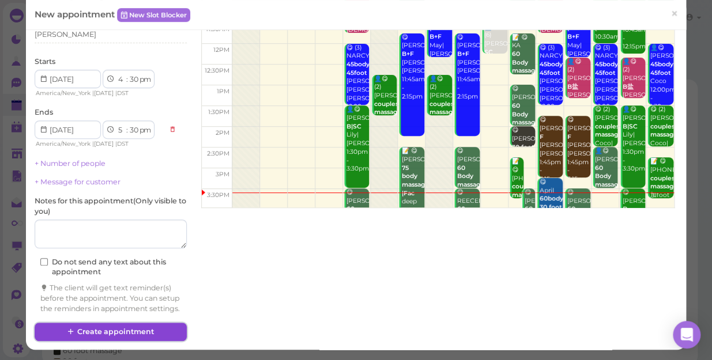
click at [167, 328] on button "Create appointment" at bounding box center [111, 332] width 152 height 18
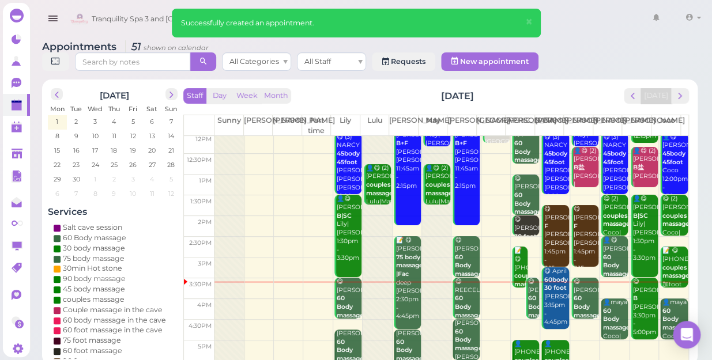
scroll to position [157, 0]
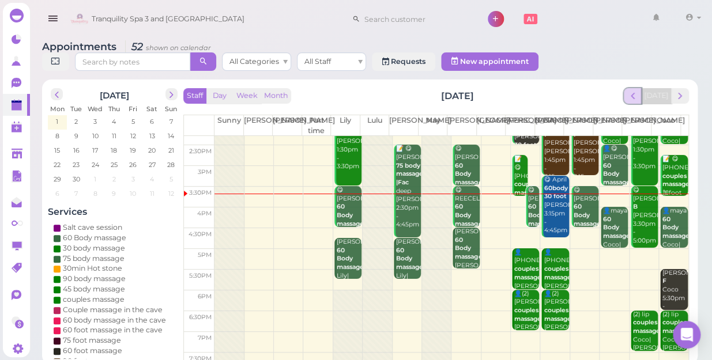
click at [633, 90] on span "prev" at bounding box center [632, 95] width 11 height 11
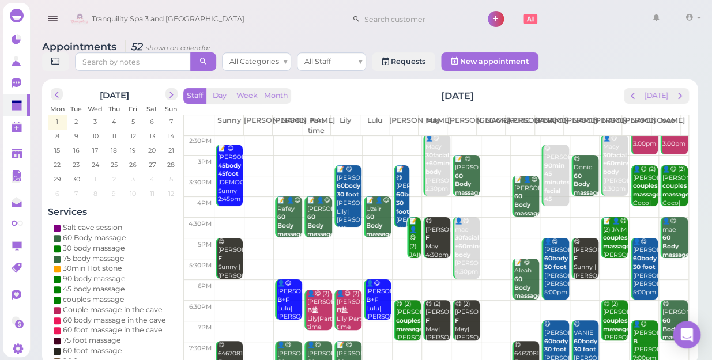
scroll to position [208, 0]
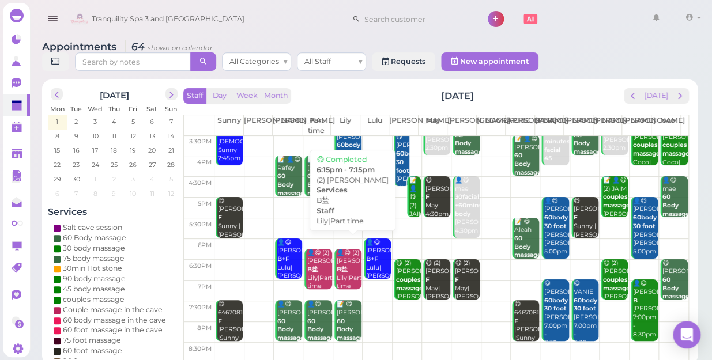
click at [348, 263] on div "👤😋 (2) Reehan B盐 Lily|Part time 6:15pm - 7:15pm" at bounding box center [348, 283] width 25 height 68
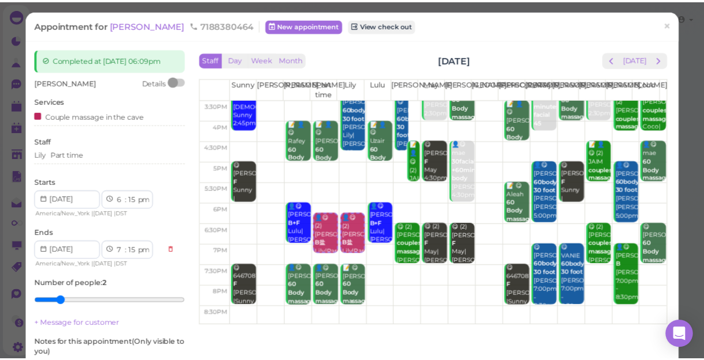
scroll to position [208, 0]
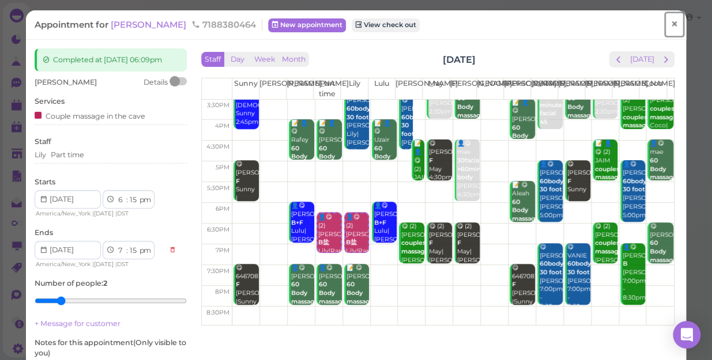
click at [670, 23] on span "×" at bounding box center [673, 24] width 7 height 16
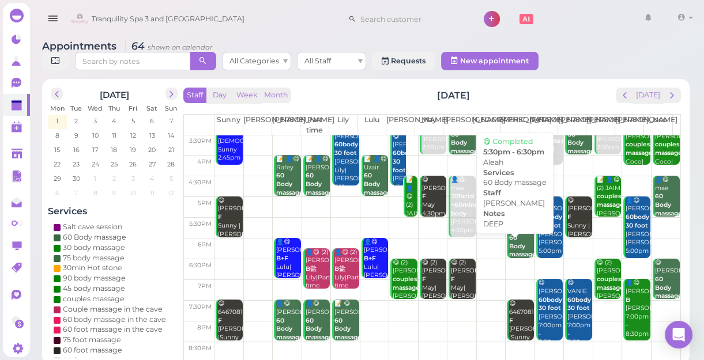
scroll to position [4, 0]
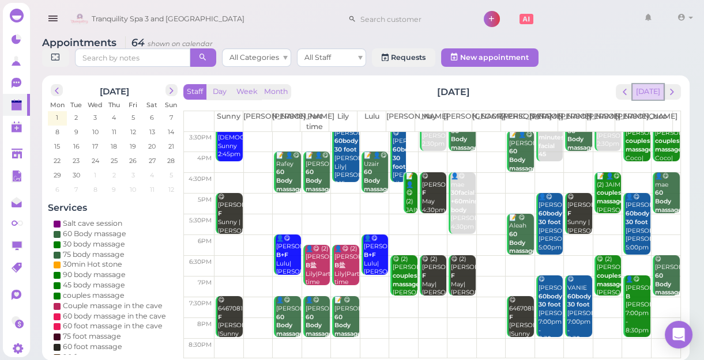
click at [648, 97] on button "[DATE]" at bounding box center [647, 92] width 31 height 16
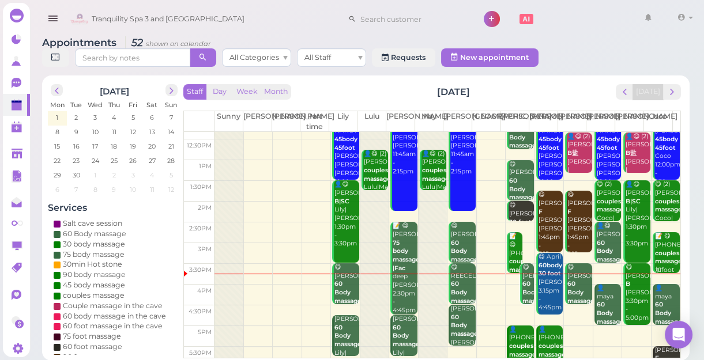
scroll to position [157, 0]
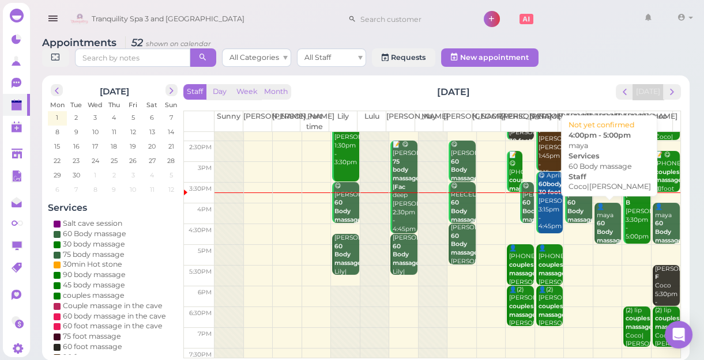
click at [599, 224] on div "👤maya 60 Body massage Coco|Linda 4:00pm - 5:00pm" at bounding box center [608, 245] width 25 height 85
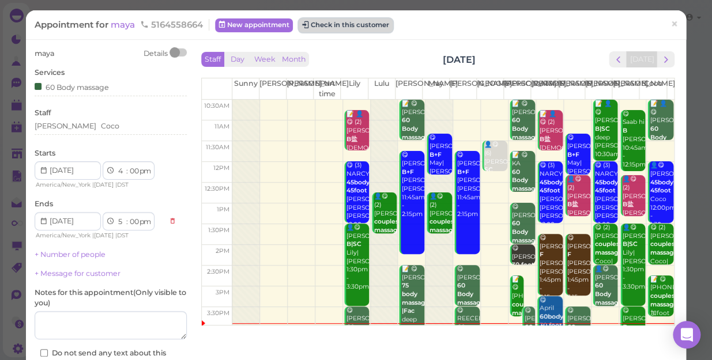
click at [372, 18] on button "Check in this customer" at bounding box center [345, 25] width 94 height 14
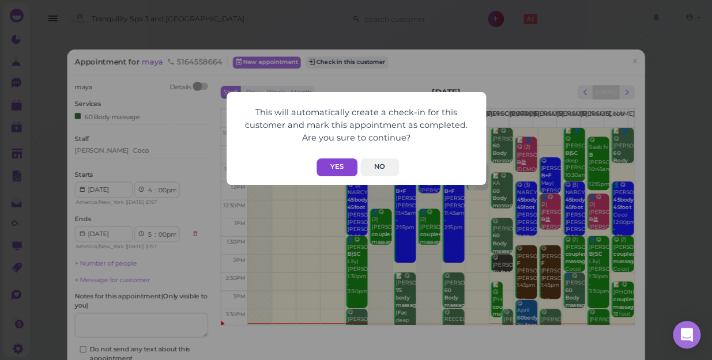
click at [330, 164] on button "Yes" at bounding box center [336, 167] width 41 height 18
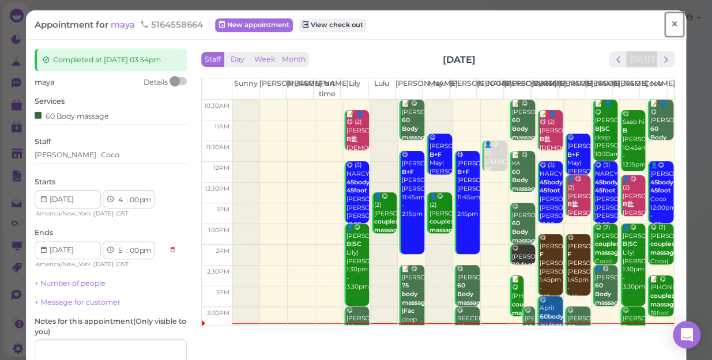
click at [670, 24] on span "×" at bounding box center [673, 24] width 7 height 16
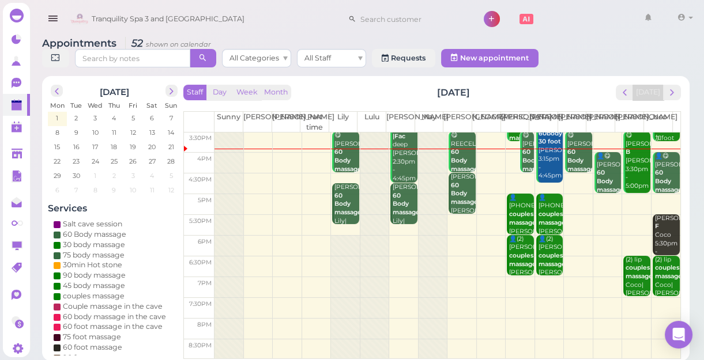
scroll to position [4, 0]
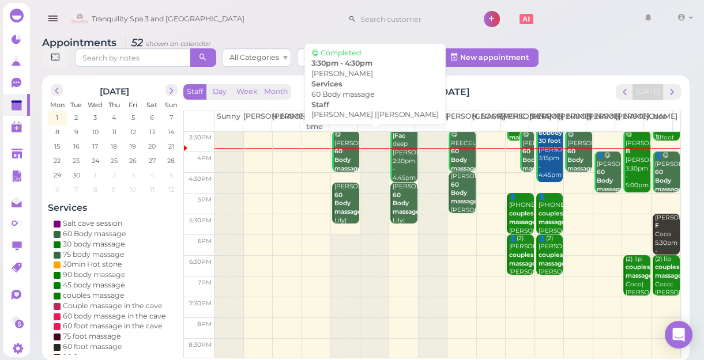
click at [344, 159] on b "60 Body massage" at bounding box center [347, 160] width 27 height 24
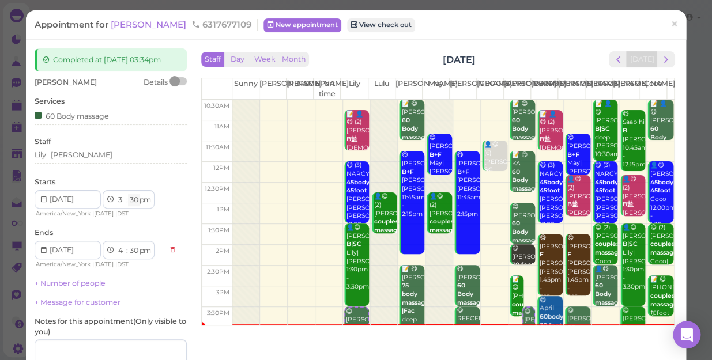
click at [132, 202] on select "00 05 10 15 20 25 30 35 40 45 50 55" at bounding box center [134, 200] width 12 height 12
select select "45"
click at [128, 194] on select "00 05 10 15 20 25 30 35 40 45 50 55" at bounding box center [134, 200] width 12 height 12
select select "45"
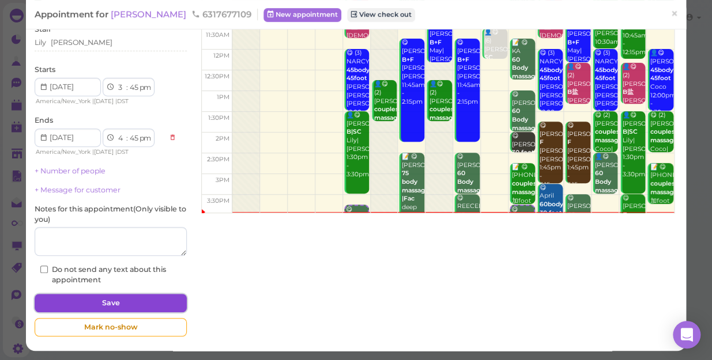
click at [150, 299] on button "Save" at bounding box center [111, 303] width 152 height 18
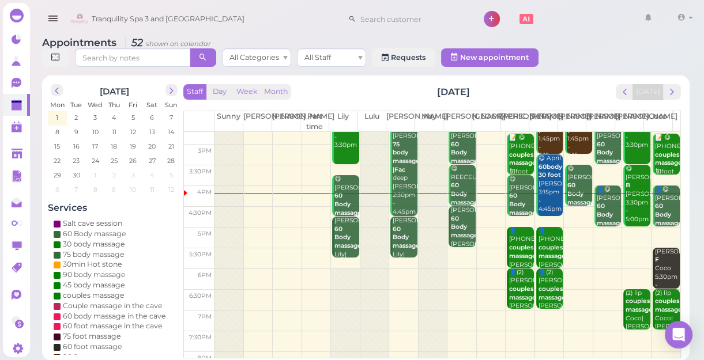
scroll to position [156, 0]
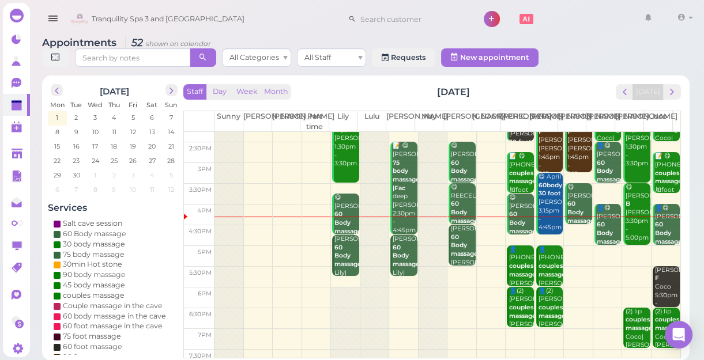
click at [626, 270] on td at bounding box center [447, 277] width 466 height 21
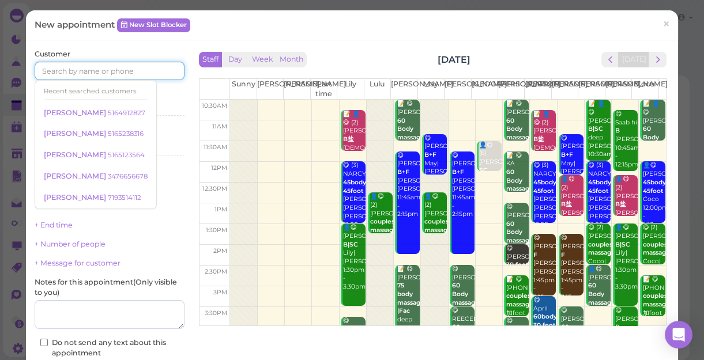
click at [113, 66] on input at bounding box center [110, 71] width 150 height 18
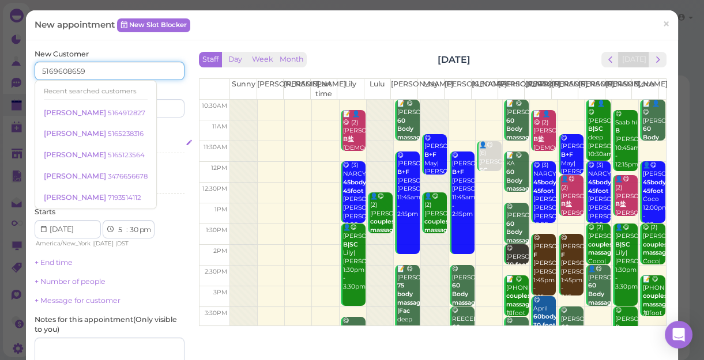
type input "5169608659"
click at [159, 145] on div "Select services" at bounding box center [110, 144] width 150 height 10
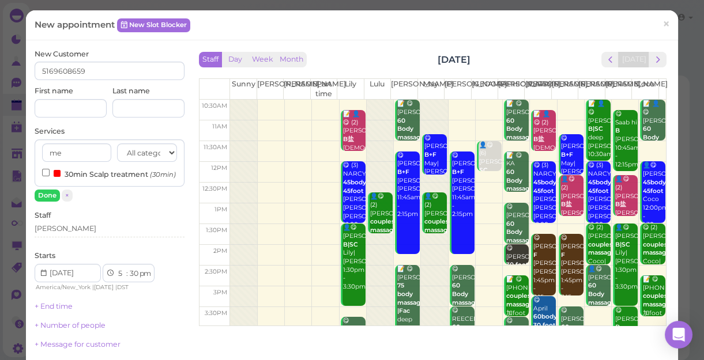
type input "m"
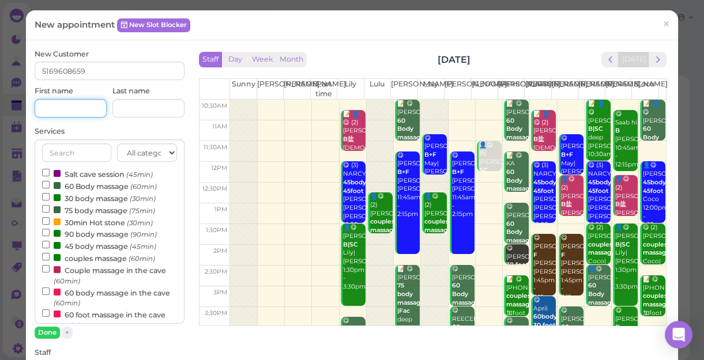
click at [58, 112] on input at bounding box center [71, 108] width 72 height 18
click at [84, 111] on input "Julianna" at bounding box center [71, 108] width 72 height 18
type input "J"
type input "[PERSON_NAME]"
click at [186, 260] on div "New Customer 5169608659 First name Megan Last name Services All categories Rela…" at bounding box center [109, 341] width 161 height 584
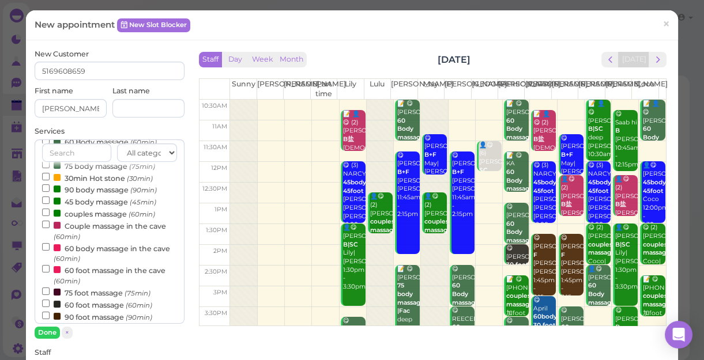
scroll to position [104, 0]
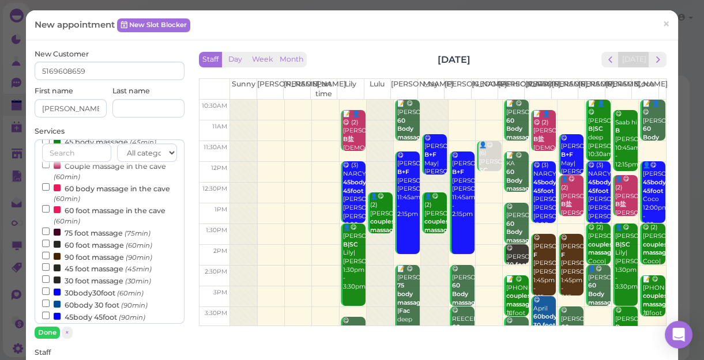
click at [101, 247] on label "60 foot massage (60min)" at bounding box center [97, 245] width 110 height 12
click at [50, 247] on input "60 foot massage (60min)" at bounding box center [45, 243] width 7 height 7
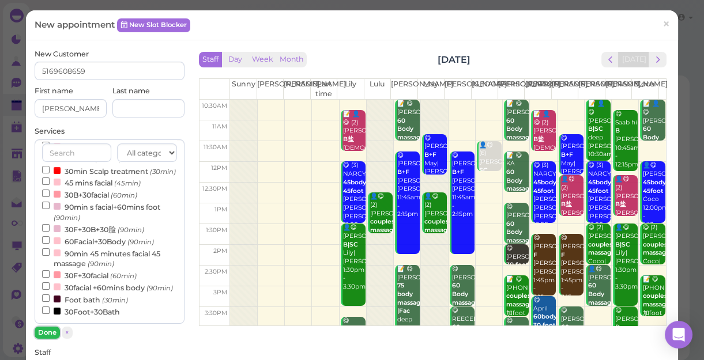
click at [45, 330] on button "Done" at bounding box center [47, 333] width 25 height 12
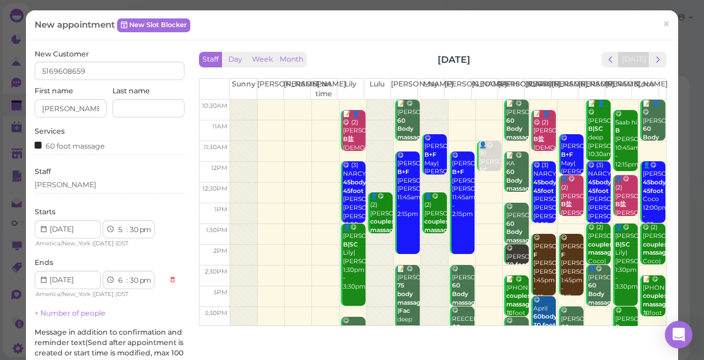
scroll to position [209, 0]
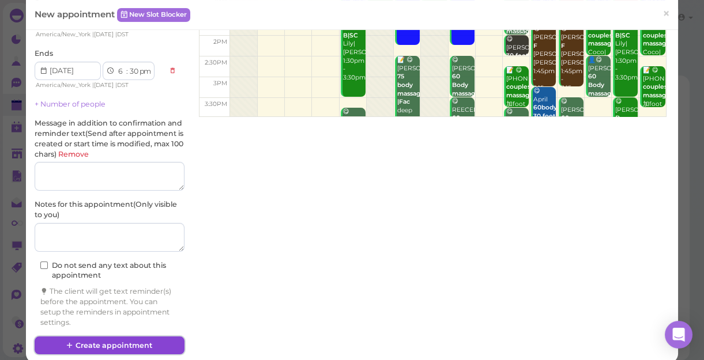
click at [140, 343] on button "Create appointment" at bounding box center [110, 346] width 150 height 18
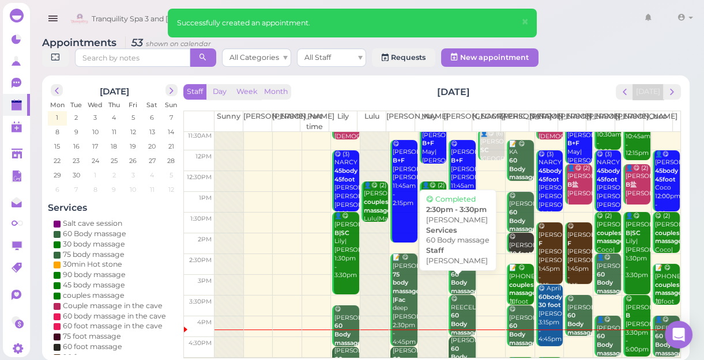
scroll to position [157, 0]
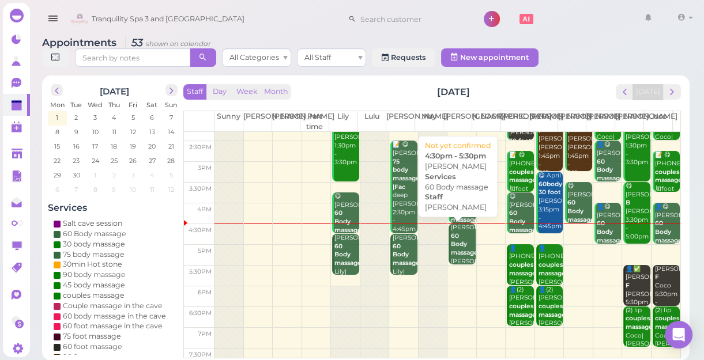
click at [459, 249] on b "60 Body massage" at bounding box center [464, 244] width 27 height 24
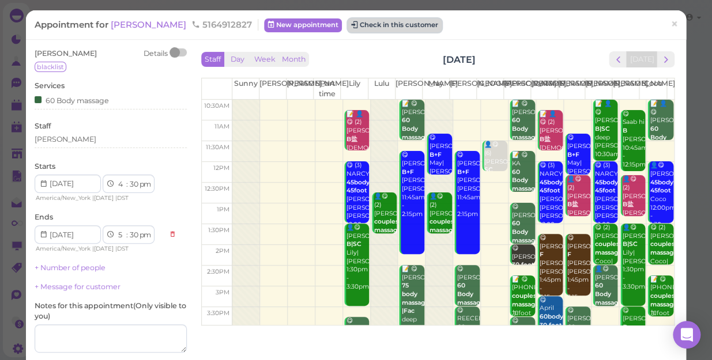
click at [347, 28] on button "Check in this customer" at bounding box center [394, 25] width 94 height 14
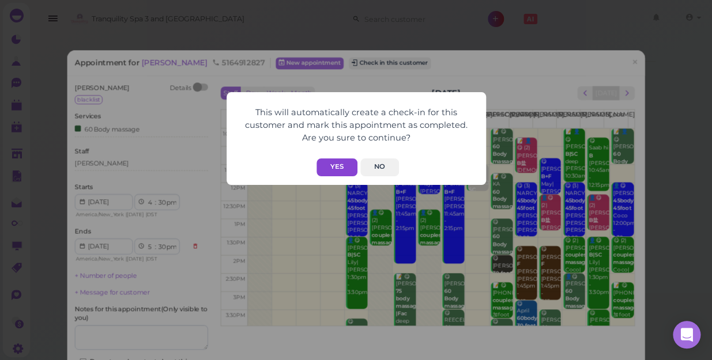
click at [330, 166] on button "Yes" at bounding box center [336, 167] width 41 height 18
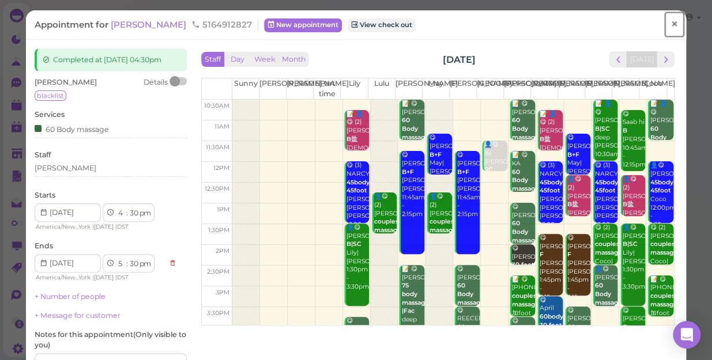
click at [670, 25] on span "×" at bounding box center [673, 24] width 7 height 16
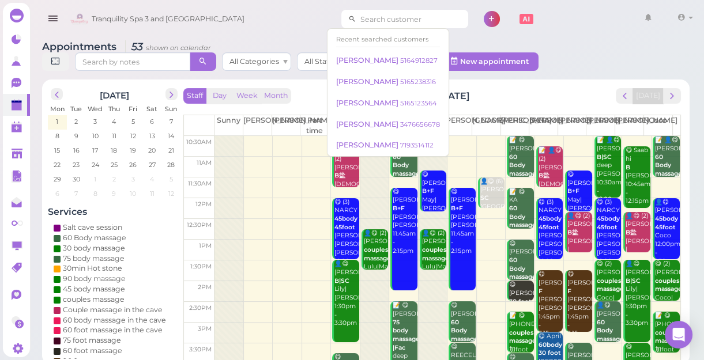
click at [403, 19] on input at bounding box center [412, 19] width 112 height 18
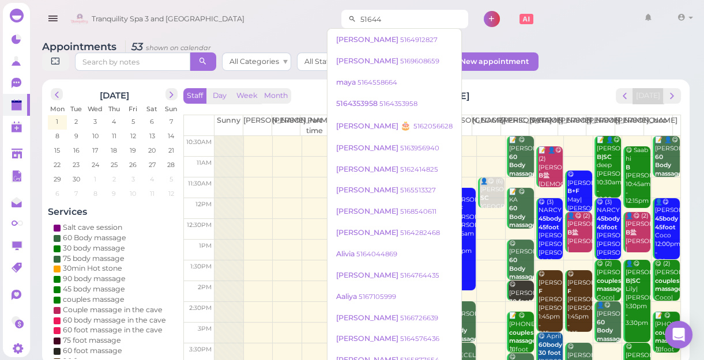
type input "516444"
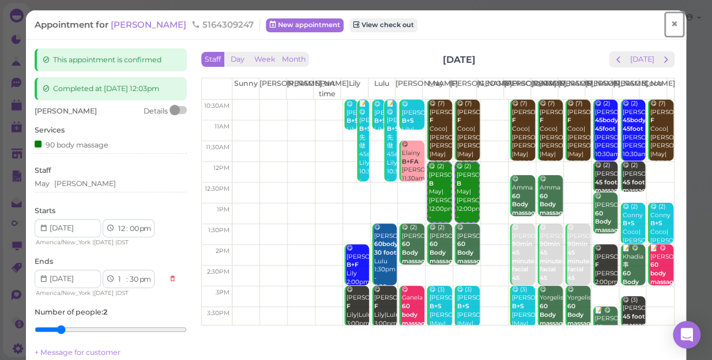
click at [670, 21] on span "×" at bounding box center [673, 24] width 7 height 16
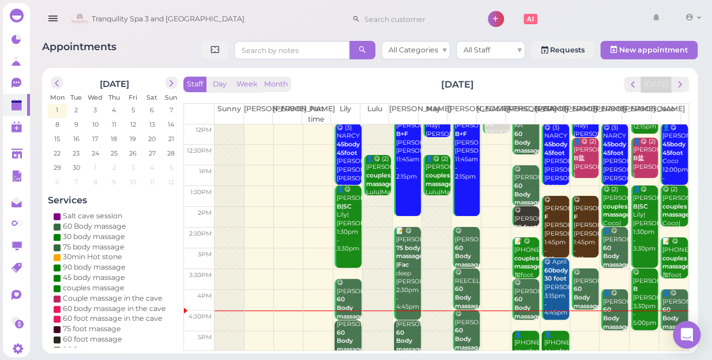
scroll to position [208, 0]
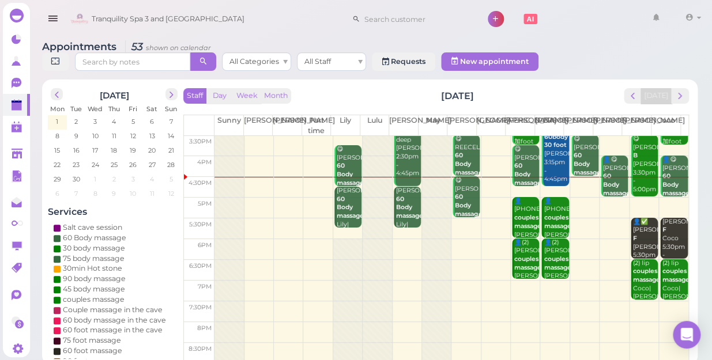
click at [347, 239] on div at bounding box center [347, 301] width 29 height 124
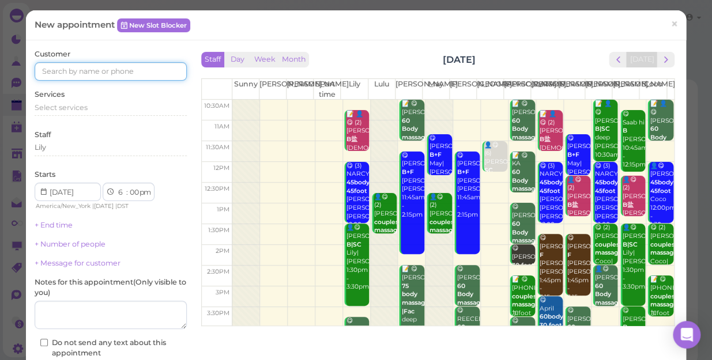
click at [145, 69] on input at bounding box center [111, 71] width 152 height 18
type input "5164449363"
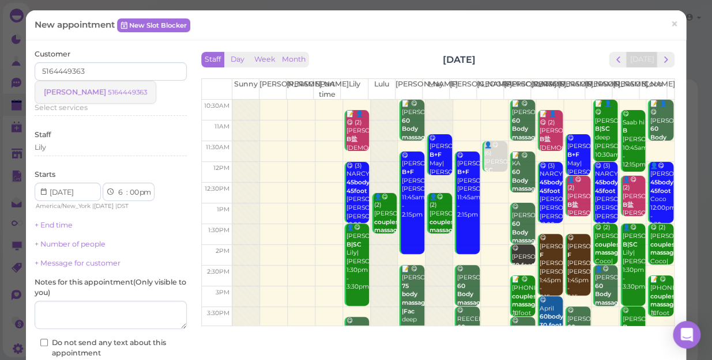
click at [108, 89] on small "5164449363" at bounding box center [127, 92] width 39 height 8
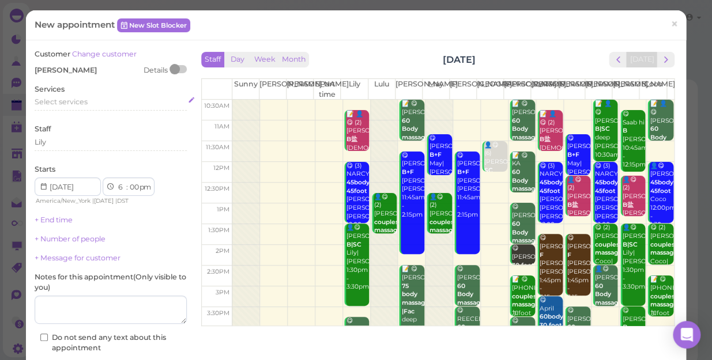
click at [92, 106] on div "Select services" at bounding box center [111, 102] width 152 height 10
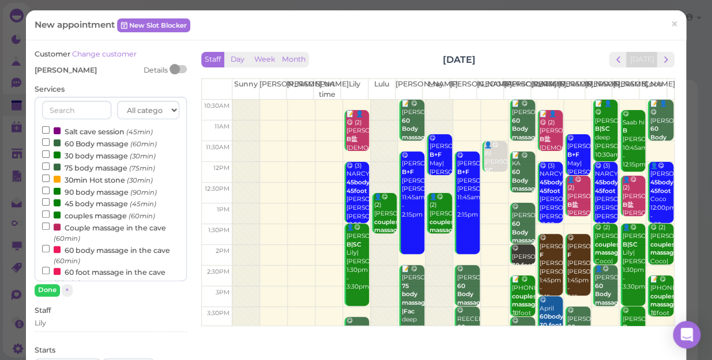
click at [94, 143] on label "60 Body massage (60min)" at bounding box center [99, 143] width 115 height 12
click at [50, 143] on input "60 Body massage (60min)" at bounding box center [45, 141] width 7 height 7
click at [48, 290] on button "Done" at bounding box center [47, 290] width 25 height 12
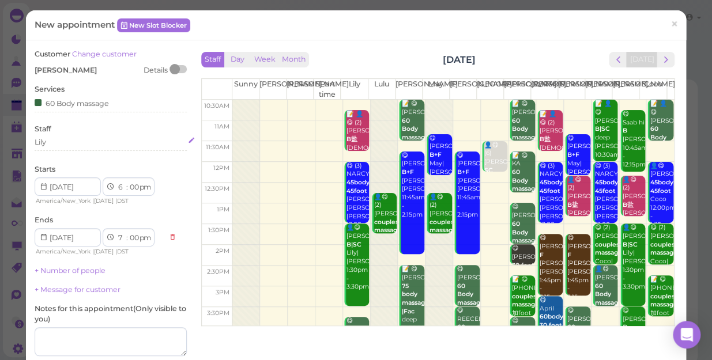
click at [65, 138] on div "Lily" at bounding box center [111, 142] width 152 height 10
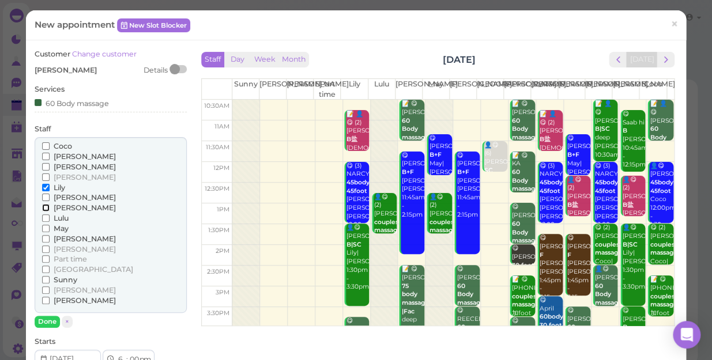
click at [44, 208] on input "[PERSON_NAME]" at bounding box center [45, 207] width 7 height 7
click at [48, 317] on button "Done" at bounding box center [47, 322] width 25 height 12
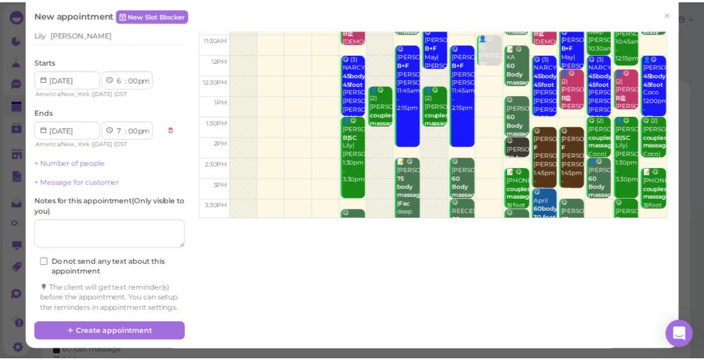
scroll to position [117, 0]
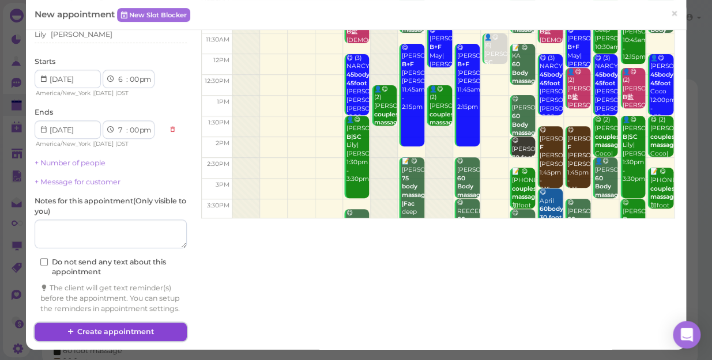
click at [149, 331] on button "Create appointment" at bounding box center [111, 332] width 152 height 18
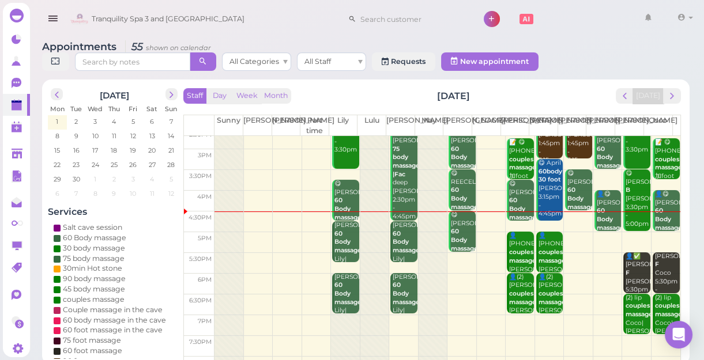
scroll to position [156, 0]
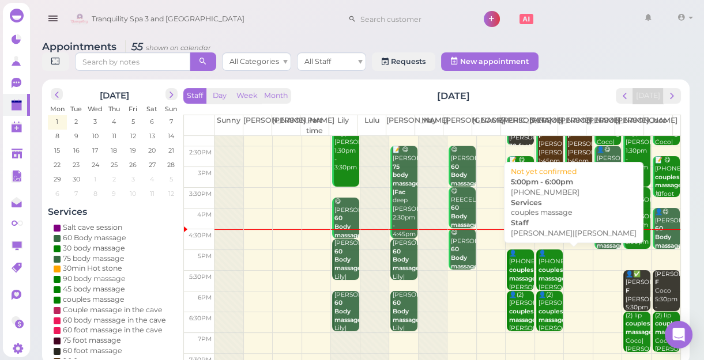
click at [539, 263] on div "👤[PHONE_NUMBER] couples massage [PERSON_NAME]|[PERSON_NAME] 5:00pm - 6:00pm" at bounding box center [550, 288] width 25 height 76
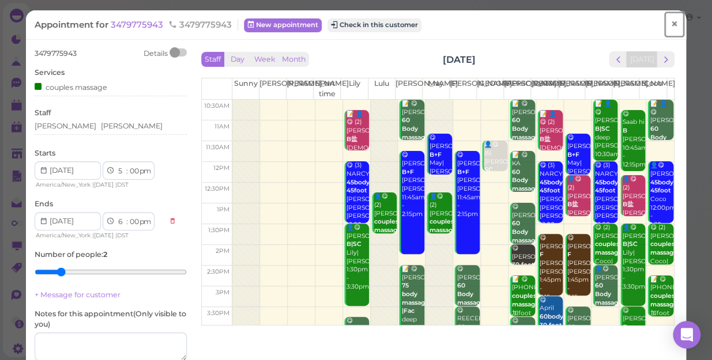
click at [670, 25] on span "×" at bounding box center [673, 24] width 7 height 16
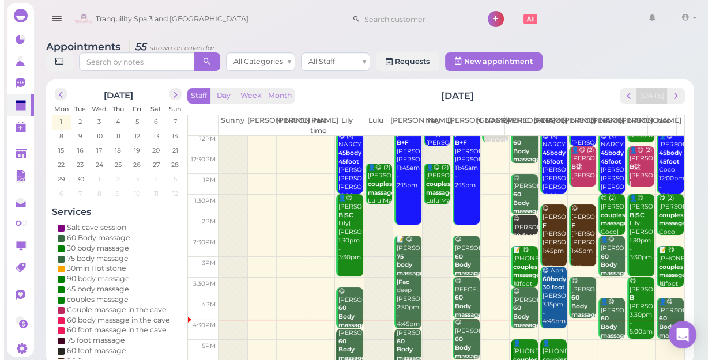
scroll to position [157, 0]
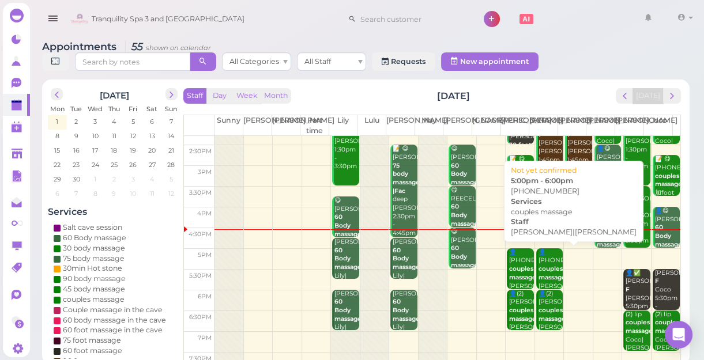
click at [543, 278] on b "couples massage" at bounding box center [551, 273] width 27 height 16
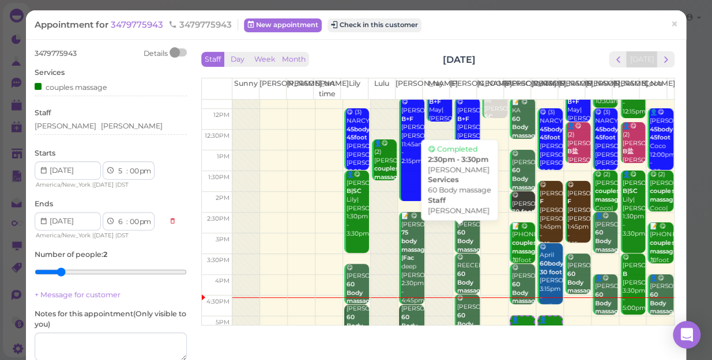
scroll to position [157, 0]
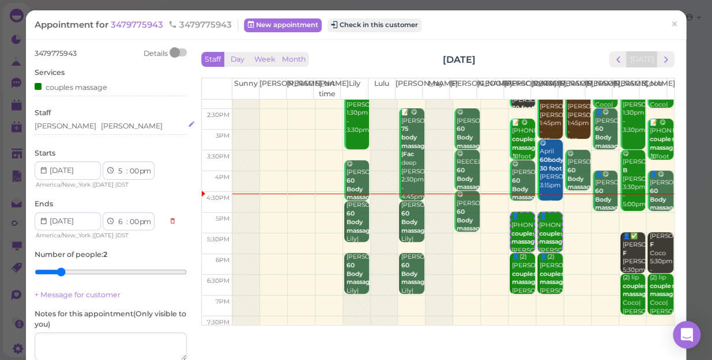
click at [101, 126] on div "[PERSON_NAME]" at bounding box center [132, 126] width 62 height 10
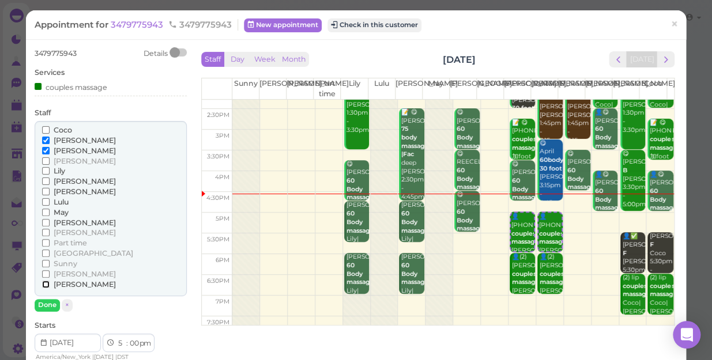
click at [45, 284] on input "[PERSON_NAME]" at bounding box center [45, 284] width 7 height 7
click at [44, 179] on input "[PERSON_NAME]" at bounding box center [45, 180] width 7 height 7
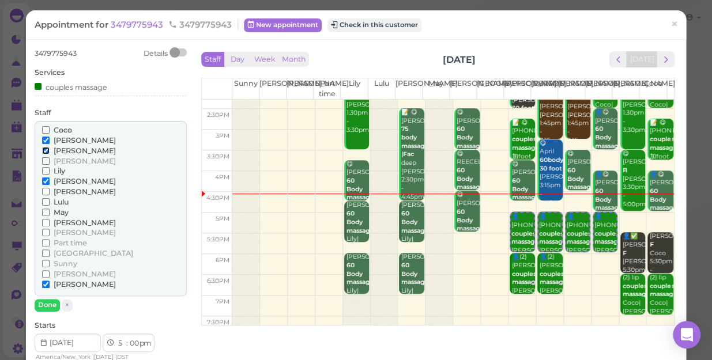
click at [46, 150] on input "[PERSON_NAME]" at bounding box center [45, 150] width 7 height 7
click at [46, 138] on input "[PERSON_NAME]" at bounding box center [45, 140] width 7 height 7
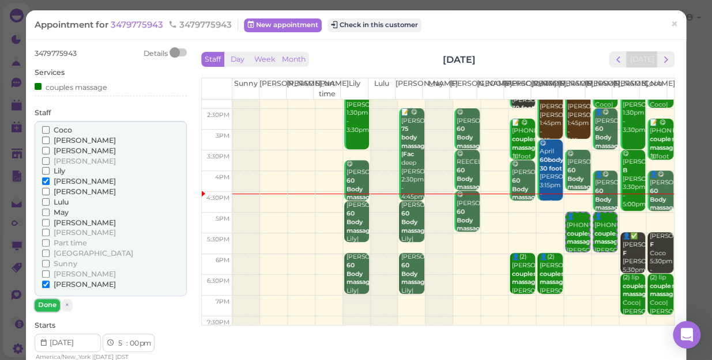
click at [49, 304] on button "Done" at bounding box center [47, 305] width 25 height 12
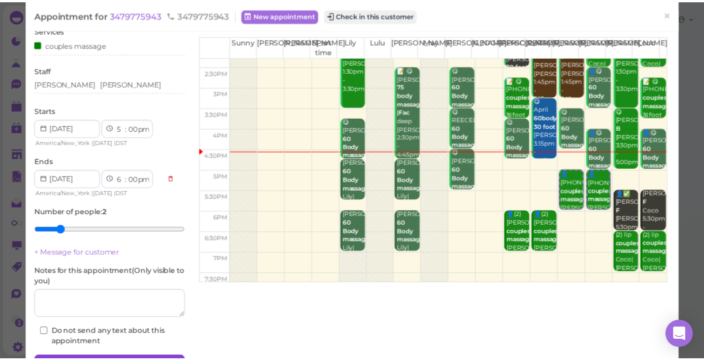
scroll to position [104, 0]
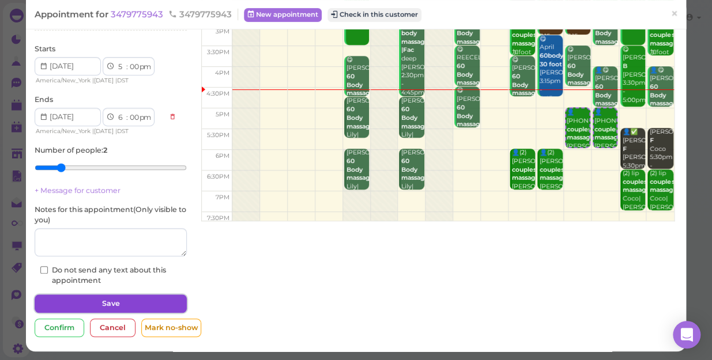
click at [97, 298] on button "Save" at bounding box center [111, 303] width 152 height 18
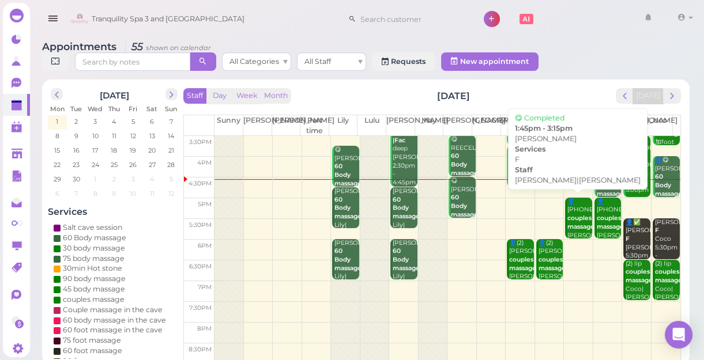
scroll to position [208, 0]
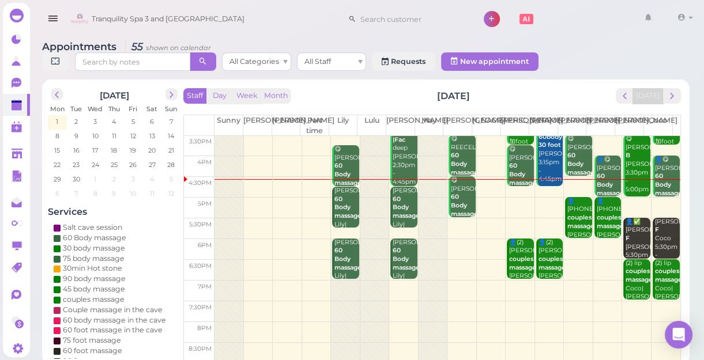
click at [519, 193] on td at bounding box center [447, 187] width 466 height 21
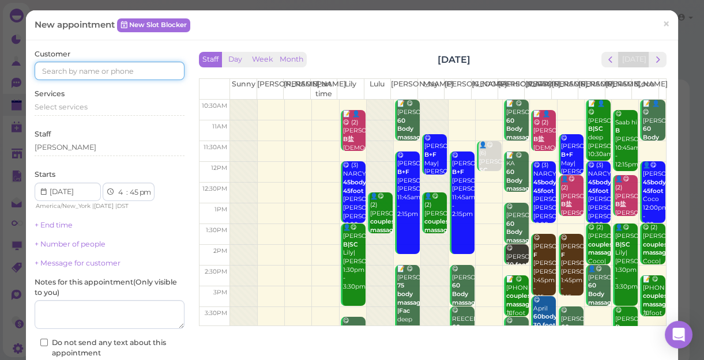
click at [162, 74] on input at bounding box center [110, 71] width 150 height 18
type input "6463181108"
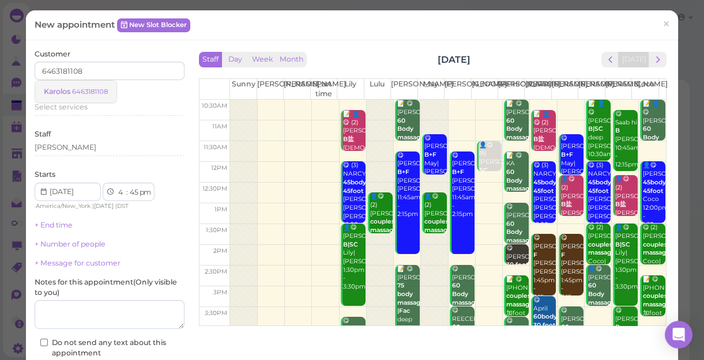
click at [87, 89] on small "6463181108" at bounding box center [90, 92] width 36 height 8
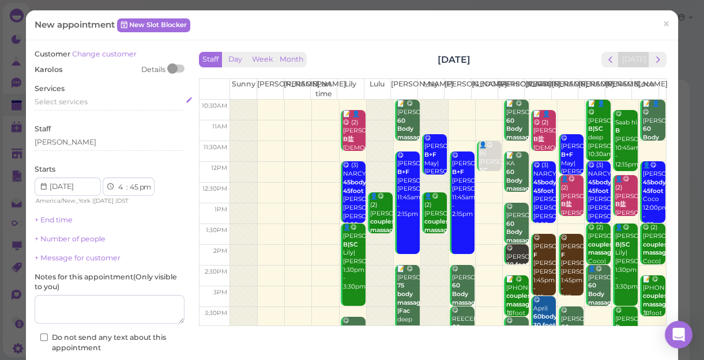
click at [92, 100] on div "Select services" at bounding box center [110, 102] width 150 height 10
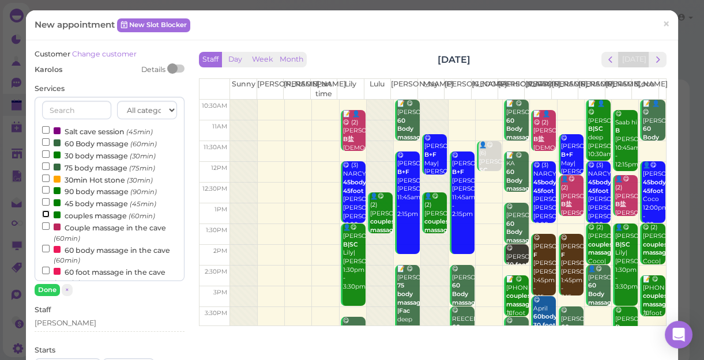
click at [46, 216] on input "couples massage (60min)" at bounding box center [45, 213] width 7 height 7
click at [47, 291] on button "Done" at bounding box center [47, 290] width 25 height 12
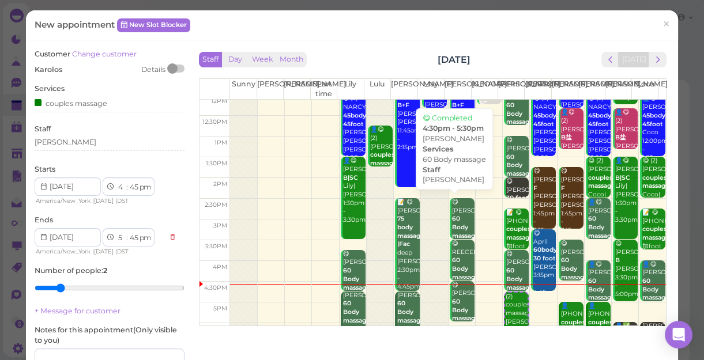
scroll to position [157, 0]
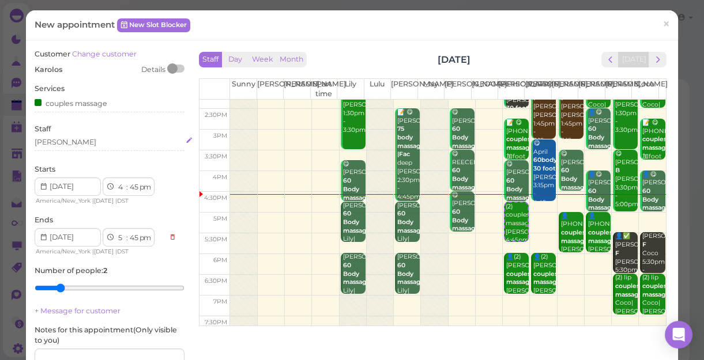
click at [66, 146] on div "[PERSON_NAME]" at bounding box center [110, 142] width 150 height 10
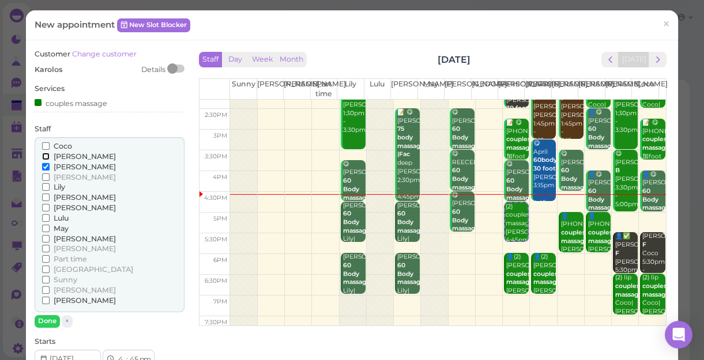
click at [43, 156] on input "[PERSON_NAME]" at bounding box center [45, 156] width 7 height 7
click at [54, 319] on button "Done" at bounding box center [47, 321] width 25 height 12
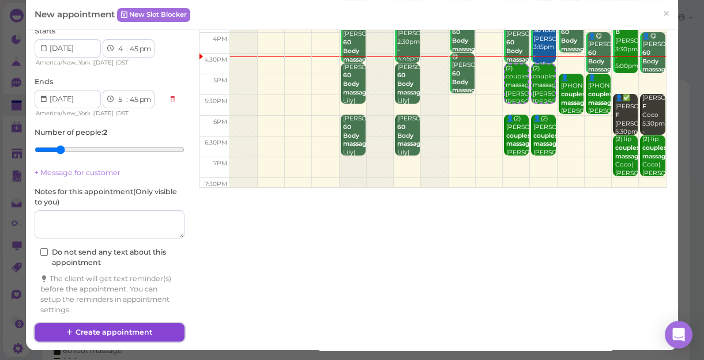
click at [158, 326] on button "Create appointment" at bounding box center [110, 332] width 150 height 18
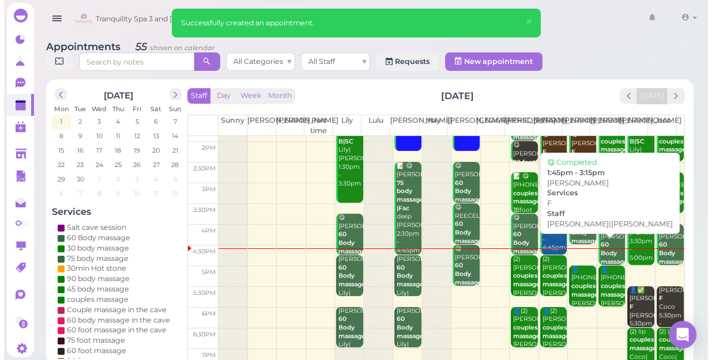
scroll to position [208, 0]
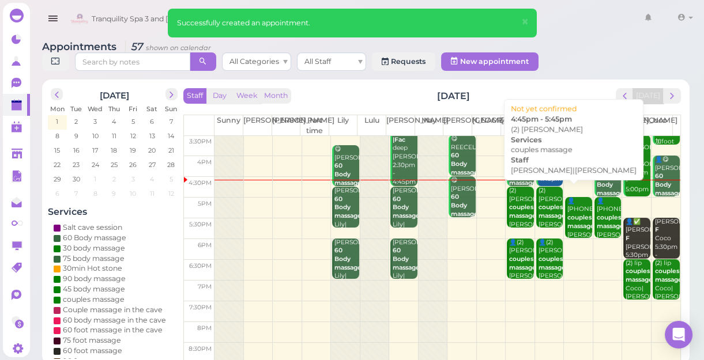
click at [538, 215] on b "couples massage" at bounding box center [551, 211] width 27 height 16
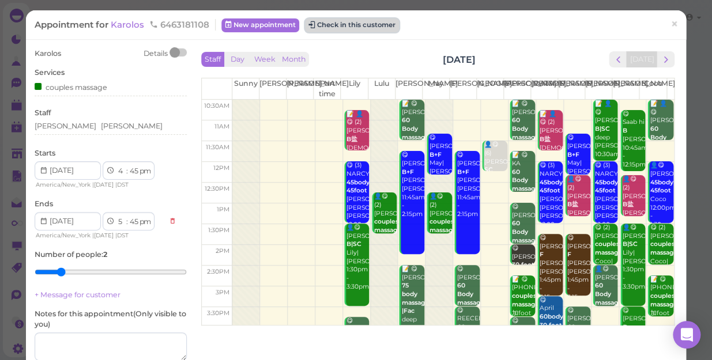
click at [351, 23] on button "Check in this customer" at bounding box center [352, 25] width 94 height 14
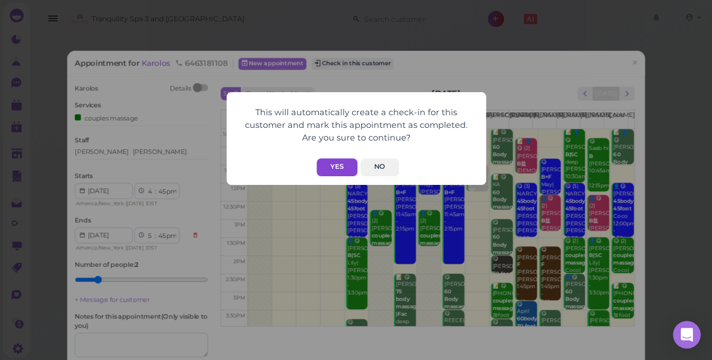
click at [331, 162] on button "Yes" at bounding box center [336, 167] width 41 height 18
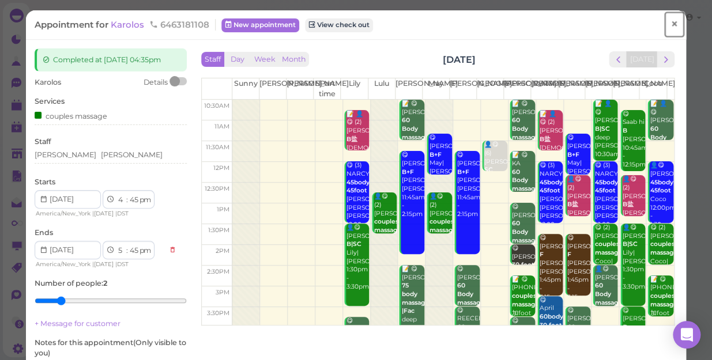
click at [670, 23] on span "×" at bounding box center [673, 24] width 7 height 16
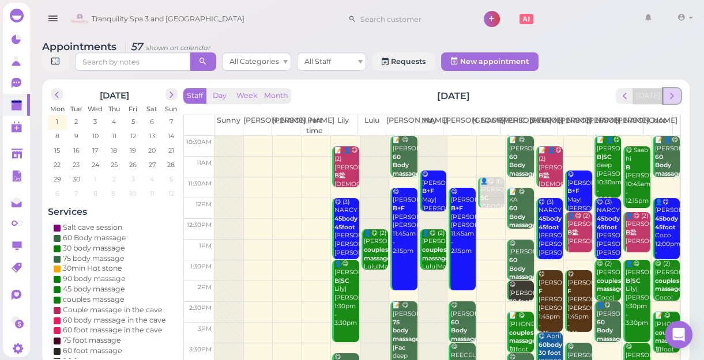
click at [670, 96] on span "next" at bounding box center [671, 95] width 11 height 11
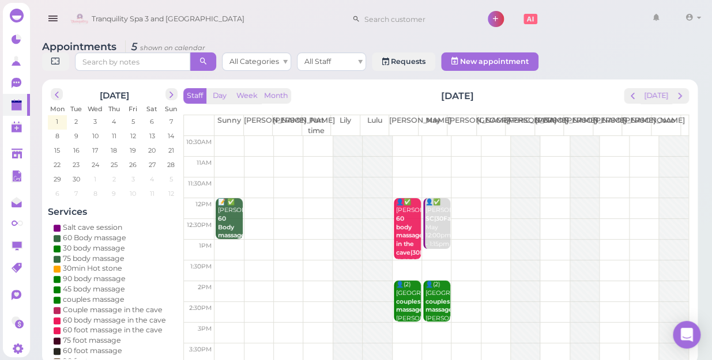
click at [539, 260] on td at bounding box center [451, 270] width 474 height 21
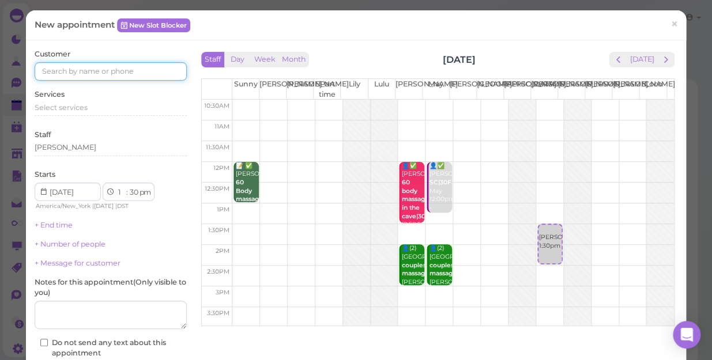
click at [120, 73] on input at bounding box center [111, 71] width 152 height 18
type input "5165036458"
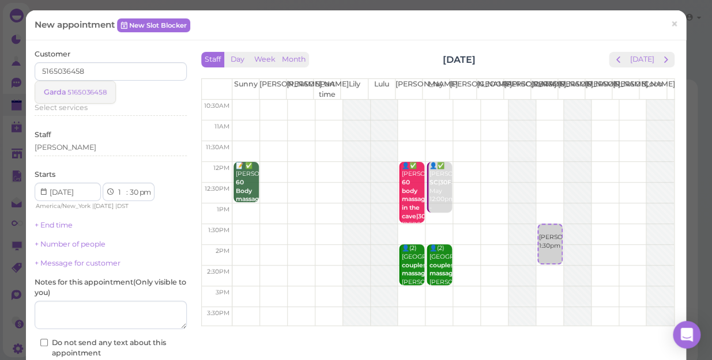
click at [78, 92] on small "5165036458" at bounding box center [86, 92] width 39 height 8
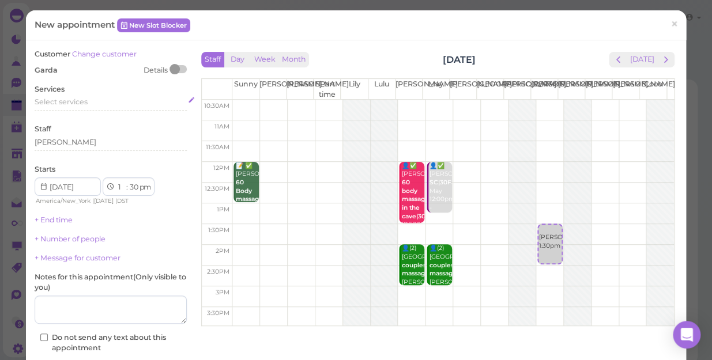
click at [92, 100] on div "Select services" at bounding box center [111, 102] width 152 height 10
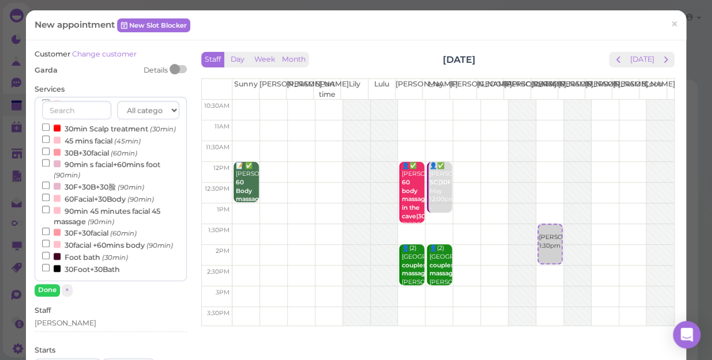
scroll to position [371, 0]
click at [44, 240] on input "30facial +60mins body (90min)" at bounding box center [45, 243] width 7 height 7
click at [47, 289] on button "Done" at bounding box center [47, 290] width 25 height 12
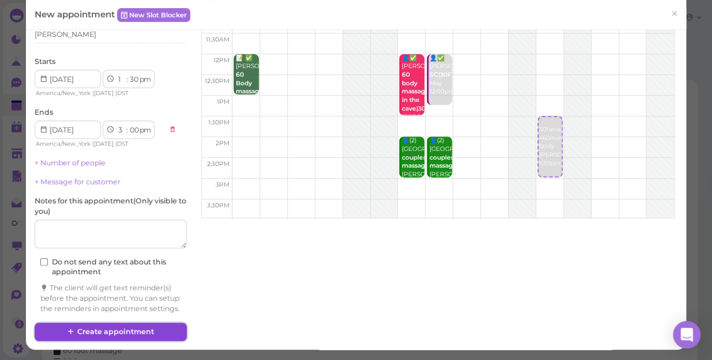
click at [154, 328] on button "Create appointment" at bounding box center [111, 332] width 152 height 18
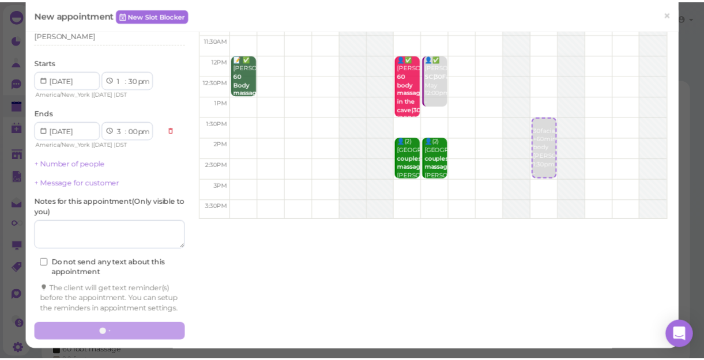
scroll to position [116, 0]
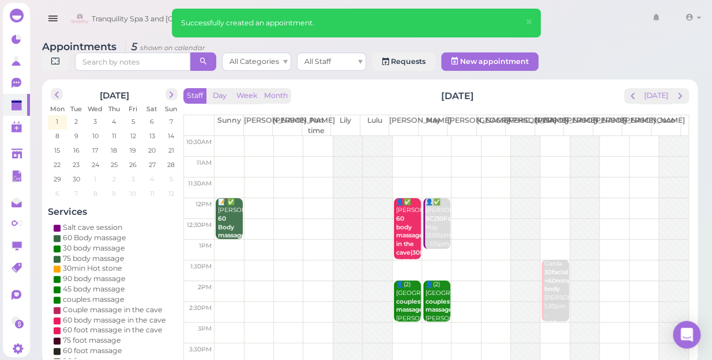
click at [546, 269] on b "30facial +60mins body" at bounding box center [556, 281] width 27 height 24
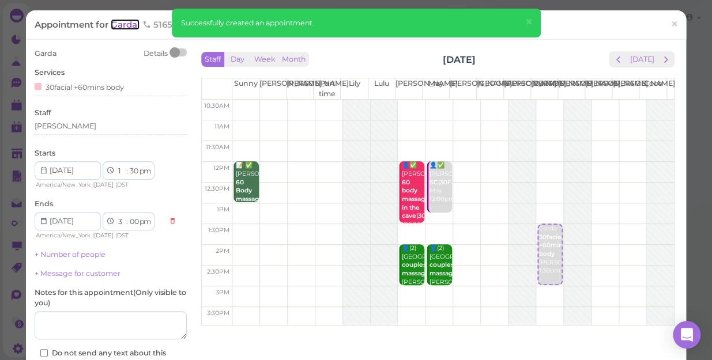
click at [132, 23] on span "Garda" at bounding box center [125, 24] width 29 height 11
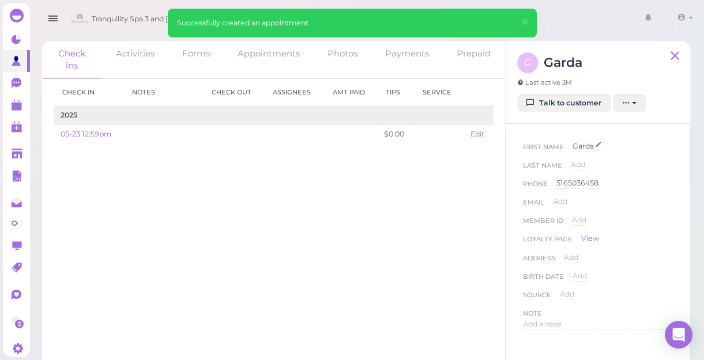
click at [585, 145] on span "Garda" at bounding box center [582, 146] width 21 height 9
click at [578, 150] on input "Garda" at bounding box center [622, 149] width 100 height 17
click at [583, 149] on input "Garda" at bounding box center [622, 149] width 100 height 17
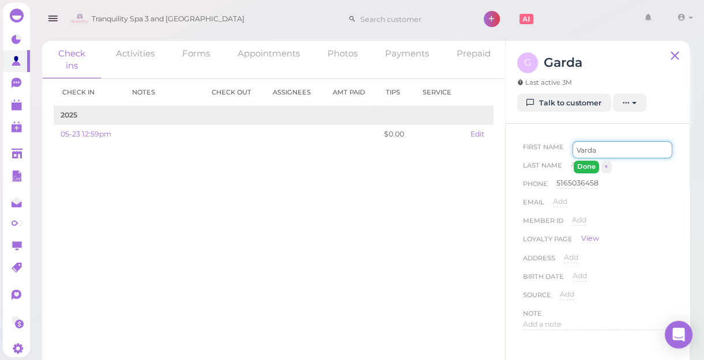
type input "Varda"
click at [587, 167] on button "Done" at bounding box center [585, 167] width 25 height 12
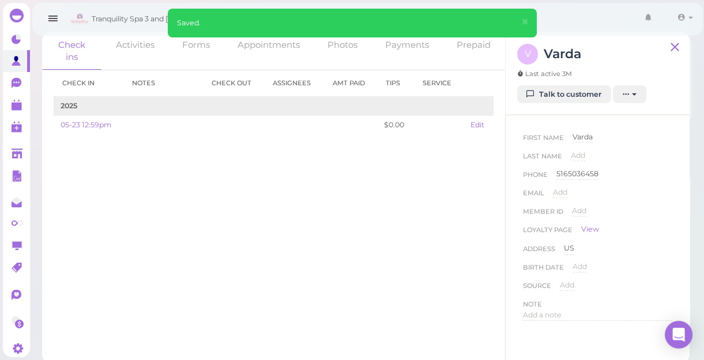
scroll to position [12, 0]
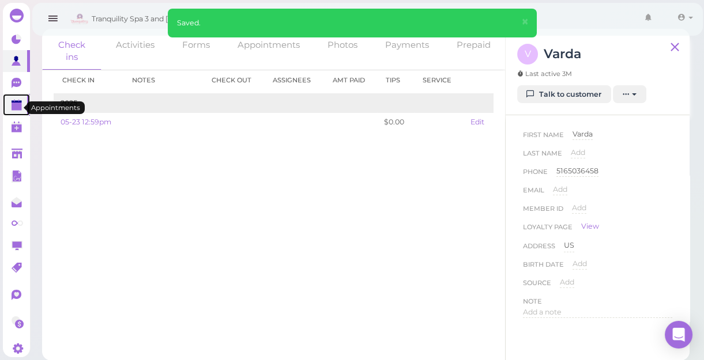
click at [16, 103] on polygon at bounding box center [17, 102] width 10 height 2
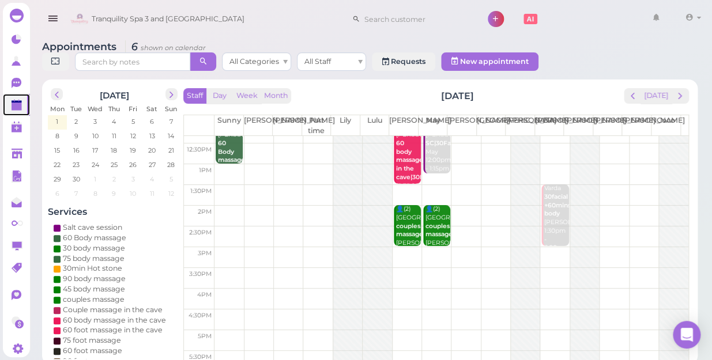
scroll to position [157, 0]
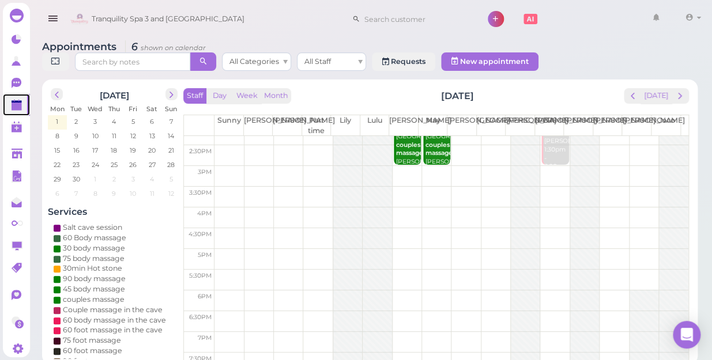
click at [402, 228] on td at bounding box center [451, 238] width 474 height 21
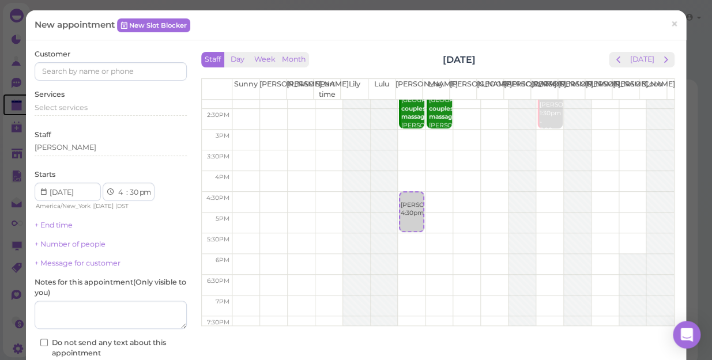
click at [294, 196] on td at bounding box center [452, 202] width 441 height 21
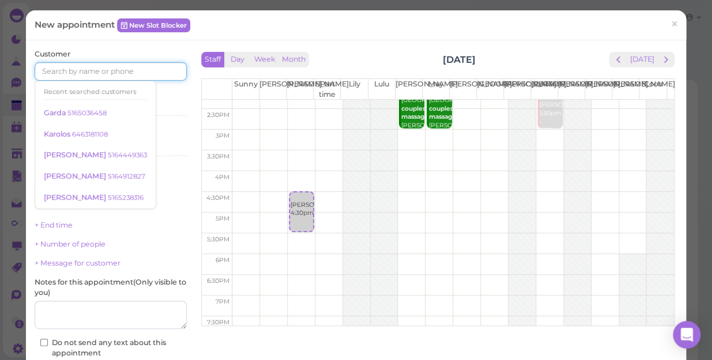
click at [118, 69] on input at bounding box center [111, 71] width 152 height 18
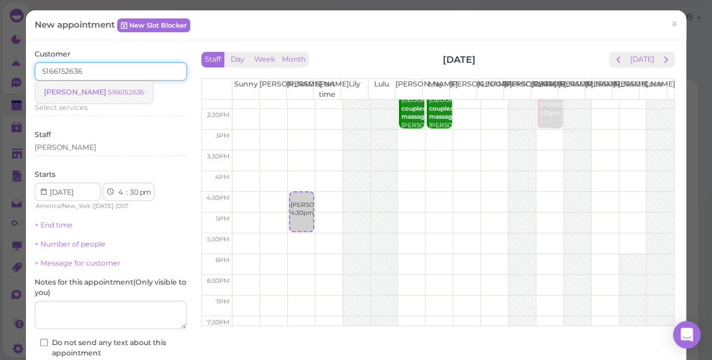
type input "5166152636"
click at [108, 93] on small "5166152636" at bounding box center [126, 92] width 36 height 8
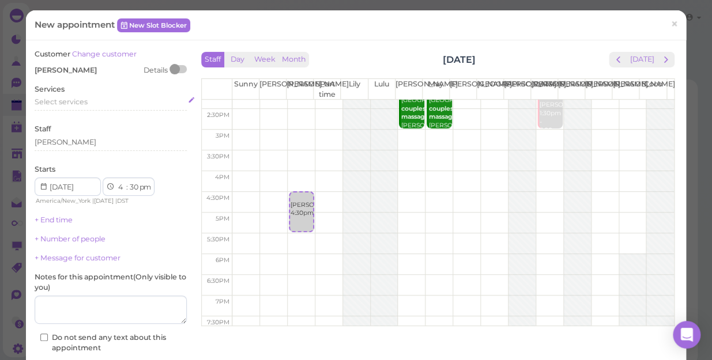
click at [88, 98] on div "Select services" at bounding box center [111, 102] width 152 height 10
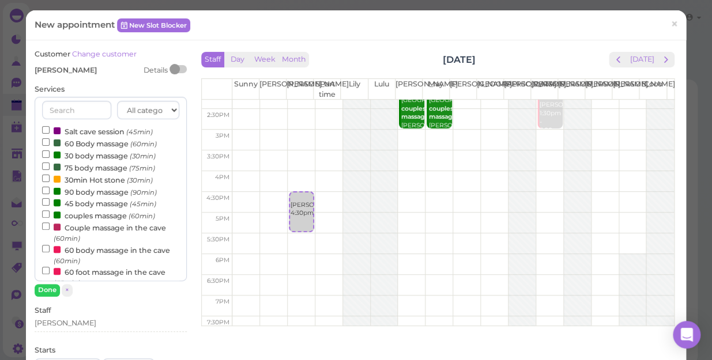
click at [94, 143] on label "60 Body massage (60min)" at bounding box center [99, 143] width 115 height 12
click at [50, 143] on input "60 Body massage (60min)" at bounding box center [45, 141] width 7 height 7
click at [47, 287] on button "Done" at bounding box center [47, 290] width 25 height 12
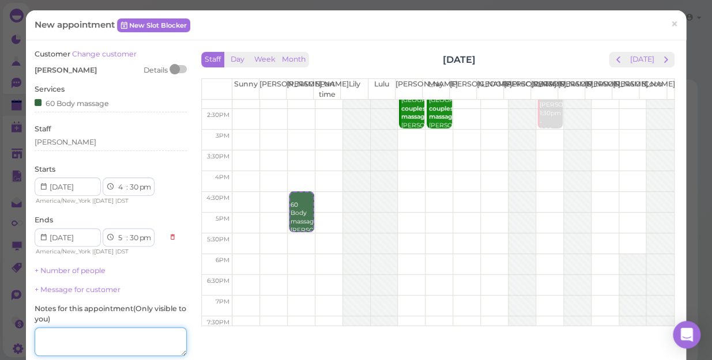
click at [79, 332] on textarea at bounding box center [111, 341] width 152 height 29
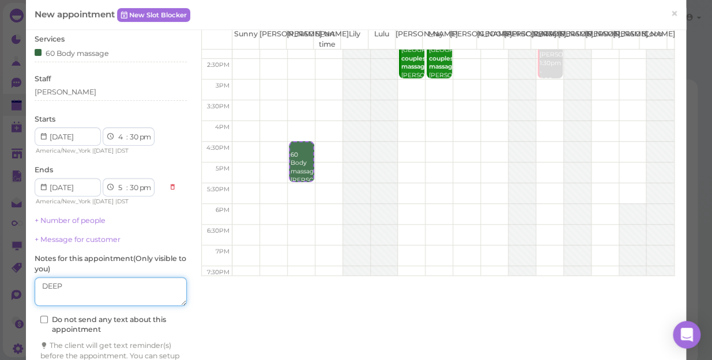
scroll to position [117, 0]
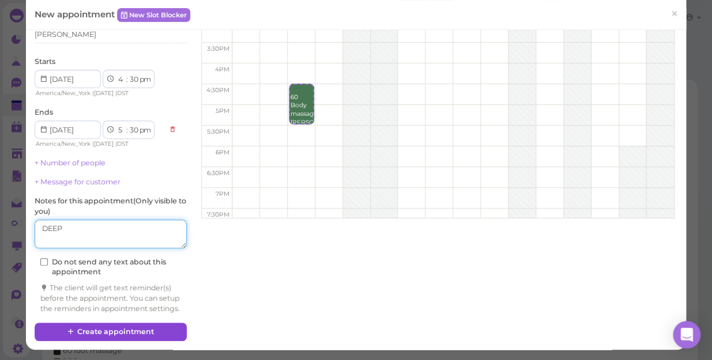
type textarea "DEEP"
click at [147, 330] on button "Create appointment" at bounding box center [111, 332] width 152 height 18
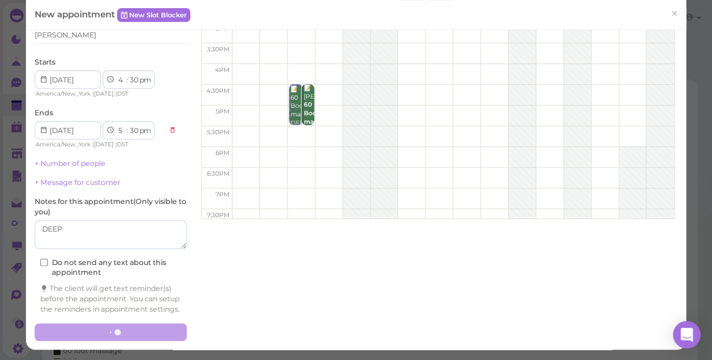
scroll to position [116, 0]
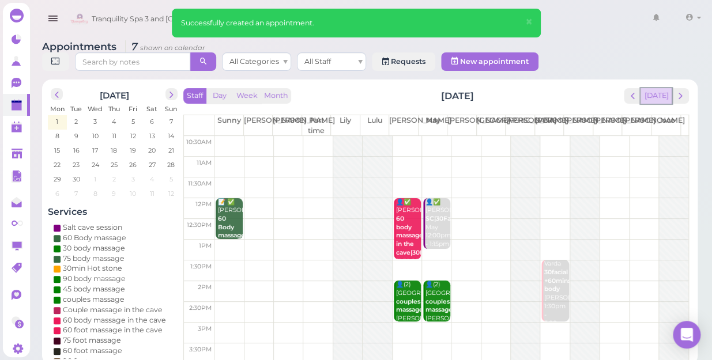
click at [659, 88] on button "[DATE]" at bounding box center [655, 96] width 31 height 16
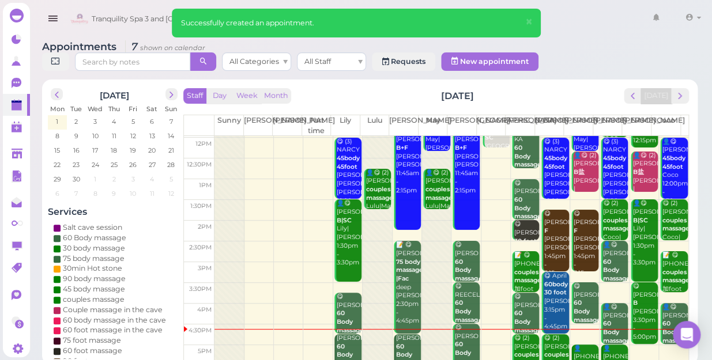
scroll to position [157, 0]
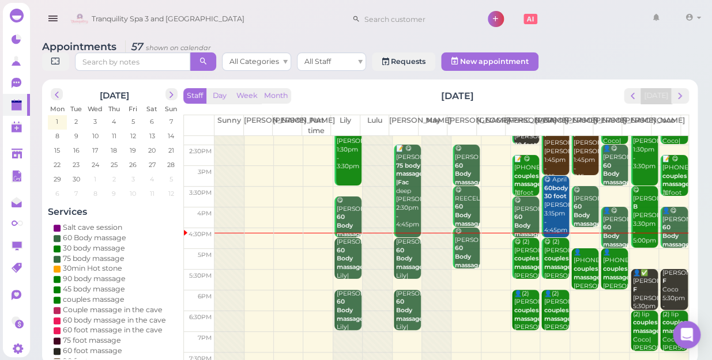
click at [609, 290] on td at bounding box center [451, 300] width 474 height 21
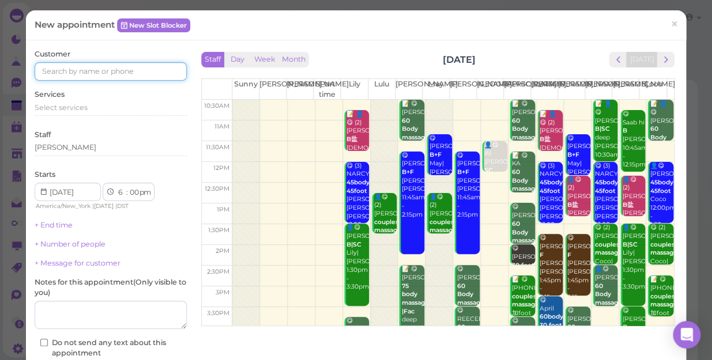
click at [143, 74] on input at bounding box center [111, 71] width 152 height 18
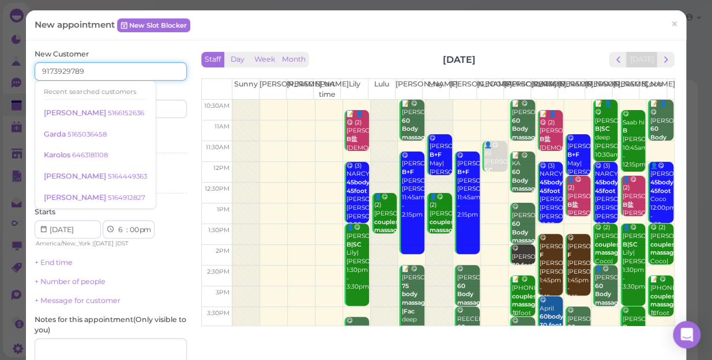
type input "9173929789"
click at [162, 136] on div "Services Select services" at bounding box center [111, 143] width 152 height 32
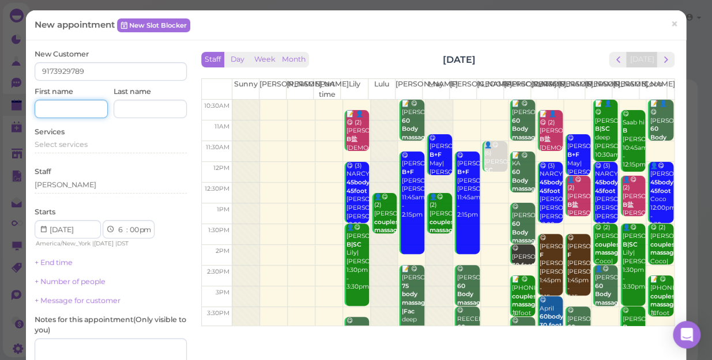
click at [86, 109] on input at bounding box center [71, 109] width 73 height 18
type input "Nina"
click at [90, 148] on div "Select services" at bounding box center [111, 144] width 152 height 10
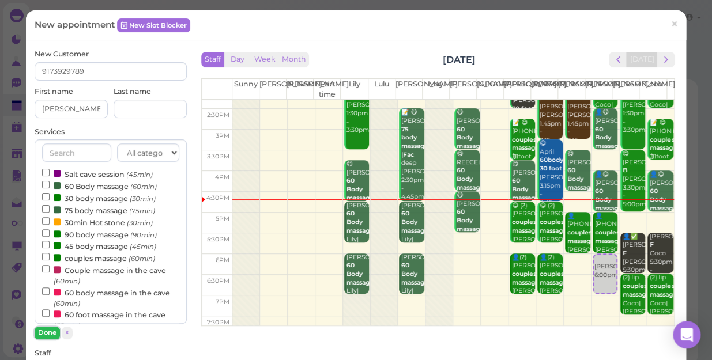
click at [51, 333] on button "Done" at bounding box center [47, 333] width 25 height 12
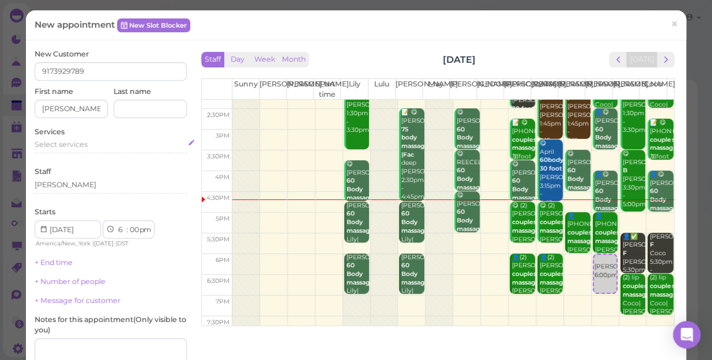
click at [89, 143] on div "Select services" at bounding box center [111, 144] width 152 height 10
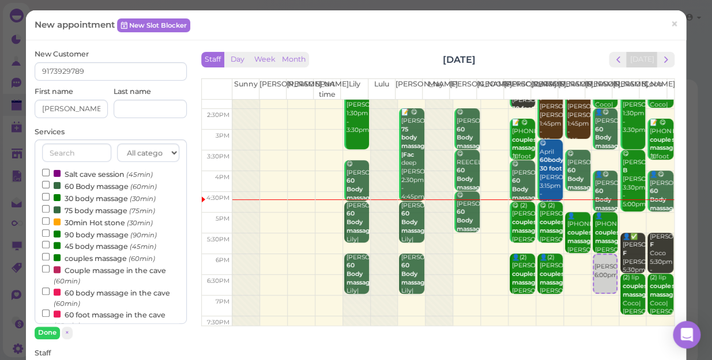
click at [103, 127] on div "Services All categories Relax session Full body Full body full body Salt cave m…" at bounding box center [111, 233] width 152 height 213
drag, startPoint x: 48, startPoint y: 331, endPoint x: 51, endPoint y: 326, distance: 5.9
click at [51, 326] on div "All categories Relax session Full body Full body full body Salt cave massage Sa…" at bounding box center [111, 238] width 152 height 199
click at [43, 330] on button "Done" at bounding box center [47, 333] width 25 height 12
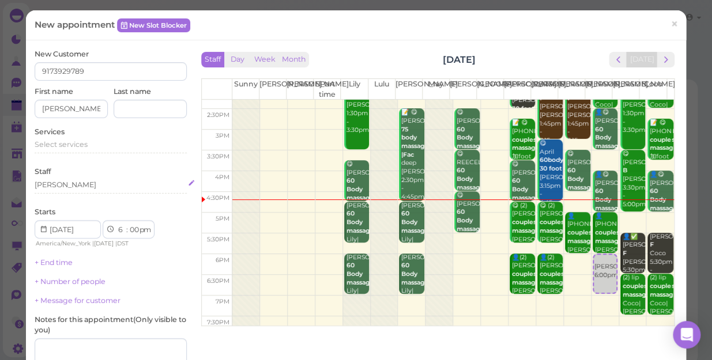
click at [57, 186] on div "[PERSON_NAME]" at bounding box center [111, 185] width 152 height 10
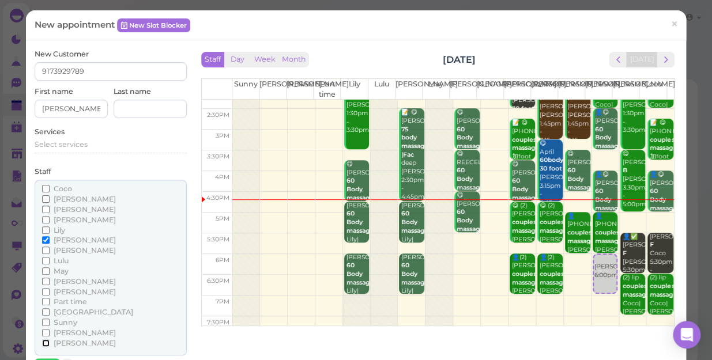
click at [46, 341] on input "[PERSON_NAME]" at bounding box center [45, 342] width 7 height 7
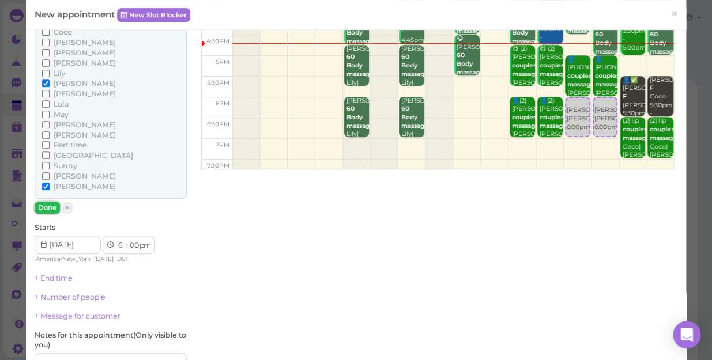
click at [44, 209] on button "Done" at bounding box center [47, 208] width 25 height 12
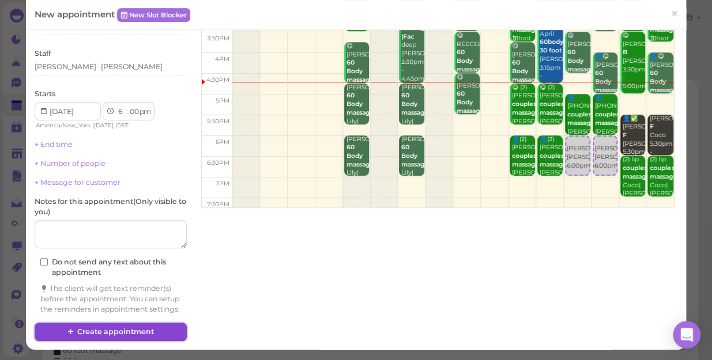
click at [132, 331] on button "Create appointment" at bounding box center [111, 332] width 152 height 18
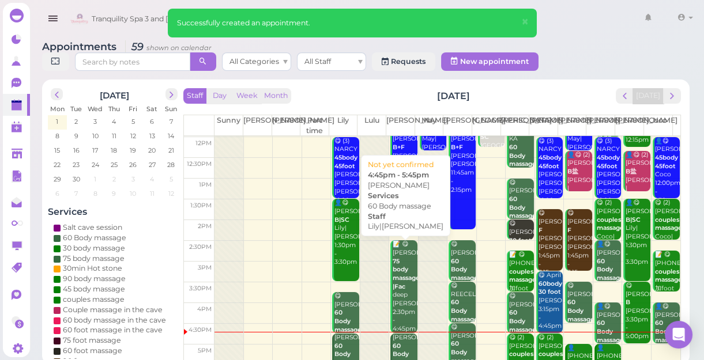
scroll to position [157, 0]
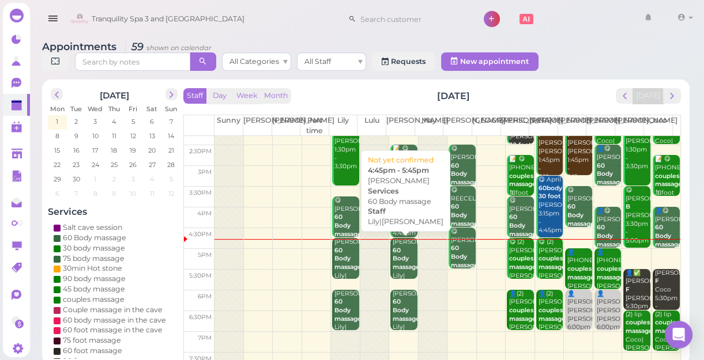
click at [406, 261] on div "Kathy 60 Body massage Lily|Lisa 4:45pm - 5:45pm" at bounding box center [404, 276] width 25 height 76
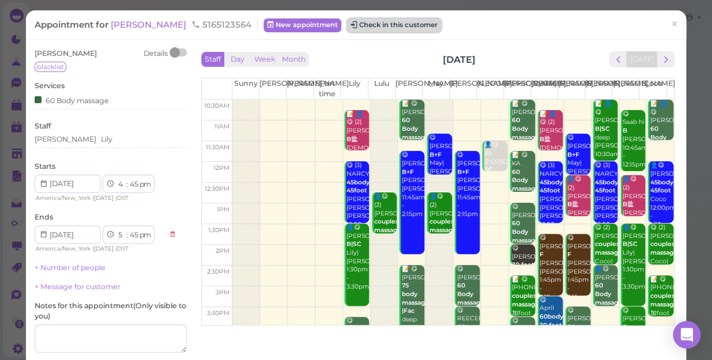
click at [357, 18] on button "Check in this customer" at bounding box center [394, 25] width 94 height 14
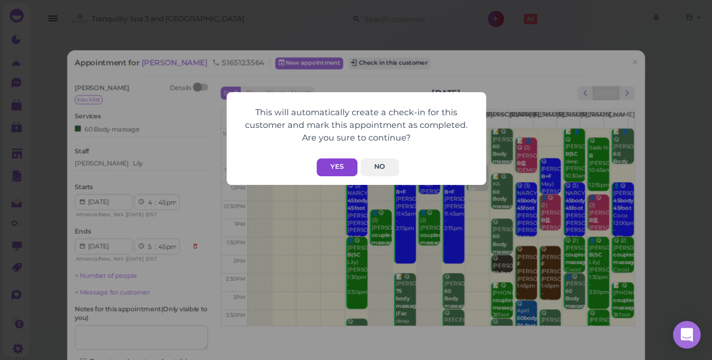
click at [331, 161] on button "Yes" at bounding box center [336, 167] width 41 height 18
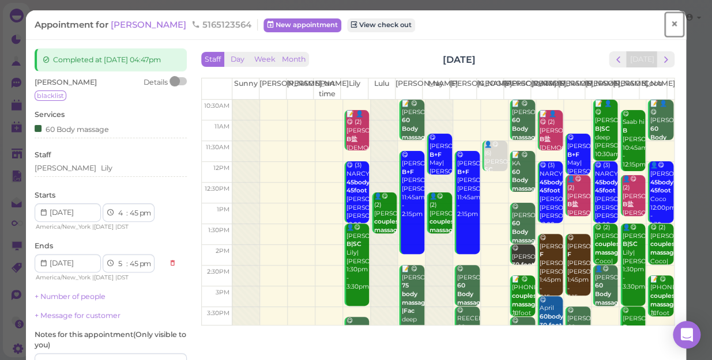
click at [670, 27] on span "×" at bounding box center [673, 24] width 7 height 16
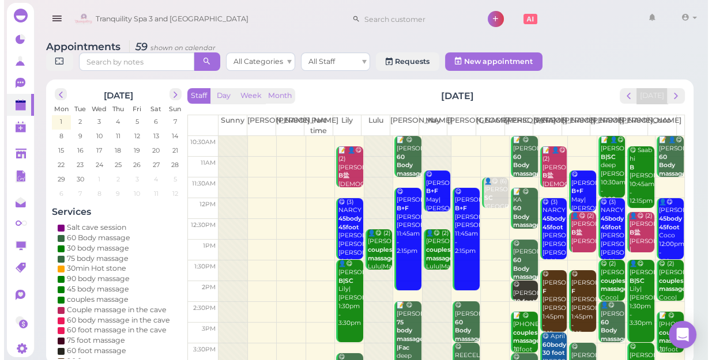
scroll to position [208, 0]
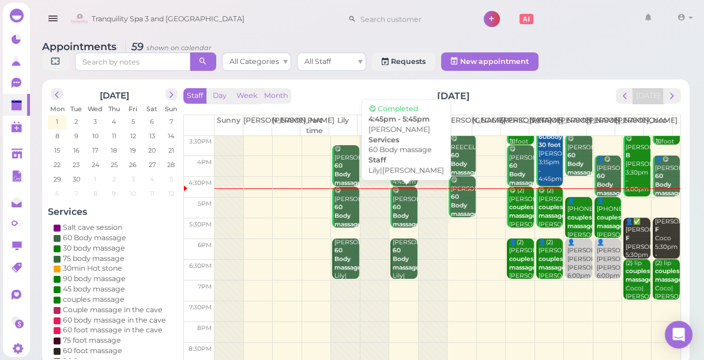
click at [407, 225] on b "60 Body massage" at bounding box center [405, 215] width 27 height 24
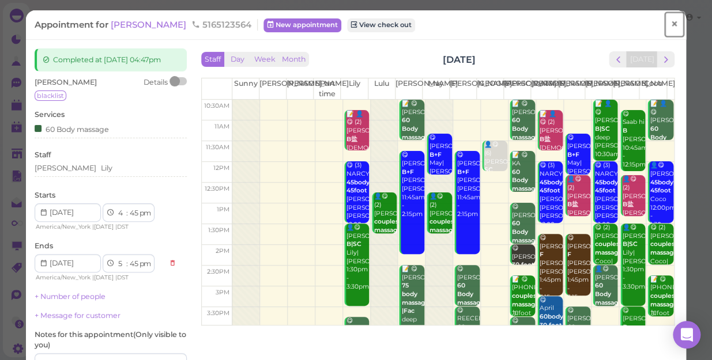
click at [670, 25] on span "×" at bounding box center [673, 24] width 7 height 16
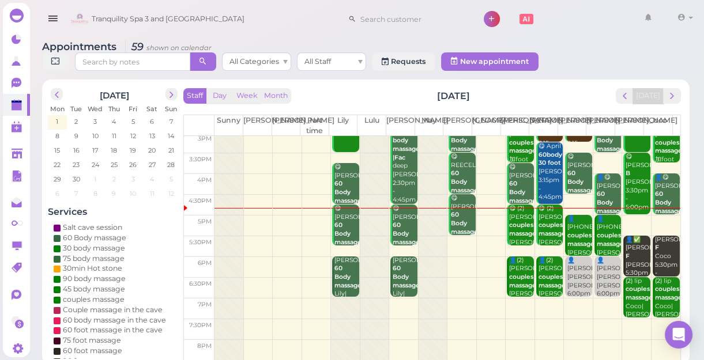
scroll to position [208, 0]
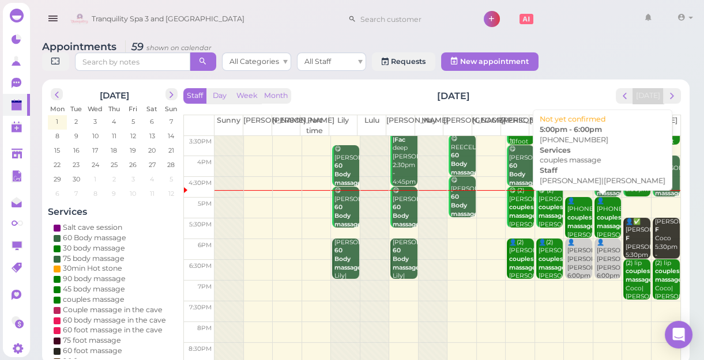
click at [569, 216] on b "couples massage" at bounding box center [580, 222] width 27 height 16
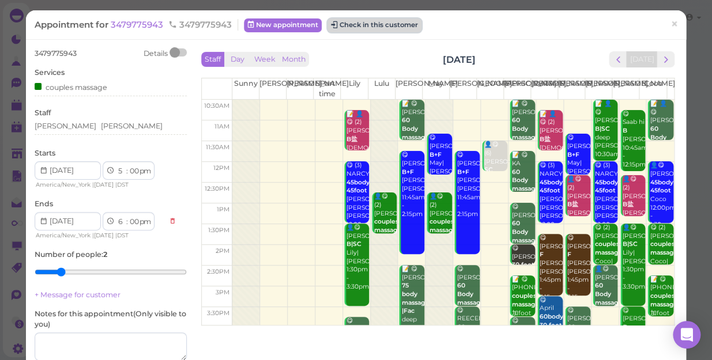
click at [373, 28] on button "Check in this customer" at bounding box center [374, 25] width 94 height 14
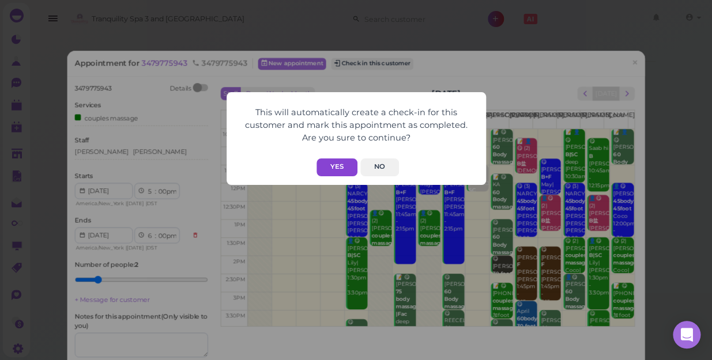
click at [341, 160] on button "Yes" at bounding box center [336, 167] width 41 height 18
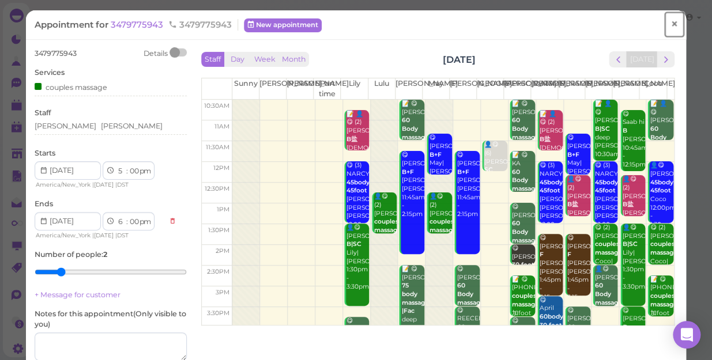
click at [670, 23] on span "×" at bounding box center [673, 24] width 7 height 16
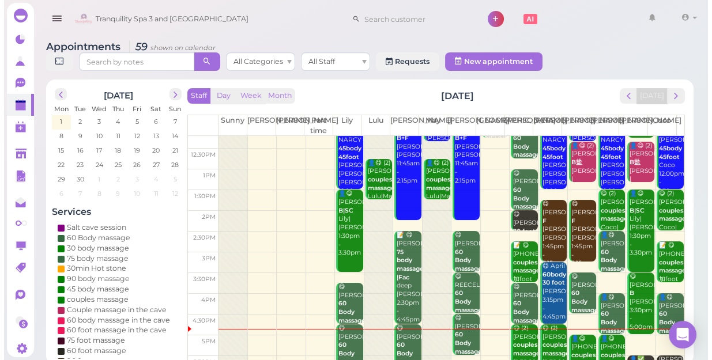
scroll to position [157, 0]
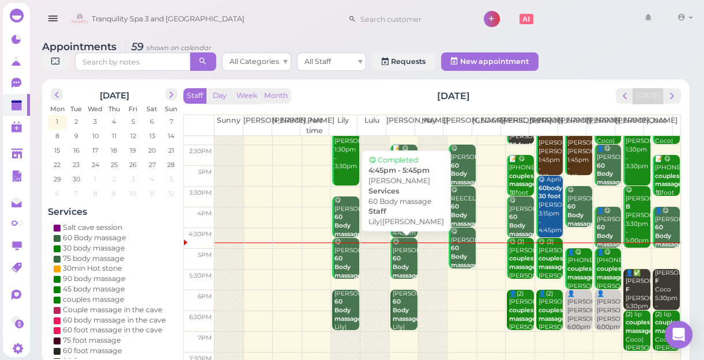
click at [395, 265] on b "60 Body massage" at bounding box center [405, 267] width 27 height 24
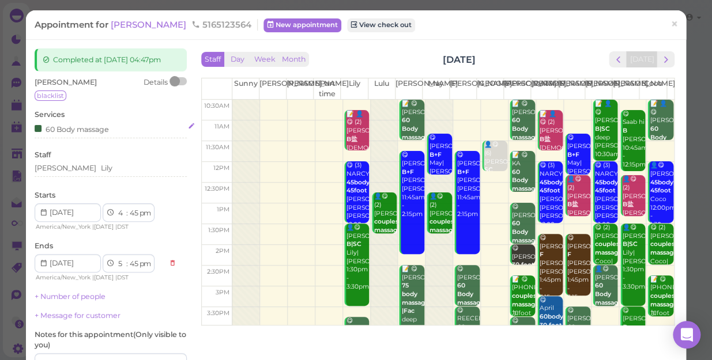
click at [106, 127] on div "60 Body massage" at bounding box center [72, 129] width 74 height 12
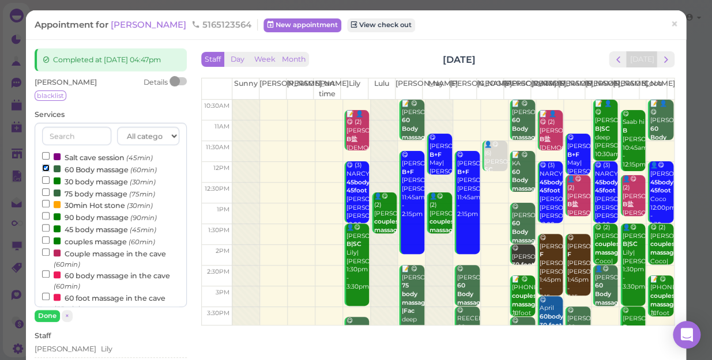
click at [44, 165] on input "60 Body massage (60min)" at bounding box center [45, 167] width 7 height 7
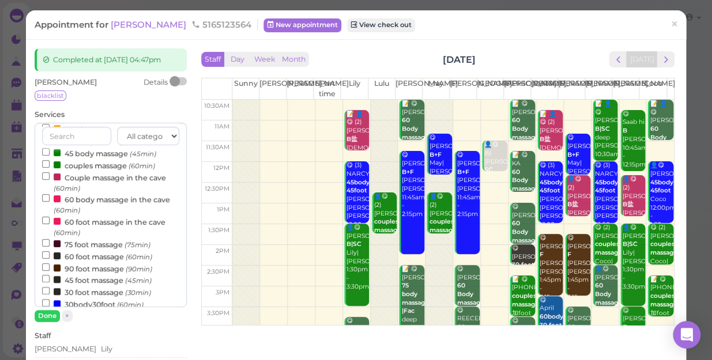
scroll to position [157, 0]
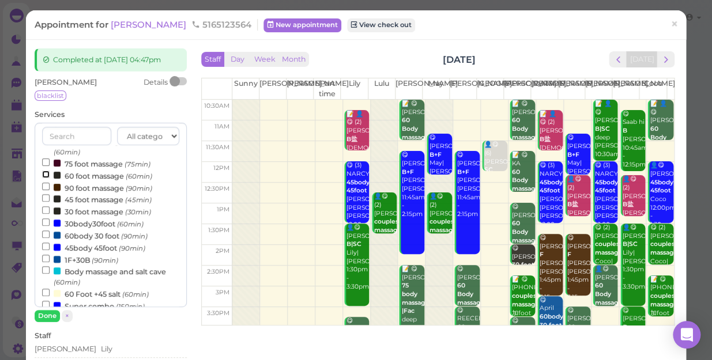
click at [43, 175] on input "60 foot massage (60min)" at bounding box center [45, 174] width 7 height 7
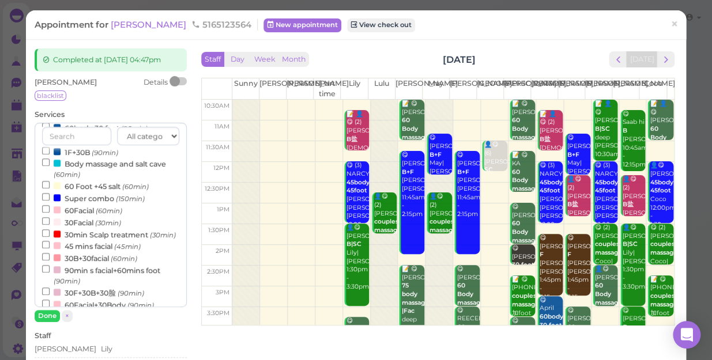
scroll to position [266, 0]
click at [46, 315] on button "Done" at bounding box center [47, 316] width 25 height 12
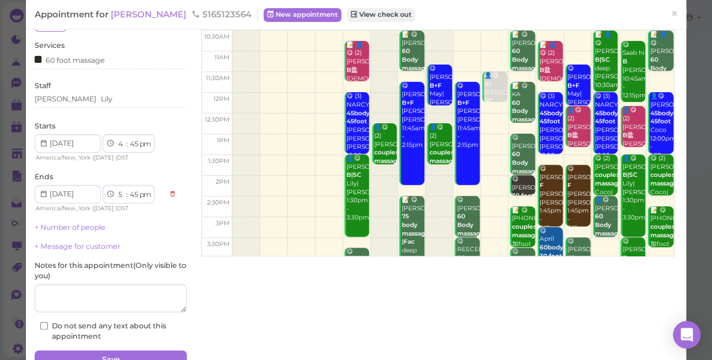
scroll to position [126, 0]
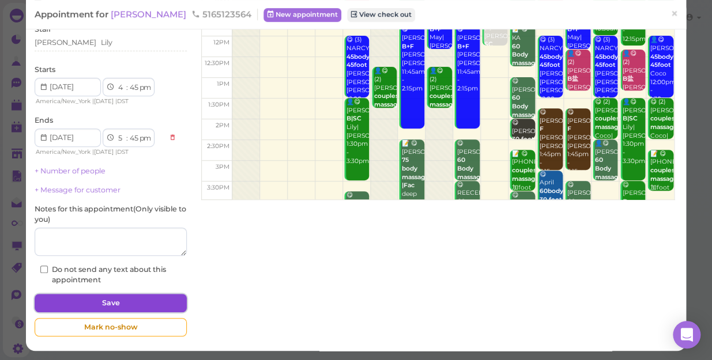
click at [109, 301] on button "Save" at bounding box center [111, 303] width 152 height 18
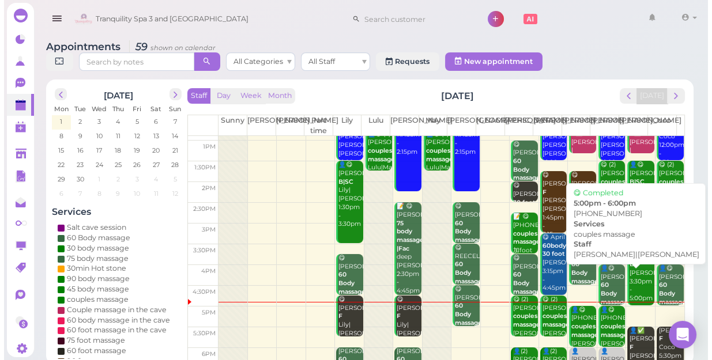
scroll to position [208, 0]
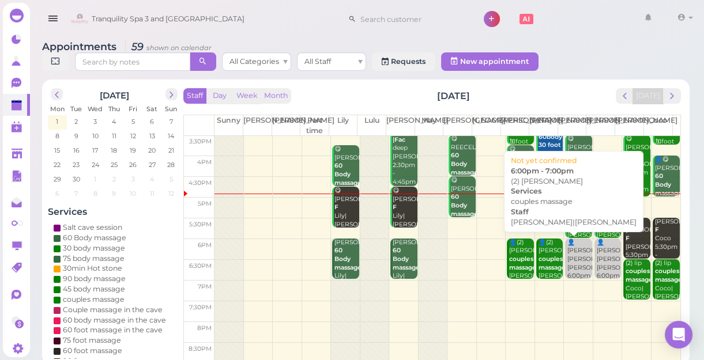
click at [546, 269] on b "couples massage" at bounding box center [551, 263] width 27 height 16
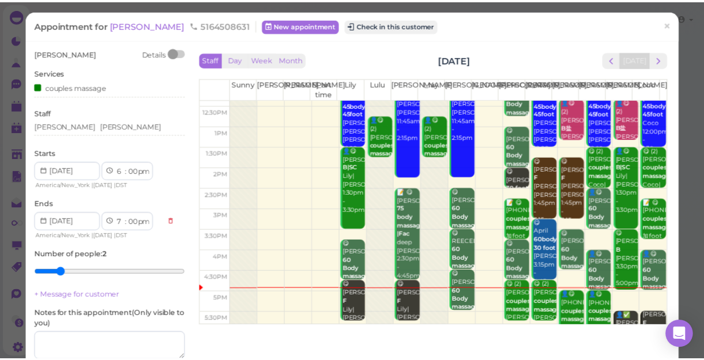
scroll to position [157, 0]
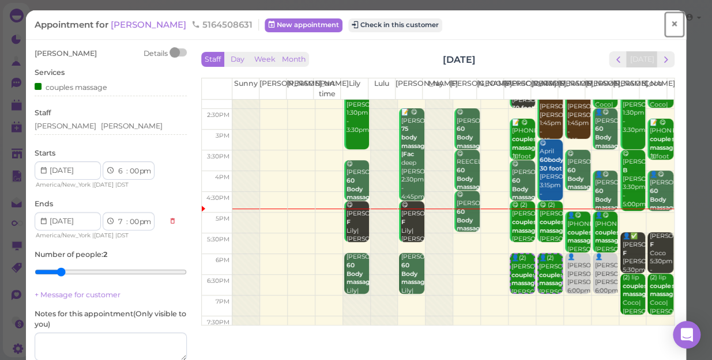
click at [670, 28] on span "×" at bounding box center [673, 24] width 7 height 16
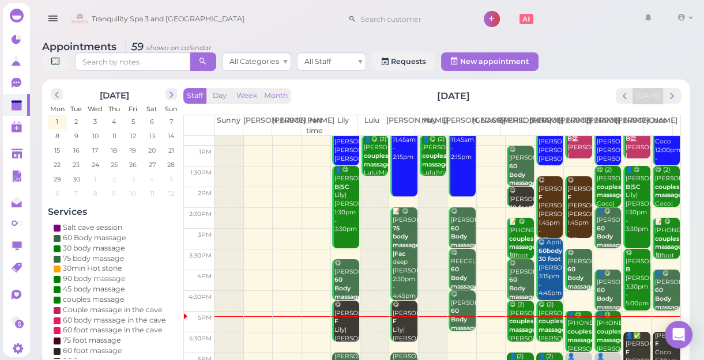
scroll to position [208, 0]
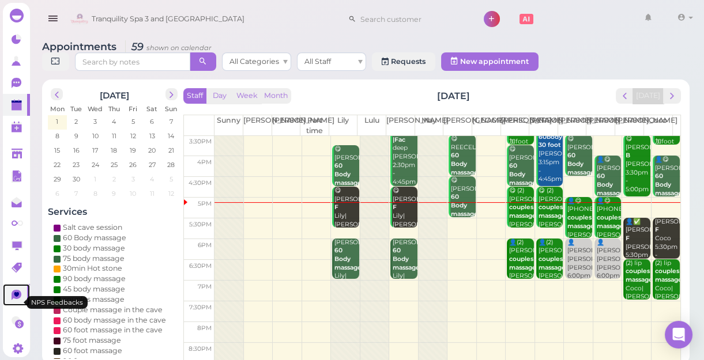
click at [18, 300] on icon at bounding box center [17, 295] width 10 height 10
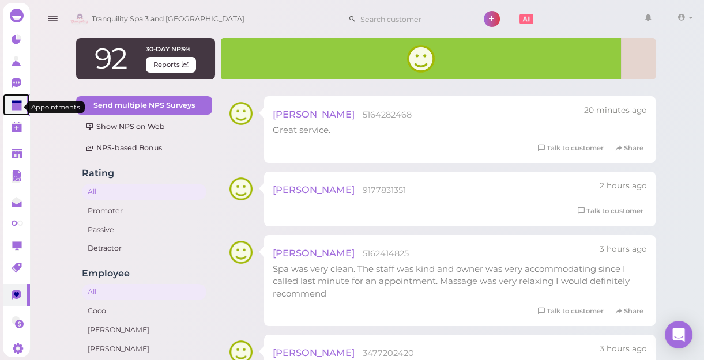
click at [18, 108] on polygon at bounding box center [17, 107] width 10 height 8
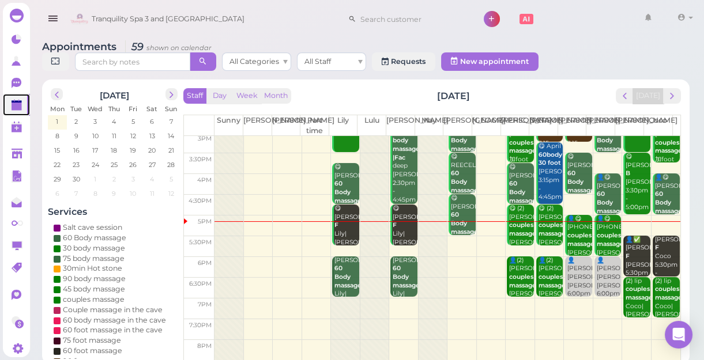
scroll to position [208, 0]
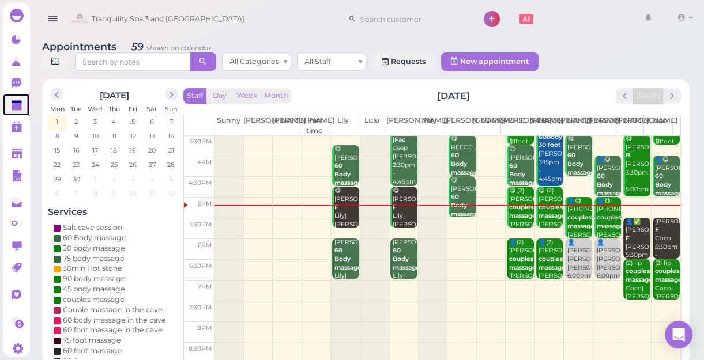
click at [626, 236] on div "👤✅ Megan F Tina 5:30pm - 6:30pm" at bounding box center [637, 247] width 25 height 59
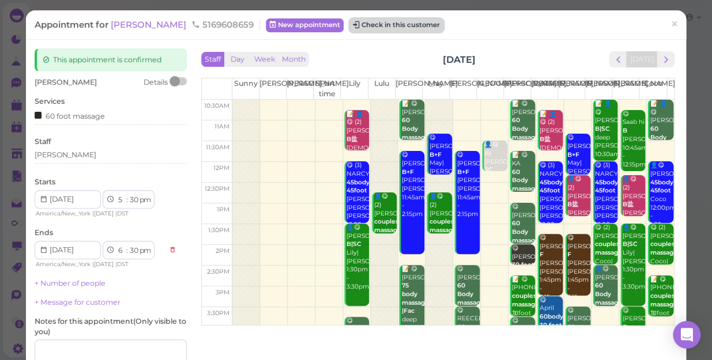
click at [355, 25] on button "Check in this customer" at bounding box center [396, 25] width 94 height 14
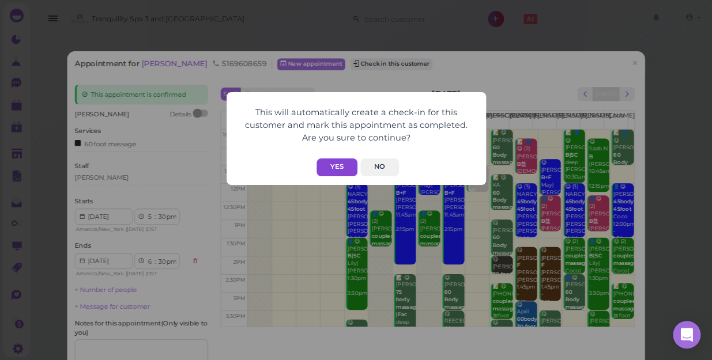
click at [332, 167] on button "Yes" at bounding box center [336, 167] width 41 height 18
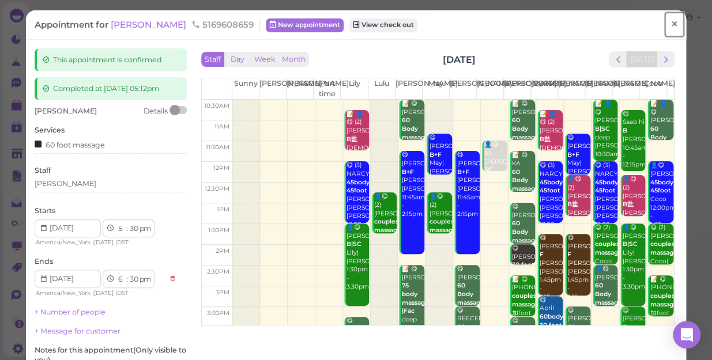
click at [670, 31] on span "×" at bounding box center [673, 24] width 7 height 16
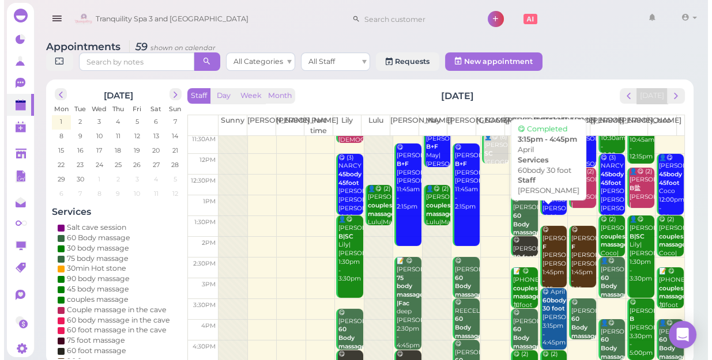
scroll to position [157, 0]
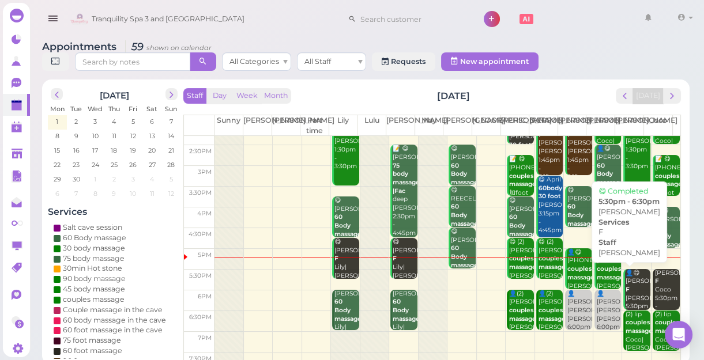
click at [628, 297] on div "👤😋 Megan F Tina 5:30pm - 6:30pm" at bounding box center [637, 298] width 25 height 59
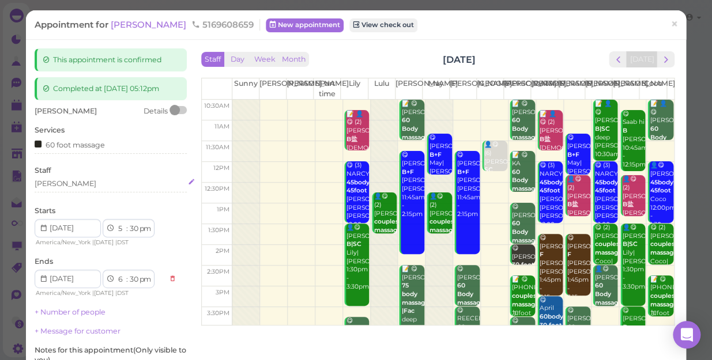
click at [61, 180] on div "[PERSON_NAME]" at bounding box center [111, 184] width 152 height 10
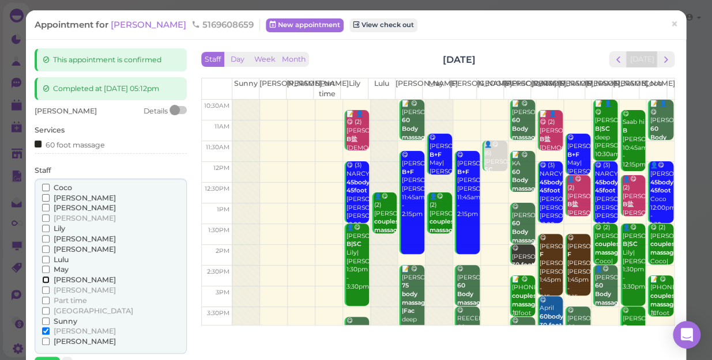
click at [43, 281] on input "[PERSON_NAME]" at bounding box center [45, 279] width 7 height 7
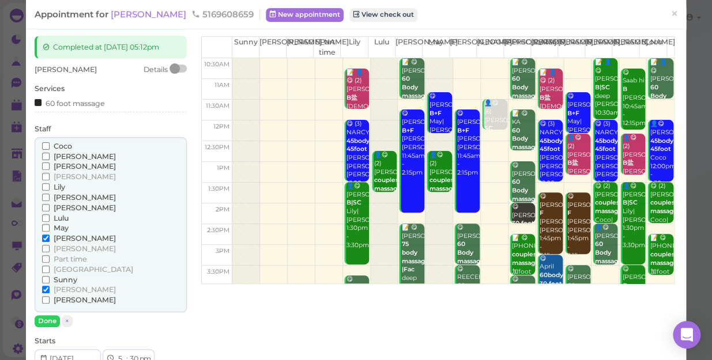
scroll to position [104, 0]
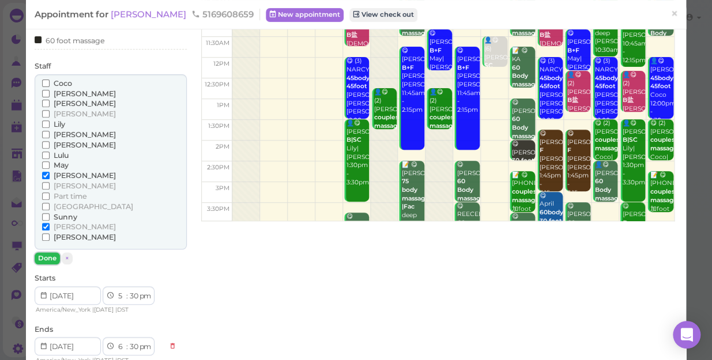
click at [41, 257] on button "Done" at bounding box center [47, 258] width 25 height 12
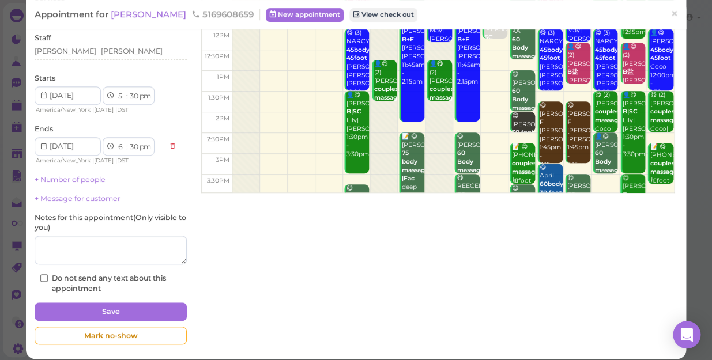
scroll to position [141, 0]
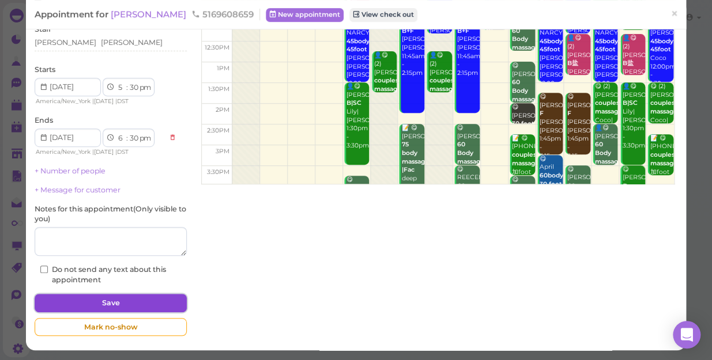
click at [122, 300] on button "Save" at bounding box center [111, 303] width 152 height 18
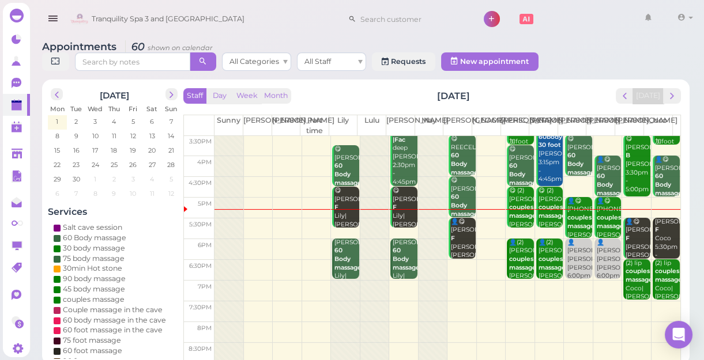
scroll to position [4, 0]
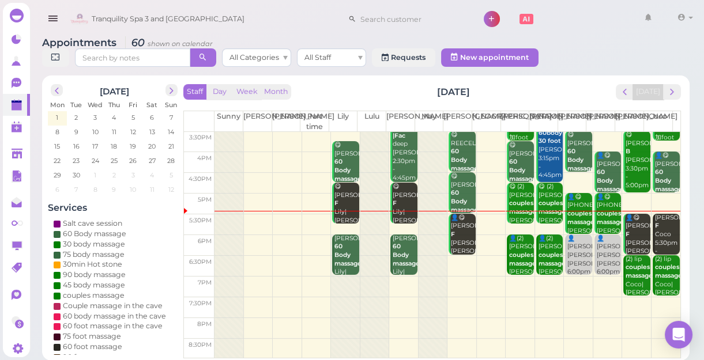
click at [455, 259] on td at bounding box center [447, 266] width 466 height 21
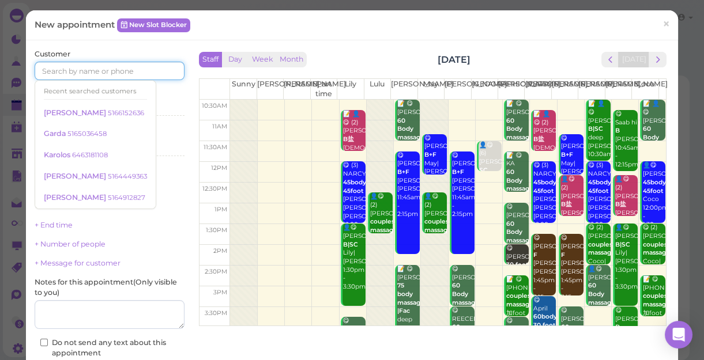
click at [143, 71] on input at bounding box center [110, 71] width 150 height 18
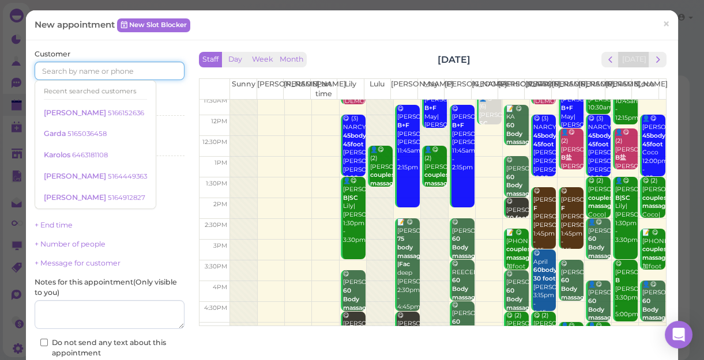
scroll to position [104, 0]
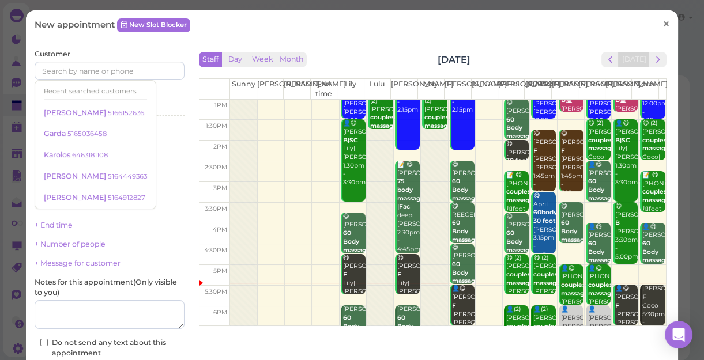
click at [662, 25] on span "×" at bounding box center [665, 24] width 7 height 16
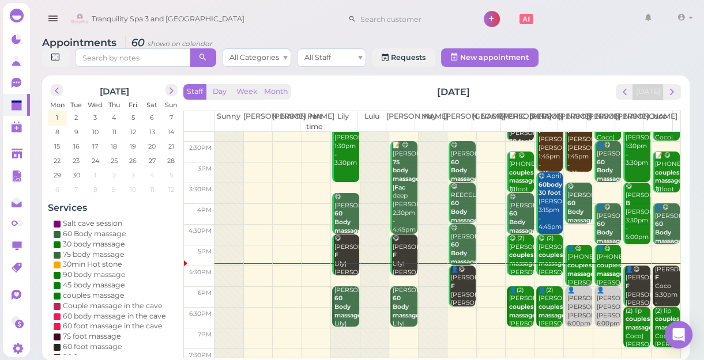
scroll to position [157, 0]
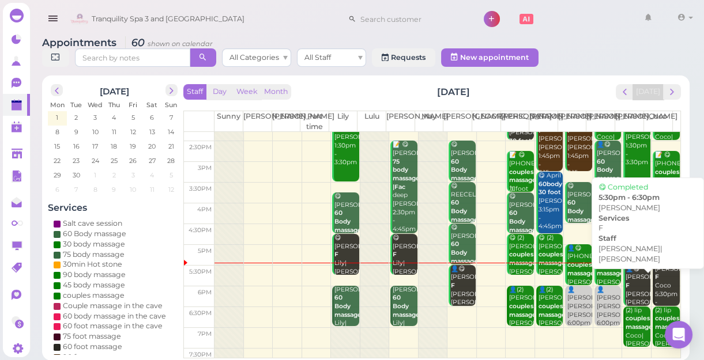
click at [628, 293] on div "👤😋 Megan F Mike|Tina 5:30pm - 6:30pm" at bounding box center [637, 299] width 25 height 68
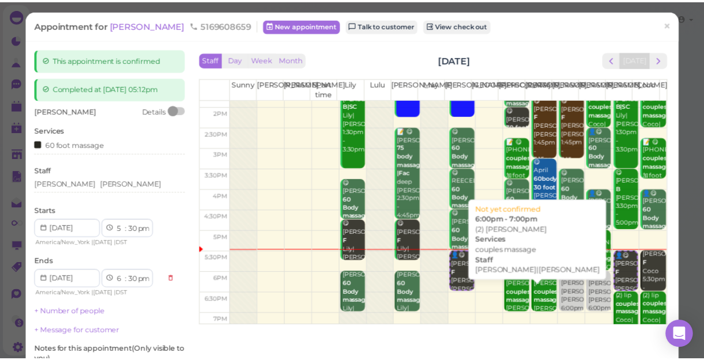
scroll to position [157, 0]
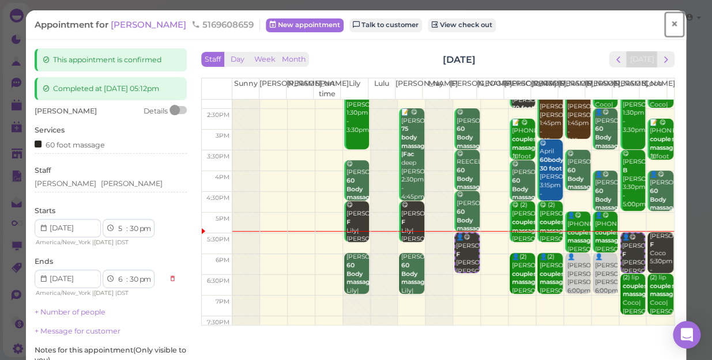
click at [670, 29] on span "×" at bounding box center [673, 24] width 7 height 16
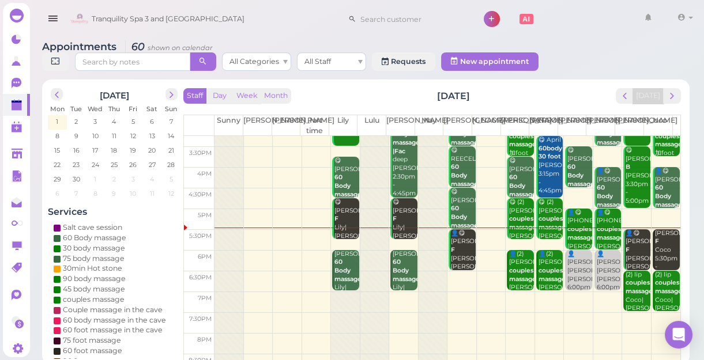
scroll to position [208, 0]
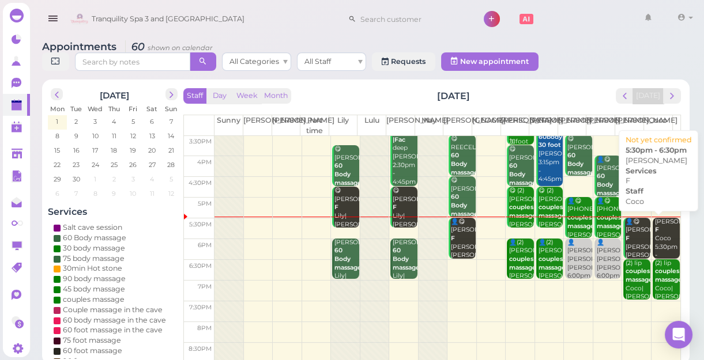
click at [657, 237] on div "Anthony F Coco 5:30pm - 6:30pm" at bounding box center [666, 243] width 25 height 51
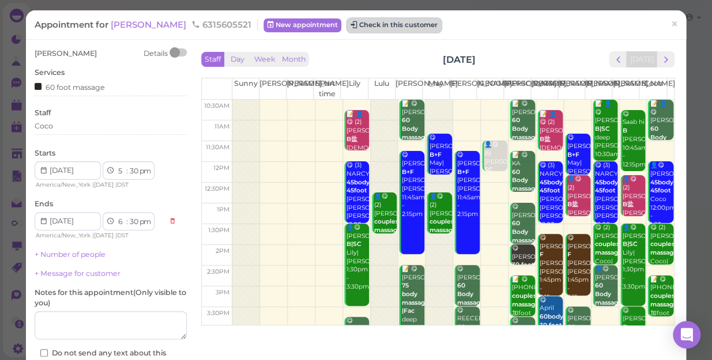
click at [358, 29] on button "Check in this customer" at bounding box center [394, 25] width 94 height 14
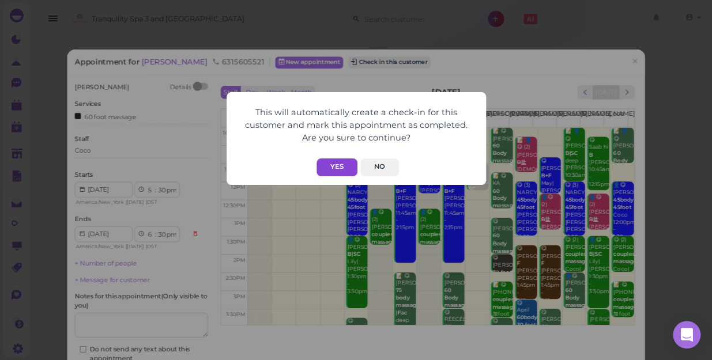
click at [335, 167] on button "Yes" at bounding box center [336, 167] width 41 height 18
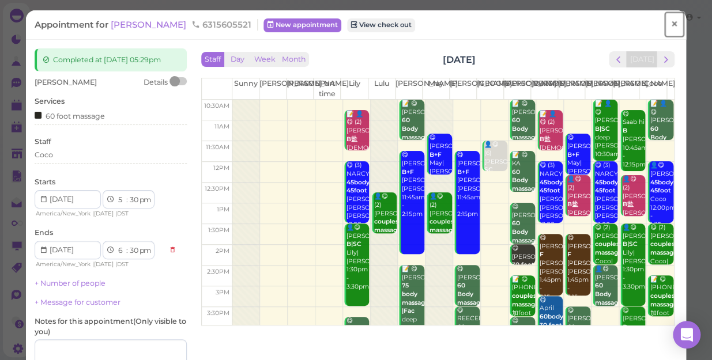
click at [670, 23] on span "×" at bounding box center [673, 24] width 7 height 16
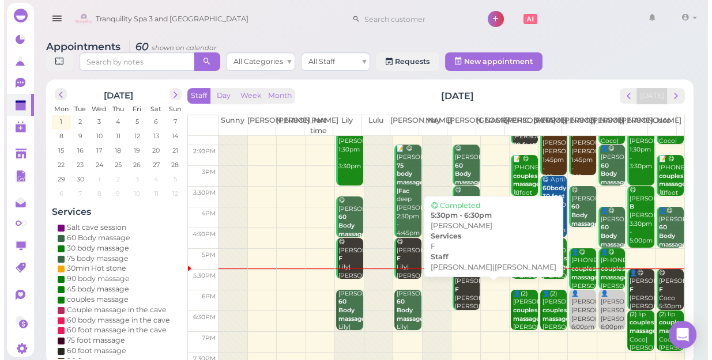
scroll to position [208, 0]
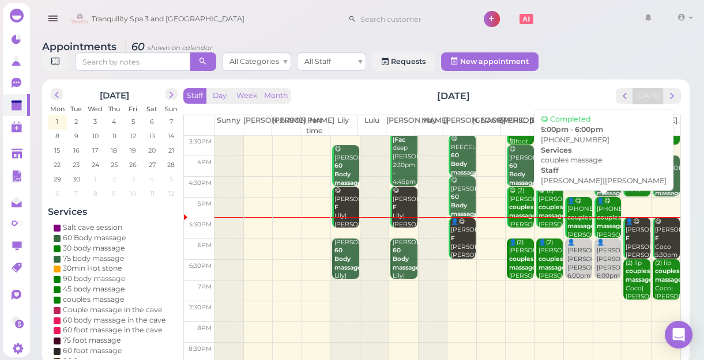
click at [570, 226] on b "couples massage" at bounding box center [580, 222] width 27 height 16
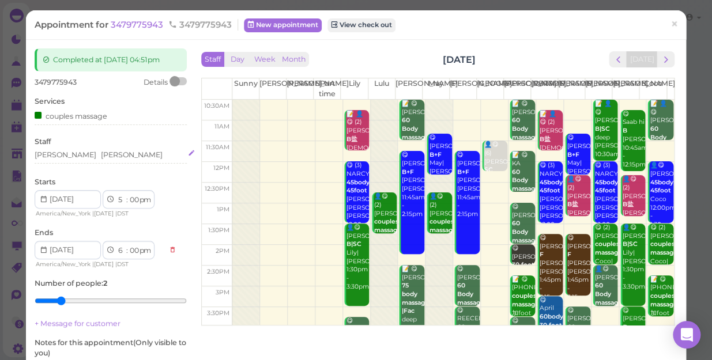
click at [81, 156] on div "Tom Linda" at bounding box center [111, 155] width 152 height 10
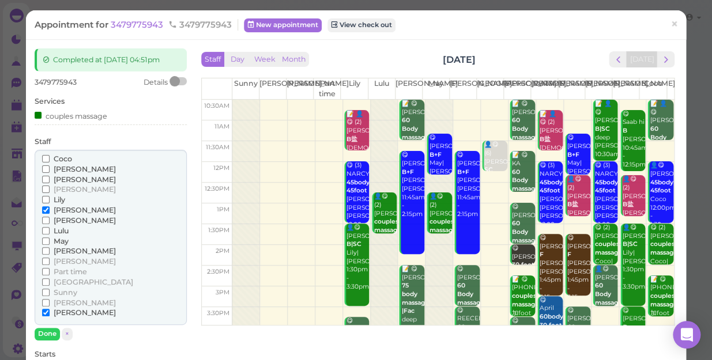
click at [44, 157] on input "Coco" at bounding box center [45, 158] width 7 height 7
click at [46, 303] on input "[PERSON_NAME]" at bounding box center [45, 302] width 7 height 7
click at [45, 302] on input "[PERSON_NAME]" at bounding box center [45, 302] width 7 height 7
click at [44, 312] on input "[PERSON_NAME]" at bounding box center [45, 312] width 7 height 7
click at [42, 210] on input "[PERSON_NAME]" at bounding box center [45, 209] width 7 height 7
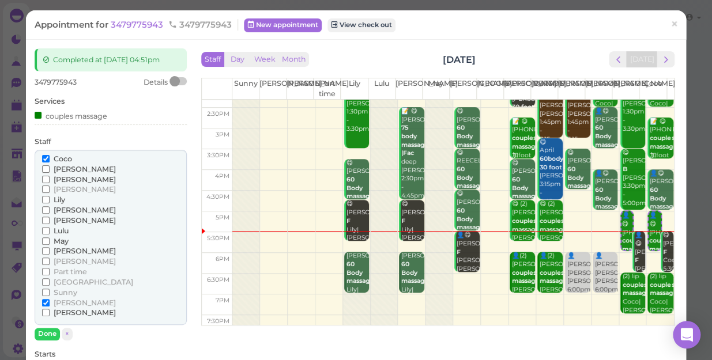
scroll to position [208, 0]
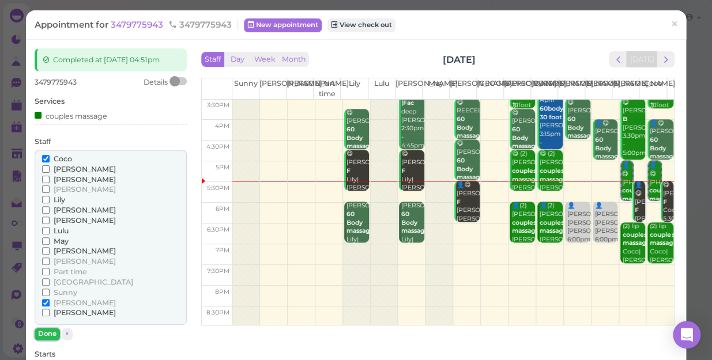
click at [46, 331] on button "Done" at bounding box center [47, 334] width 25 height 12
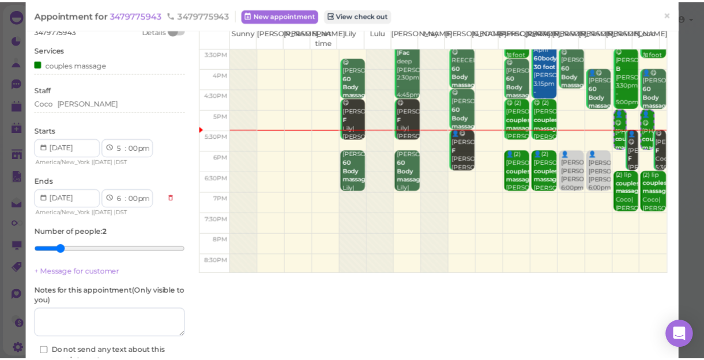
scroll to position [134, 0]
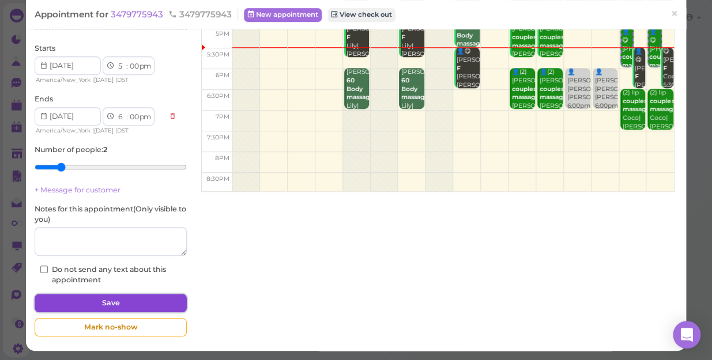
click at [107, 301] on button "Save" at bounding box center [111, 303] width 152 height 18
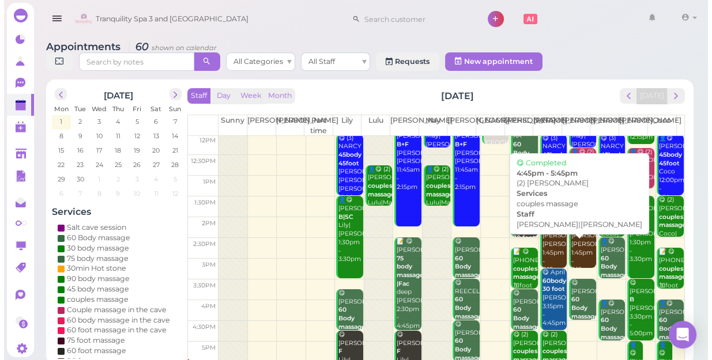
scroll to position [157, 0]
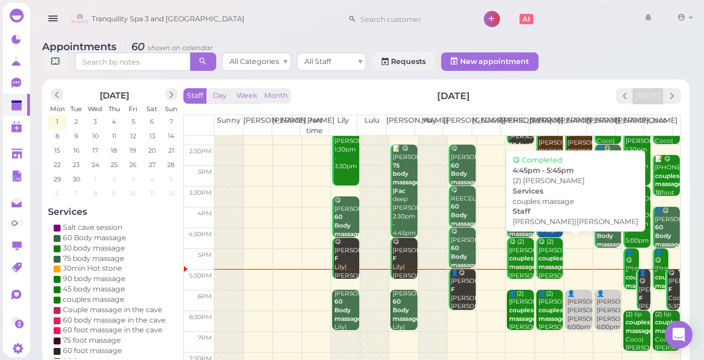
click at [538, 259] on b "couples massage" at bounding box center [551, 263] width 27 height 16
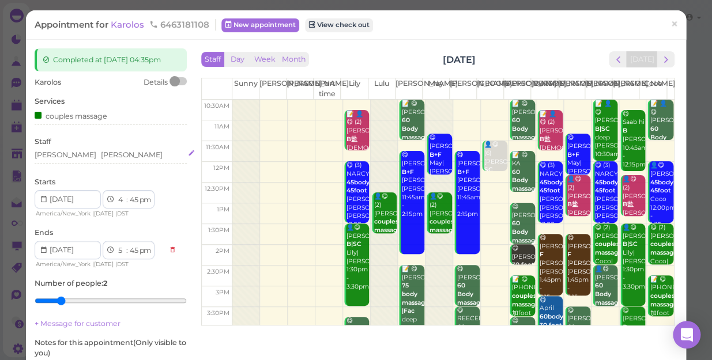
click at [94, 158] on div "Jessica Helen" at bounding box center [111, 155] width 152 height 10
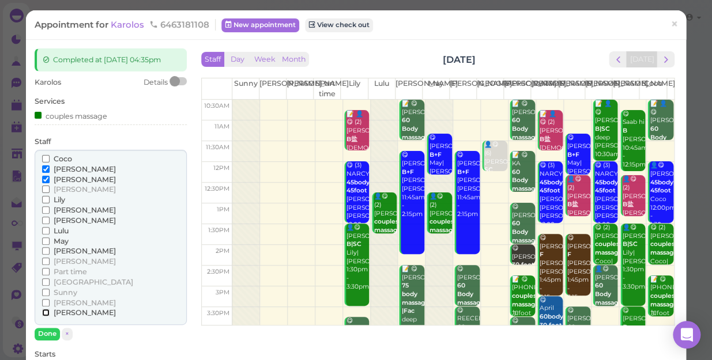
click at [44, 311] on input "[PERSON_NAME]" at bounding box center [45, 312] width 7 height 7
click at [46, 179] on input "[PERSON_NAME]" at bounding box center [45, 179] width 7 height 7
click at [49, 334] on button "Done" at bounding box center [47, 334] width 25 height 12
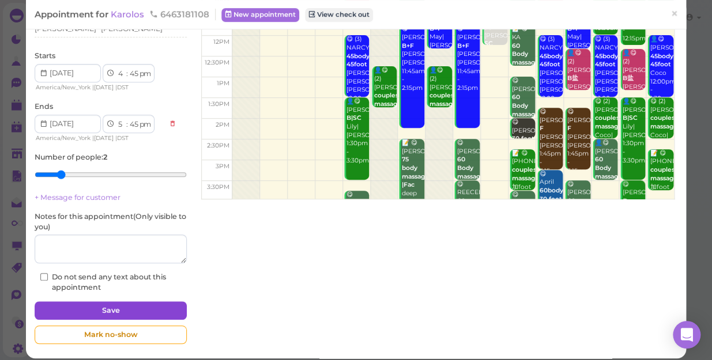
scroll to position [134, 0]
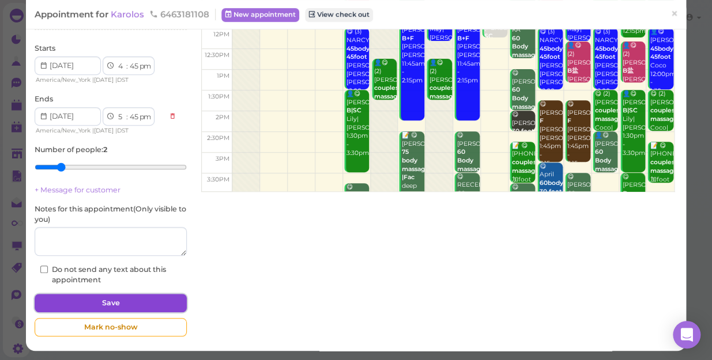
click at [152, 295] on button "Save" at bounding box center [111, 303] width 152 height 18
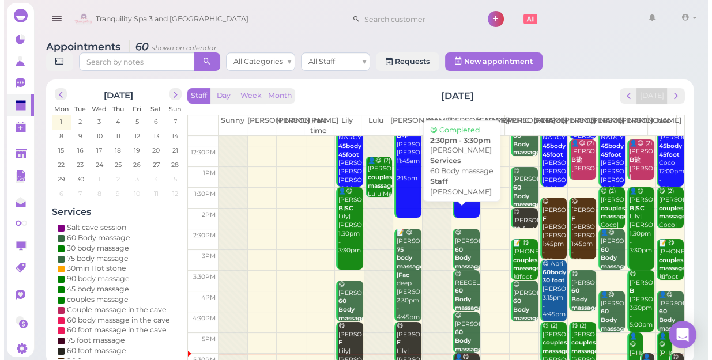
scroll to position [157, 0]
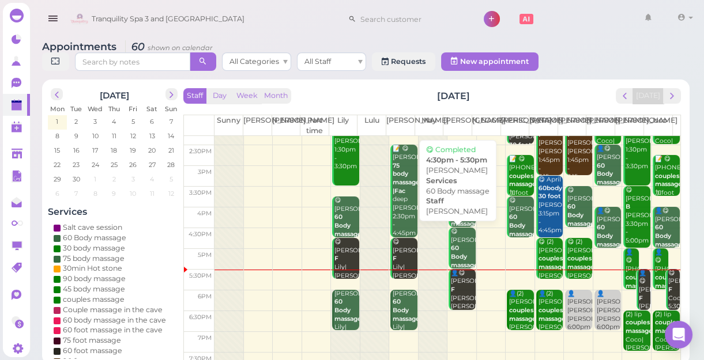
click at [457, 252] on div "😋 Sara 60 Body massage Mike 4:30pm - 5:30pm" at bounding box center [462, 266] width 25 height 76
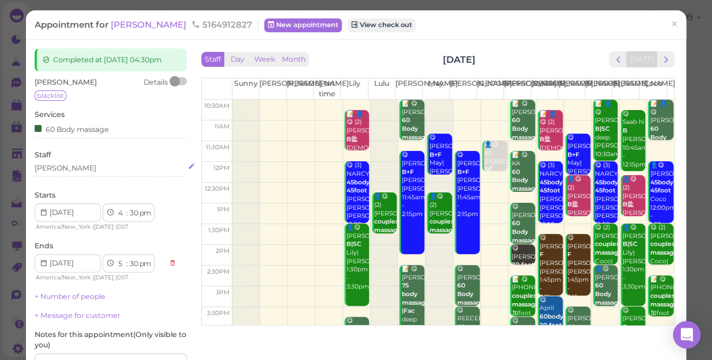
click at [55, 167] on div "[PERSON_NAME]" at bounding box center [111, 168] width 152 height 10
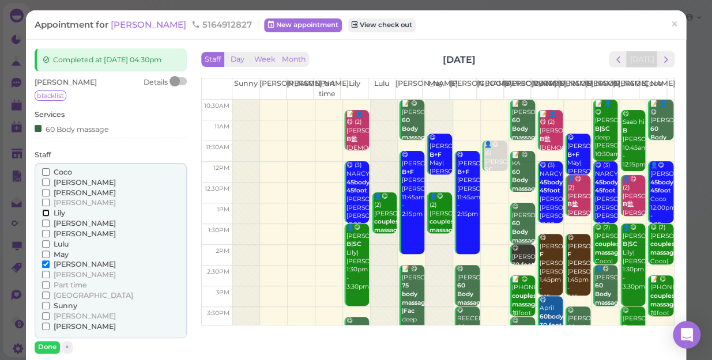
click at [45, 213] on input "Lily" at bounding box center [45, 212] width 7 height 7
click at [43, 264] on input "[PERSON_NAME]" at bounding box center [45, 263] width 7 height 7
click at [44, 346] on button "Done" at bounding box center [47, 347] width 25 height 12
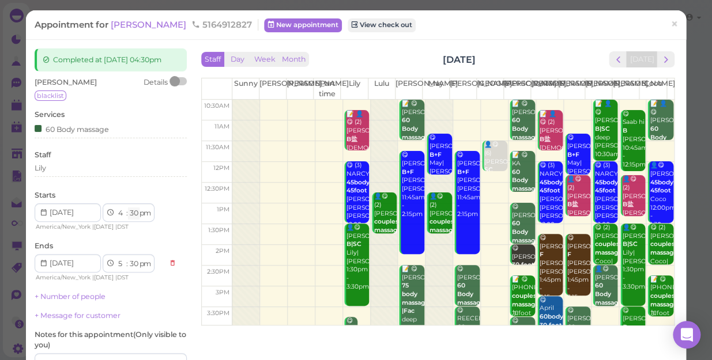
click at [138, 210] on select "00 05 10 15 20 25 30 35 40 45 50 55" at bounding box center [134, 213] width 12 height 12
select select "45"
click at [128, 207] on select "00 05 10 15 20 25 30 35 40 45 50 55" at bounding box center [134, 213] width 12 height 12
select select "45"
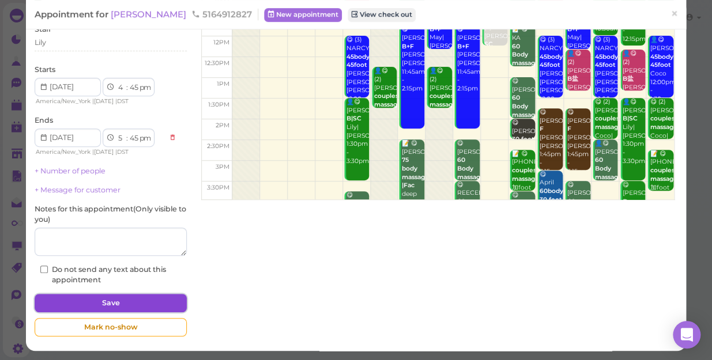
click at [120, 296] on button "Save" at bounding box center [111, 303] width 152 height 18
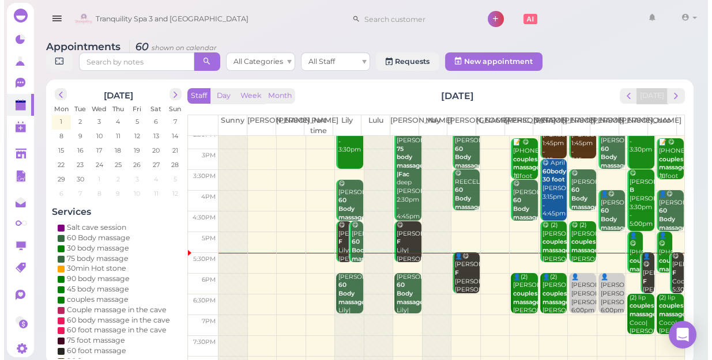
scroll to position [208, 0]
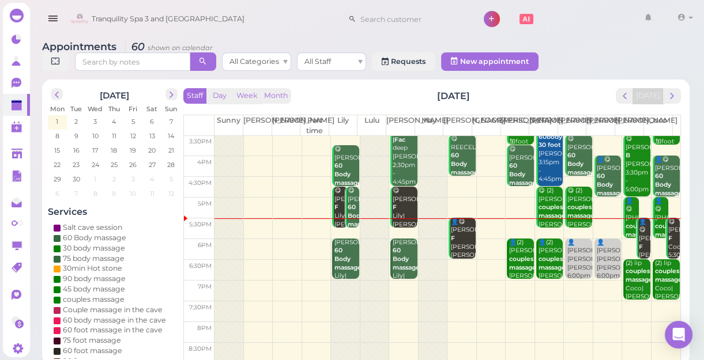
click at [397, 216] on div "😋 Kathy F Lily|Lisa 4:45pm - 5:45pm" at bounding box center [404, 221] width 25 height 68
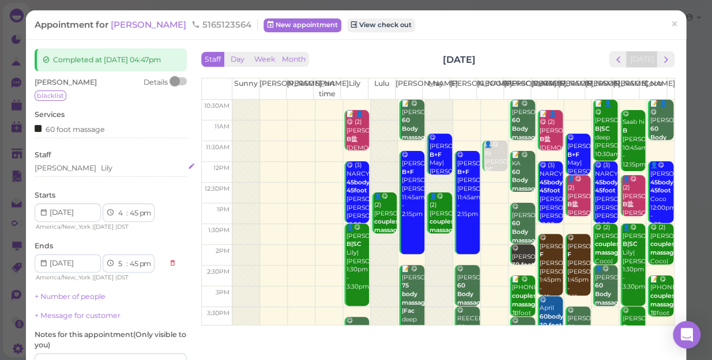
click at [74, 167] on div "Lisa Lily" at bounding box center [111, 168] width 152 height 10
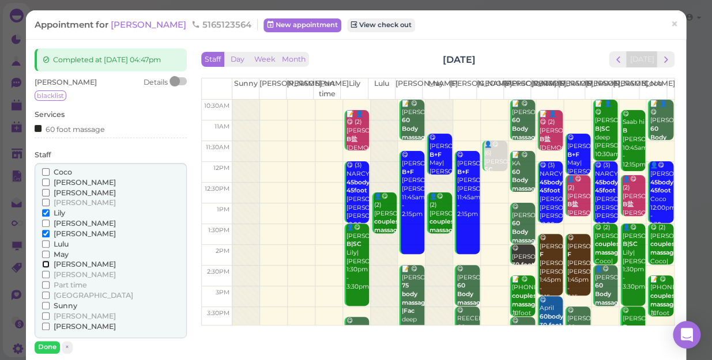
click at [44, 264] on input "[PERSON_NAME]" at bounding box center [45, 263] width 7 height 7
click at [43, 213] on input "Lily" at bounding box center [45, 212] width 7 height 7
click at [50, 346] on button "Done" at bounding box center [47, 347] width 25 height 12
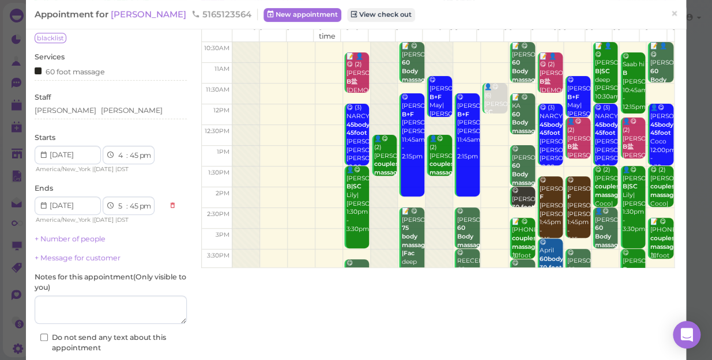
scroll to position [126, 0]
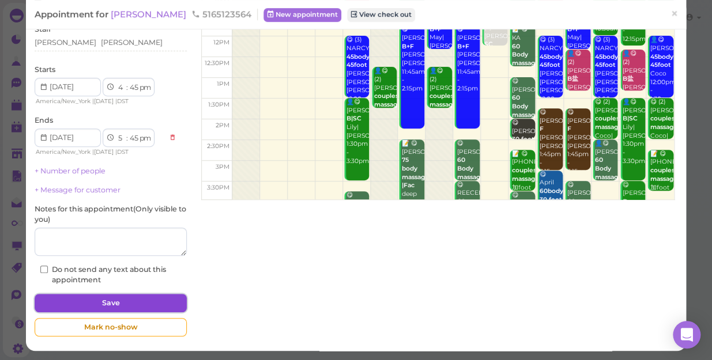
click at [120, 300] on button "Save" at bounding box center [111, 303] width 152 height 18
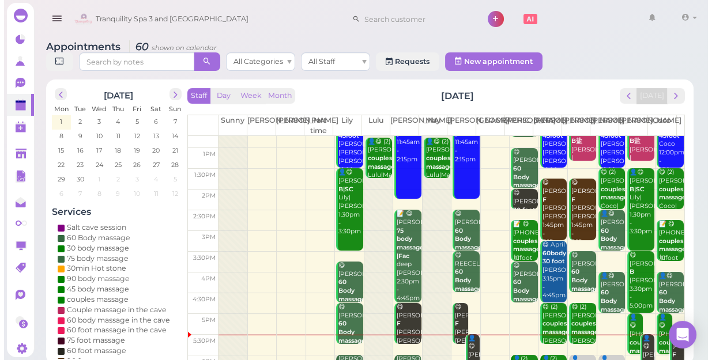
scroll to position [208, 0]
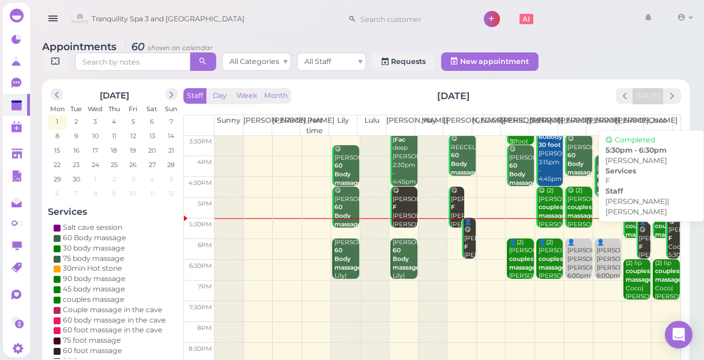
click at [638, 244] on b "F" at bounding box center [640, 246] width 4 height 7
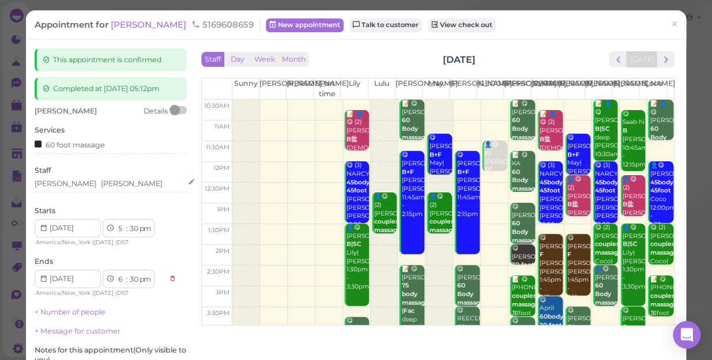
click at [82, 187] on div "Tina Mike" at bounding box center [111, 184] width 152 height 10
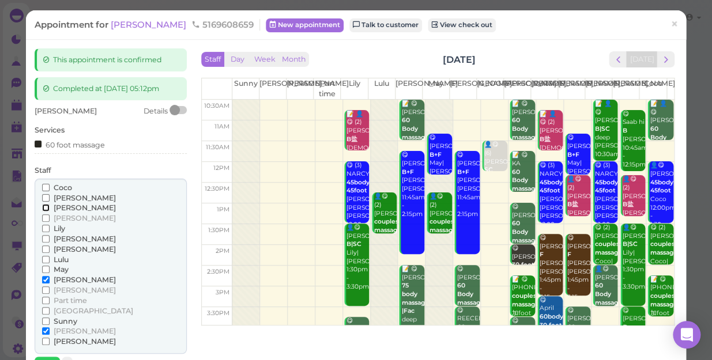
click at [43, 206] on input "[PERSON_NAME]" at bounding box center [45, 207] width 7 height 7
click at [42, 238] on input "[PERSON_NAME]" at bounding box center [45, 238] width 7 height 7
click at [46, 276] on input "[PERSON_NAME]" at bounding box center [45, 279] width 7 height 7
click at [44, 332] on input "[PERSON_NAME]" at bounding box center [45, 330] width 7 height 7
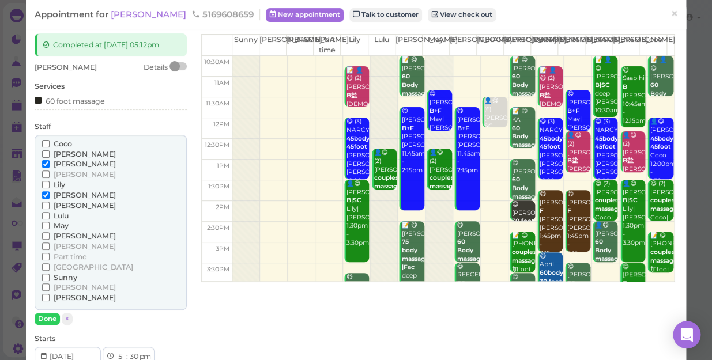
scroll to position [104, 0]
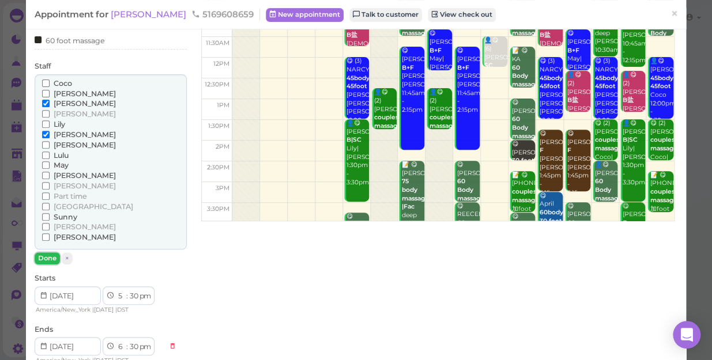
click at [46, 255] on button "Done" at bounding box center [47, 258] width 25 height 12
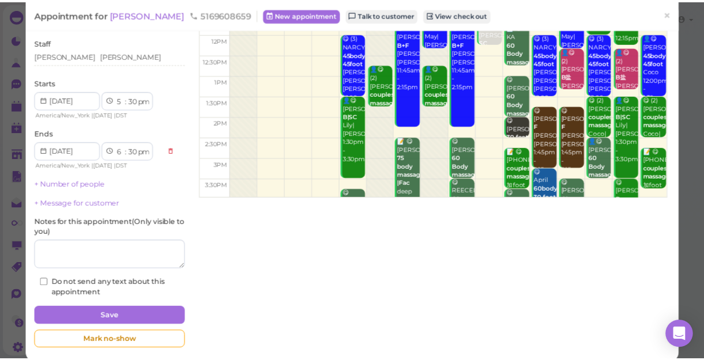
scroll to position [141, 0]
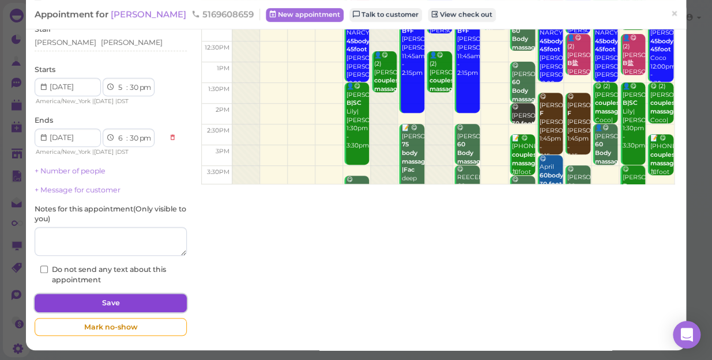
click at [115, 299] on button "Save" at bounding box center [111, 303] width 152 height 18
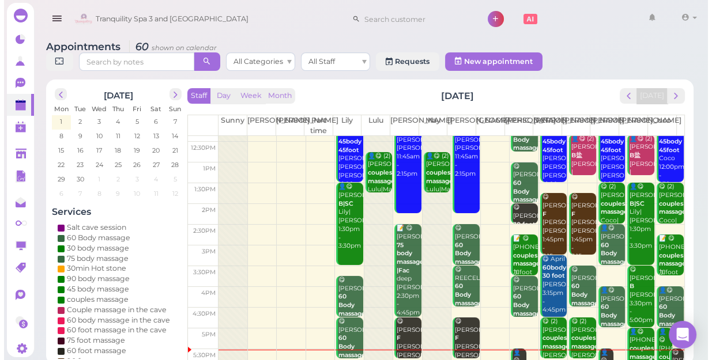
scroll to position [157, 0]
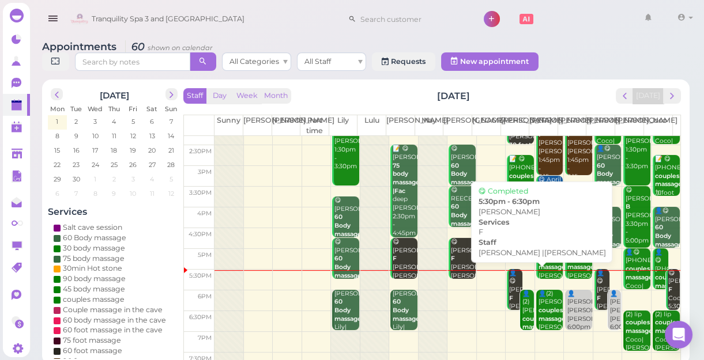
click at [508, 277] on div "👤😋 Megan F Jessica |Linda 5:30pm - 6:30pm" at bounding box center [514, 311] width 13 height 85
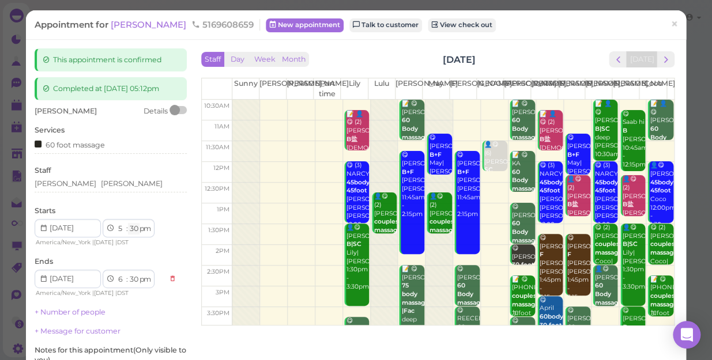
click at [130, 232] on select "00 05 10 15 20 25 30 35 40 45 50 55" at bounding box center [134, 229] width 12 height 12
select select "15"
click at [128, 223] on select "00 05 10 15 20 25 30 35 40 45 50 55" at bounding box center [134, 229] width 12 height 12
select select "15"
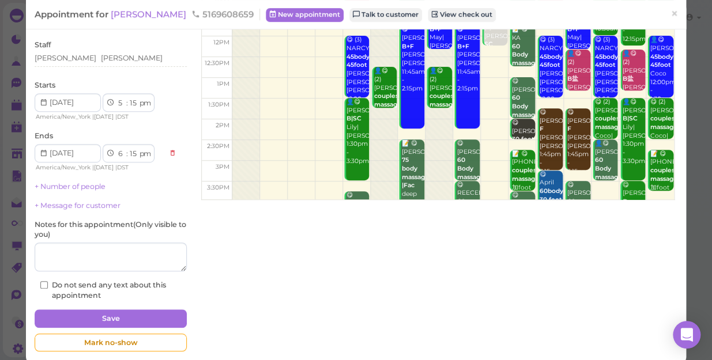
scroll to position [141, 0]
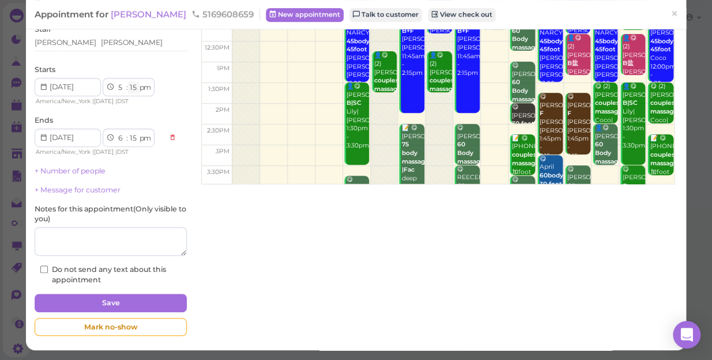
click at [133, 86] on select "00 05 10 15 20 25 30 35 40 45 50 55" at bounding box center [134, 88] width 12 height 12
click at [132, 89] on select "00 05 10 15 20 25 30 35 40 45 50 55" at bounding box center [134, 88] width 12 height 12
select select "20"
click at [128, 82] on select "00 05 10 15 20 25 30 35 40 45 50 55" at bounding box center [134, 88] width 12 height 12
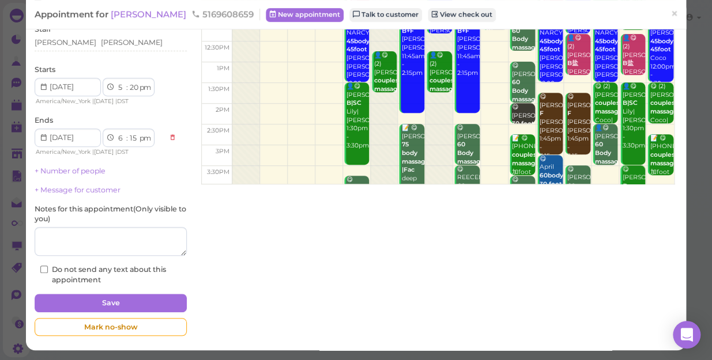
select select "20"
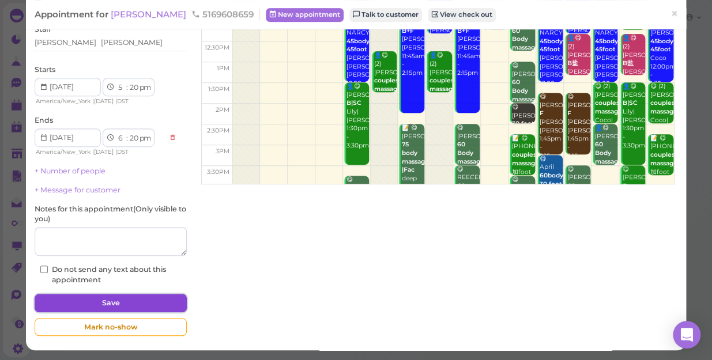
click at [135, 297] on button "Save" at bounding box center [111, 303] width 152 height 18
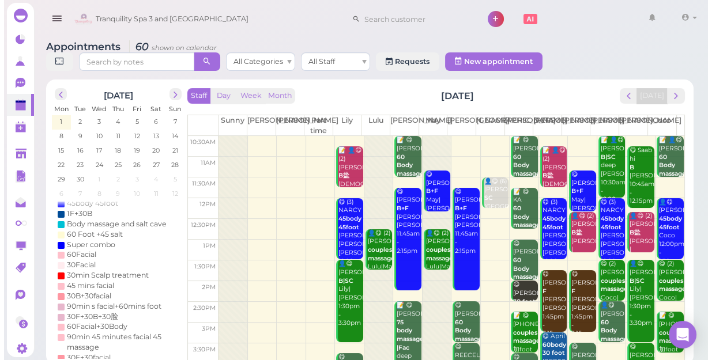
scroll to position [208, 0]
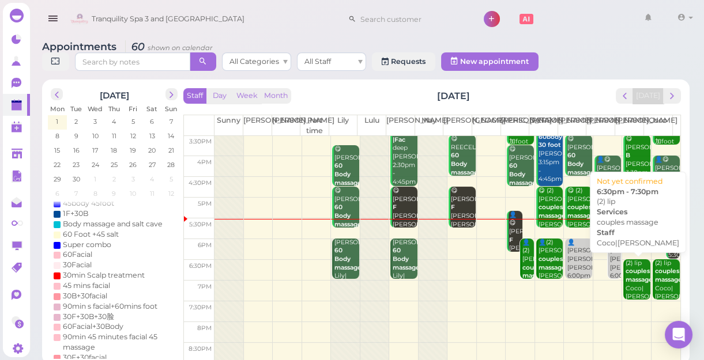
click at [625, 286] on div "(2) lip couples massage Coco|Tina 6:30pm - 7:30pm" at bounding box center [637, 293] width 25 height 68
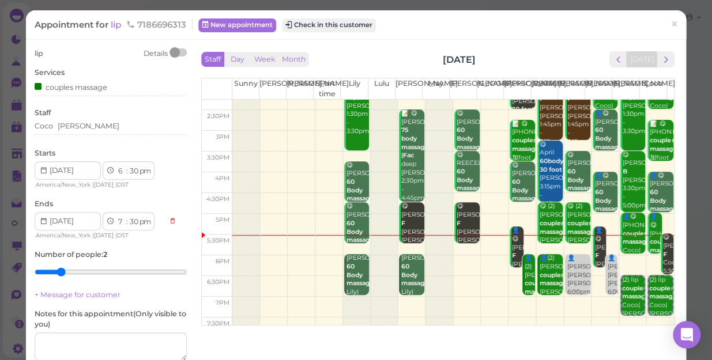
scroll to position [157, 0]
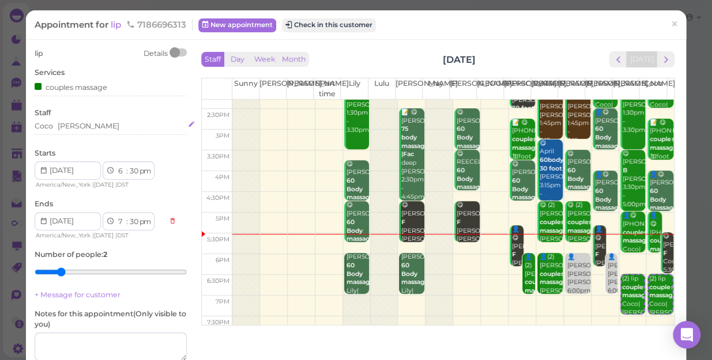
click at [76, 131] on div "Coco Tina" at bounding box center [111, 126] width 152 height 10
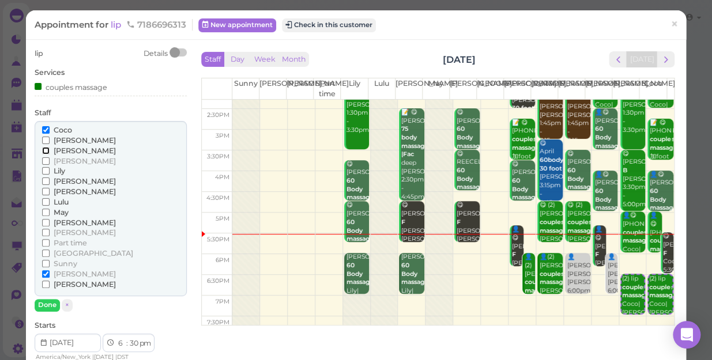
click at [46, 150] on input "[PERSON_NAME]" at bounding box center [45, 150] width 7 height 7
click at [47, 183] on input "[PERSON_NAME]" at bounding box center [45, 180] width 7 height 7
click at [45, 128] on input "Coco" at bounding box center [45, 129] width 7 height 7
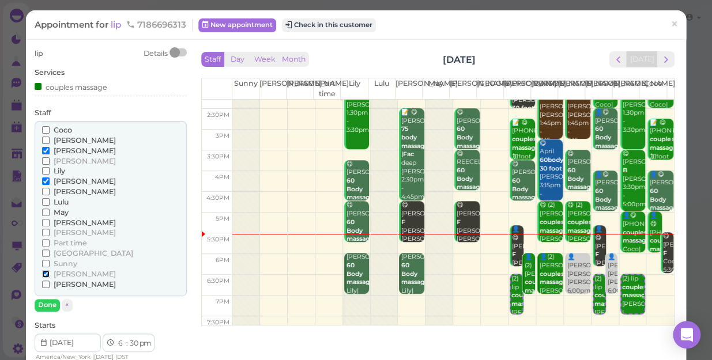
click at [46, 270] on input "[PERSON_NAME]" at bounding box center [45, 273] width 7 height 7
click at [46, 307] on button "Done" at bounding box center [47, 305] width 25 height 12
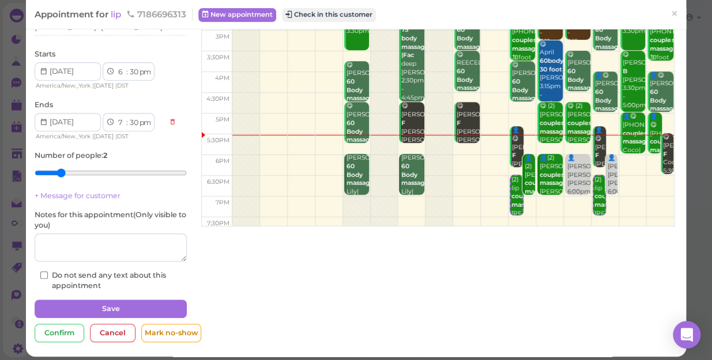
scroll to position [105, 0]
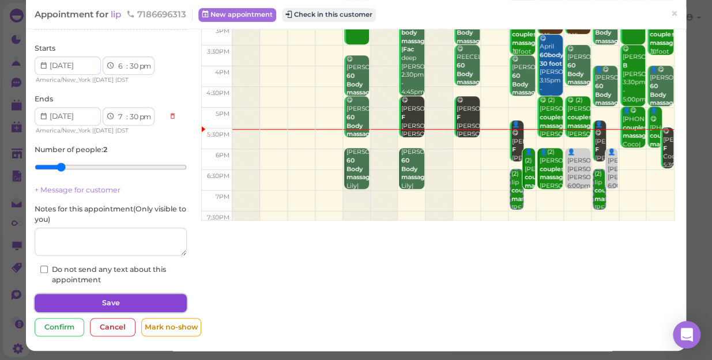
click at [105, 298] on button "Save" at bounding box center [111, 303] width 152 height 18
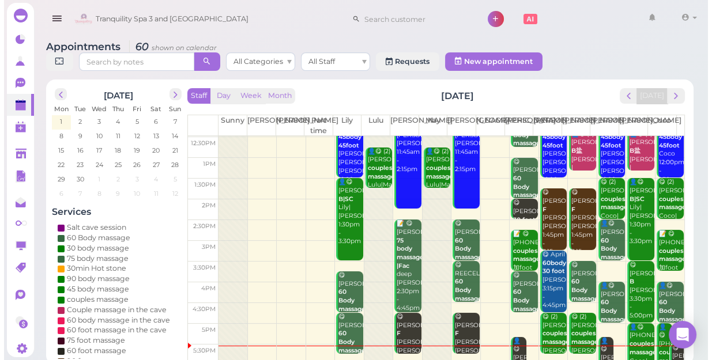
scroll to position [208, 0]
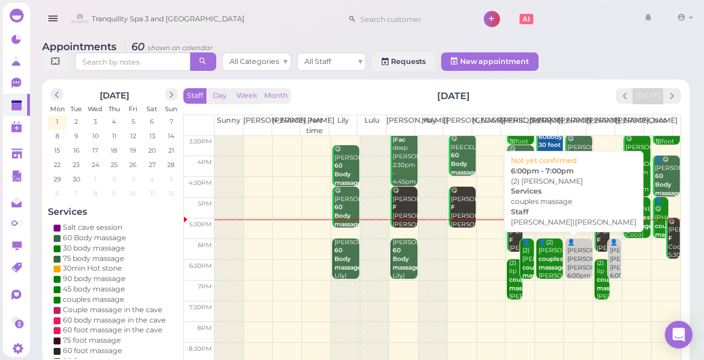
click at [544, 271] on div "👤(2) Frank couples massage Helen|Jessica 6:00pm - 7:00pm" at bounding box center [550, 277] width 25 height 76
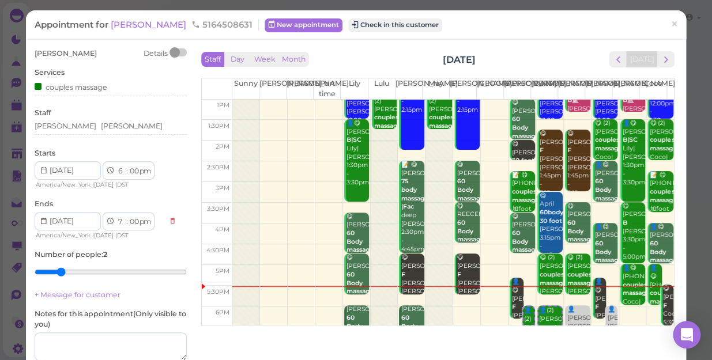
scroll to position [208, 0]
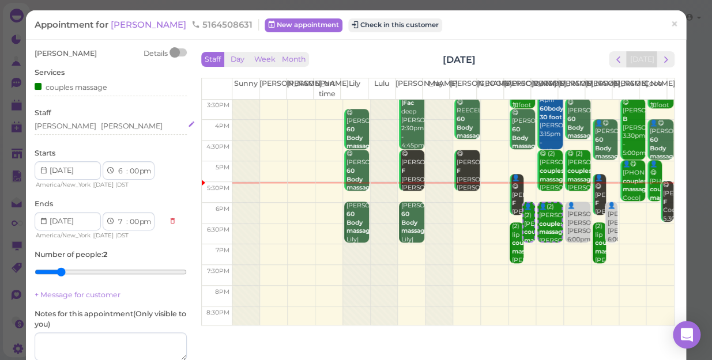
click at [88, 123] on div "Jessica Helen" at bounding box center [111, 126] width 152 height 10
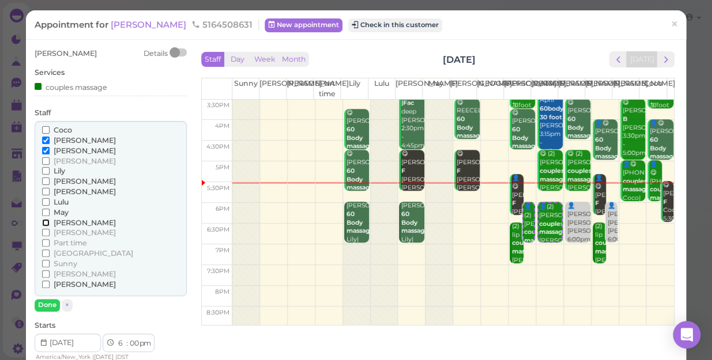
click at [45, 221] on input "[PERSON_NAME]" at bounding box center [45, 222] width 7 height 7
click at [45, 150] on input "[PERSON_NAME]" at bounding box center [45, 150] width 7 height 7
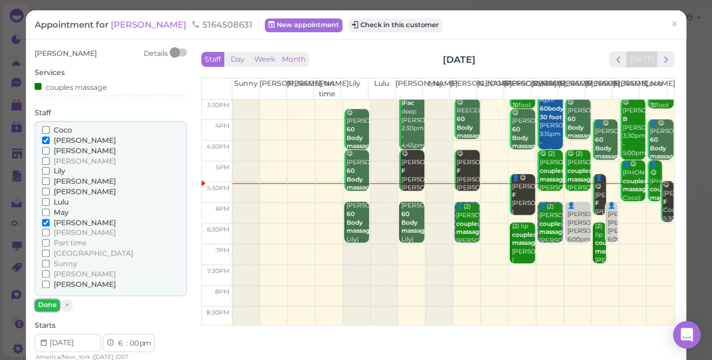
click at [43, 304] on button "Done" at bounding box center [47, 305] width 25 height 12
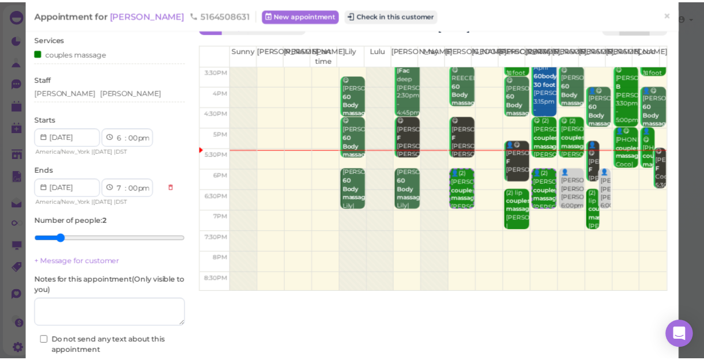
scroll to position [104, 0]
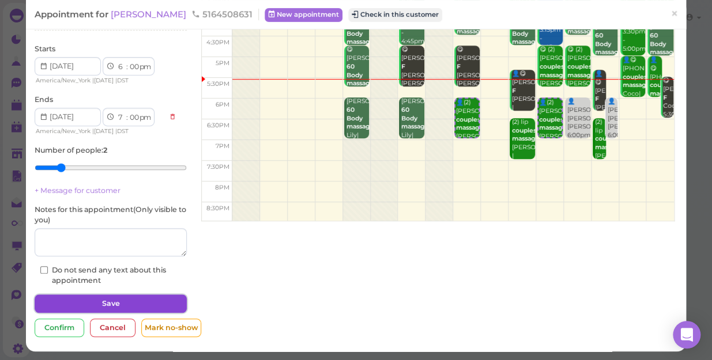
click at [82, 300] on button "Save" at bounding box center [111, 303] width 152 height 18
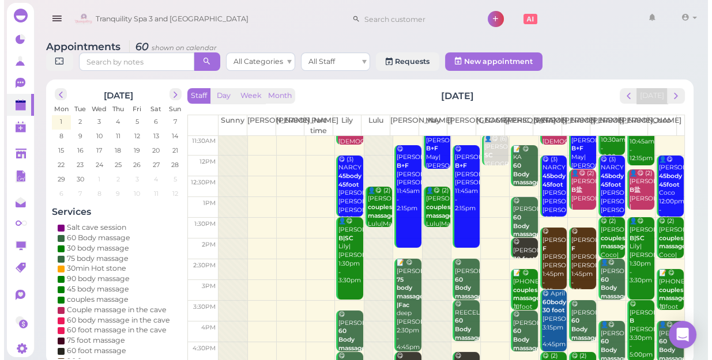
scroll to position [157, 0]
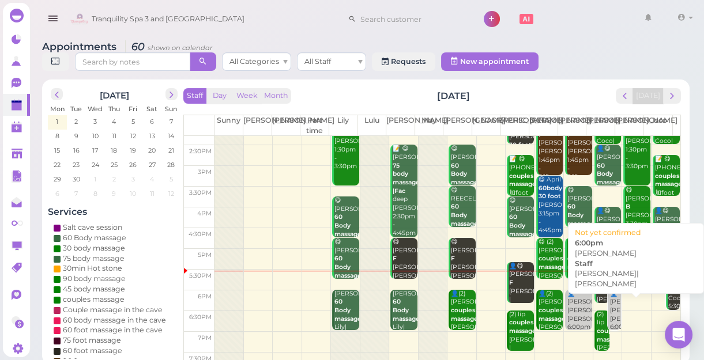
click at [607, 323] on link "👤Nina Linda|Tom 6:00pm" at bounding box center [613, 310] width 13 height 41
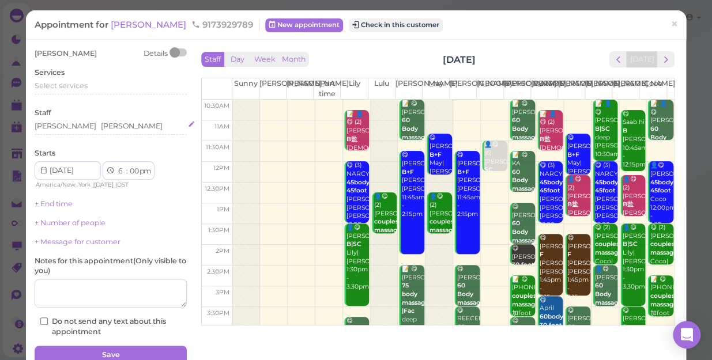
click at [76, 127] on div "Linda Tom" at bounding box center [111, 126] width 152 height 10
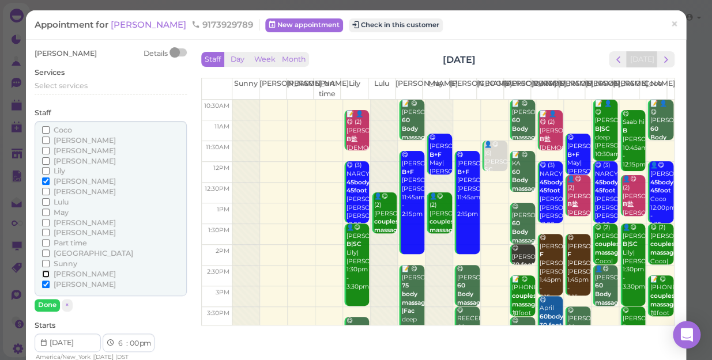
click at [44, 273] on input "[PERSON_NAME]" at bounding box center [45, 273] width 7 height 7
click at [46, 129] on input "Coco" at bounding box center [45, 129] width 7 height 7
click at [43, 182] on input "[PERSON_NAME]" at bounding box center [45, 180] width 7 height 7
click at [43, 283] on input "[PERSON_NAME]" at bounding box center [45, 284] width 7 height 7
click at [47, 301] on button "Done" at bounding box center [47, 305] width 25 height 12
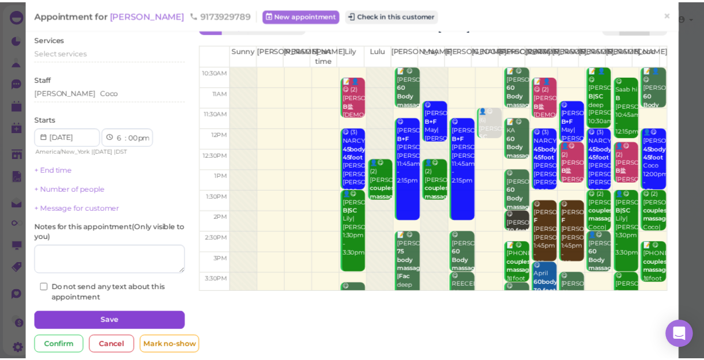
scroll to position [52, 0]
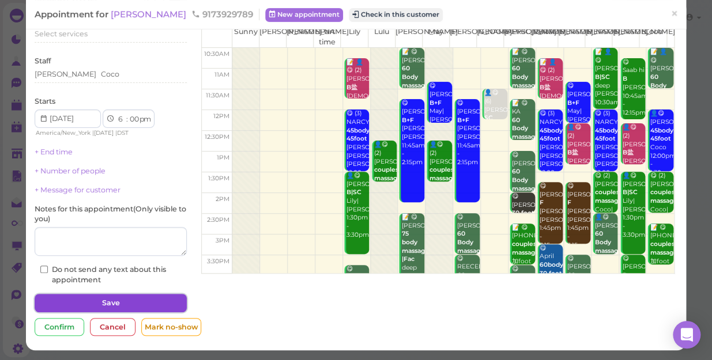
click at [122, 294] on button "Save" at bounding box center [111, 303] width 152 height 18
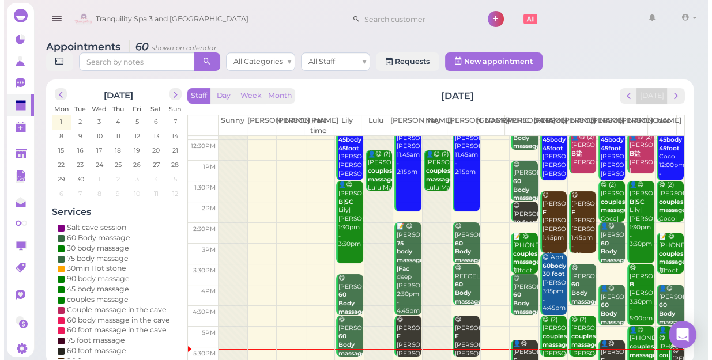
scroll to position [208, 0]
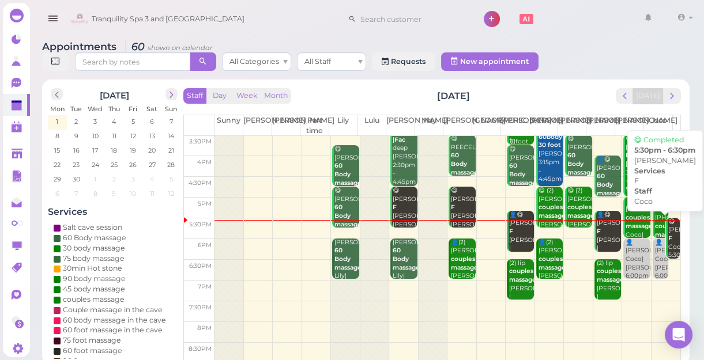
click at [667, 252] on div "😋 Anthony F Coco 5:30pm - 6:30pm" at bounding box center [673, 247] width 12 height 59
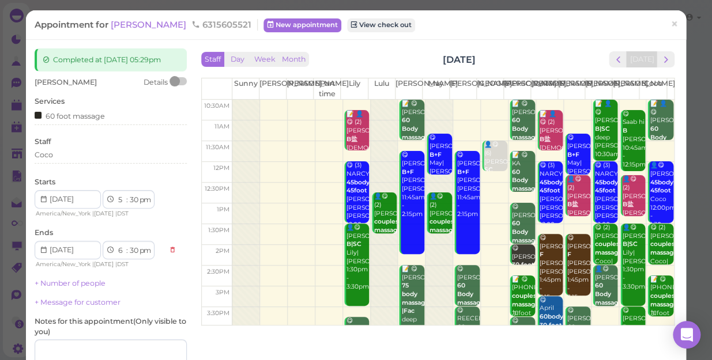
scroll to position [208, 0]
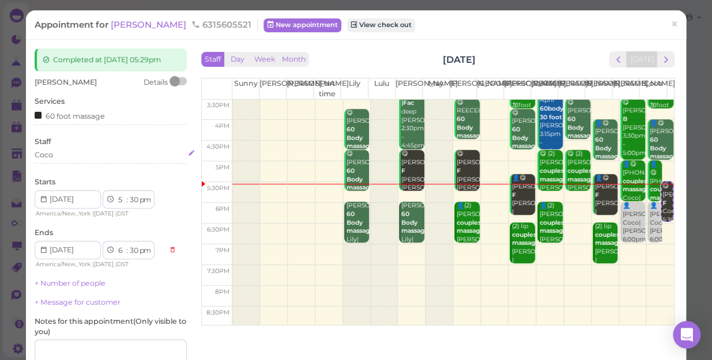
click at [58, 156] on div "Coco" at bounding box center [111, 155] width 152 height 10
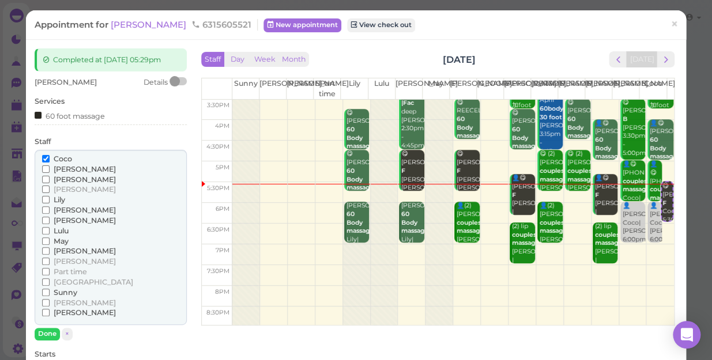
click at [40, 168] on div "Coco Helen Jessica Kelly Lily Linda Lisa Lulu" at bounding box center [111, 238] width 152 height 176
click at [42, 167] on input "[PERSON_NAME]" at bounding box center [45, 168] width 7 height 7
click at [44, 158] on input "Coco" at bounding box center [45, 158] width 7 height 7
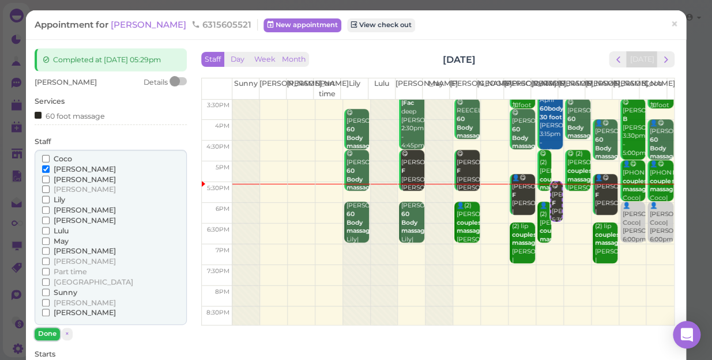
click at [47, 333] on button "Done" at bounding box center [47, 334] width 25 height 12
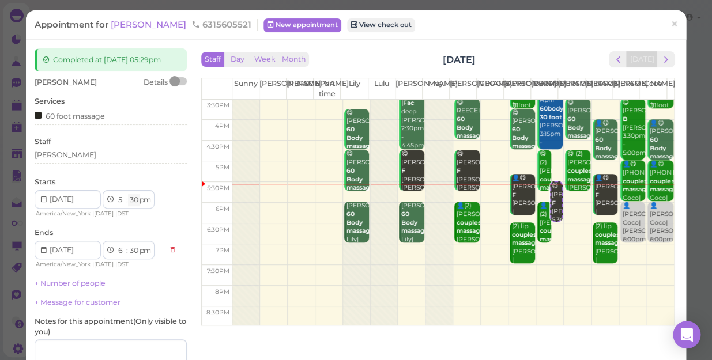
click at [135, 202] on select "00 05 10 15 20 25 30 35 40 45 50 55" at bounding box center [134, 200] width 12 height 12
select select "45"
click at [128, 194] on select "00 05 10 15 20 25 30 35 40 45 50 55" at bounding box center [134, 200] width 12 height 12
select select "45"
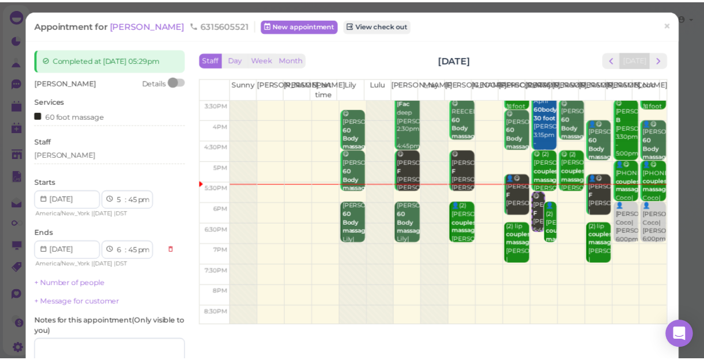
scroll to position [104, 0]
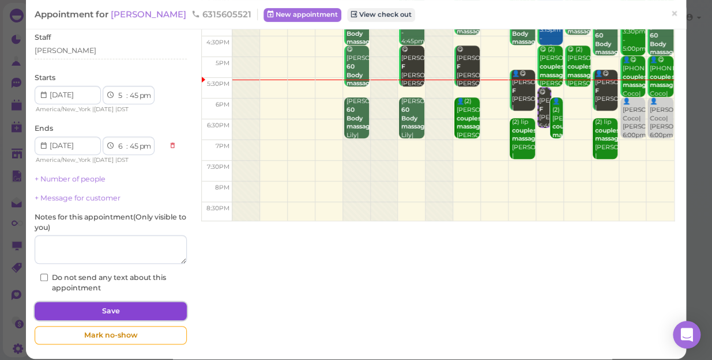
click at [123, 305] on button "Save" at bounding box center [111, 311] width 152 height 18
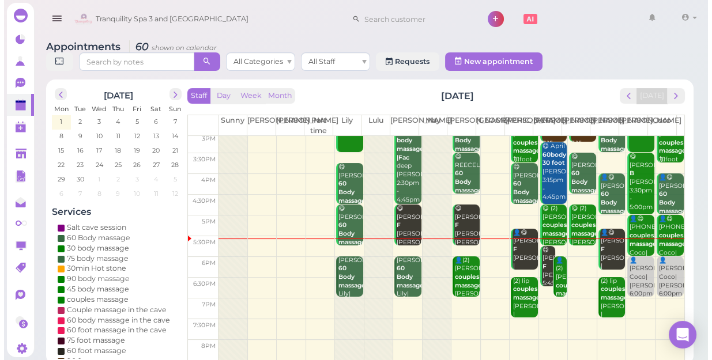
scroll to position [208, 0]
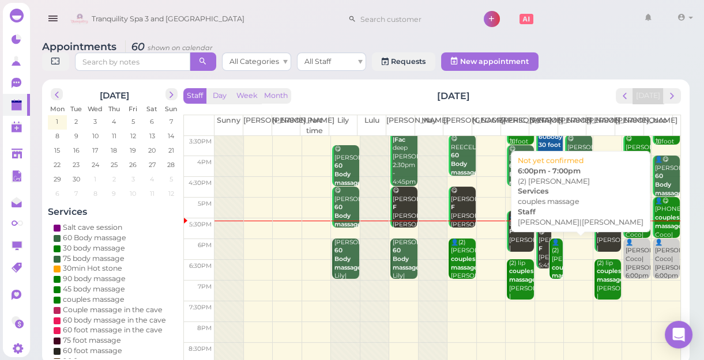
click at [551, 271] on div "👤(2) Frank couples massage Helen|Mike 6:00pm - 7:00pm" at bounding box center [557, 281] width 12 height 85
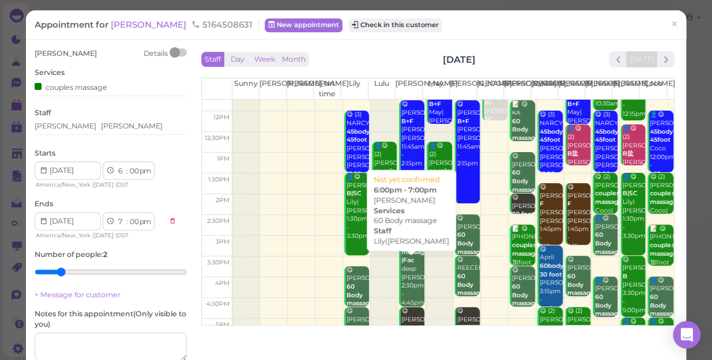
scroll to position [157, 0]
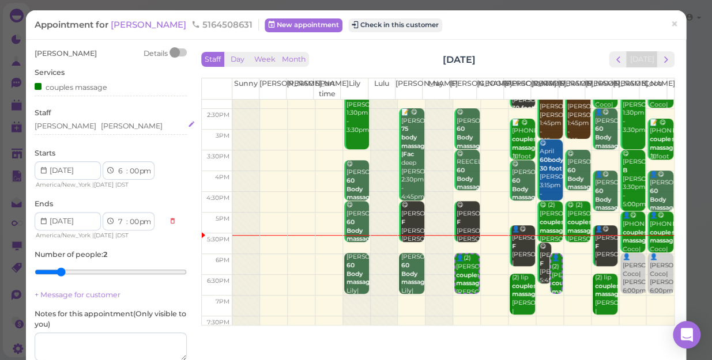
click at [86, 127] on div "Helen Mike" at bounding box center [111, 126] width 152 height 10
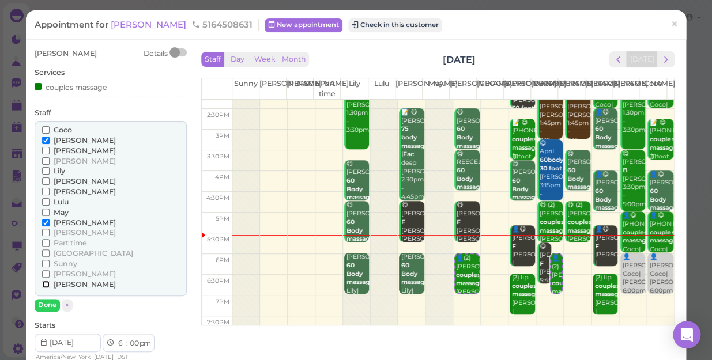
click at [43, 282] on input "[PERSON_NAME]" at bounding box center [45, 284] width 7 height 7
click at [44, 139] on input "[PERSON_NAME]" at bounding box center [45, 140] width 7 height 7
click at [48, 306] on button "Done" at bounding box center [47, 305] width 25 height 12
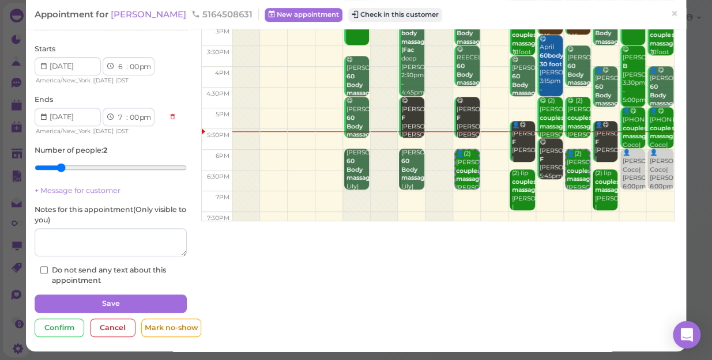
scroll to position [105, 0]
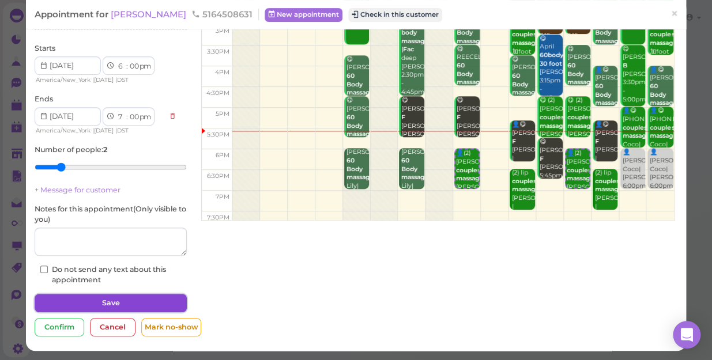
click at [111, 301] on button "Save" at bounding box center [111, 303] width 152 height 18
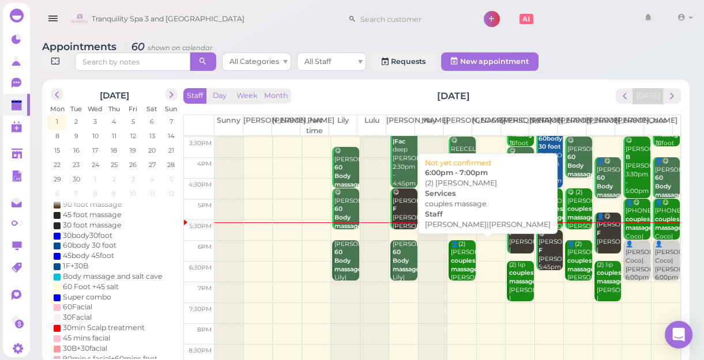
scroll to position [208, 0]
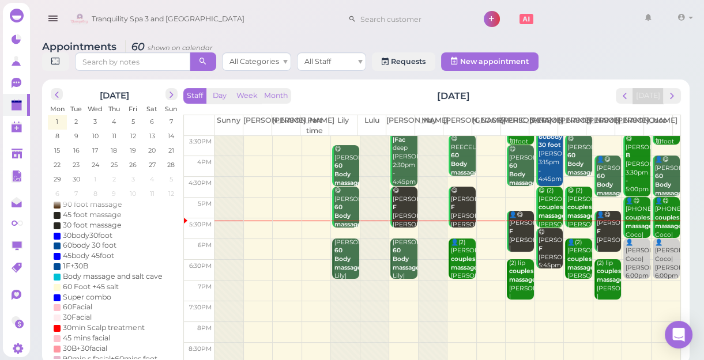
click at [544, 272] on td at bounding box center [447, 270] width 466 height 21
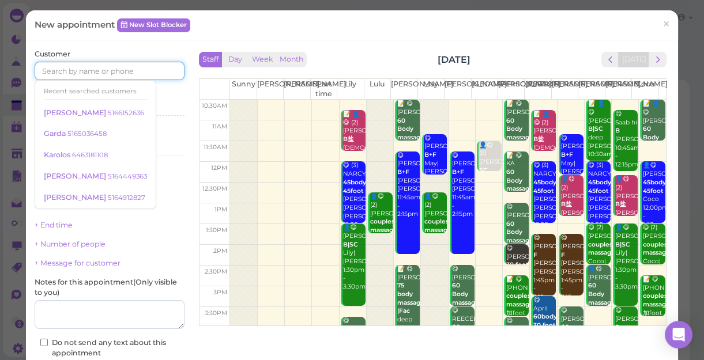
click at [118, 68] on input at bounding box center [110, 71] width 150 height 18
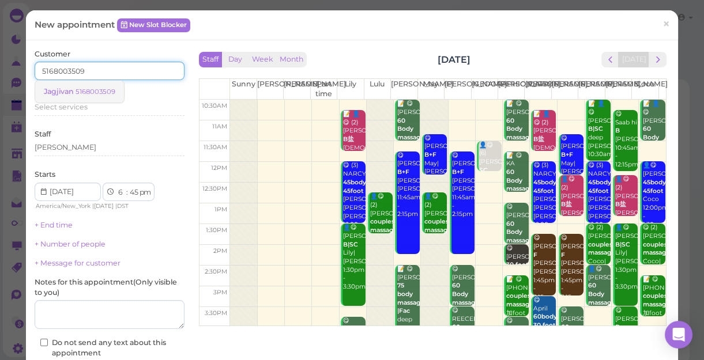
type input "5168003509"
click at [82, 90] on small "5168003509" at bounding box center [95, 92] width 40 height 8
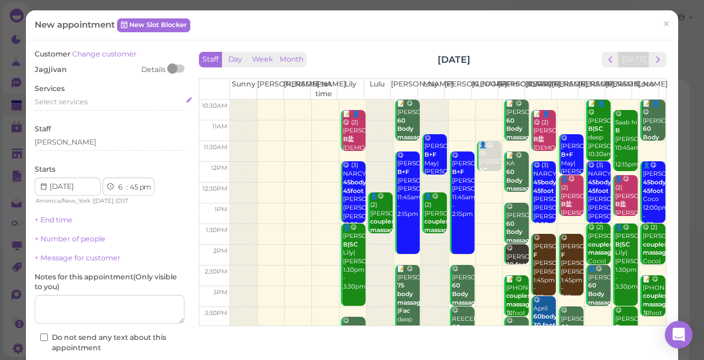
click at [85, 99] on span "Select services" at bounding box center [61, 101] width 53 height 9
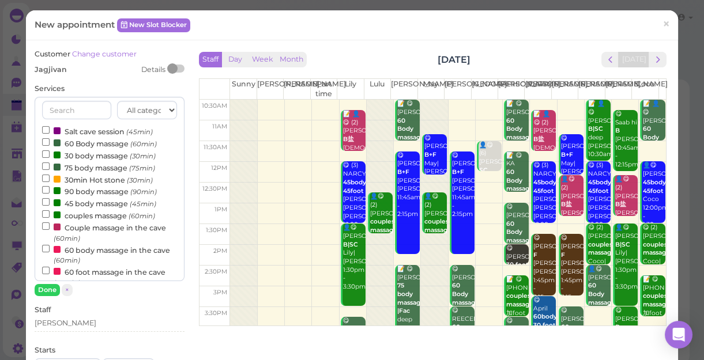
click at [92, 148] on label "60 Body massage (60min)" at bounding box center [99, 143] width 115 height 12
click at [50, 146] on input "60 Body massage (60min)" at bounding box center [45, 141] width 7 height 7
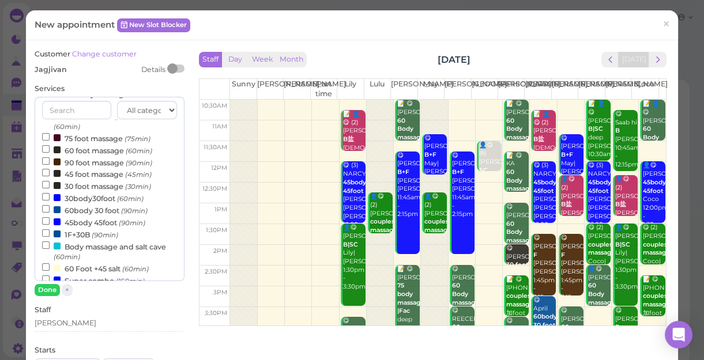
scroll to position [157, 0]
click at [43, 185] on input "30 foot massage (30min)" at bounding box center [45, 183] width 7 height 7
select select "8"
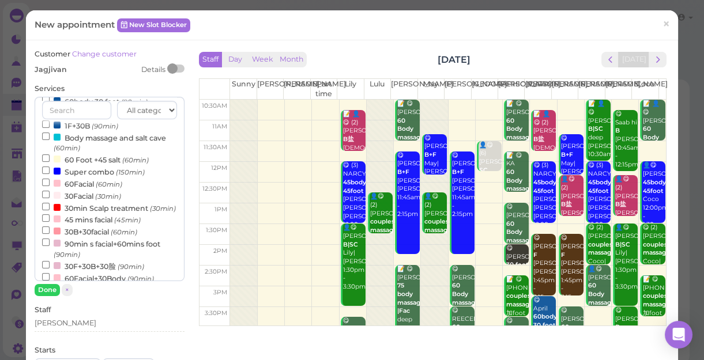
scroll to position [266, 0]
click at [46, 207] on input "30min Scalp treatment (30min)" at bounding box center [45, 205] width 7 height 7
select select "45"
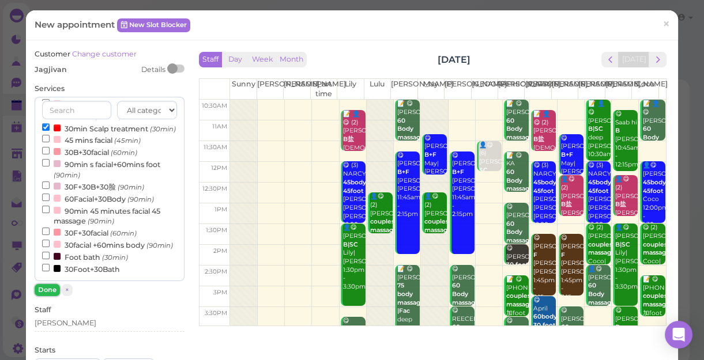
click at [49, 289] on button "Done" at bounding box center [47, 290] width 25 height 12
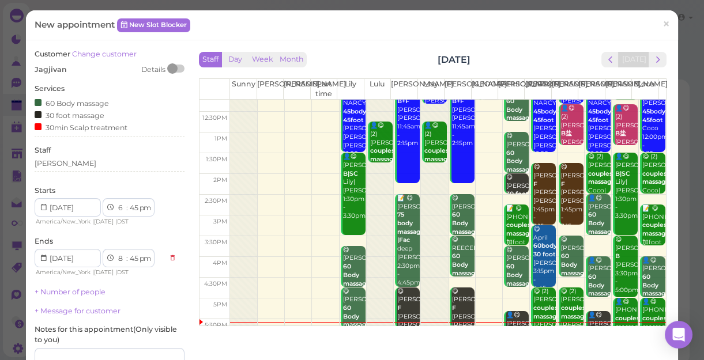
scroll to position [208, 0]
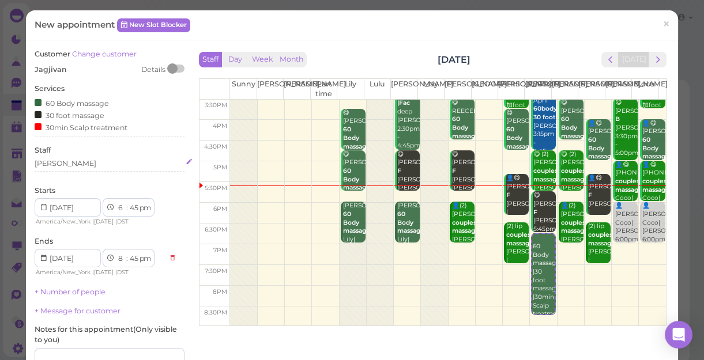
click at [56, 167] on div "[PERSON_NAME]" at bounding box center [110, 163] width 150 height 10
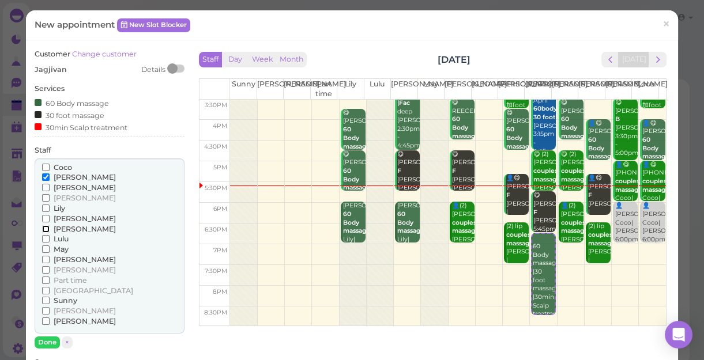
click at [43, 227] on input "[PERSON_NAME]" at bounding box center [45, 228] width 7 height 7
click at [44, 176] on input "[PERSON_NAME]" at bounding box center [45, 176] width 7 height 7
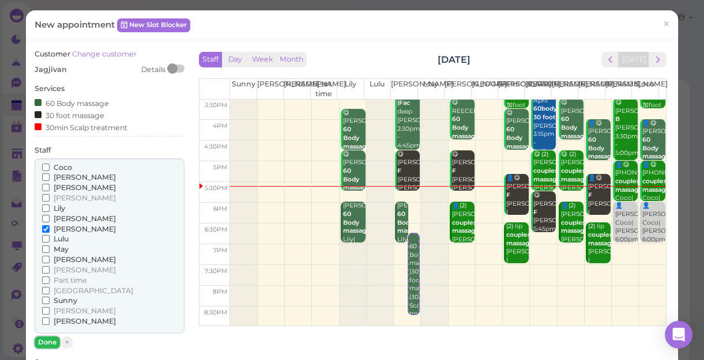
click at [48, 342] on button "Done" at bounding box center [47, 343] width 25 height 12
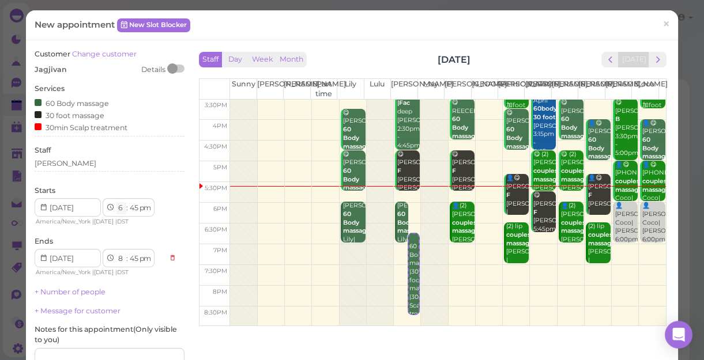
click at [118, 209] on select "1 2 3 4 5 6 7 8 9 10 11 12" at bounding box center [121, 208] width 10 height 12
select select "7"
click at [116, 203] on select "1 2 3 4 5 6 7 8 9 10 11 12" at bounding box center [121, 208] width 10 height 12
select select "9"
click at [137, 207] on select "00 05 10 15 20 25 30 35 40 45 50 55" at bounding box center [134, 208] width 12 height 12
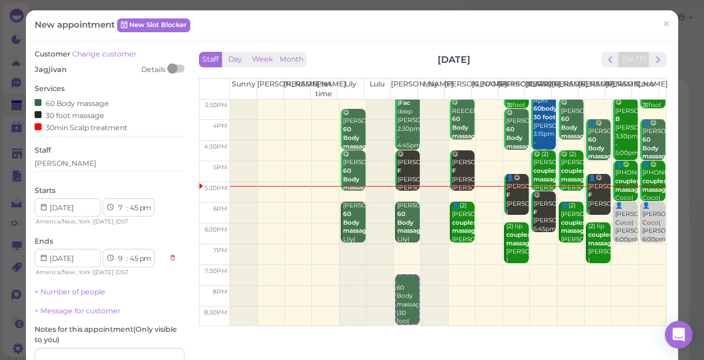
select select "00"
click at [128, 203] on select "00 05 10 15 20 25 30 35 40 45 50 55" at bounding box center [134, 208] width 12 height 12
select select "00"
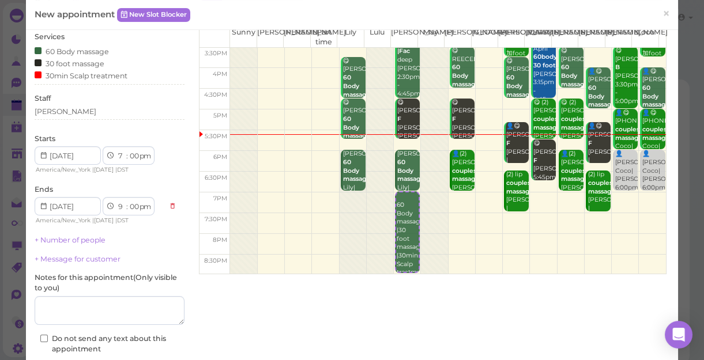
scroll to position [138, 0]
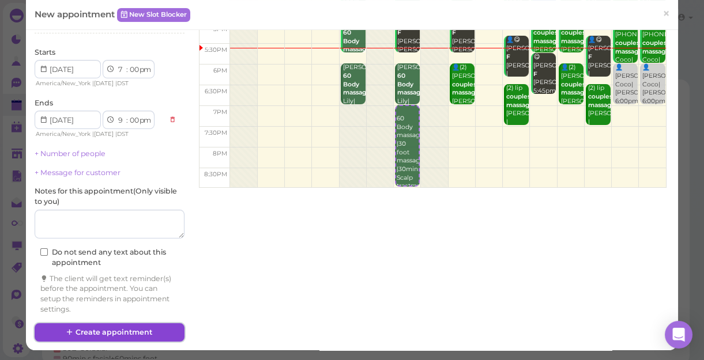
click at [140, 334] on button "Create appointment" at bounding box center [110, 332] width 150 height 18
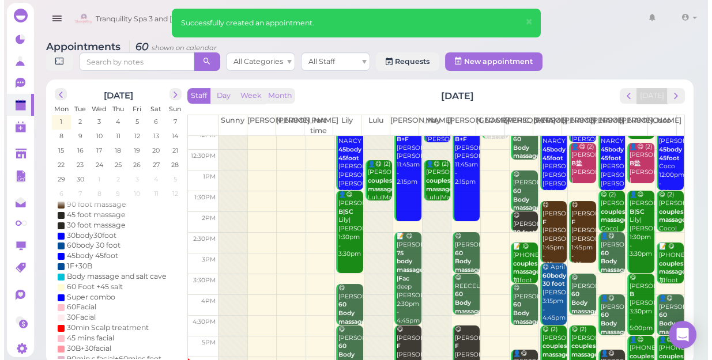
scroll to position [208, 0]
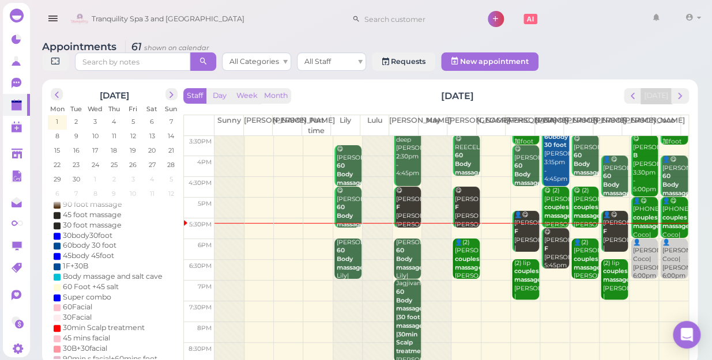
click at [666, 281] on td at bounding box center [451, 291] width 474 height 21
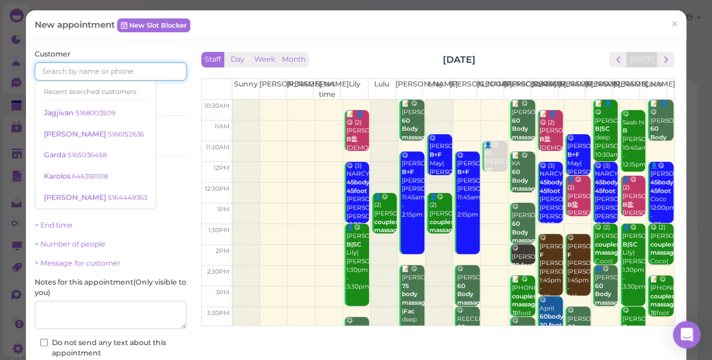
click at [154, 68] on input at bounding box center [111, 71] width 152 height 18
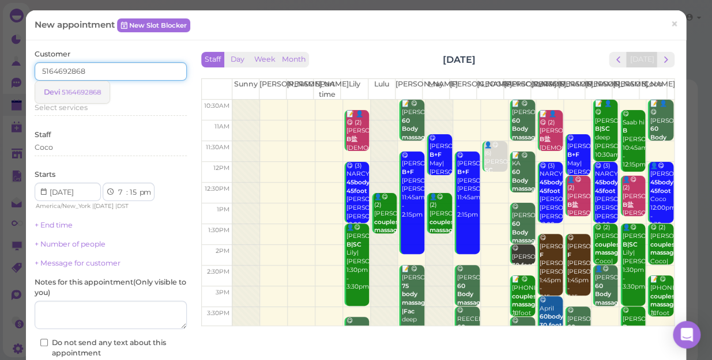
type input "5164692868"
click at [86, 89] on small "5164692868" at bounding box center [81, 92] width 39 height 8
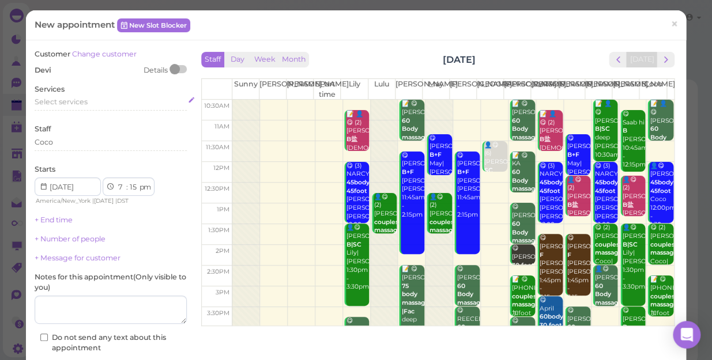
click at [82, 102] on span "Select services" at bounding box center [61, 101] width 53 height 9
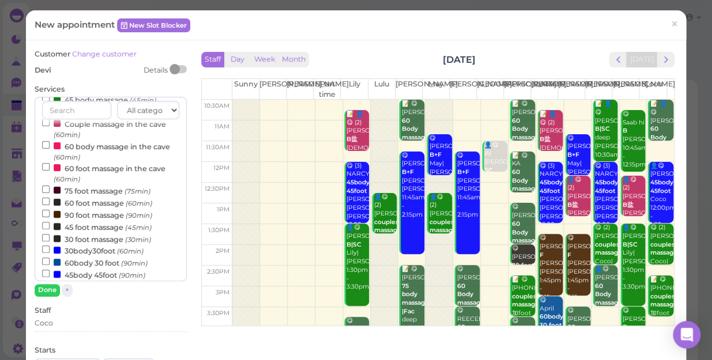
scroll to position [104, 0]
click at [46, 201] on input "60 foot massage (60min)" at bounding box center [45, 200] width 7 height 7
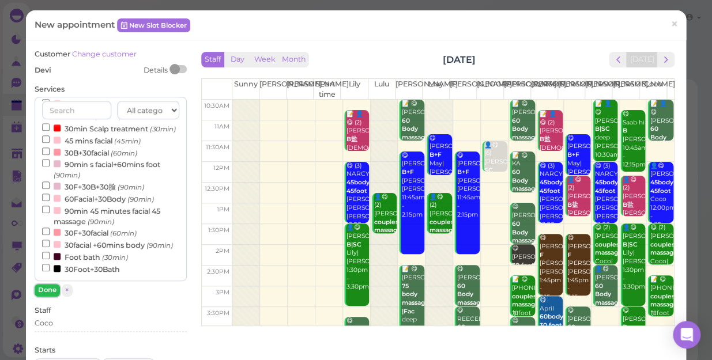
click at [46, 290] on button "Done" at bounding box center [47, 290] width 25 height 12
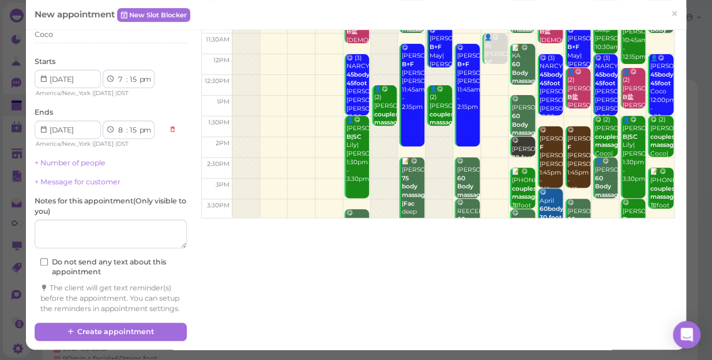
scroll to position [117, 0]
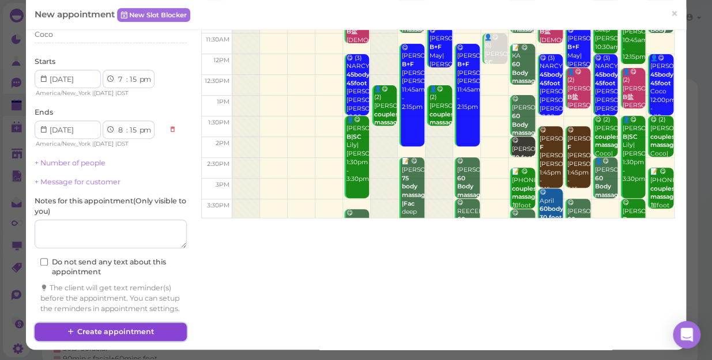
click at [125, 327] on button "Create appointment" at bounding box center [111, 332] width 152 height 18
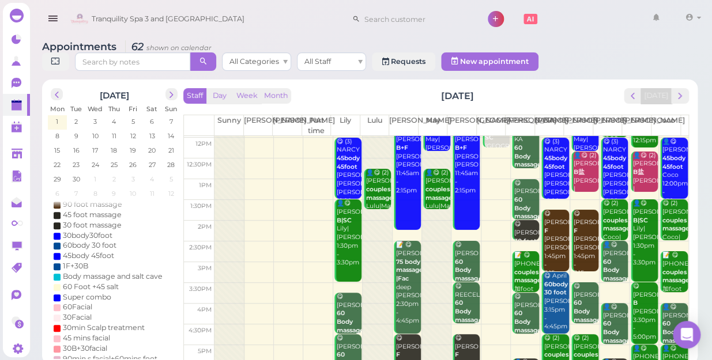
scroll to position [157, 0]
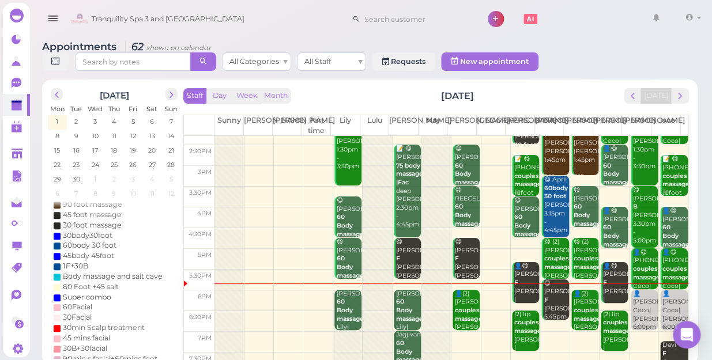
click at [345, 322] on div at bounding box center [347, 352] width 29 height 124
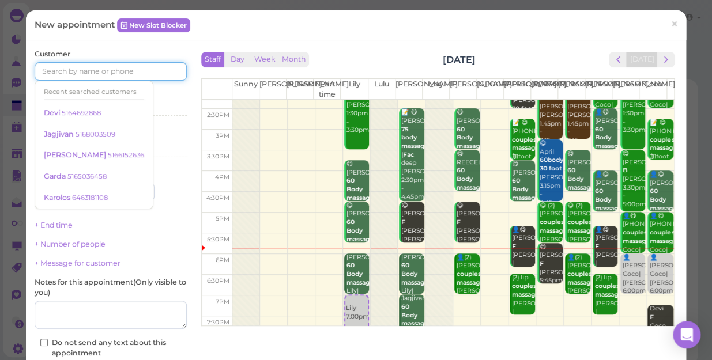
click at [123, 69] on input at bounding box center [111, 71] width 152 height 18
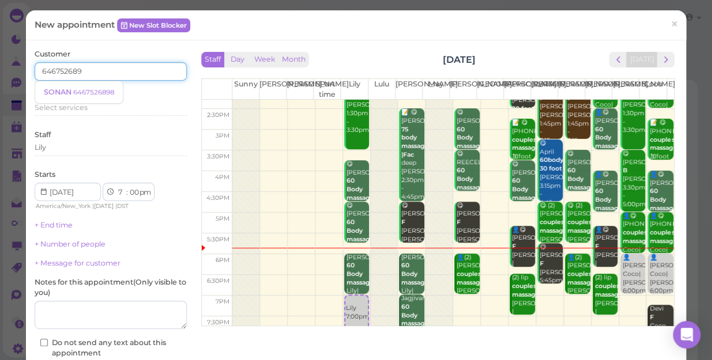
type input "6467526898"
click at [103, 92] on small "6467526898" at bounding box center [93, 92] width 41 height 8
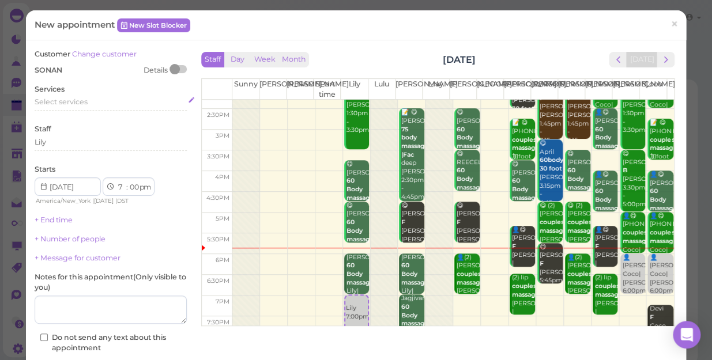
click at [85, 105] on span "Select services" at bounding box center [61, 101] width 53 height 9
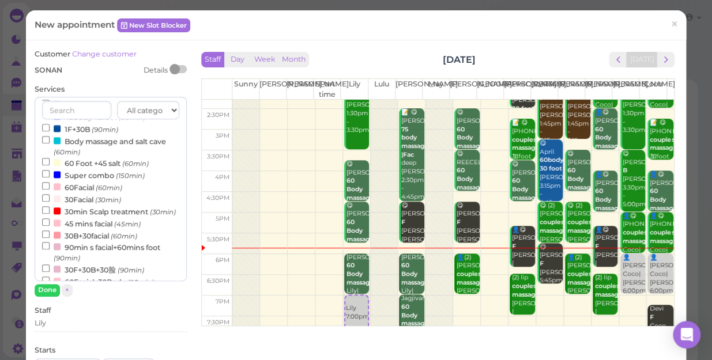
scroll to position [366, 0]
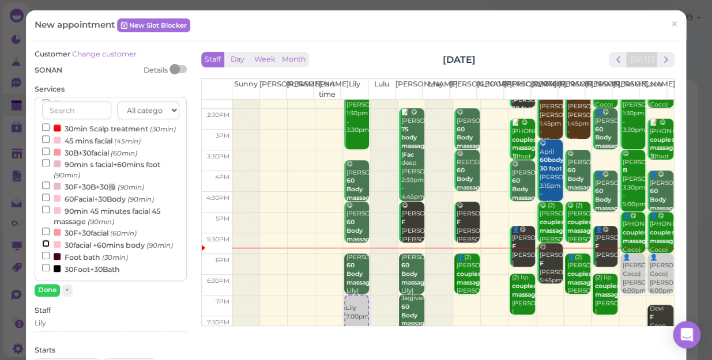
click at [45, 240] on input "30facial +60mins body (90min)" at bounding box center [45, 243] width 7 height 7
click at [44, 286] on button "Done" at bounding box center [47, 290] width 25 height 12
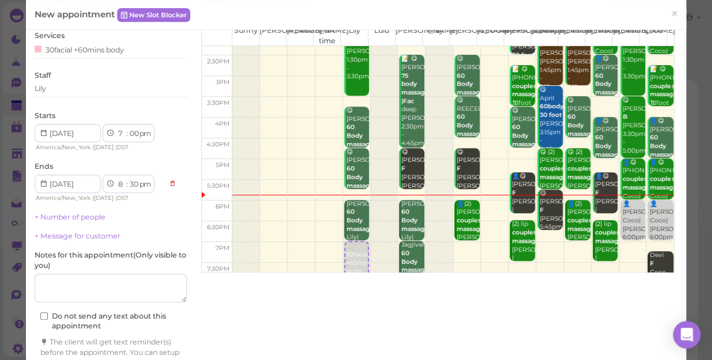
scroll to position [117, 0]
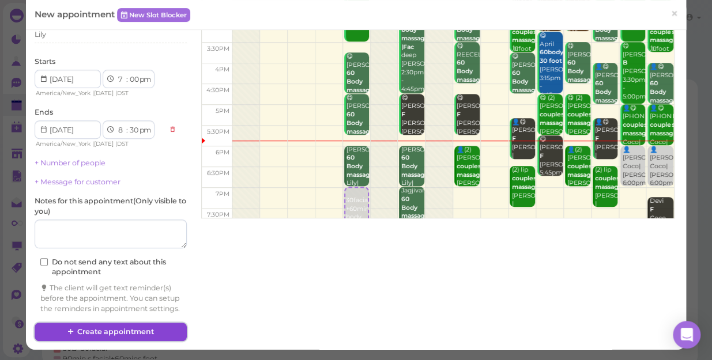
click at [131, 329] on button "Create appointment" at bounding box center [111, 332] width 152 height 18
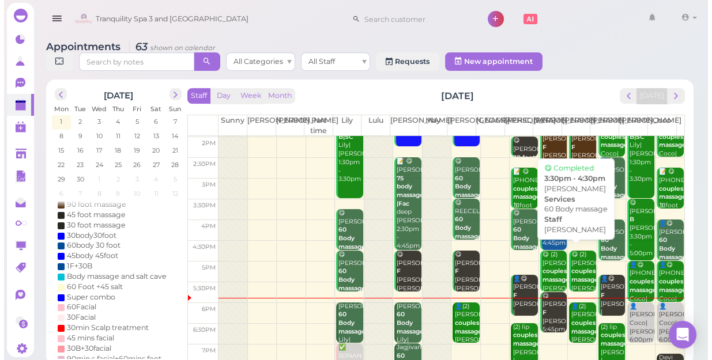
scroll to position [208, 0]
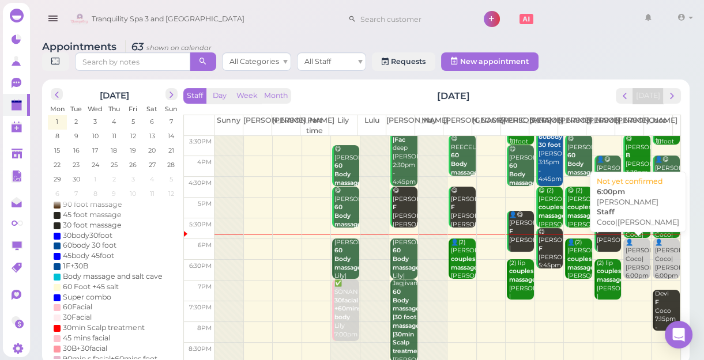
click at [625, 251] on div "👤Nina Coco|Tina 6:00pm" at bounding box center [637, 260] width 25 height 42
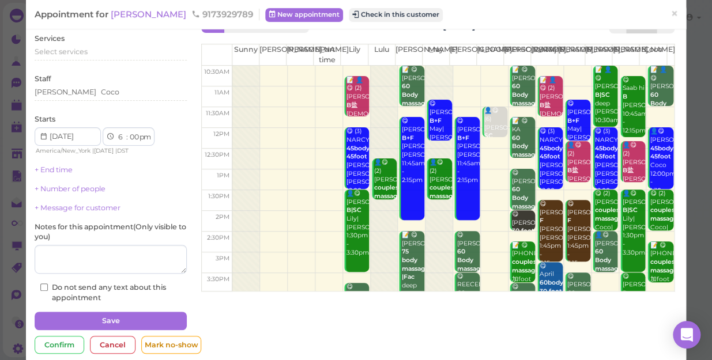
scroll to position [52, 0]
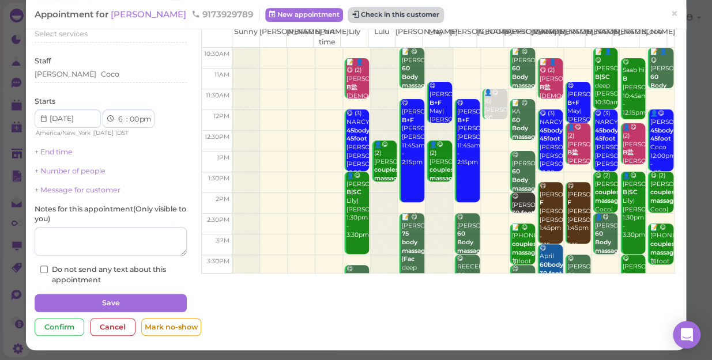
click at [366, 15] on button "Check in this customer" at bounding box center [396, 15] width 94 height 14
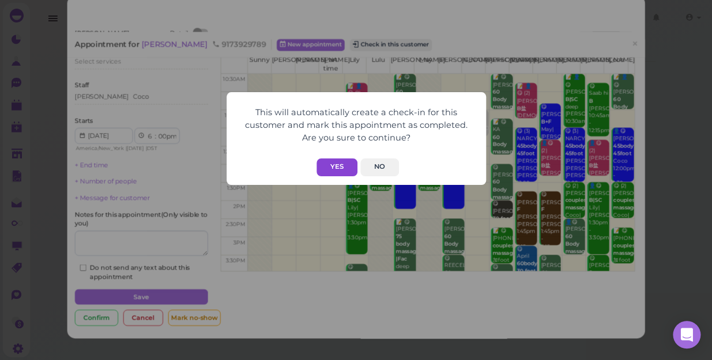
click at [340, 162] on button "Yes" at bounding box center [336, 167] width 41 height 18
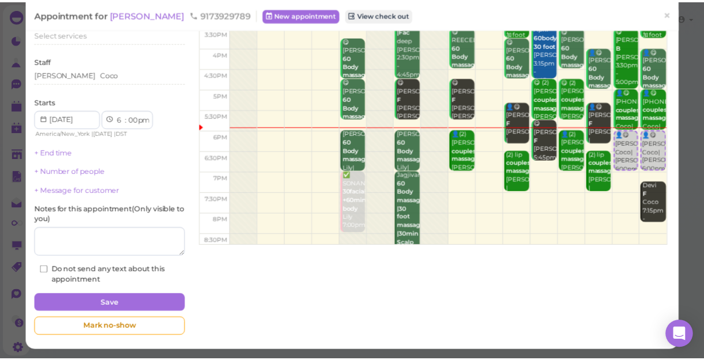
scroll to position [208, 0]
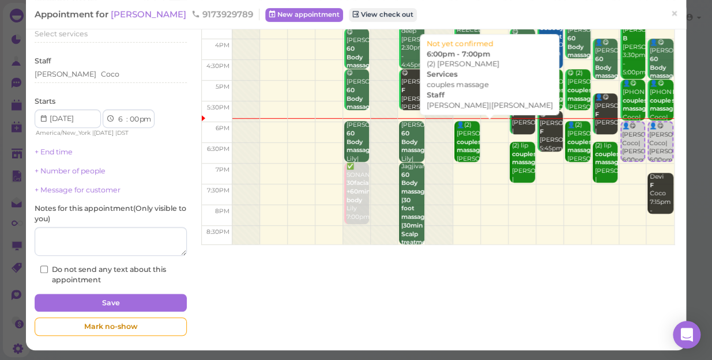
click at [456, 157] on div "👤(2) Frank couples massage Mike|Tom 6:00pm - 7:00pm" at bounding box center [468, 159] width 24 height 76
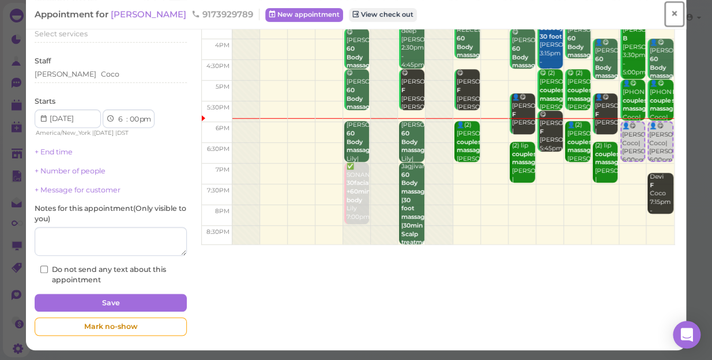
click at [663, 16] on link "×" at bounding box center [673, 14] width 21 height 27
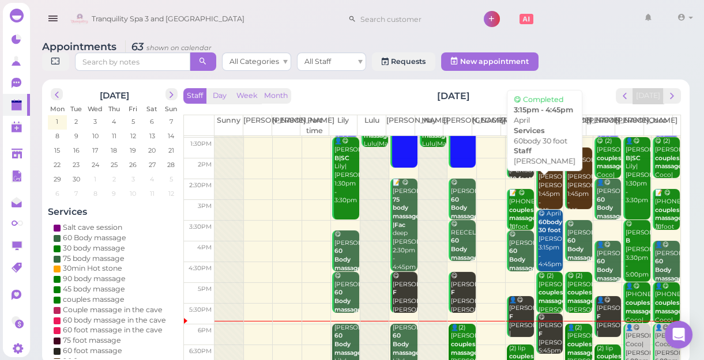
scroll to position [208, 0]
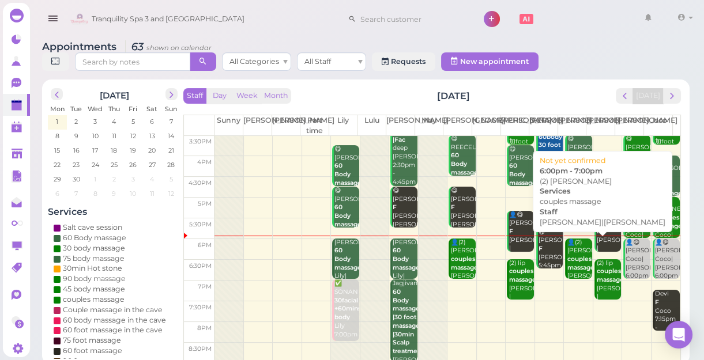
click at [567, 259] on b "couples massage" at bounding box center [580, 263] width 27 height 16
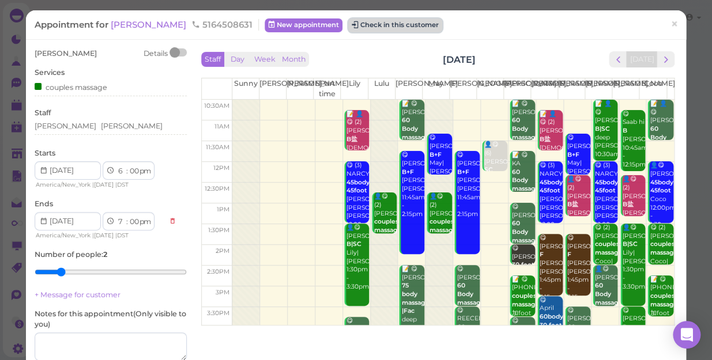
click at [374, 30] on button "Check in this customer" at bounding box center [395, 25] width 94 height 14
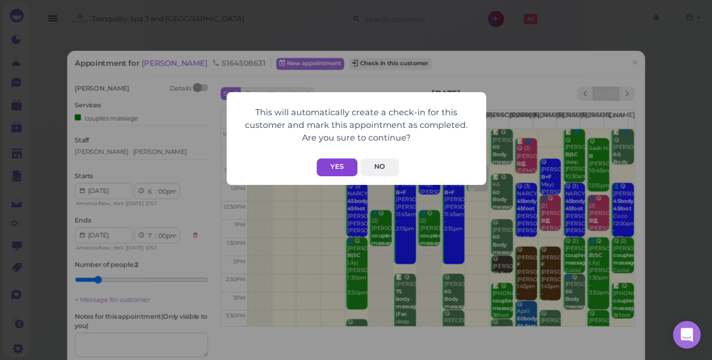
click at [339, 167] on button "Yes" at bounding box center [336, 167] width 41 height 18
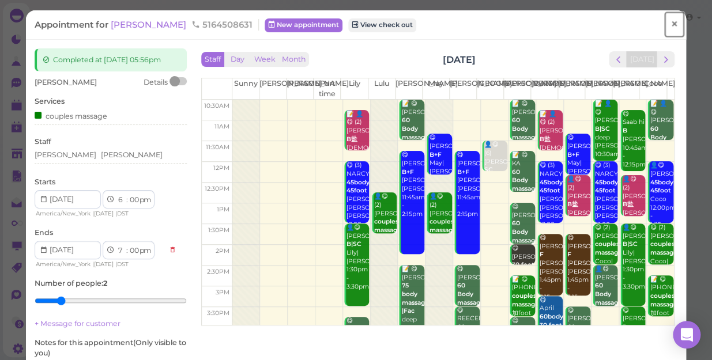
click at [670, 25] on span "×" at bounding box center [673, 24] width 7 height 16
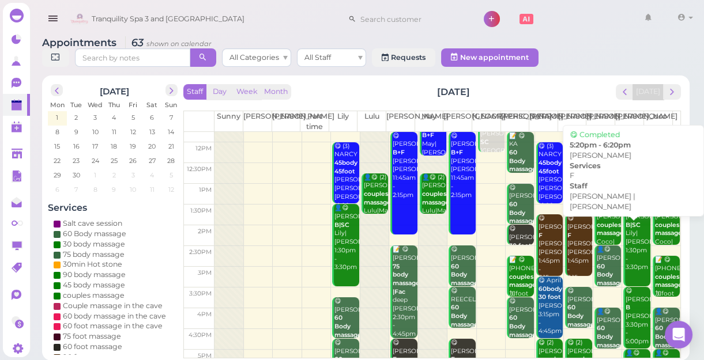
scroll to position [208, 0]
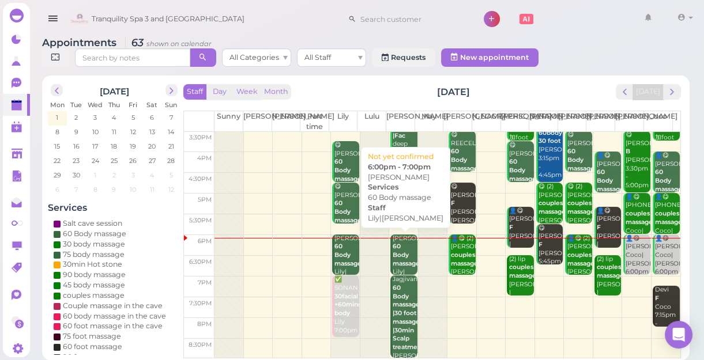
click at [398, 254] on b "60 Body massage" at bounding box center [405, 255] width 27 height 24
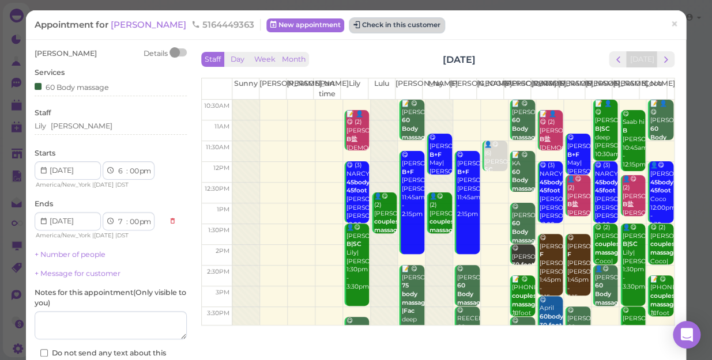
click at [355, 27] on button "Check in this customer" at bounding box center [397, 25] width 94 height 14
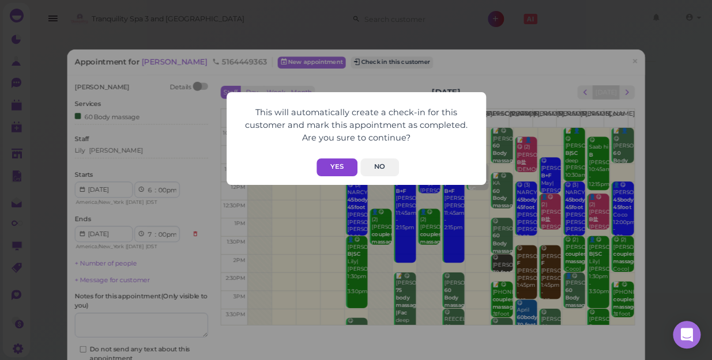
click at [339, 168] on button "Yes" at bounding box center [336, 167] width 41 height 18
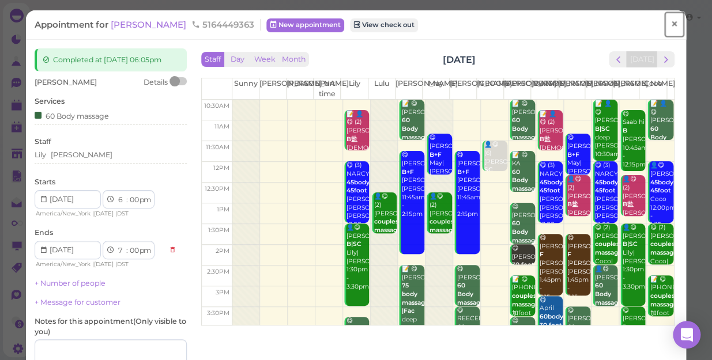
click at [670, 25] on span "×" at bounding box center [673, 24] width 7 height 16
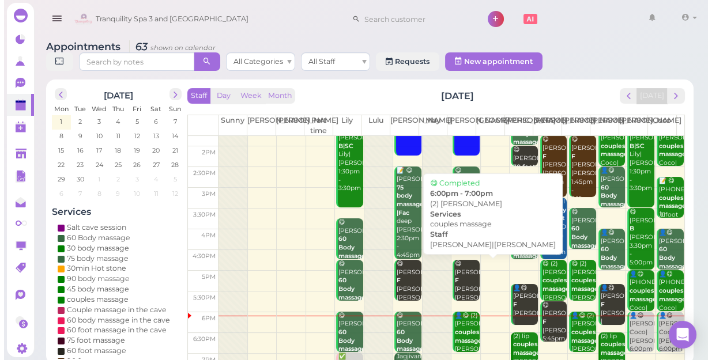
scroll to position [208, 0]
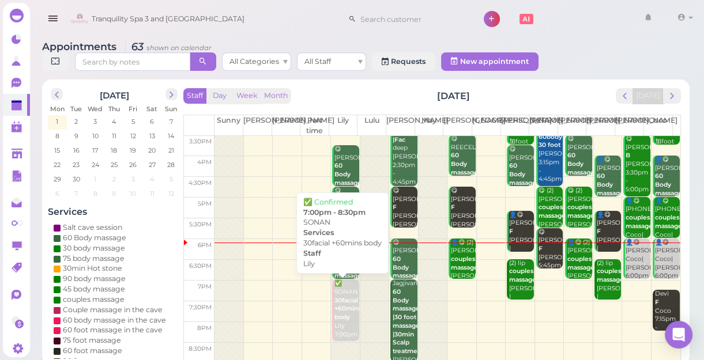
click at [345, 328] on div "✅ SONAN 30facial +60mins body Lily 7:00pm - 8:30pm" at bounding box center [346, 317] width 25 height 76
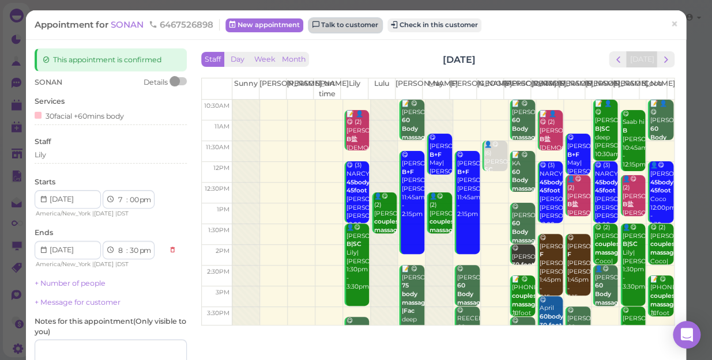
click at [339, 23] on link "Talk to customer" at bounding box center [345, 25] width 73 height 14
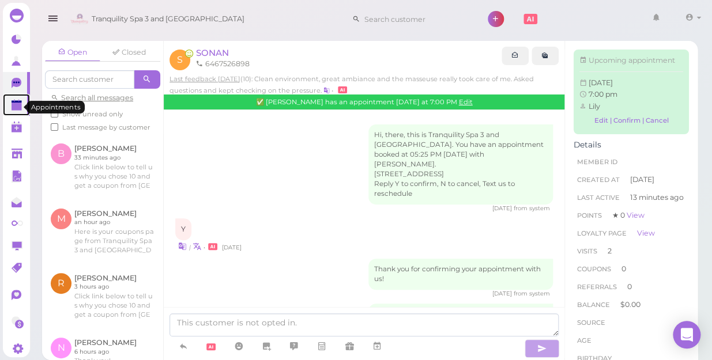
click at [19, 108] on polygon at bounding box center [17, 107] width 10 height 8
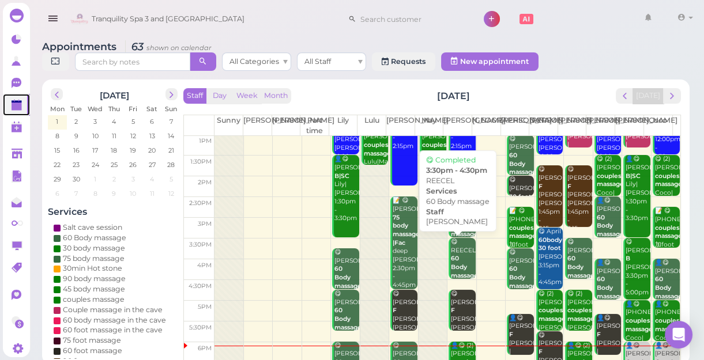
scroll to position [208, 0]
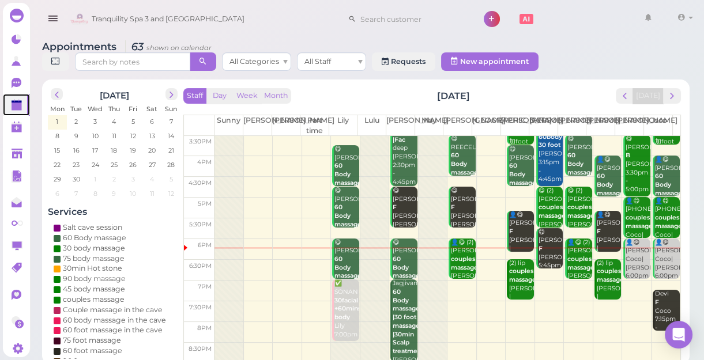
click at [455, 288] on td at bounding box center [447, 291] width 466 height 21
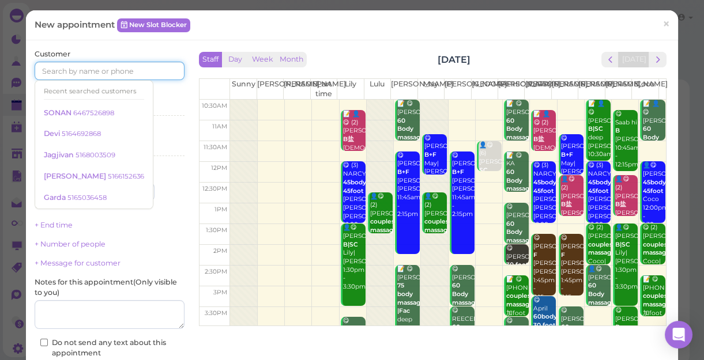
click at [134, 69] on input at bounding box center [110, 71] width 150 height 18
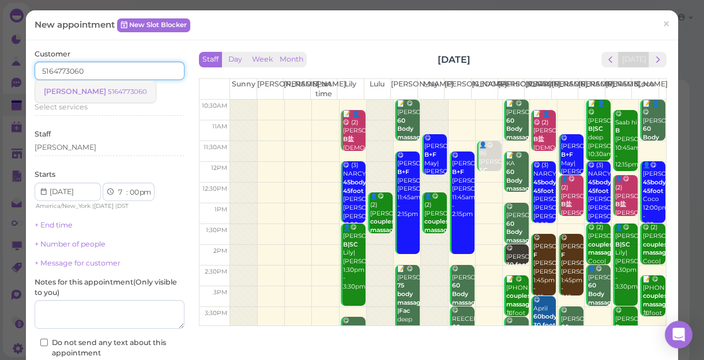
type input "5164773060"
click at [108, 89] on small "5164773060" at bounding box center [127, 92] width 39 height 8
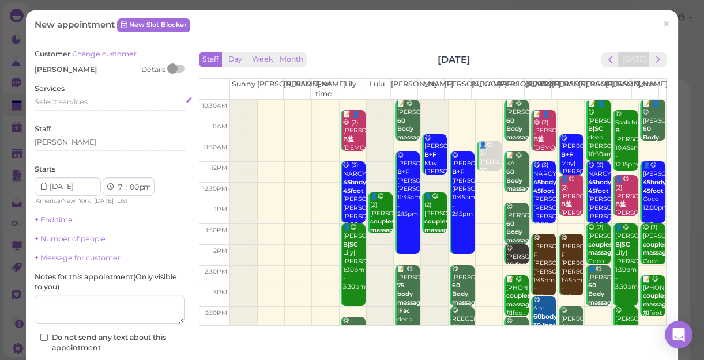
click at [94, 101] on div "Select services" at bounding box center [110, 102] width 150 height 10
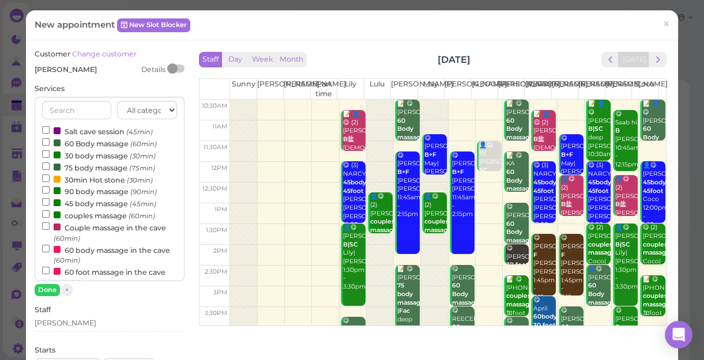
click at [75, 217] on label "couples massage (60min)" at bounding box center [98, 215] width 113 height 12
click at [50, 217] on input "couples massage (60min)" at bounding box center [45, 213] width 7 height 7
click at [47, 291] on button "Done" at bounding box center [47, 290] width 25 height 12
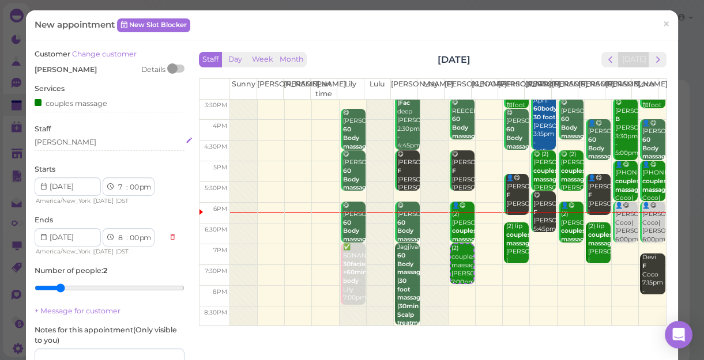
click at [62, 143] on div "[PERSON_NAME]" at bounding box center [110, 142] width 150 height 10
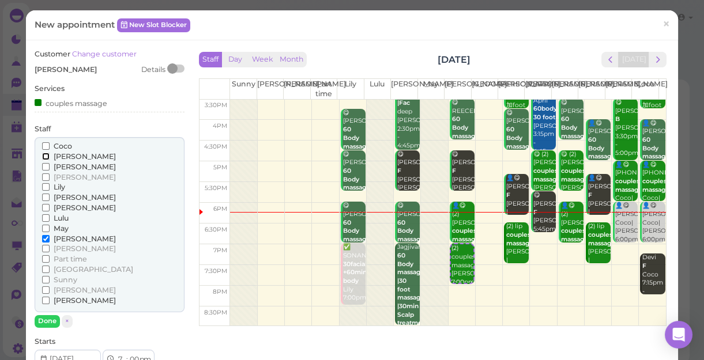
click at [44, 156] on input "[PERSON_NAME]" at bounding box center [45, 156] width 7 height 7
click at [50, 315] on button "Done" at bounding box center [47, 321] width 25 height 12
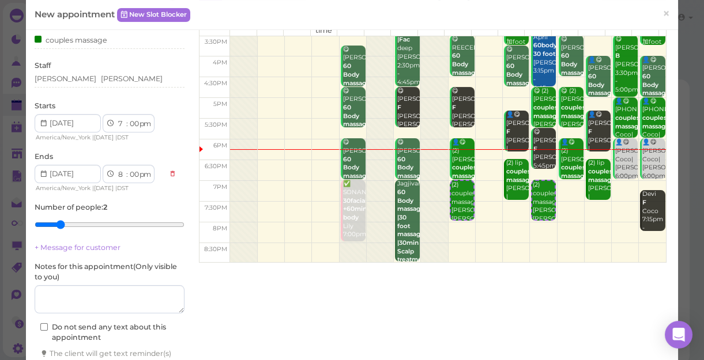
scroll to position [138, 0]
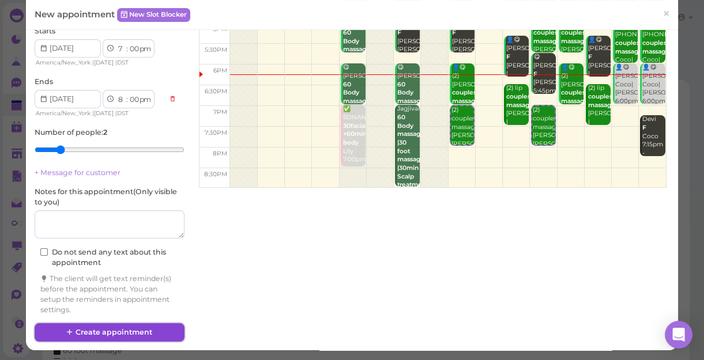
click at [135, 327] on button "Create appointment" at bounding box center [110, 332] width 150 height 18
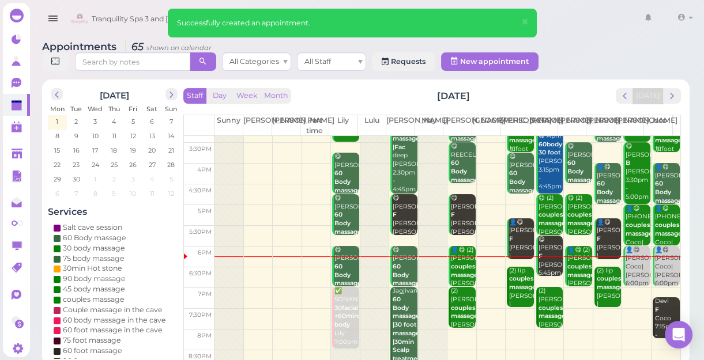
scroll to position [208, 0]
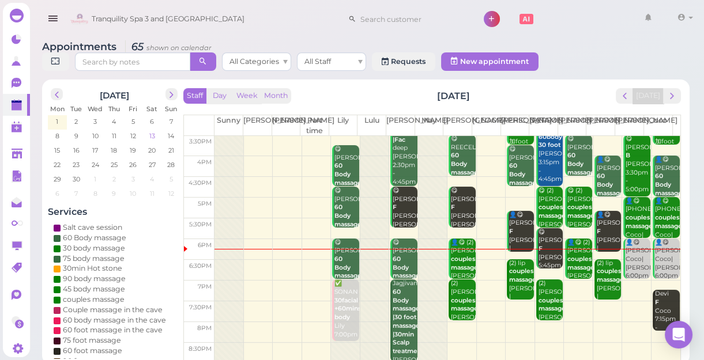
click at [154, 135] on span "13" at bounding box center [152, 136] width 8 height 10
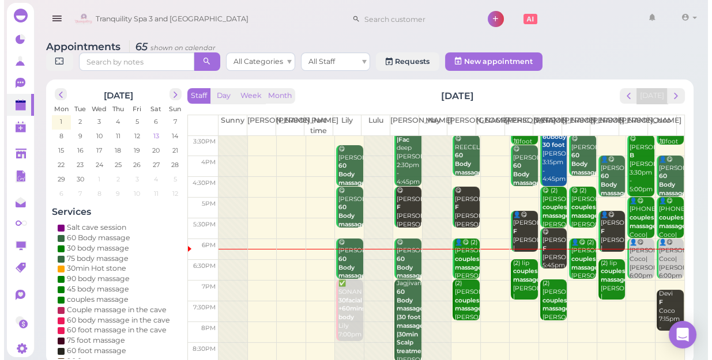
scroll to position [0, 0]
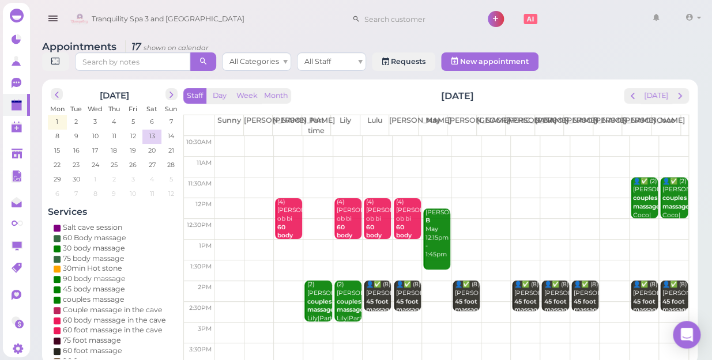
click at [597, 198] on td at bounding box center [451, 208] width 474 height 21
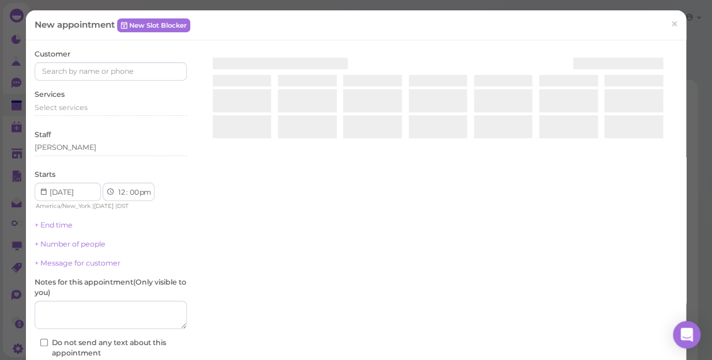
click at [597, 189] on div "New appointment New Slot Blocker × Customer Services Select services Staff Lind…" at bounding box center [356, 180] width 712 height 360
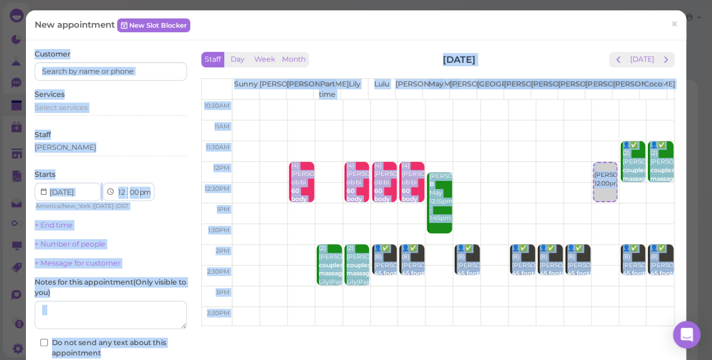
click at [349, 34] on div "New appointment New Slot Blocker ×" at bounding box center [356, 25] width 660 height 30
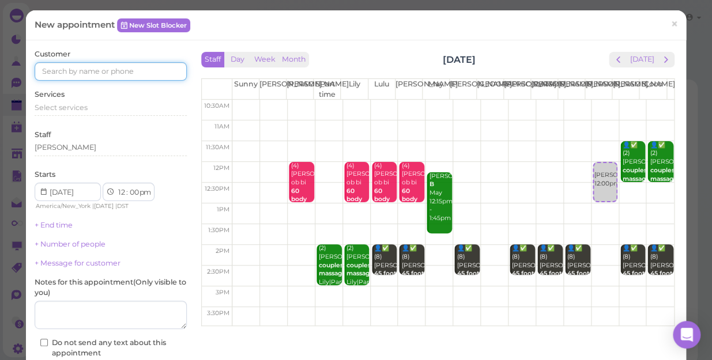
click at [134, 75] on input at bounding box center [111, 71] width 152 height 18
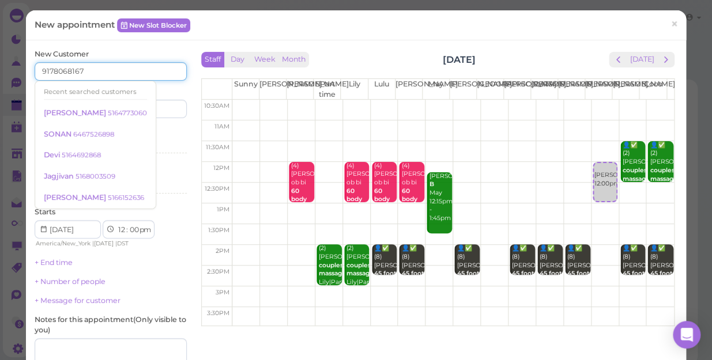
type input "9178068167"
click at [149, 129] on div "Services Select services" at bounding box center [111, 143] width 152 height 32
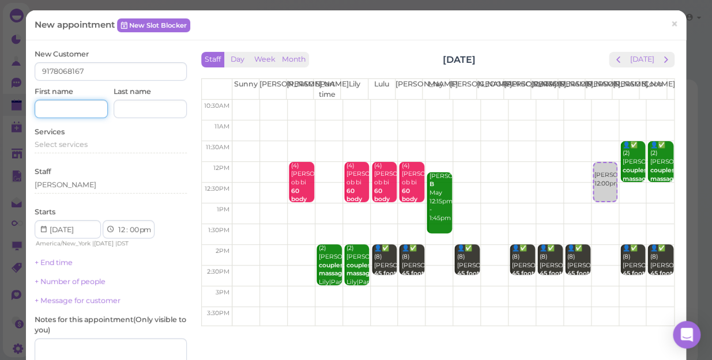
click at [85, 113] on input at bounding box center [71, 109] width 73 height 18
type input "Natalie"
click at [82, 140] on span "Select services" at bounding box center [61, 144] width 53 height 9
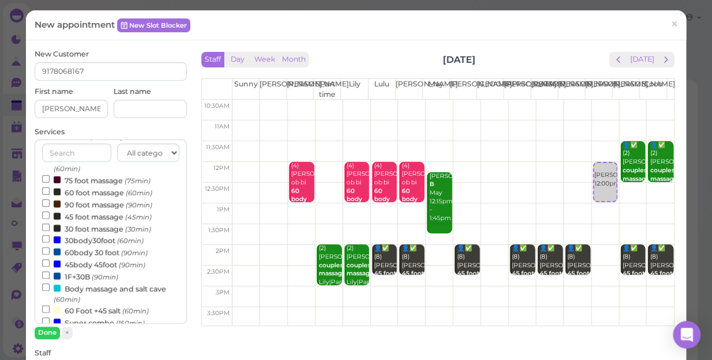
click at [92, 255] on label "60body 30 foot (90min)" at bounding box center [94, 252] width 105 height 12
click at [50, 255] on input "60body 30 foot (90min)" at bounding box center [45, 250] width 7 height 7
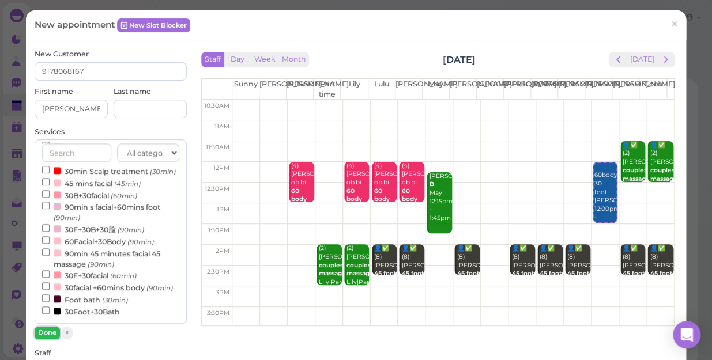
click at [43, 333] on button "Done" at bounding box center [47, 333] width 25 height 12
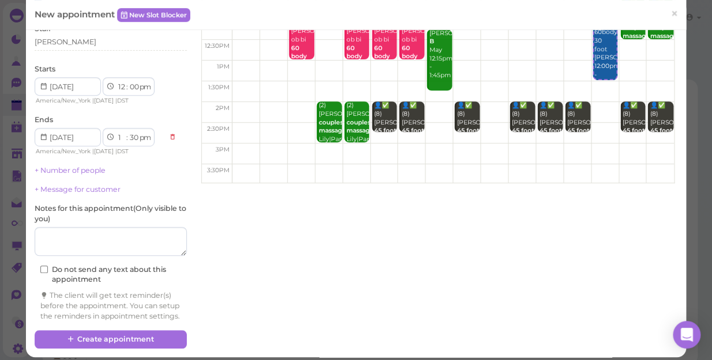
scroll to position [157, 0]
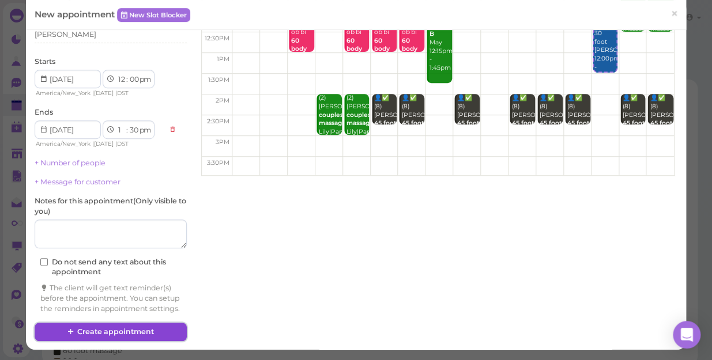
click at [137, 332] on button "Create appointment" at bounding box center [111, 332] width 152 height 18
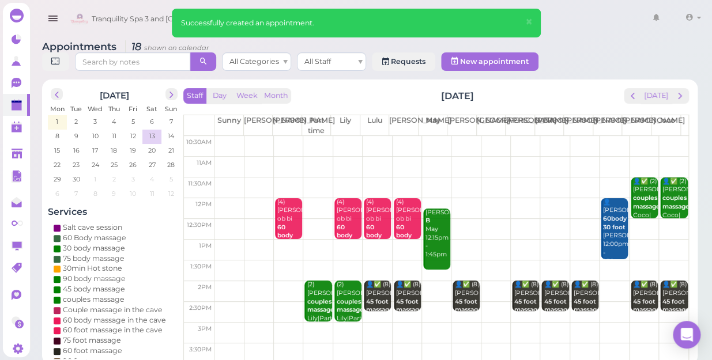
click at [513, 198] on td at bounding box center [451, 208] width 474 height 21
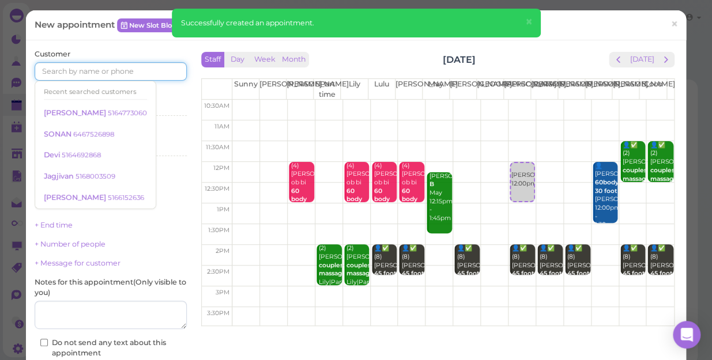
click at [124, 71] on input at bounding box center [111, 71] width 152 height 18
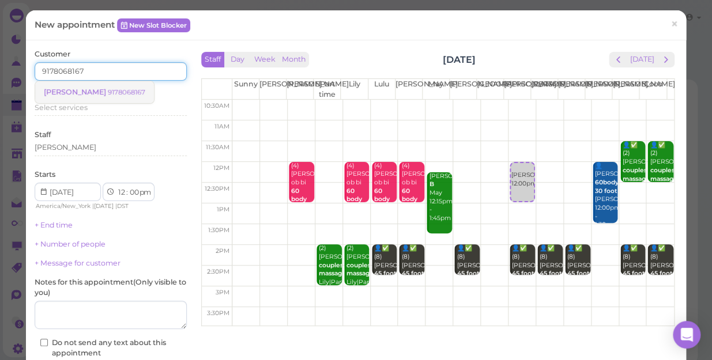
type input "9178068167"
click at [108, 94] on small "9178068167" at bounding box center [126, 92] width 37 height 8
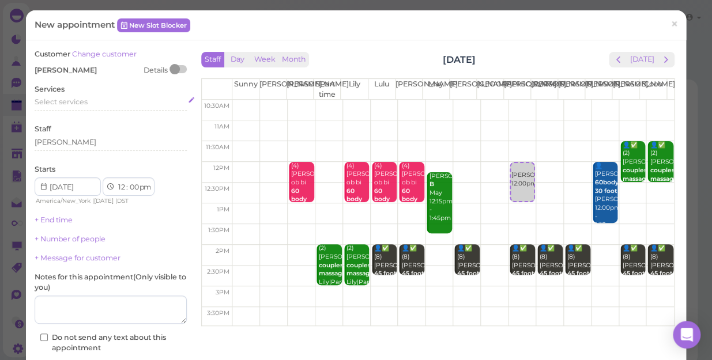
click at [91, 101] on div "Select services" at bounding box center [111, 102] width 152 height 10
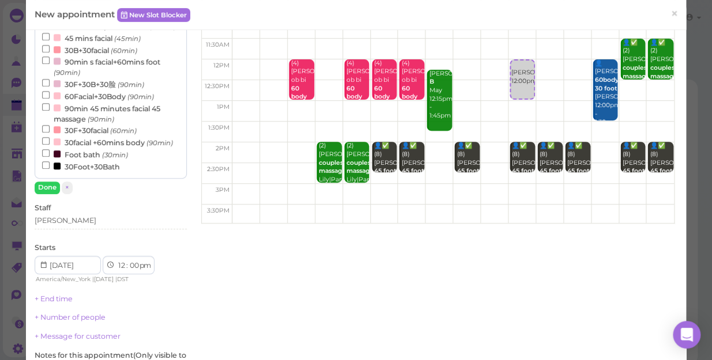
scroll to position [104, 0]
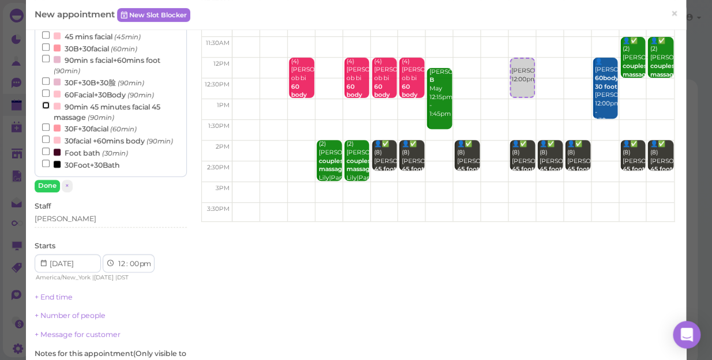
click at [46, 101] on input "90min 45 minutes facial 45 massage (90min)" at bounding box center [45, 104] width 7 height 7
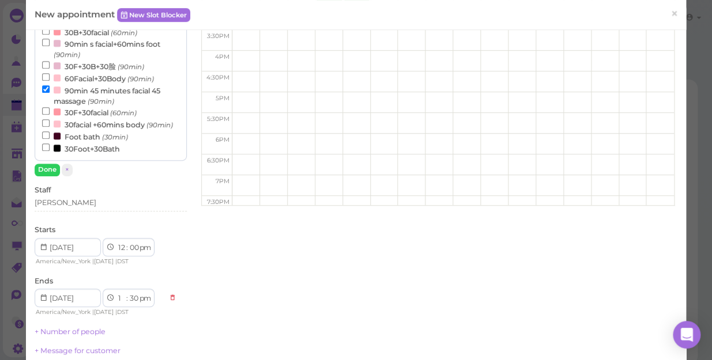
scroll to position [245, 0]
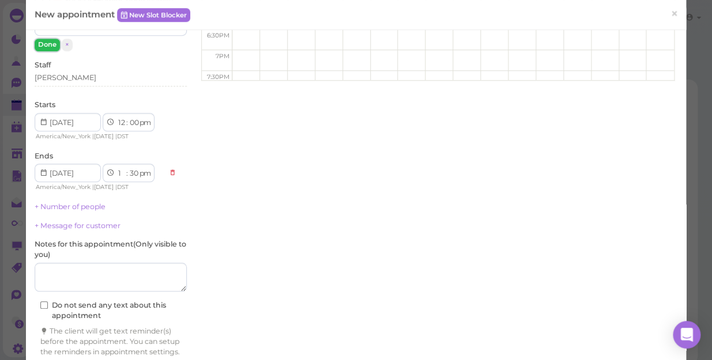
click at [46, 44] on button "Done" at bounding box center [47, 45] width 25 height 12
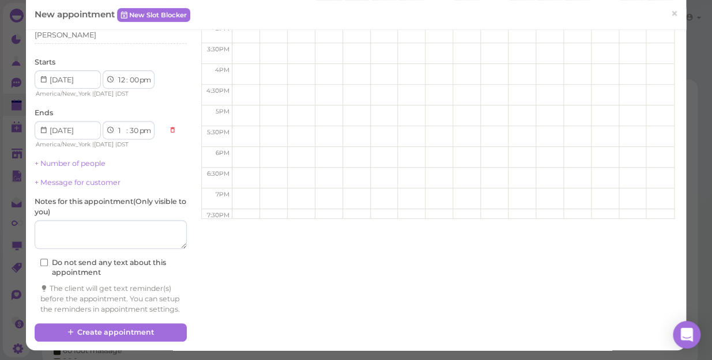
scroll to position [117, 0]
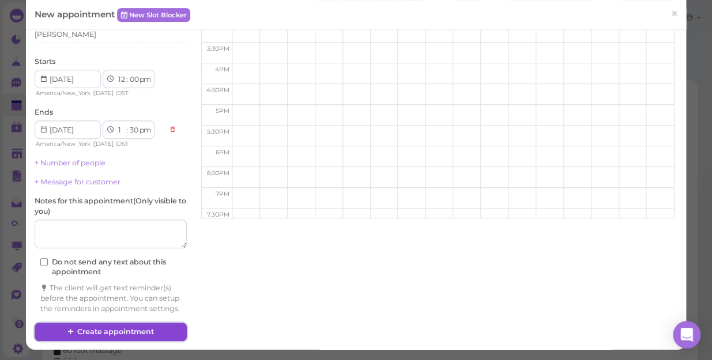
click at [118, 329] on button "Create appointment" at bounding box center [111, 332] width 152 height 18
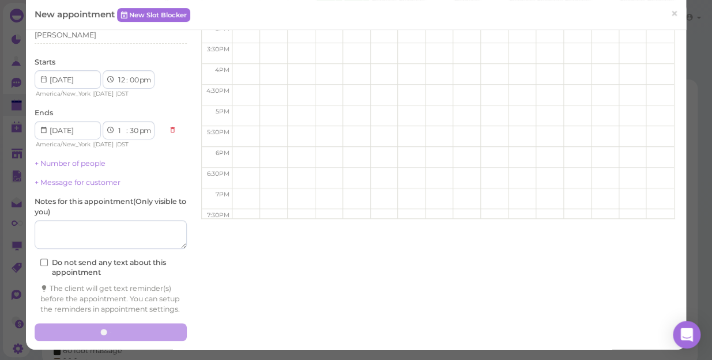
scroll to position [0, 0]
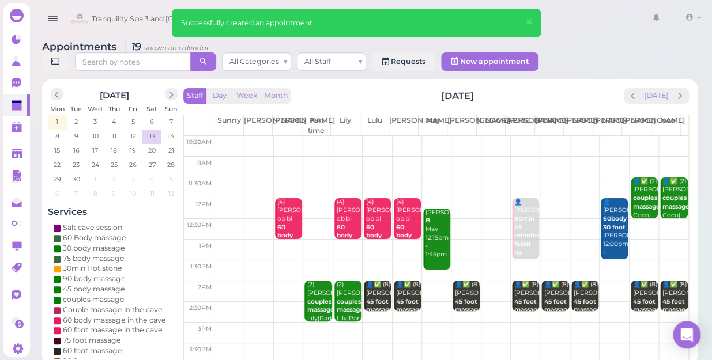
click at [545, 198] on td at bounding box center [451, 208] width 474 height 21
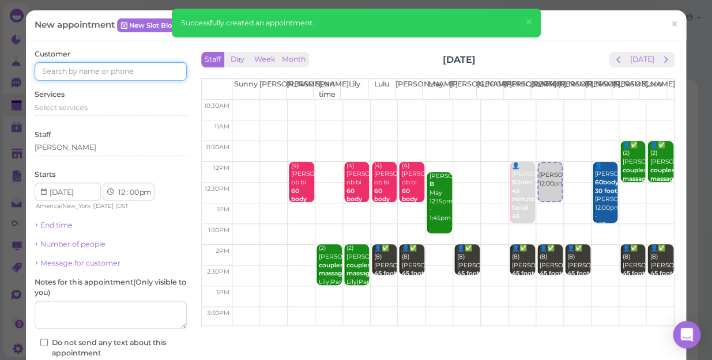
click at [169, 69] on input at bounding box center [111, 71] width 152 height 18
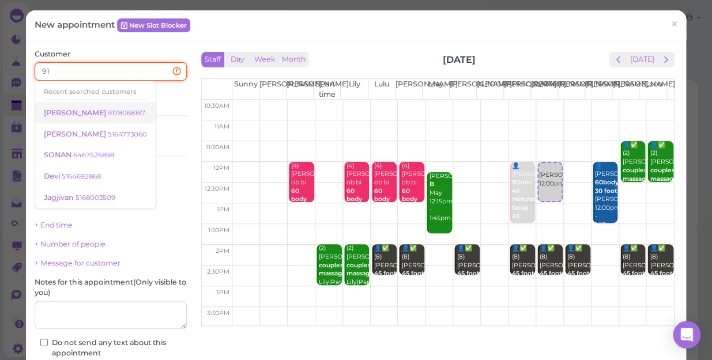
type input "91"
click at [108, 109] on small "9178068167" at bounding box center [126, 113] width 37 height 8
click at [98, 109] on div "Select services" at bounding box center [111, 110] width 152 height 14
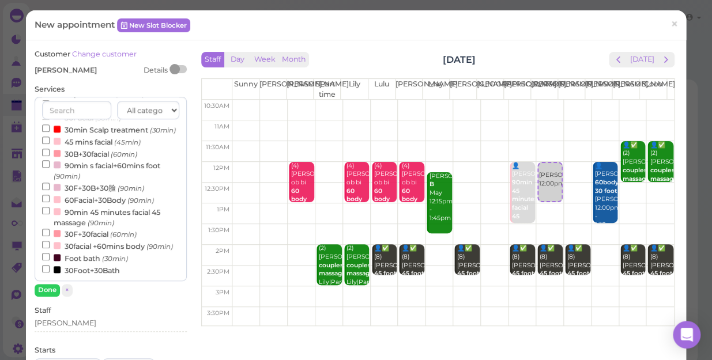
scroll to position [366, 0]
click at [44, 240] on input "30facial +60mins body (90min)" at bounding box center [45, 243] width 7 height 7
click at [44, 294] on button "Done" at bounding box center [47, 290] width 25 height 12
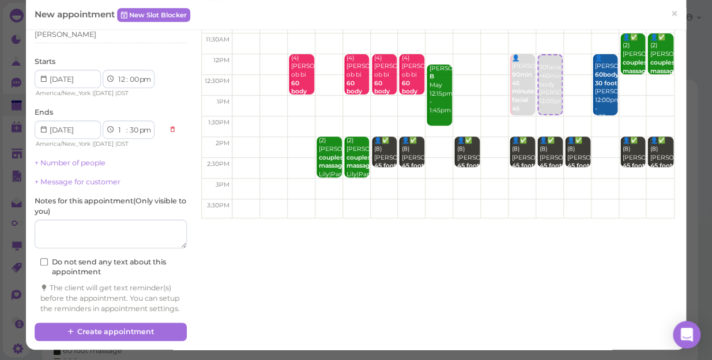
scroll to position [117, 0]
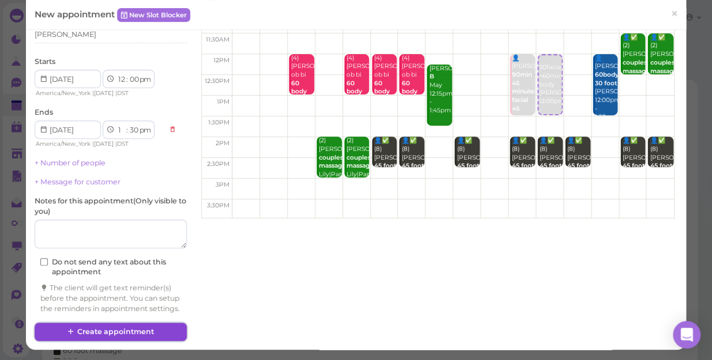
click at [151, 324] on button "Create appointment" at bounding box center [111, 332] width 152 height 18
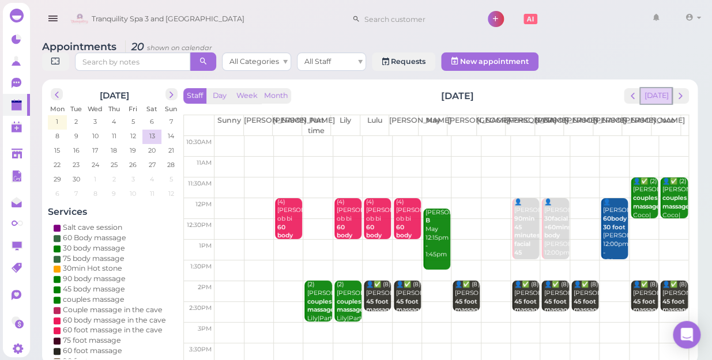
click at [656, 92] on button "[DATE]" at bounding box center [655, 96] width 31 height 16
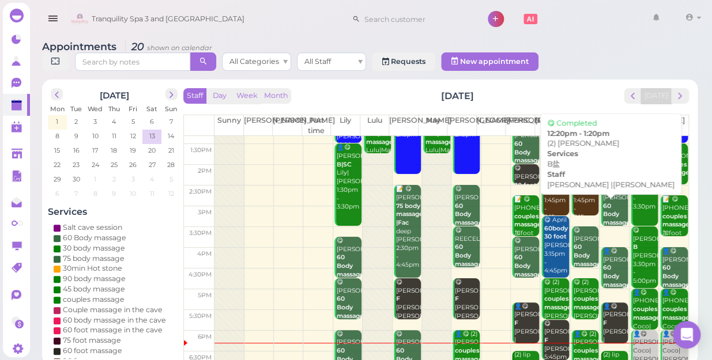
scroll to position [208, 0]
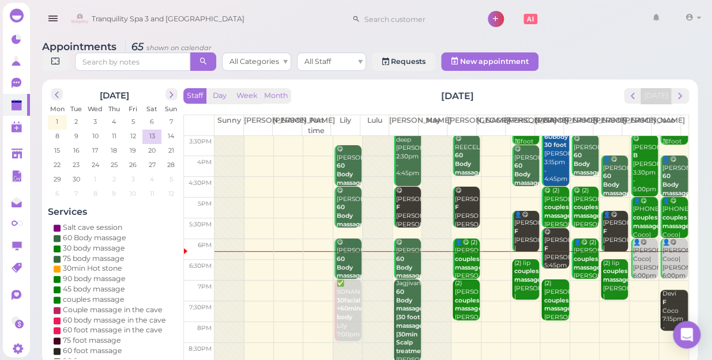
click at [638, 301] on td at bounding box center [451, 311] width 474 height 21
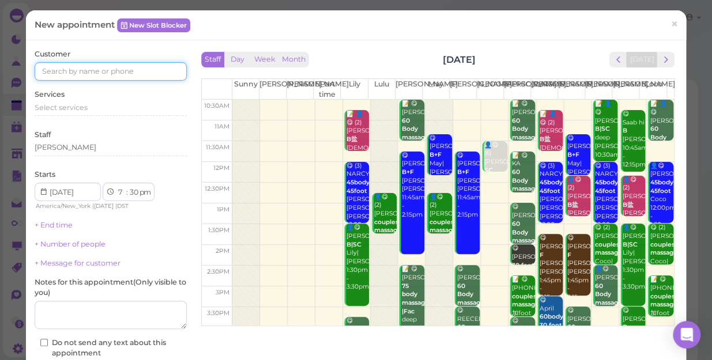
click at [162, 69] on input at bounding box center [111, 71] width 152 height 18
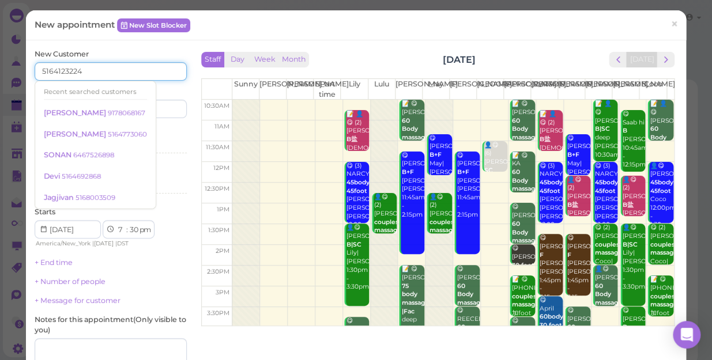
type input "5164123224"
click at [158, 136] on div "Services Select services" at bounding box center [111, 143] width 152 height 32
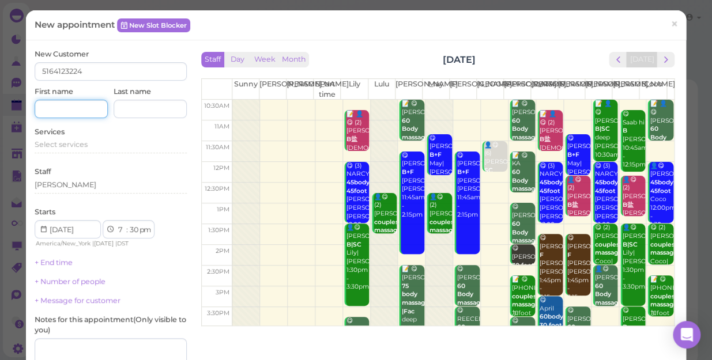
click at [92, 109] on input at bounding box center [71, 109] width 73 height 18
type input "Anne"
click at [97, 143] on div "Select services" at bounding box center [111, 144] width 152 height 10
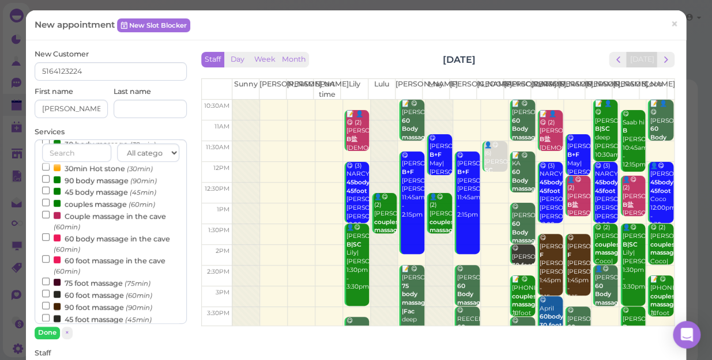
scroll to position [157, 0]
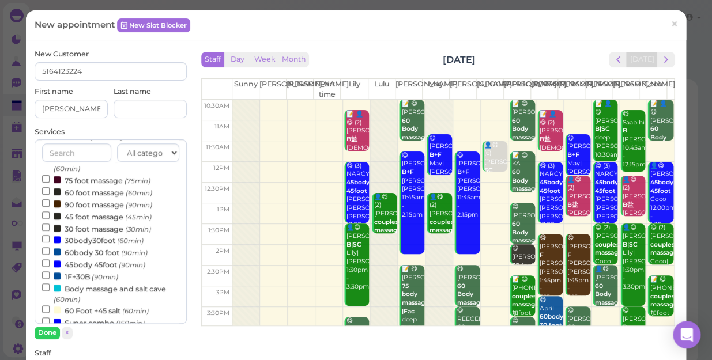
click at [85, 243] on label "30body30foot (60min)" at bounding box center [92, 240] width 101 height 12
click at [50, 243] on input "30body30foot (60min)" at bounding box center [45, 238] width 7 height 7
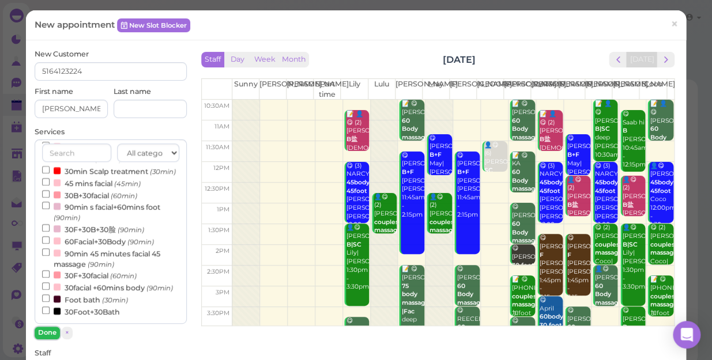
click at [46, 329] on button "Done" at bounding box center [47, 333] width 25 height 12
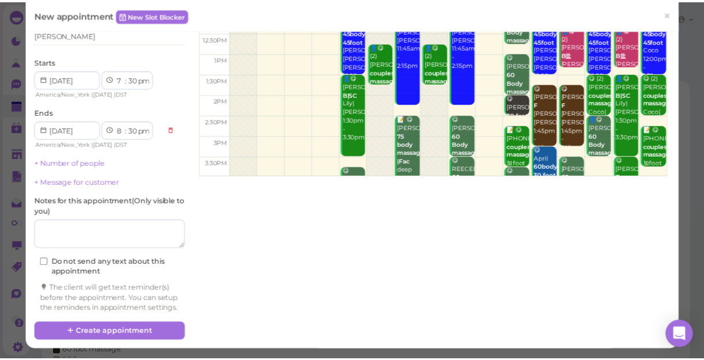
scroll to position [160, 0]
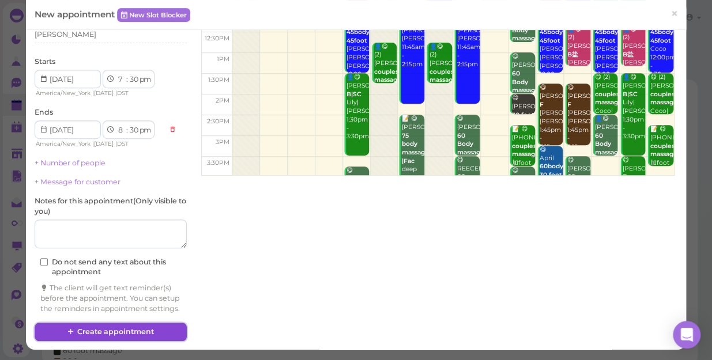
click at [141, 328] on button "Create appointment" at bounding box center [111, 332] width 152 height 18
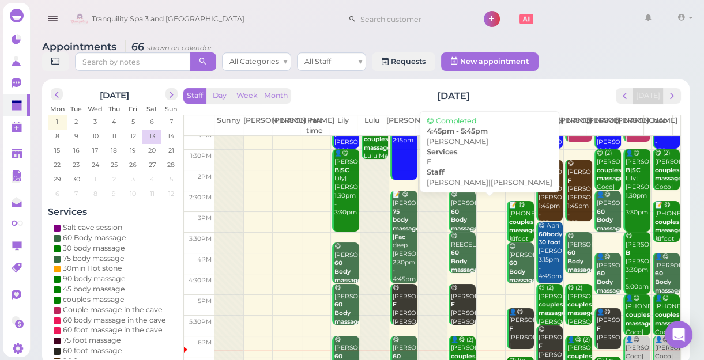
scroll to position [208, 0]
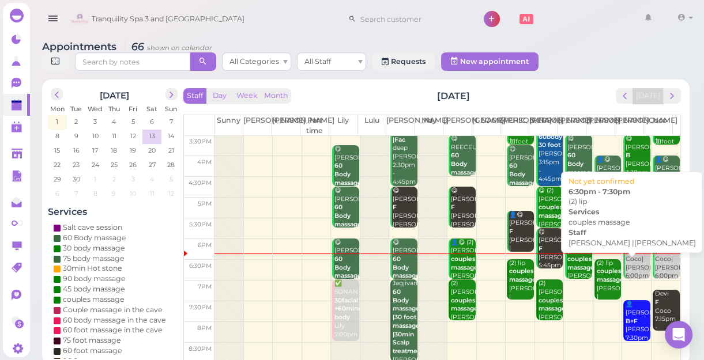
click at [599, 283] on div "(2) lip couples massage Jessica |Linda 6:30pm - 7:30pm" at bounding box center [608, 297] width 25 height 76
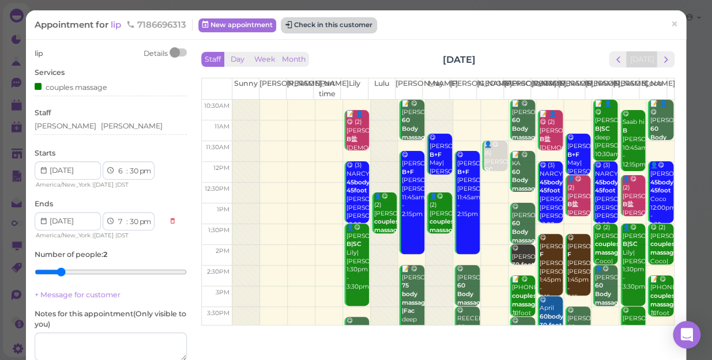
click at [337, 28] on button "Check in this customer" at bounding box center [329, 25] width 94 height 14
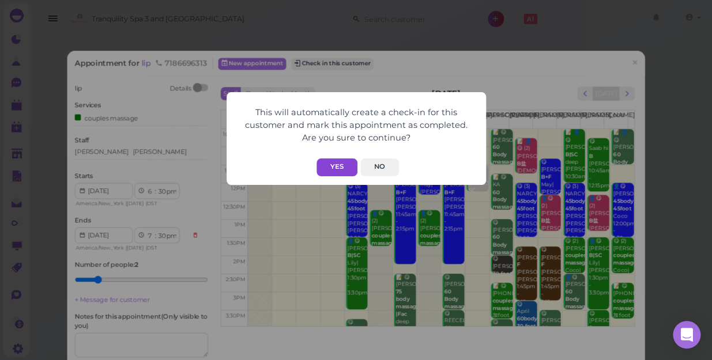
click at [331, 166] on button "Yes" at bounding box center [336, 167] width 41 height 18
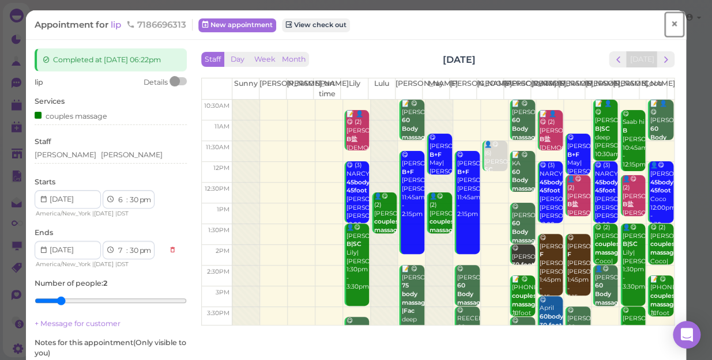
click at [670, 24] on span "×" at bounding box center [673, 24] width 7 height 16
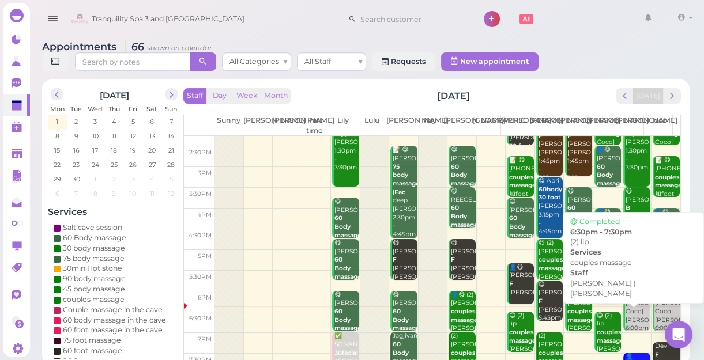
scroll to position [208, 0]
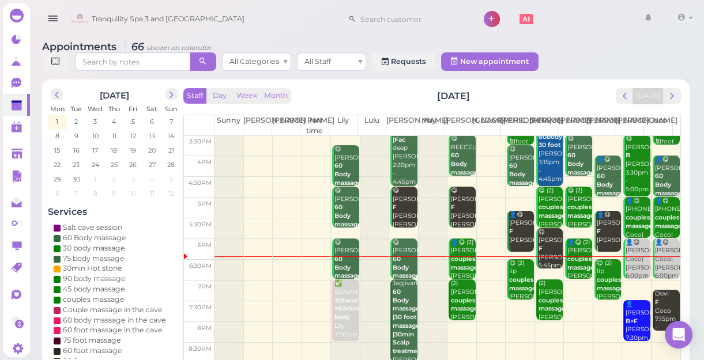
click at [570, 292] on td at bounding box center [447, 291] width 466 height 21
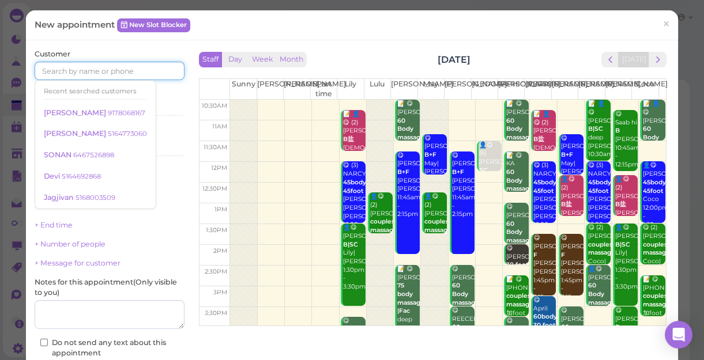
click at [146, 68] on input at bounding box center [110, 71] width 150 height 18
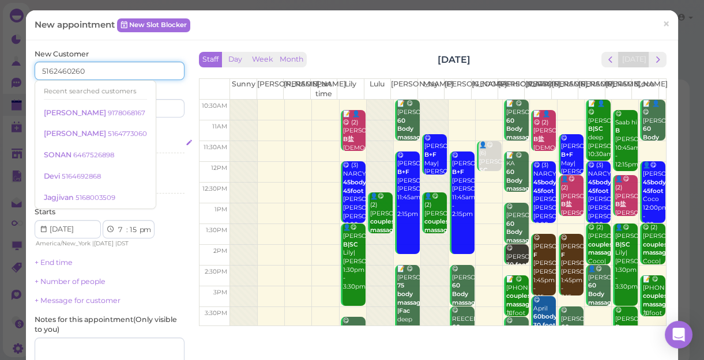
type input "5162460260"
click at [161, 142] on div "Select services" at bounding box center [110, 144] width 150 height 10
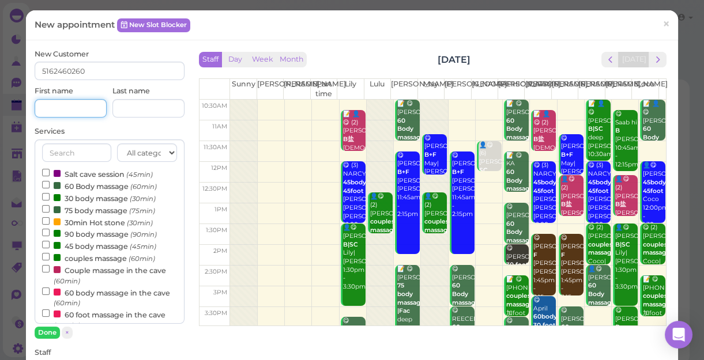
click at [92, 106] on input at bounding box center [71, 108] width 72 height 18
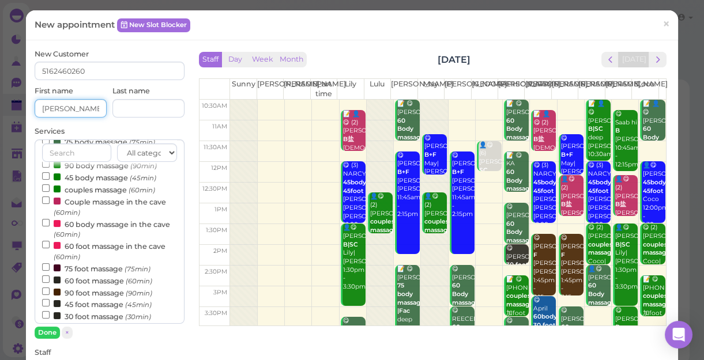
scroll to position [209, 0]
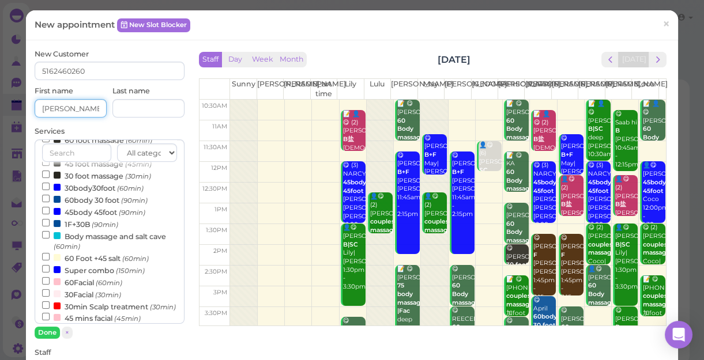
type input "Rodney"
click at [46, 188] on input "30body30foot (60min)" at bounding box center [45, 186] width 7 height 7
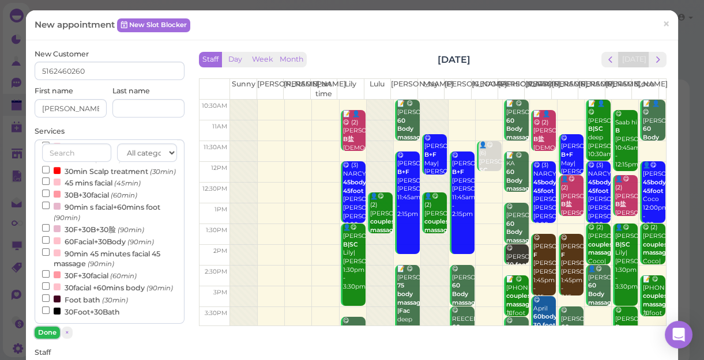
click at [47, 334] on button "Done" at bounding box center [47, 333] width 25 height 12
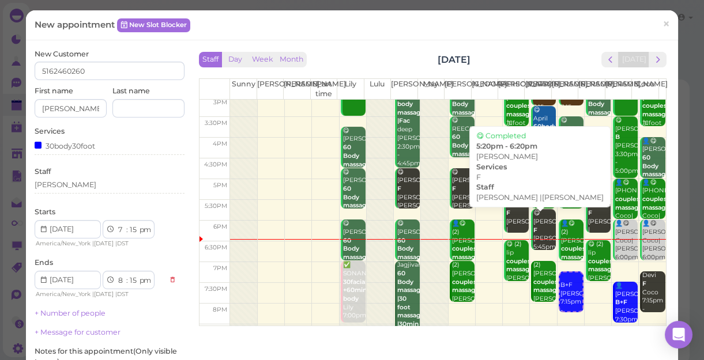
scroll to position [208, 0]
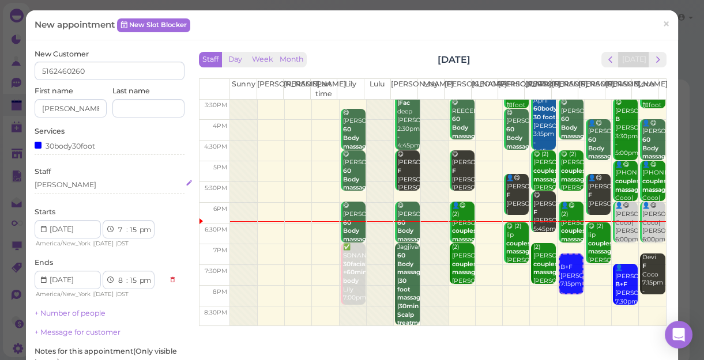
click at [59, 187] on div "[PERSON_NAME]" at bounding box center [110, 185] width 150 height 10
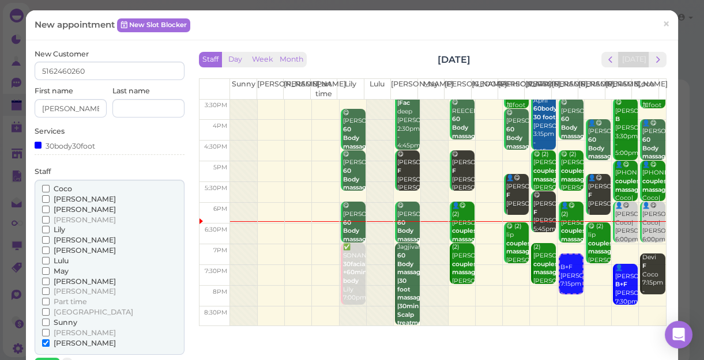
click at [45, 328] on label "[PERSON_NAME]" at bounding box center [79, 333] width 74 height 10
click at [45, 329] on input "[PERSON_NAME]" at bounding box center [45, 332] width 7 height 7
click at [44, 339] on input "[PERSON_NAME]" at bounding box center [45, 342] width 7 height 7
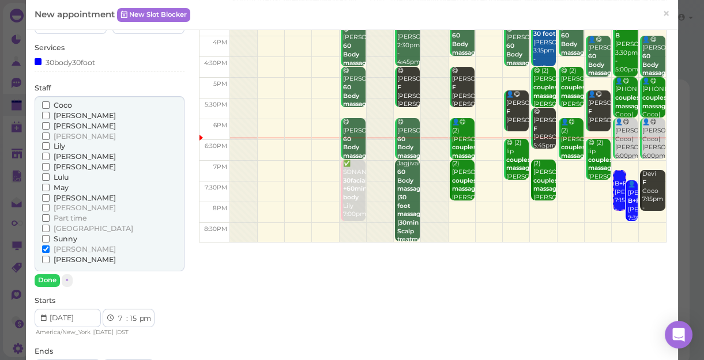
scroll to position [157, 0]
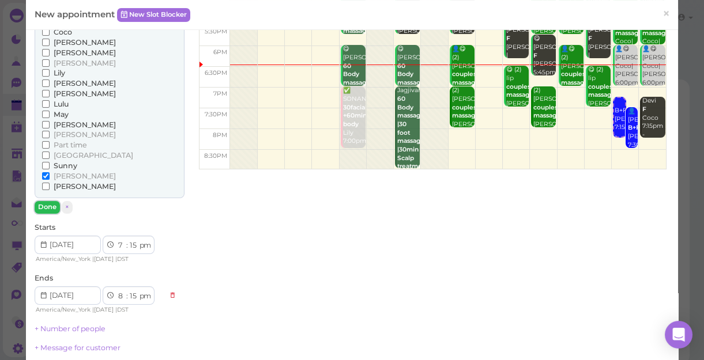
click at [40, 206] on button "Done" at bounding box center [47, 207] width 25 height 12
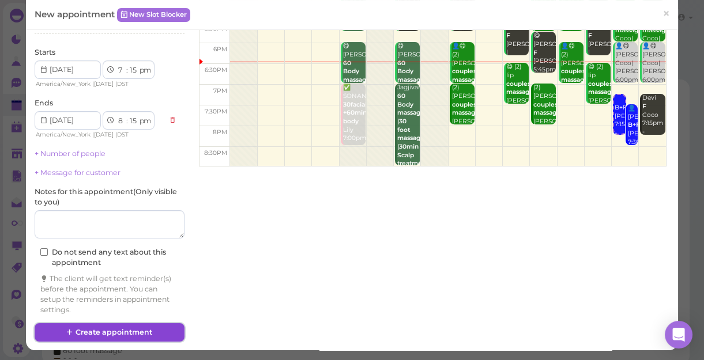
click at [142, 332] on button "Create appointment" at bounding box center [110, 332] width 150 height 18
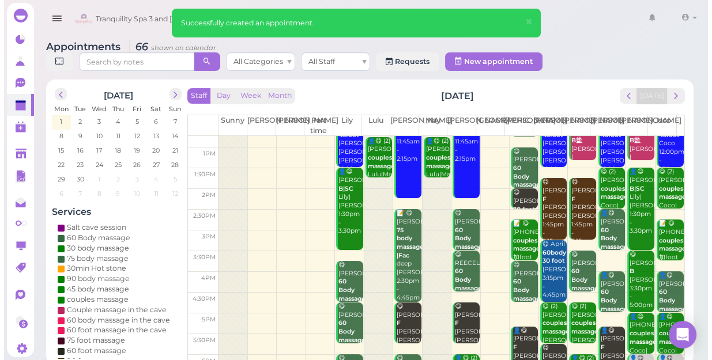
scroll to position [208, 0]
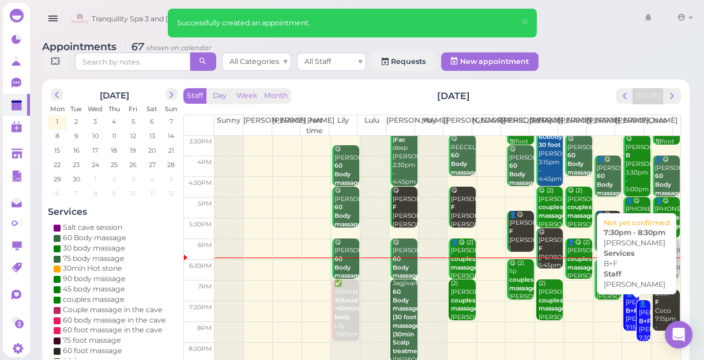
click at [638, 324] on b "B+F" at bounding box center [644, 320] width 12 height 7
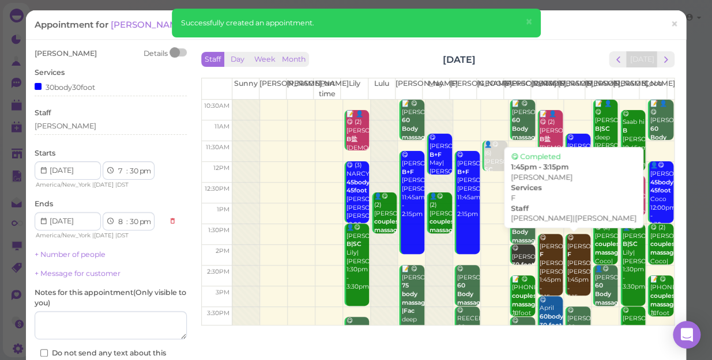
scroll to position [208, 0]
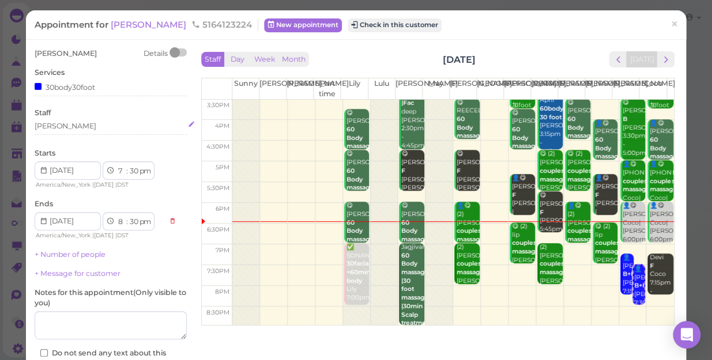
click at [58, 121] on div "[PERSON_NAME]" at bounding box center [111, 126] width 152 height 10
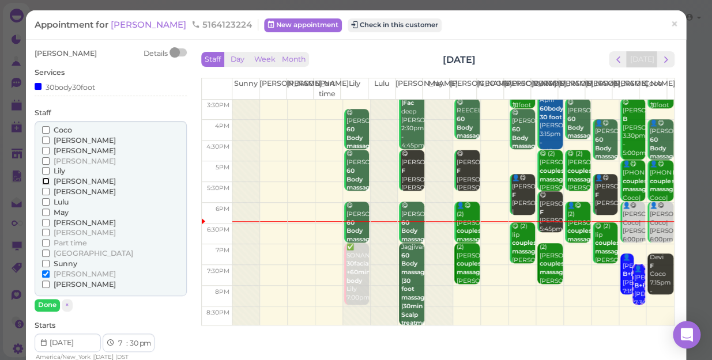
click at [44, 182] on input "[PERSON_NAME]" at bounding box center [45, 180] width 7 height 7
click at [43, 271] on input "[PERSON_NAME]" at bounding box center [45, 273] width 7 height 7
click at [51, 303] on button "Done" at bounding box center [47, 305] width 25 height 12
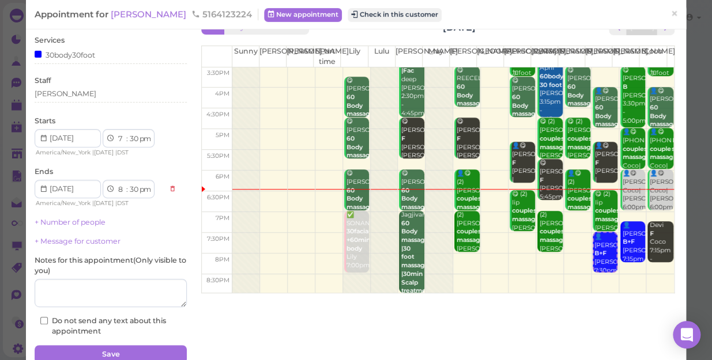
scroll to position [84, 0]
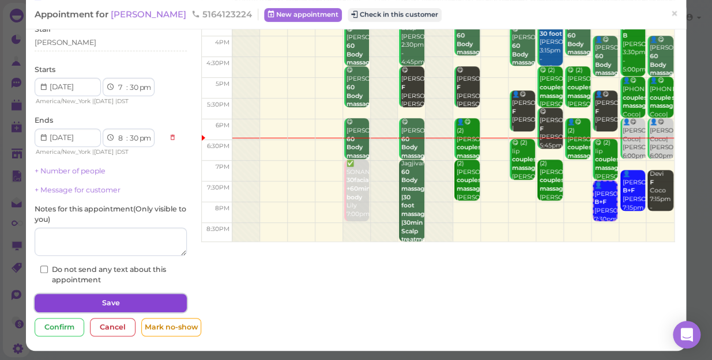
click at [137, 303] on button "Save" at bounding box center [111, 303] width 152 height 18
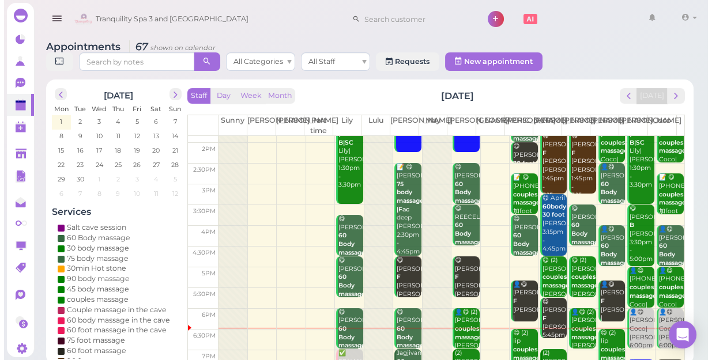
scroll to position [208, 0]
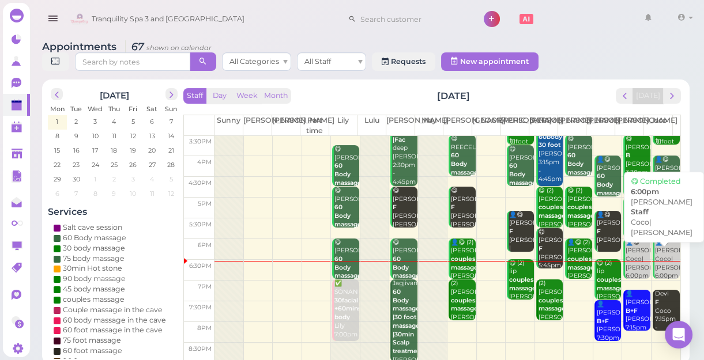
click at [654, 254] on div "👤😋 Nina Coco|Tina 6:00pm" at bounding box center [666, 260] width 25 height 42
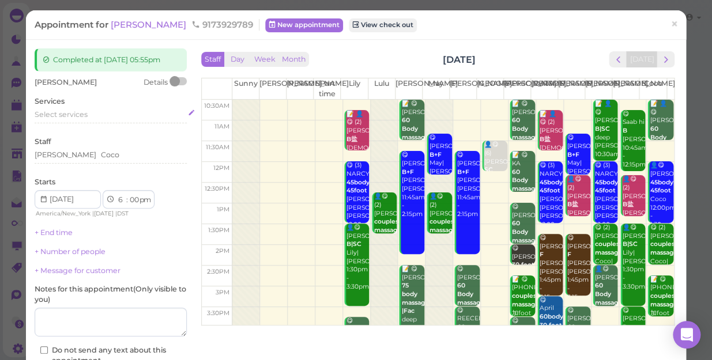
click at [86, 114] on span "Select services" at bounding box center [61, 114] width 53 height 9
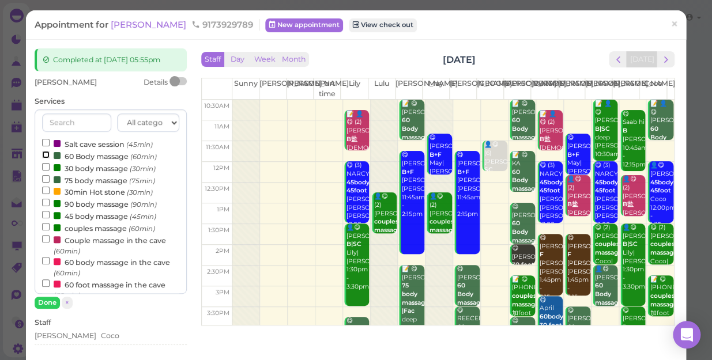
click at [46, 155] on input "60 Body massage (60min)" at bounding box center [45, 154] width 7 height 7
click at [45, 300] on button "Done" at bounding box center [47, 303] width 25 height 12
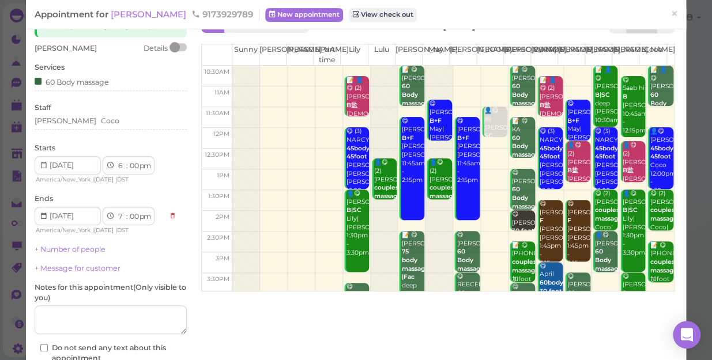
scroll to position [52, 0]
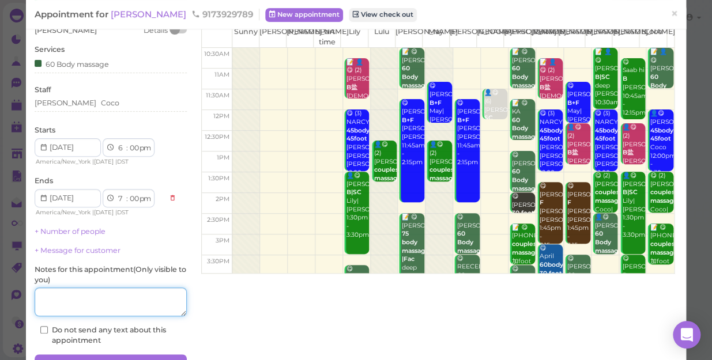
click at [81, 300] on textarea at bounding box center [111, 302] width 152 height 29
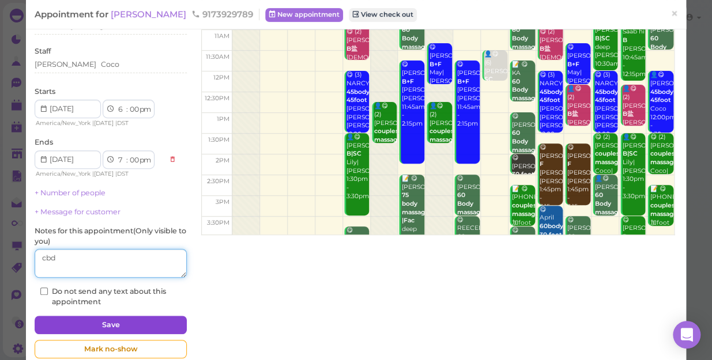
scroll to position [112, 0]
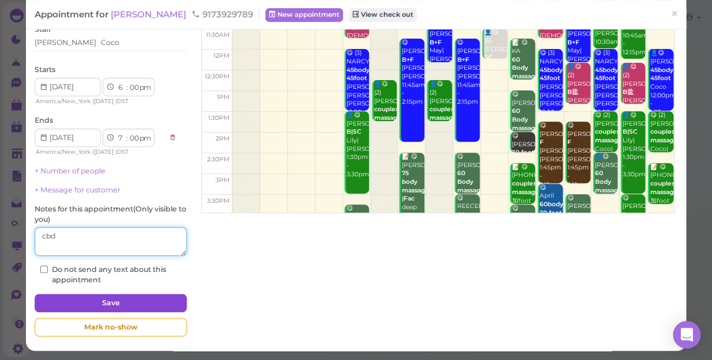
type textarea "cbd"
click at [115, 296] on button "Save" at bounding box center [111, 303] width 152 height 18
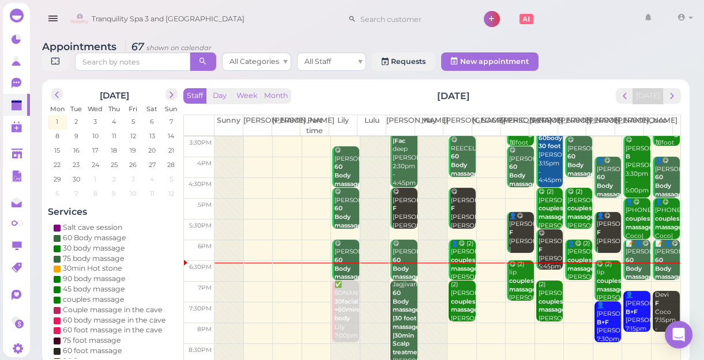
scroll to position [208, 0]
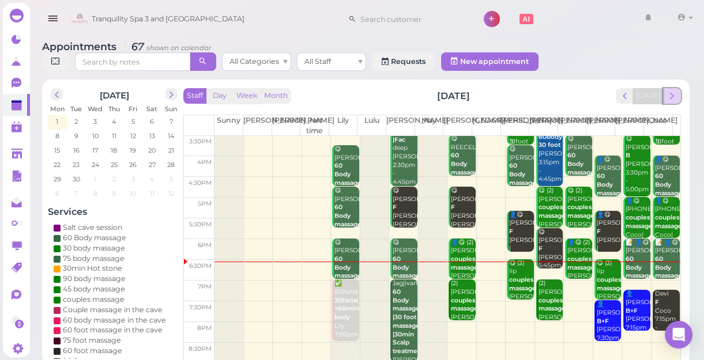
click at [670, 96] on span "next" at bounding box center [671, 95] width 11 height 11
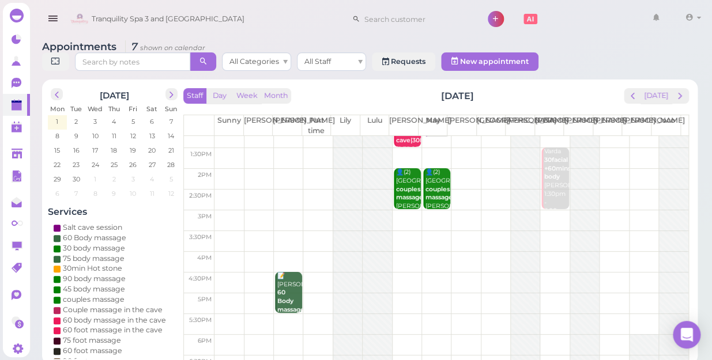
scroll to position [52, 0]
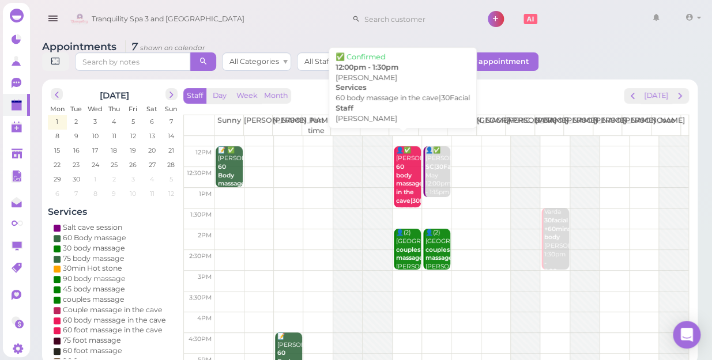
click at [407, 181] on b "60 body massage in the cave|30Facial" at bounding box center [416, 183] width 41 height 41
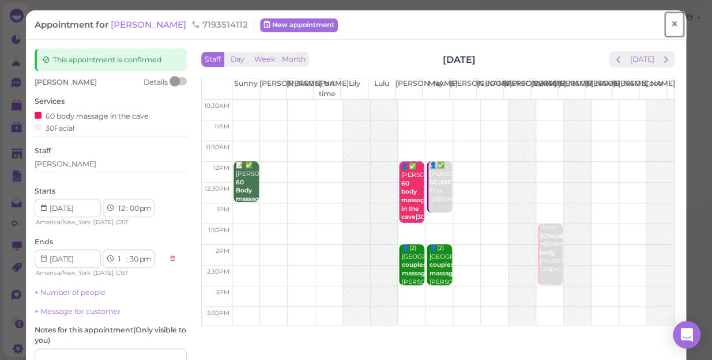
click at [670, 27] on span "×" at bounding box center [673, 24] width 7 height 16
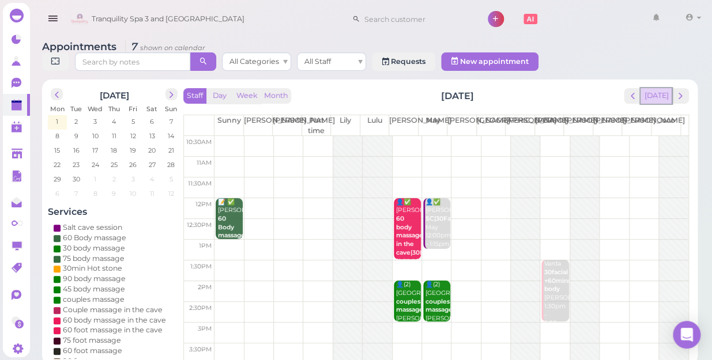
click at [659, 88] on button "[DATE]" at bounding box center [655, 96] width 31 height 16
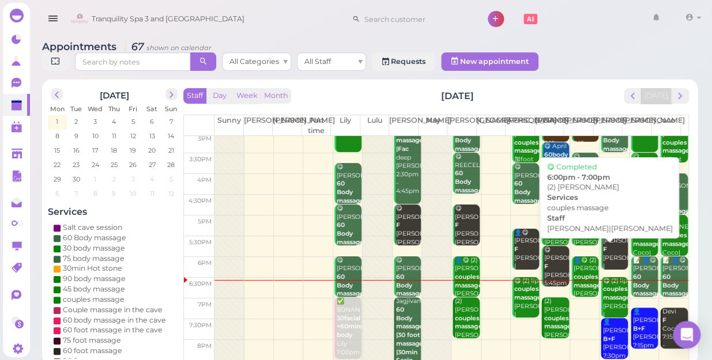
scroll to position [208, 0]
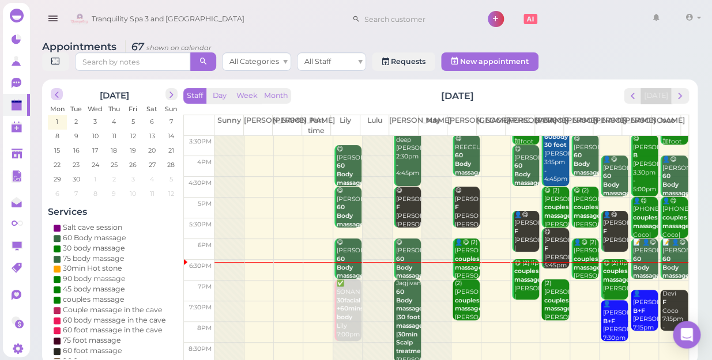
click at [52, 89] on span "prev" at bounding box center [56, 94] width 11 height 11
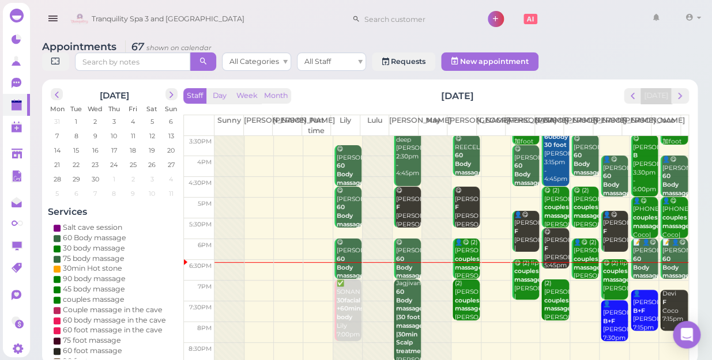
click at [52, 89] on span "prev" at bounding box center [56, 94] width 11 height 11
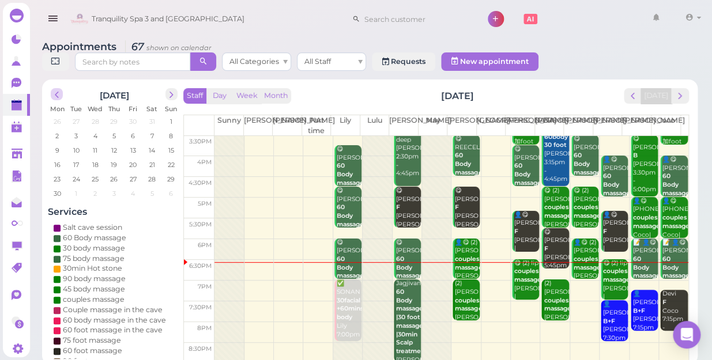
click at [52, 89] on span "prev" at bounding box center [56, 94] width 11 height 11
click at [171, 89] on span "next" at bounding box center [171, 94] width 11 height 11
click at [57, 131] on span "2" at bounding box center [57, 136] width 6 height 10
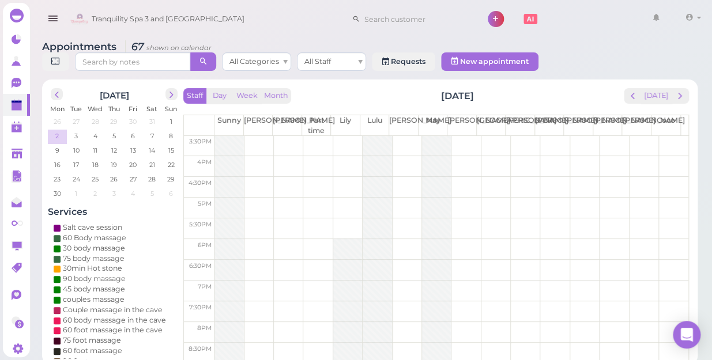
scroll to position [0, 0]
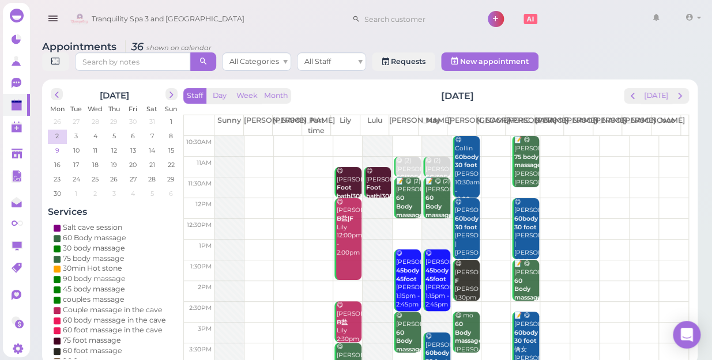
click at [54, 145] on span "9" at bounding box center [57, 150] width 6 height 10
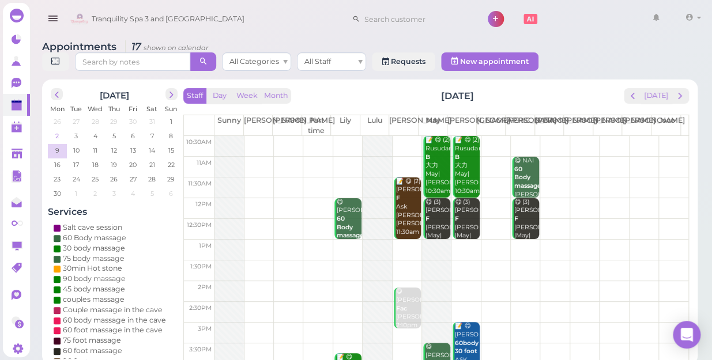
click at [56, 131] on span "2" at bounding box center [57, 136] width 6 height 10
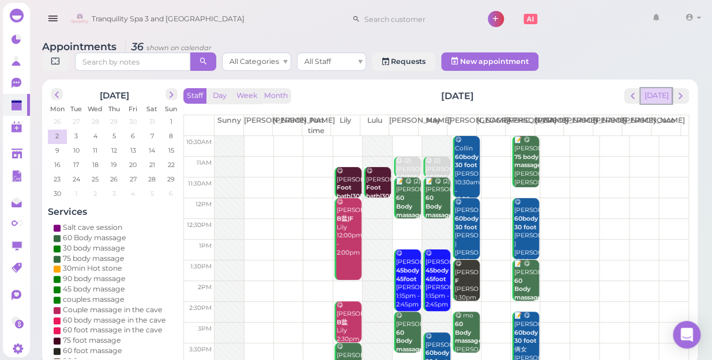
click at [656, 88] on button "[DATE]" at bounding box center [655, 96] width 31 height 16
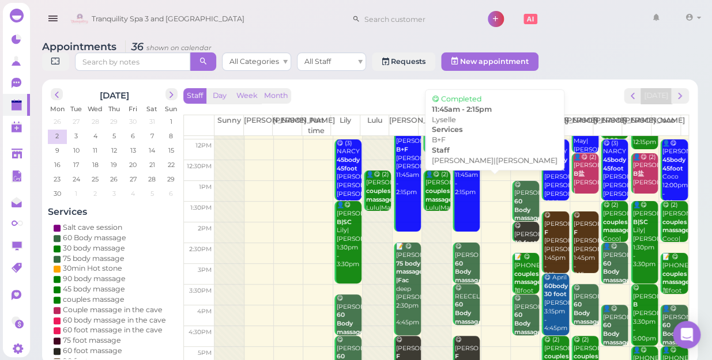
scroll to position [208, 0]
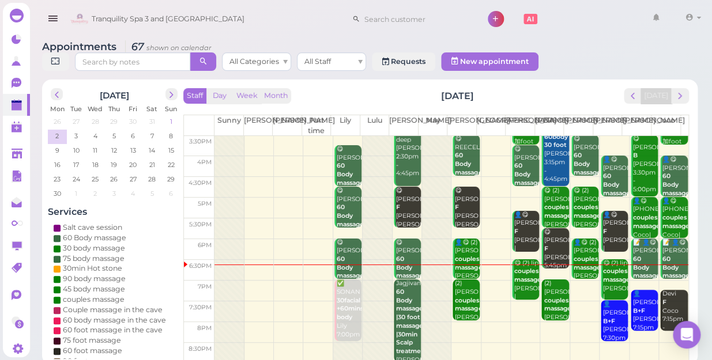
click at [171, 116] on span "1" at bounding box center [171, 121] width 5 height 10
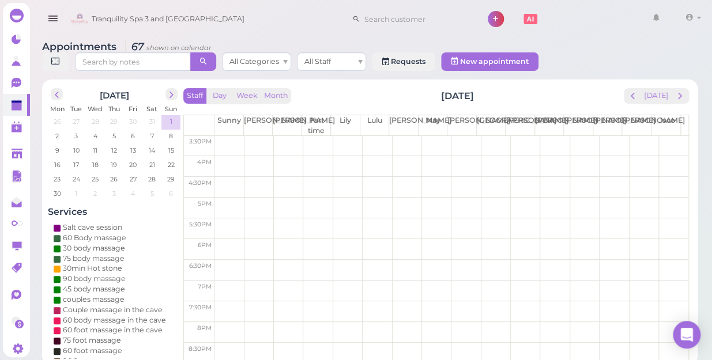
scroll to position [0, 0]
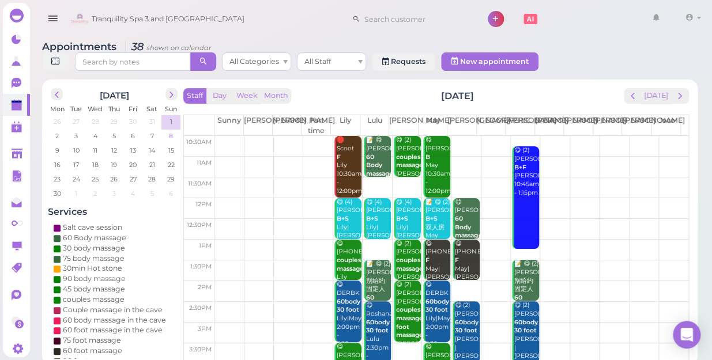
click at [170, 131] on span "8" at bounding box center [171, 136] width 6 height 10
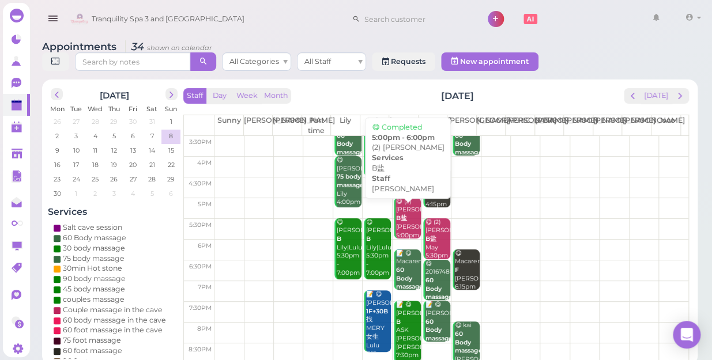
scroll to position [208, 0]
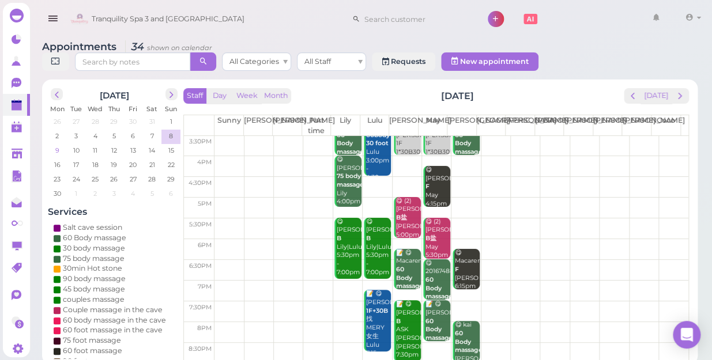
click at [55, 145] on span "9" at bounding box center [57, 150] width 6 height 10
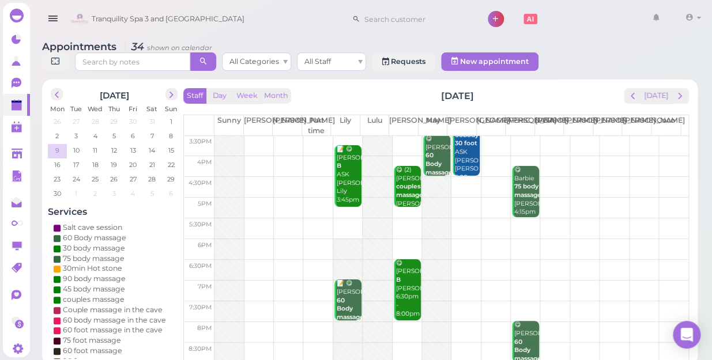
scroll to position [0, 0]
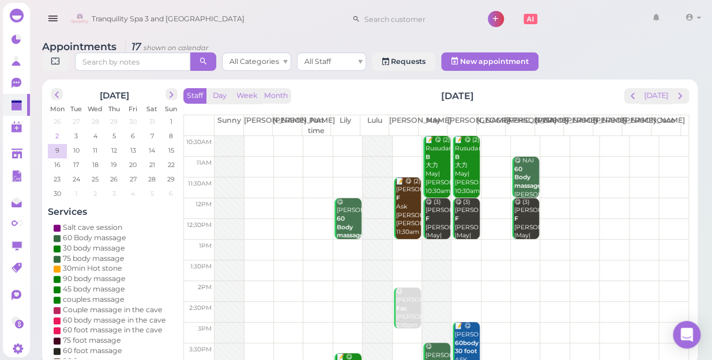
click at [57, 131] on span "2" at bounding box center [57, 136] width 6 height 10
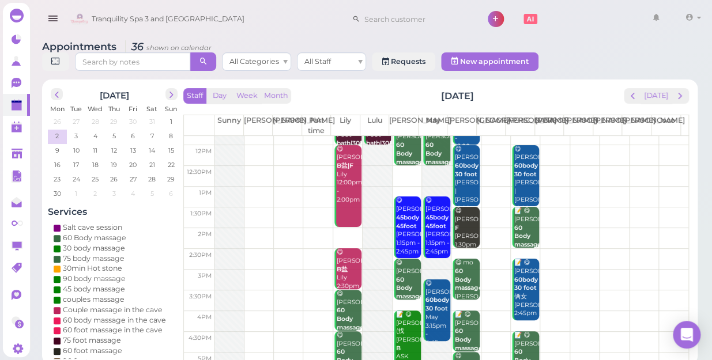
scroll to position [52, 0]
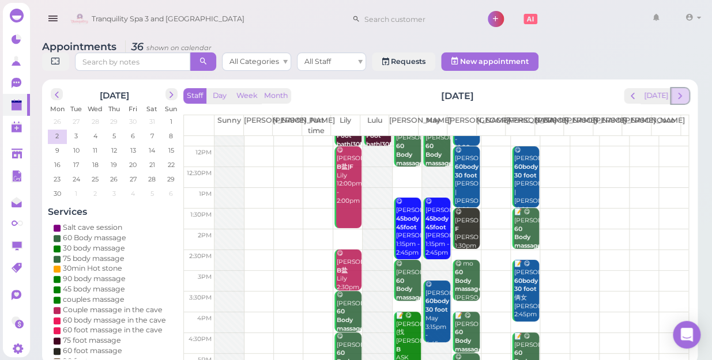
click at [679, 90] on span "next" at bounding box center [679, 95] width 11 height 11
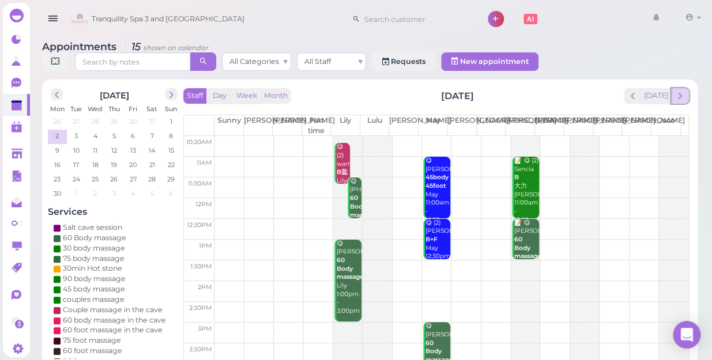
click at [676, 90] on span "next" at bounding box center [679, 95] width 11 height 11
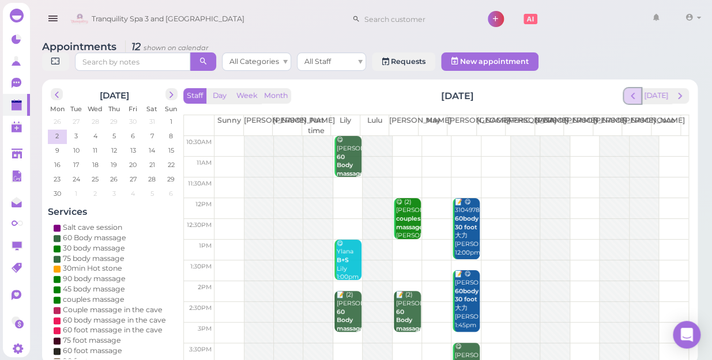
click at [634, 90] on span "prev" at bounding box center [632, 95] width 11 height 11
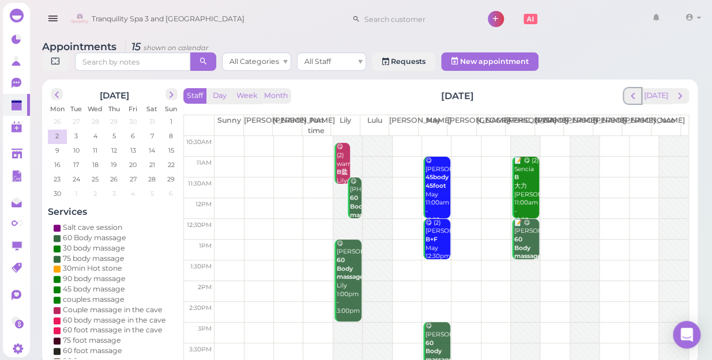
click at [634, 90] on span "prev" at bounding box center [632, 95] width 11 height 11
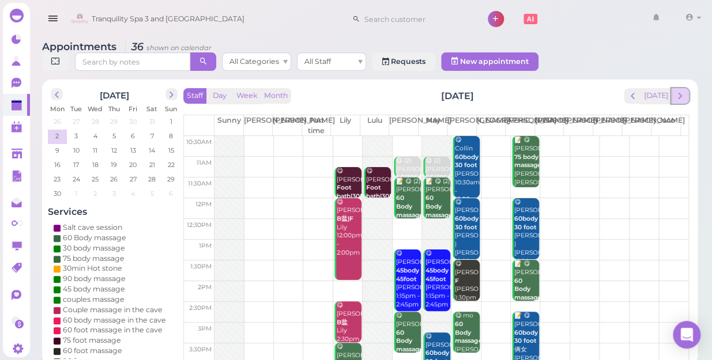
click at [673, 90] on button "next" at bounding box center [680, 96] width 18 height 16
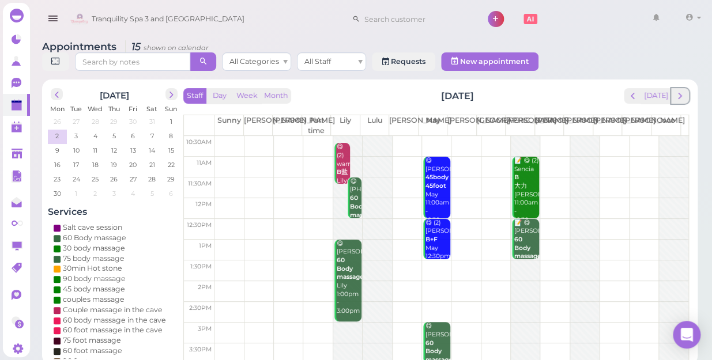
click at [673, 90] on button "next" at bounding box center [680, 96] width 18 height 16
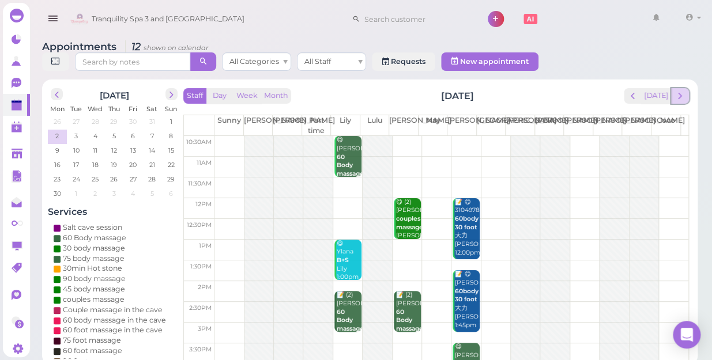
click at [679, 90] on span "next" at bounding box center [679, 95] width 11 height 11
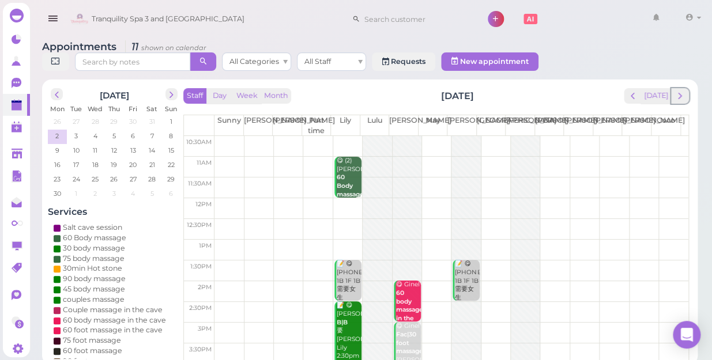
click at [679, 90] on span "next" at bounding box center [679, 95] width 11 height 11
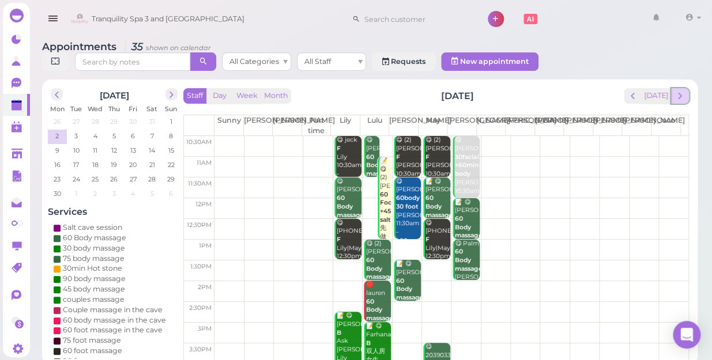
click at [678, 90] on span "next" at bounding box center [679, 95] width 11 height 11
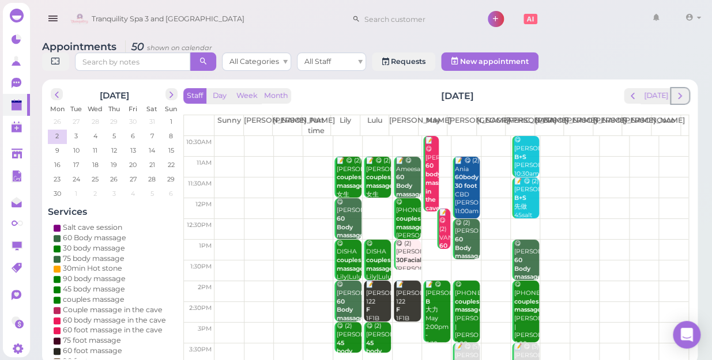
click at [678, 90] on span "next" at bounding box center [679, 95] width 11 height 11
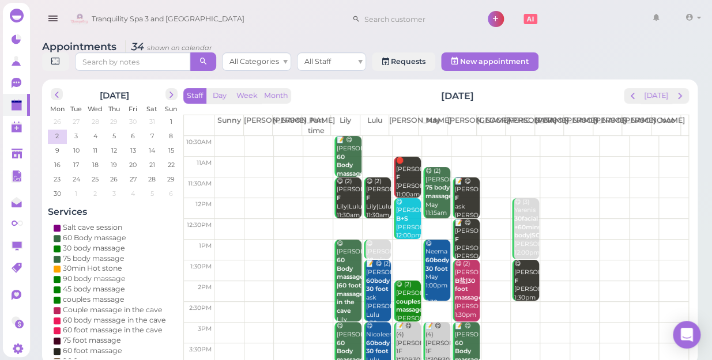
click at [637, 93] on div "Staff Day Week Month Sunday, Sep 8 Today Sunny Kelly Nancy Part time Lily Lulu …" at bounding box center [435, 225] width 505 height 274
click at [169, 116] on span "1" at bounding box center [171, 121] width 5 height 10
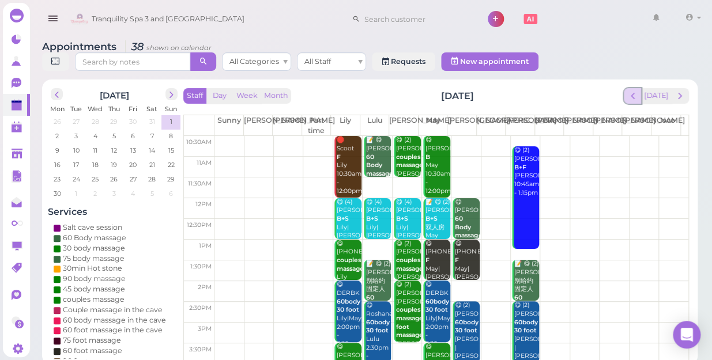
click at [635, 90] on span "prev" at bounding box center [632, 95] width 11 height 11
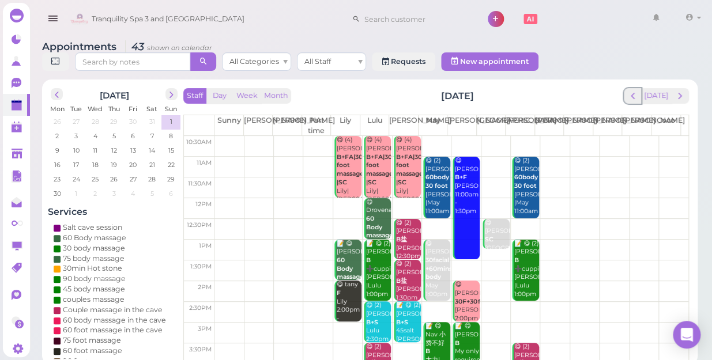
click at [635, 90] on span "prev" at bounding box center [632, 95] width 11 height 11
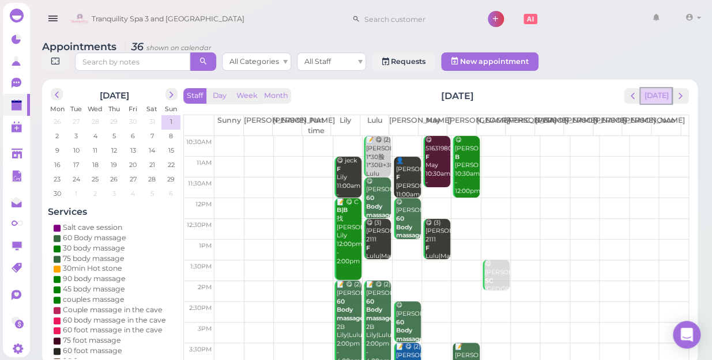
click at [656, 88] on button "[DATE]" at bounding box center [655, 96] width 31 height 16
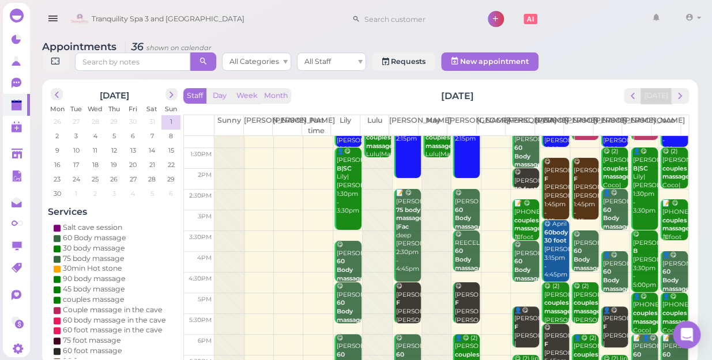
scroll to position [208, 0]
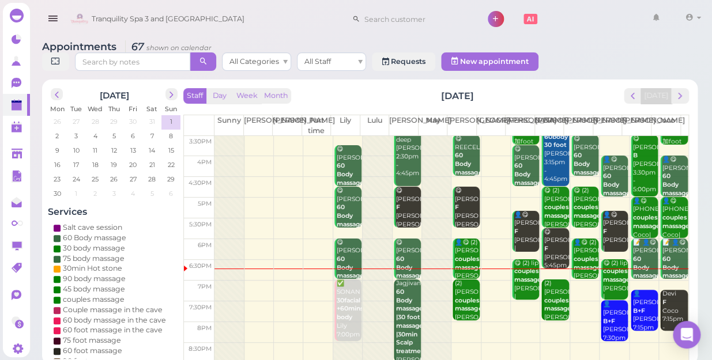
click at [462, 322] on td at bounding box center [451, 332] width 474 height 21
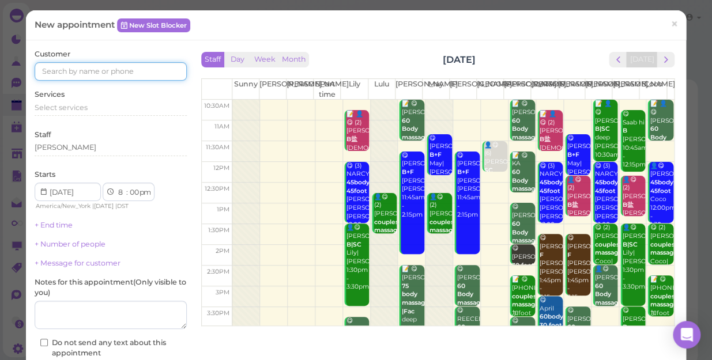
click at [107, 67] on input at bounding box center [111, 71] width 152 height 18
type input "3477396675"
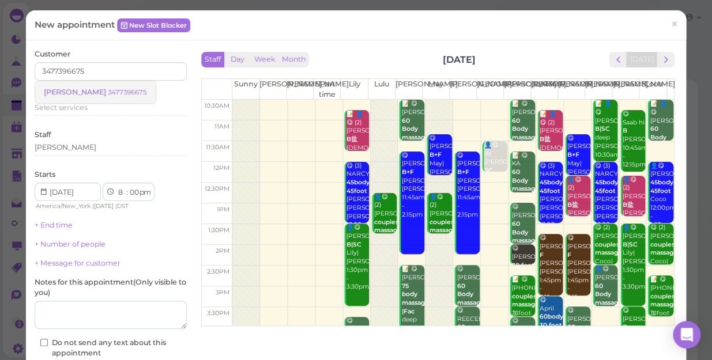
click at [108, 94] on small "3477396675" at bounding box center [127, 92] width 39 height 8
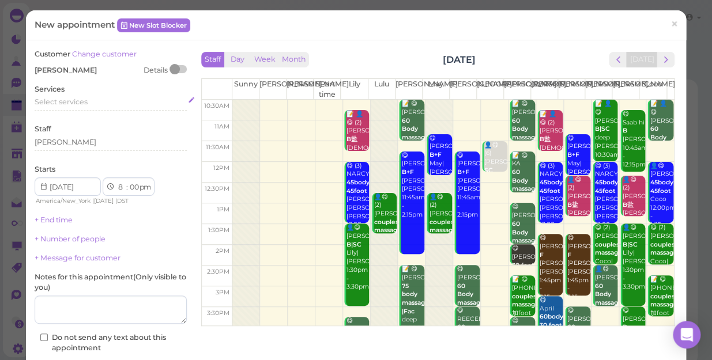
click at [86, 104] on span "Select services" at bounding box center [61, 101] width 53 height 9
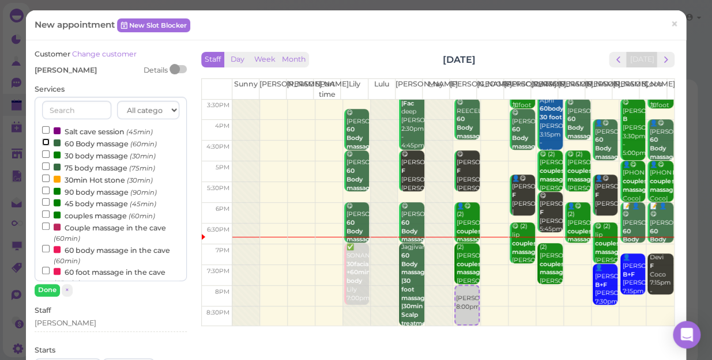
click at [43, 141] on input "60 Body massage (60min)" at bounding box center [45, 141] width 7 height 7
click at [50, 290] on button "Done" at bounding box center [47, 290] width 25 height 12
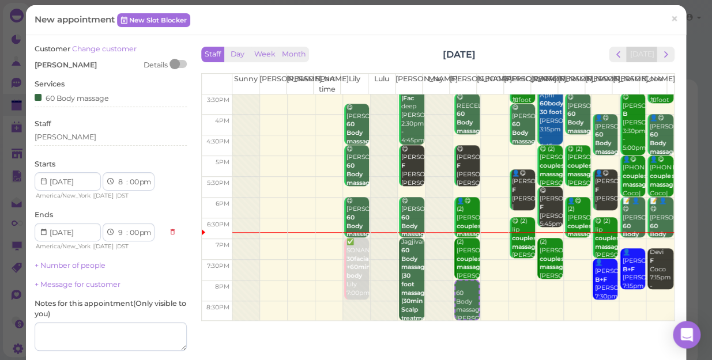
scroll to position [0, 0]
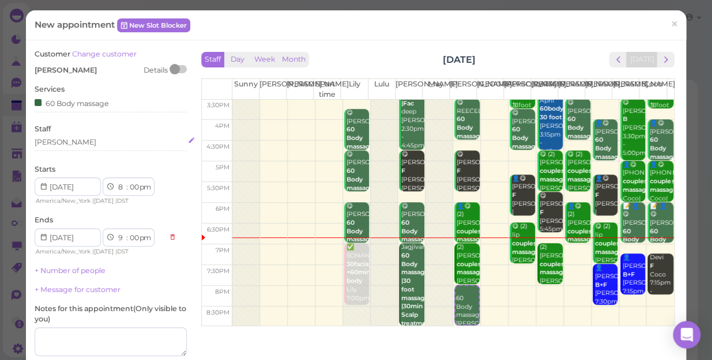
click at [55, 142] on div "[PERSON_NAME]" at bounding box center [111, 142] width 152 height 10
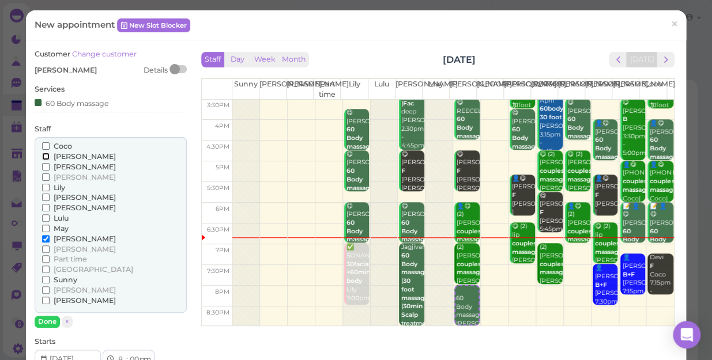
click at [44, 156] on input "[PERSON_NAME]" at bounding box center [45, 156] width 7 height 7
click at [46, 319] on button "Done" at bounding box center [47, 322] width 25 height 12
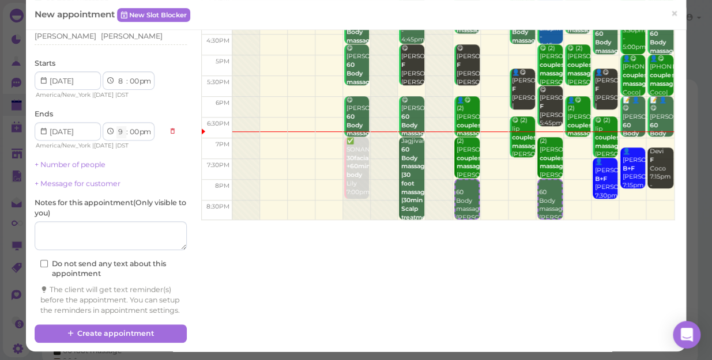
scroll to position [117, 0]
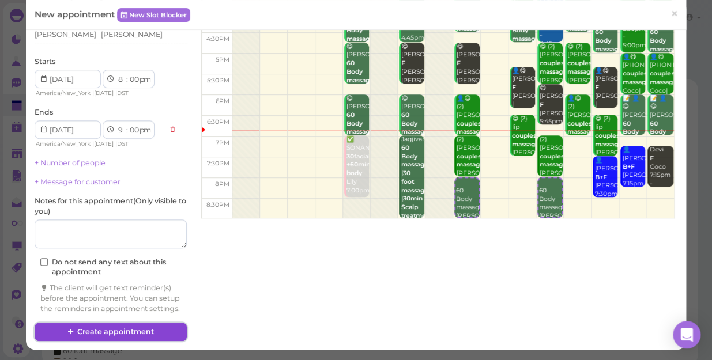
click at [156, 329] on button "Create appointment" at bounding box center [111, 332] width 152 height 18
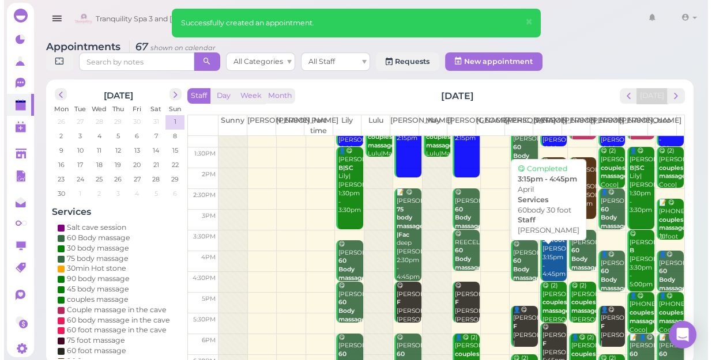
scroll to position [208, 0]
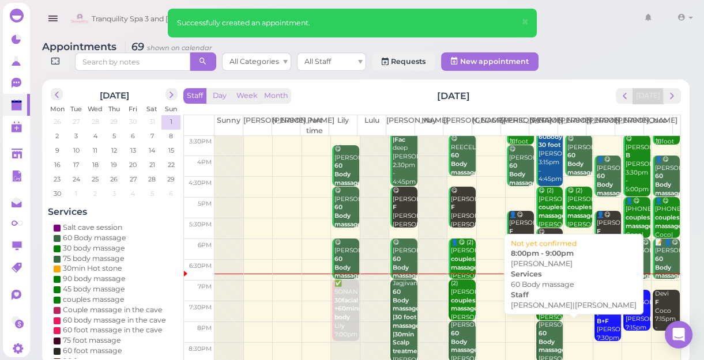
click at [548, 342] on b "60 Body massage" at bounding box center [551, 342] width 27 height 24
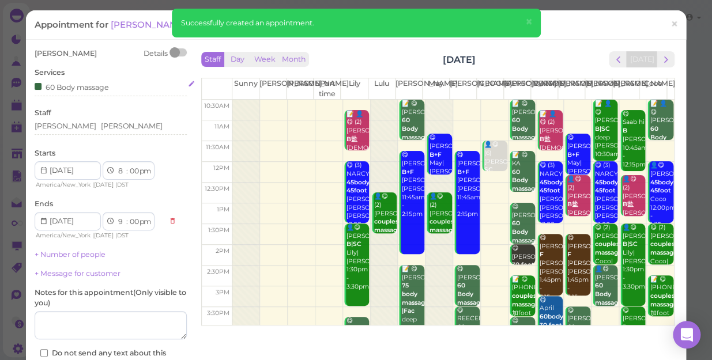
click at [108, 88] on div "60 Body massage" at bounding box center [72, 87] width 74 height 12
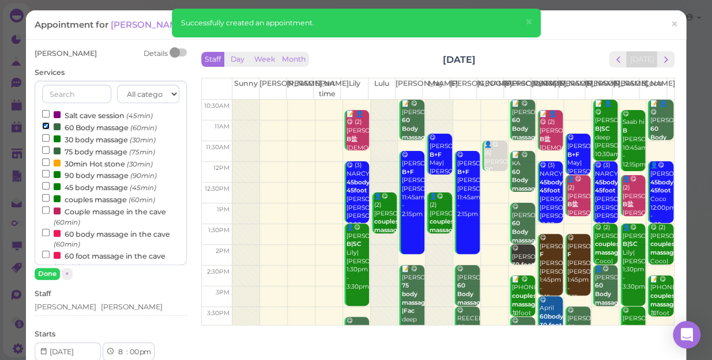
click at [44, 124] on input "60 Body massage (60min)" at bounding box center [45, 125] width 7 height 7
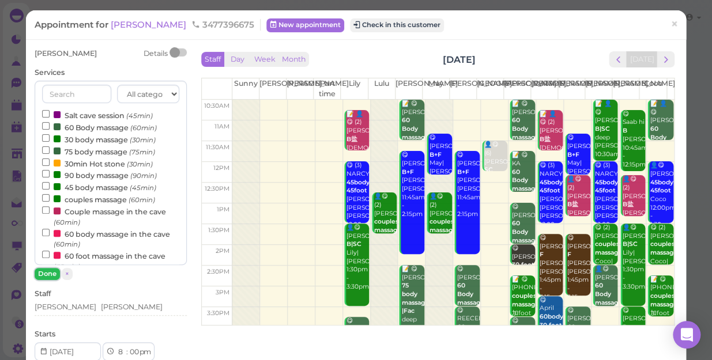
click at [45, 271] on button "Done" at bounding box center [47, 274] width 25 height 12
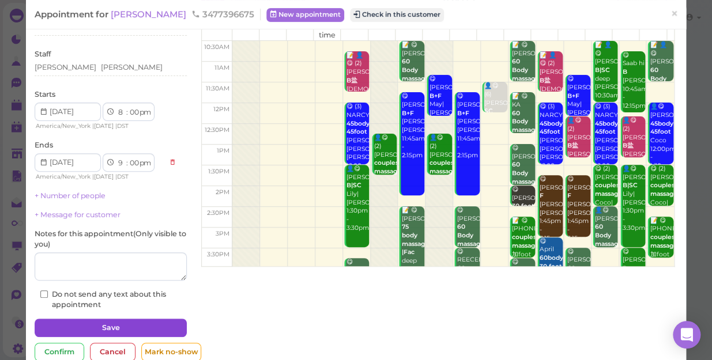
scroll to position [84, 0]
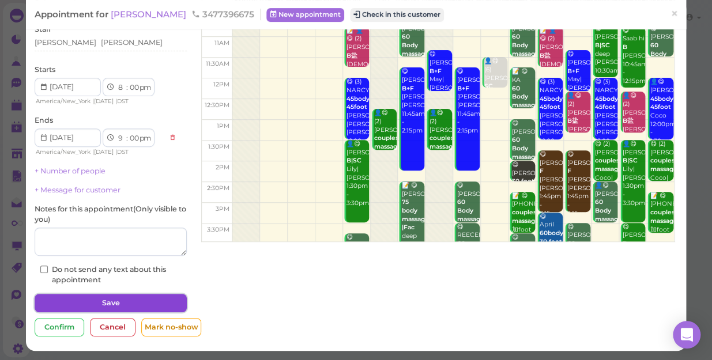
click at [131, 304] on button "Save" at bounding box center [111, 303] width 152 height 18
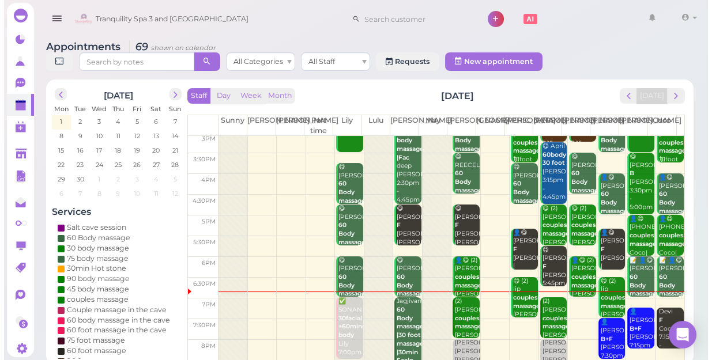
scroll to position [208, 0]
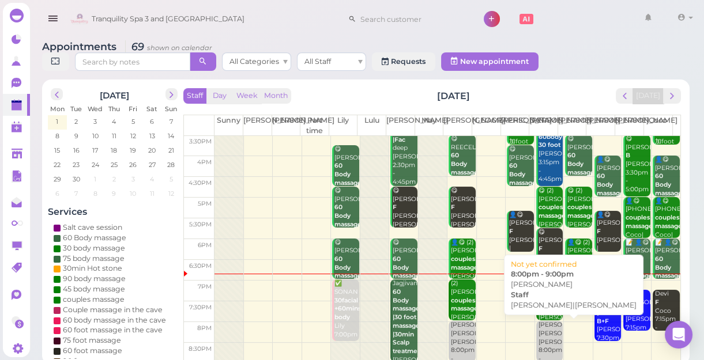
click at [542, 334] on div "Emily Helen|Mike 8:00pm - 9:00pm" at bounding box center [550, 346] width 25 height 51
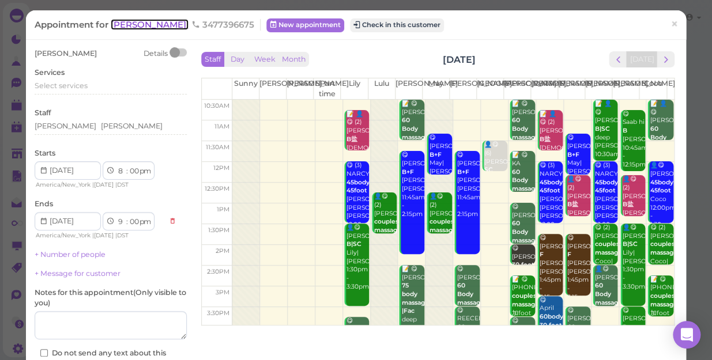
click at [126, 24] on span "Emily" at bounding box center [150, 24] width 78 height 11
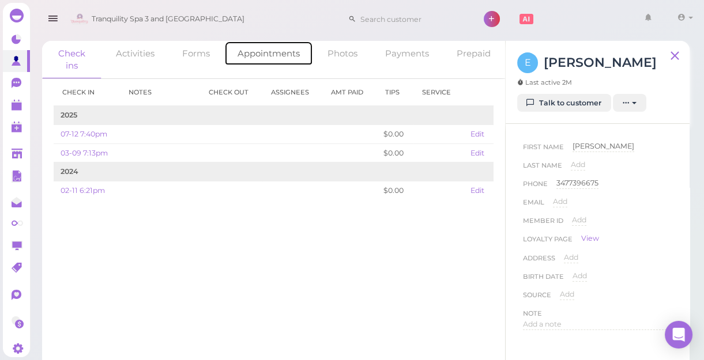
click at [289, 55] on link "Appointments" at bounding box center [268, 53] width 89 height 25
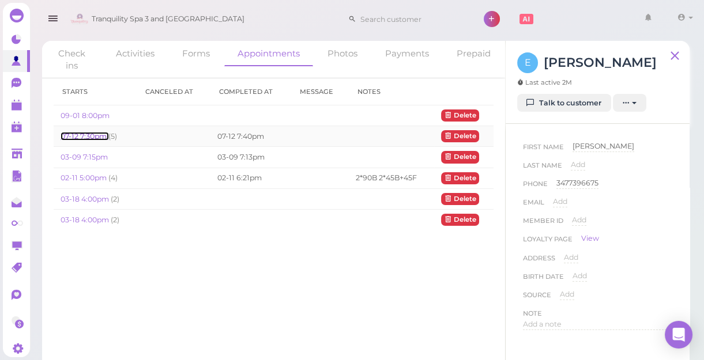
click at [88, 136] on link "07-12 7:30pm" at bounding box center [85, 136] width 48 height 9
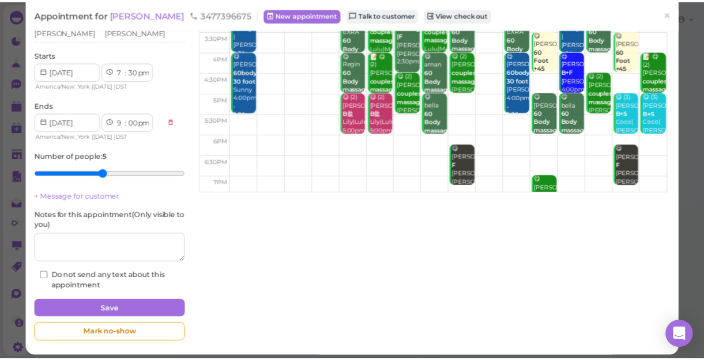
scroll to position [51, 0]
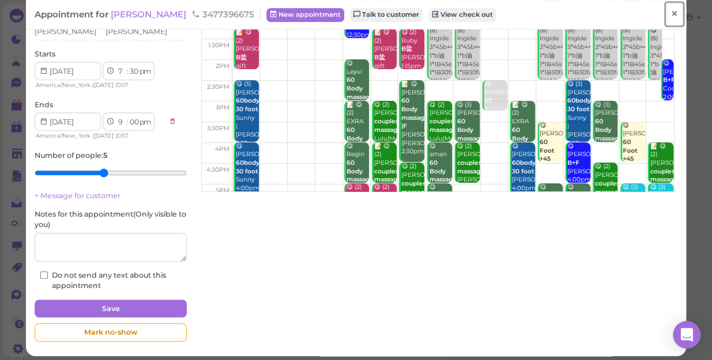
click at [670, 14] on span "×" at bounding box center [673, 14] width 7 height 16
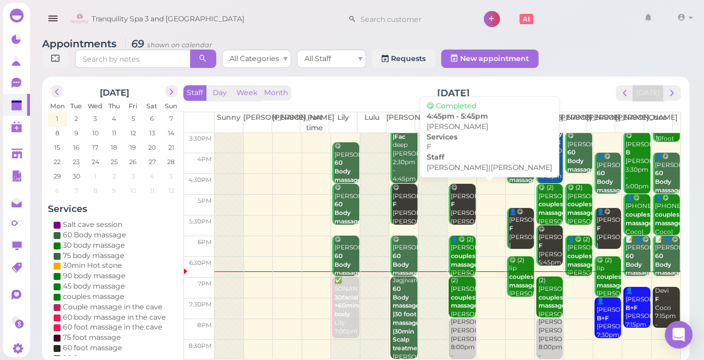
scroll to position [4, 0]
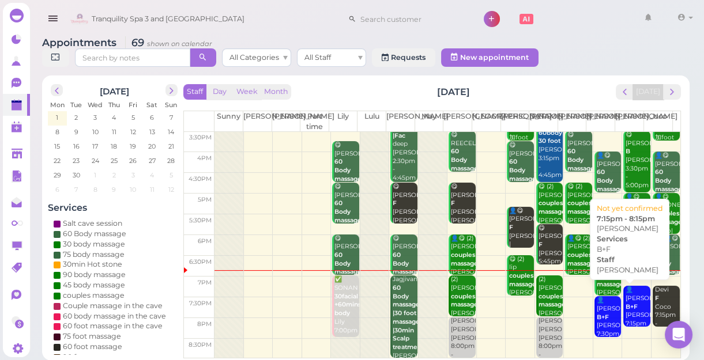
click at [626, 302] on div "👤Rodney B+F Tina 7:15pm - 8:15pm" at bounding box center [637, 315] width 25 height 59
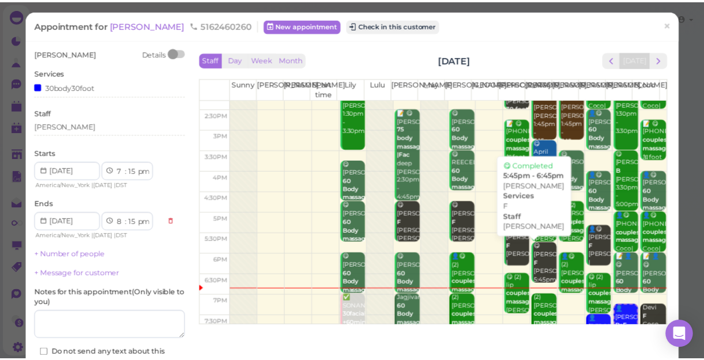
scroll to position [208, 0]
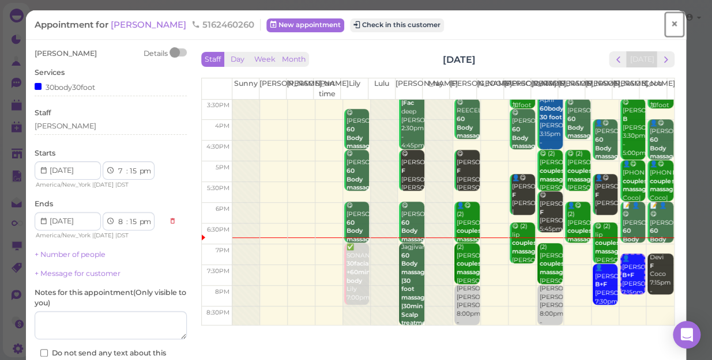
click at [670, 21] on span "×" at bounding box center [673, 24] width 7 height 16
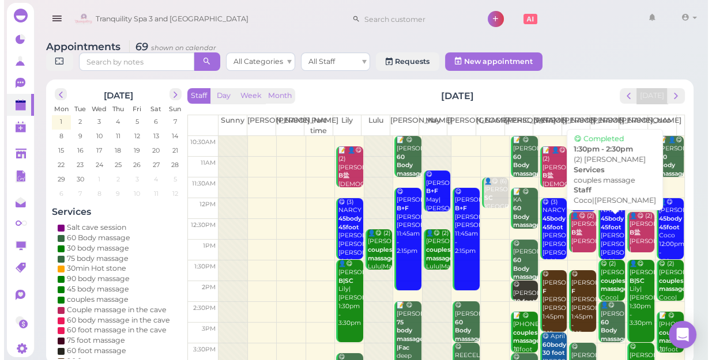
scroll to position [208, 0]
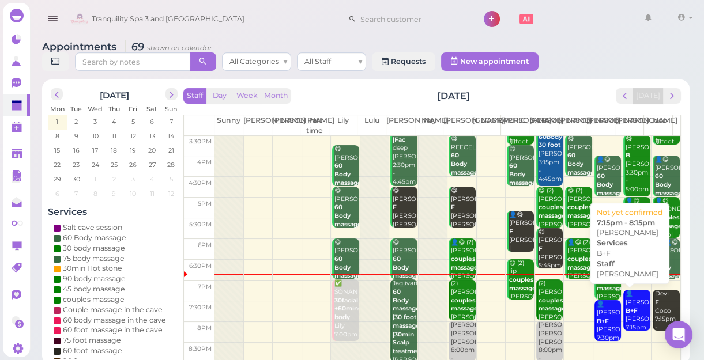
click at [633, 305] on div "👤Rodney B+F Tina 7:15pm - 8:15pm" at bounding box center [637, 319] width 25 height 59
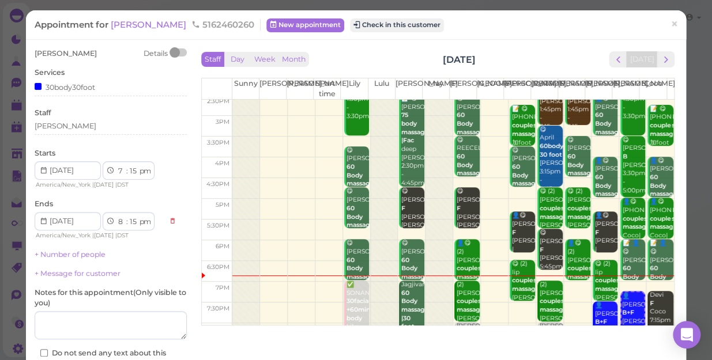
scroll to position [208, 0]
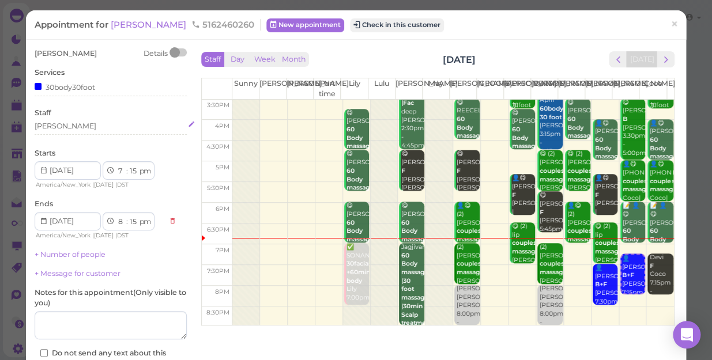
click at [60, 125] on div "[PERSON_NAME]" at bounding box center [111, 126] width 152 height 10
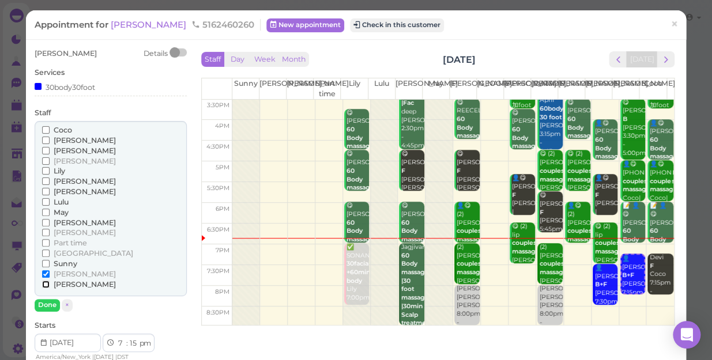
click at [45, 284] on input "[PERSON_NAME]" at bounding box center [45, 284] width 7 height 7
click at [43, 273] on input "[PERSON_NAME]" at bounding box center [45, 273] width 7 height 7
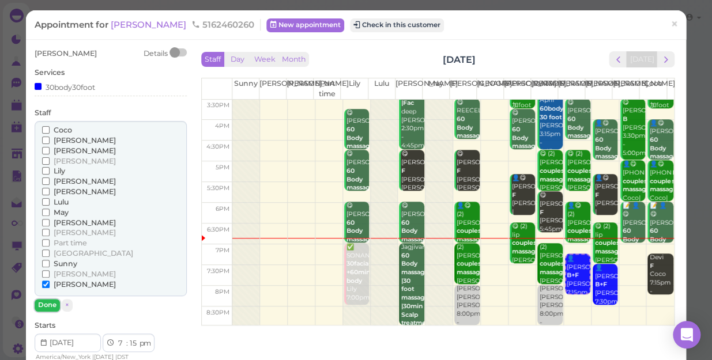
click at [47, 302] on button "Done" at bounding box center [47, 305] width 25 height 12
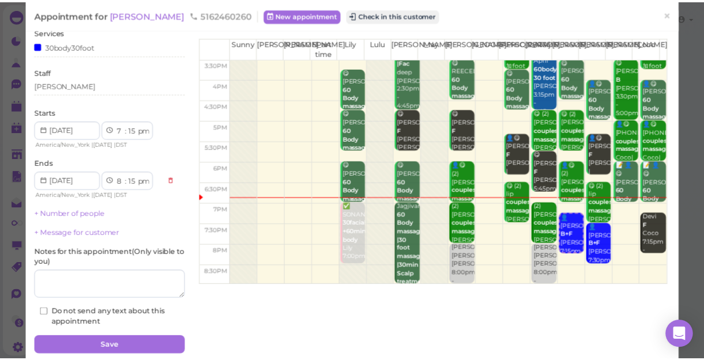
scroll to position [84, 0]
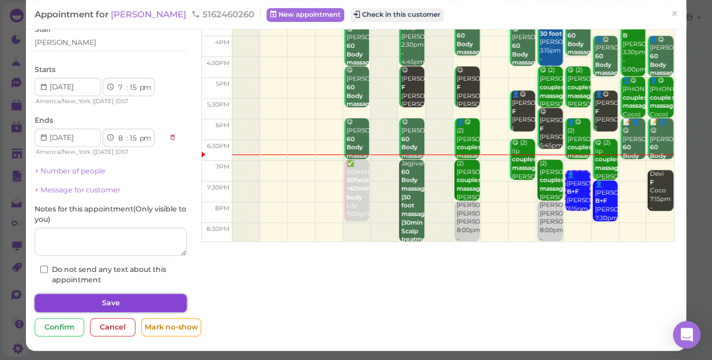
click at [121, 303] on button "Save" at bounding box center [111, 303] width 152 height 18
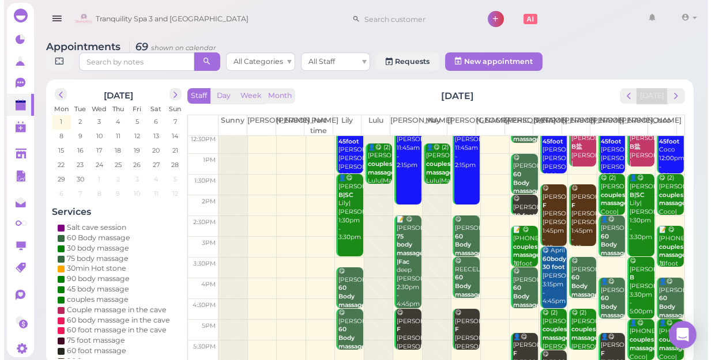
scroll to position [208, 0]
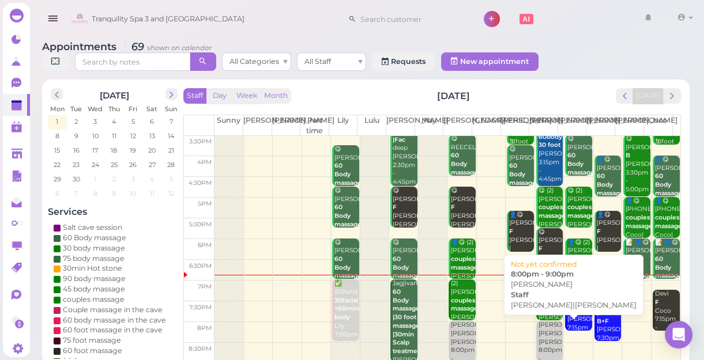
click at [546, 343] on div "Emily Helen|Mike 8:00pm - 9:00pm" at bounding box center [550, 346] width 25 height 51
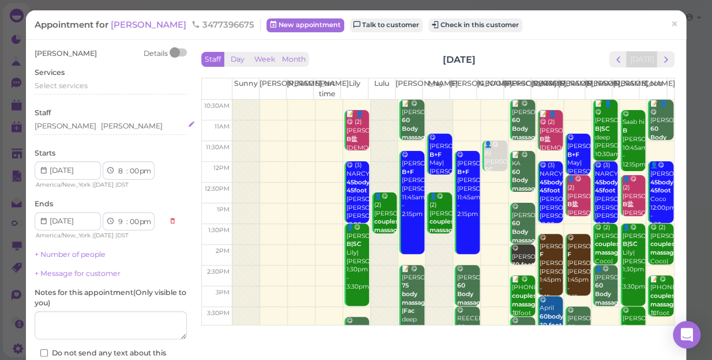
click at [81, 124] on div "Mike Helen" at bounding box center [111, 126] width 152 height 10
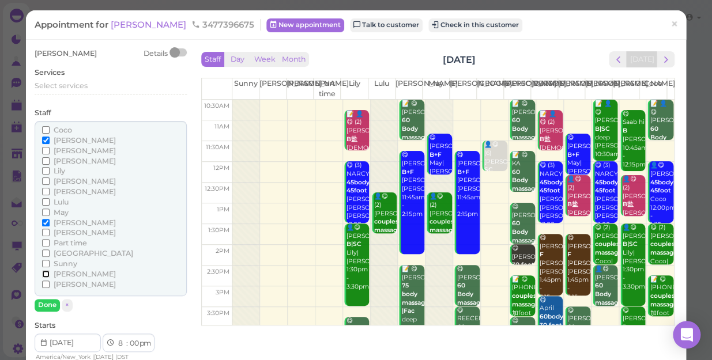
click at [44, 273] on input "[PERSON_NAME]" at bounding box center [45, 273] width 7 height 7
click at [45, 138] on input "[PERSON_NAME]" at bounding box center [45, 140] width 7 height 7
click at [45, 305] on button "Done" at bounding box center [47, 305] width 25 height 12
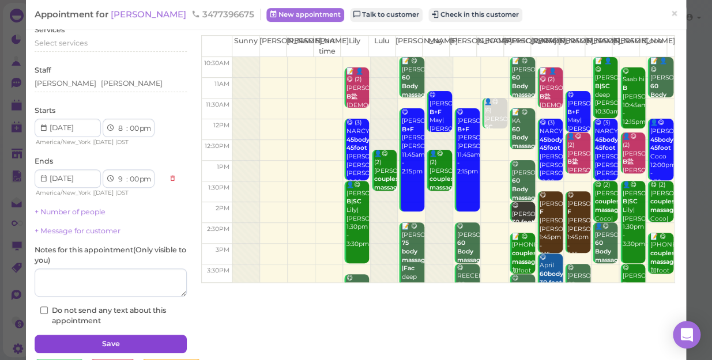
scroll to position [84, 0]
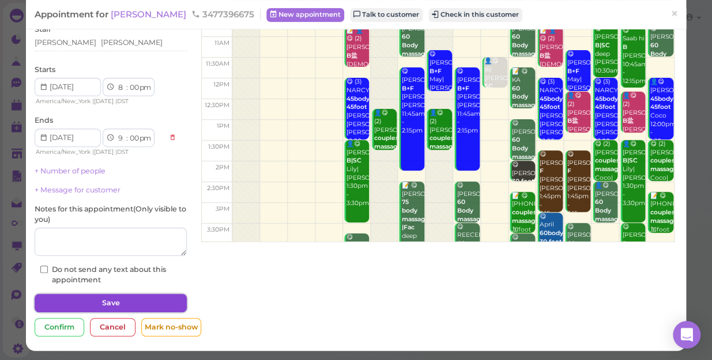
click at [81, 298] on button "Save" at bounding box center [111, 303] width 152 height 18
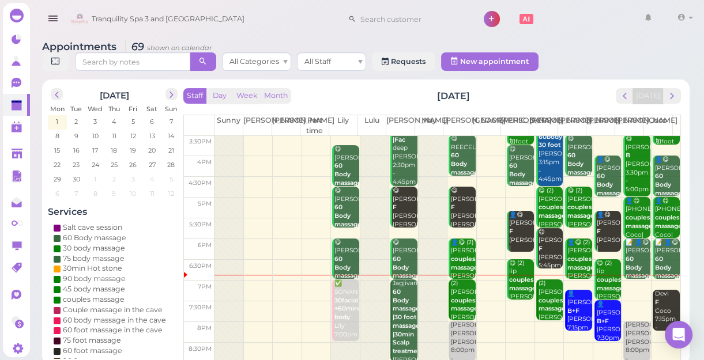
scroll to position [4, 0]
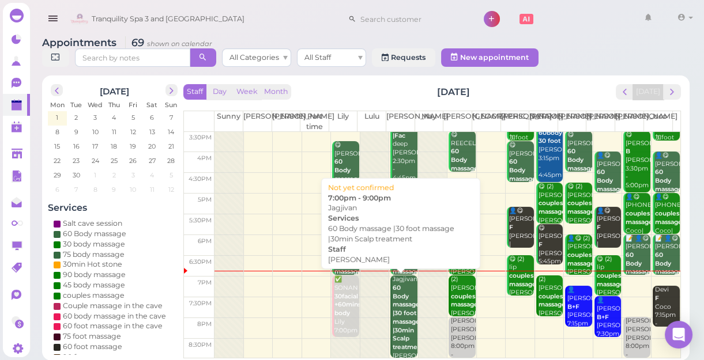
click at [403, 314] on div "Jagjivan 60 Body massage |30 foot massage |30min Scalp treatment Lisa 7:00pm - …" at bounding box center [404, 330] width 25 height 110
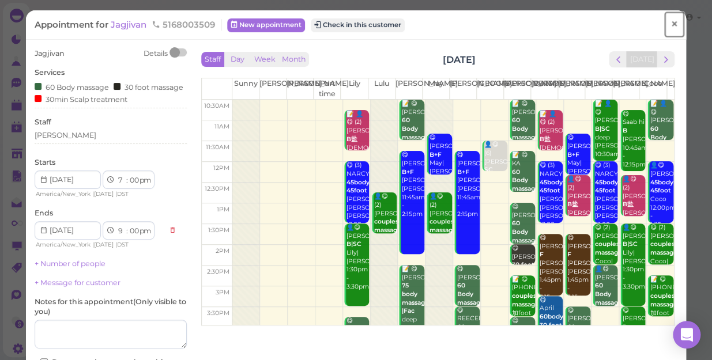
click at [670, 24] on span "×" at bounding box center [673, 24] width 7 height 16
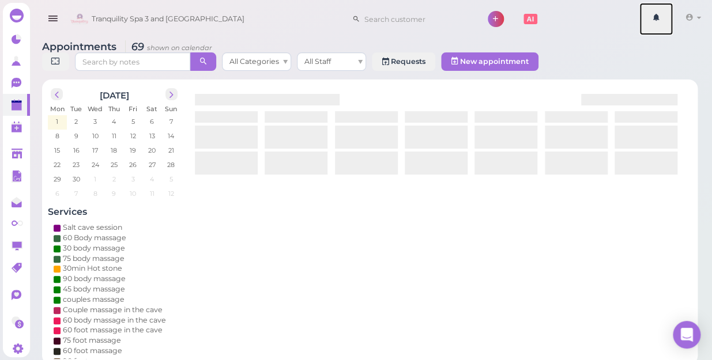
click at [663, 24] on link at bounding box center [655, 19] width 33 height 32
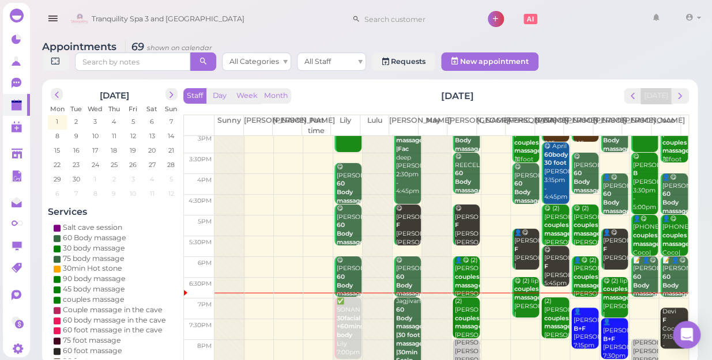
scroll to position [208, 0]
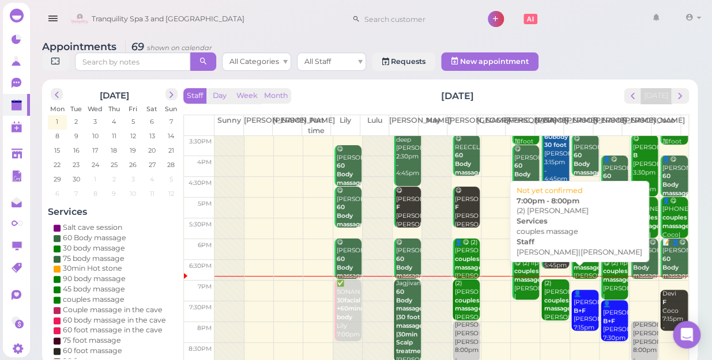
click at [545, 297] on b "couples massage" at bounding box center [556, 305] width 27 height 16
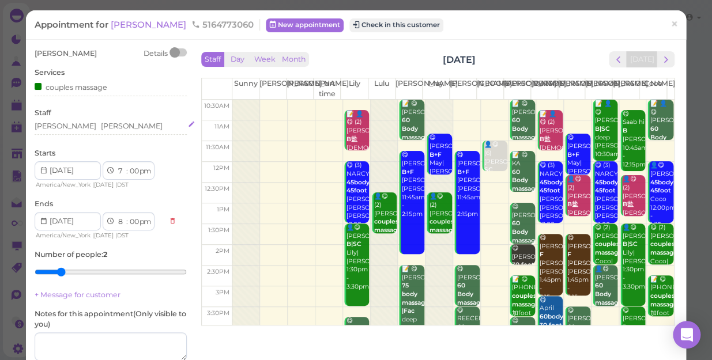
click at [101, 127] on div "[PERSON_NAME]" at bounding box center [132, 126] width 62 height 10
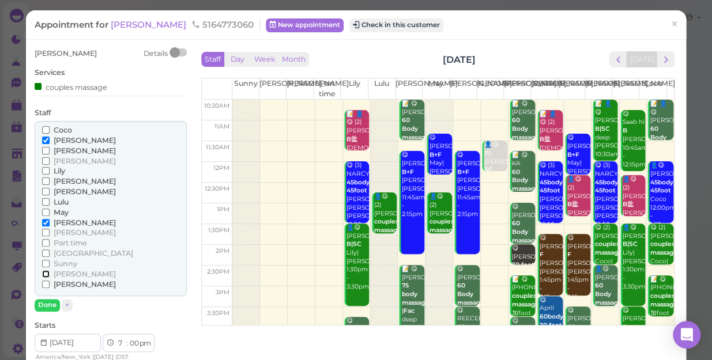
click at [42, 273] on input "[PERSON_NAME]" at bounding box center [45, 273] width 7 height 7
click at [46, 140] on input "[PERSON_NAME]" at bounding box center [45, 140] width 7 height 7
click at [46, 301] on button "Done" at bounding box center [47, 305] width 25 height 12
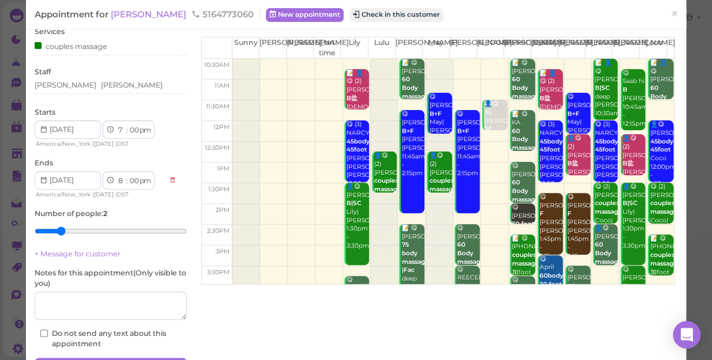
scroll to position [105, 0]
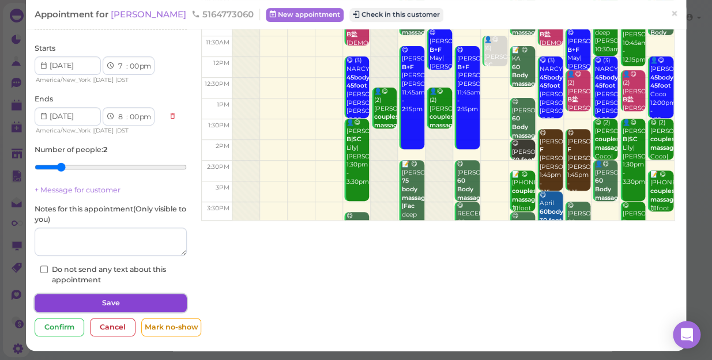
click at [143, 302] on button "Save" at bounding box center [111, 303] width 152 height 18
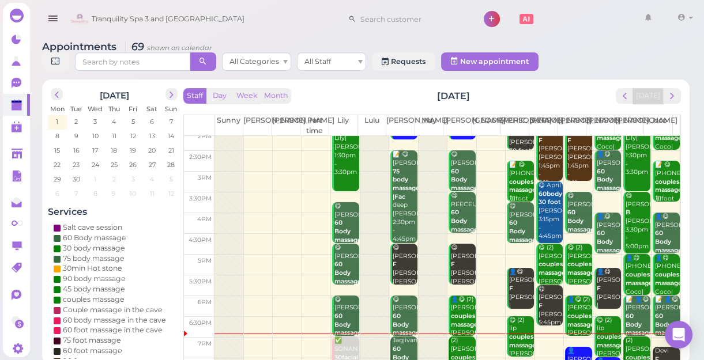
scroll to position [208, 0]
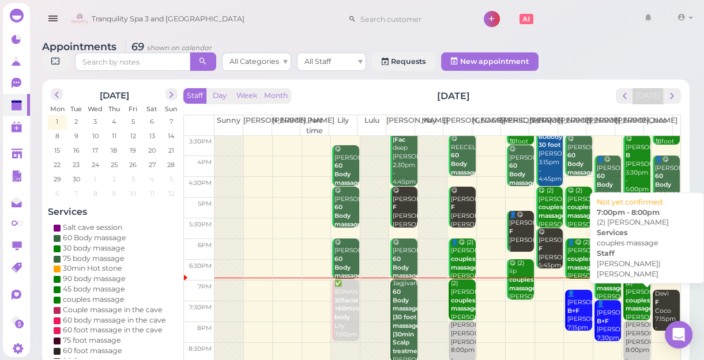
click at [627, 297] on b "couples massage" at bounding box center [638, 305] width 27 height 16
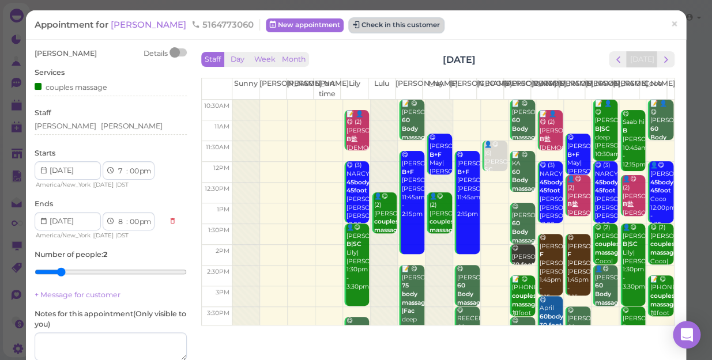
click at [357, 22] on button "Check in this customer" at bounding box center [396, 25] width 94 height 14
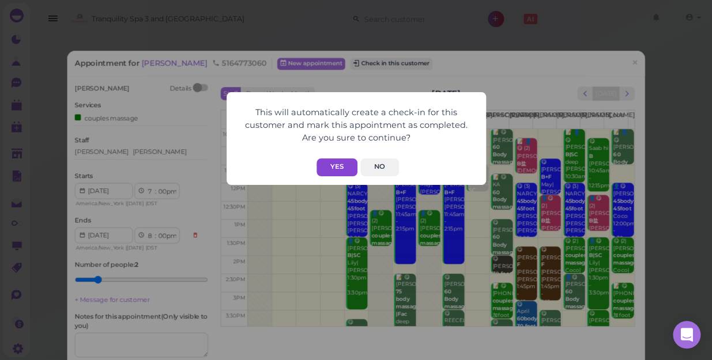
click at [343, 171] on button "Yes" at bounding box center [336, 167] width 41 height 18
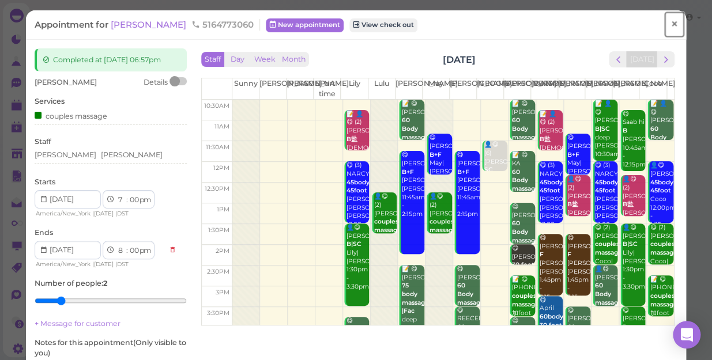
click at [670, 27] on span "×" at bounding box center [673, 24] width 7 height 16
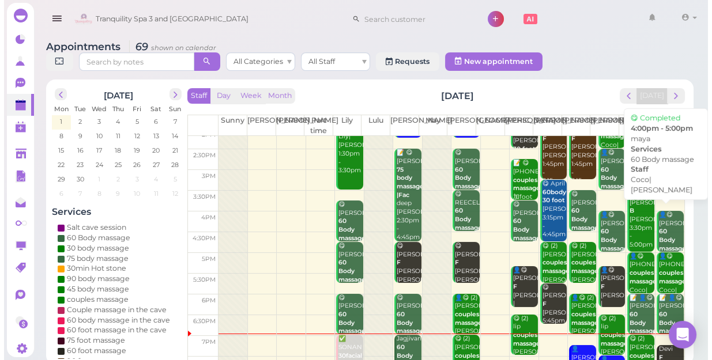
scroll to position [208, 0]
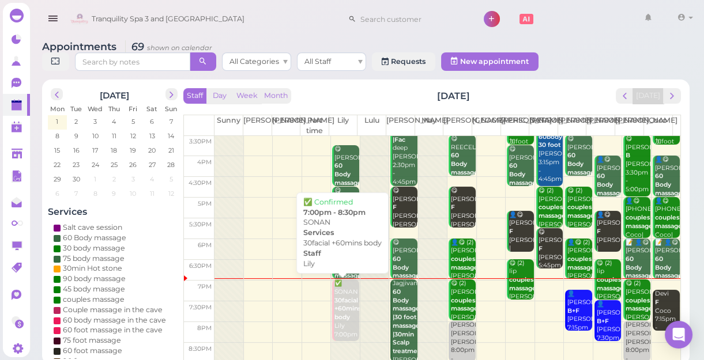
click at [339, 317] on b "30facial +60mins body" at bounding box center [347, 309] width 27 height 24
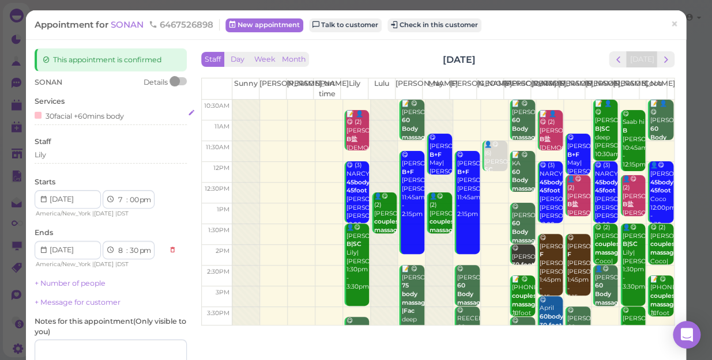
click at [124, 116] on div "30facial +60mins body" at bounding box center [79, 115] width 89 height 12
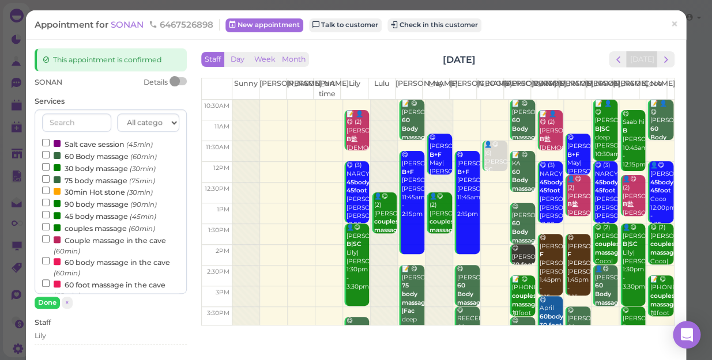
click at [76, 154] on label "60 Body massage (60min)" at bounding box center [99, 156] width 115 height 12
click at [50, 154] on input "60 Body massage (60min)" at bounding box center [45, 154] width 7 height 7
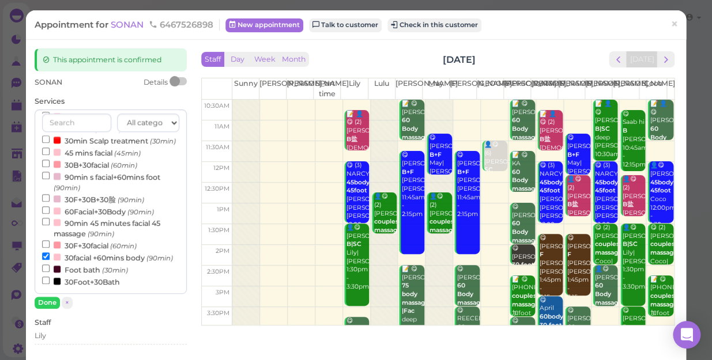
scroll to position [371, 0]
click at [45, 252] on input "30facial +60mins body (90min)" at bounding box center [45, 255] width 7 height 7
select select "8"
select select "00"
click at [45, 303] on button "Done" at bounding box center [47, 303] width 25 height 12
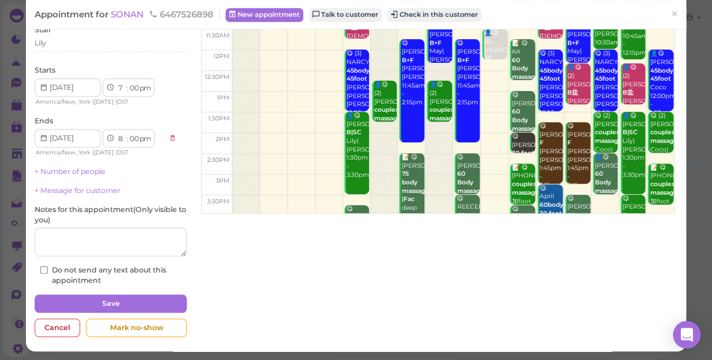
scroll to position [112, 0]
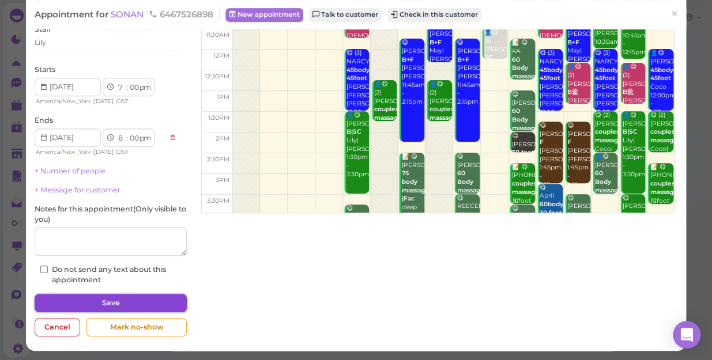
click at [108, 297] on button "Save" at bounding box center [111, 303] width 152 height 18
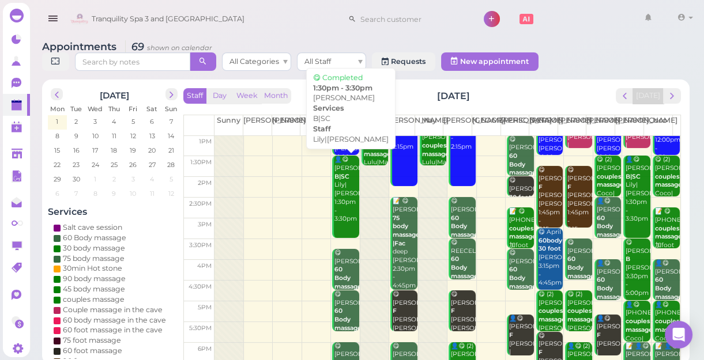
scroll to position [208, 0]
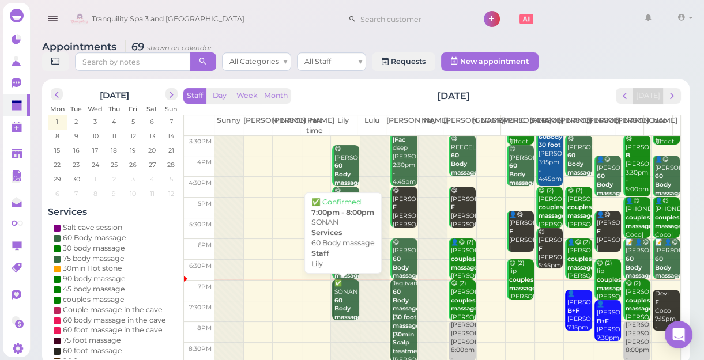
click at [339, 301] on b "60 Body massage" at bounding box center [347, 309] width 27 height 24
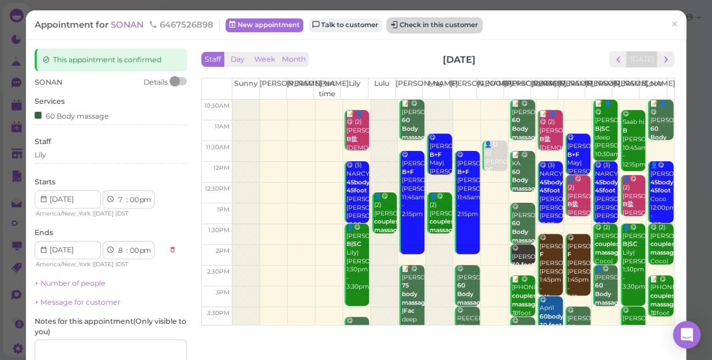
click at [458, 25] on button "Check in this customer" at bounding box center [434, 25] width 94 height 14
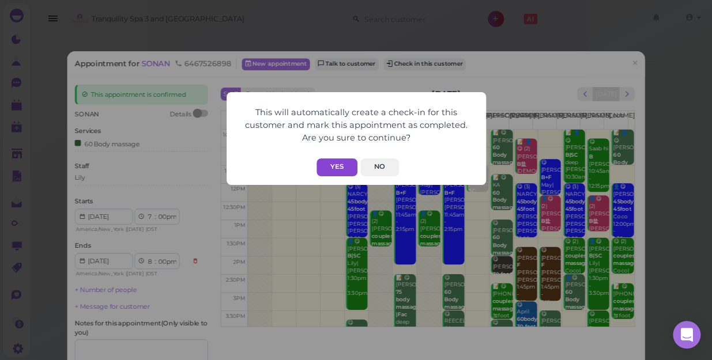
click at [337, 166] on button "Yes" at bounding box center [336, 167] width 41 height 18
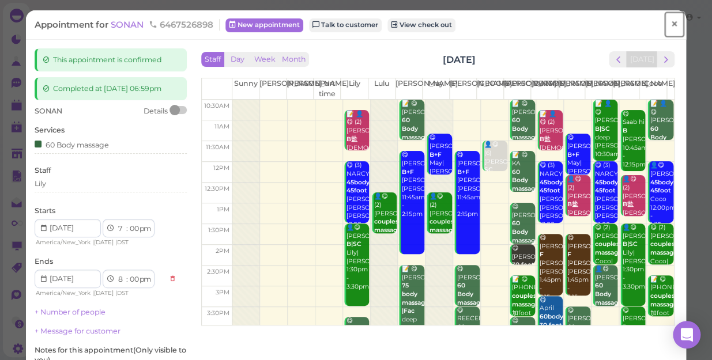
click at [670, 24] on span "×" at bounding box center [673, 24] width 7 height 16
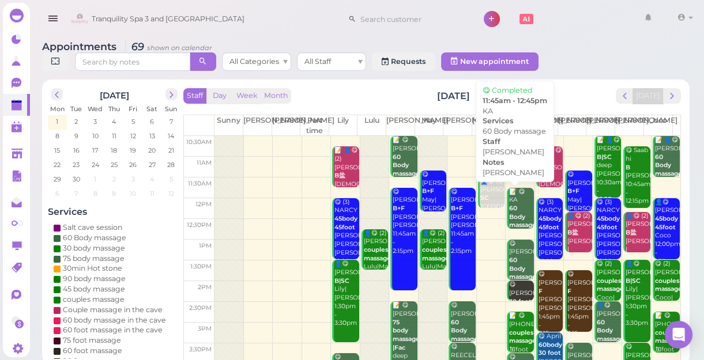
scroll to position [208, 0]
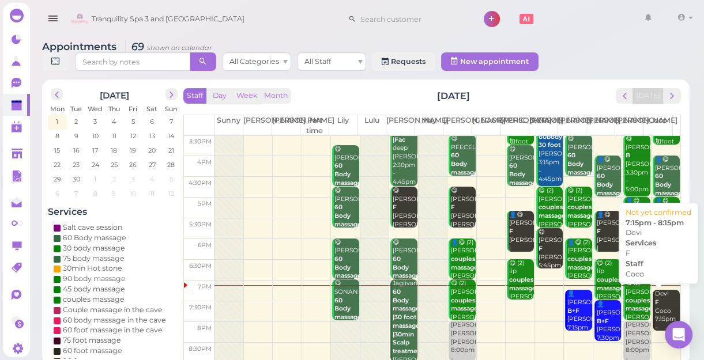
click at [655, 305] on b "F" at bounding box center [657, 301] width 4 height 7
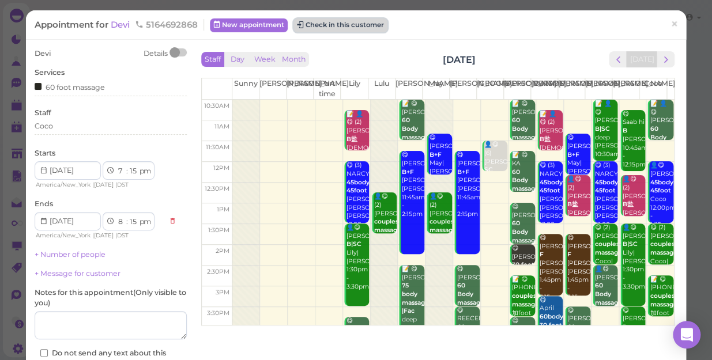
click at [342, 25] on button "Check in this customer" at bounding box center [340, 25] width 94 height 14
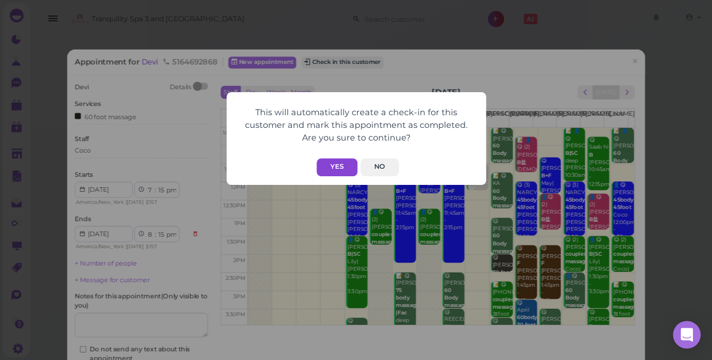
click at [328, 164] on button "Yes" at bounding box center [336, 167] width 41 height 18
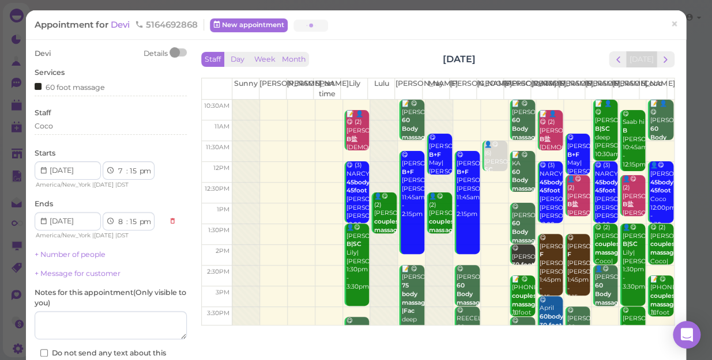
click at [328, 153] on button "Yes" at bounding box center [336, 144] width 41 height 18
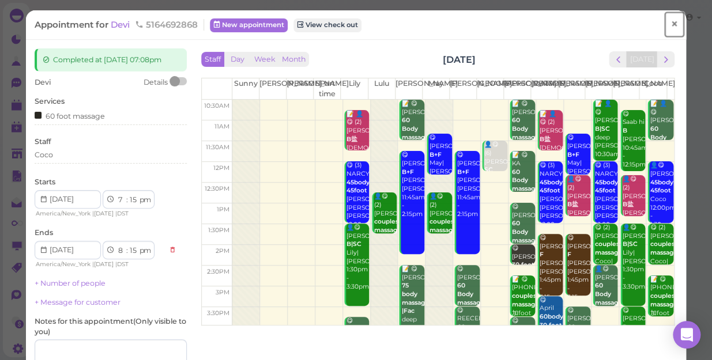
click at [670, 26] on span "×" at bounding box center [673, 24] width 7 height 16
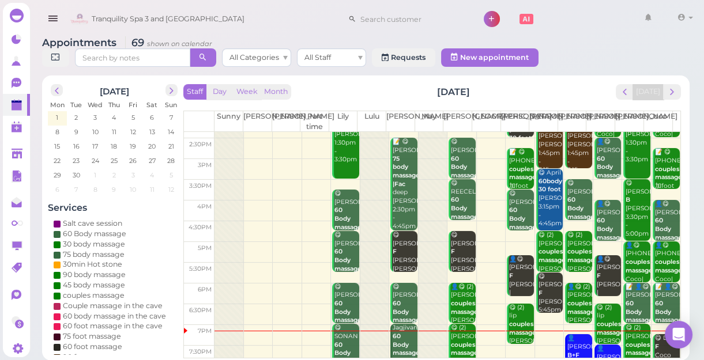
scroll to position [208, 0]
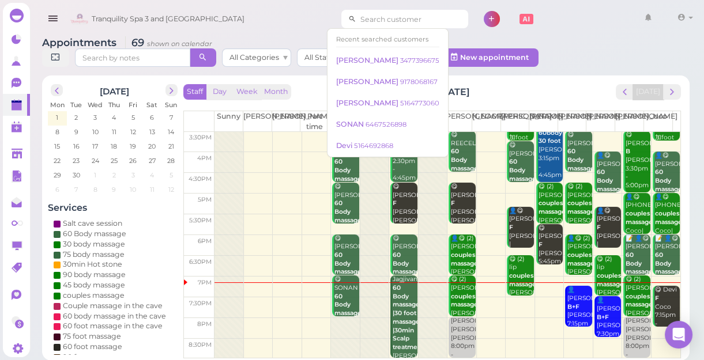
click at [398, 19] on input at bounding box center [412, 19] width 112 height 18
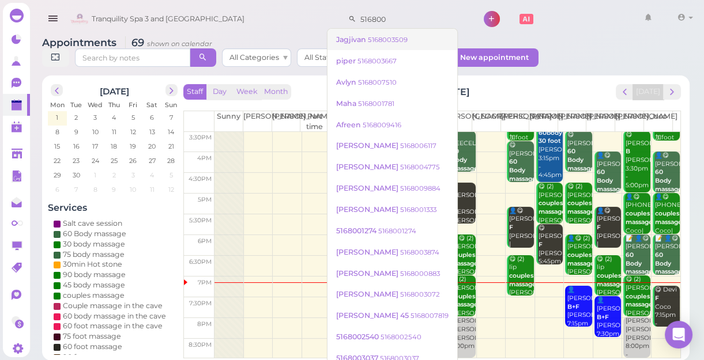
type input "516800"
click at [401, 40] on small "5168003509" at bounding box center [388, 40] width 40 height 8
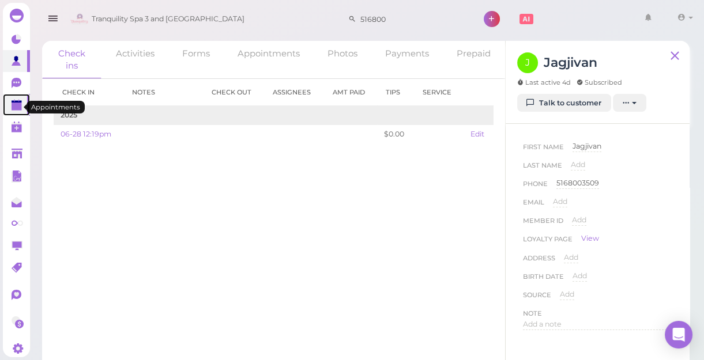
click at [15, 105] on polygon at bounding box center [17, 107] width 10 height 8
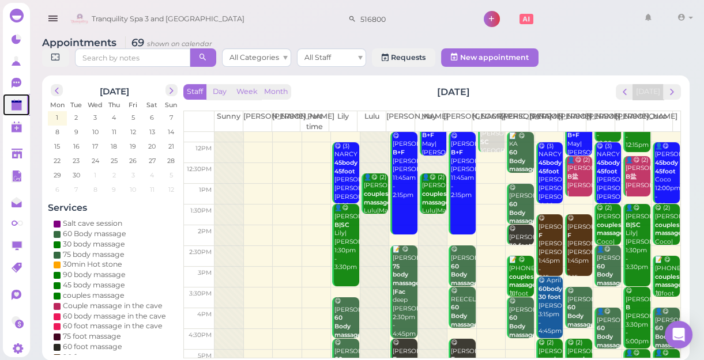
scroll to position [208, 0]
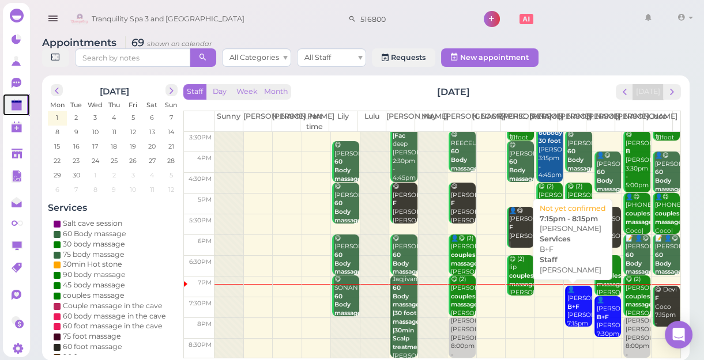
click at [567, 304] on b "B+F" at bounding box center [573, 306] width 12 height 7
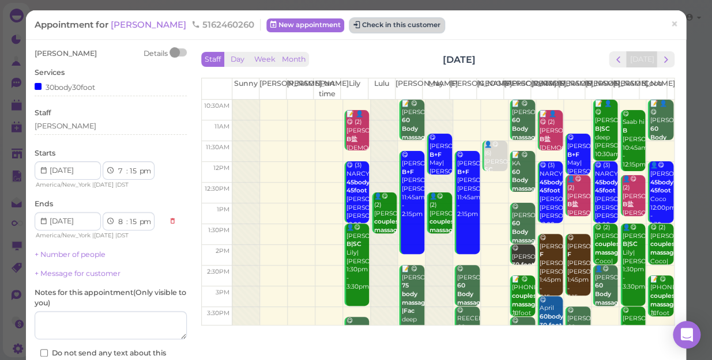
click at [377, 19] on button "Check in this customer" at bounding box center [397, 25] width 94 height 14
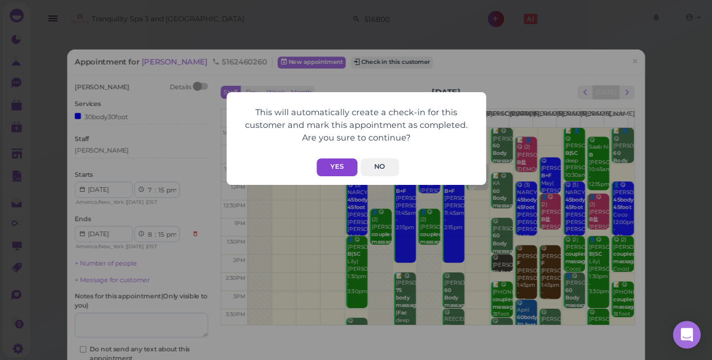
click at [332, 165] on button "Yes" at bounding box center [336, 167] width 41 height 18
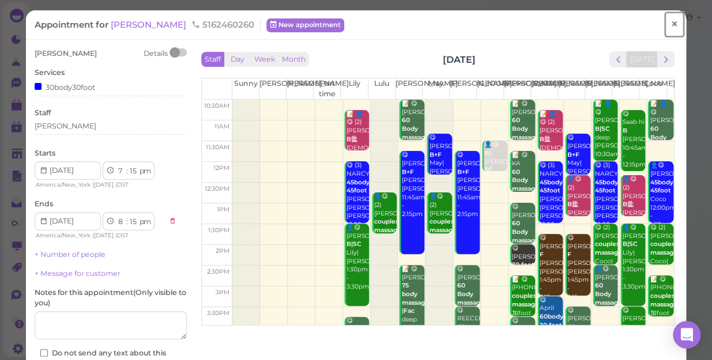
click at [670, 22] on span "×" at bounding box center [673, 24] width 7 height 16
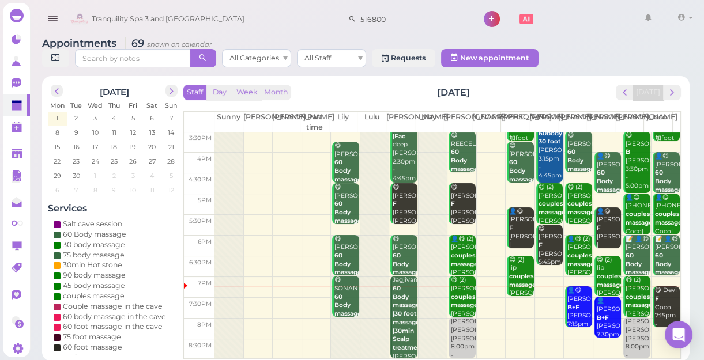
scroll to position [4, 0]
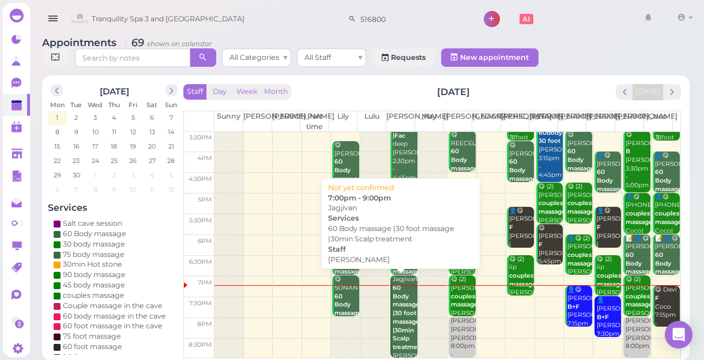
click at [396, 320] on b "60 Body massage |30 foot massage |30min Scalp treatment" at bounding box center [407, 317] width 31 height 67
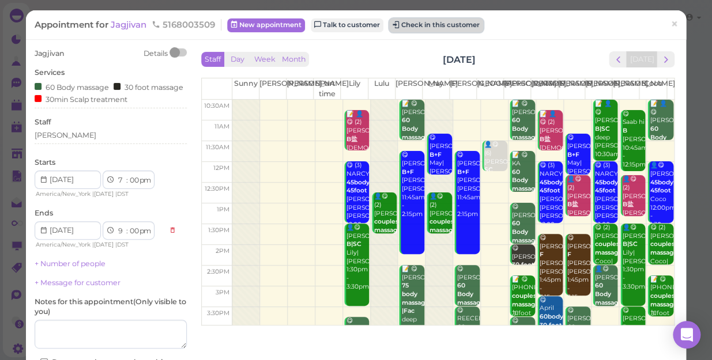
click at [421, 28] on button "Check in this customer" at bounding box center [436, 25] width 94 height 14
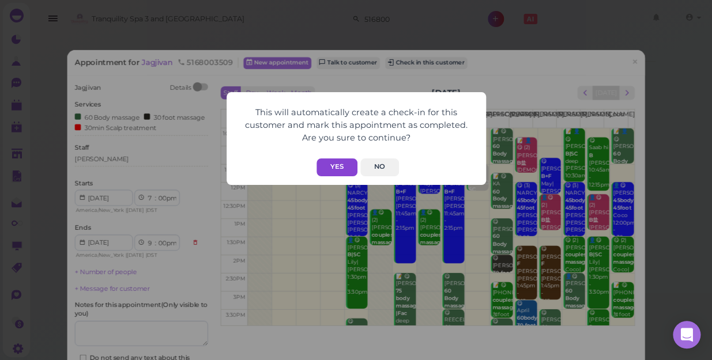
click at [335, 170] on button "Yes" at bounding box center [336, 167] width 41 height 18
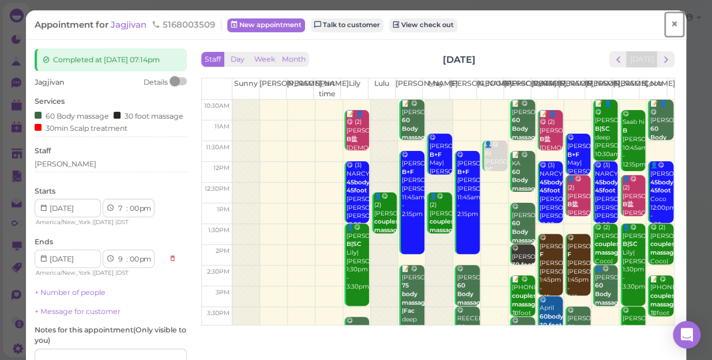
click at [663, 28] on link "×" at bounding box center [673, 24] width 21 height 27
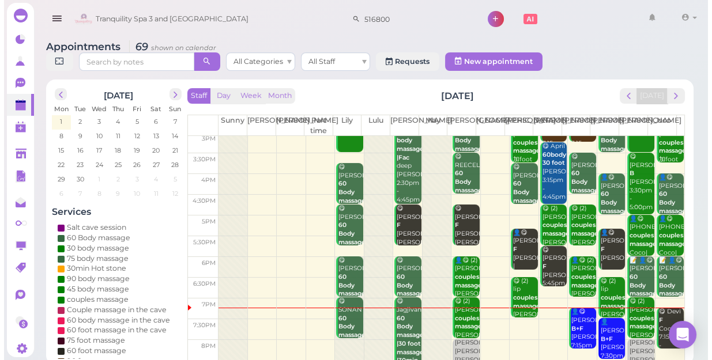
scroll to position [208, 0]
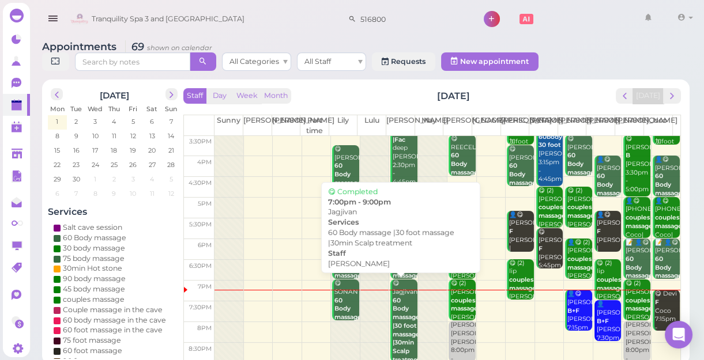
click at [396, 328] on b "60 Body massage |30 foot massage |30min Scalp treatment" at bounding box center [407, 330] width 31 height 67
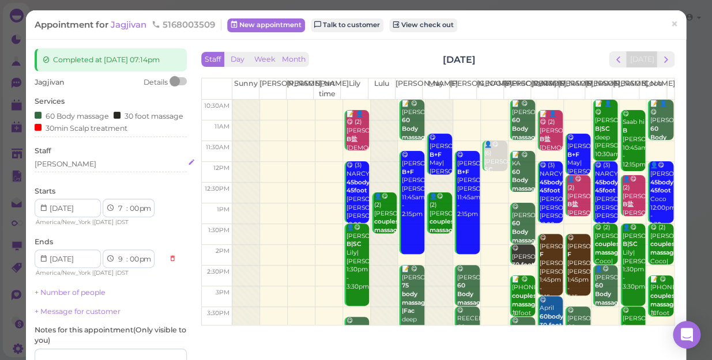
click at [50, 169] on div "[PERSON_NAME]" at bounding box center [111, 164] width 152 height 10
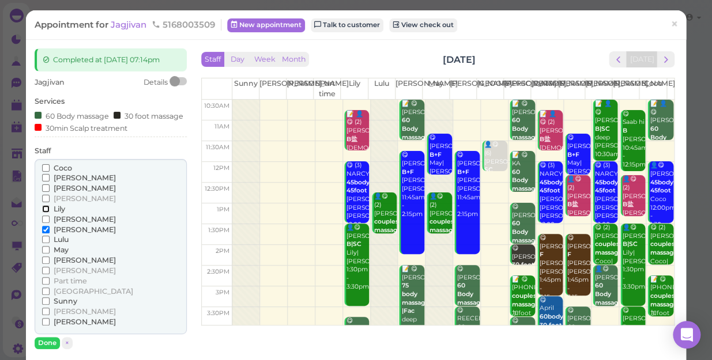
click at [43, 213] on input "Lily" at bounding box center [45, 208] width 7 height 7
click at [44, 233] on input "[PERSON_NAME]" at bounding box center [45, 229] width 7 height 7
click at [51, 349] on button "Done" at bounding box center [47, 343] width 25 height 12
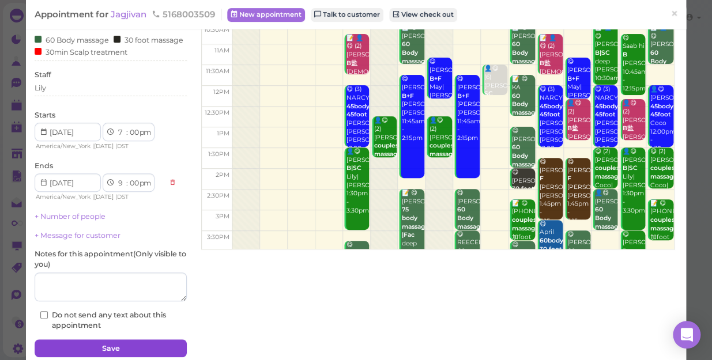
scroll to position [134, 0]
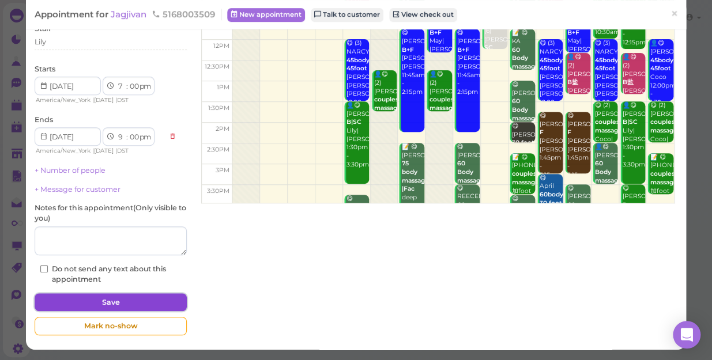
click at [126, 305] on button "Save" at bounding box center [111, 302] width 152 height 18
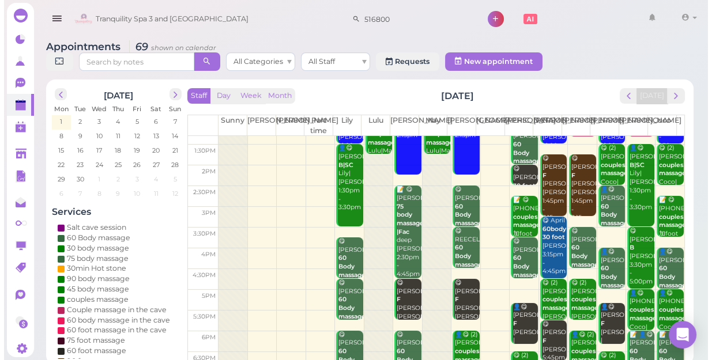
scroll to position [208, 0]
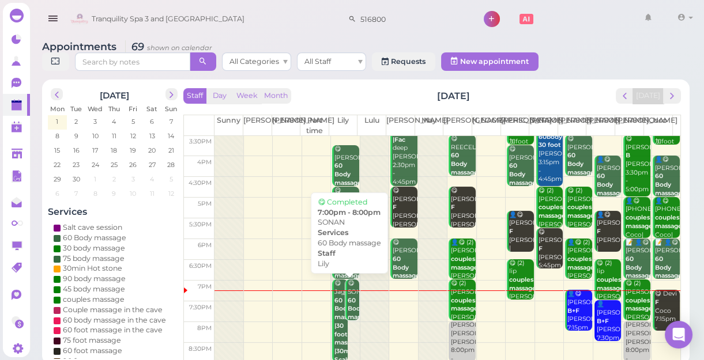
click at [348, 313] on b "60 Body massage" at bounding box center [360, 309] width 27 height 24
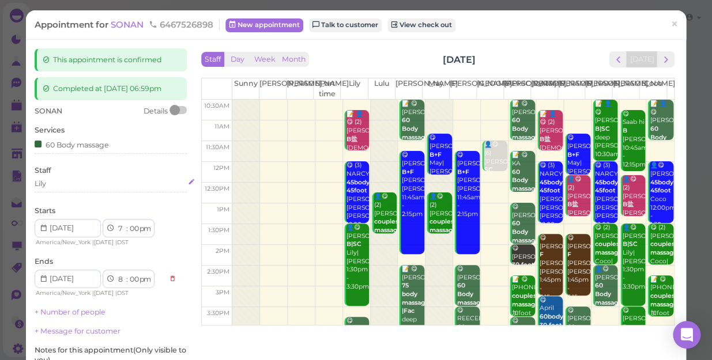
click at [58, 184] on div "Lily" at bounding box center [111, 184] width 152 height 10
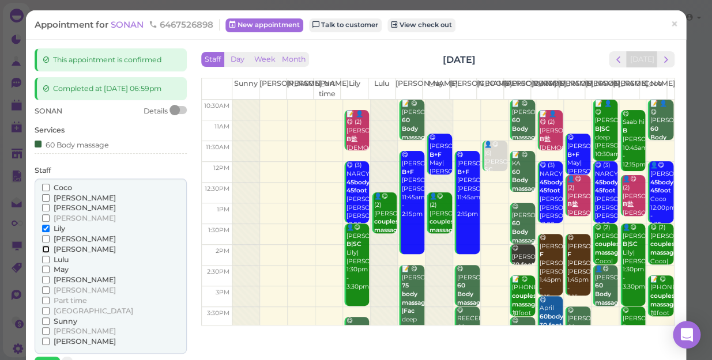
click at [47, 250] on input "[PERSON_NAME]" at bounding box center [45, 248] width 7 height 7
click at [43, 225] on input "Lily" at bounding box center [45, 228] width 7 height 7
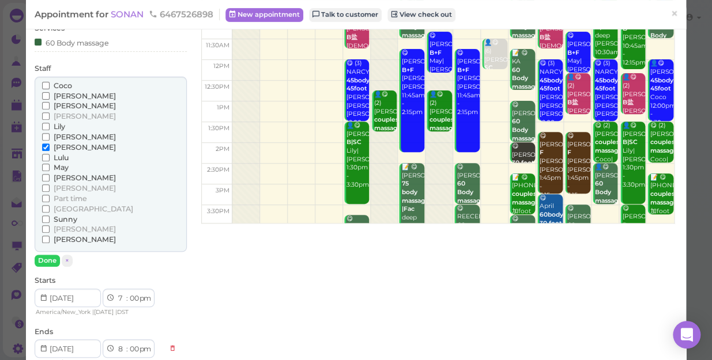
scroll to position [104, 0]
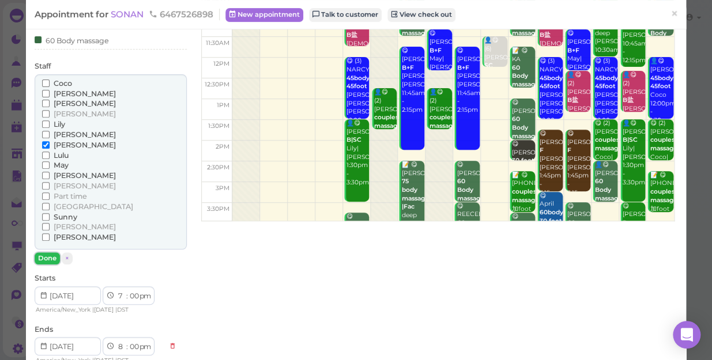
click at [47, 256] on button "Done" at bounding box center [47, 258] width 25 height 12
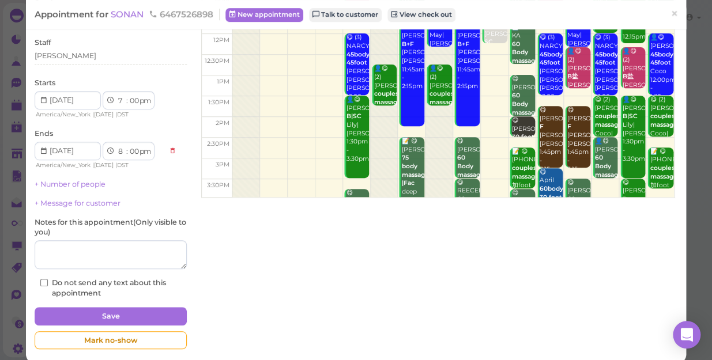
scroll to position [141, 0]
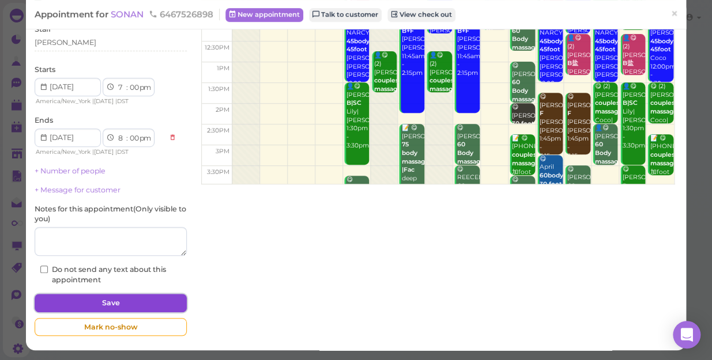
click at [134, 301] on button "Save" at bounding box center [111, 303] width 152 height 18
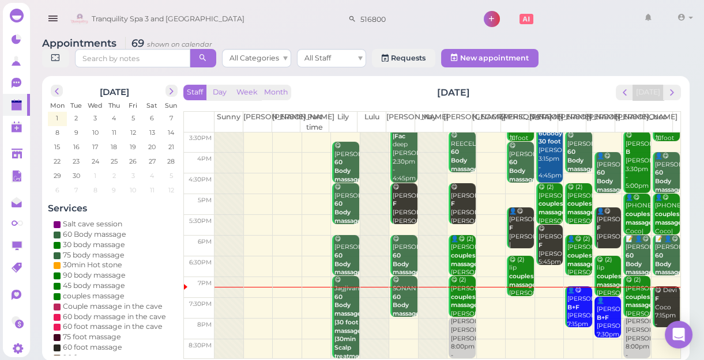
scroll to position [4, 0]
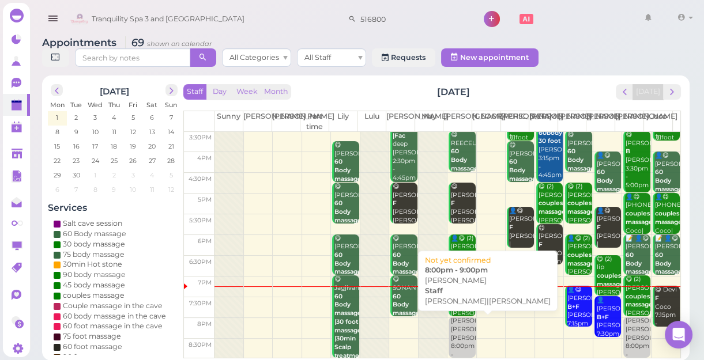
click at [453, 339] on div "Emily Mike|Tina 8:00pm - 9:00pm" at bounding box center [462, 342] width 25 height 51
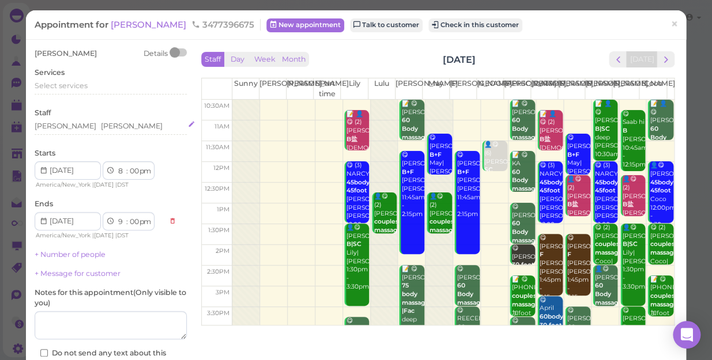
click at [74, 126] on div "Mike Tina" at bounding box center [111, 126] width 152 height 10
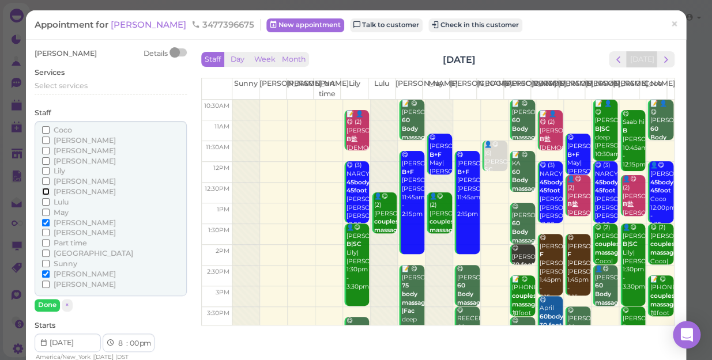
click at [46, 192] on input "[PERSON_NAME]" at bounding box center [45, 191] width 7 height 7
click at [44, 224] on input "[PERSON_NAME]" at bounding box center [45, 222] width 7 height 7
click at [47, 306] on button "Done" at bounding box center [47, 305] width 25 height 12
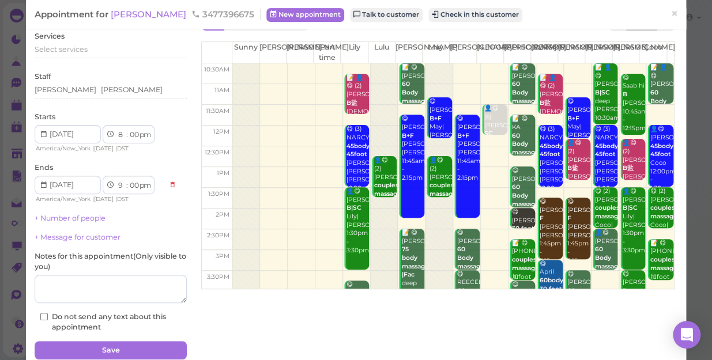
scroll to position [84, 0]
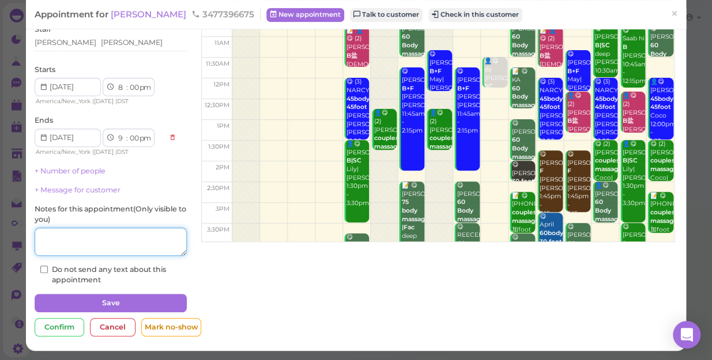
click at [76, 230] on textarea at bounding box center [111, 242] width 152 height 29
type textarea "t"
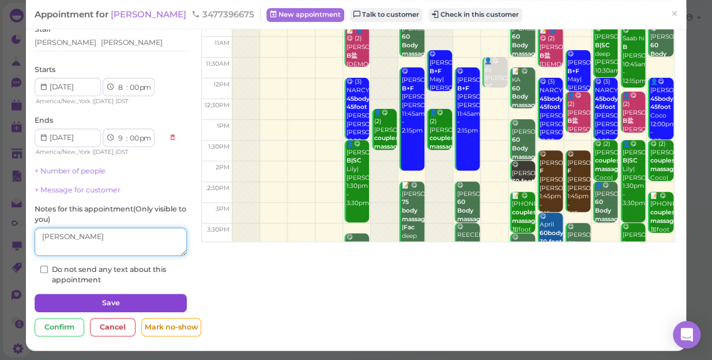
type textarea "[PERSON_NAME]"
click at [124, 298] on button "Save" at bounding box center [111, 303] width 152 height 18
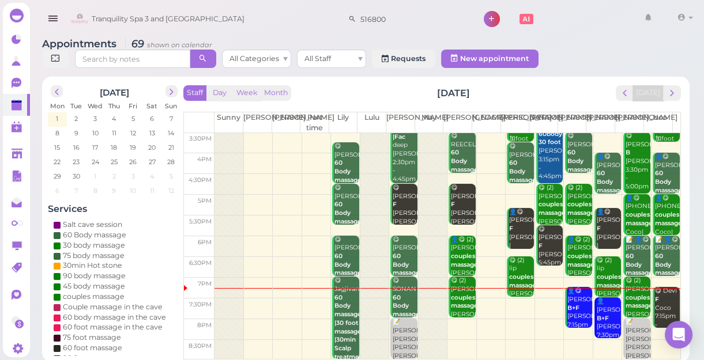
scroll to position [4, 0]
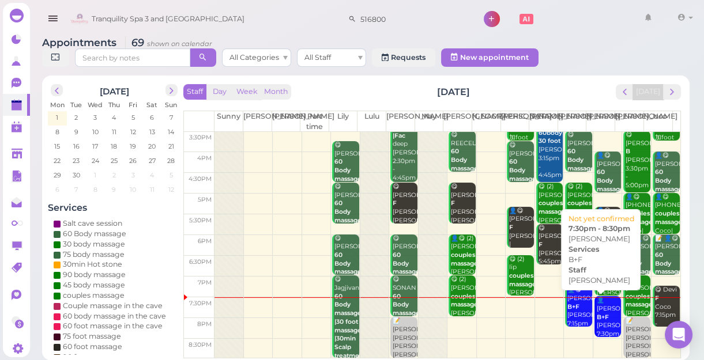
click at [600, 323] on div "👤Anne B+F Linda 7:30pm - 8:30pm" at bounding box center [608, 325] width 25 height 59
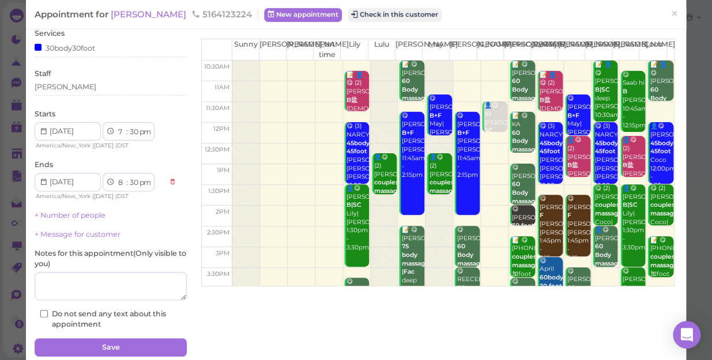
scroll to position [84, 0]
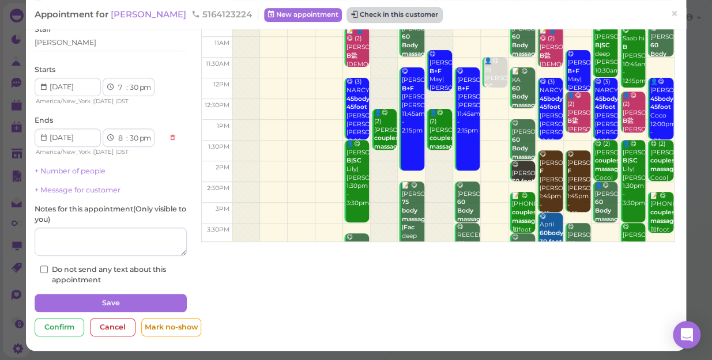
click at [361, 14] on button "Check in this customer" at bounding box center [394, 15] width 94 height 14
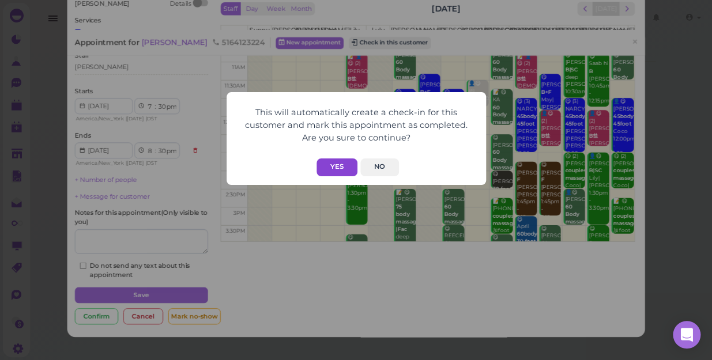
click at [338, 161] on button "Yes" at bounding box center [336, 167] width 41 height 18
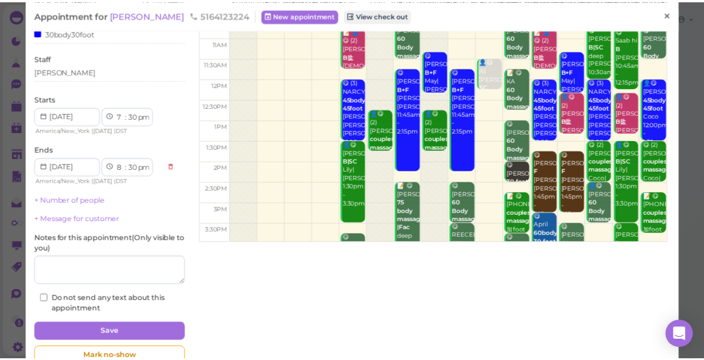
scroll to position [112, 0]
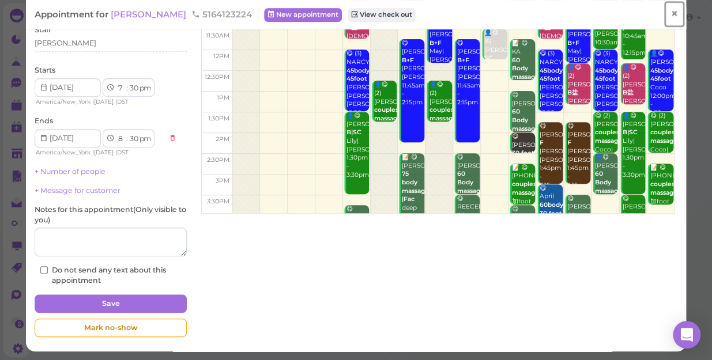
click at [670, 14] on span "×" at bounding box center [673, 14] width 7 height 16
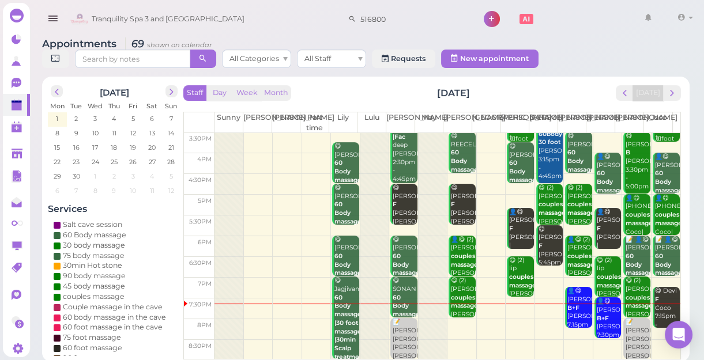
scroll to position [4, 0]
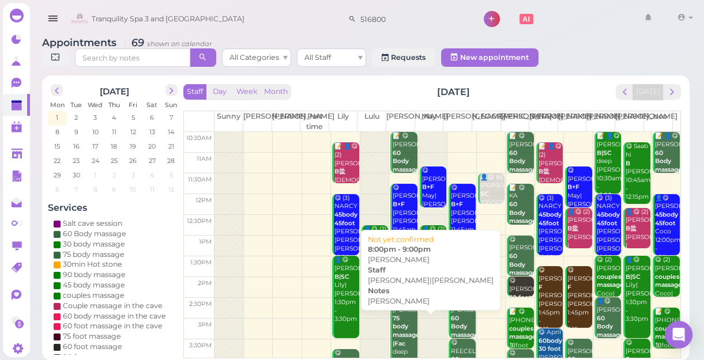
scroll to position [208, 0]
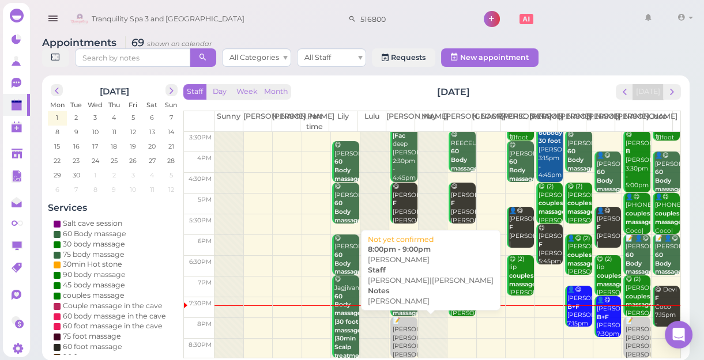
drag, startPoint x: 0, startPoint y: 0, endPoint x: 399, endPoint y: 341, distance: 525.2
click at [399, 341] on div "📝 [PERSON_NAME] [PERSON_NAME] [PERSON_NAME]|[PERSON_NAME] 8:00pm - 9:00pm" at bounding box center [404, 351] width 25 height 68
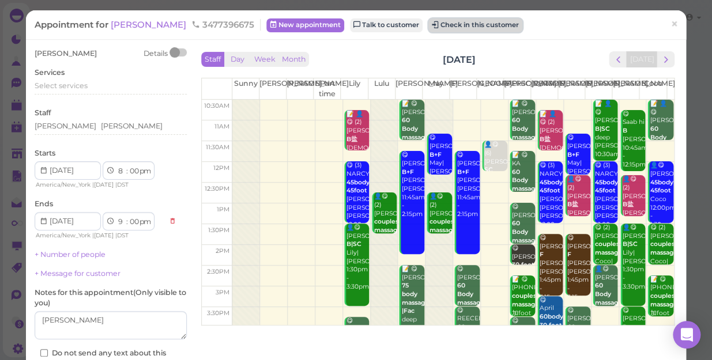
click at [428, 25] on button "Check in this customer" at bounding box center [475, 25] width 94 height 14
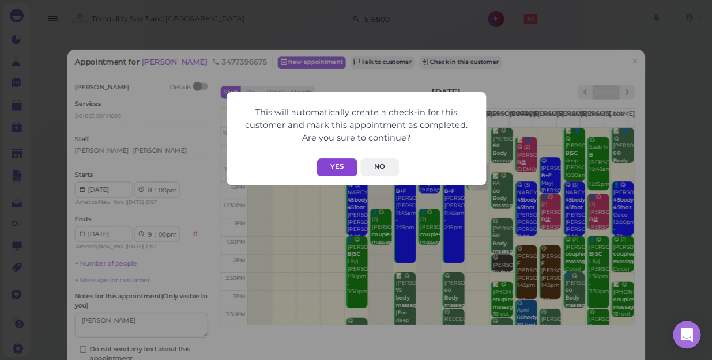
click at [331, 169] on button "Yes" at bounding box center [336, 167] width 41 height 18
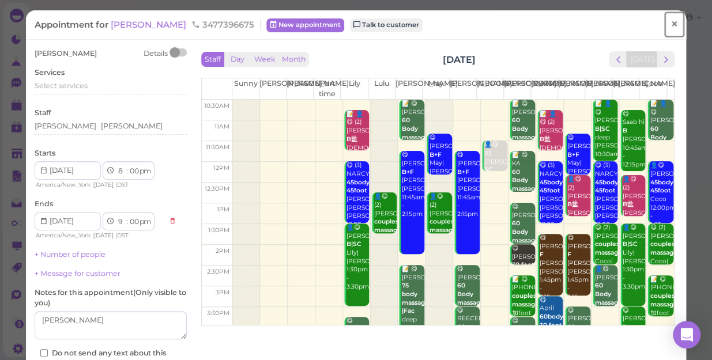
click at [663, 25] on link "×" at bounding box center [673, 24] width 21 height 27
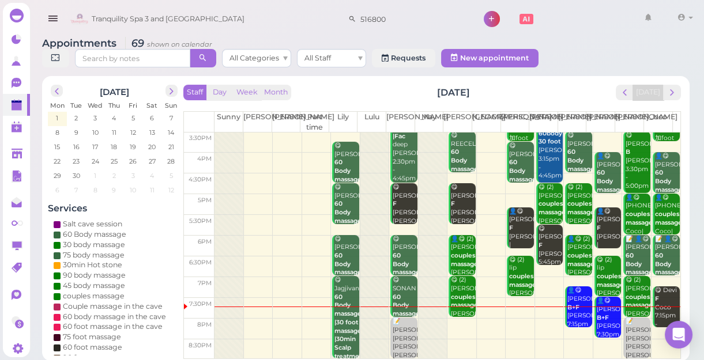
scroll to position [4, 0]
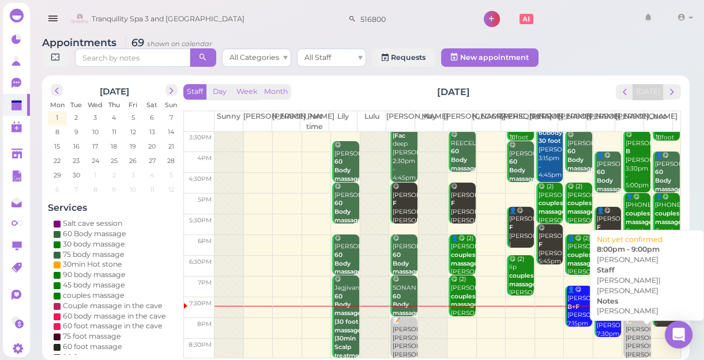
click at [629, 340] on div "📝 [PERSON_NAME] [PERSON_NAME] [PERSON_NAME]|[PERSON_NAME] 8:00pm - 9:00pm" at bounding box center [637, 351] width 25 height 68
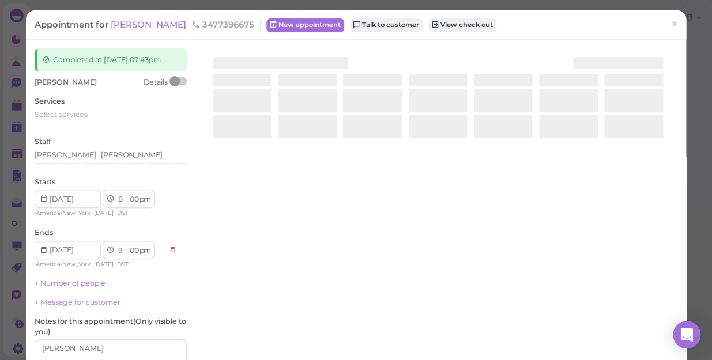
click at [629, 340] on div "Completed at [DATE] 07:43pm [PERSON_NAME] Details Services Select services Staf…" at bounding box center [356, 251] width 654 height 406
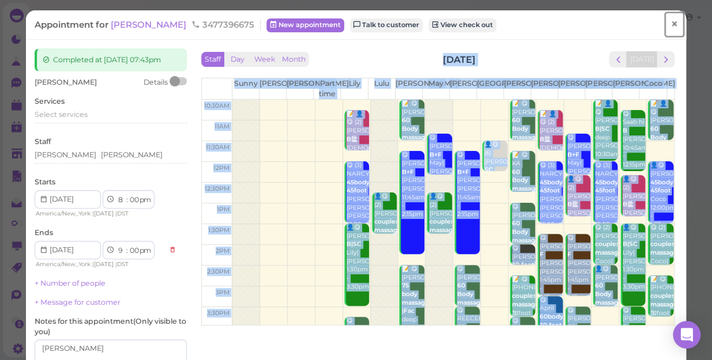
click at [670, 27] on span "×" at bounding box center [673, 24] width 7 height 16
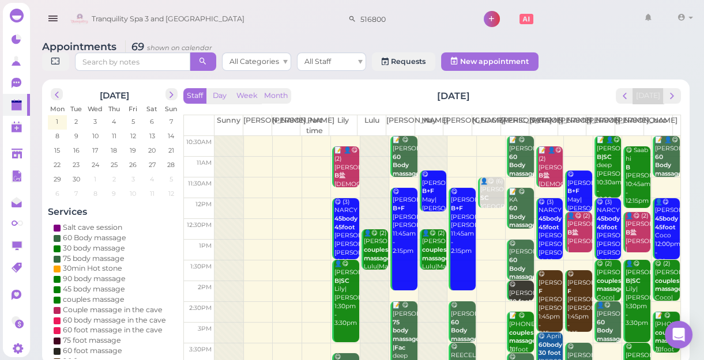
click at [587, 23] on div "Tranquility Spa 3 and [GEOGRAPHIC_DATA] 516800 1 Account Refer Friends" at bounding box center [381, 19] width 629 height 33
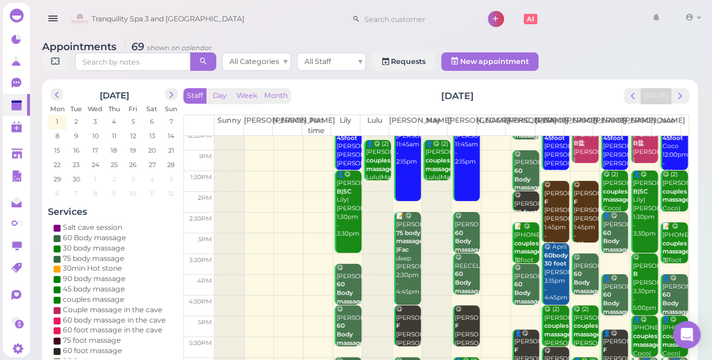
scroll to position [208, 0]
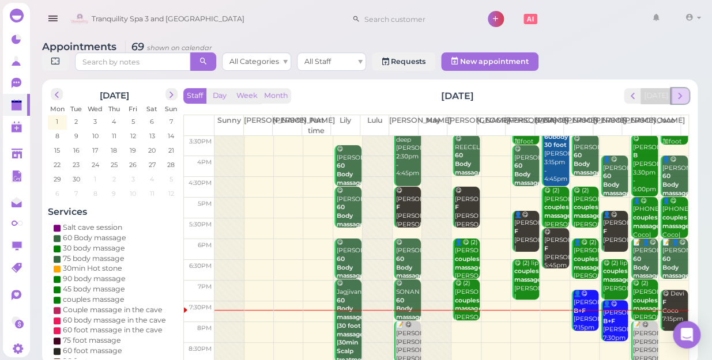
click at [676, 90] on span "next" at bounding box center [679, 95] width 11 height 11
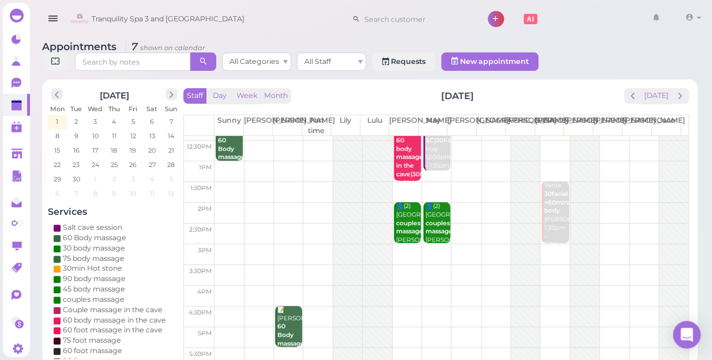
scroll to position [0, 0]
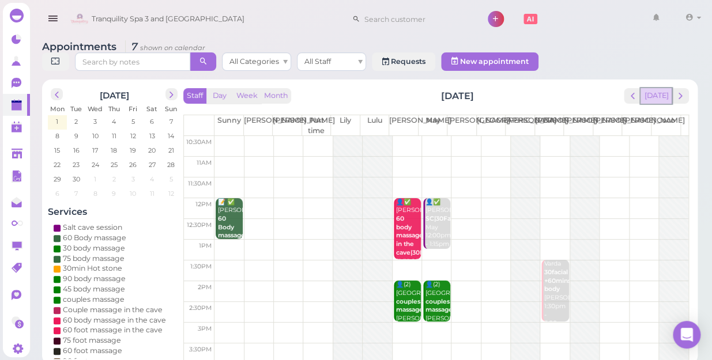
click at [661, 88] on button "[DATE]" at bounding box center [655, 96] width 31 height 16
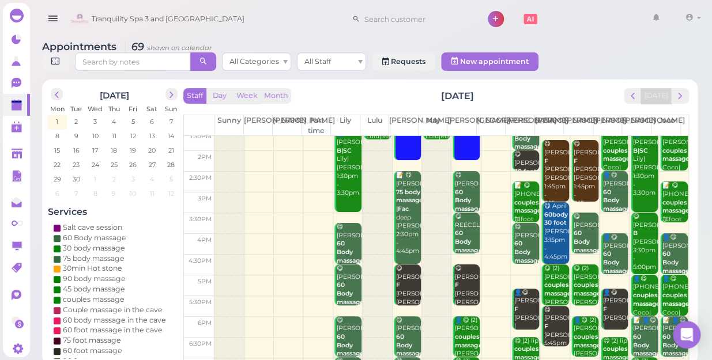
scroll to position [208, 0]
